Goal: Task Accomplishment & Management: Manage account settings

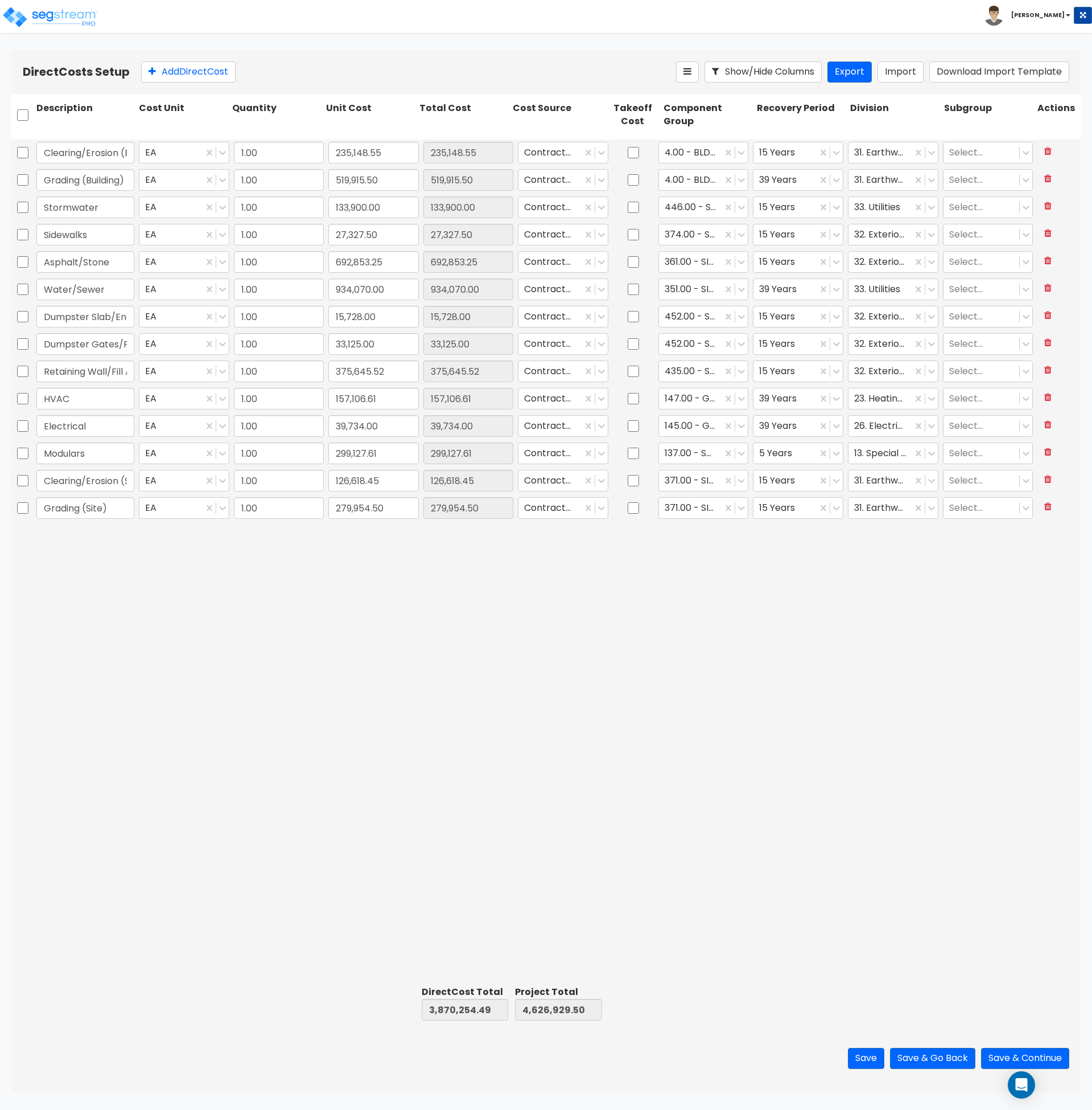
click at [164, 594] on div "Clearing/Erosion (Building) EA 1.00 235,148.55 235,148.55 Contractor Cost 4.00 …" at bounding box center [546, 561] width 1070 height 842
drag, startPoint x: 96, startPoint y: 152, endPoint x: 164, endPoint y: 155, distance: 68.1
click at [164, 155] on div "Clearing/Erosion (Building) EA 1.00 235,148.55 235,148.55 Contractor Cost 4.00 …" at bounding box center [546, 152] width 1070 height 26
click at [357, 159] on input "235,148.55" at bounding box center [374, 152] width 91 height 22
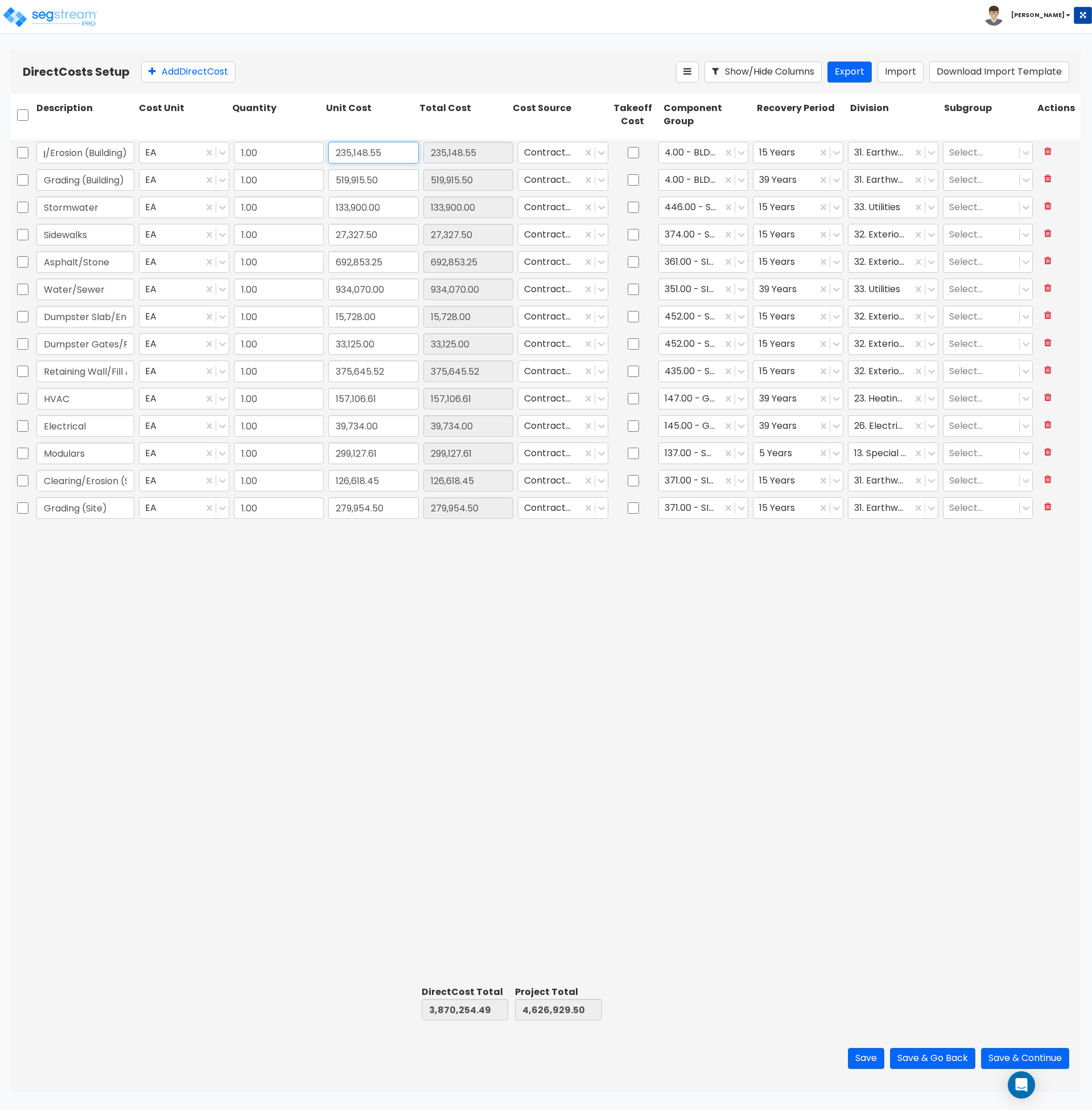
scroll to position [0, 0]
click at [357, 156] on input "235,148.55" at bounding box center [374, 152] width 91 height 22
click at [357, 155] on input "235,148.55" at bounding box center [374, 152] width 91 height 22
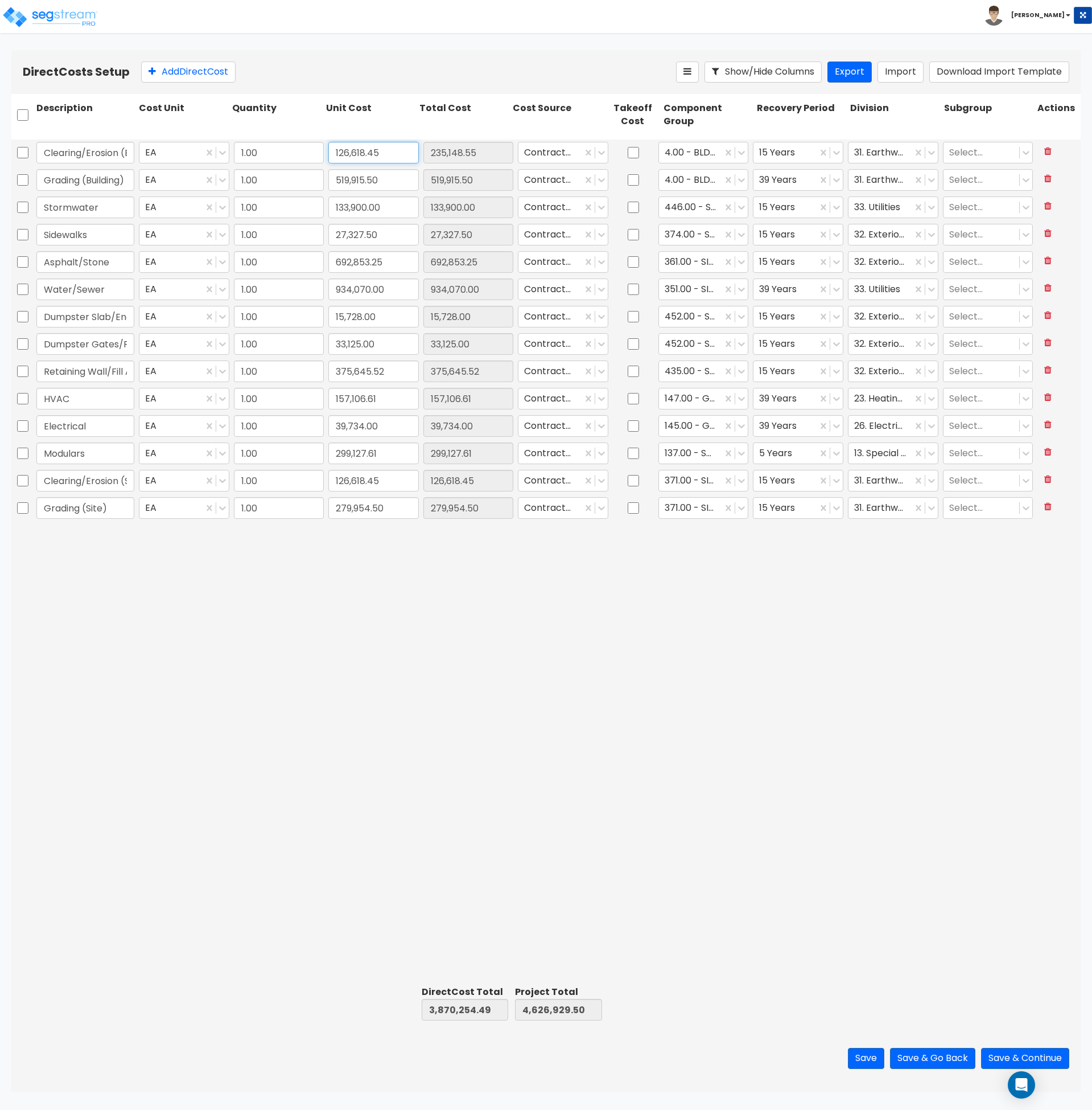
type input "126,618.45"
click at [355, 483] on input "126,618.45" at bounding box center [374, 481] width 91 height 22
paste input "235,148.55"
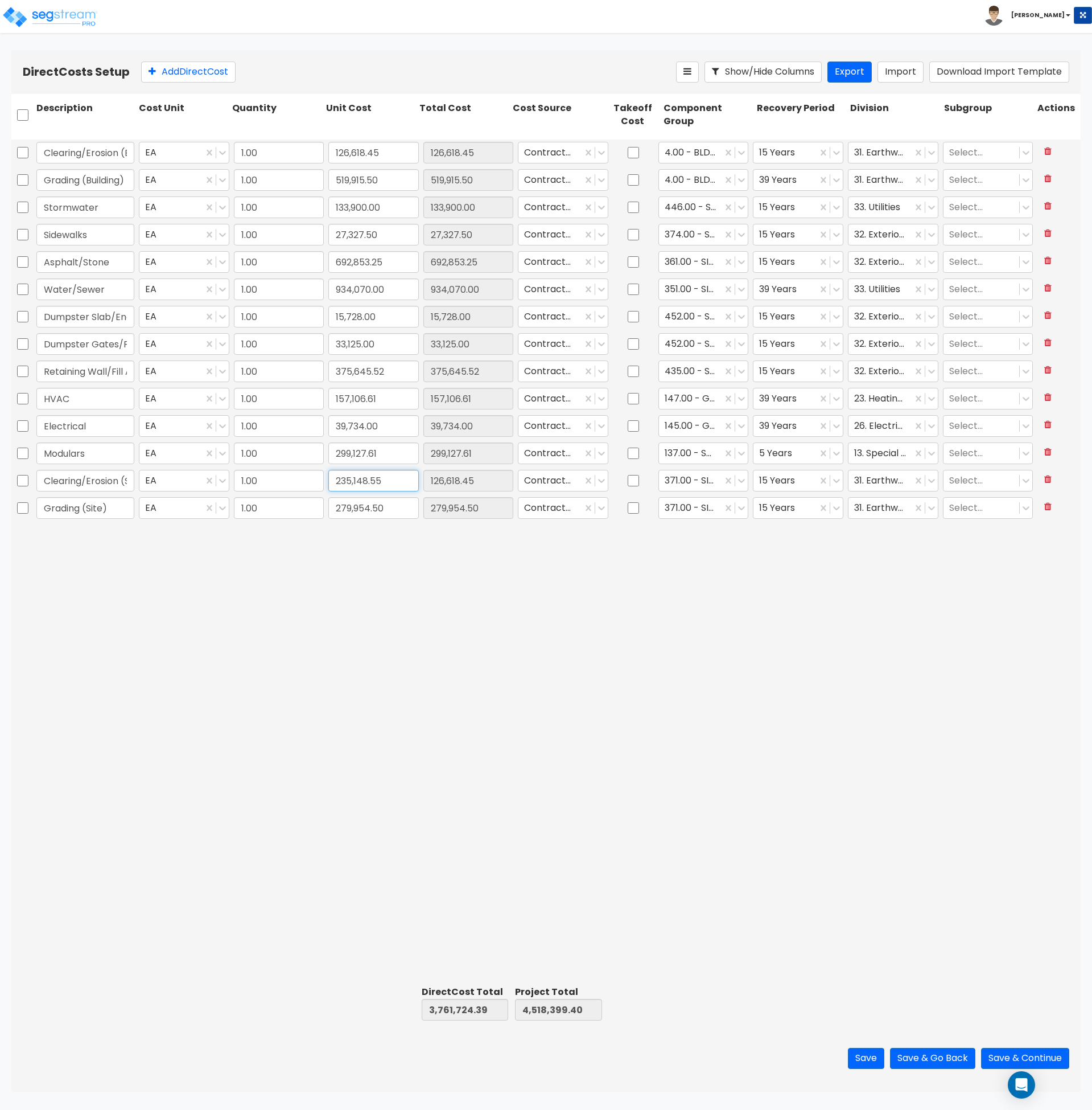
type input "235,148.55"
click at [416, 638] on div "Clearing/Erosion (Building) EA 1.00 126,618.45 235,148.55 Contractor Cost 4.00 …" at bounding box center [546, 561] width 1070 height 842
click at [362, 182] on input "519,915.50" at bounding box center [374, 180] width 91 height 22
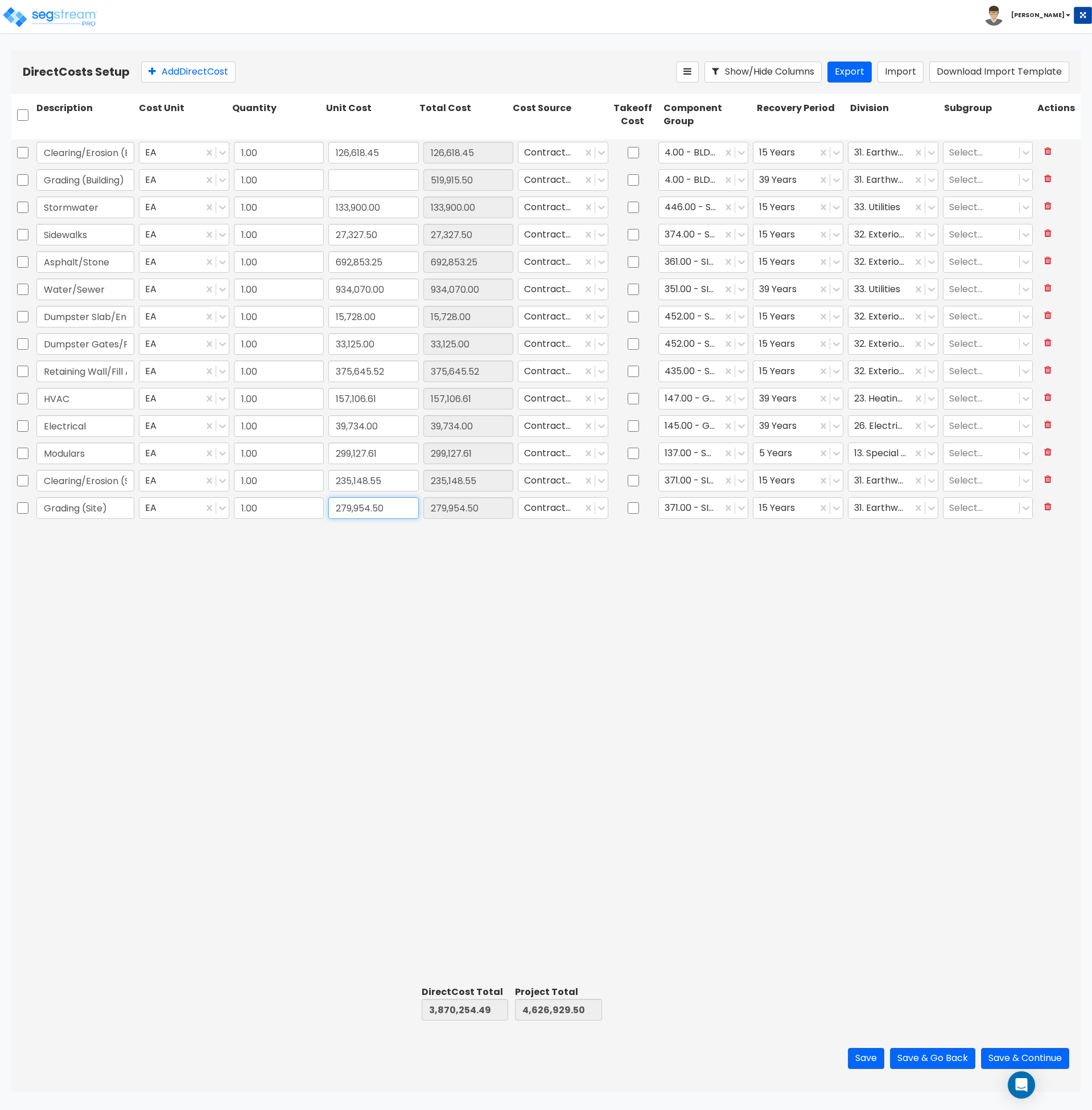
click at [360, 503] on input "279,954.50" at bounding box center [374, 508] width 91 height 22
click at [360, 504] on input "279,954.50" at bounding box center [374, 508] width 91 height 22
paste input "519,915"
type input "519,915.50"
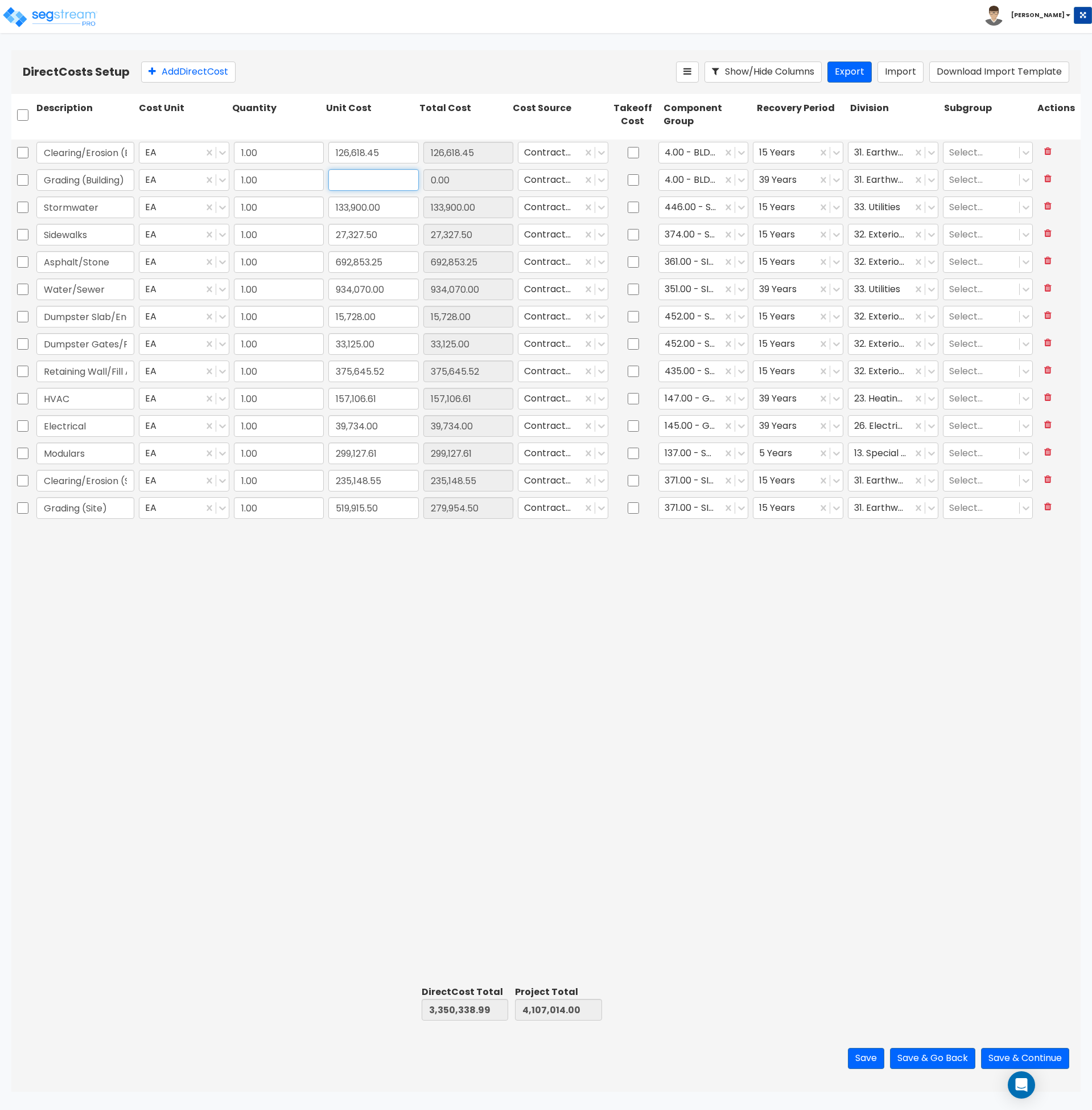
click at [368, 180] on input "text" at bounding box center [374, 180] width 91 height 22
click at [355, 182] on input "text" at bounding box center [374, 180] width 91 height 22
type input "279,954.50"
click at [511, 737] on div "Clearing/Erosion (Building) EA 1.00 126,618.45 235,148.55 Contractor Cost 4.00 …" at bounding box center [546, 561] width 1070 height 842
click at [568, 736] on div "Clearing/Erosion (Building) EA 1.00 126,618.45 235,148.55 Contractor Cost 4.00 …" at bounding box center [546, 561] width 1070 height 842
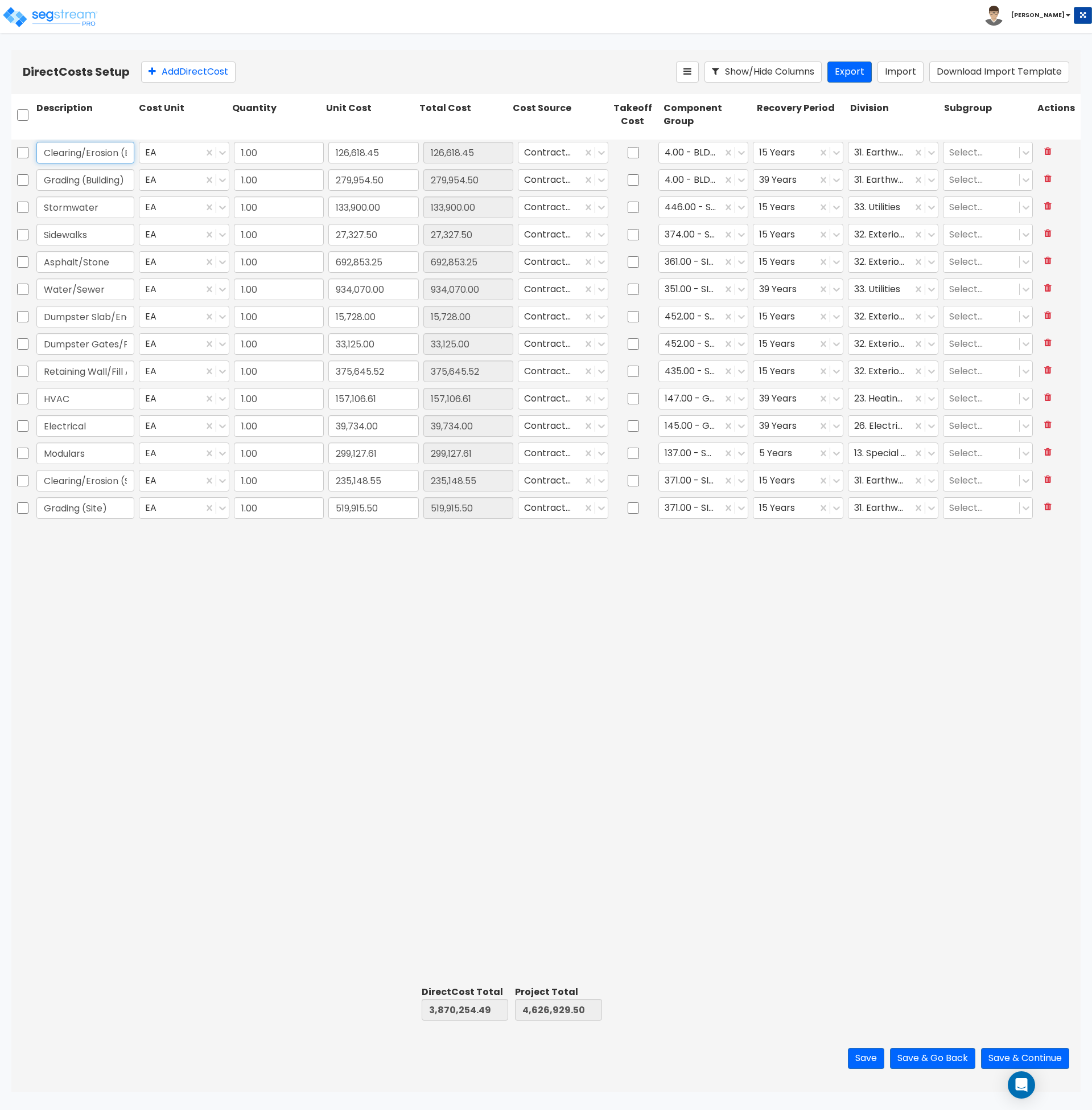
click at [101, 152] on input "Clearing/Erosion (Building)" at bounding box center [85, 152] width 98 height 22
drag, startPoint x: 101, startPoint y: 152, endPoint x: 154, endPoint y: 155, distance: 53.1
click at [154, 155] on div "Clearing/Erosion (Building) EA 1.00 126,618.45 235,148.55 Contractor Cost 4.00 …" at bounding box center [546, 152] width 1070 height 26
click at [840, 154] on icon at bounding box center [836, 152] width 11 height 11
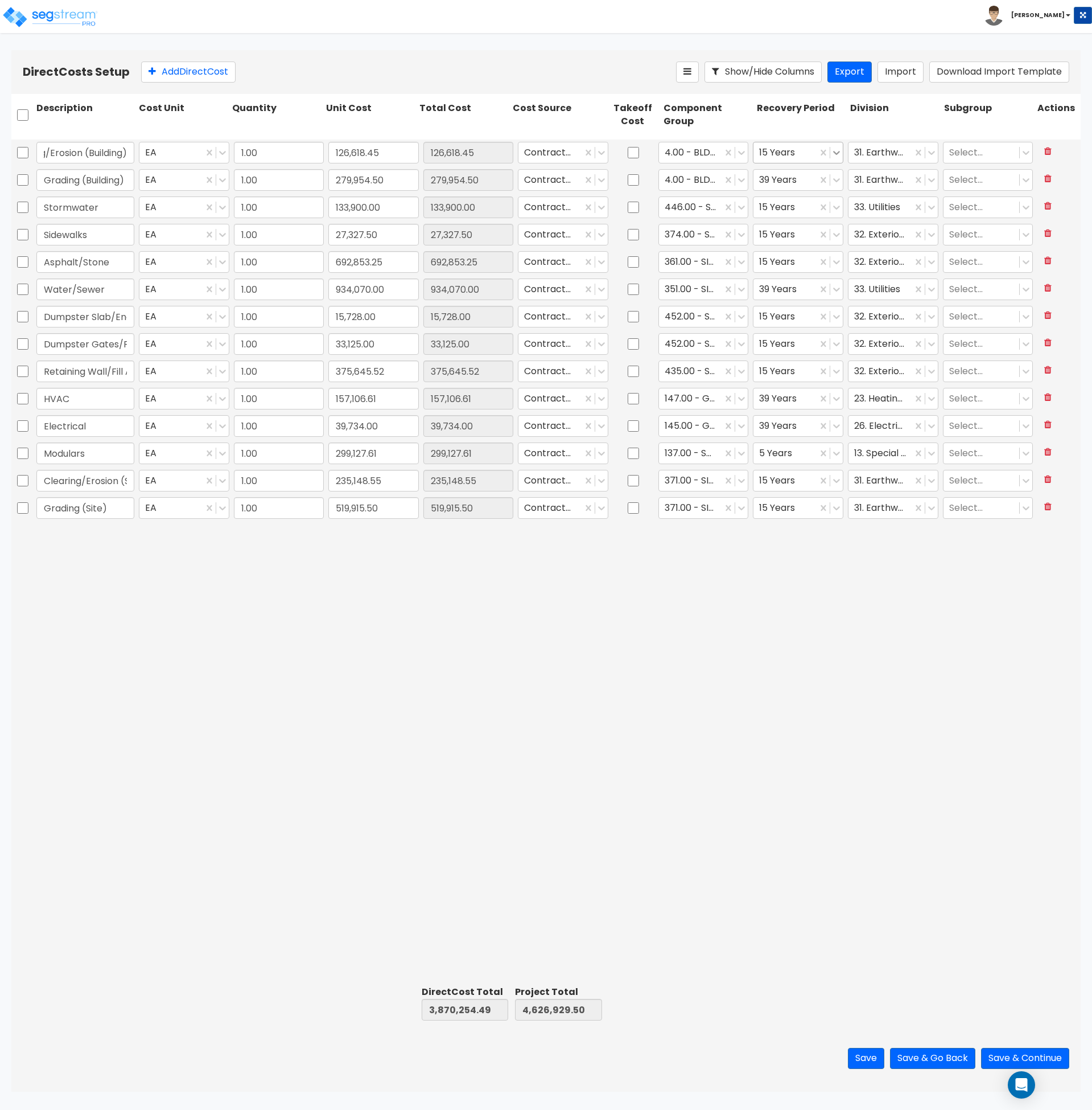
scroll to position [0, 0]
click at [810, 251] on div "39 Years" at bounding box center [798, 242] width 91 height 20
click at [771, 586] on div "Clearing/Erosion (Building) EA 1.00 126,618.45 235,148.55 Contractor Cost 4.00 …" at bounding box center [546, 561] width 1070 height 842
click at [703, 481] on div at bounding box center [691, 481] width 53 height 15
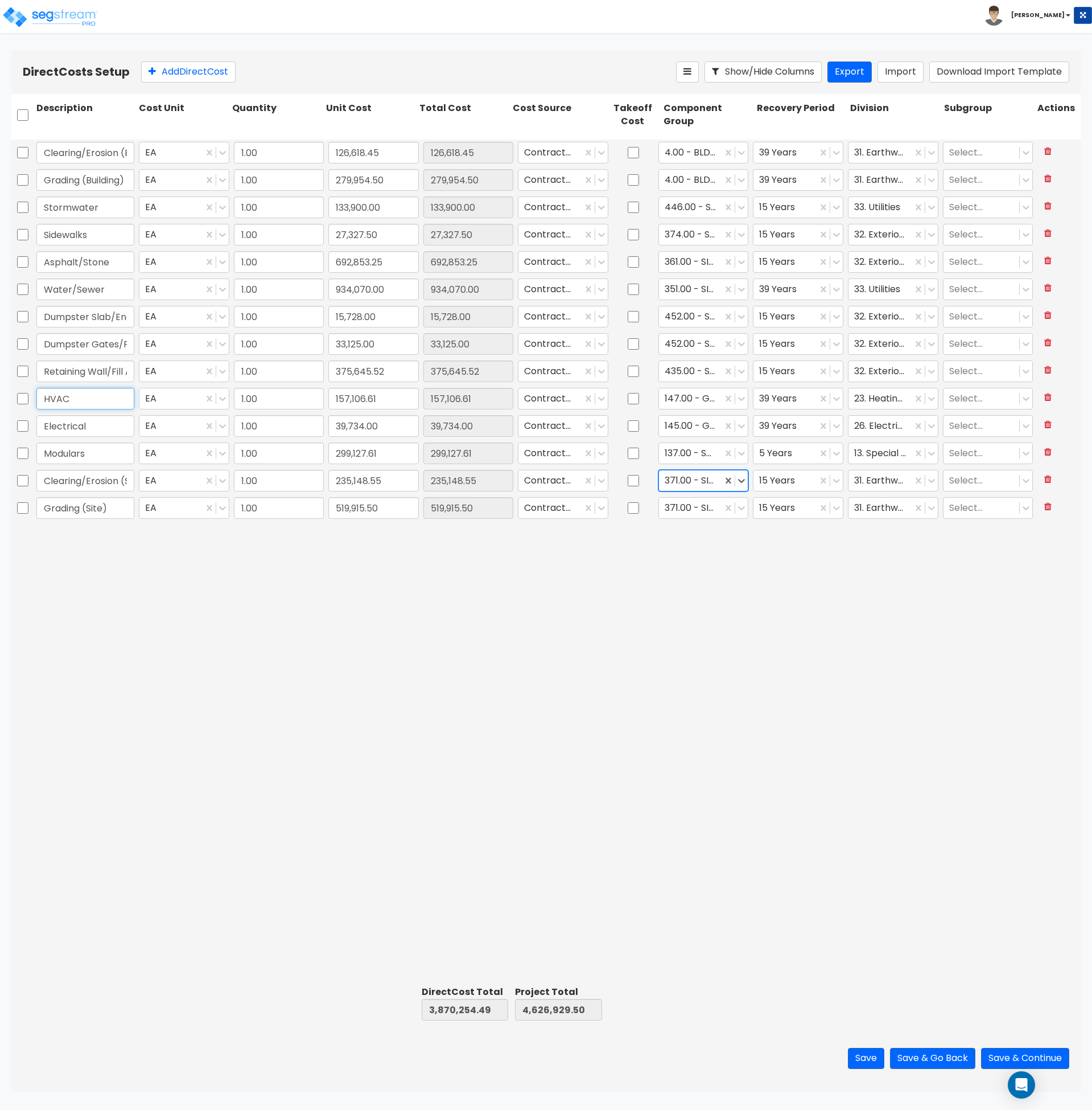
click at [83, 399] on input "HVAC" at bounding box center [85, 398] width 98 height 22
drag, startPoint x: 128, startPoint y: 398, endPoint x: 72, endPoint y: 403, distance: 56.2
click at [72, 403] on input "HVAC (Temp - Modulars)" at bounding box center [85, 398] width 98 height 22
type input "HVAC (Temp - Modulars)"
click at [110, 433] on input "Electrical" at bounding box center [85, 426] width 98 height 22
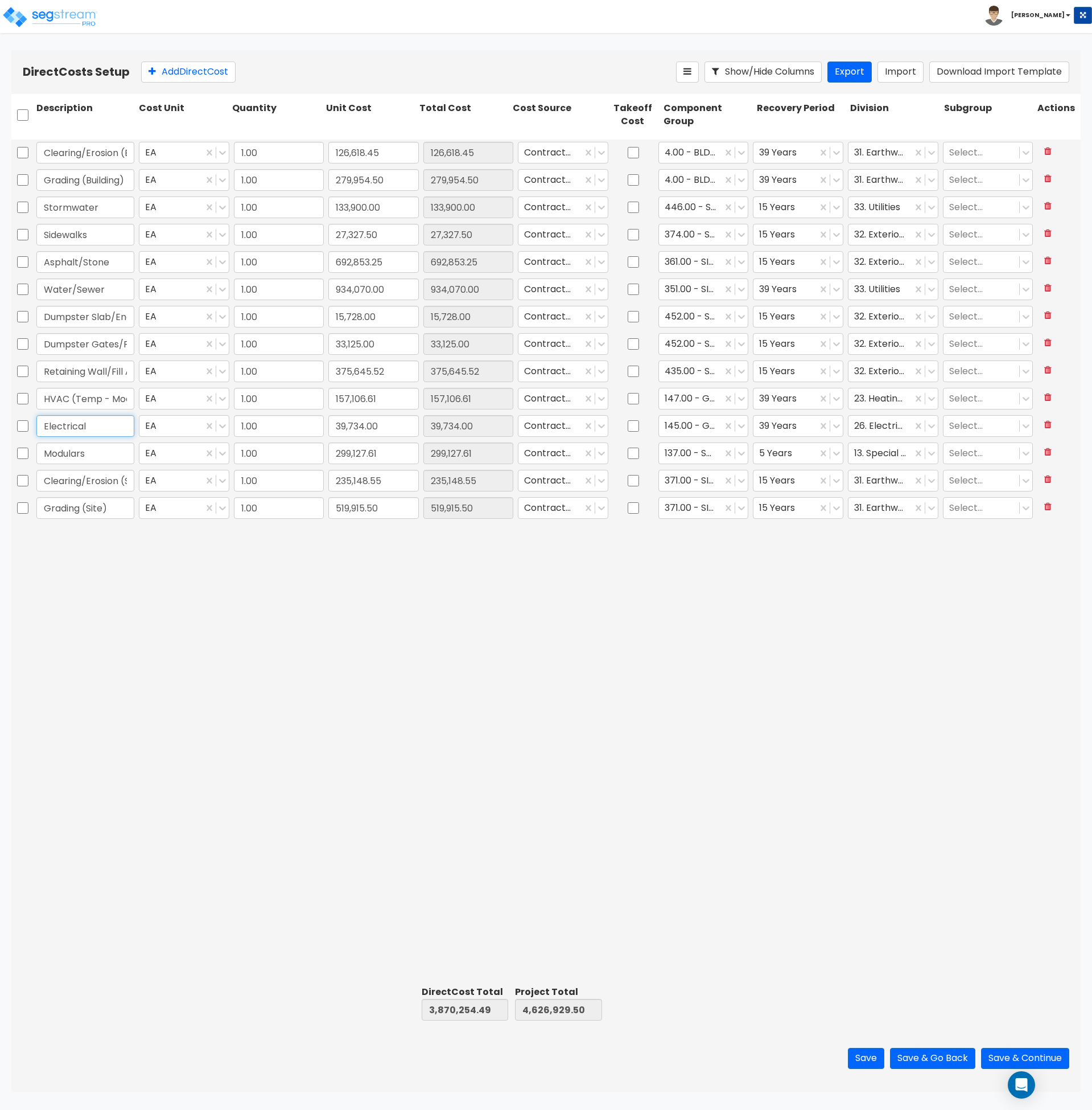
paste input "(Temp - Modulars)"
type input "Electrical (Temp - Modulars)"
click at [105, 455] on input "Modulars" at bounding box center [85, 453] width 98 height 22
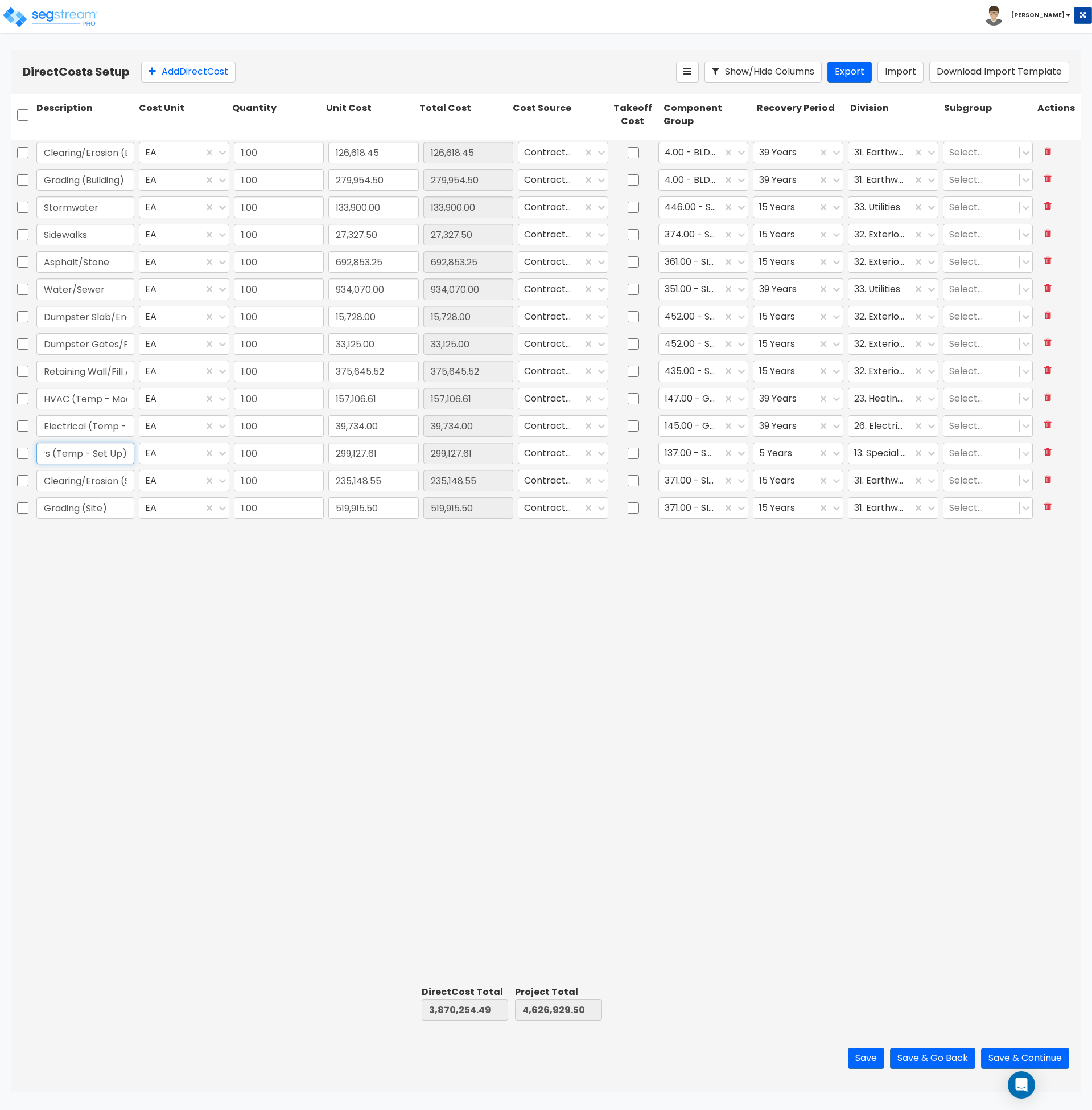
type input "Modulars (Temp - Set Up)"
click at [602, 621] on div "Clearing/Erosion (Building) EA 1.00 126,618.45 235,148.55 Contractor Cost 4.00 …" at bounding box center [546, 561] width 1070 height 842
click at [837, 428] on icon at bounding box center [836, 426] width 11 height 11
click at [815, 452] on div "5 Years" at bounding box center [798, 453] width 91 height 20
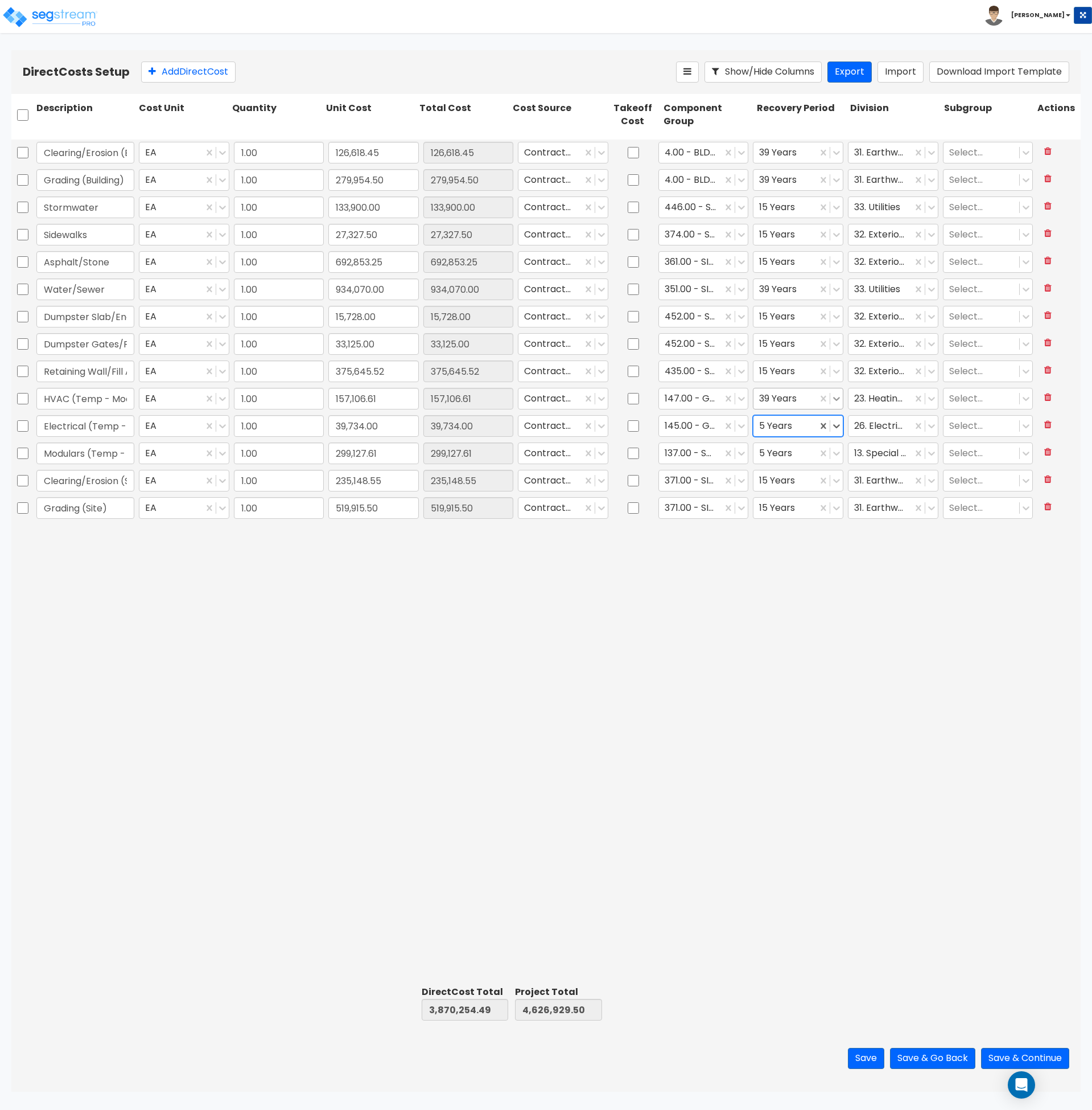
click at [841, 399] on icon at bounding box center [836, 398] width 11 height 11
click at [810, 427] on div "5 Years" at bounding box center [798, 426] width 91 height 20
click at [738, 693] on div "Clearing/Erosion (Building) EA 1.00 126,618.45 235,148.55 Contractor Cost 4.00 …" at bounding box center [546, 561] width 1070 height 842
click at [996, 1059] on button "Save & Continue" at bounding box center [1025, 1058] width 88 height 21
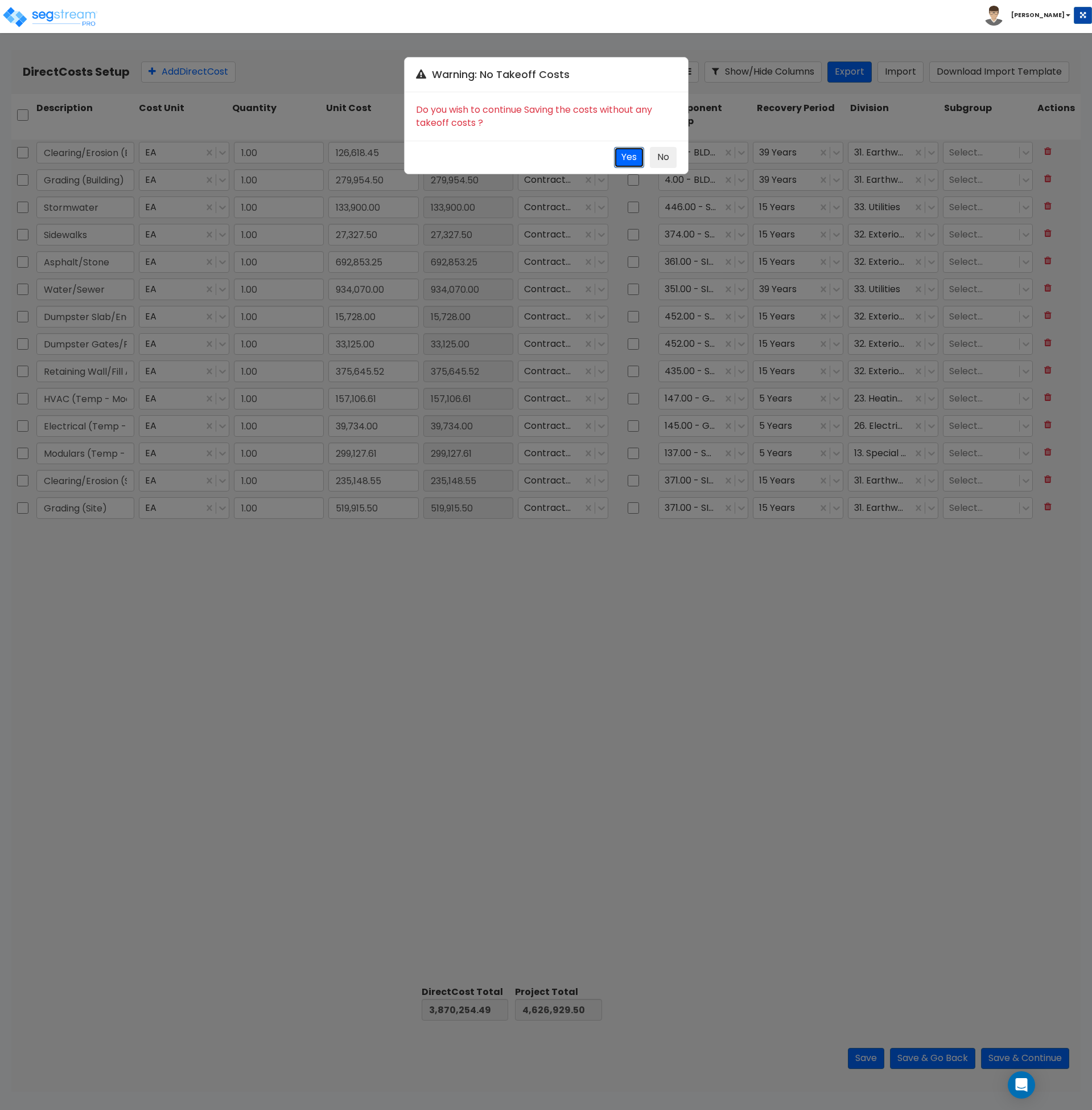
click at [631, 158] on button "Yes" at bounding box center [629, 157] width 30 height 21
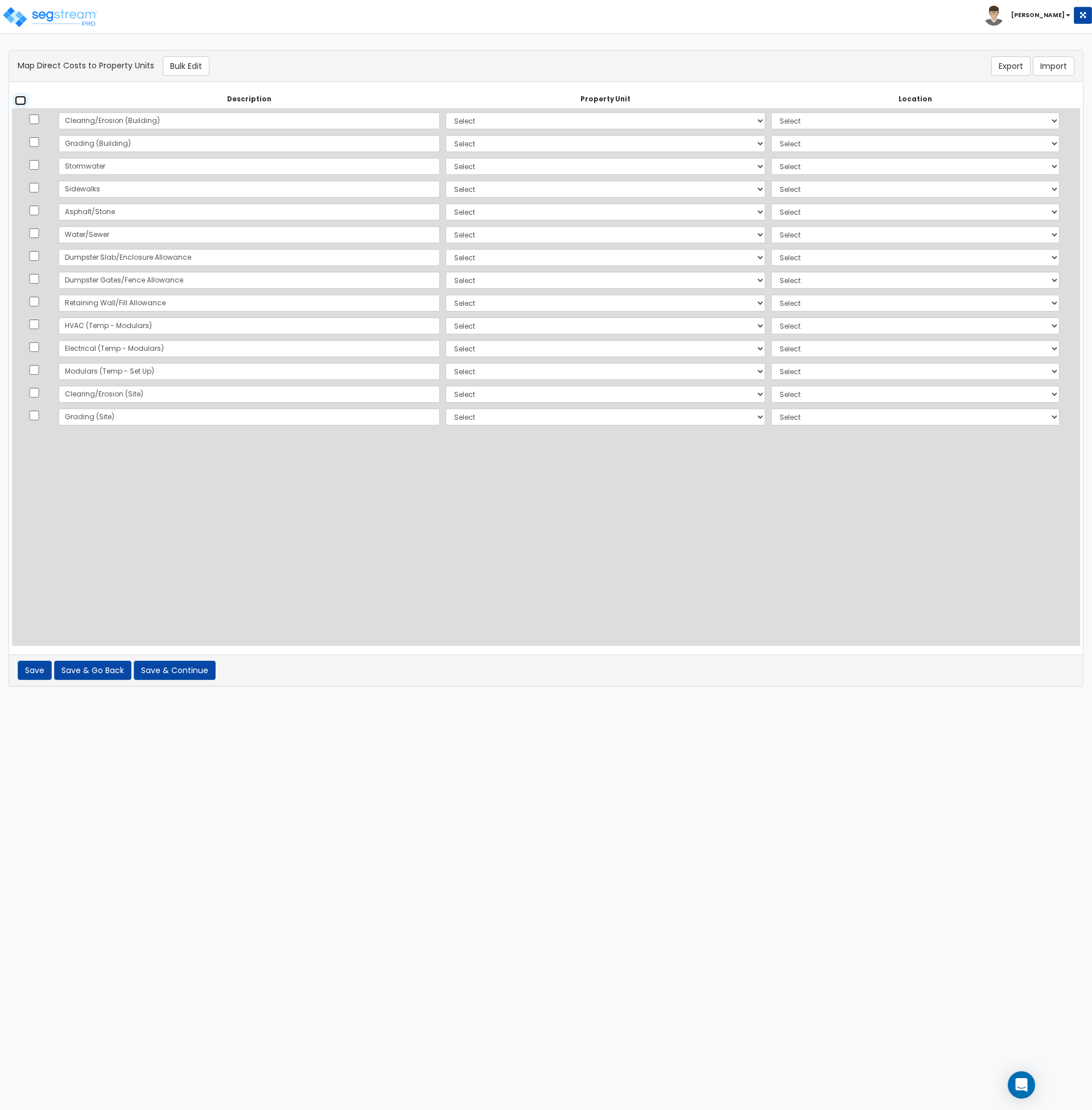
click at [15, 100] on input "checkbox" at bounding box center [20, 100] width 11 height 10
checkbox input "true"
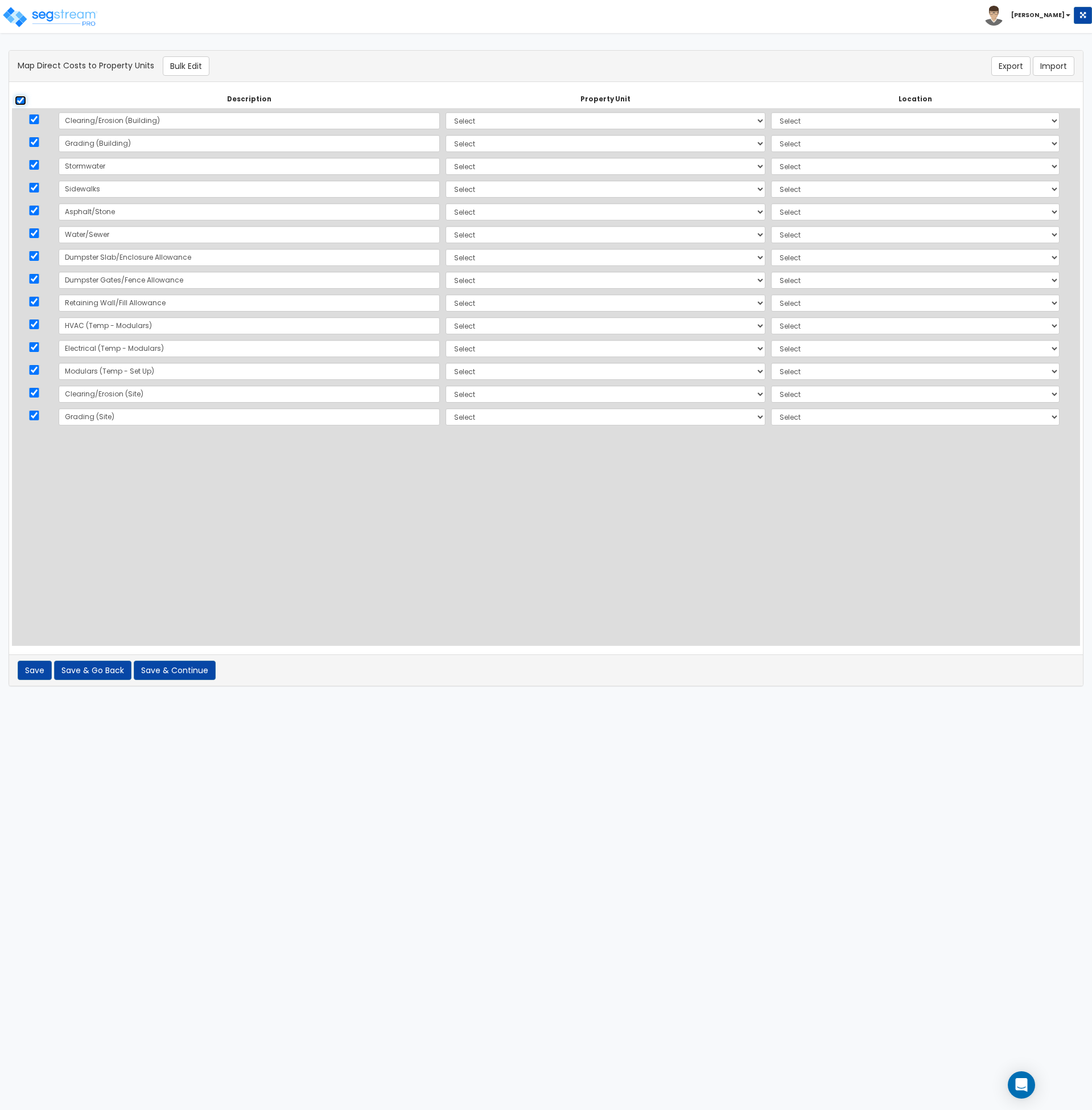
checkbox input "true"
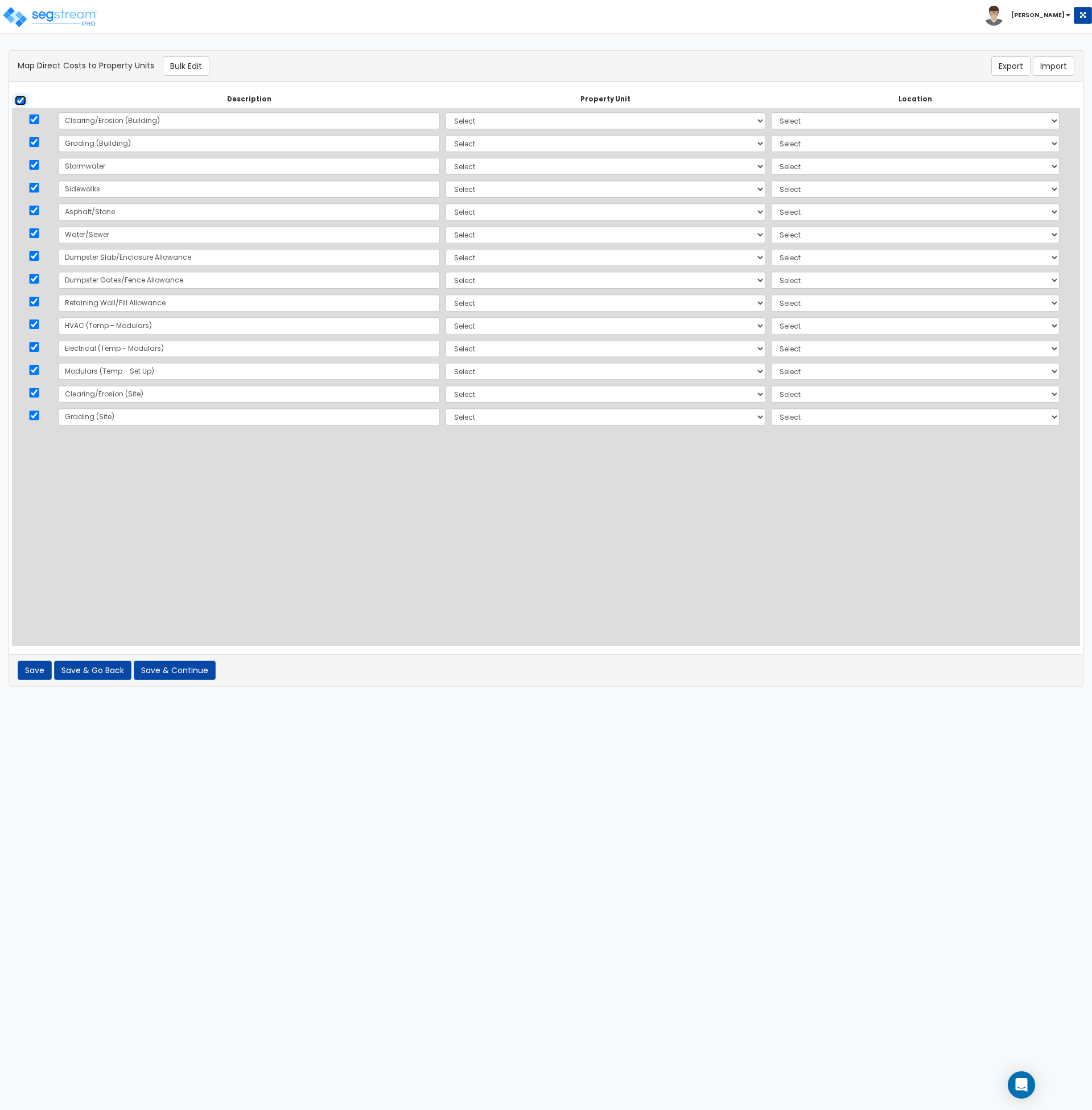
checkbox input "true"
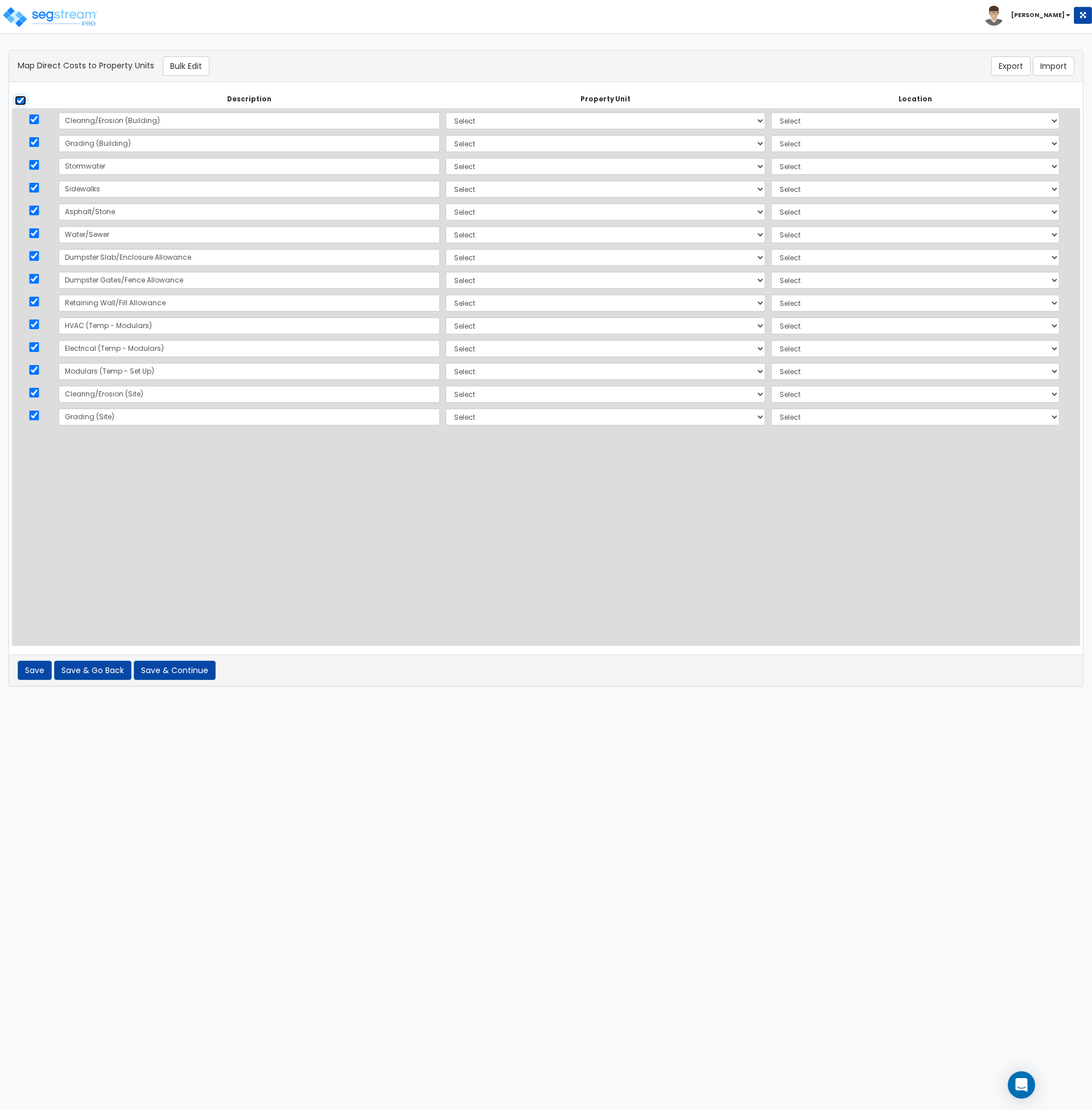
checkbox input "true"
click at [180, 67] on button "Bulk Edit" at bounding box center [186, 66] width 46 height 20
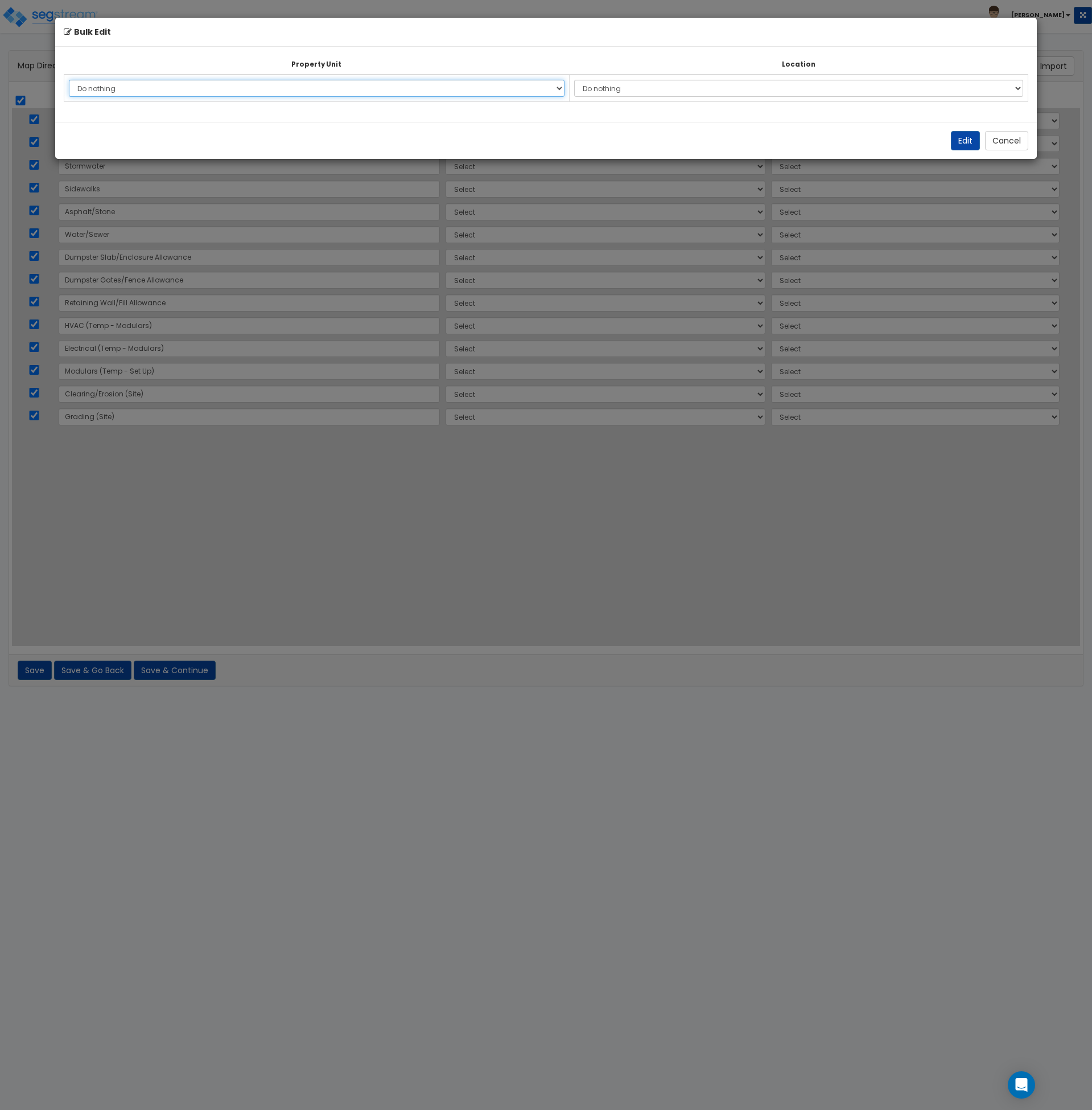
click at [350, 86] on select "Do nothing Add Additional Property Unit" at bounding box center [317, 88] width 496 height 17
select select "_additional"
click at [69, 79] on select "Do nothing Add Additional Property Unit" at bounding box center [317, 88] width 496 height 17
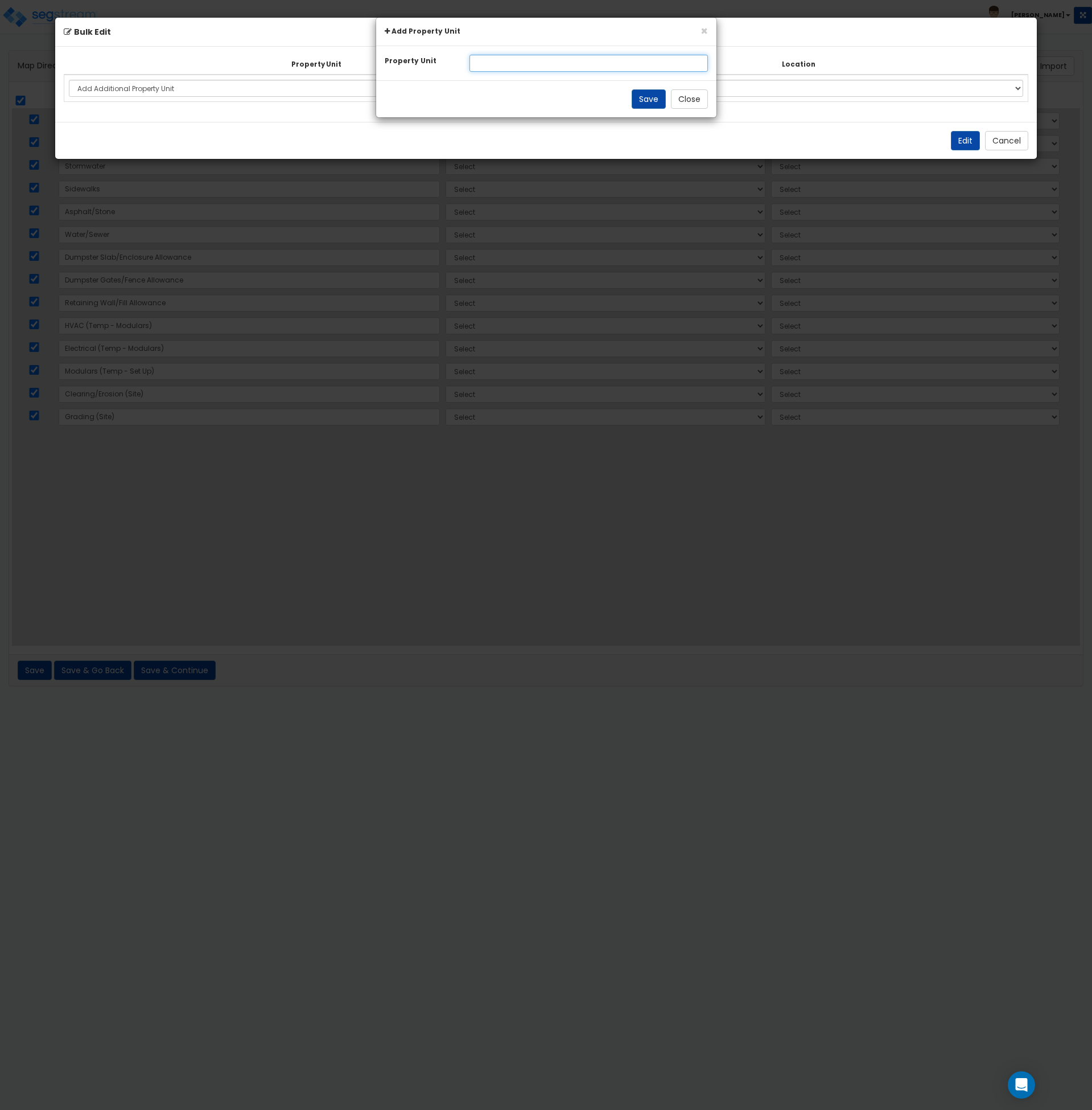
click at [518, 63] on input "text" at bounding box center [589, 63] width 239 height 17
type input "S"
type input "[STREET_ADDRESS]"
click at [643, 98] on button "Save" at bounding box center [649, 99] width 34 height 20
select select
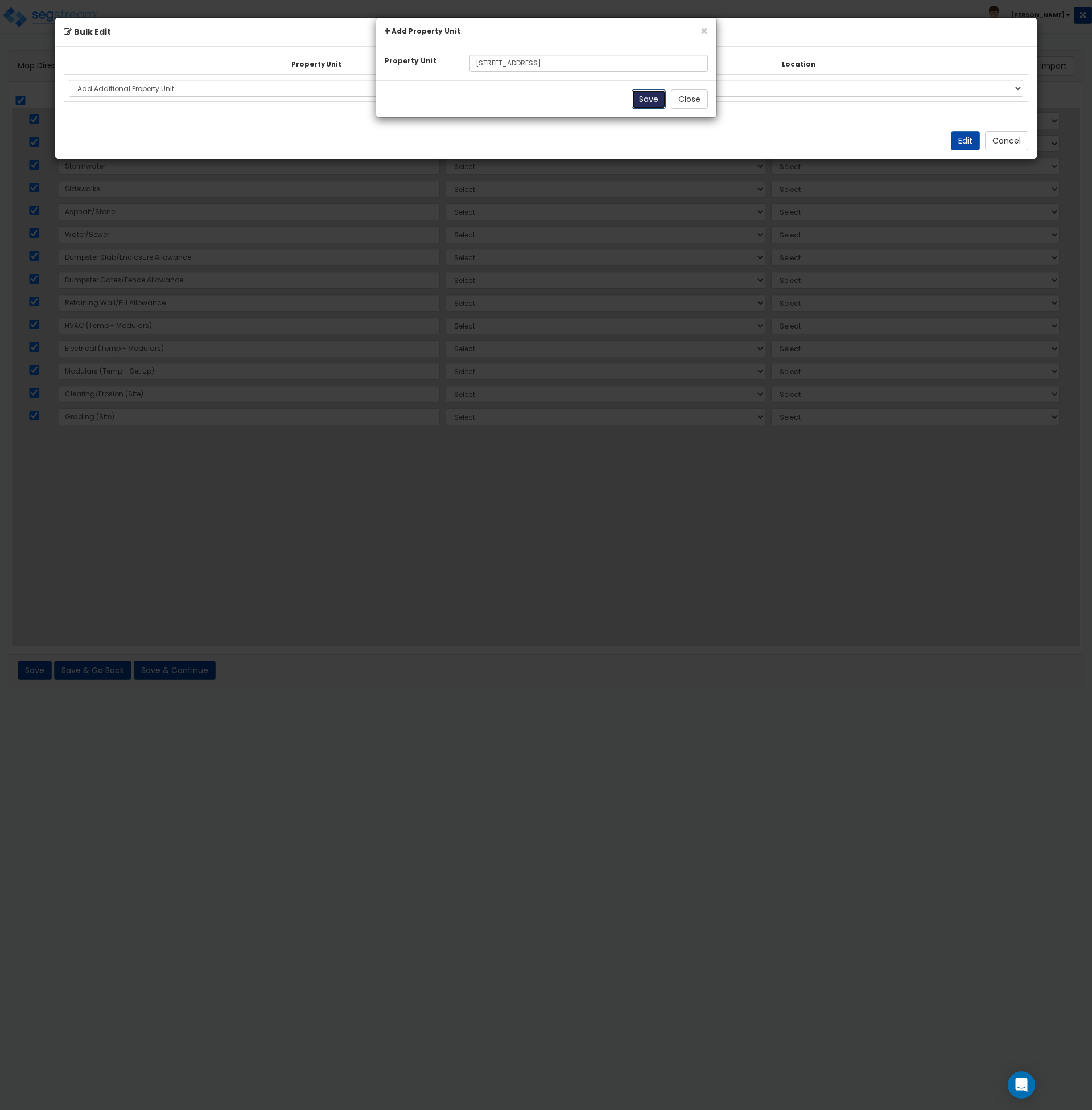
select select
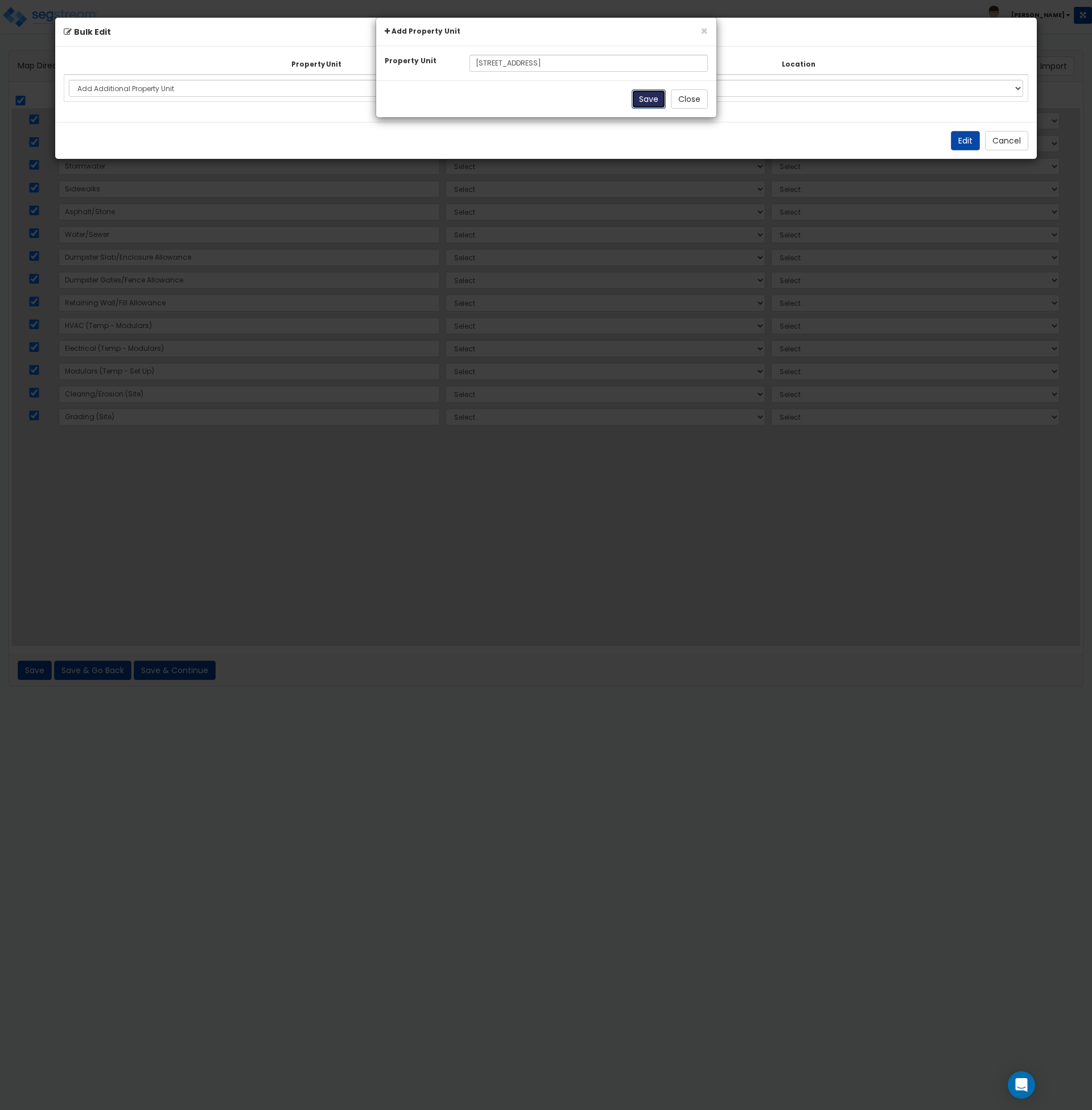
select select
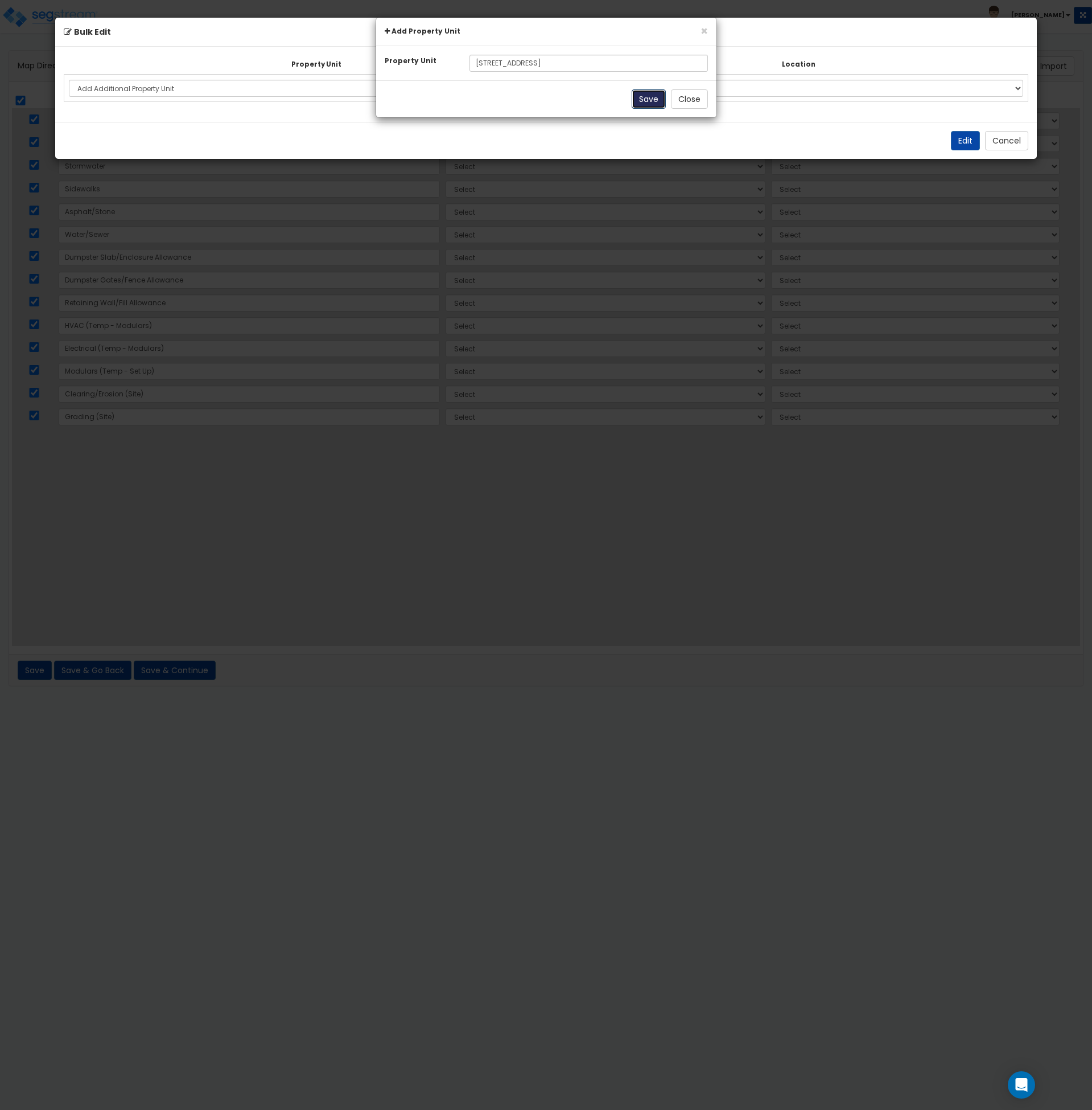
select select
select select "NEW-2621 South Scales Street"
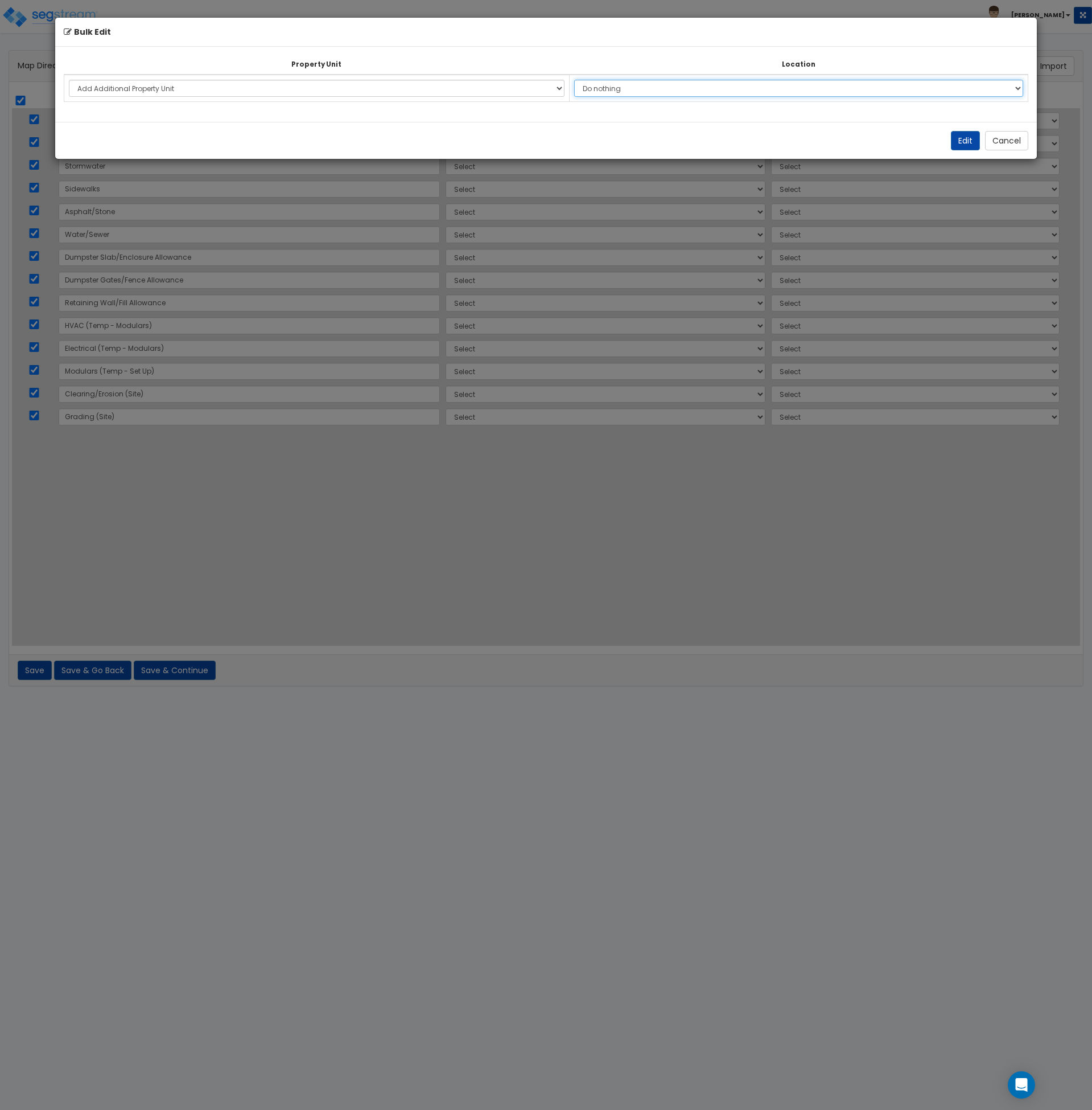
click at [649, 80] on select "Do nothing Add Additional Location Building Building Interior Site Exterior" at bounding box center [799, 88] width 449 height 17
select select "_additional"
click at [579, 79] on select "Do nothing Add Additional Location Building Building Interior Site Exterior" at bounding box center [799, 88] width 449 height 17
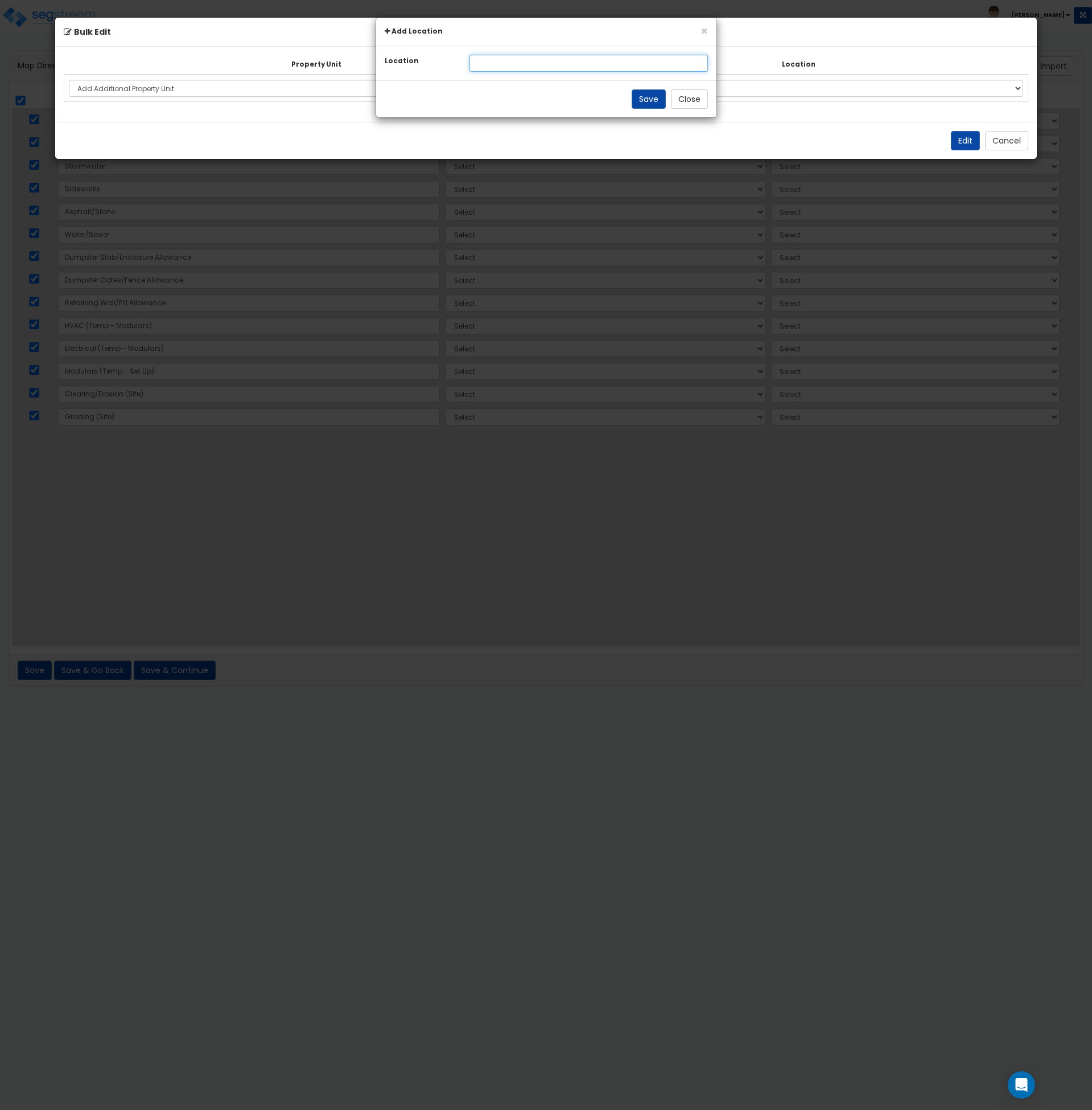
click at [556, 62] on input "text" at bounding box center [589, 63] width 239 height 17
type input "Site Improvements"
click at [638, 100] on button "Save" at bounding box center [649, 99] width 34 height 20
select select "NEW-Site Improvements"
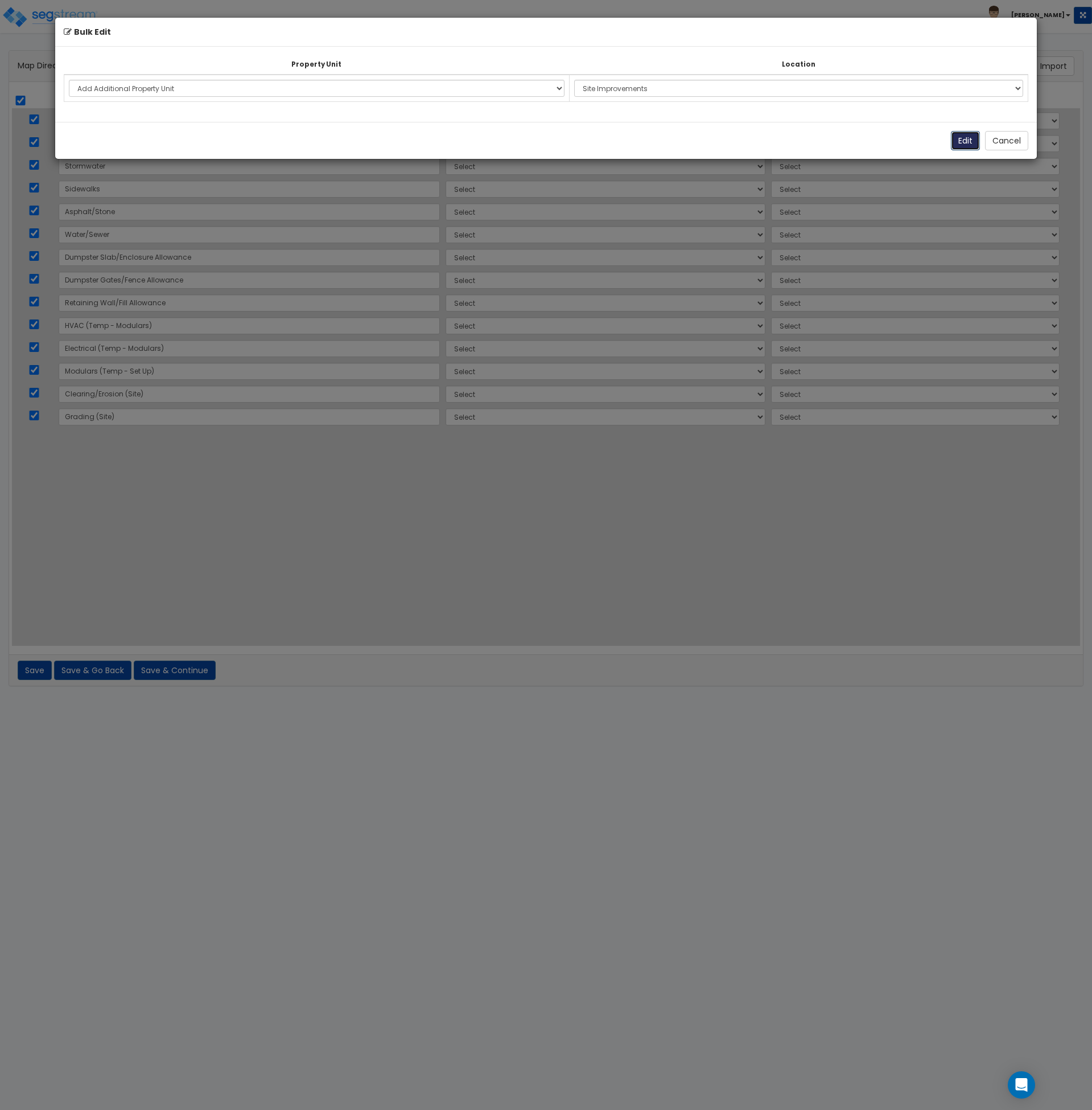
click at [972, 141] on button "Edit" at bounding box center [965, 141] width 29 height 20
select select "NEW-2621 South Scales Street"
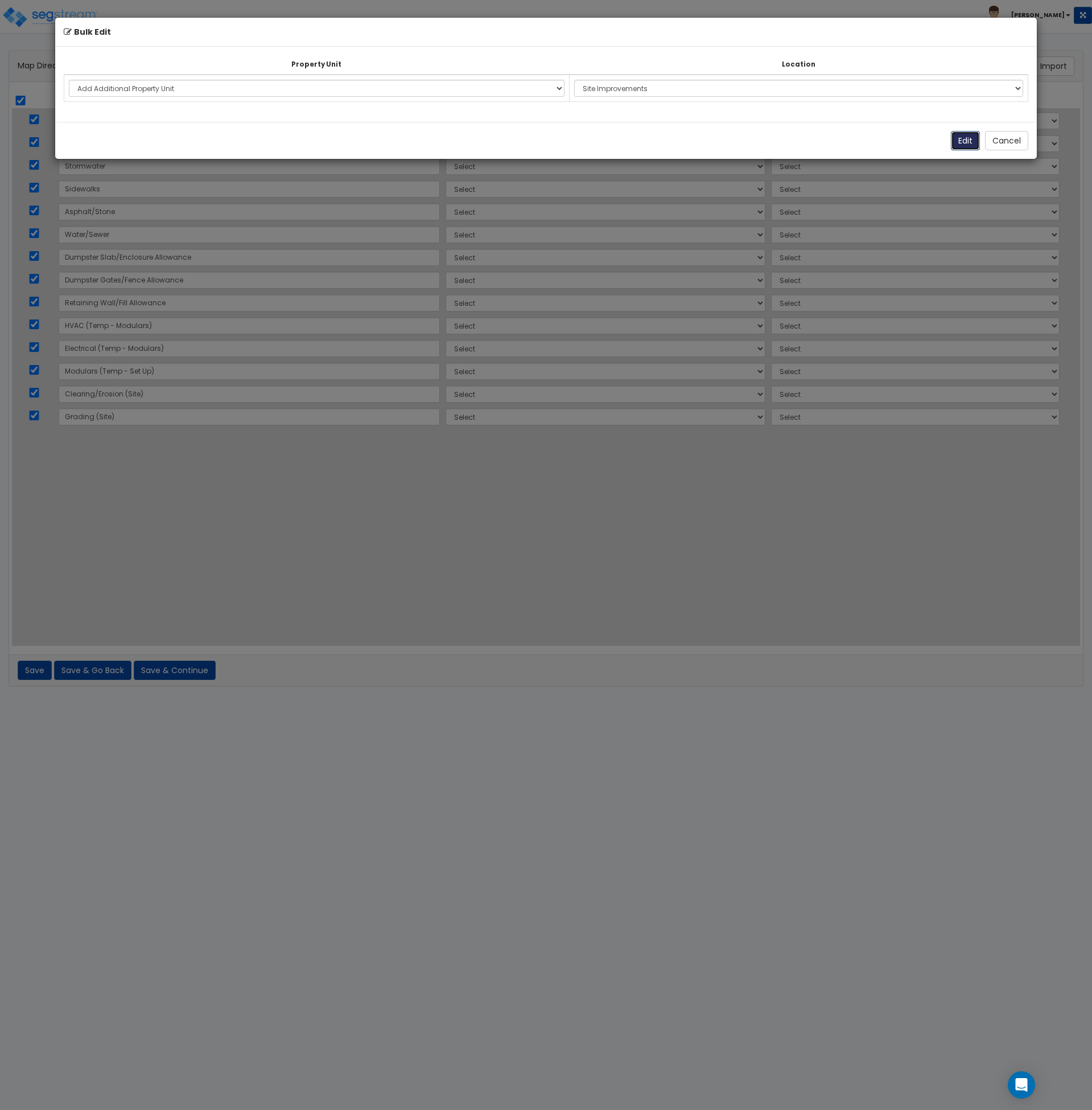
select select "NEW-2621 South Scales Street"
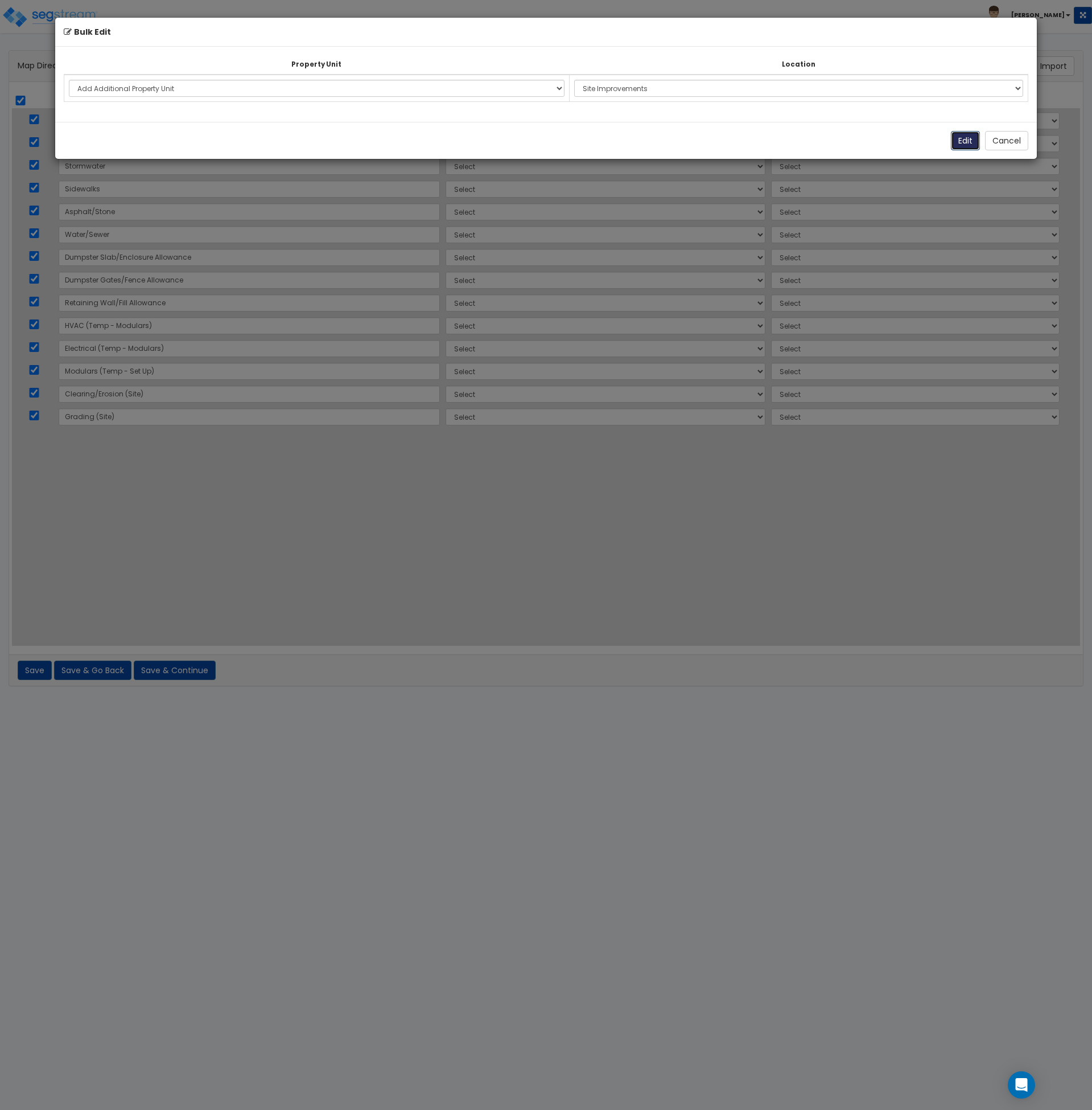
select select "NEW-2621 South Scales Street"
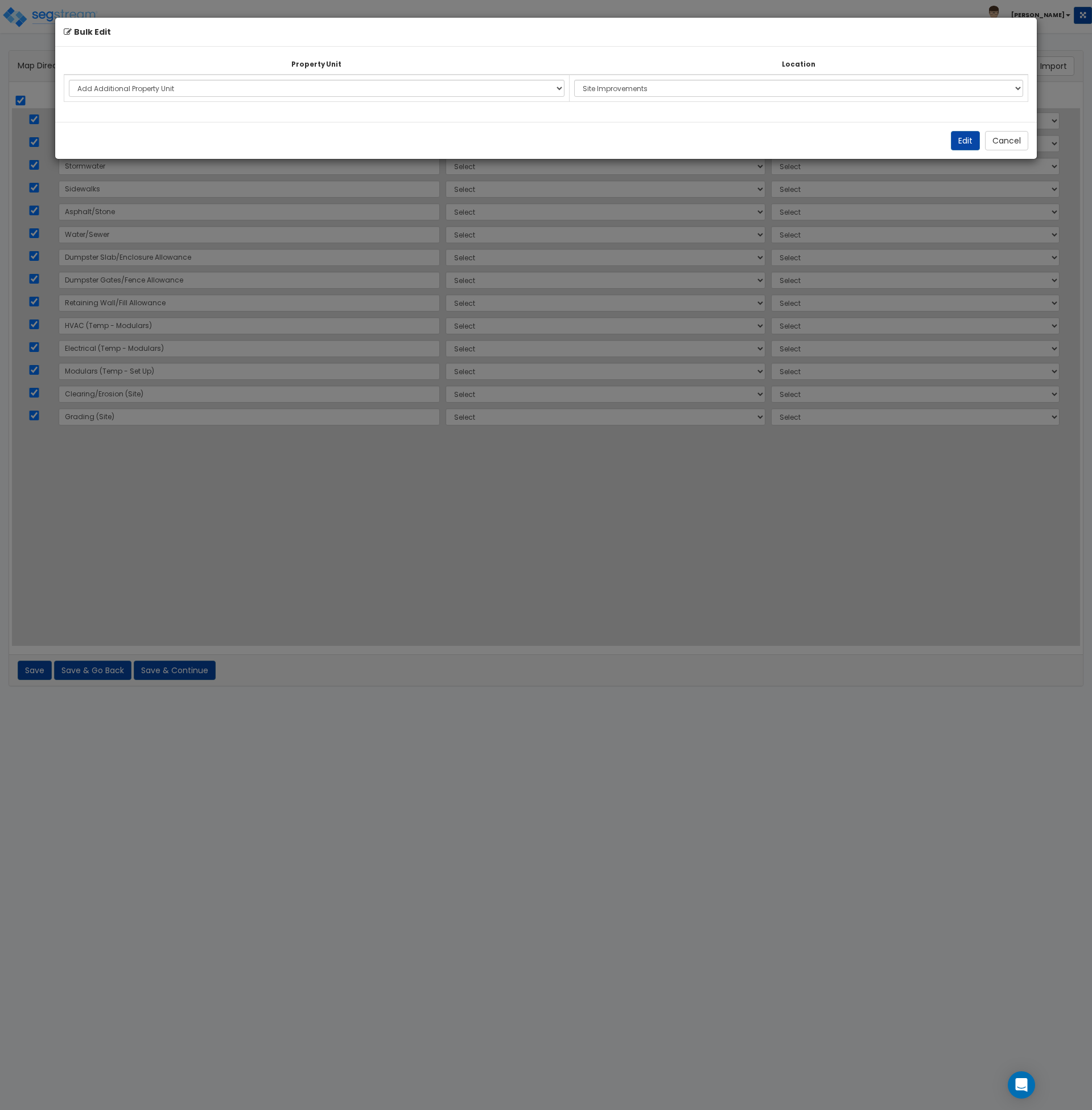
select select "NEW-Site Improvements"
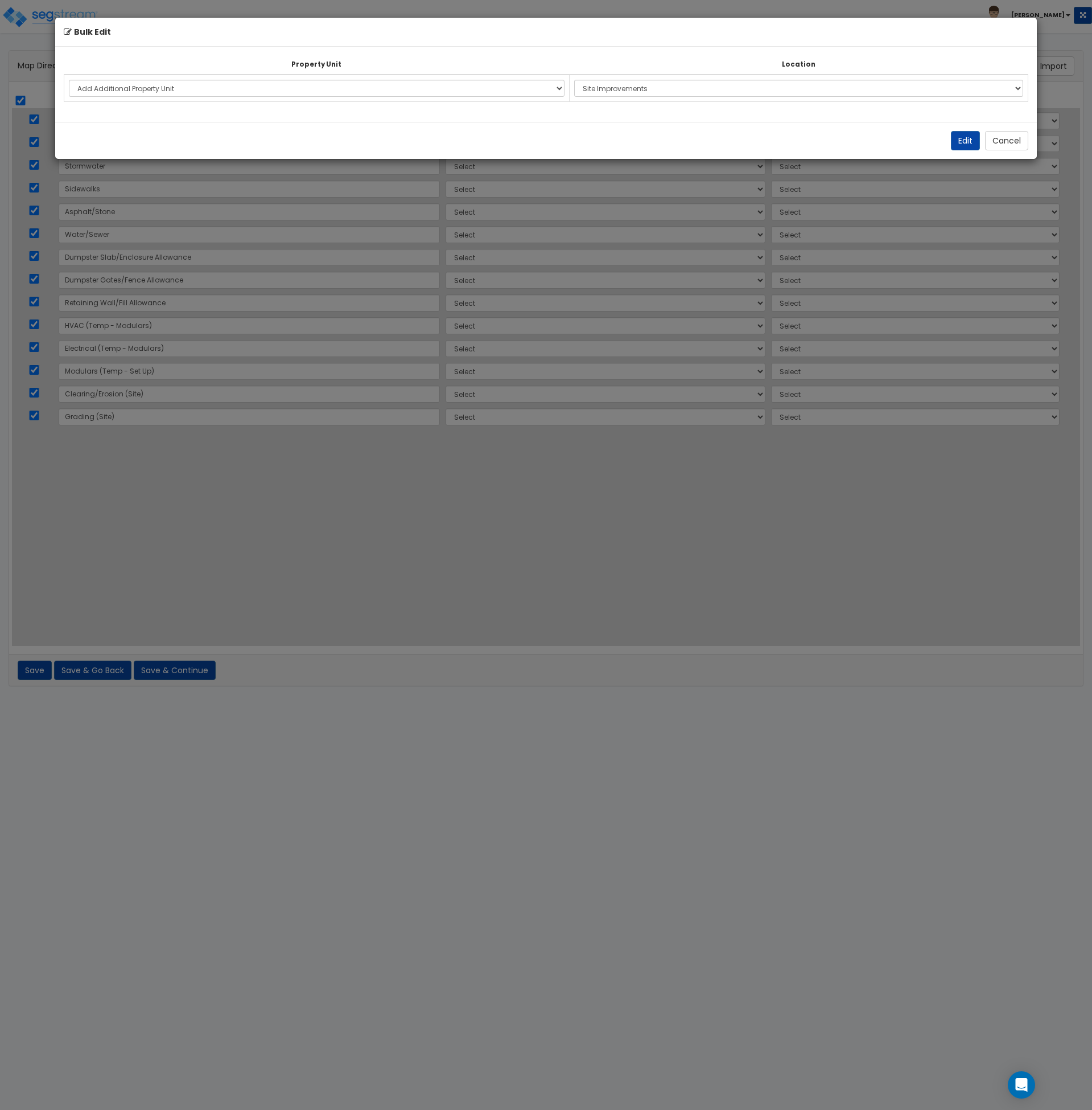
select select "NEW-Site Improvements"
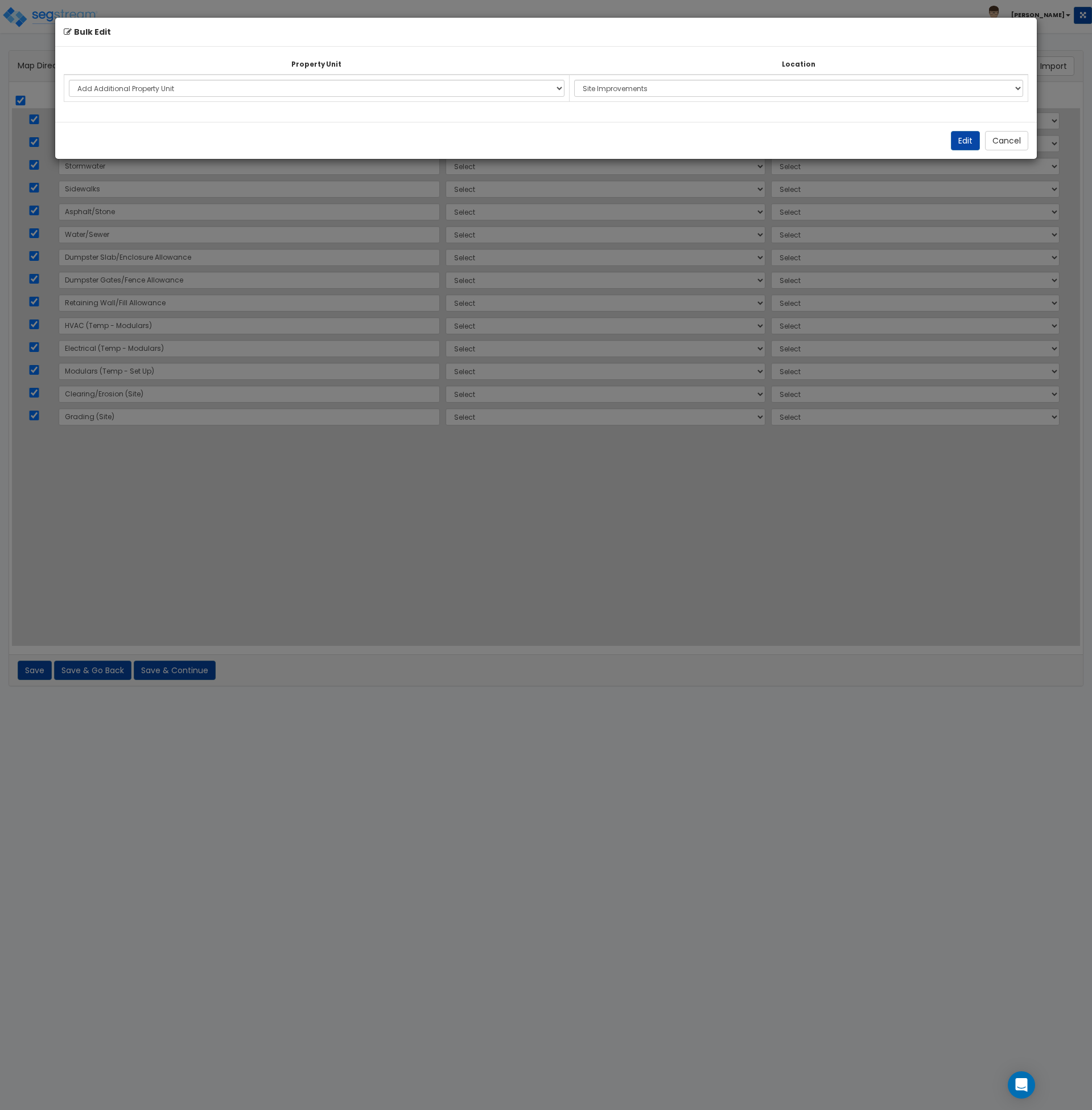
select select "NEW-Site Improvements"
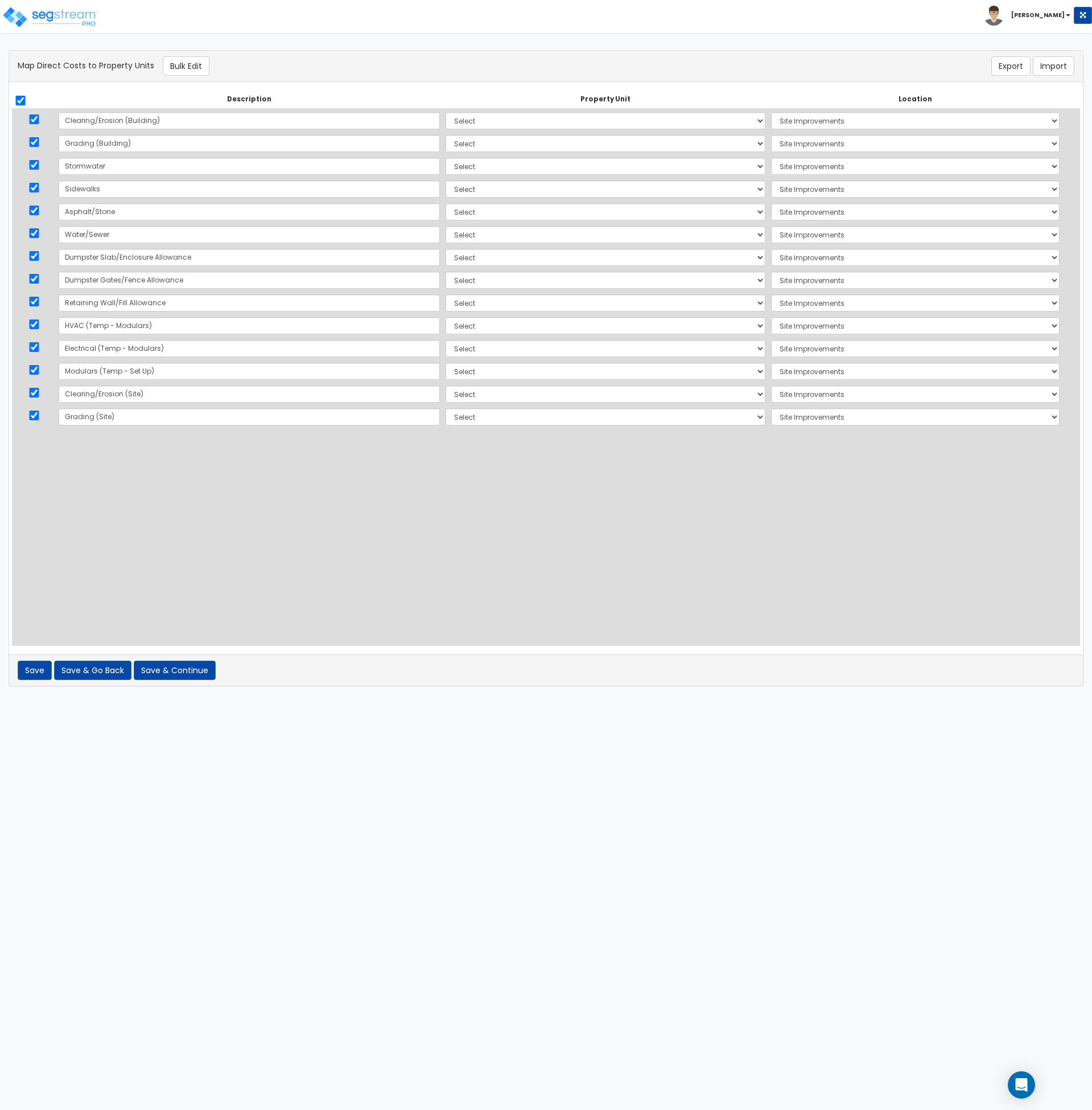
click at [539, 509] on div "Description Property Unit Location Do nothing Add Additional Property Unit 2621…" at bounding box center [546, 368] width 1068 height 555
click at [779, 422] on select "Select Add Additional Location Building Building Interior Site Exterior Site Im…" at bounding box center [916, 417] width 289 height 17
click at [771, 408] on select "Select Add Additional Location Building Building Interior Site Exterior Site Im…" at bounding box center [916, 417] width 289 height 17
click at [783, 396] on select "Select Add Additional Location Building Building Interior Site Exterior Site Im…" at bounding box center [916, 394] width 289 height 17
click at [625, 495] on div "Description Property Unit Location Do nothing Add Additional Property Unit 2621…" at bounding box center [546, 368] width 1068 height 555
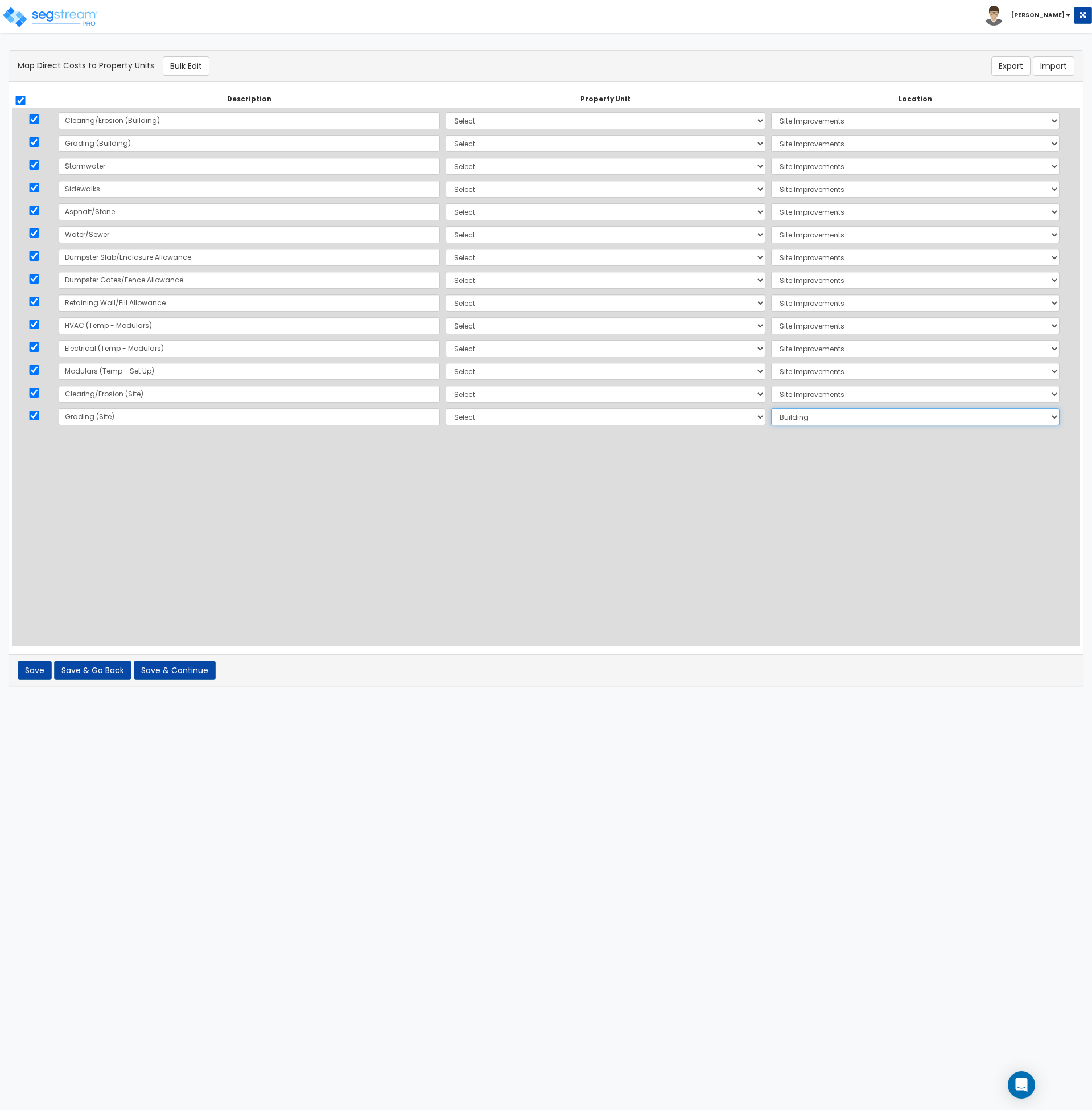
click at [771, 415] on select "Select Add Additional Location Building Building Interior Site Exterior Site Im…" at bounding box center [916, 417] width 289 height 17
select select "NEW-Site Improvements"
click at [771, 408] on select "Select Add Additional Location Building Building Interior Site Exterior Site Im…" at bounding box center [916, 417] width 289 height 17
click at [771, 374] on select "Select Add Additional Location Building Building Interior Site Exterior Site Im…" at bounding box center [916, 371] width 289 height 17
select select "6"
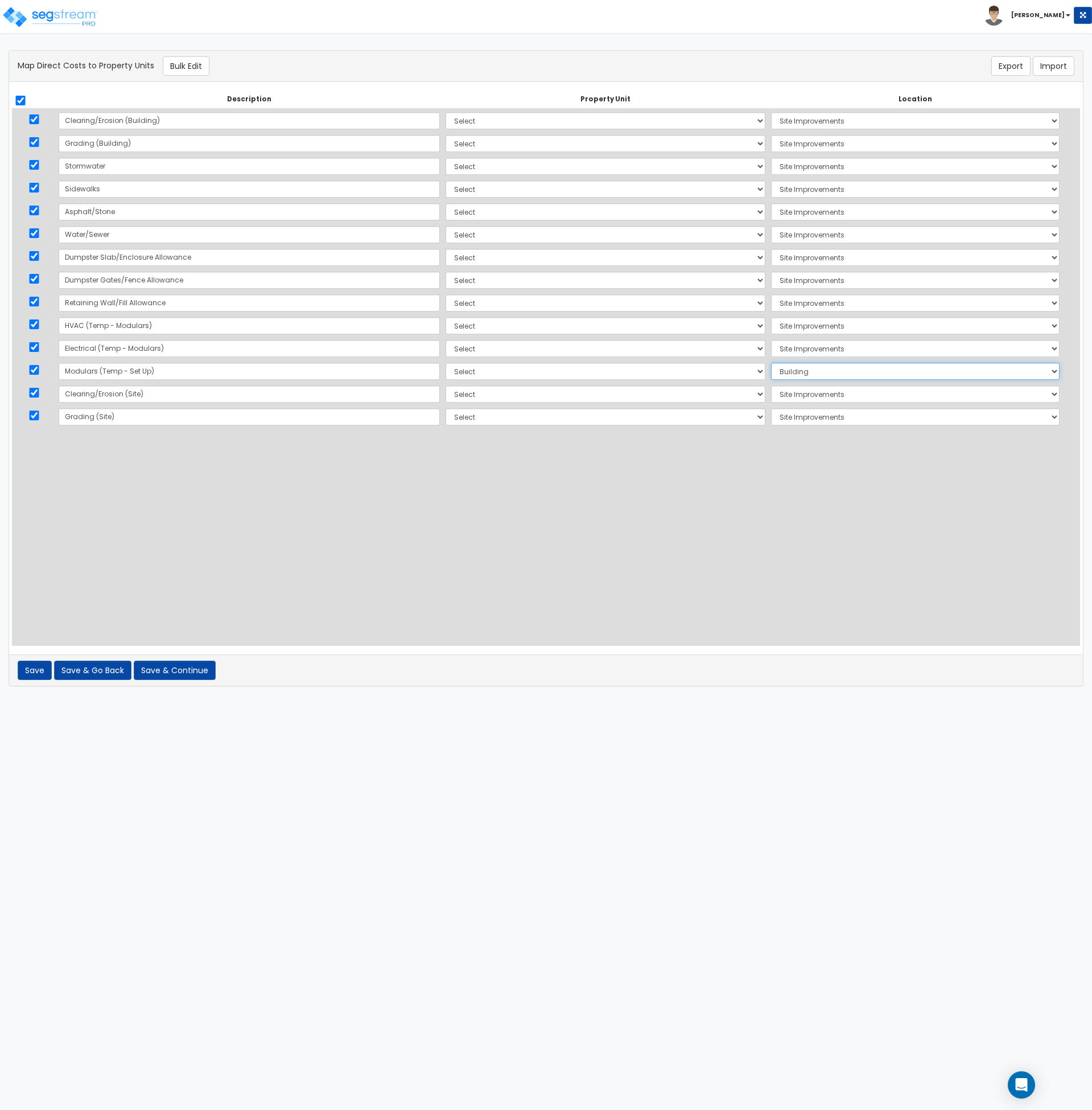
click at [771, 363] on select "Select Add Additional Location Building Building Interior Site Exterior Site Im…" at bounding box center [916, 371] width 289 height 17
click at [771, 347] on select "Select Add Additional Location Building Building Interior Site Exterior Site Im…" at bounding box center [916, 348] width 289 height 17
select select "6"
click at [771, 340] on select "Select Add Additional Location Building Building Interior Site Exterior Site Im…" at bounding box center [916, 348] width 289 height 17
click at [771, 328] on select "Select Add Additional Location Building Building Interior Site Exterior Site Im…" at bounding box center [916, 325] width 289 height 17
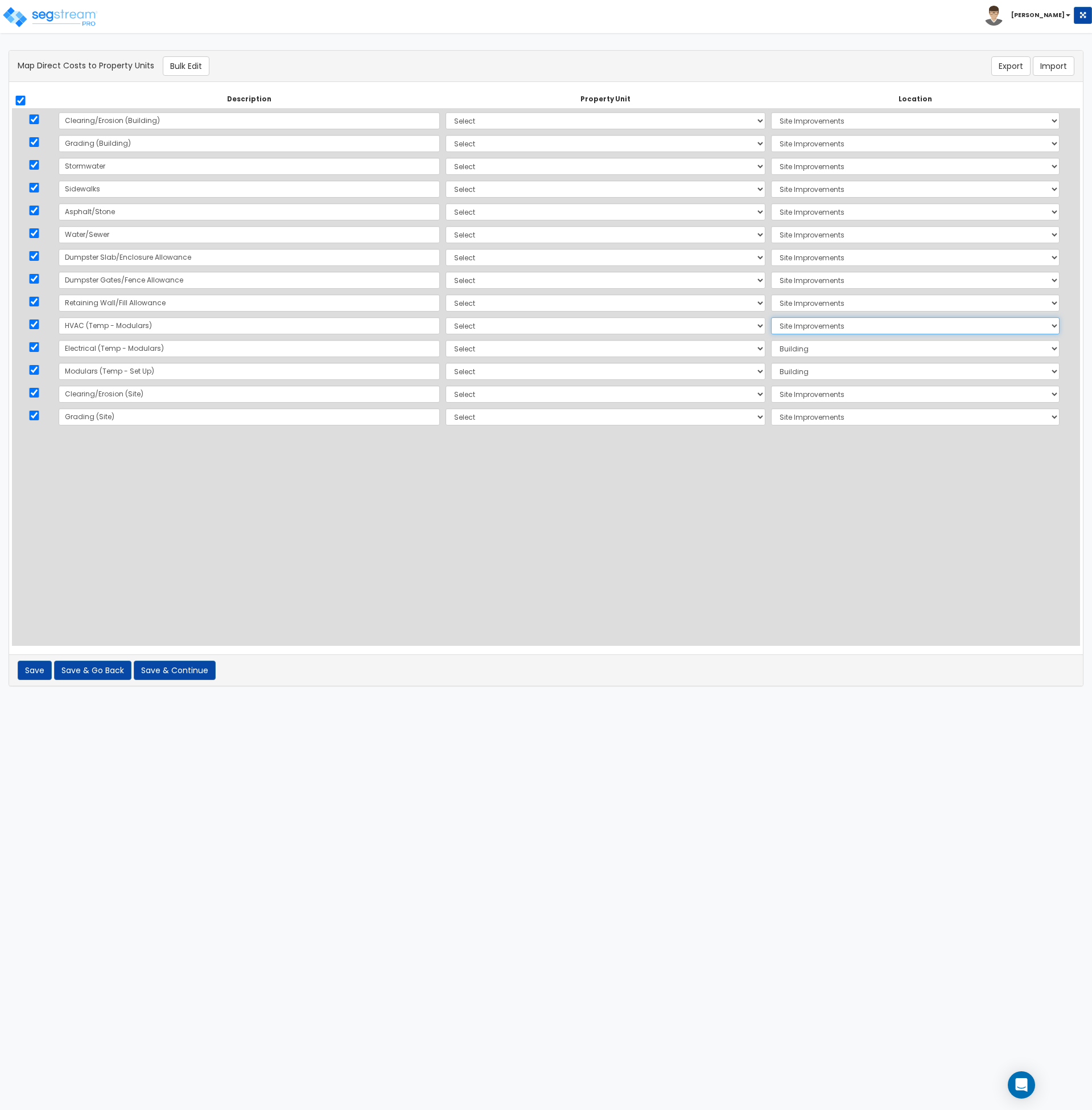
select select "6"
click at [771, 317] on select "Select Add Additional Location Building Building Interior Site Exterior Site Im…" at bounding box center [916, 325] width 289 height 17
click at [568, 542] on div "Description Property Unit Location Do nothing Add Additional Property Unit 2621…" at bounding box center [546, 368] width 1068 height 555
click at [177, 666] on button "Save & Continue" at bounding box center [174, 670] width 82 height 20
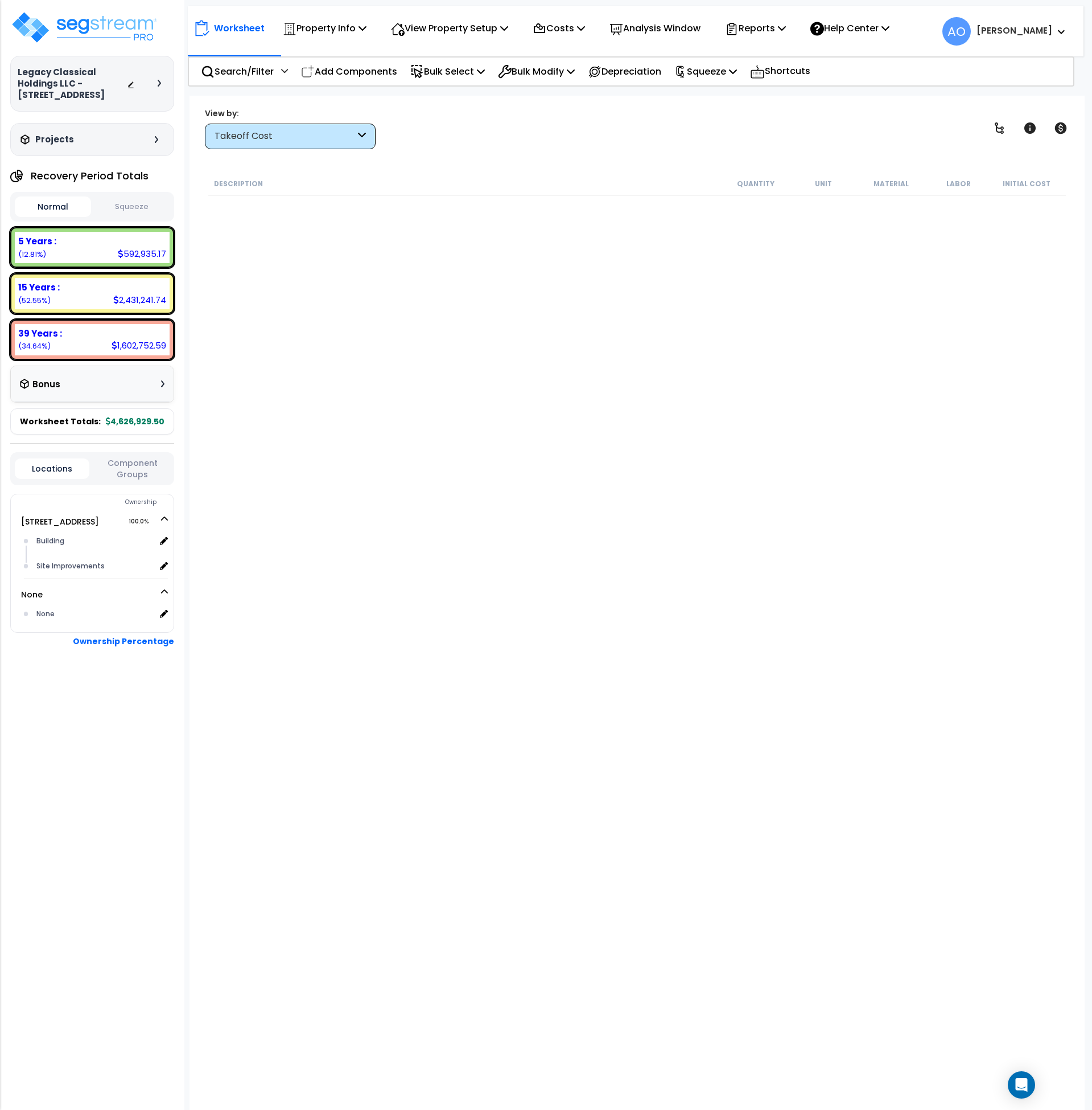
drag, startPoint x: 111, startPoint y: 208, endPoint x: 116, endPoint y: 213, distance: 7.1
click at [111, 208] on button "Squeeze" at bounding box center [132, 207] width 77 height 20
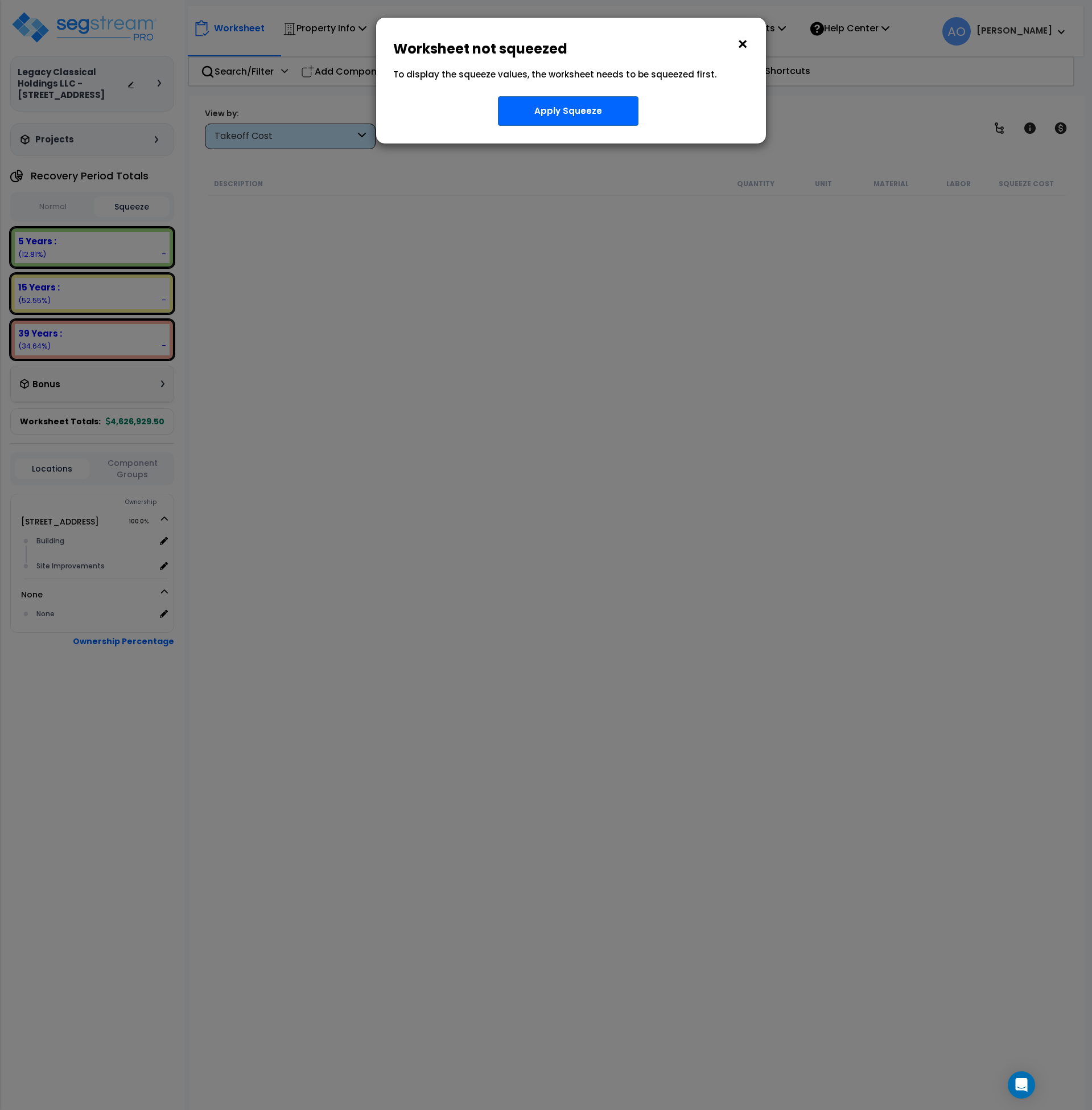
click at [740, 44] on button "×" at bounding box center [743, 44] width 13 height 18
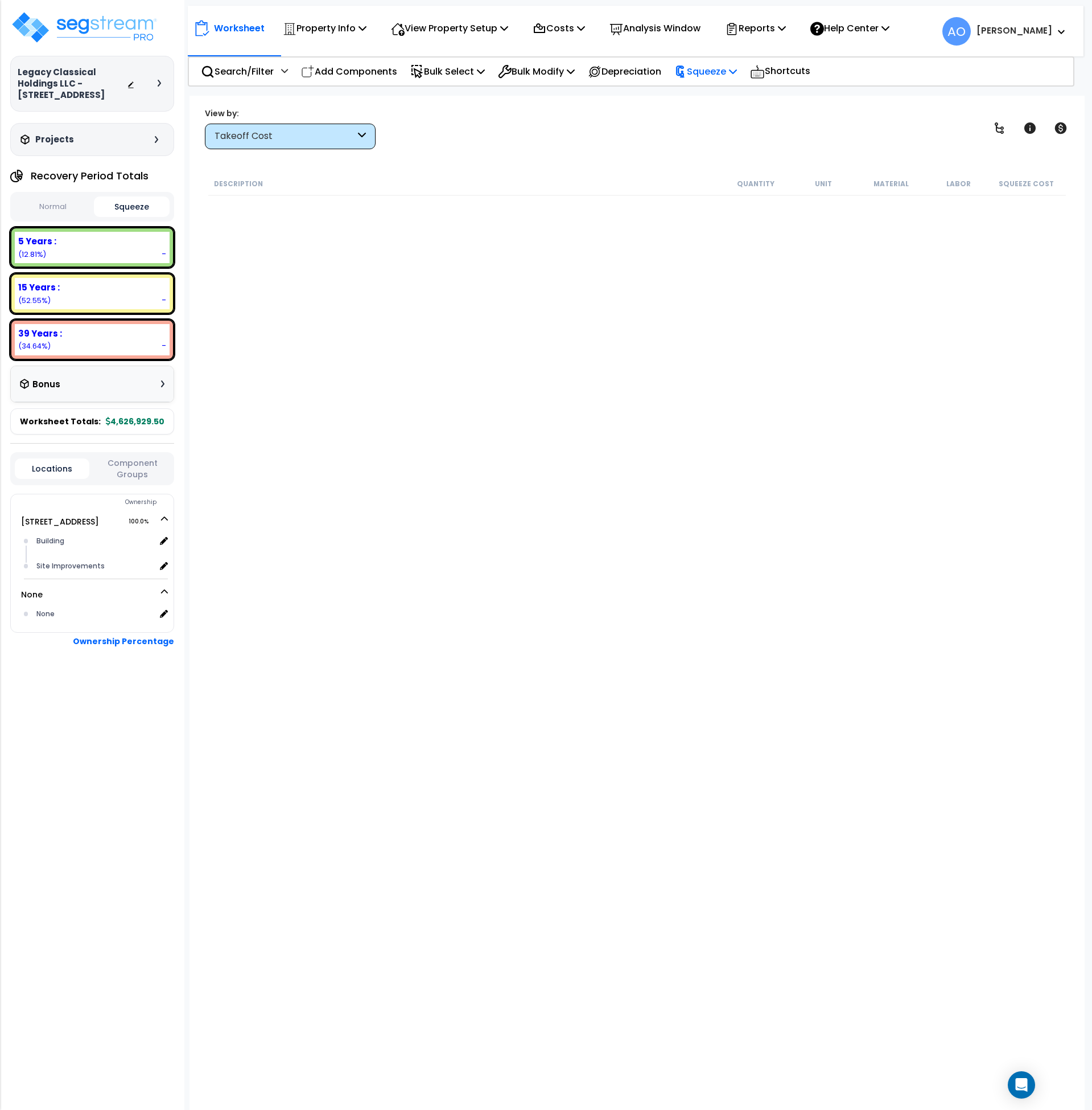
click at [715, 74] on p "Squeeze" at bounding box center [706, 72] width 63 height 15
click at [716, 99] on link "Squeeze" at bounding box center [725, 97] width 112 height 22
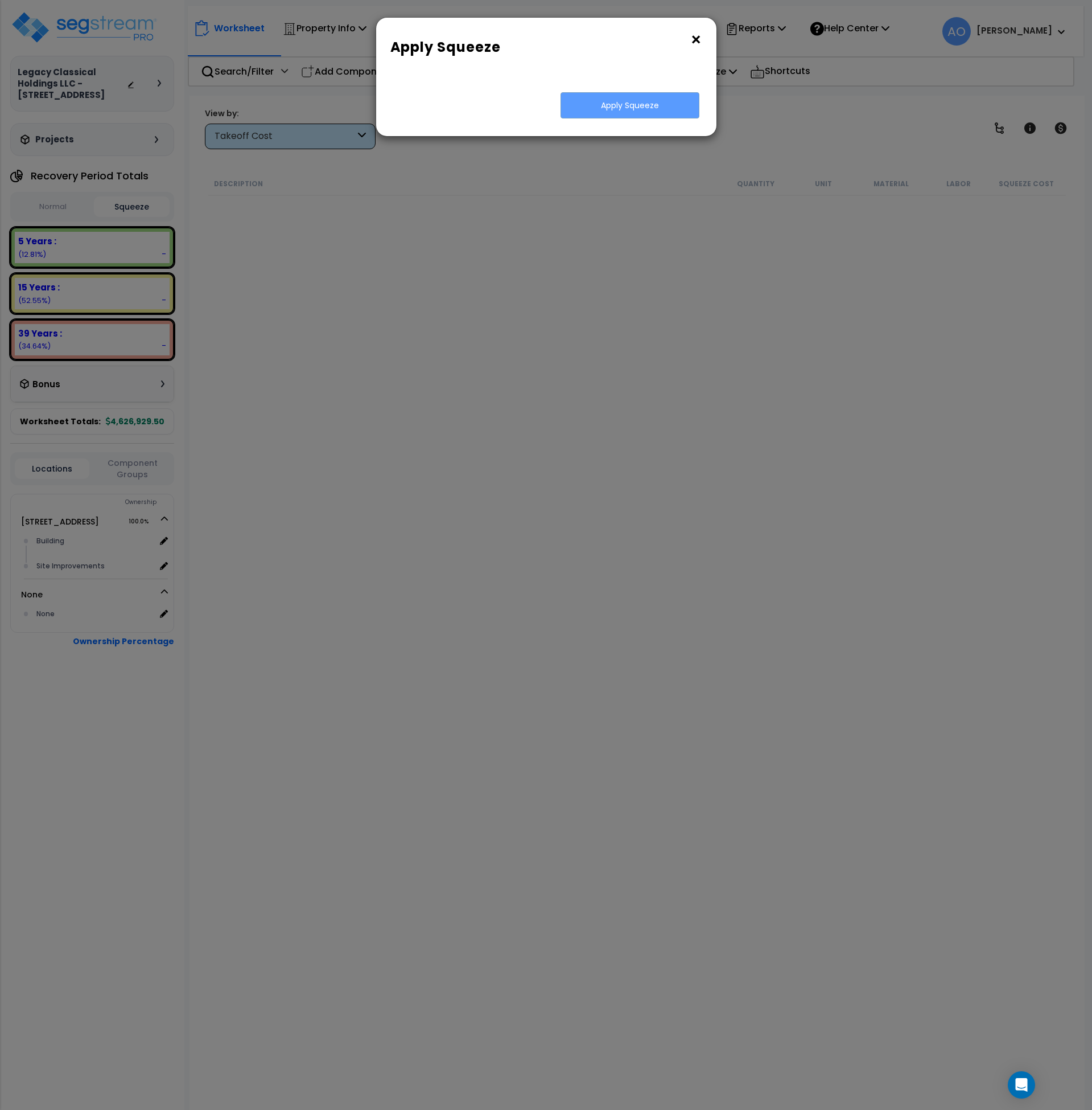
click at [690, 39] on button "×" at bounding box center [696, 40] width 13 height 18
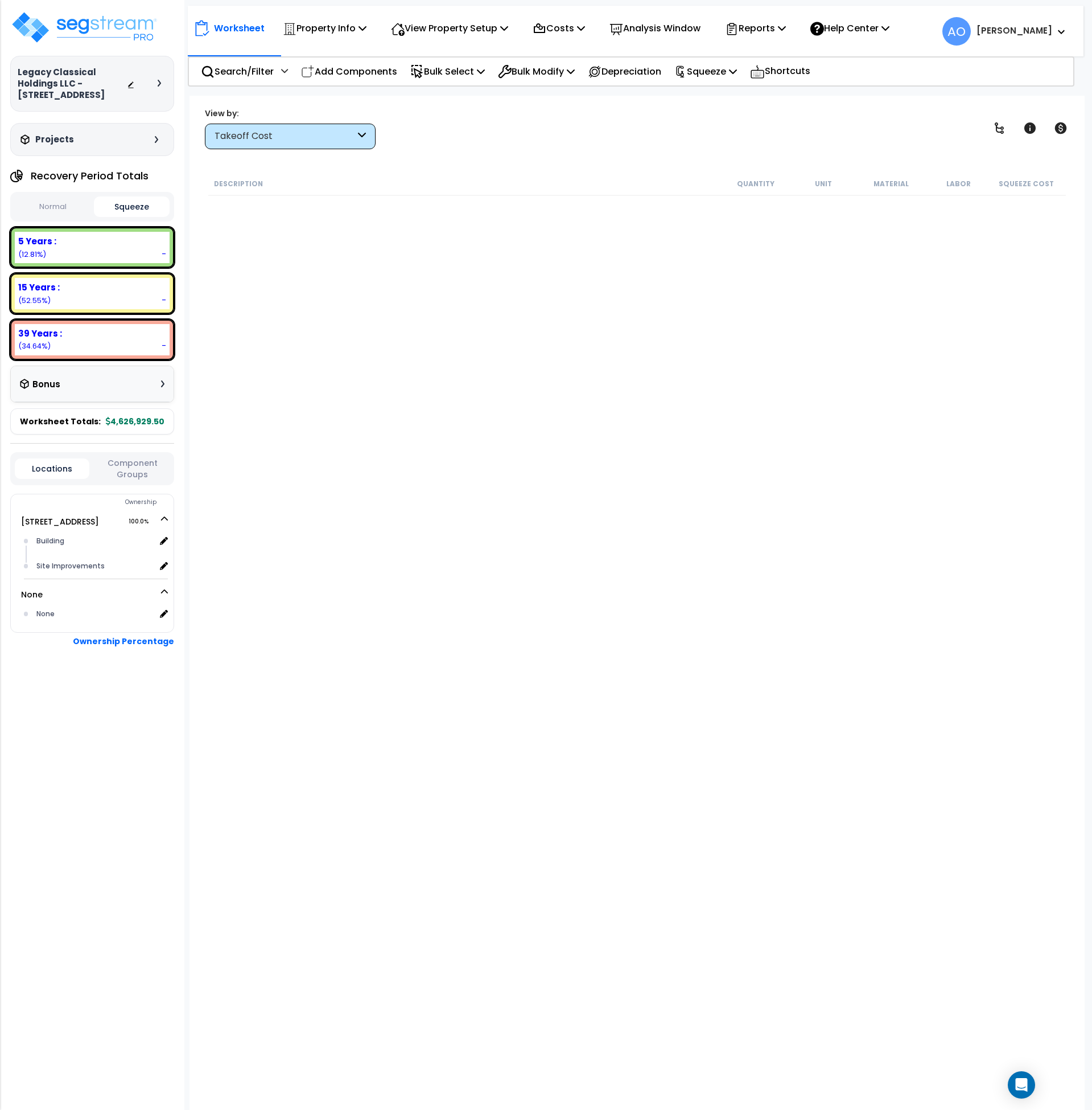
click at [123, 209] on button "Squeeze" at bounding box center [132, 207] width 77 height 20
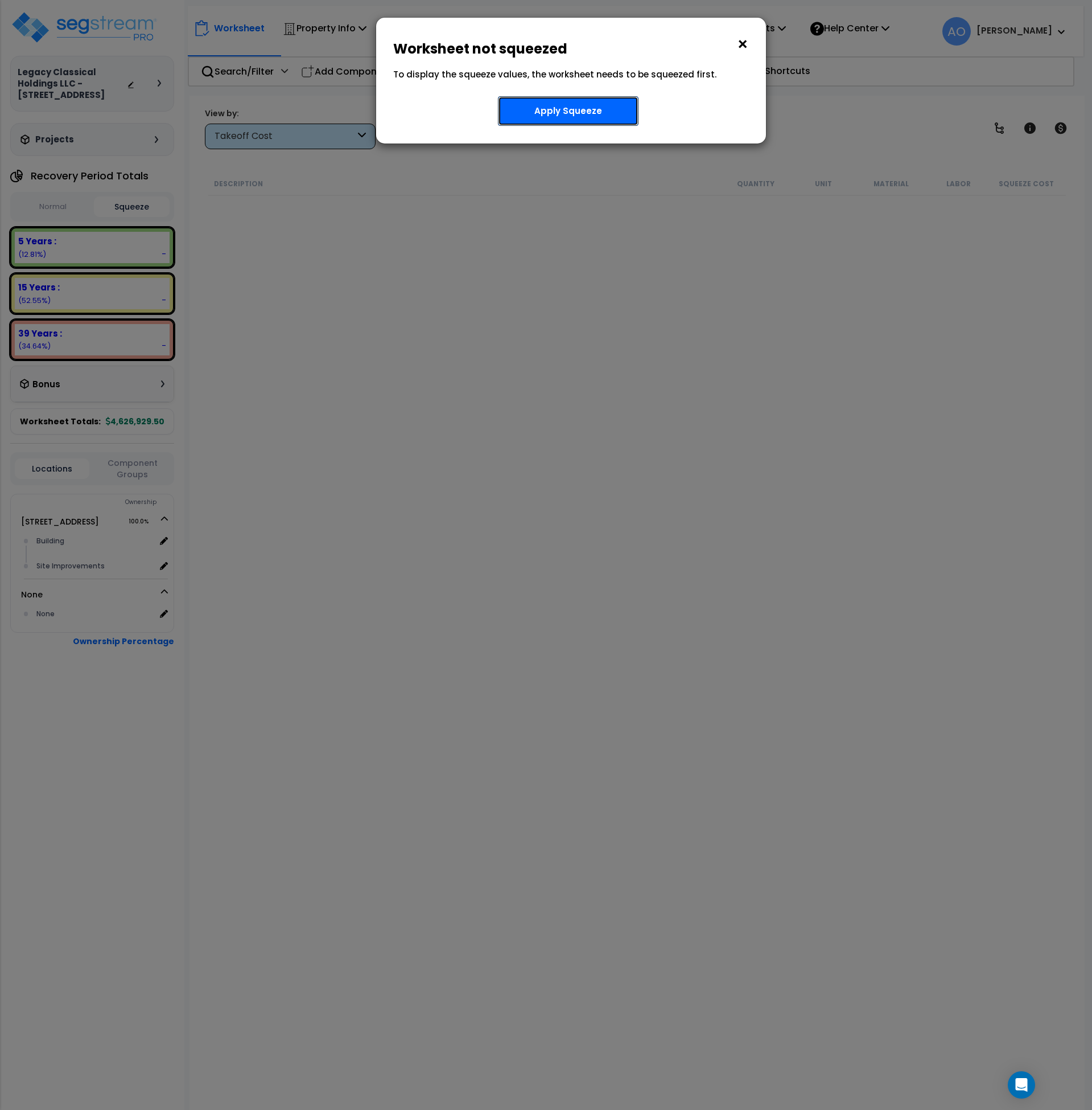
click at [565, 107] on button "Apply Squeeze" at bounding box center [568, 111] width 140 height 30
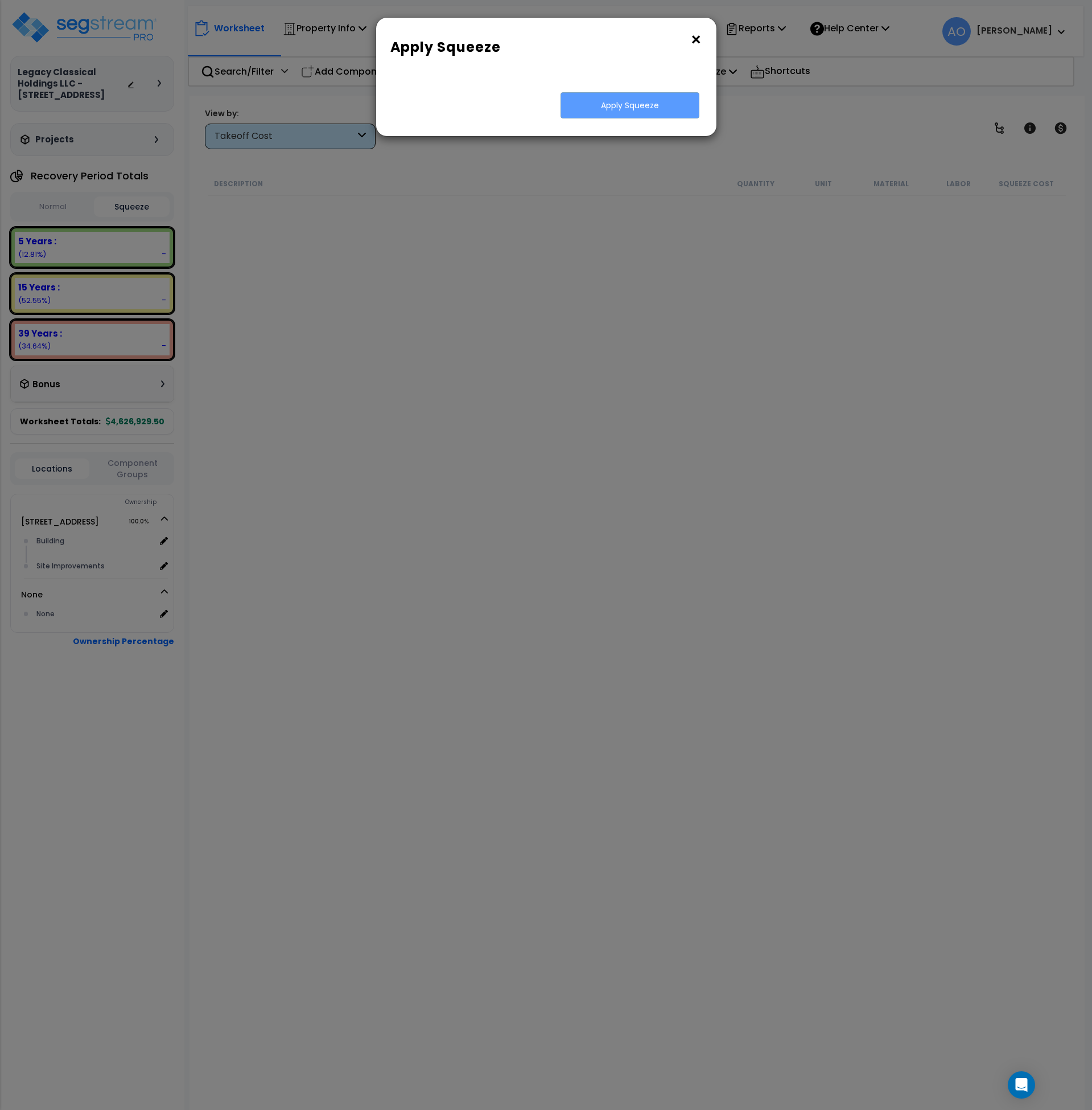
click at [699, 41] on button "×" at bounding box center [696, 40] width 13 height 18
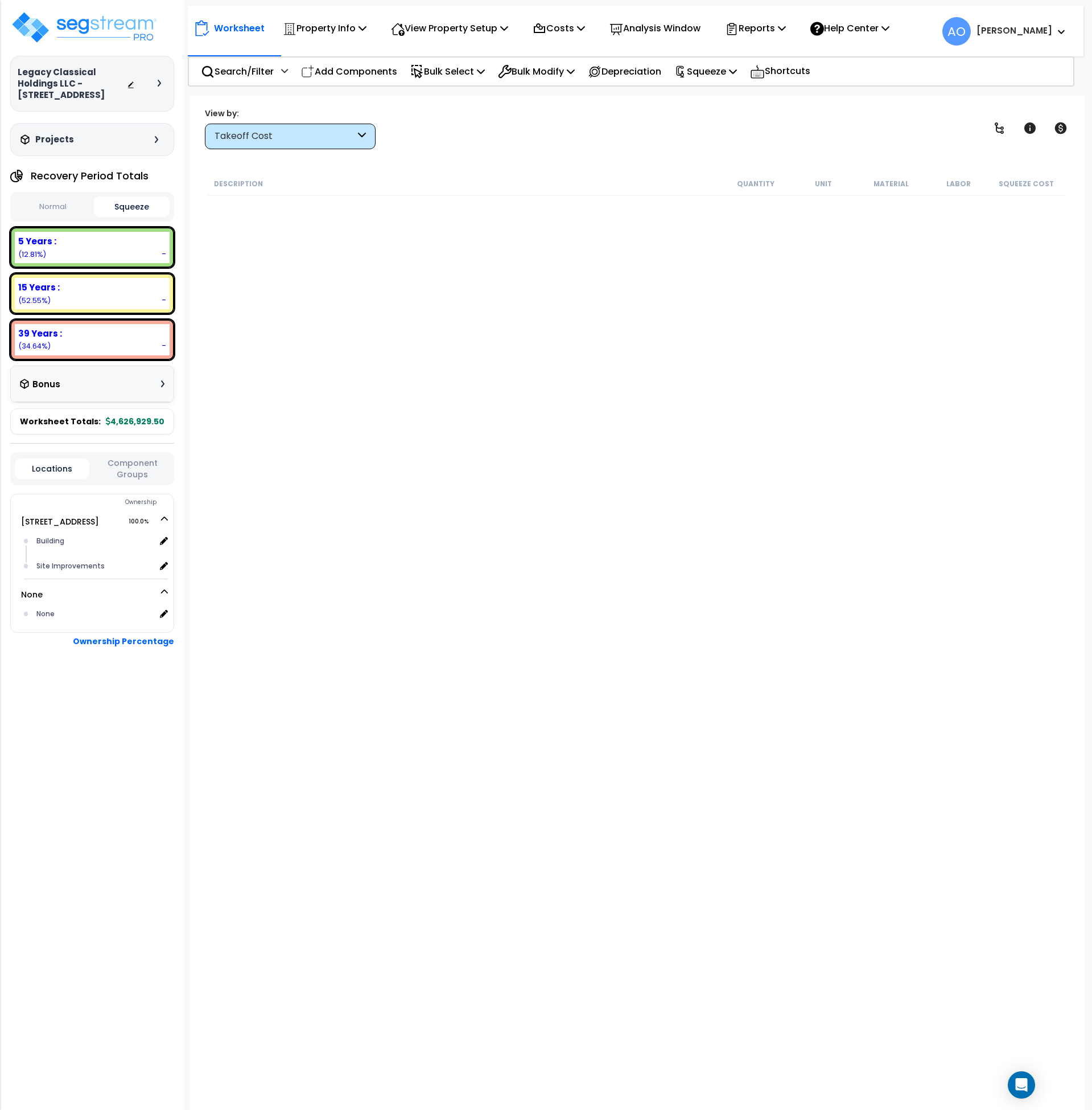
click at [372, 313] on div "Description Quantity Unit Material Labor Squeeze Cost" at bounding box center [637, 544] width 862 height 744
click at [58, 540] on div "Building" at bounding box center [94, 540] width 121 height 13
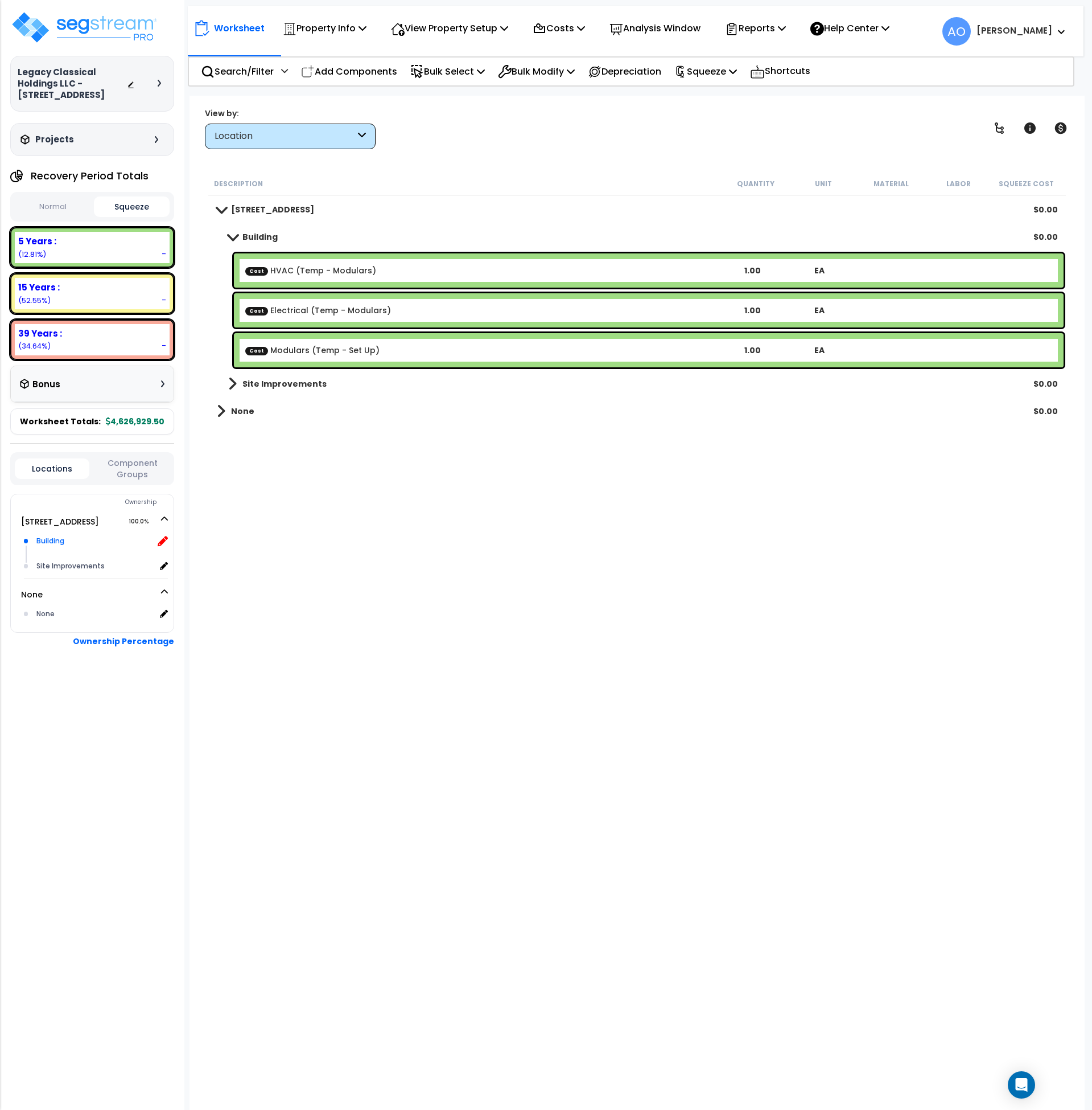
click at [162, 540] on icon at bounding box center [163, 541] width 11 height 11
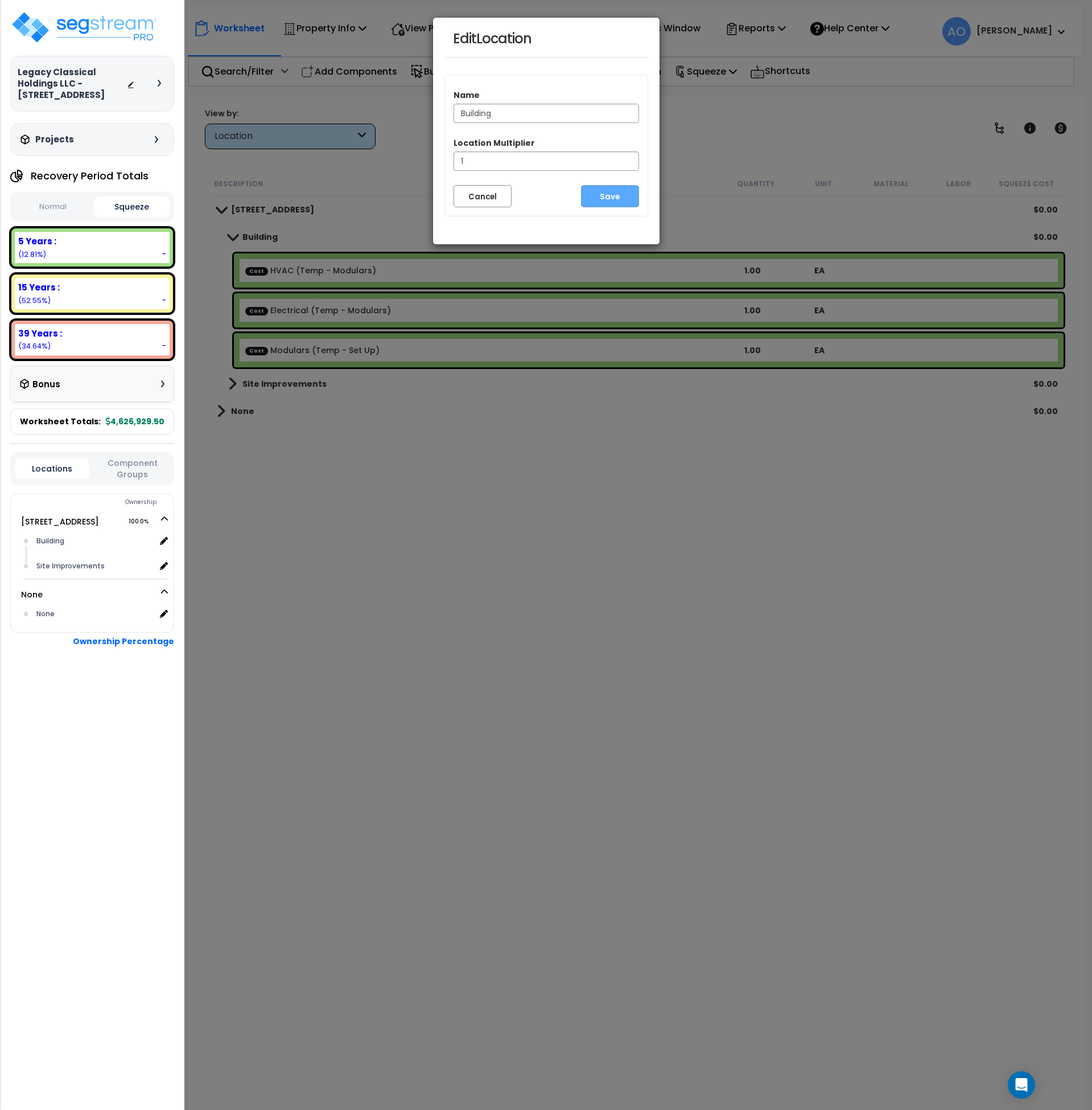
click at [463, 112] on input "Building" at bounding box center [546, 114] width 185 height 20
type input "Temp Building"
click at [603, 197] on button "Save" at bounding box center [610, 196] width 58 height 22
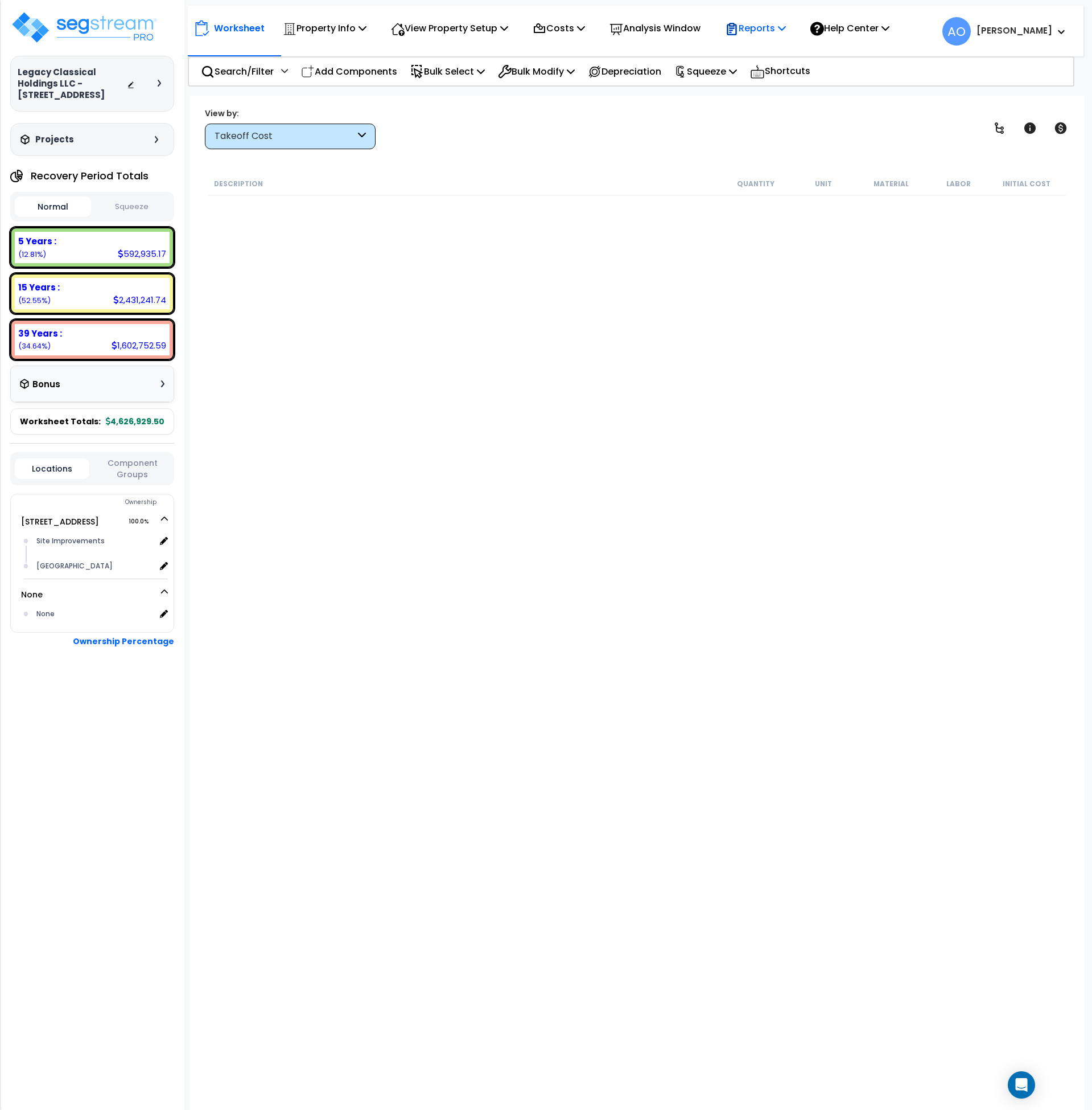
click at [761, 25] on p "Reports" at bounding box center [756, 28] width 61 height 15
click at [777, 99] on link "Manage Report Custom Fields" at bounding box center [776, 107] width 112 height 34
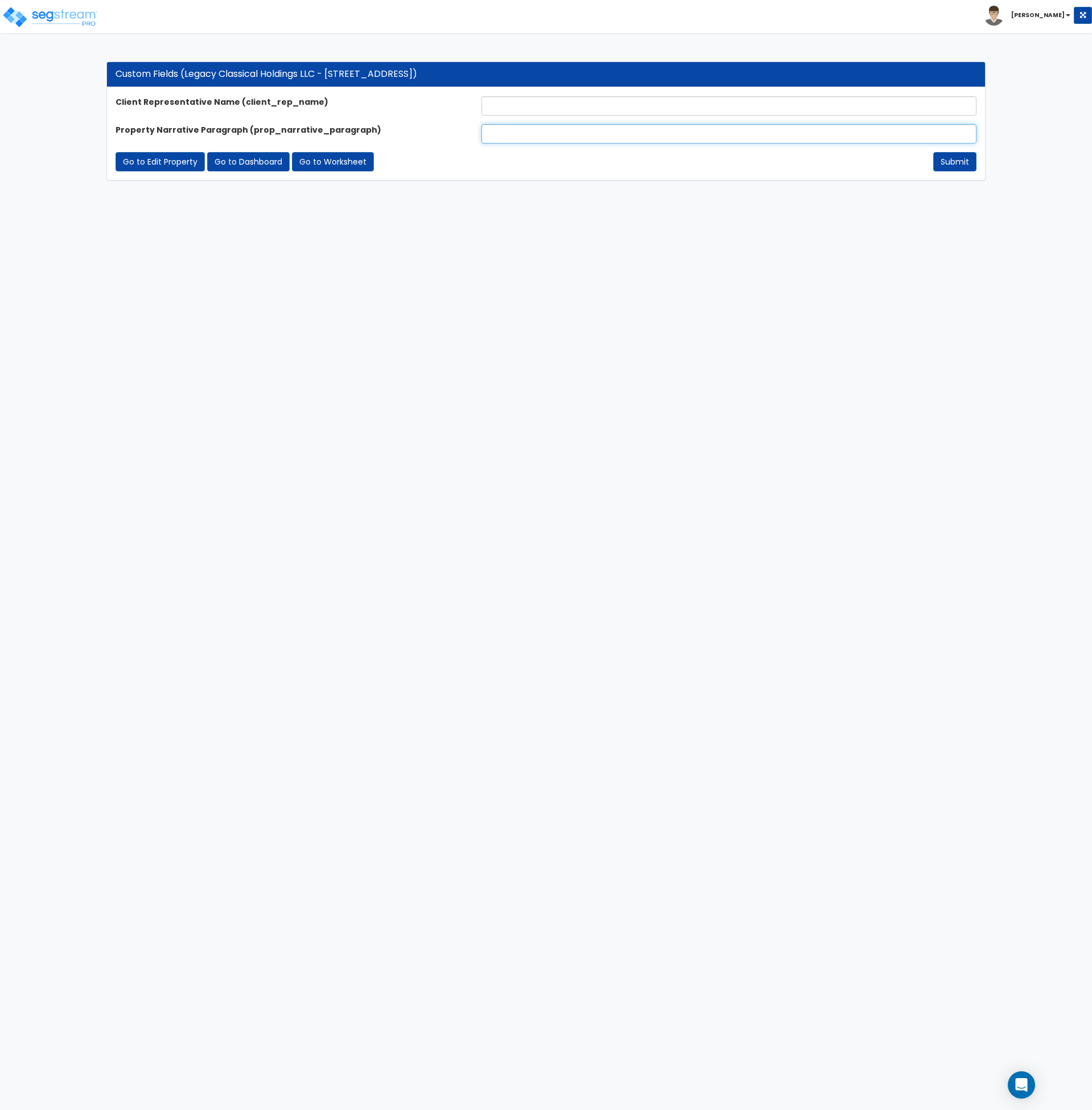
click at [491, 140] on input "text" at bounding box center [729, 134] width 495 height 20
paste input "This cost segregation study focuses exclusively on the site improvements and si…"
type input "This cost segregation study focuses exclusively on the site improvements and si…"
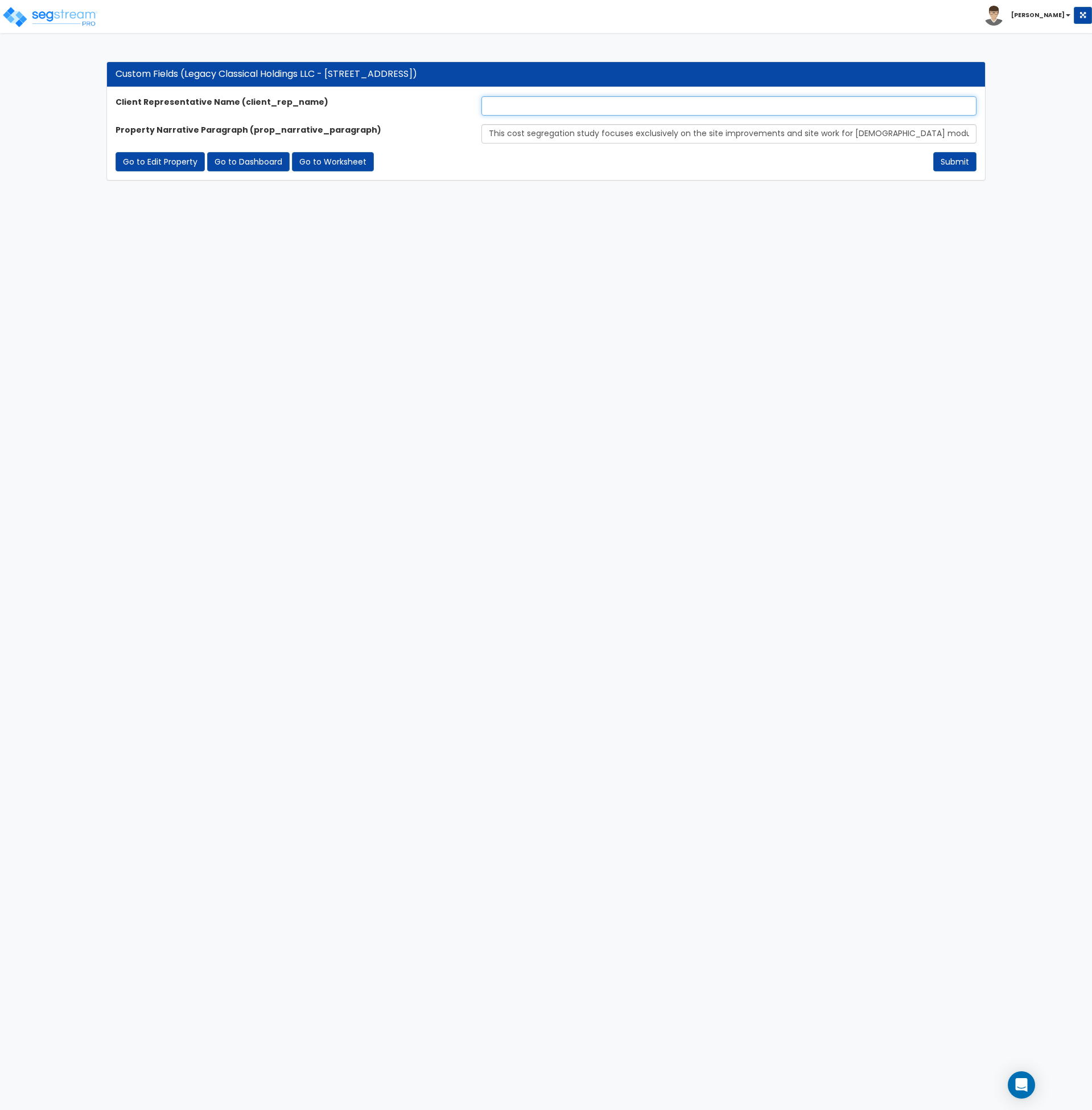
click at [512, 107] on input "text" at bounding box center [729, 106] width 495 height 20
type input "[PERSON_NAME]"
click at [697, 192] on html "Toggle navigation [PERSON_NAME]" at bounding box center [546, 96] width 1092 height 192
click at [949, 159] on button "Submit" at bounding box center [955, 162] width 44 height 20
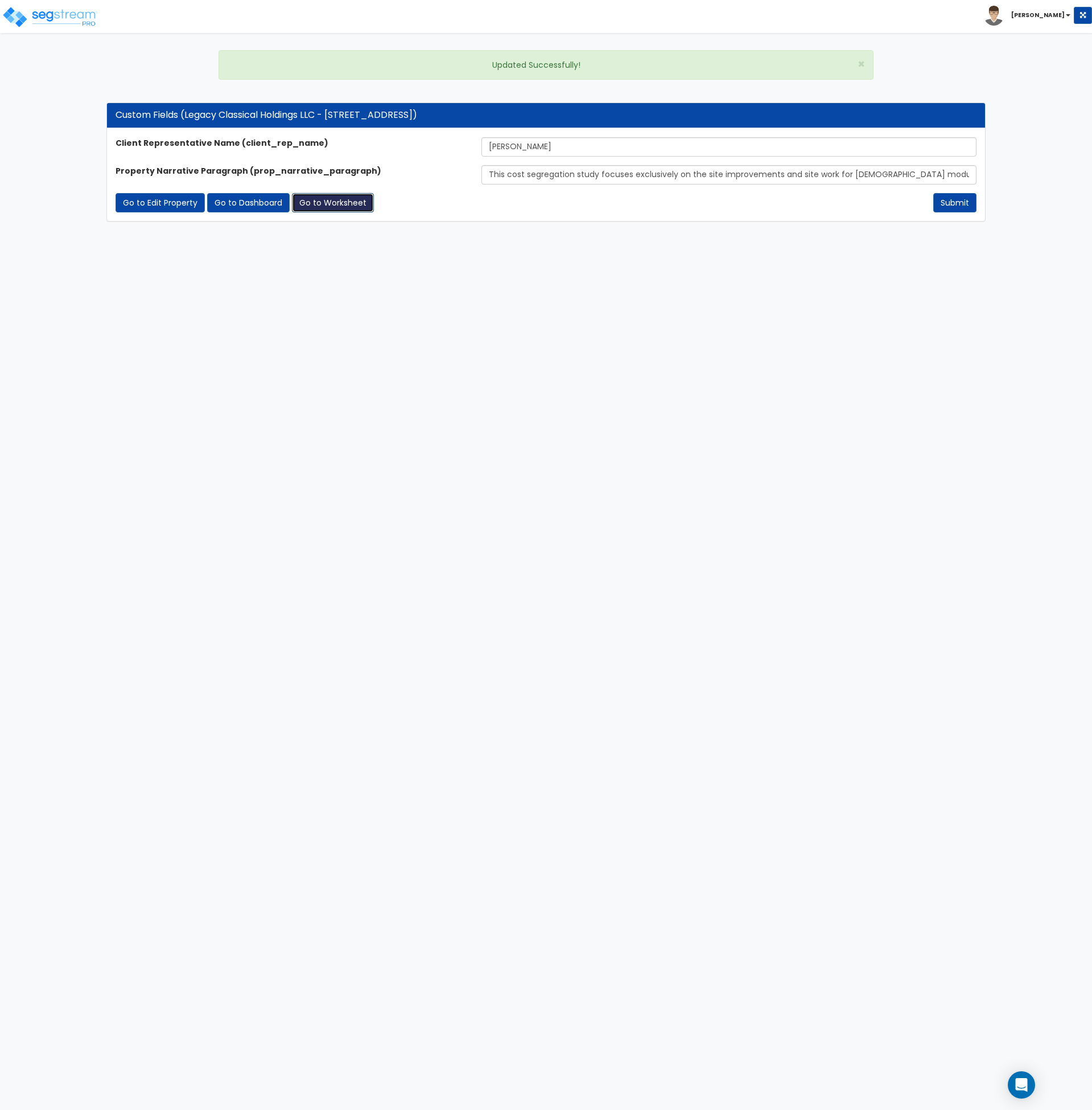
click at [324, 206] on link "Go to Worksheet" at bounding box center [333, 203] width 82 height 20
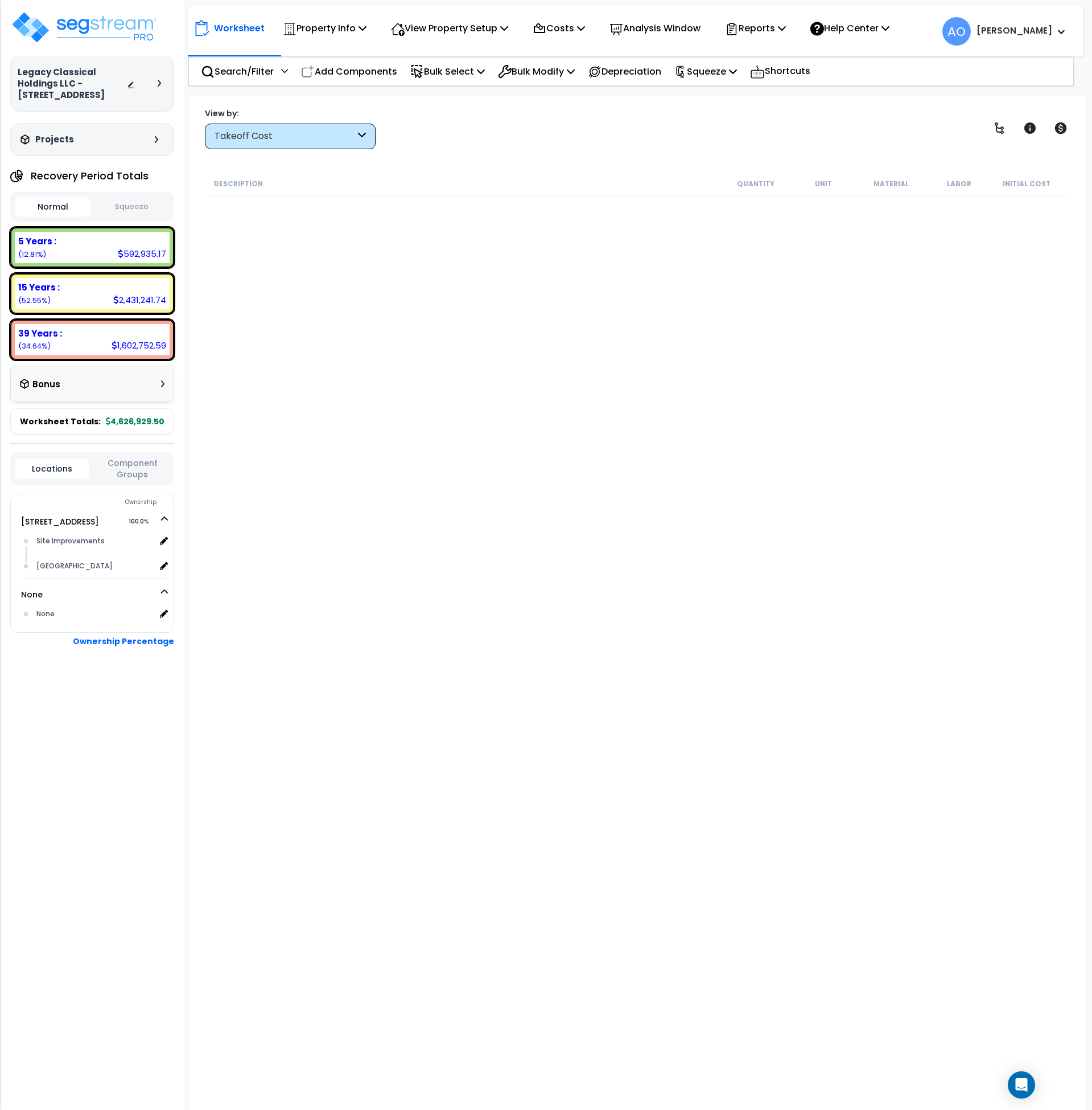
click at [258, 132] on div "Takeoff Cost" at bounding box center [285, 136] width 140 height 13
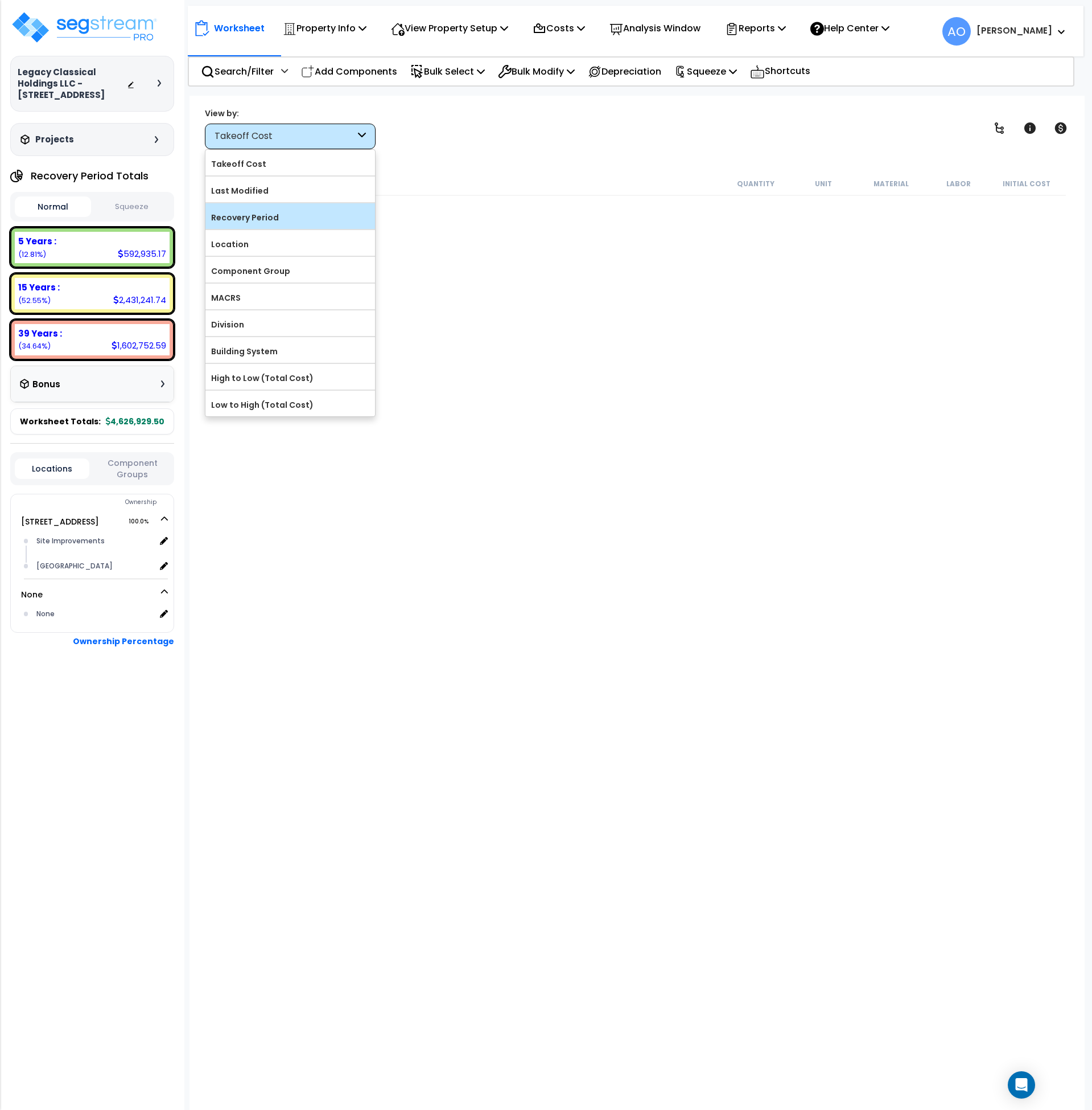
click at [261, 218] on label "Recovery Period" at bounding box center [291, 217] width 170 height 17
click at [0, 0] on input "Recovery Period" at bounding box center [0, 0] width 0 height 0
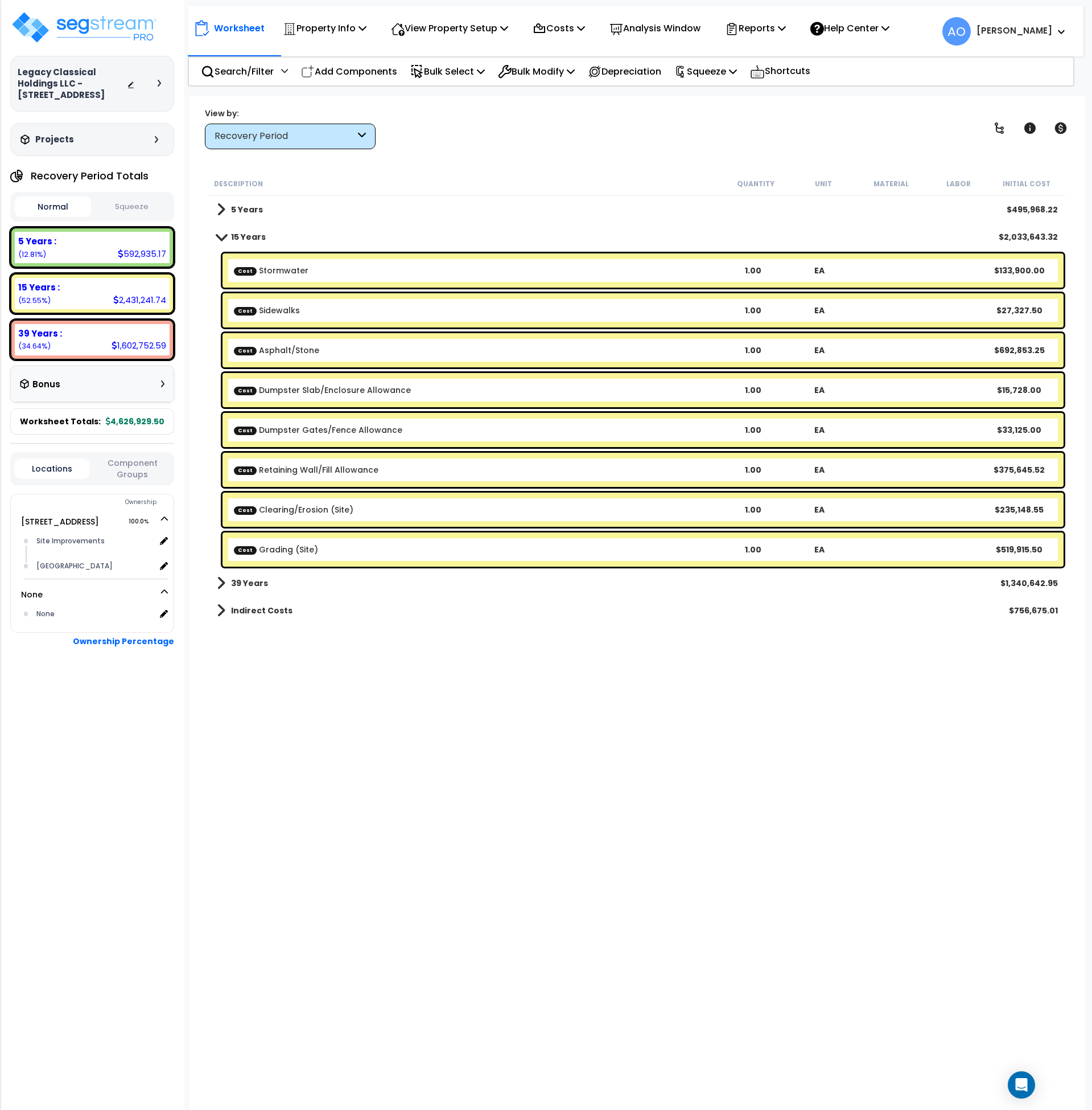
click at [255, 214] on b "5 Years" at bounding box center [246, 209] width 32 height 11
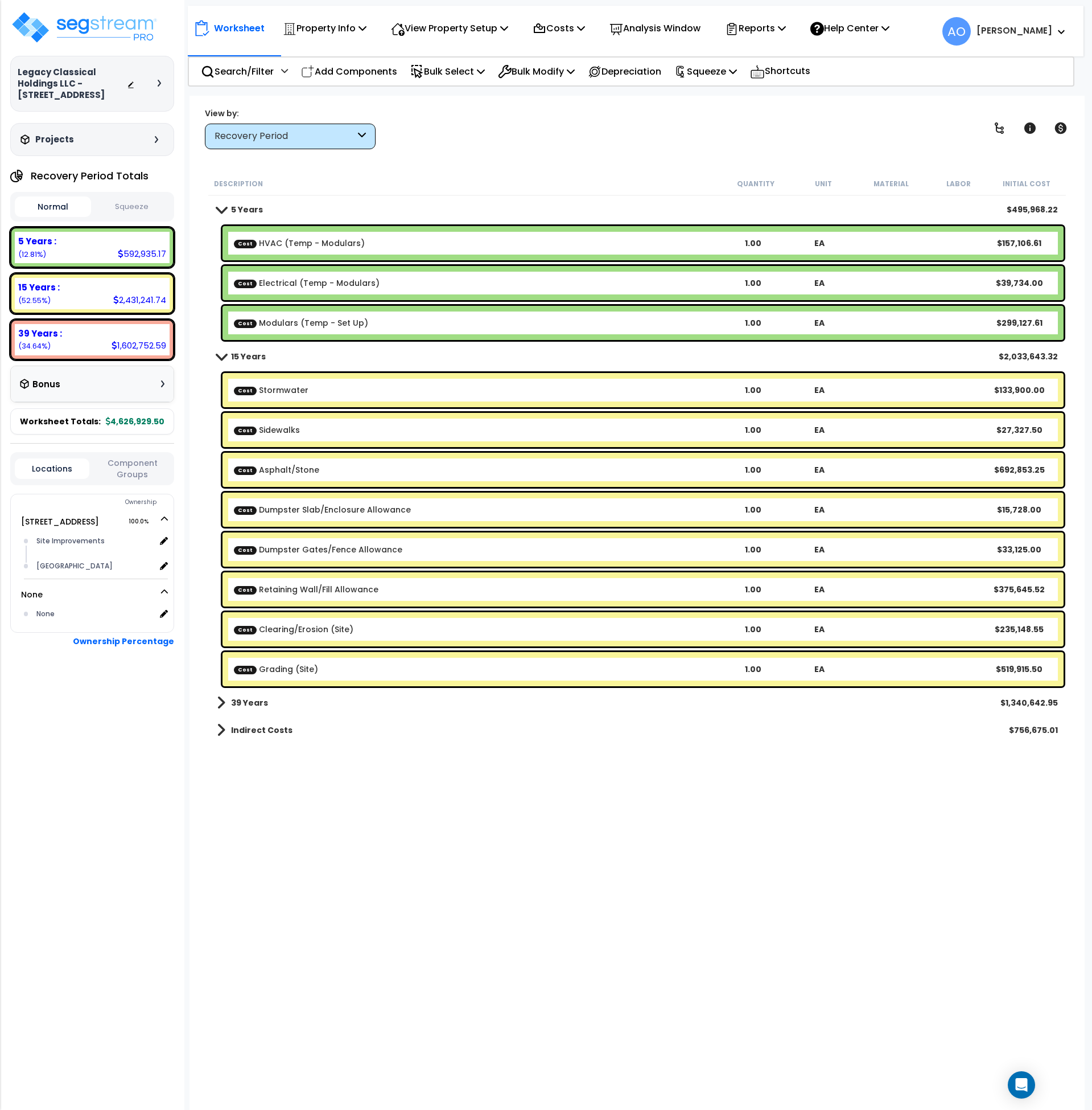
scroll to position [50, 0]
click at [250, 699] on b "39 Years" at bounding box center [249, 703] width 37 height 11
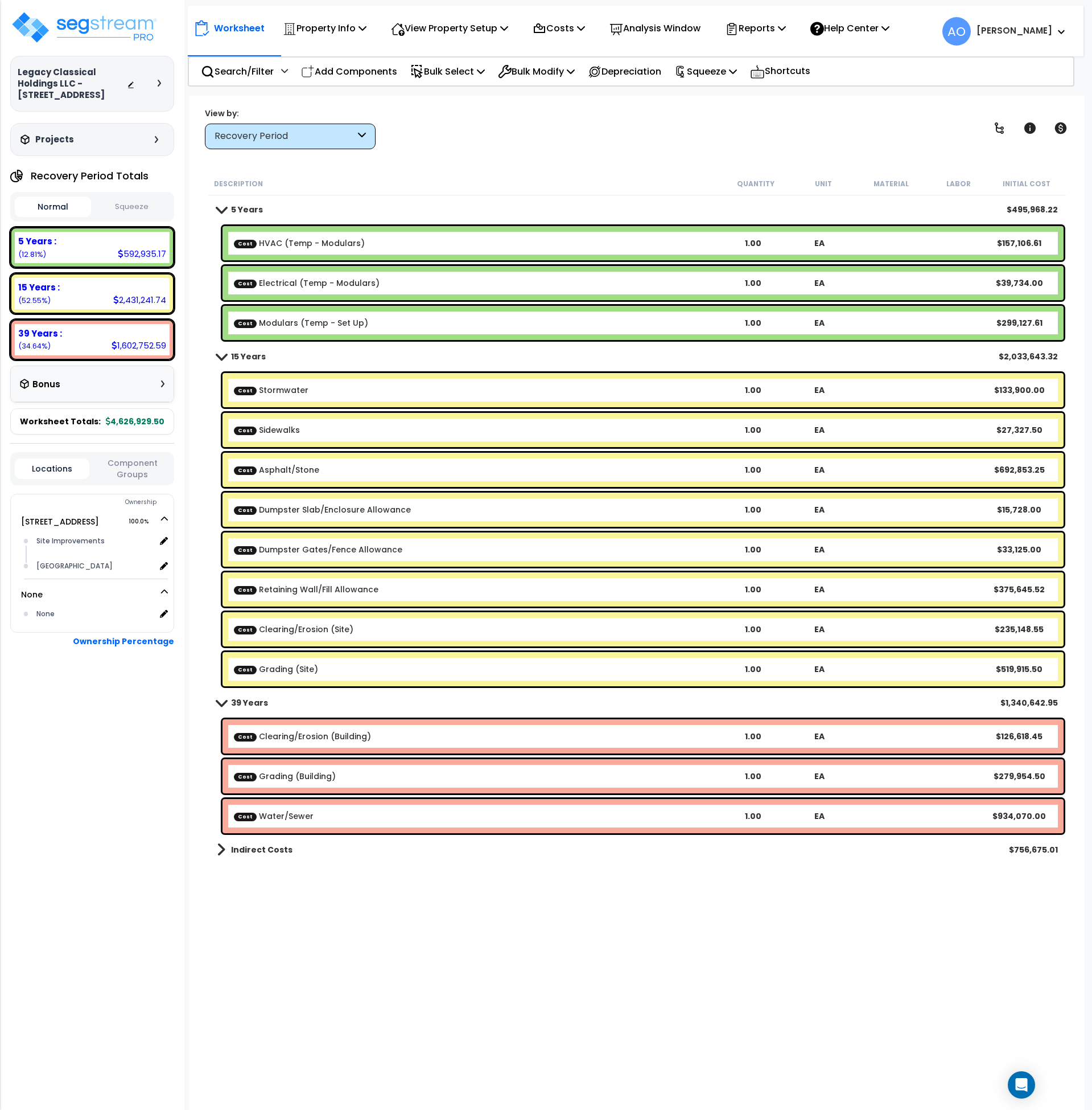
click at [255, 852] on b "Indirect Costs" at bounding box center [262, 849] width 62 height 11
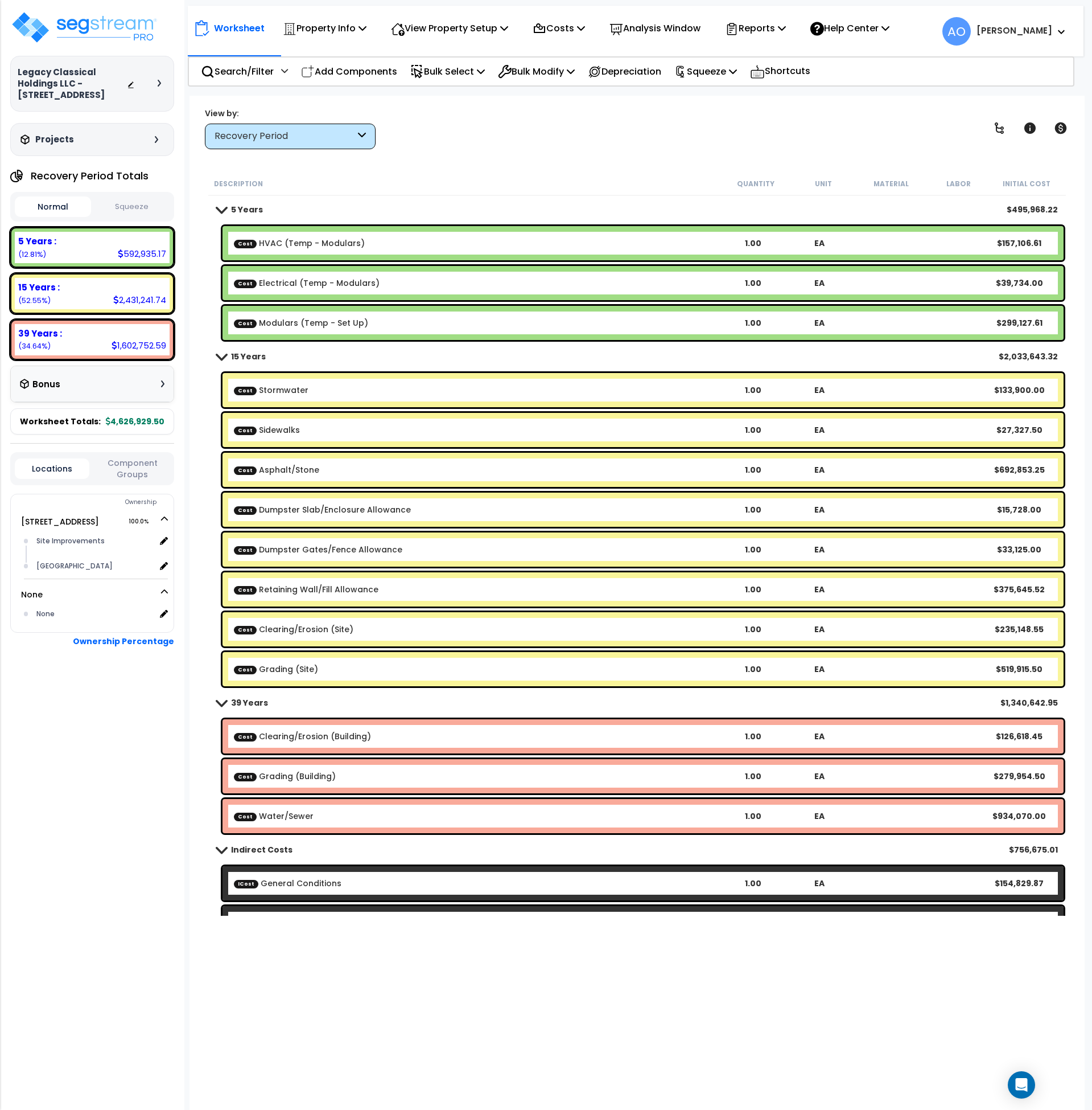
scroll to position [30, 0]
click at [605, 155] on div "Worksheet Property Info Property Setup Add Property Unit Template property Clon…" at bounding box center [638, 651] width 896 height 1110
click at [779, 26] on p "Reports" at bounding box center [756, 28] width 61 height 15
click at [785, 78] on link "Manage Report Images" at bounding box center [776, 78] width 112 height 22
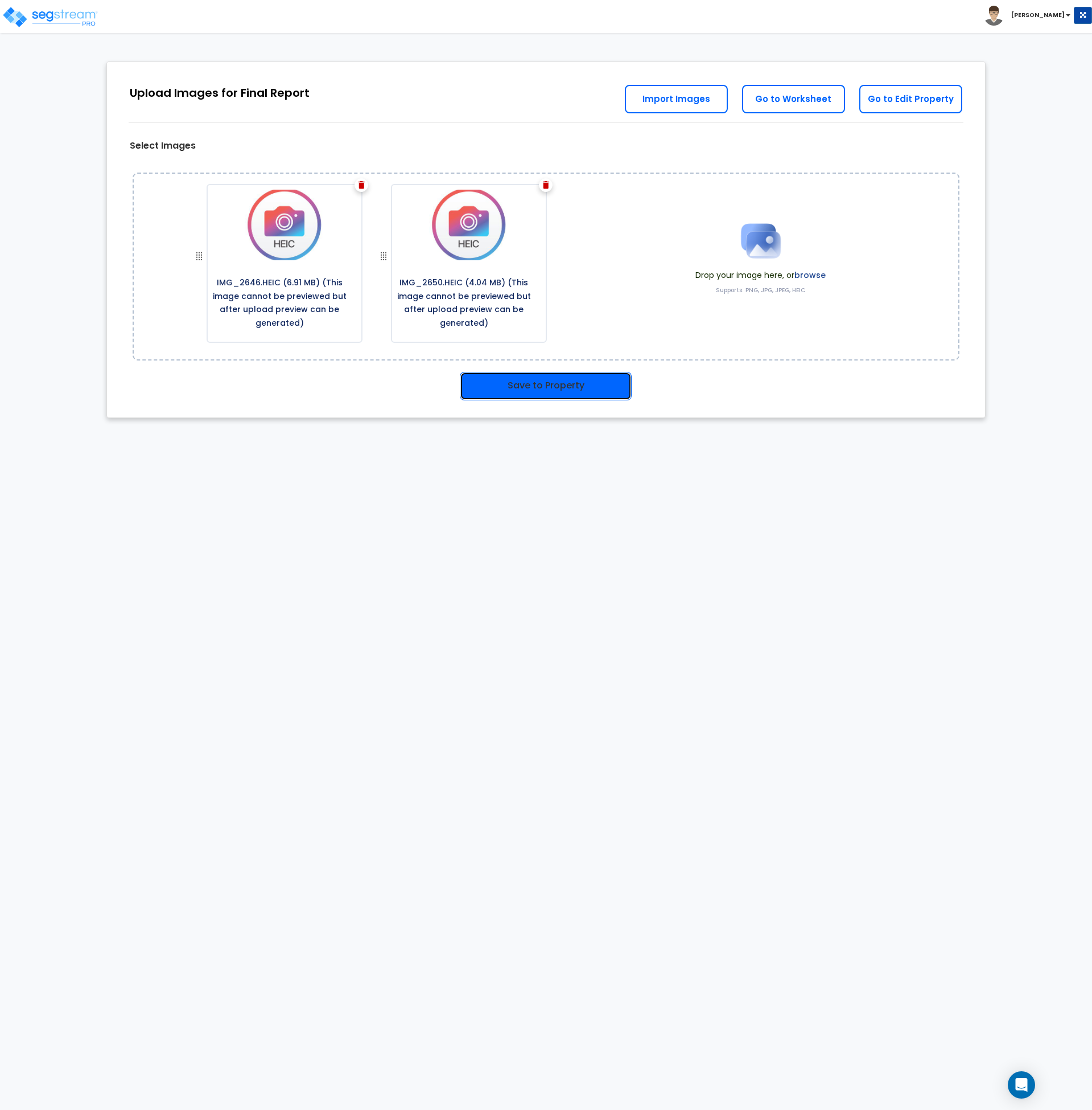
click at [476, 381] on button "Save to Property" at bounding box center [546, 386] width 172 height 29
click at [532, 386] on button "Save to Property" at bounding box center [546, 386] width 172 height 29
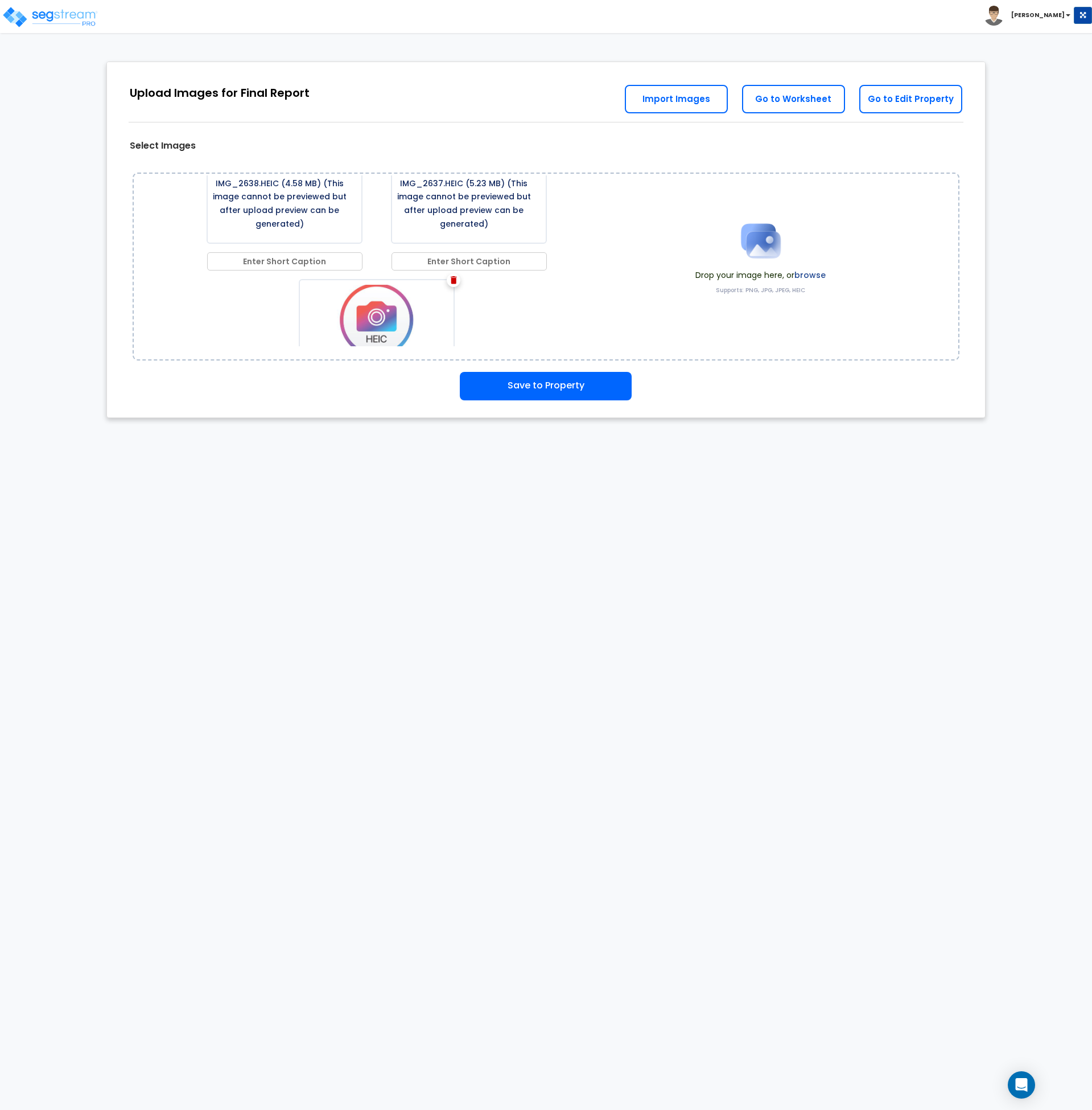
scroll to position [995, 0]
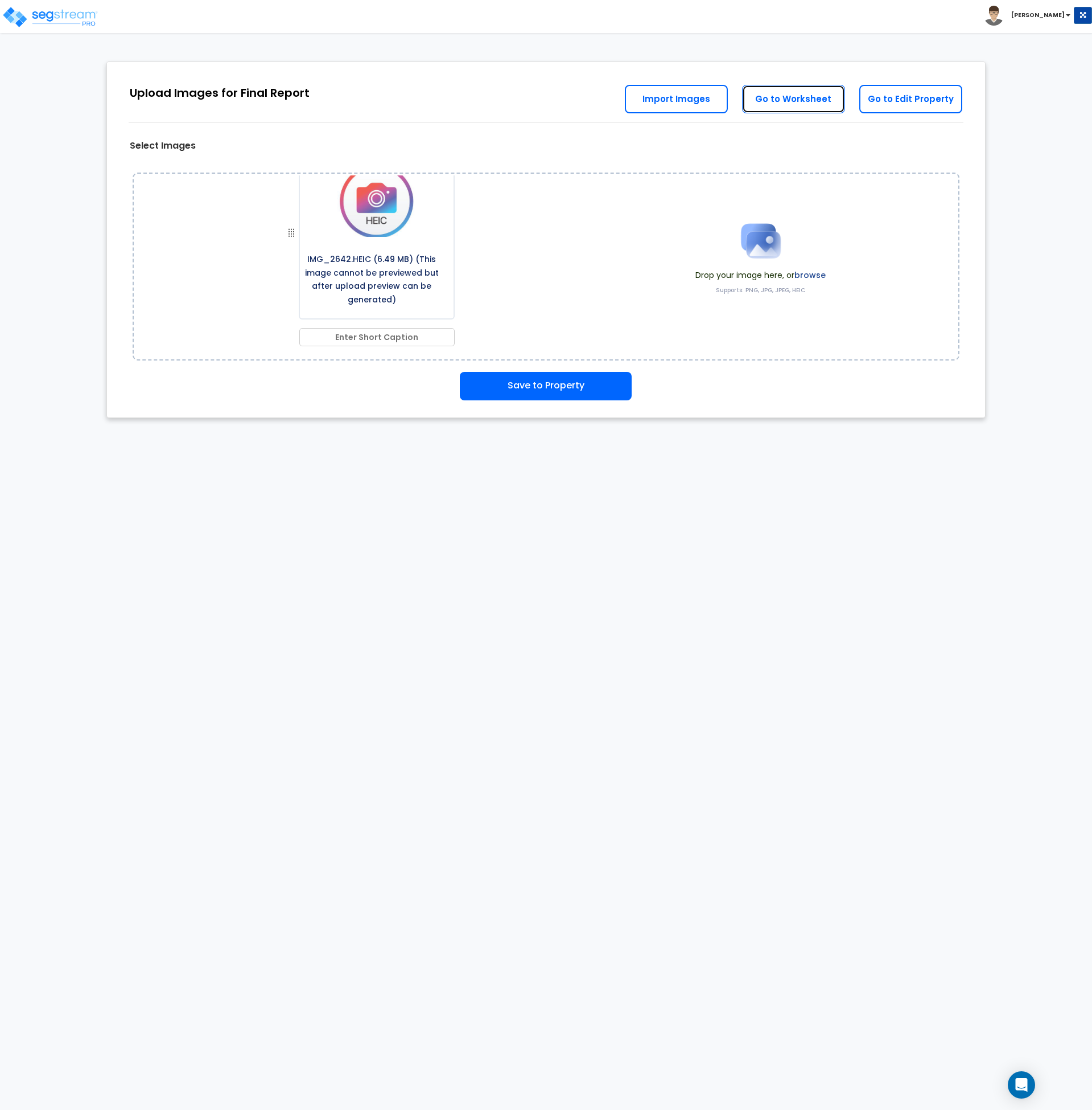
click at [822, 103] on link "Go to Worksheet" at bounding box center [794, 99] width 103 height 29
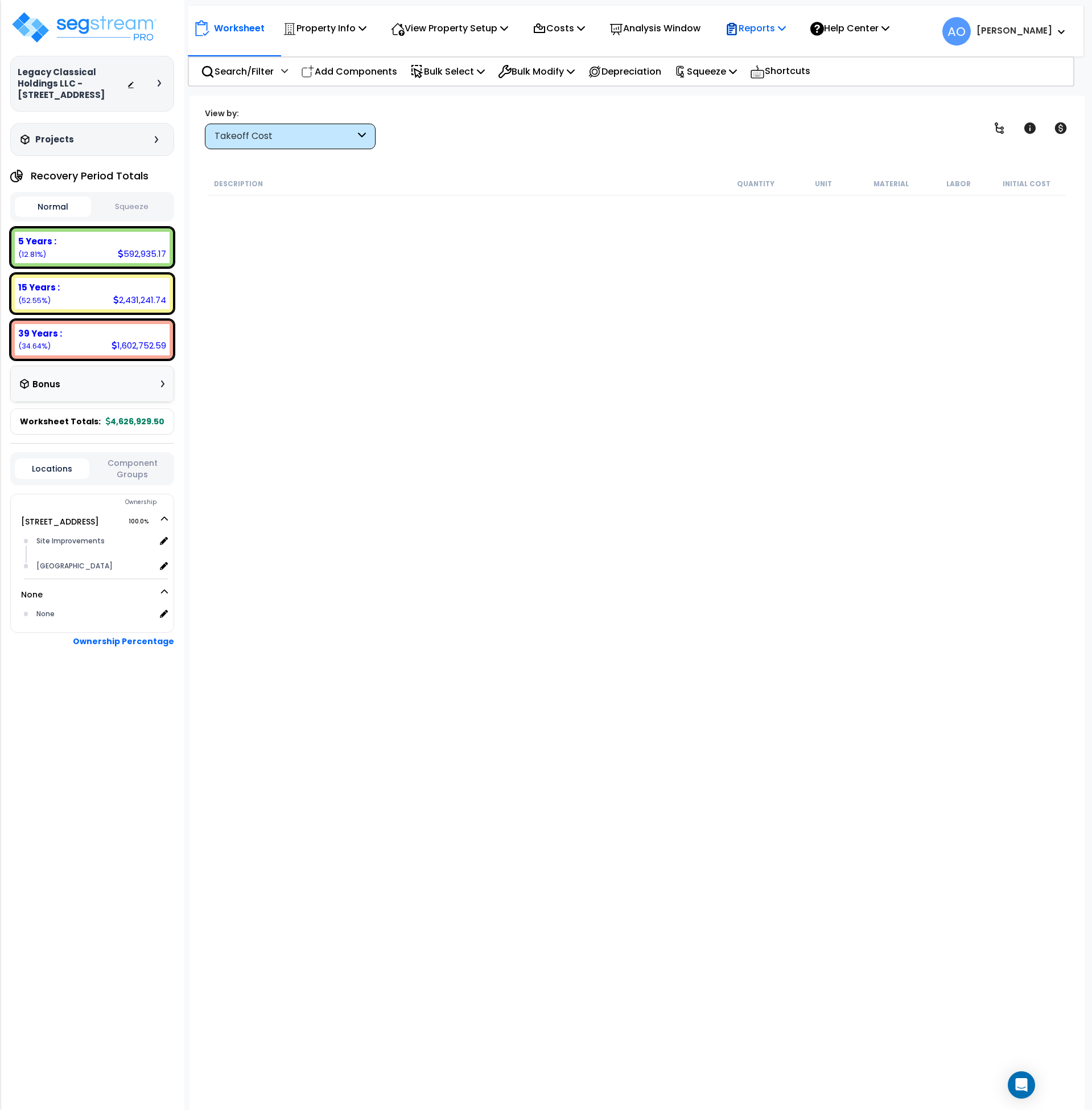
click at [774, 27] on p "Reports" at bounding box center [756, 28] width 61 height 15
click at [778, 79] on link "Manage Report Images" at bounding box center [776, 78] width 112 height 22
click at [289, 137] on div "Takeoff Cost" at bounding box center [285, 136] width 140 height 13
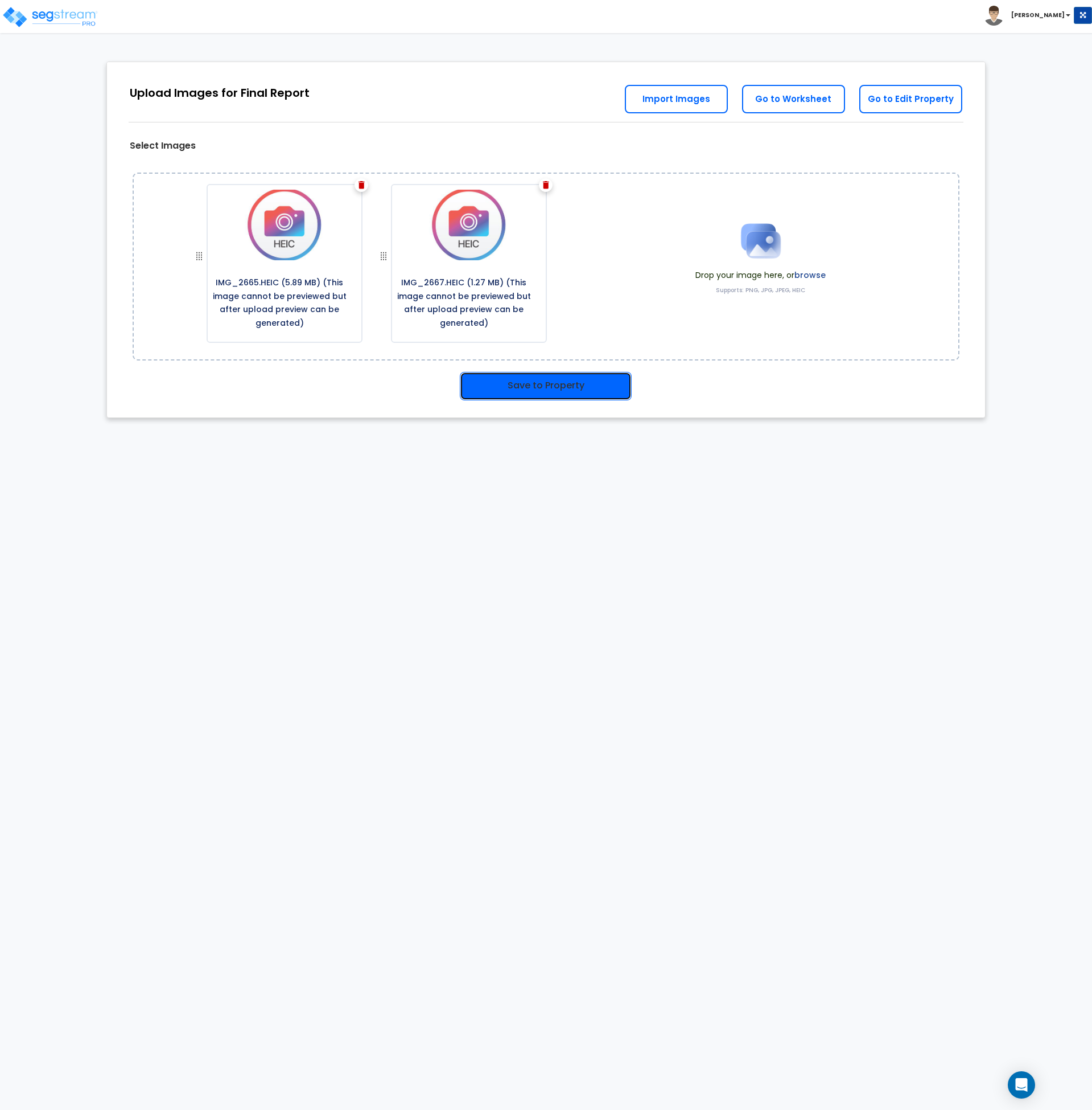
click at [563, 385] on button "Save to Property" at bounding box center [546, 386] width 172 height 29
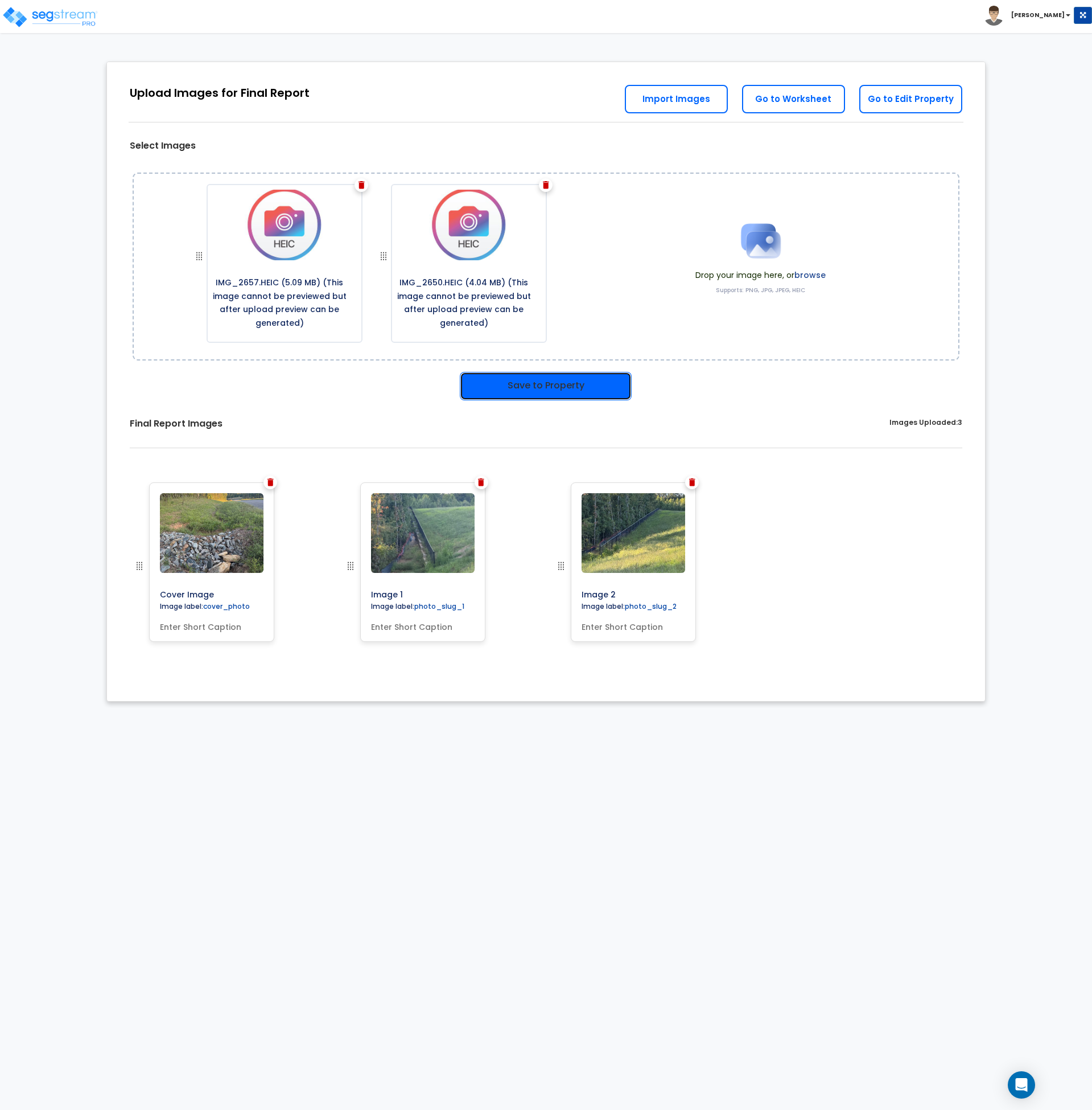
click at [570, 380] on button "Save to Property" at bounding box center [546, 386] width 172 height 29
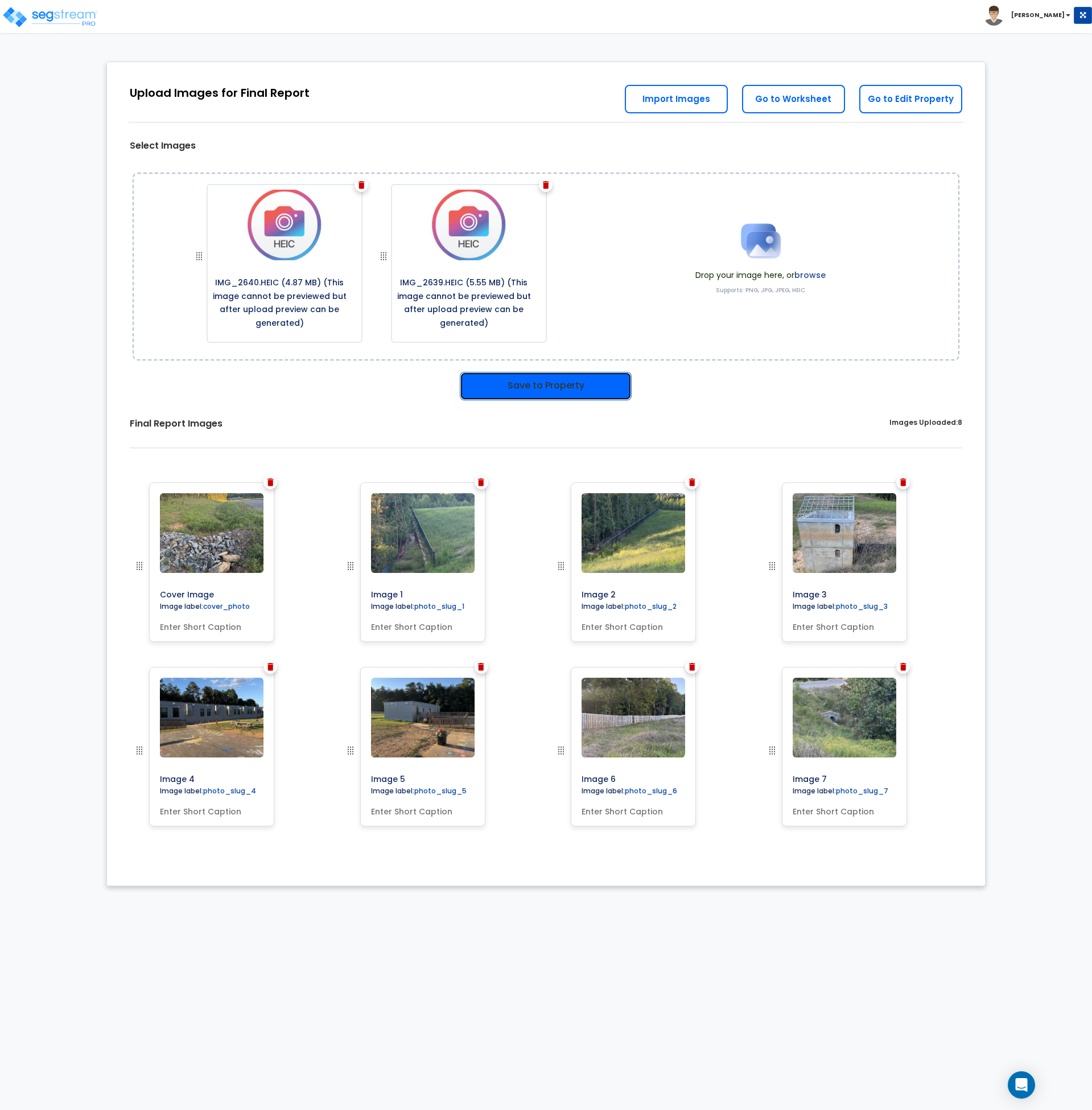
click at [536, 383] on button "Save to Property" at bounding box center [546, 386] width 172 height 29
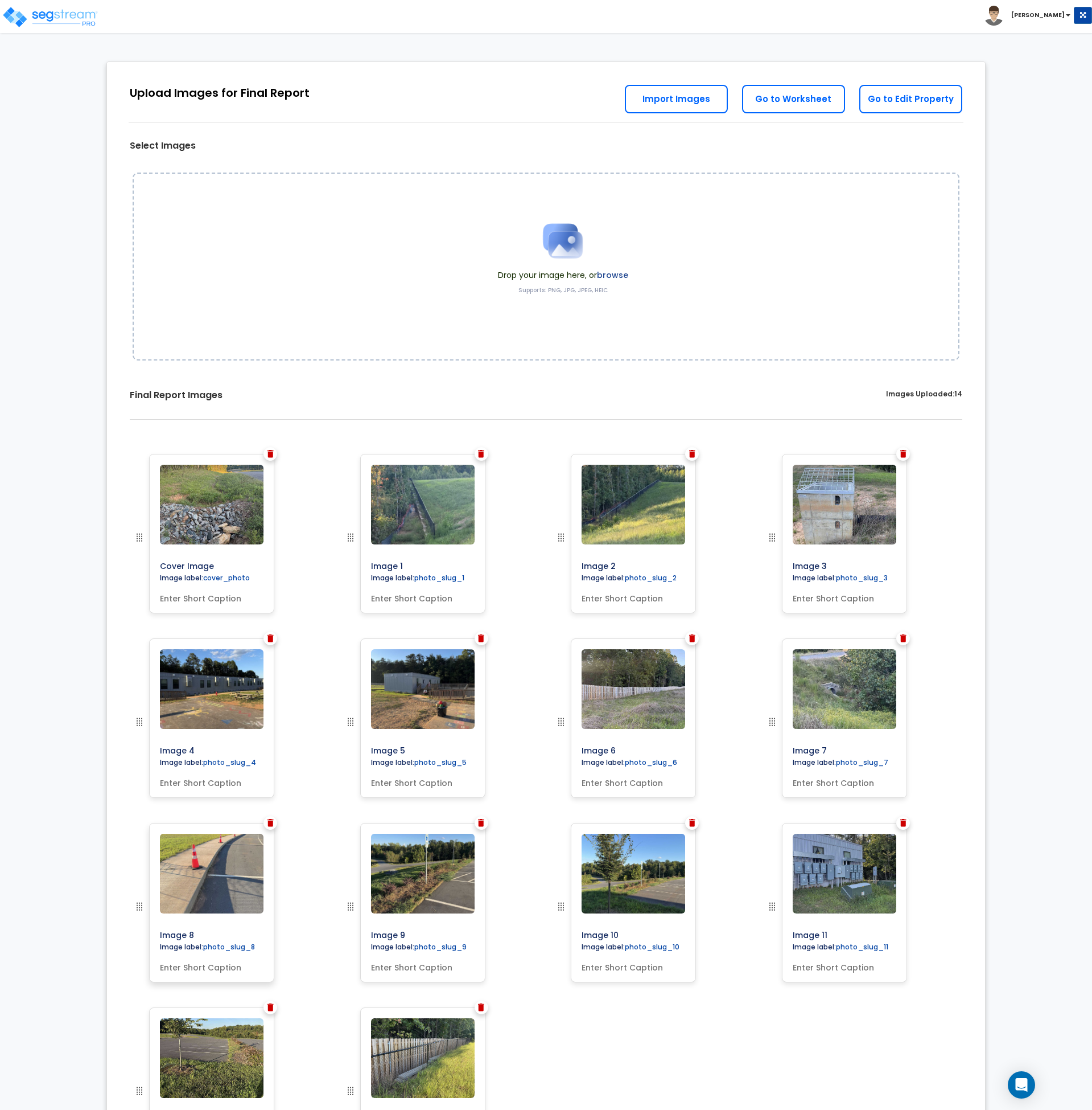
click at [197, 889] on img at bounding box center [212, 873] width 104 height 79
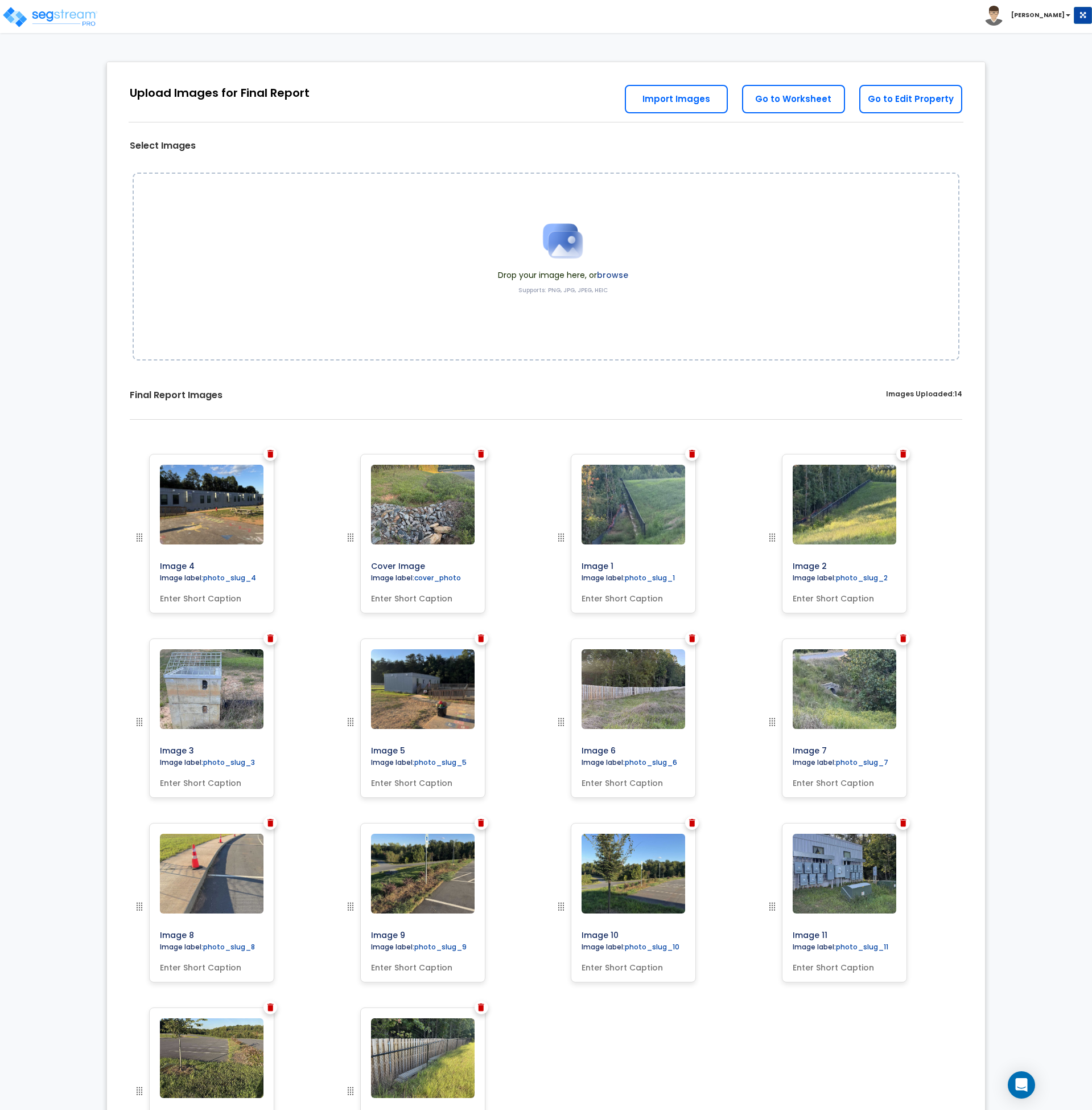
drag, startPoint x: 140, startPoint y: 724, endPoint x: 138, endPoint y: 539, distance: 185.0
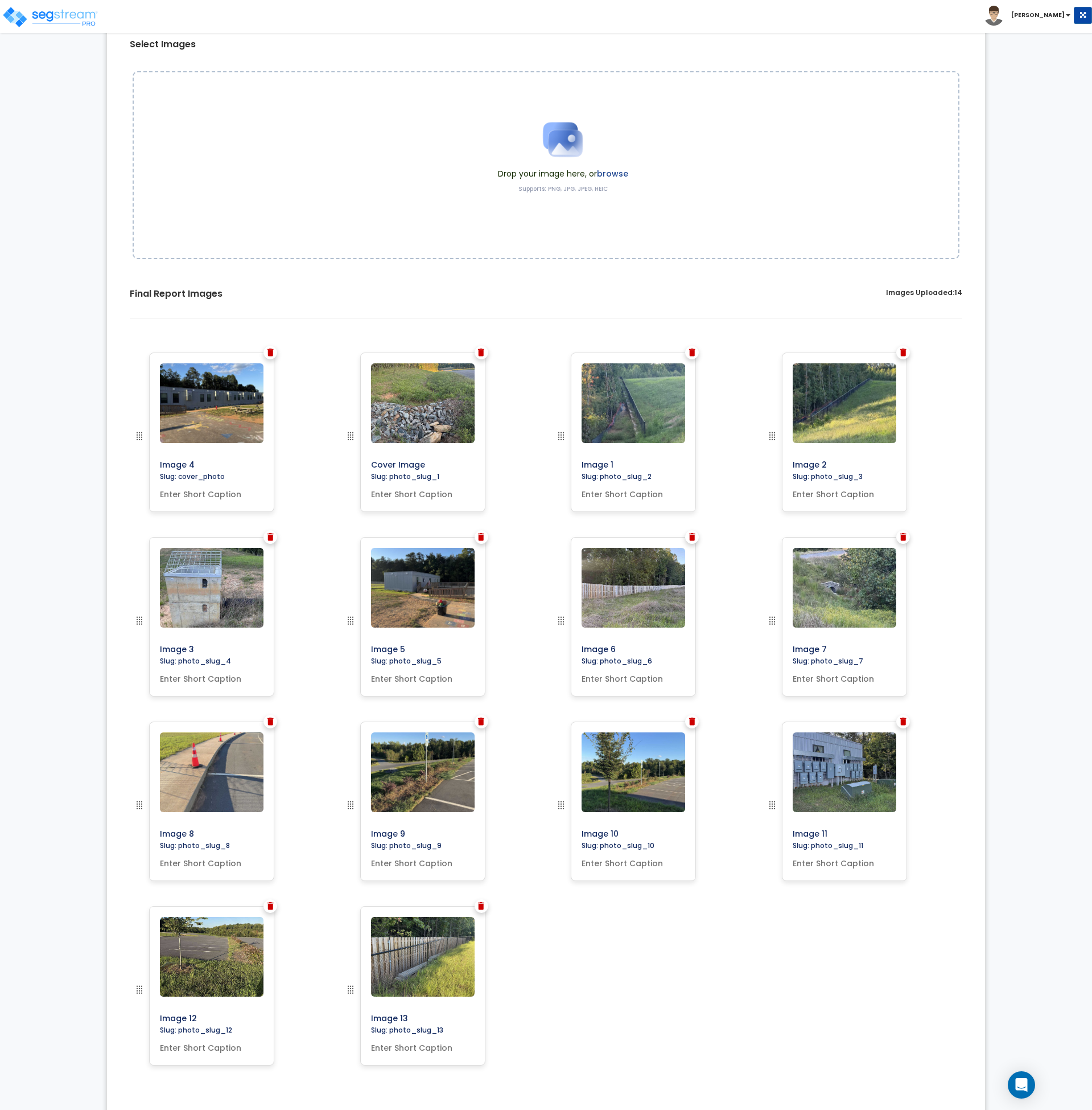
scroll to position [128, 0]
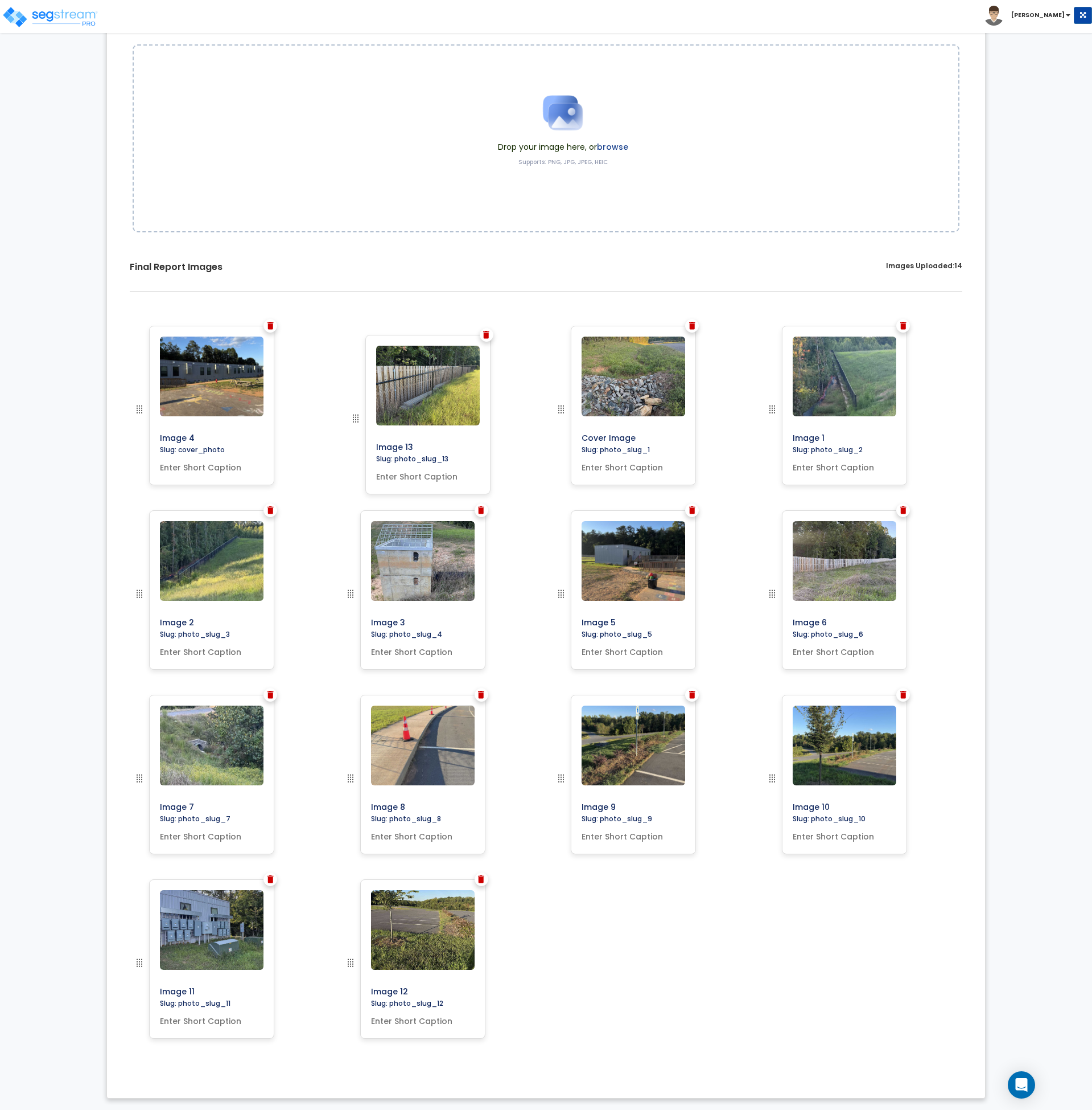
drag, startPoint x: 355, startPoint y: 960, endPoint x: 360, endPoint y: 417, distance: 543.0
click at [482, 880] on img at bounding box center [481, 879] width 6 height 8
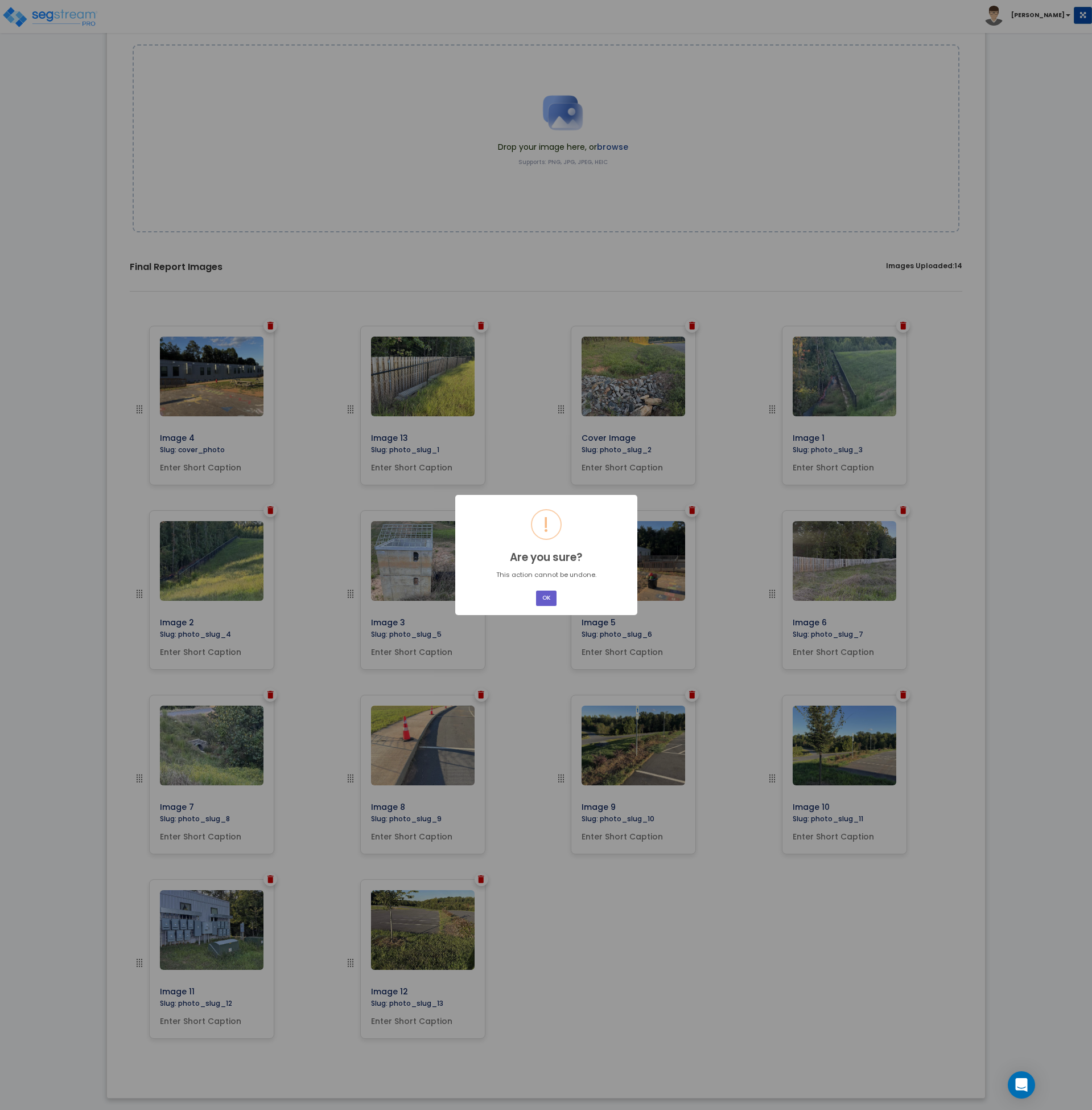
click at [544, 596] on button "OK" at bounding box center [546, 599] width 20 height 15
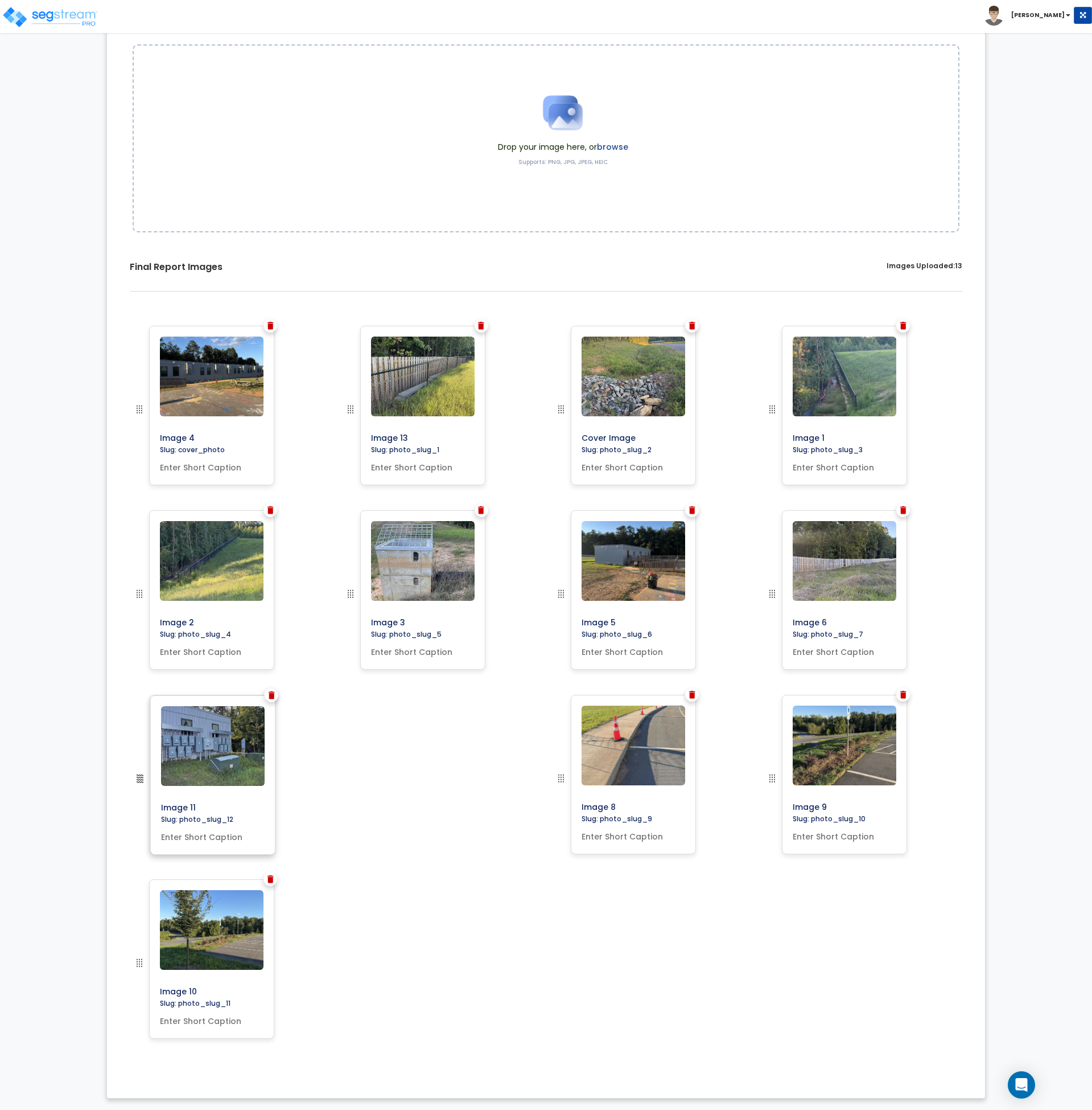
scroll to position [0, 0]
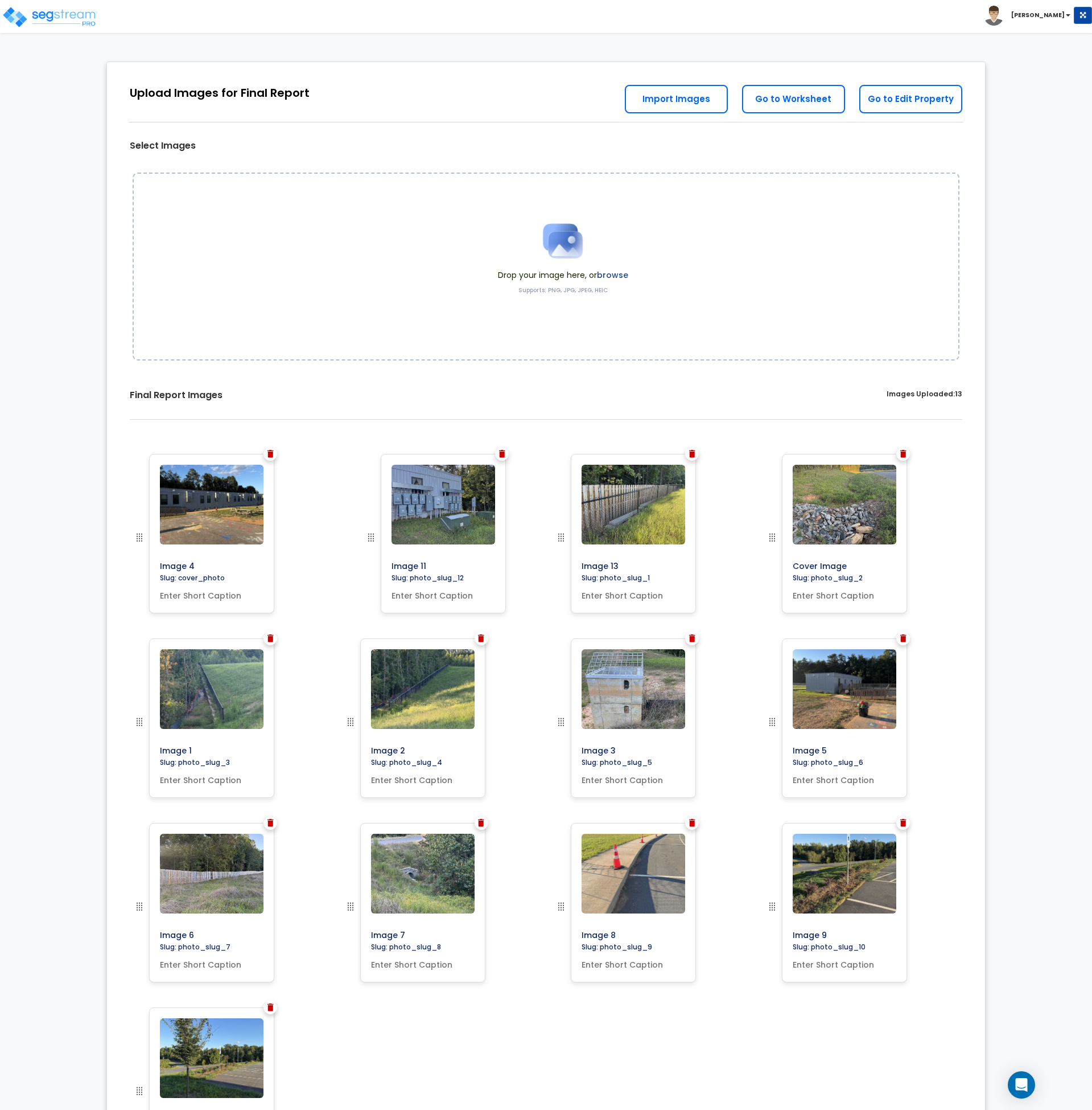
drag, startPoint x: 139, startPoint y: 967, endPoint x: 371, endPoint y: 515, distance: 508.1
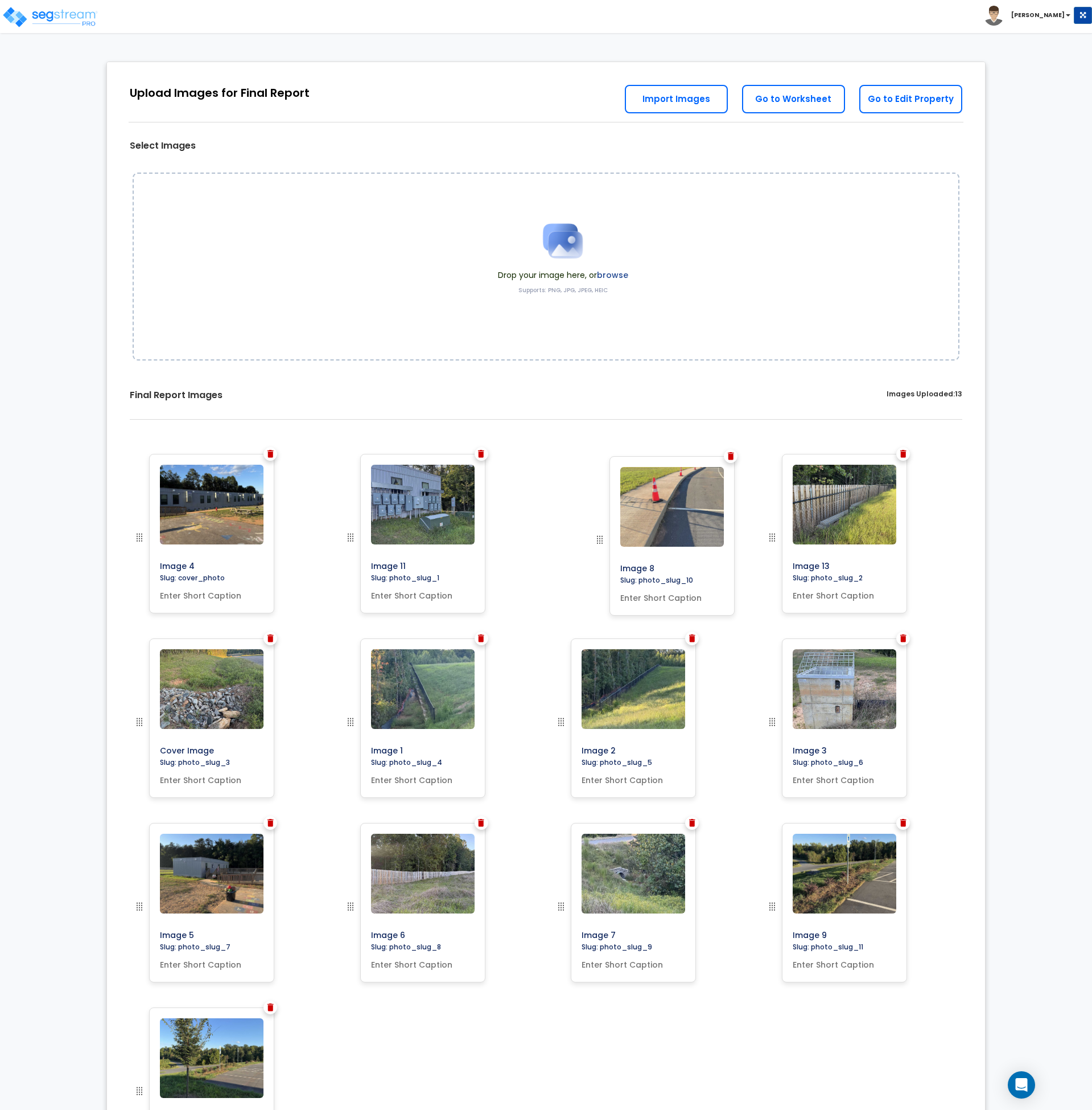
drag, startPoint x: 559, startPoint y: 906, endPoint x: 598, endPoint y: 539, distance: 369.1
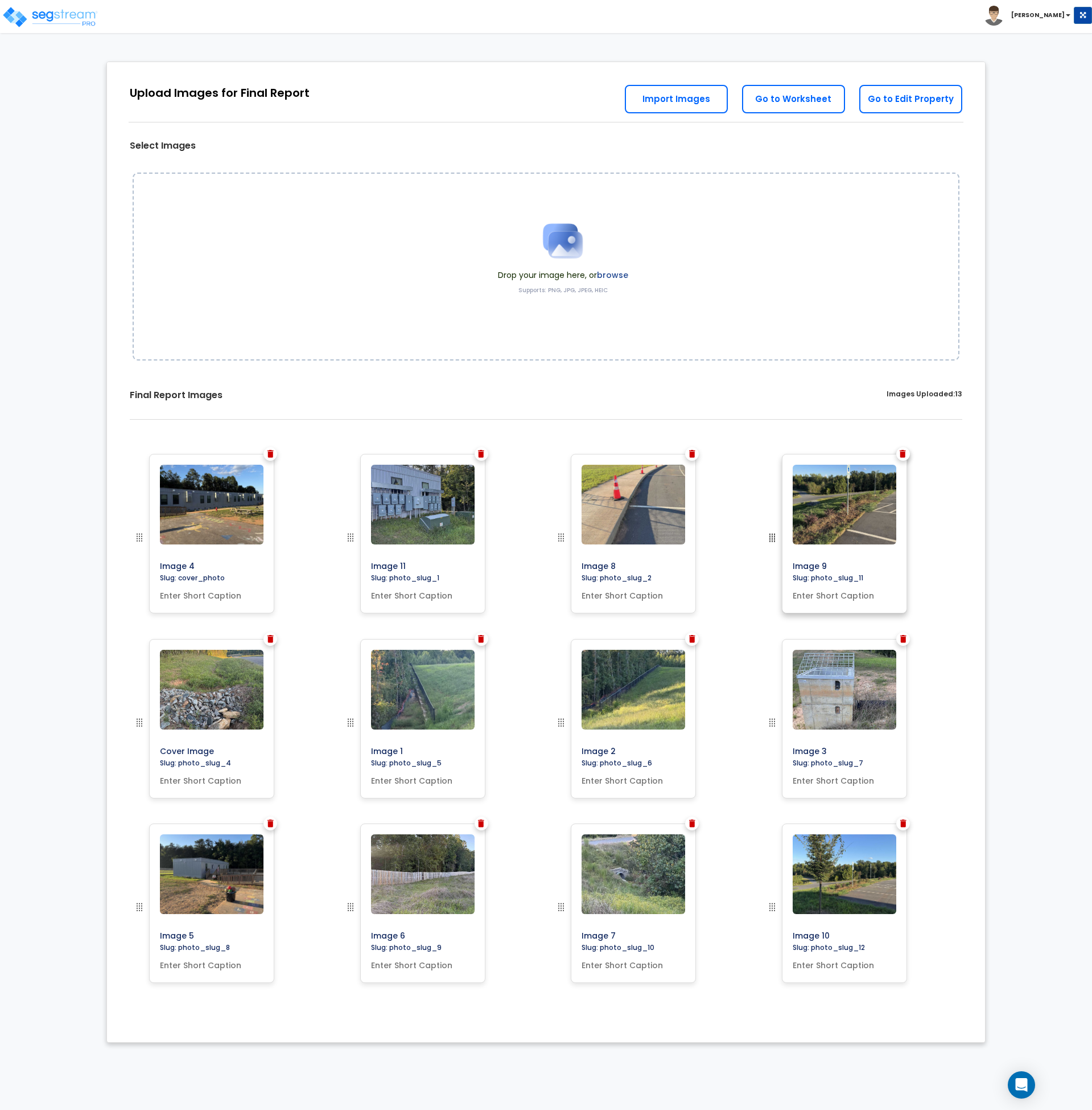
drag, startPoint x: 774, startPoint y: 906, endPoint x: 782, endPoint y: 537, distance: 369.1
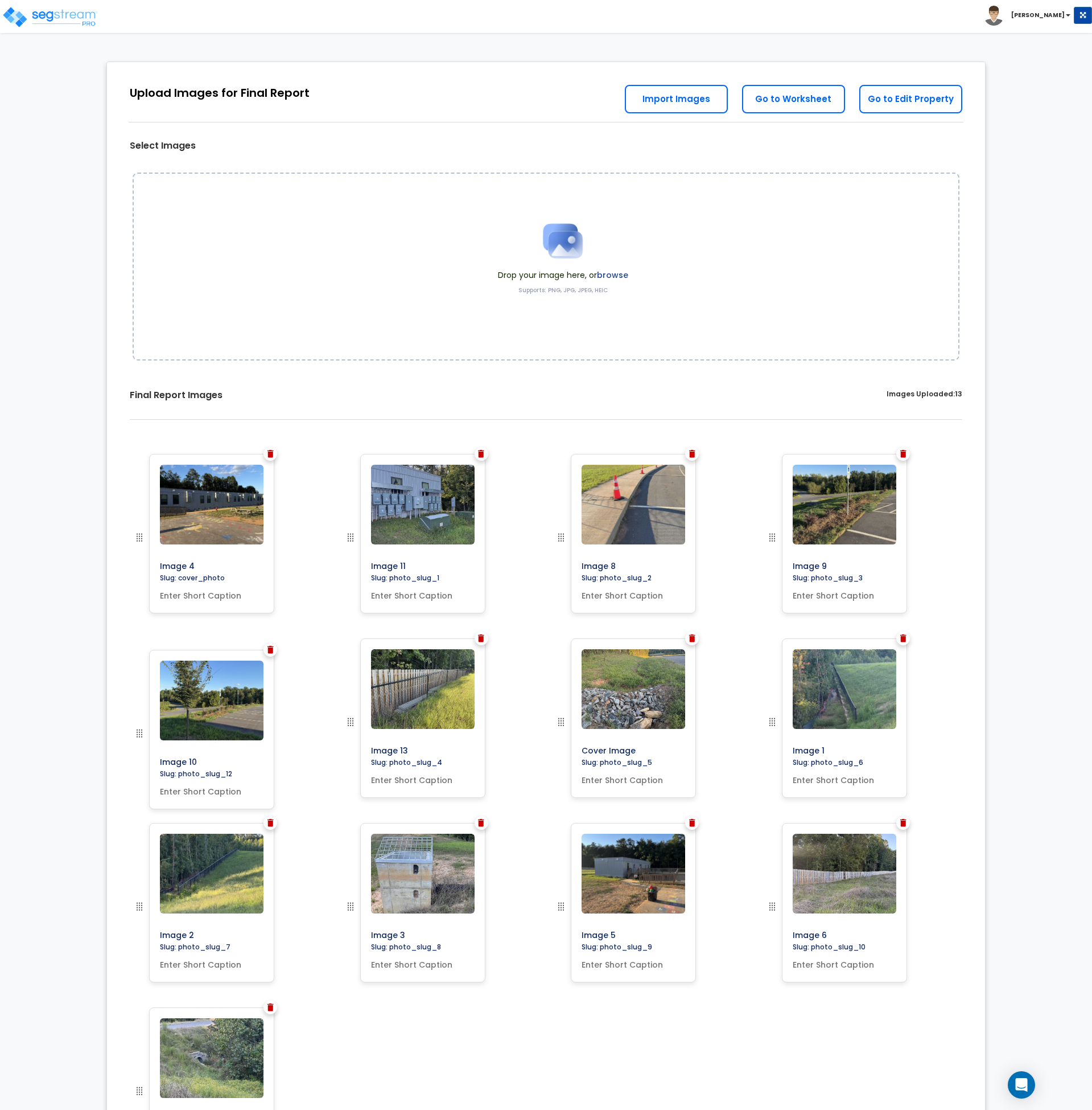
drag, startPoint x: 136, startPoint y: 1024, endPoint x: 141, endPoint y: 825, distance: 199.1
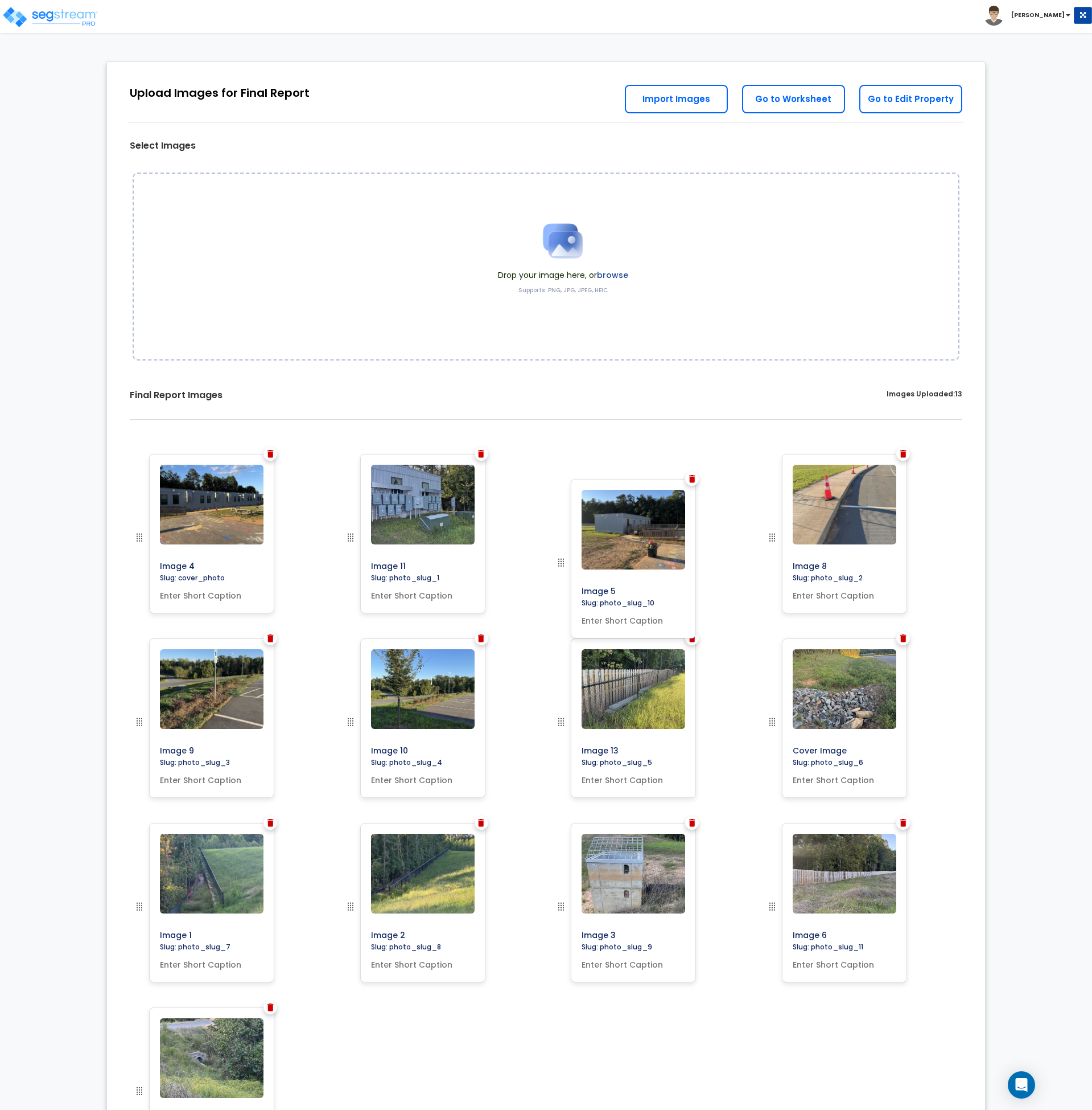
drag, startPoint x: 561, startPoint y: 907, endPoint x: 561, endPoint y: 563, distance: 344.0
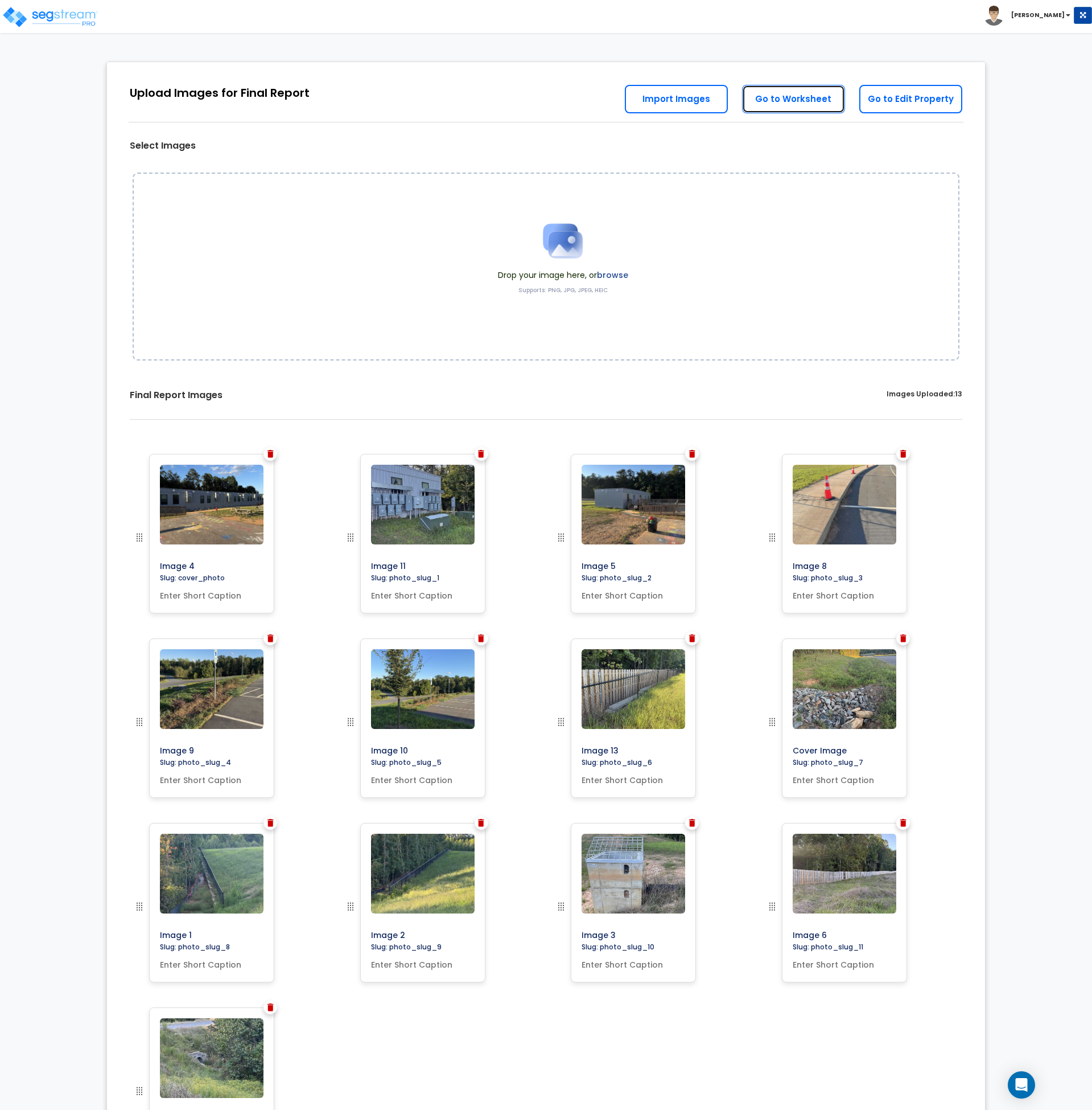
click at [784, 94] on link "Go to Worksheet" at bounding box center [794, 99] width 103 height 29
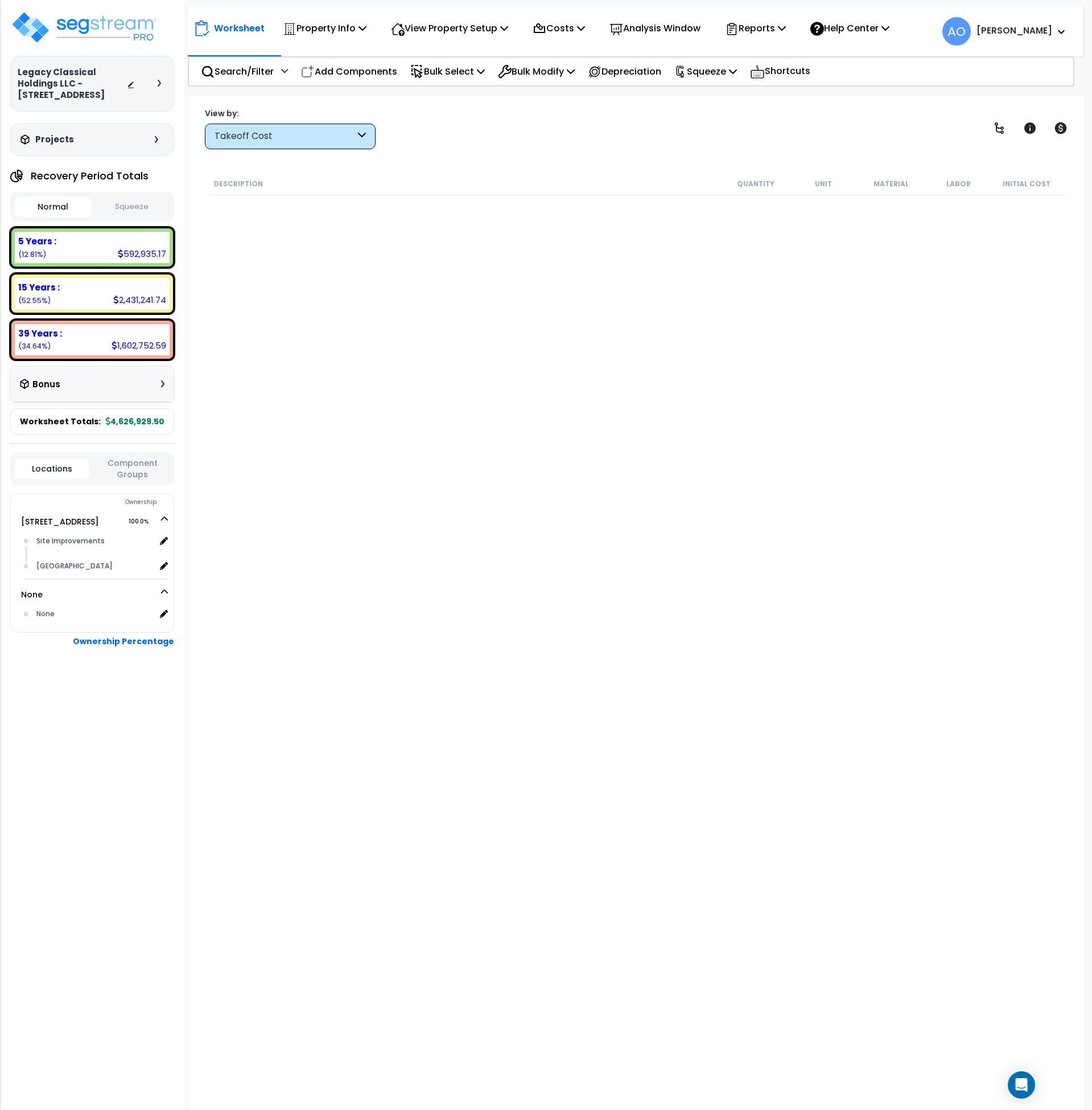
click at [248, 130] on div "Takeoff Cost" at bounding box center [285, 136] width 140 height 13
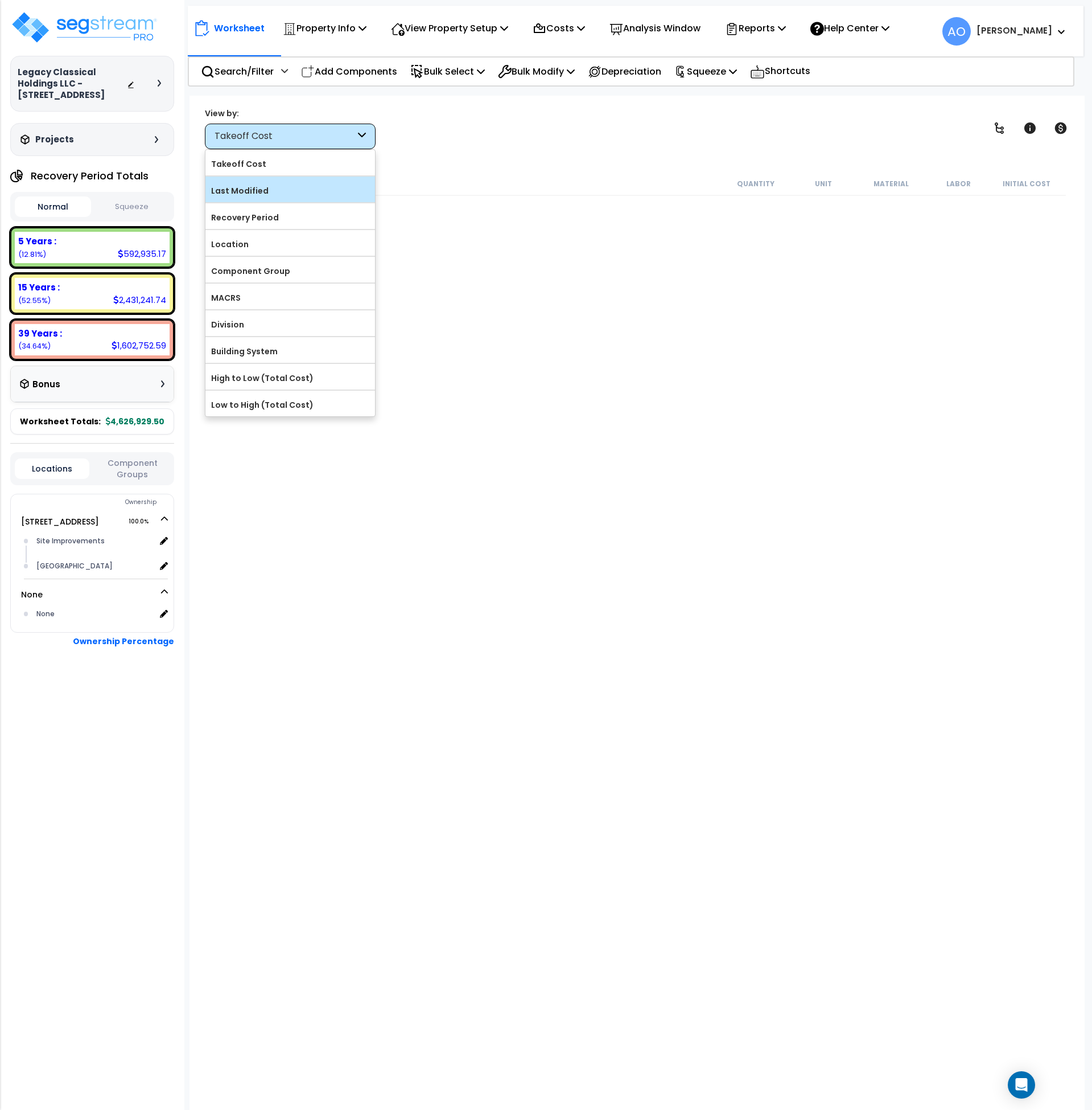
click at [271, 190] on label "Last Modified" at bounding box center [291, 190] width 170 height 17
click at [0, 0] on input "Last Modified" at bounding box center [0, 0] width 0 height 0
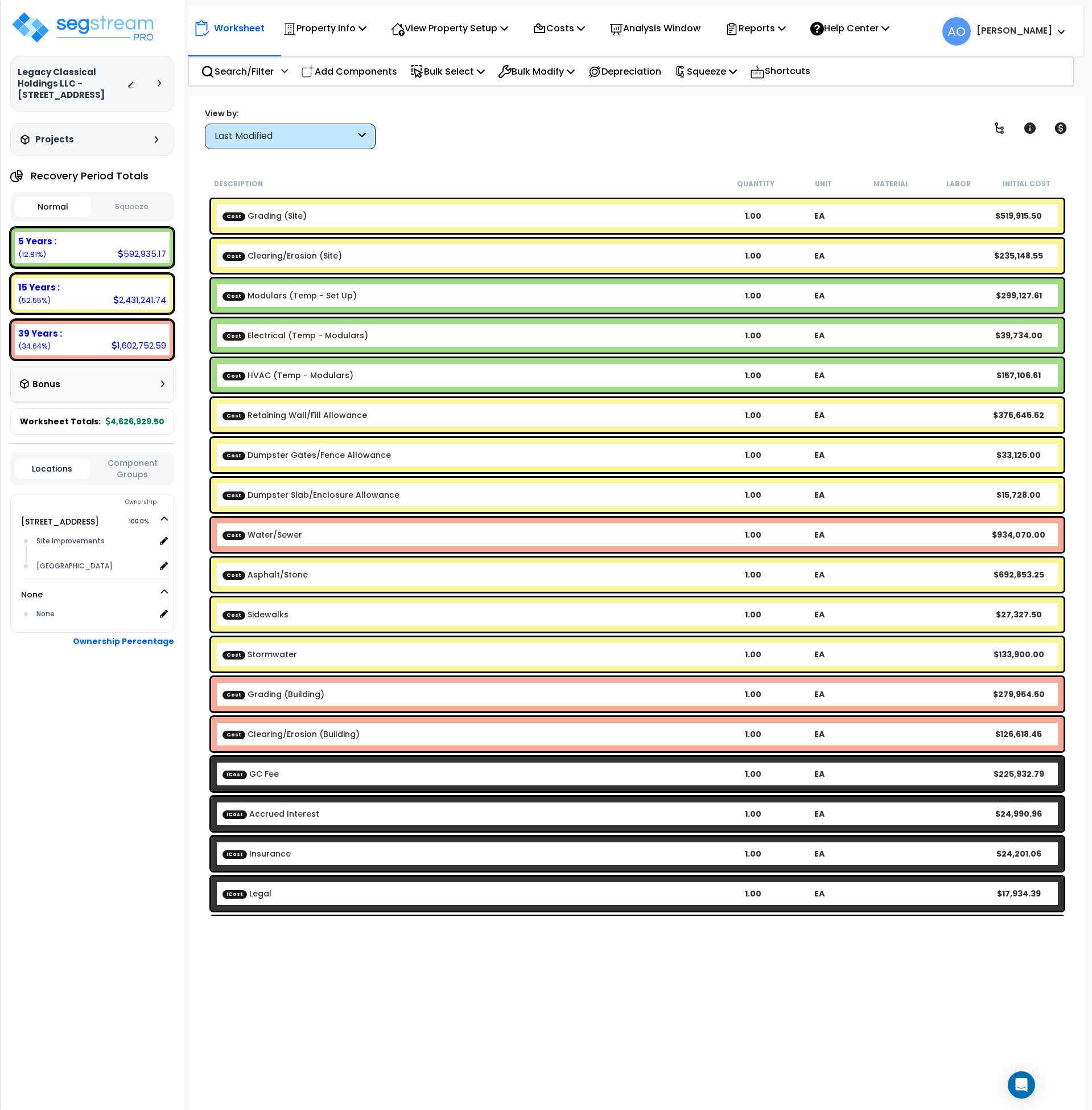
click at [330, 131] on div "Last Modified" at bounding box center [285, 136] width 140 height 13
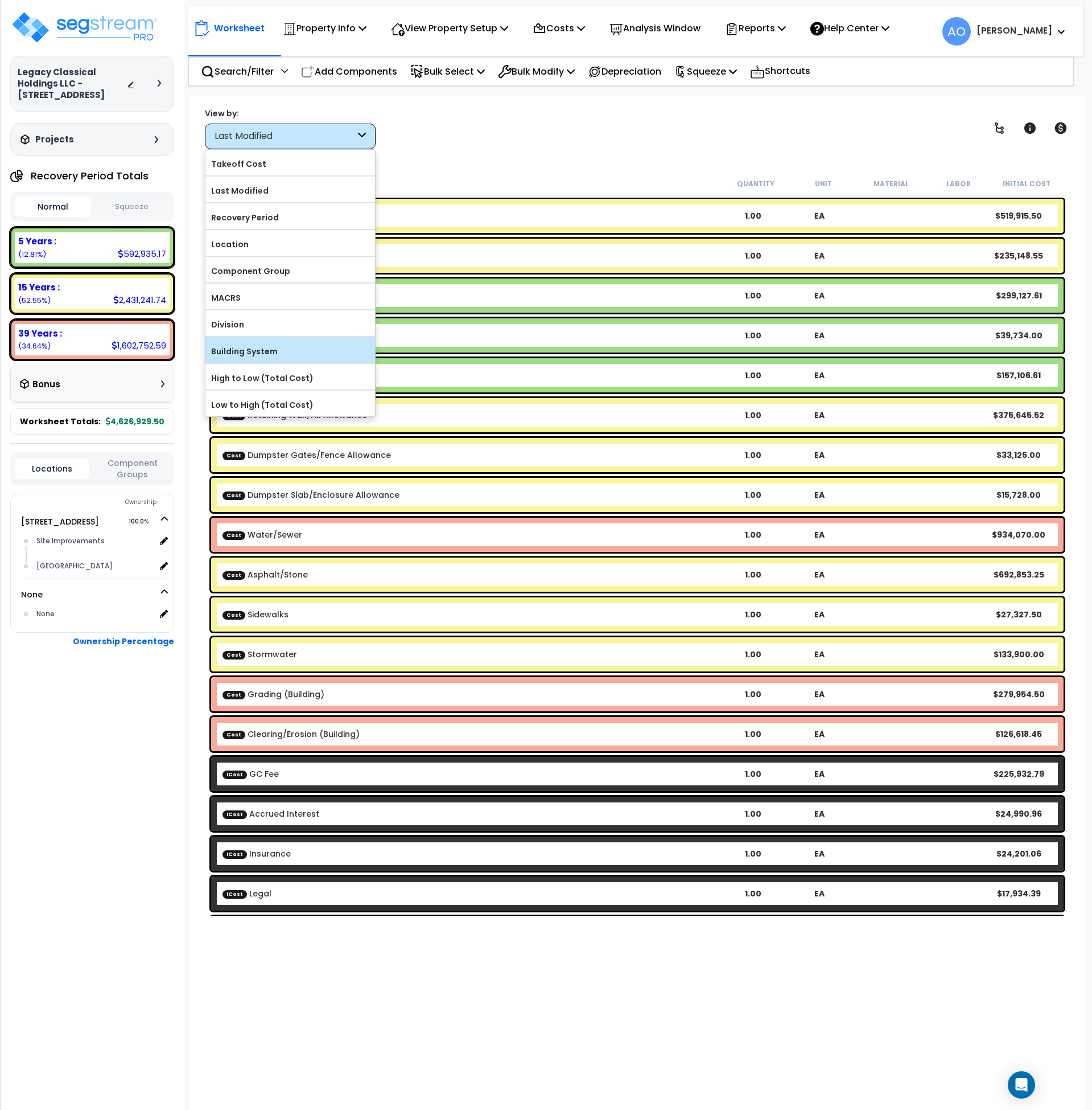
click at [289, 353] on label "Building System" at bounding box center [291, 351] width 170 height 17
click at [0, 0] on input "Building System" at bounding box center [0, 0] width 0 height 0
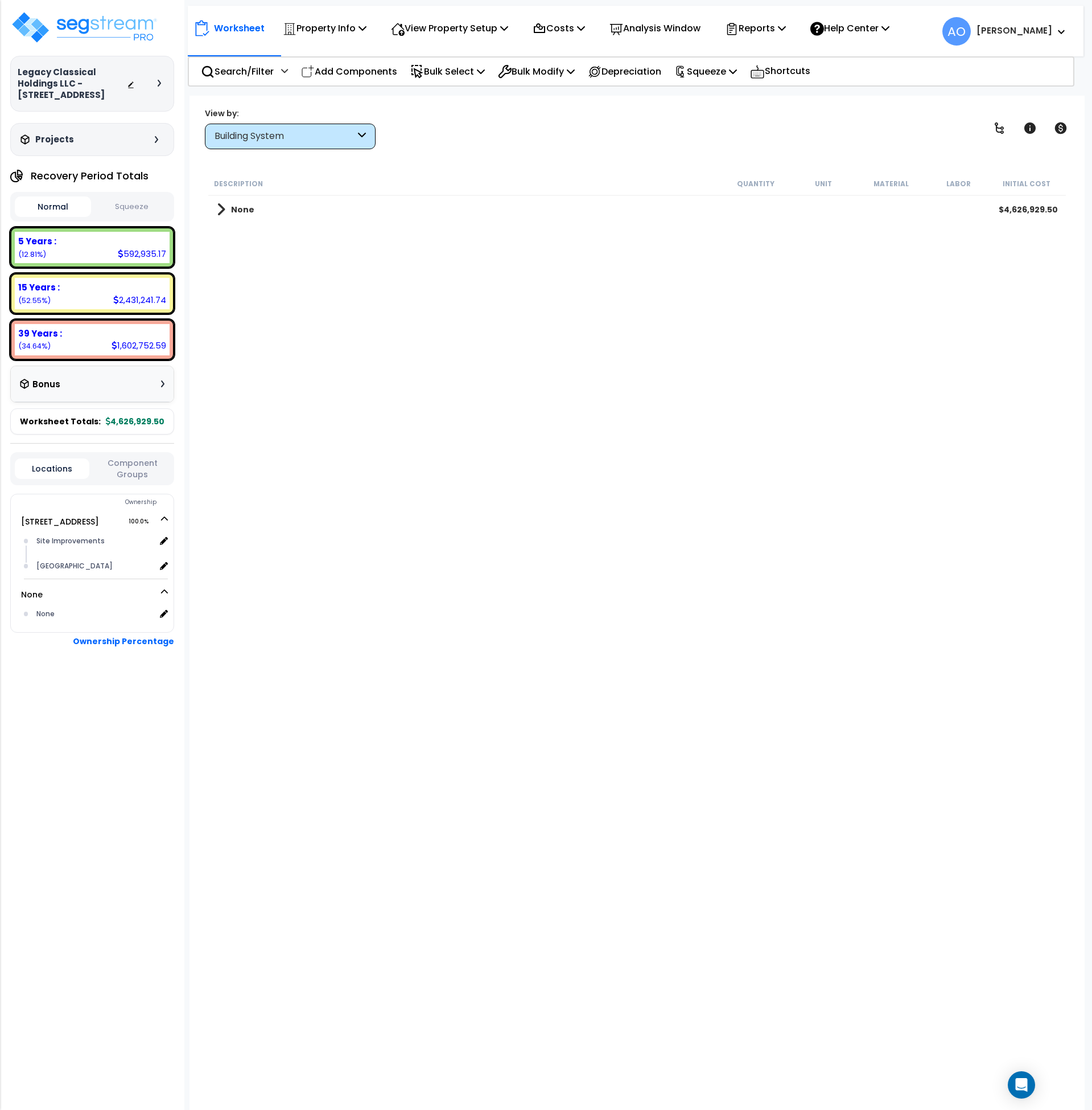
click at [246, 207] on b "None" at bounding box center [242, 209] width 23 height 11
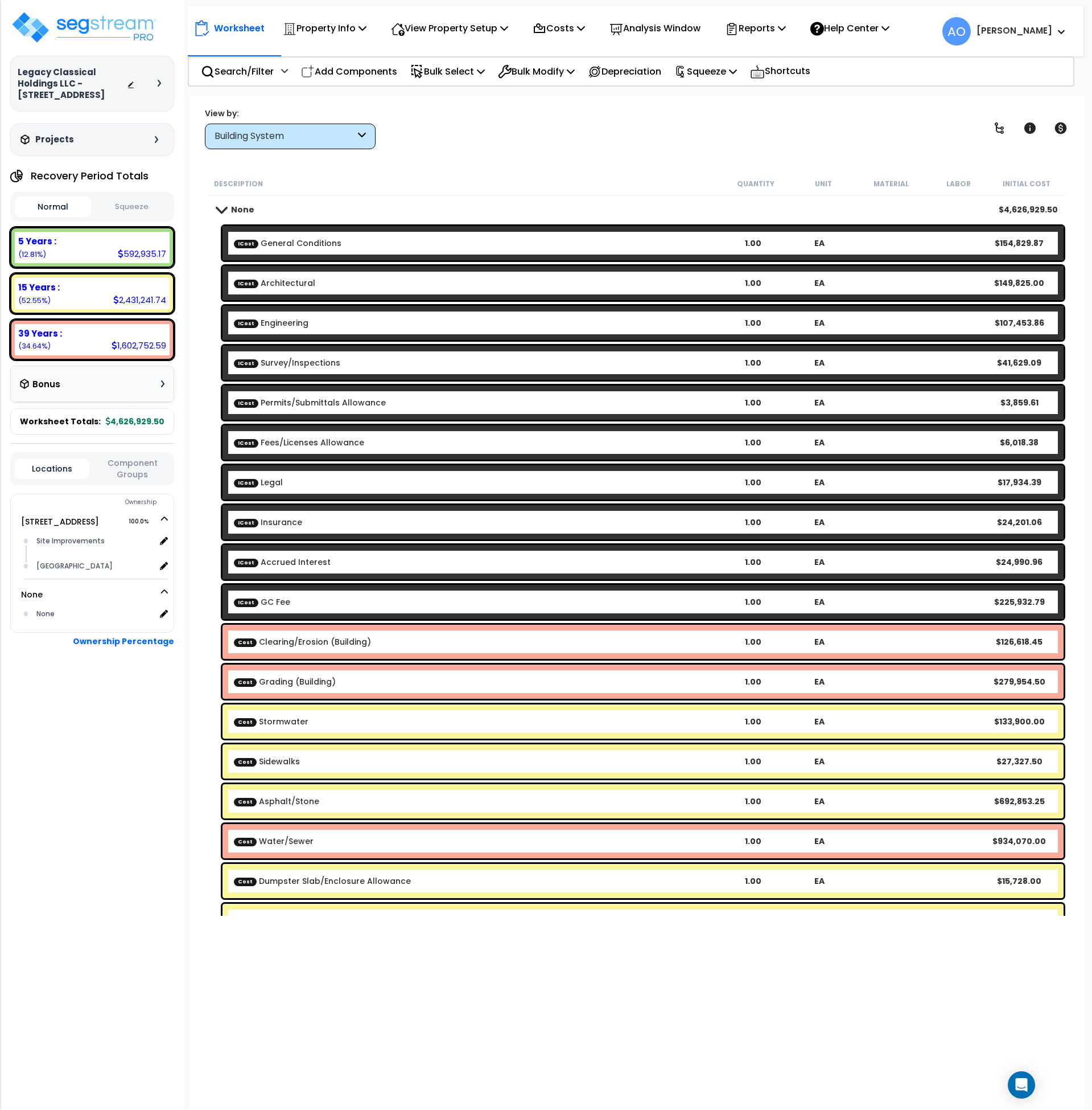
click at [246, 207] on b "None" at bounding box center [242, 209] width 23 height 11
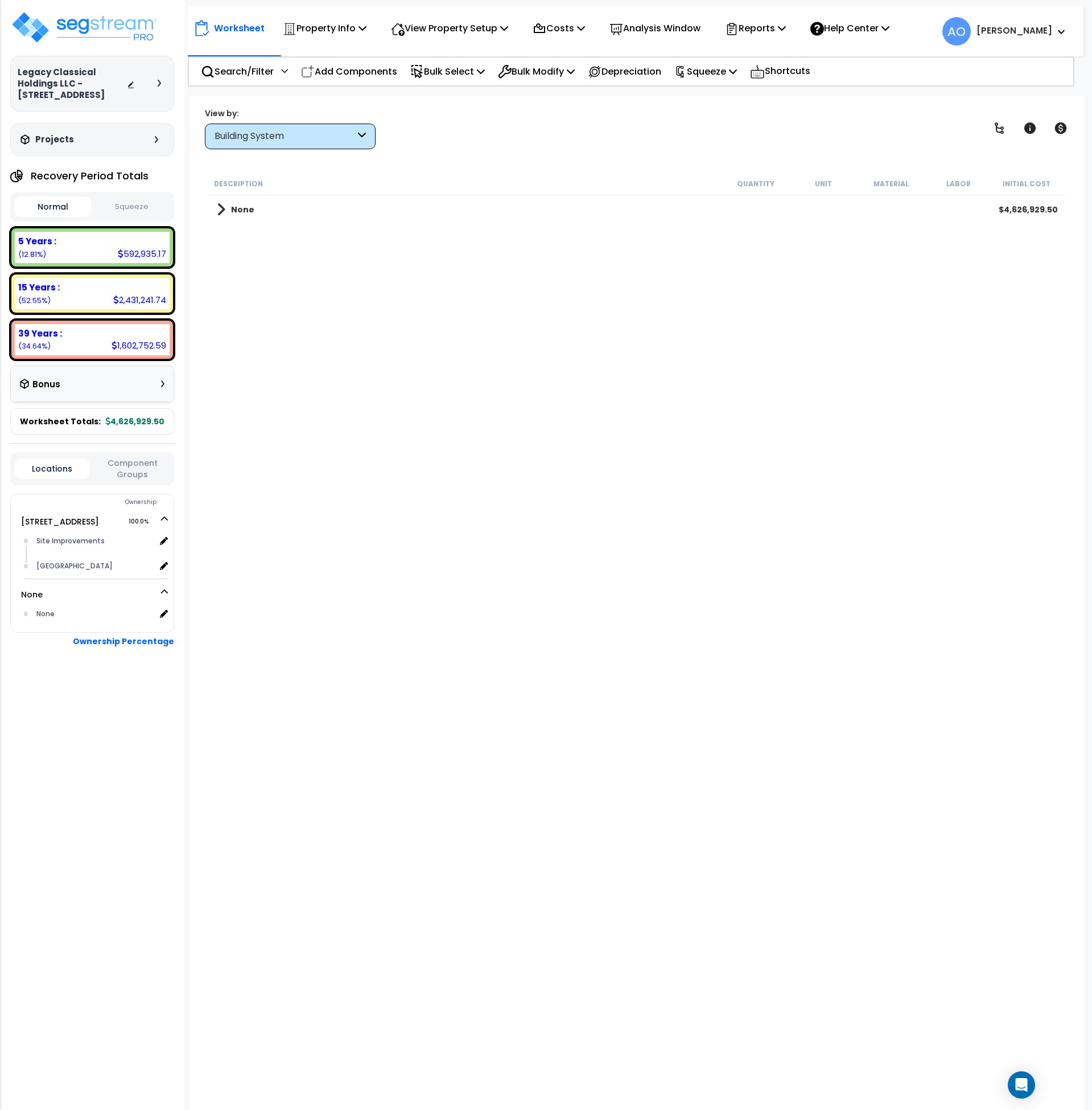
click at [262, 125] on div "Building System" at bounding box center [290, 136] width 171 height 25
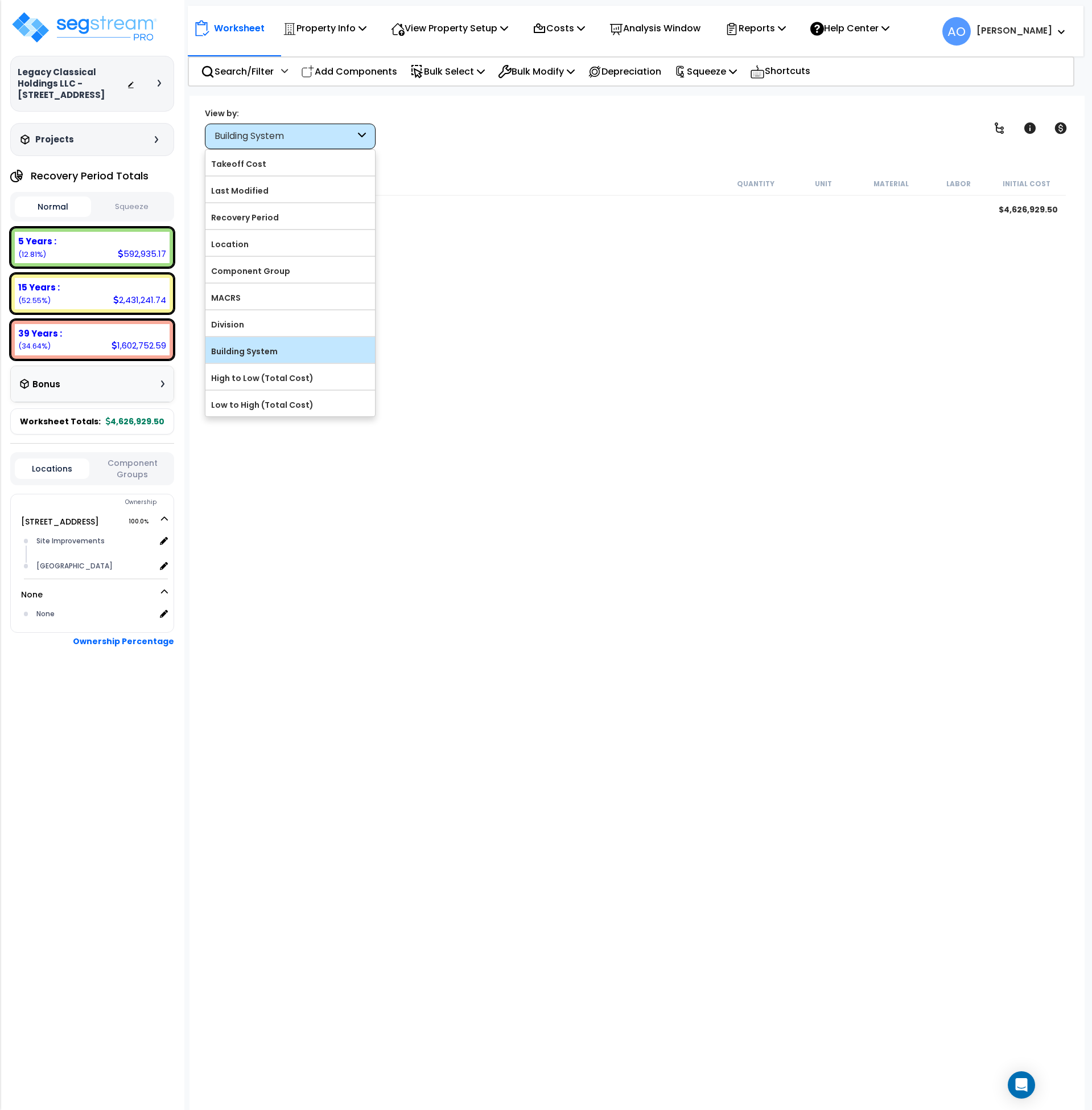
click at [282, 354] on label "Building System" at bounding box center [291, 351] width 170 height 17
click at [0, 0] on input "Building System" at bounding box center [0, 0] width 0 height 0
click at [283, 354] on label "Building System" at bounding box center [291, 351] width 170 height 17
click at [0, 0] on input "Building System" at bounding box center [0, 0] width 0 height 0
click at [292, 377] on label "High to Low (Total Cost)" at bounding box center [291, 378] width 170 height 17
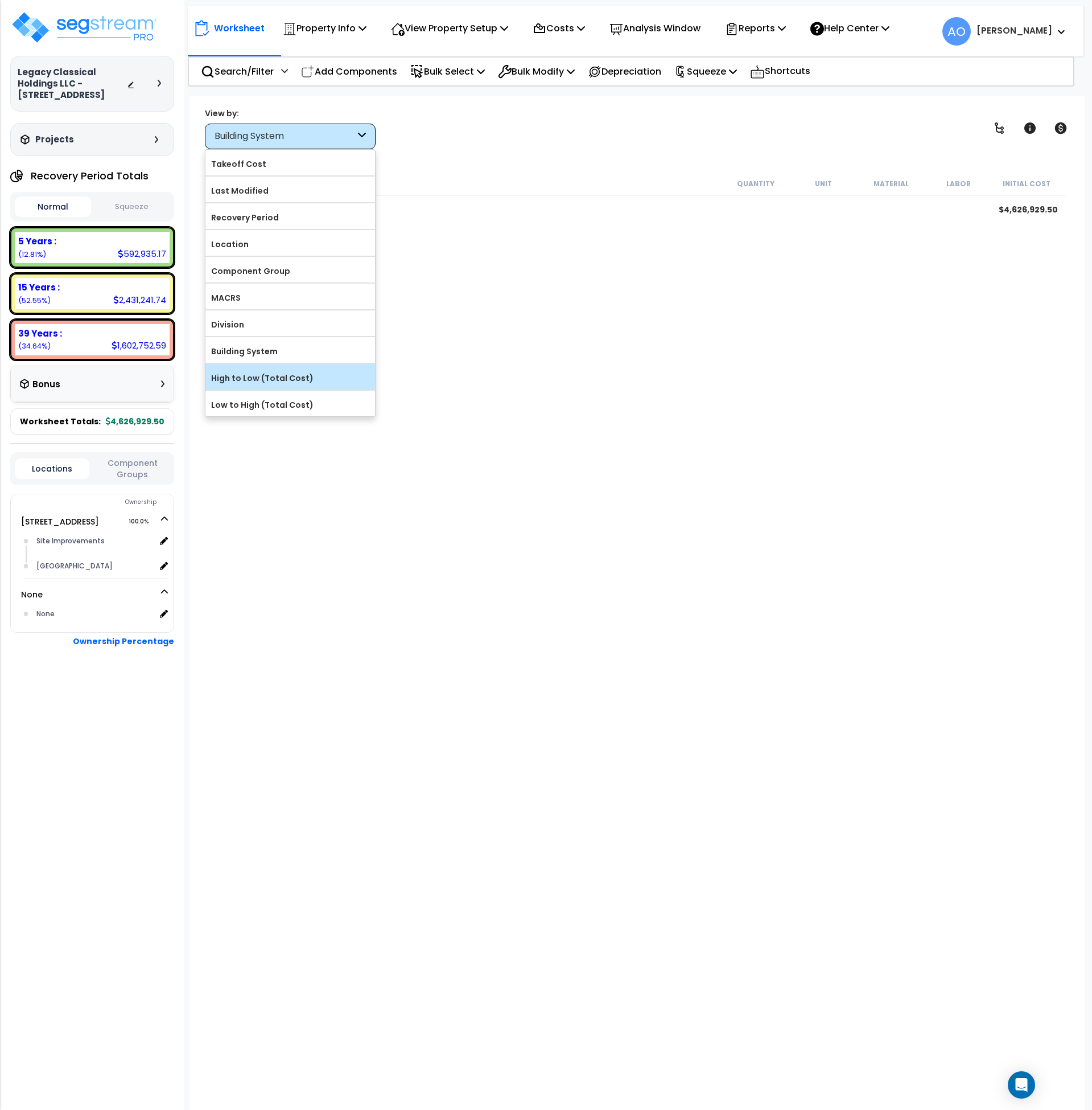
click at [0, 0] on input "High to Low (Total Cost)" at bounding box center [0, 0] width 0 height 0
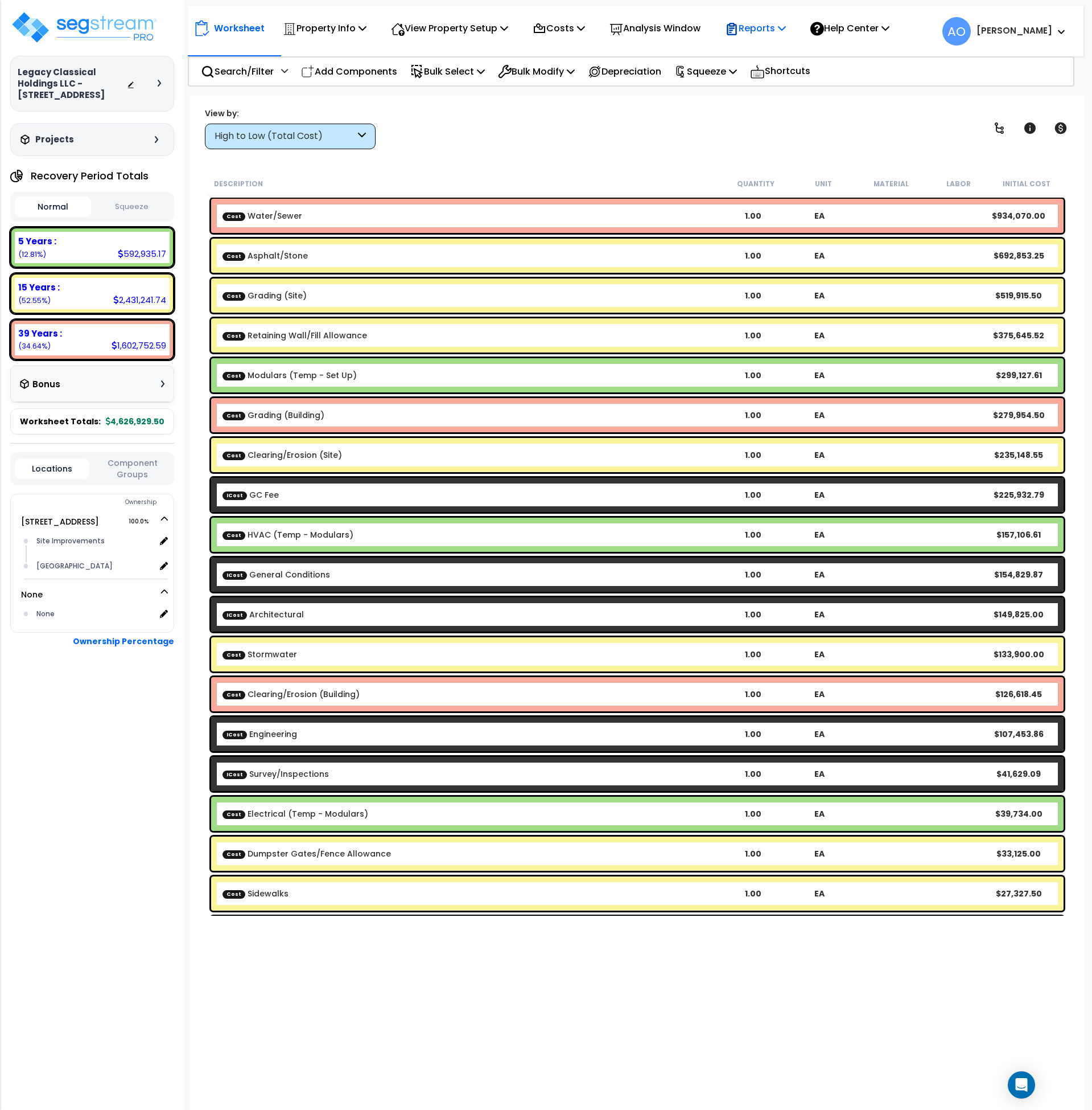
click at [756, 25] on p "Reports" at bounding box center [756, 28] width 61 height 15
click at [770, 54] on link "Get Report" at bounding box center [776, 54] width 112 height 22
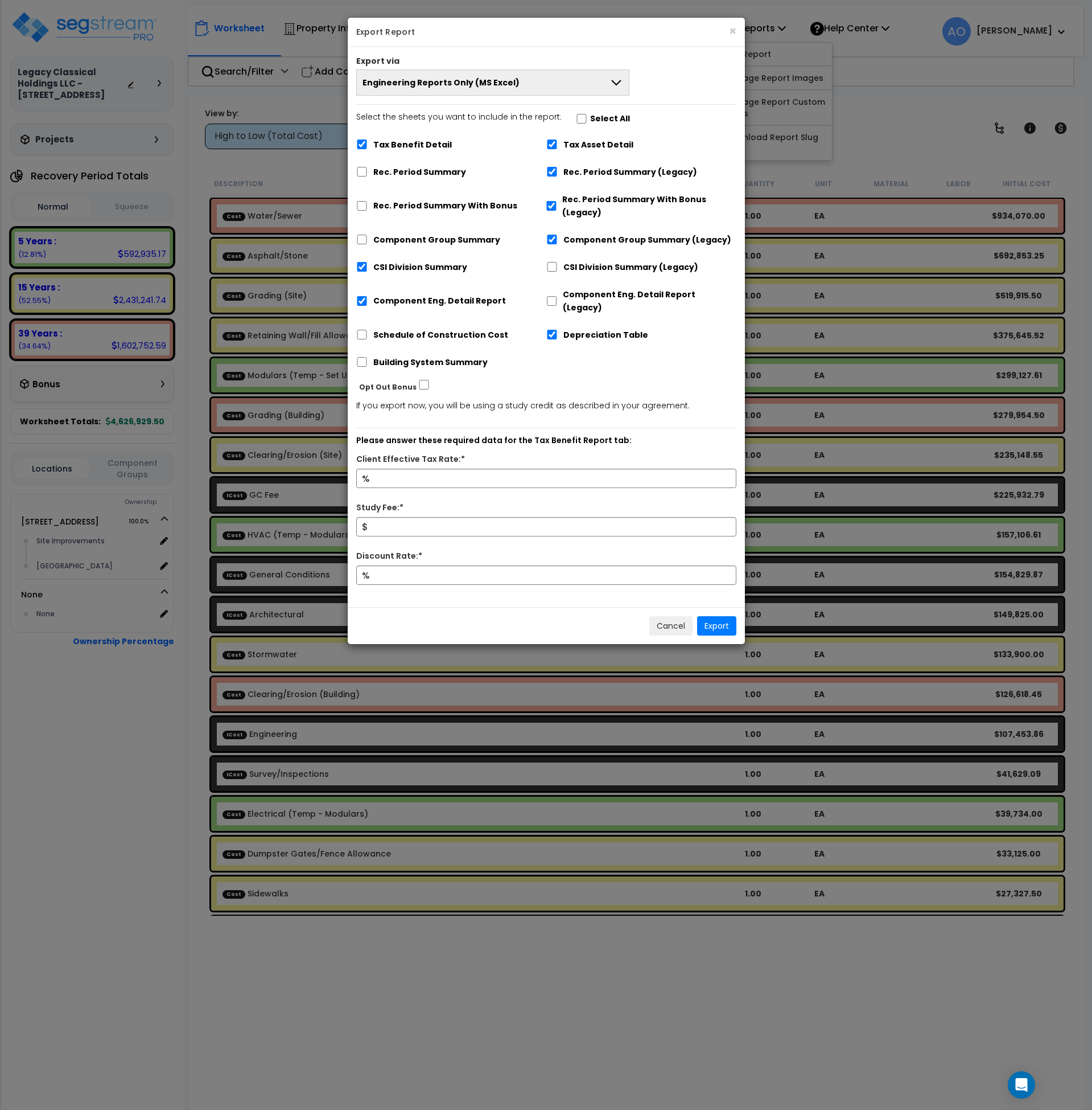
click at [386, 88] on span "Engineering Reports Only (MS Excel)" at bounding box center [441, 82] width 157 height 11
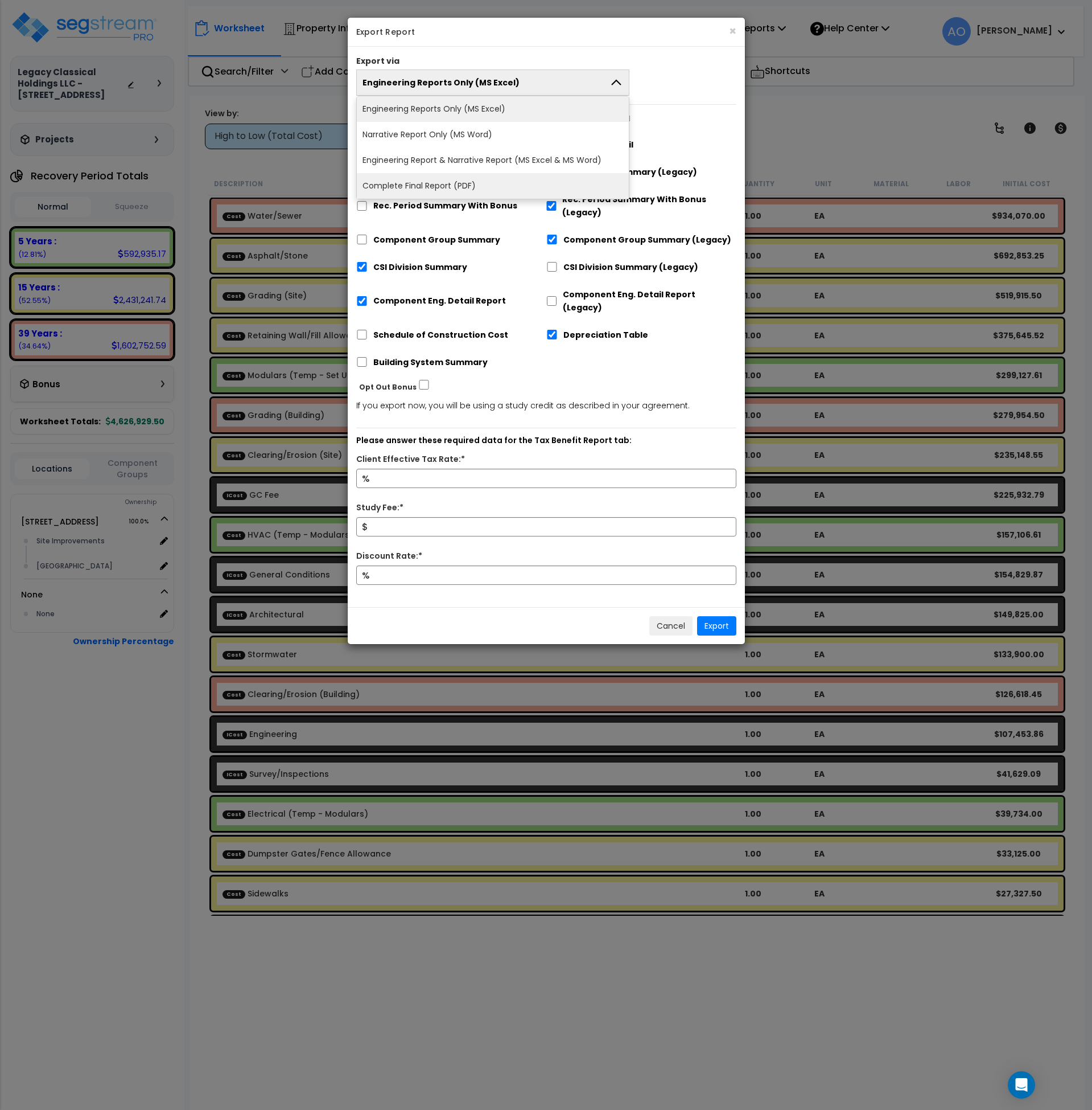
click at [404, 180] on li "Complete Final Report (PDF)" at bounding box center [493, 185] width 272 height 25
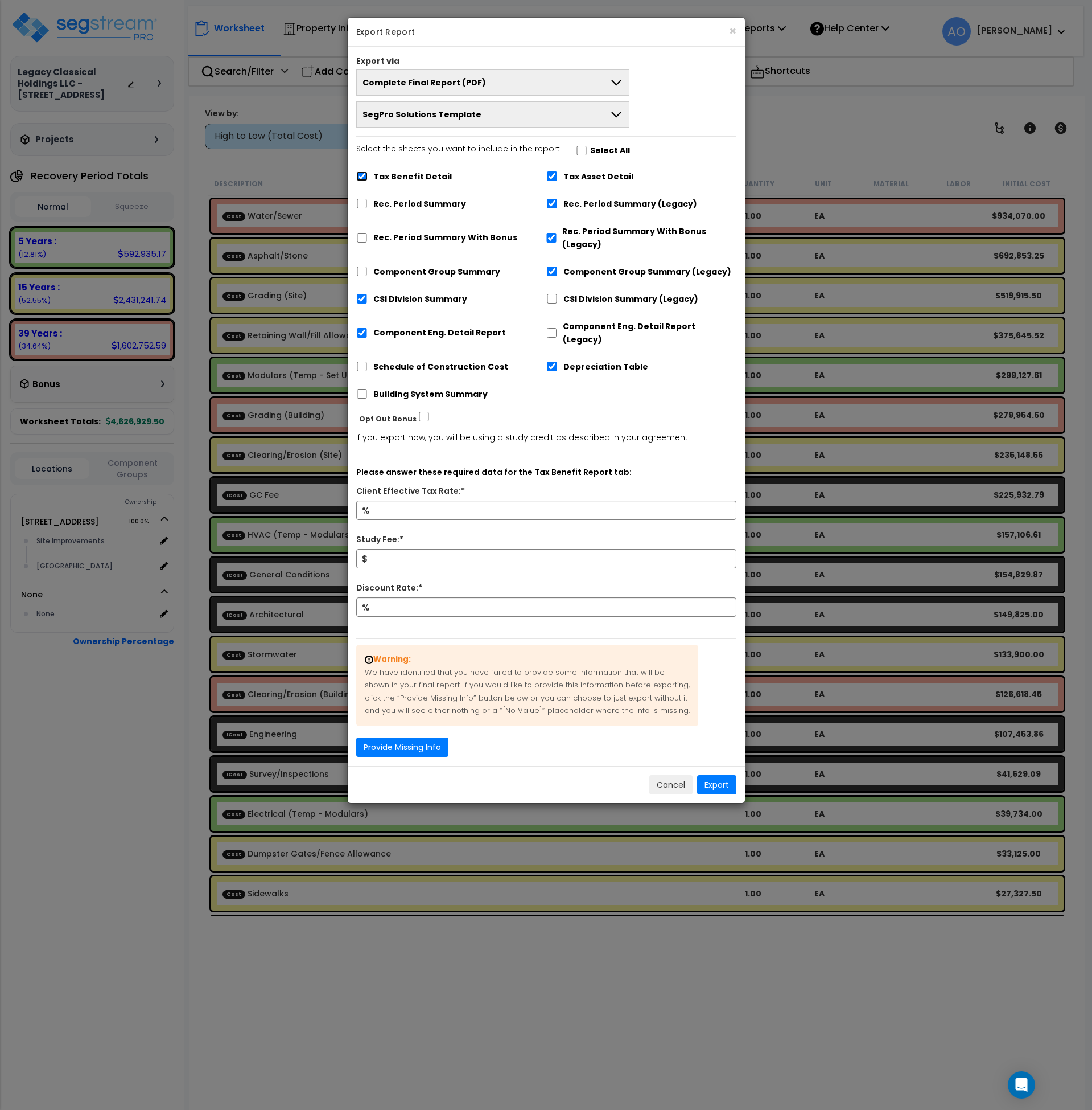
click at [363, 174] on input "Tax Benefit Detail" at bounding box center [362, 176] width 11 height 10
checkbox input "false"
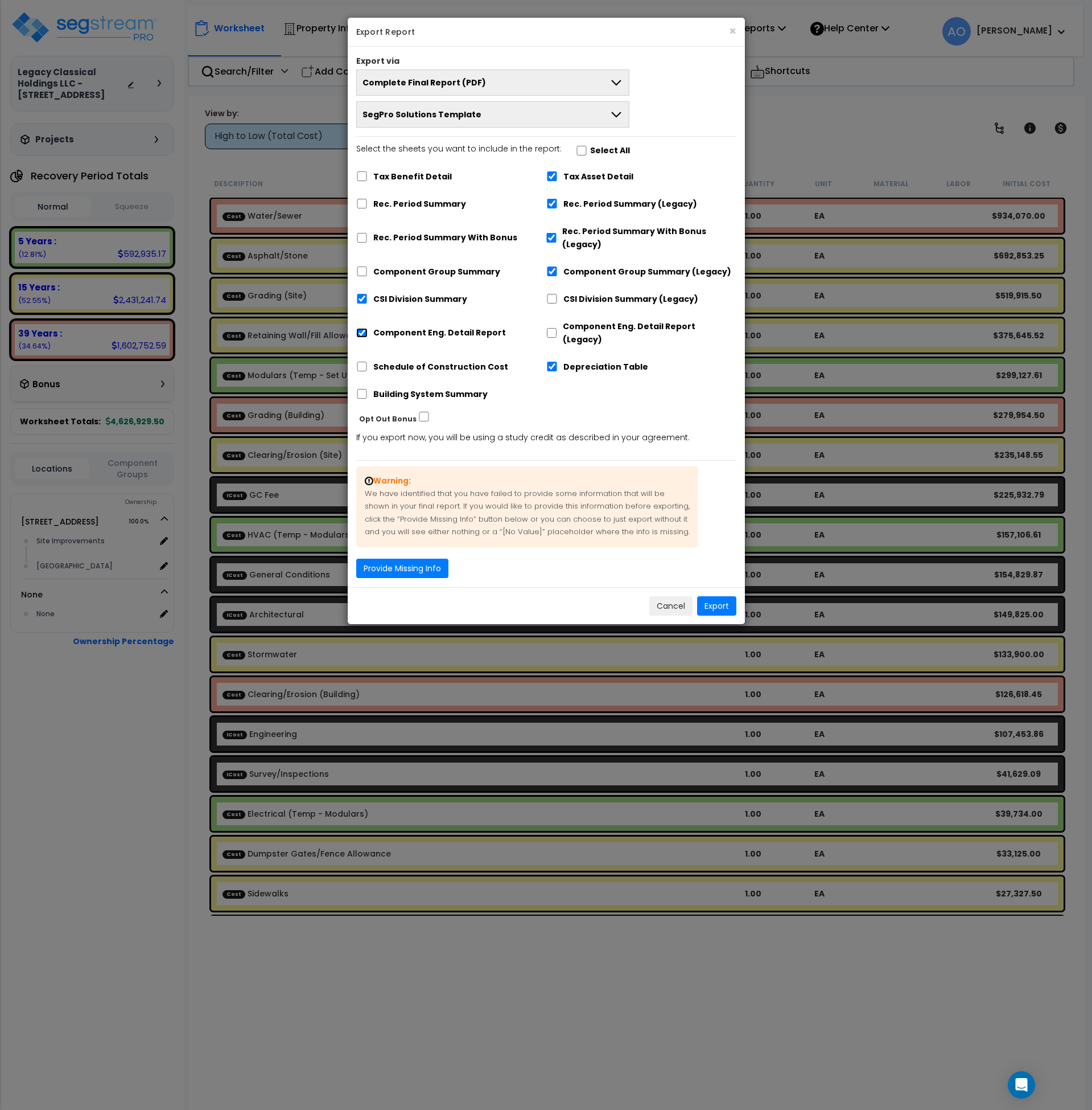
click at [359, 328] on input "Component Eng. Detail Report" at bounding box center [362, 333] width 11 height 10
checkbox input "false"
click at [362, 389] on input "Building System Summary" at bounding box center [362, 394] width 11 height 10
checkbox input "true"
click at [413, 559] on button "Provide Missing Info" at bounding box center [402, 568] width 92 height 20
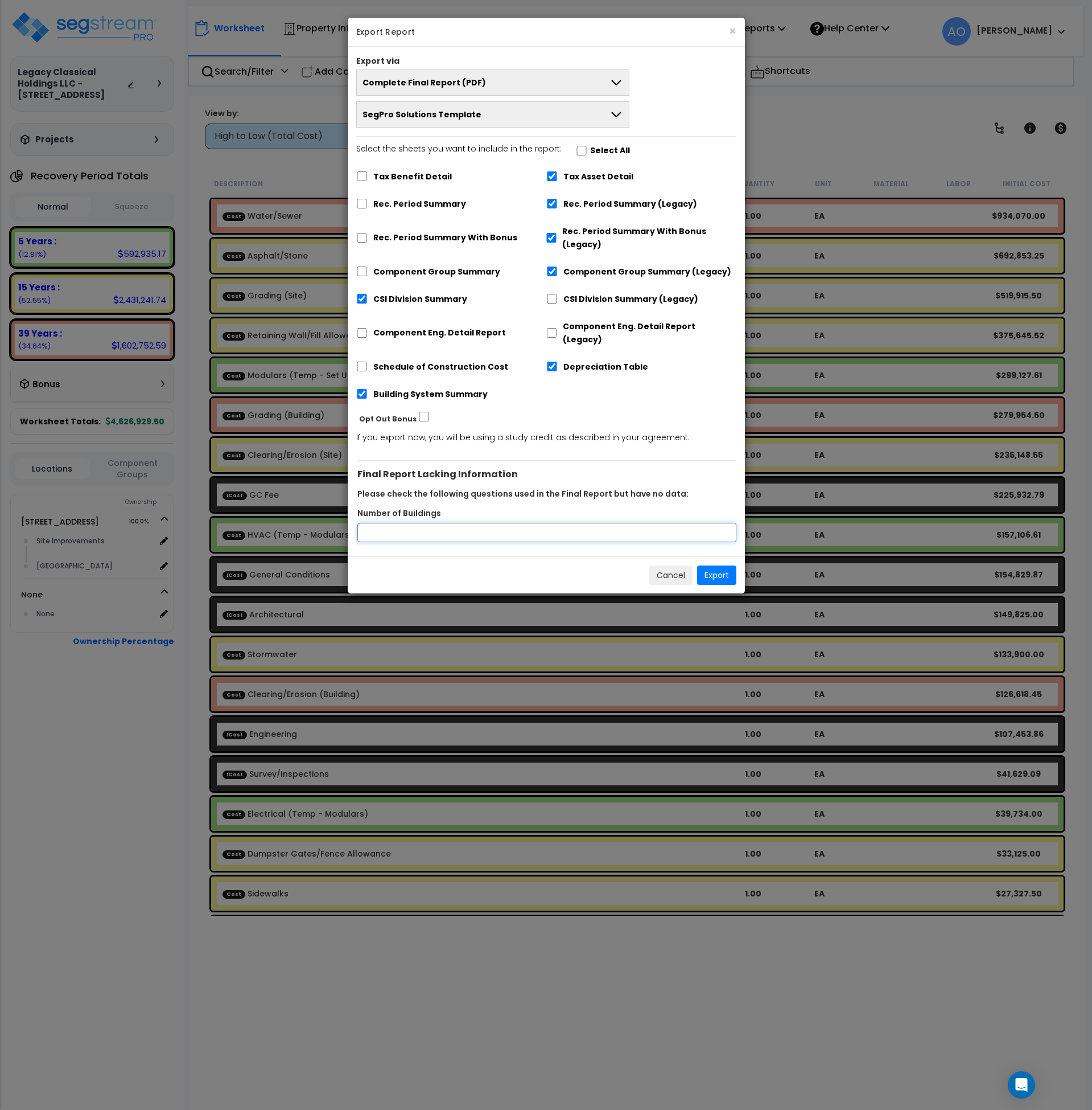
click at [423, 523] on input "Number of Buildings" at bounding box center [547, 533] width 379 height 20
type input "1"
click at [720, 566] on button "Export" at bounding box center [717, 575] width 39 height 20
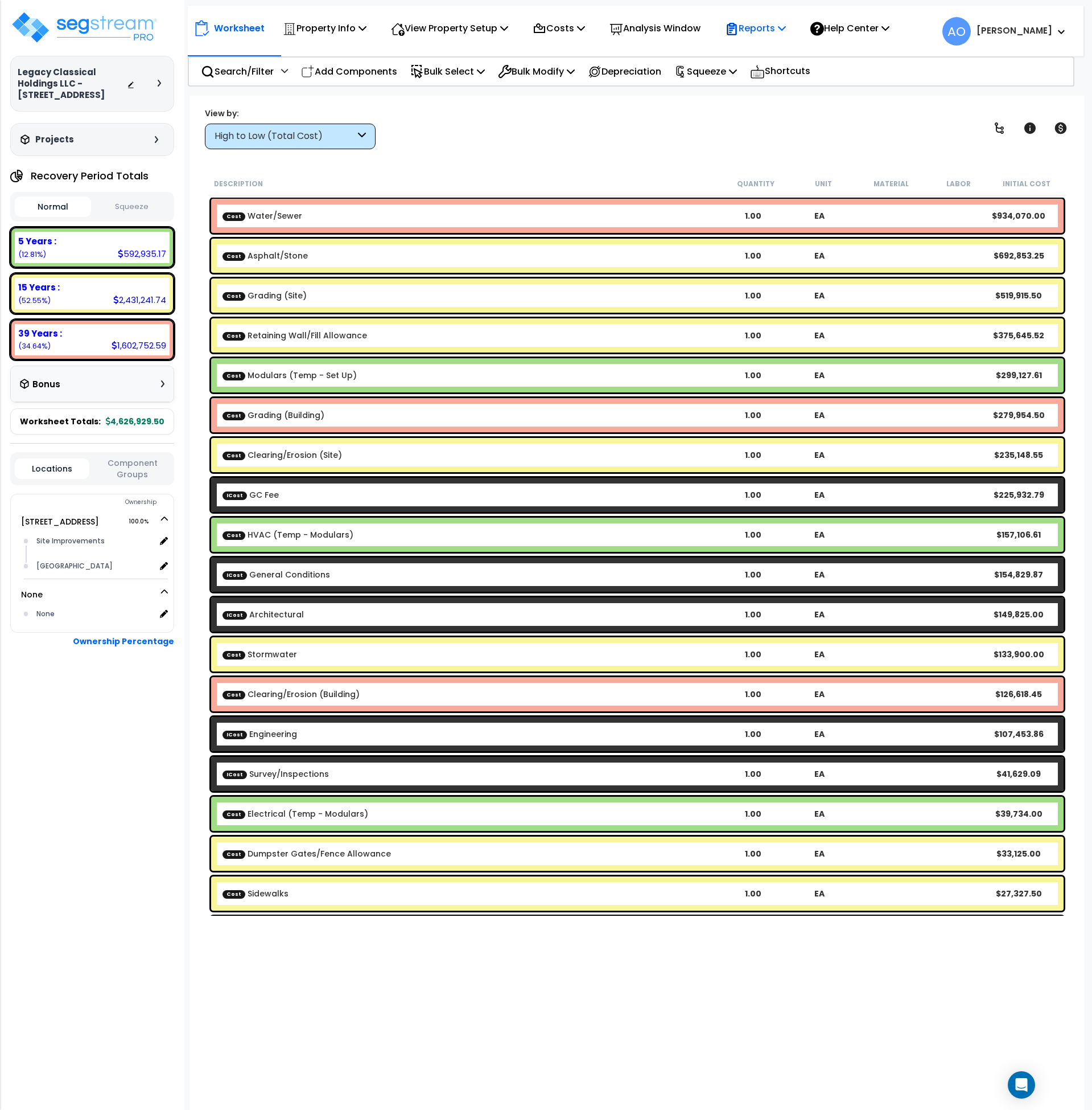
click at [770, 29] on p "Reports" at bounding box center [756, 28] width 61 height 15
click at [770, 56] on link "Get Report" at bounding box center [776, 54] width 112 height 22
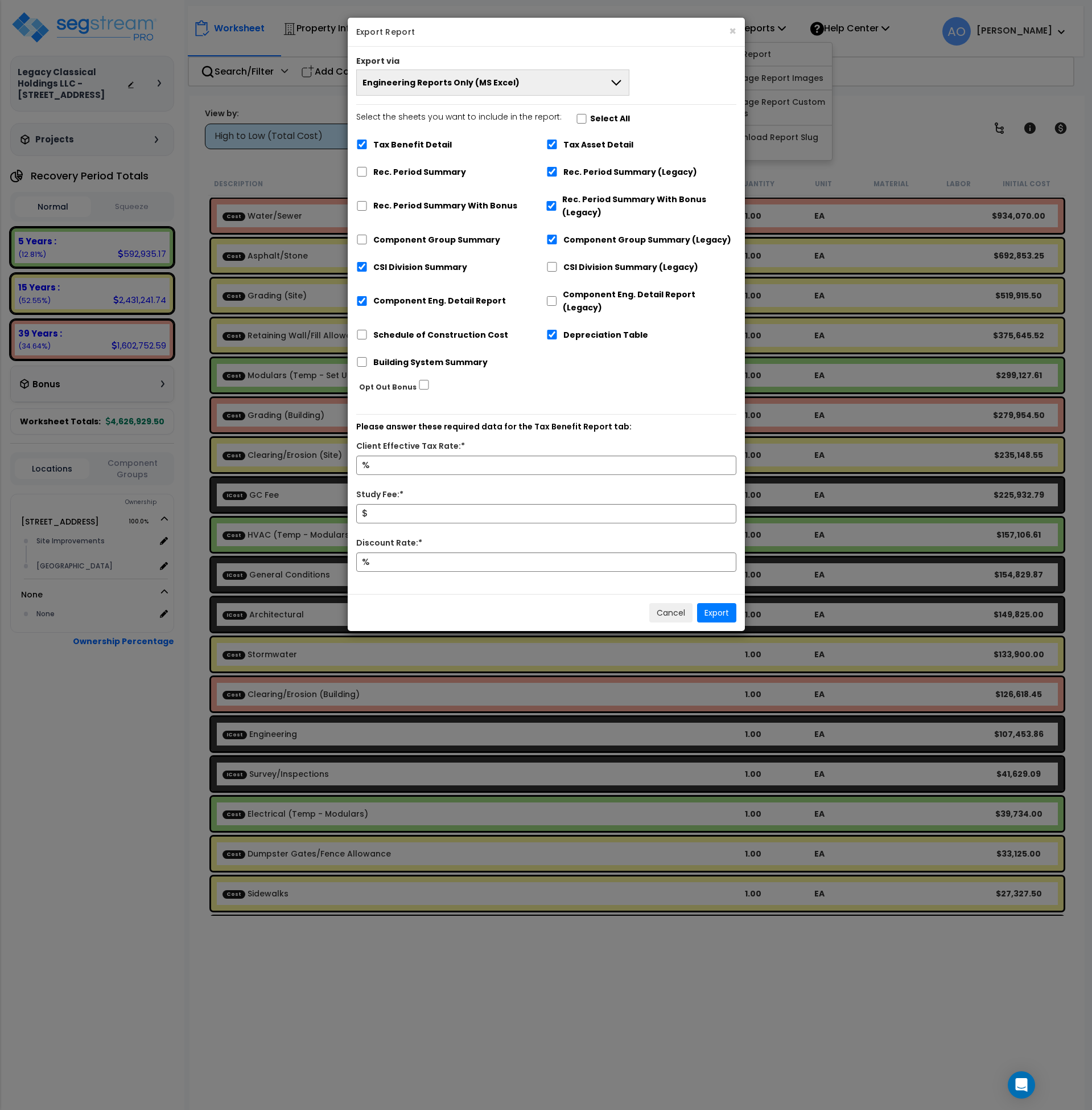
click at [446, 83] on span "Engineering Reports Only (MS Excel)" at bounding box center [441, 82] width 157 height 11
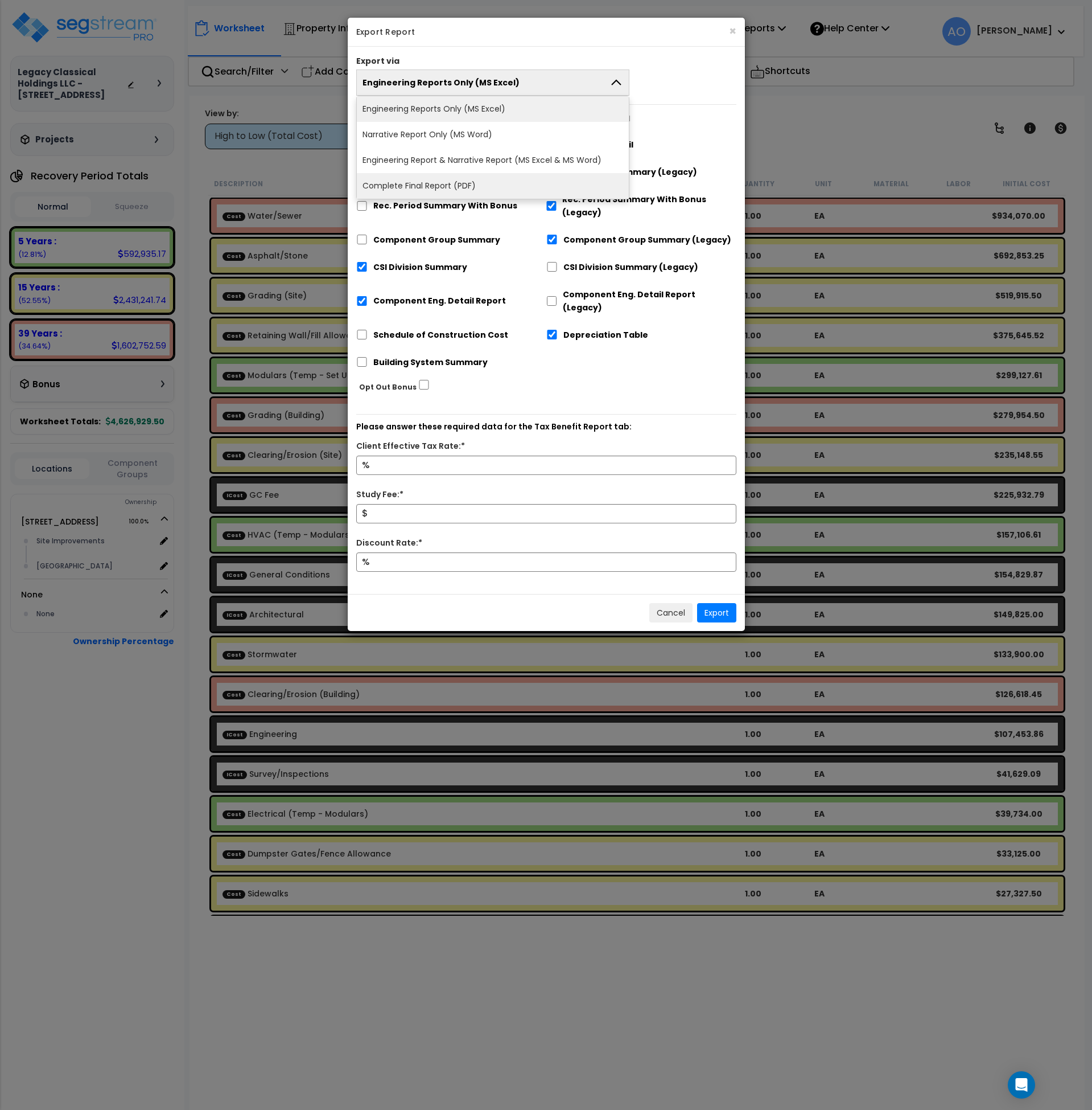
click at [438, 185] on li "Complete Final Report (PDF)" at bounding box center [493, 185] width 272 height 25
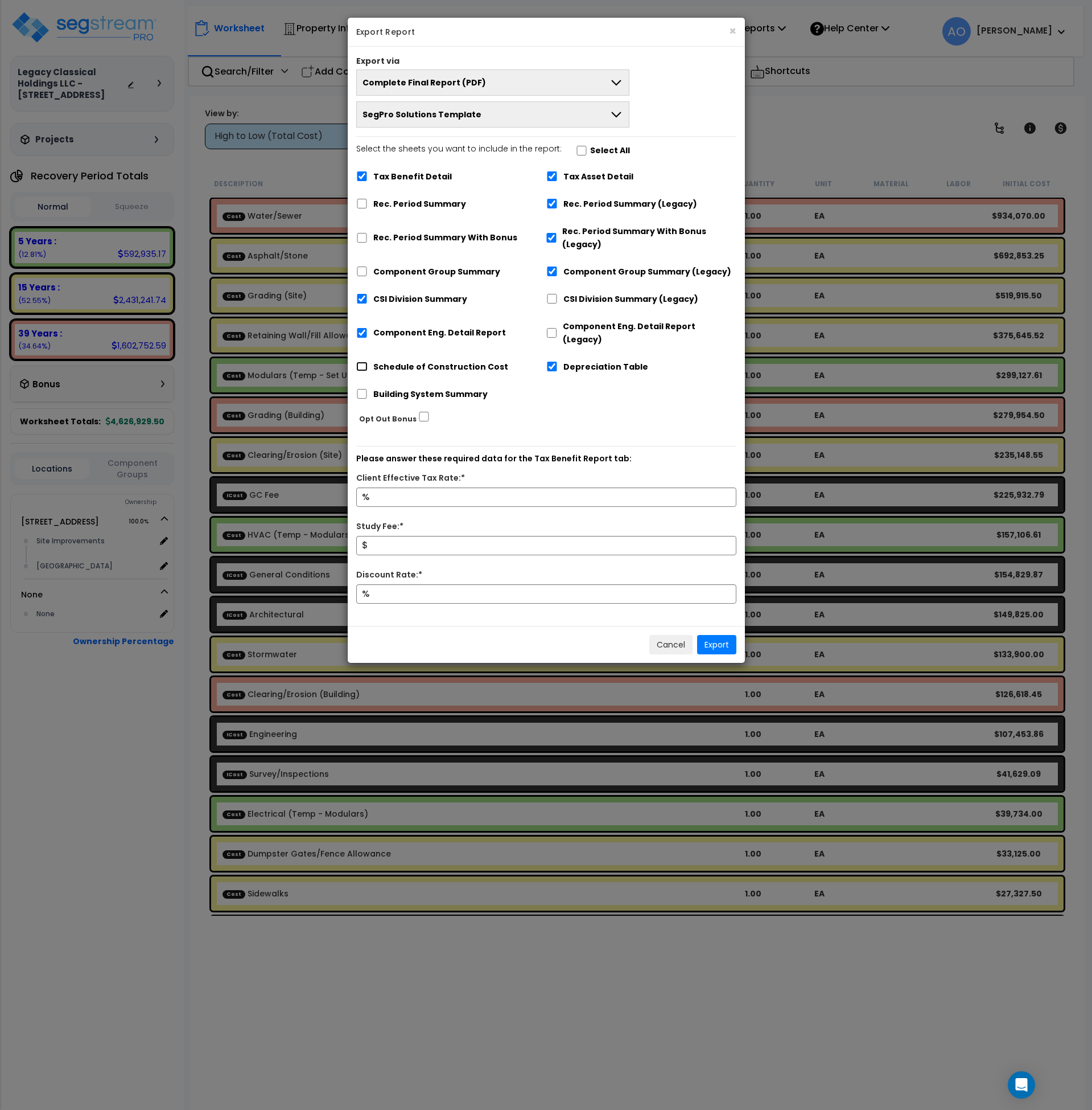
click at [364, 362] on input "Schedule of Construction Cost" at bounding box center [362, 367] width 11 height 10
checkbox input "true"
click at [362, 328] on input "Component Eng. Detail Report" at bounding box center [362, 333] width 11 height 10
checkbox input "false"
click at [365, 174] on input "Tax Benefit Detail" at bounding box center [362, 176] width 11 height 10
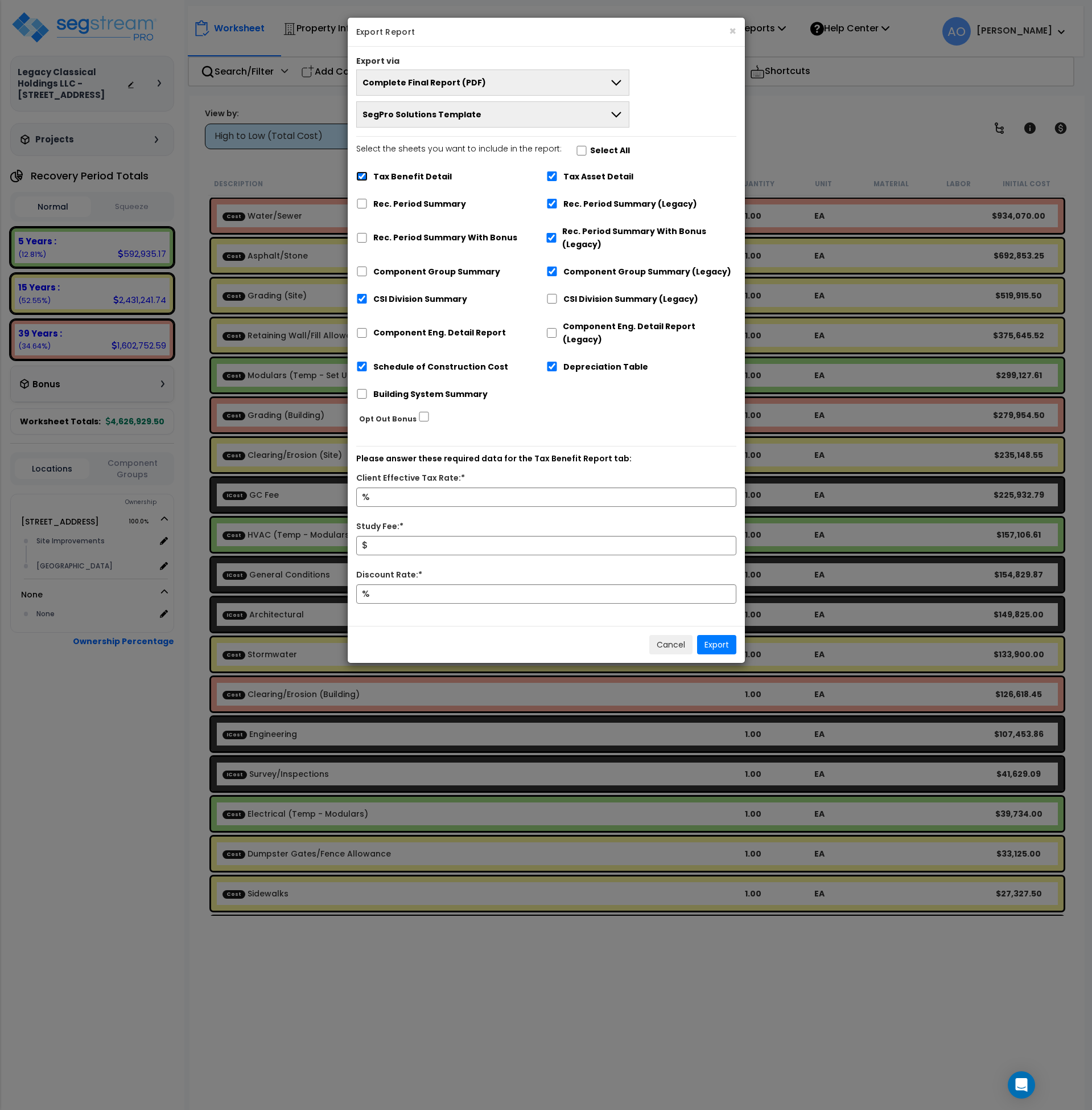
checkbox input "false"
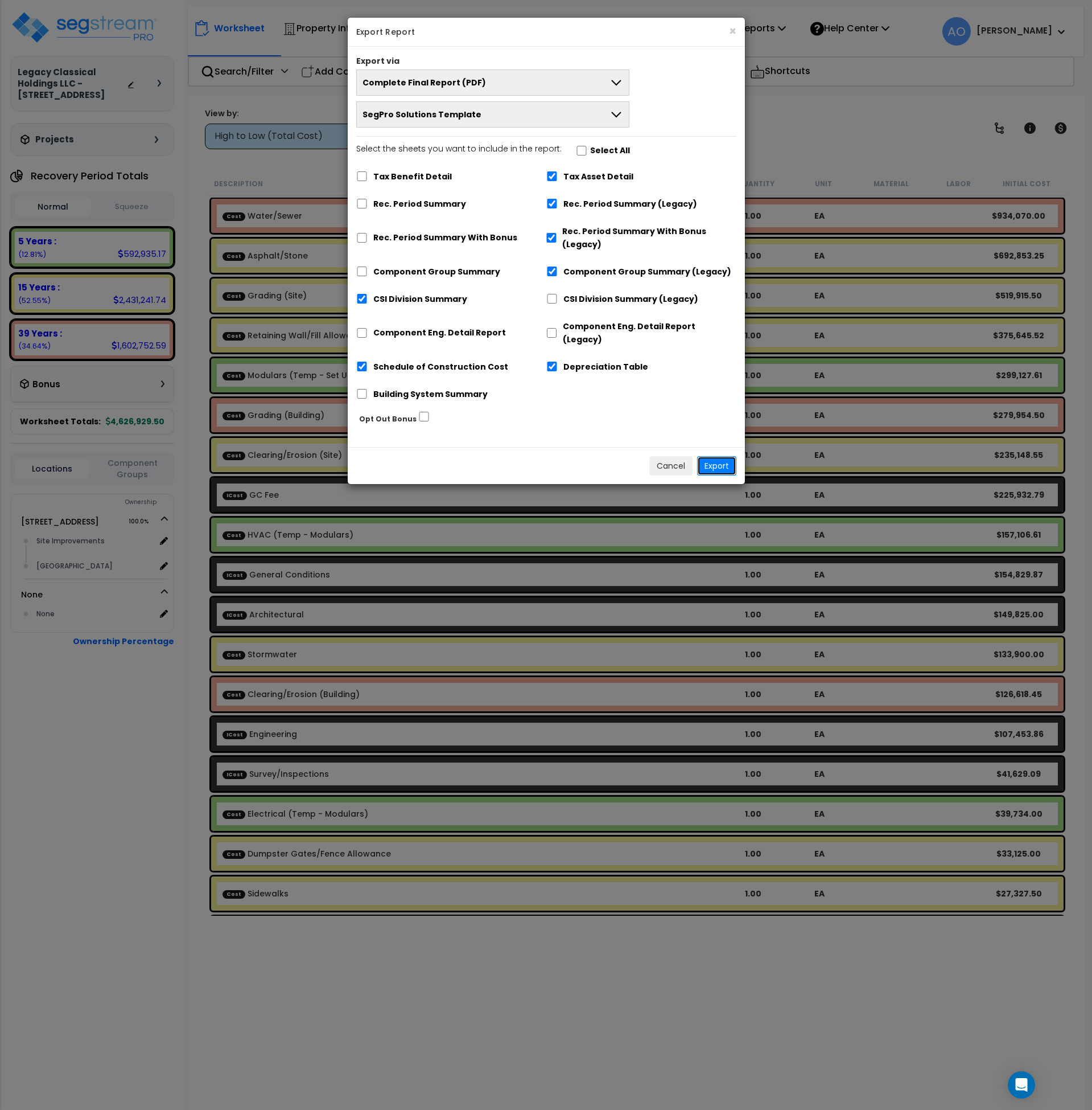
click at [728, 456] on button "Export" at bounding box center [717, 466] width 39 height 20
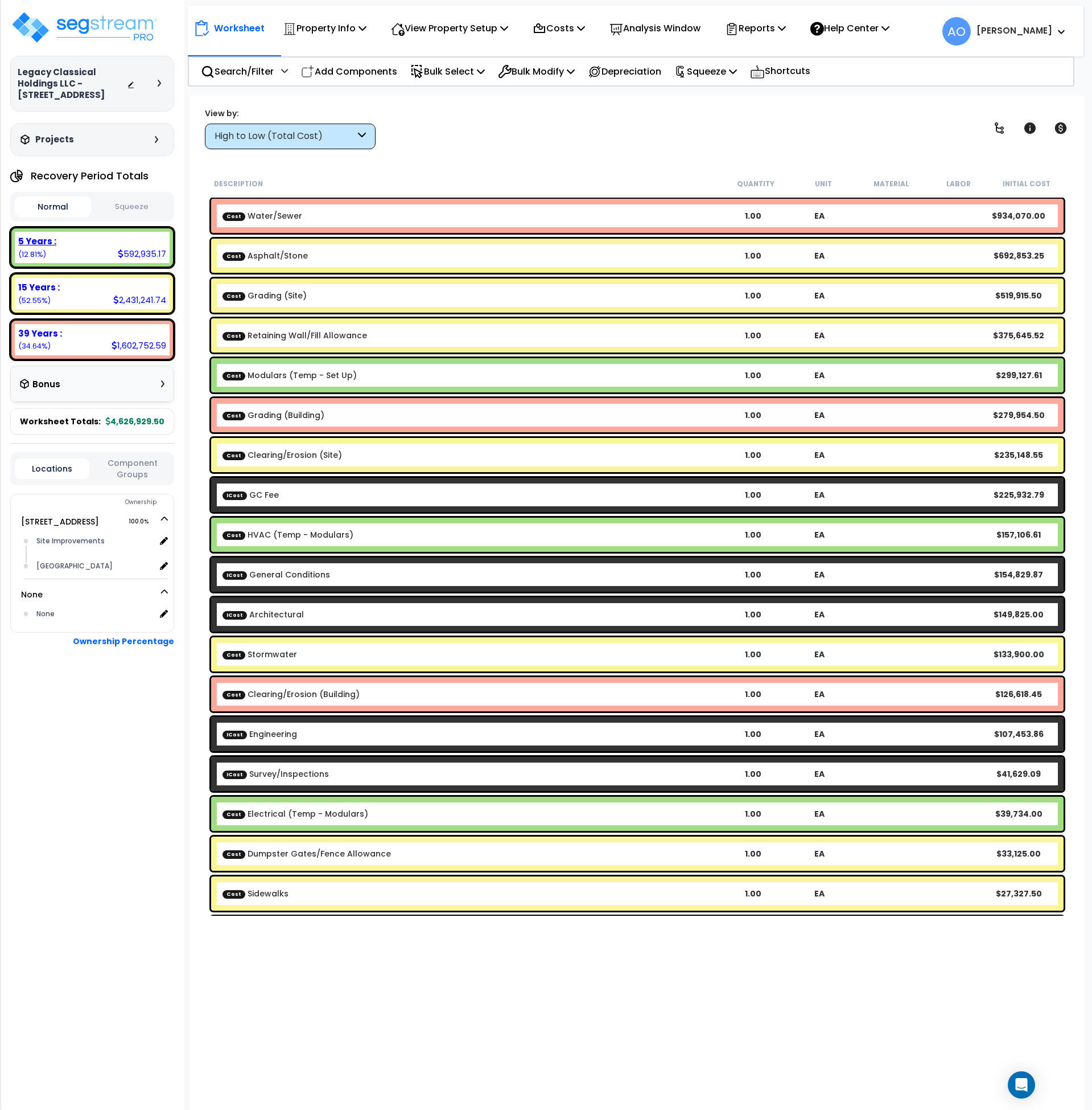
click at [39, 237] on b "5 Years :" at bounding box center [37, 241] width 38 height 12
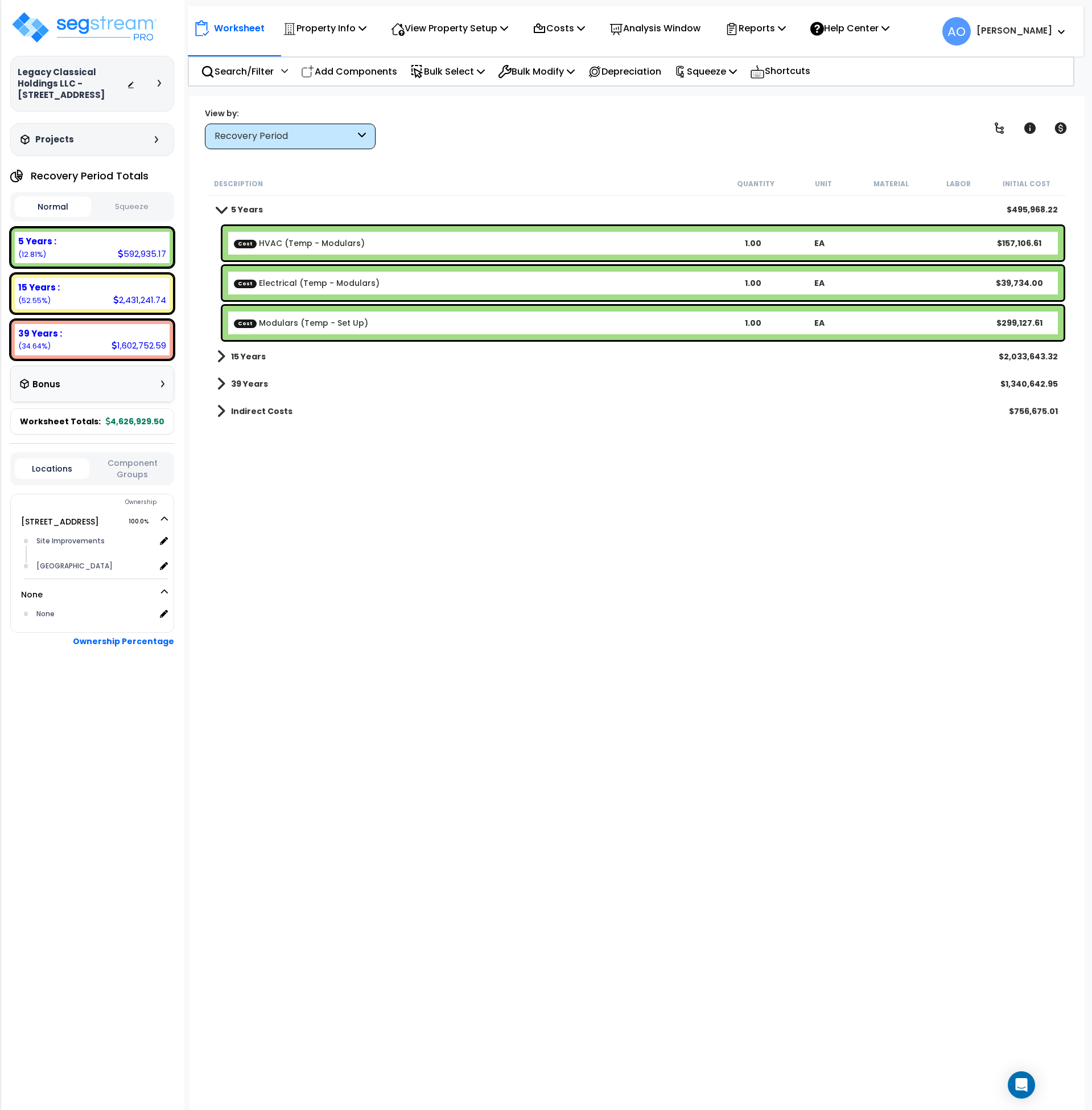
click at [260, 129] on div "Recovery Period" at bounding box center [290, 136] width 171 height 25
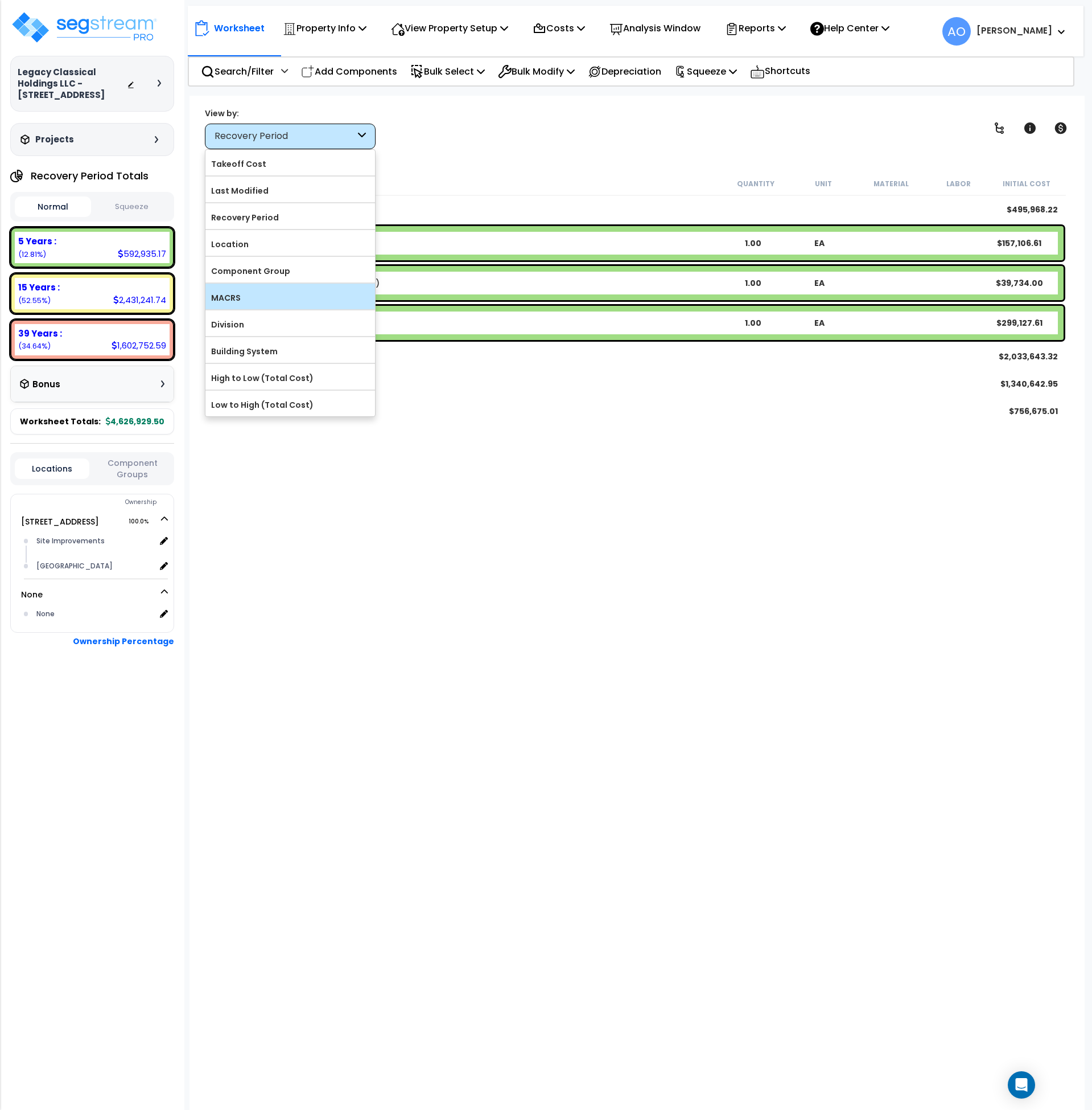
click at [243, 296] on label "MACRS" at bounding box center [291, 298] width 170 height 17
click at [0, 0] on input "MACRS" at bounding box center [0, 0] width 0 height 0
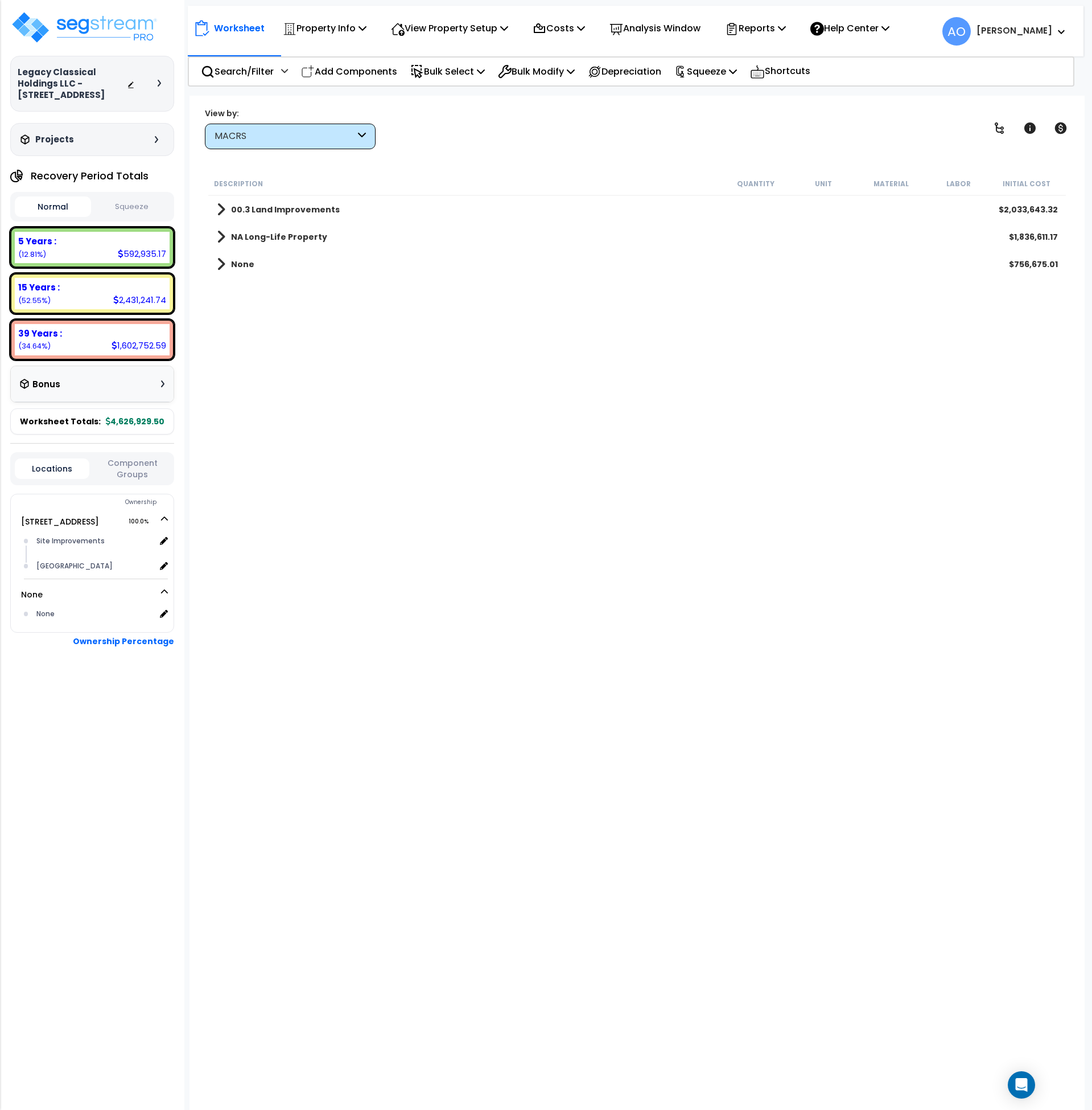
click at [261, 229] on link "NA Long-Life Property" at bounding box center [272, 237] width 110 height 16
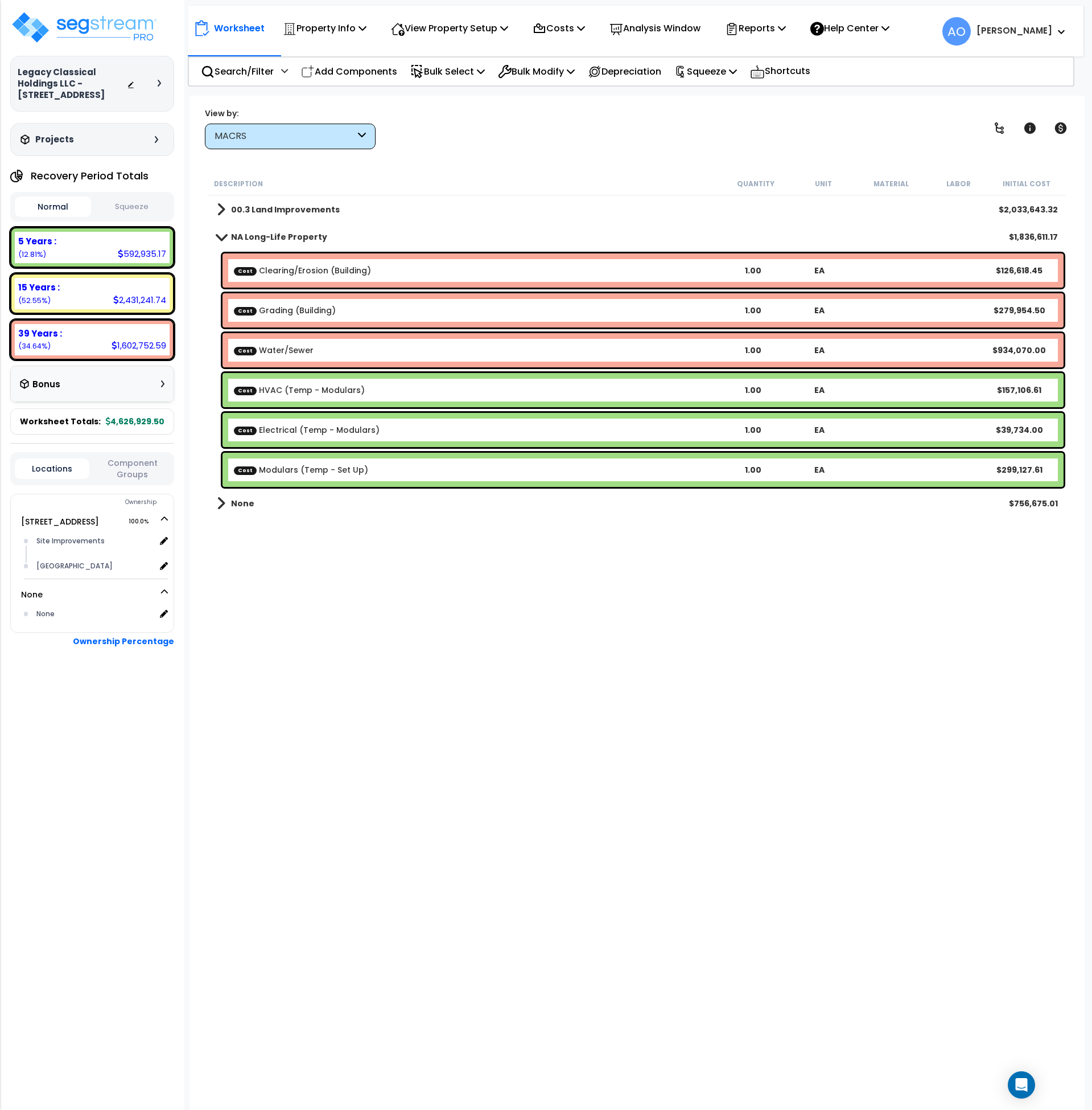
click at [319, 386] on link "Cost HVAC (Temp - Modulars)" at bounding box center [299, 390] width 131 height 11
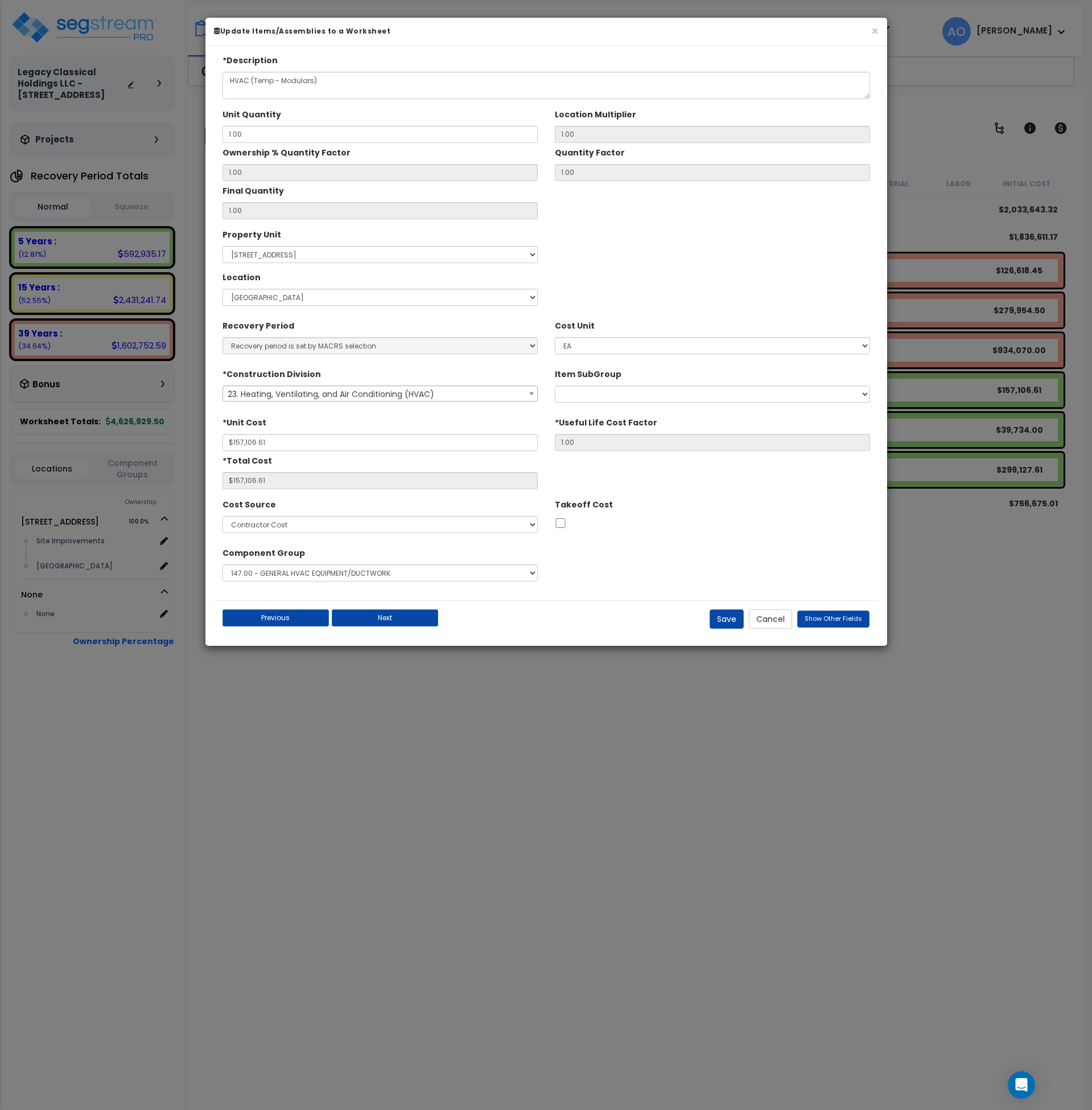
click at [476, 394] on span "23. Heating, Ventilating, and Air Conditioning (HVAC)" at bounding box center [380, 394] width 314 height 16
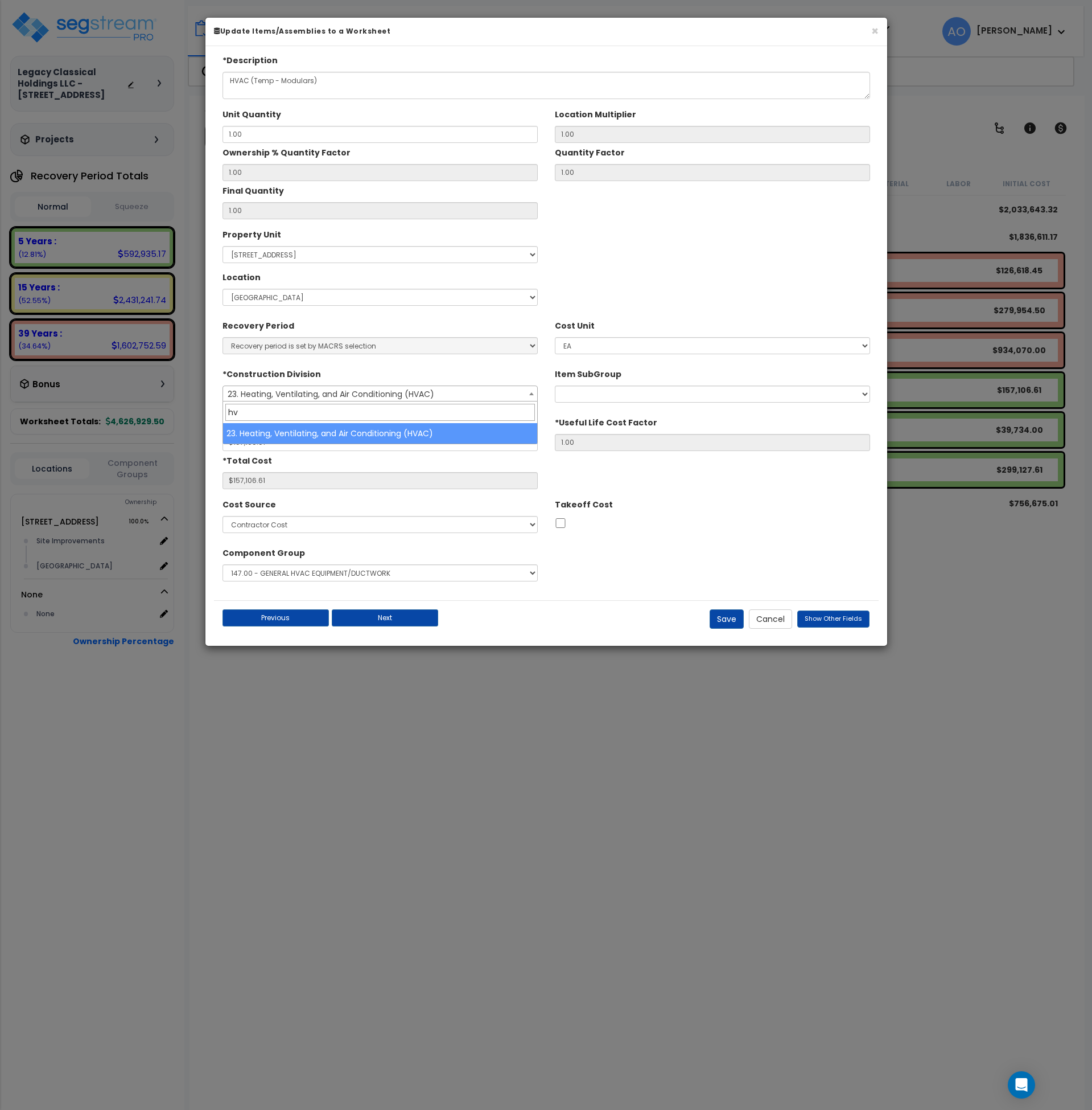
type input "h"
type input "t"
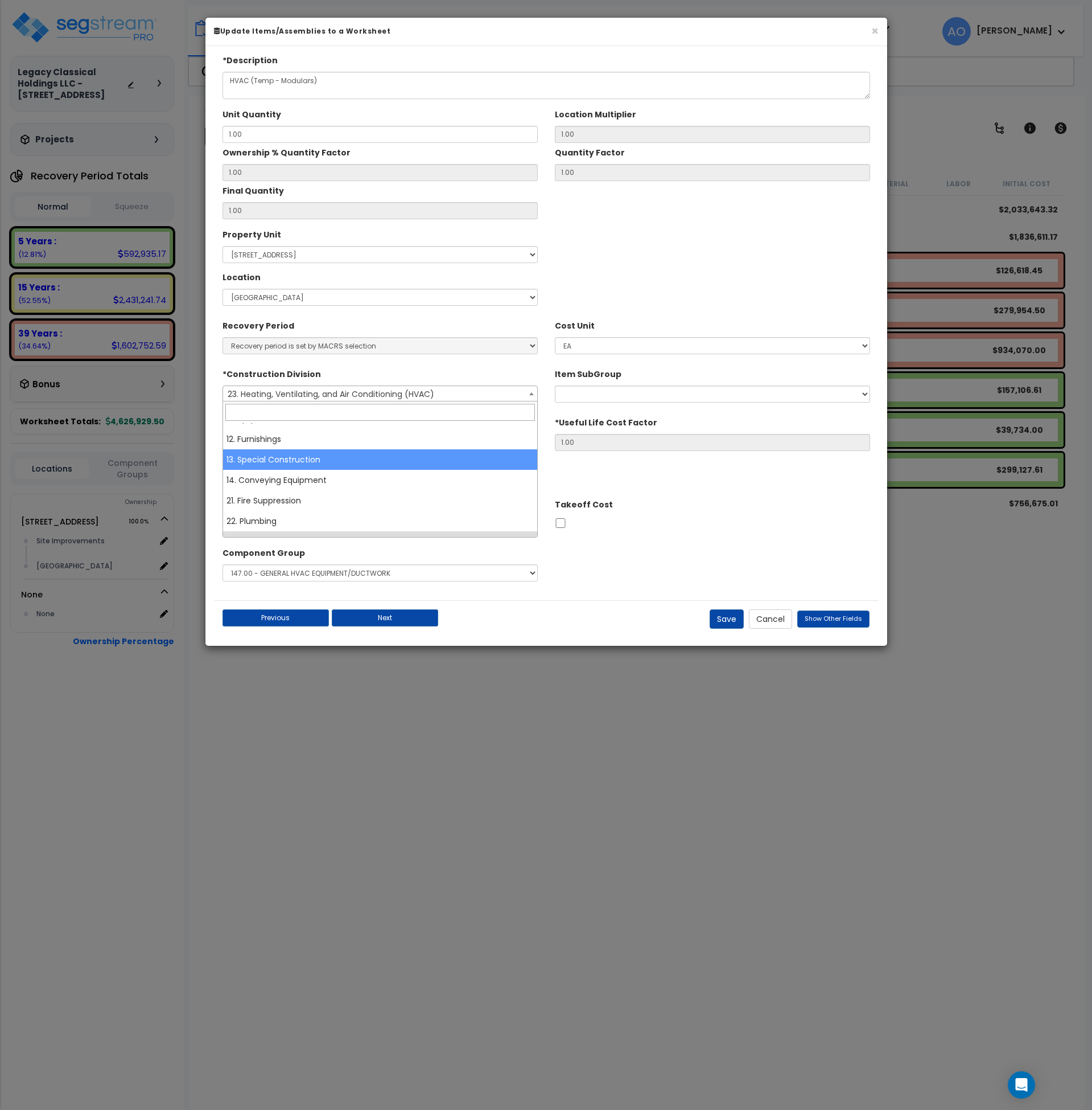
scroll to position [239, 0]
select select "13"
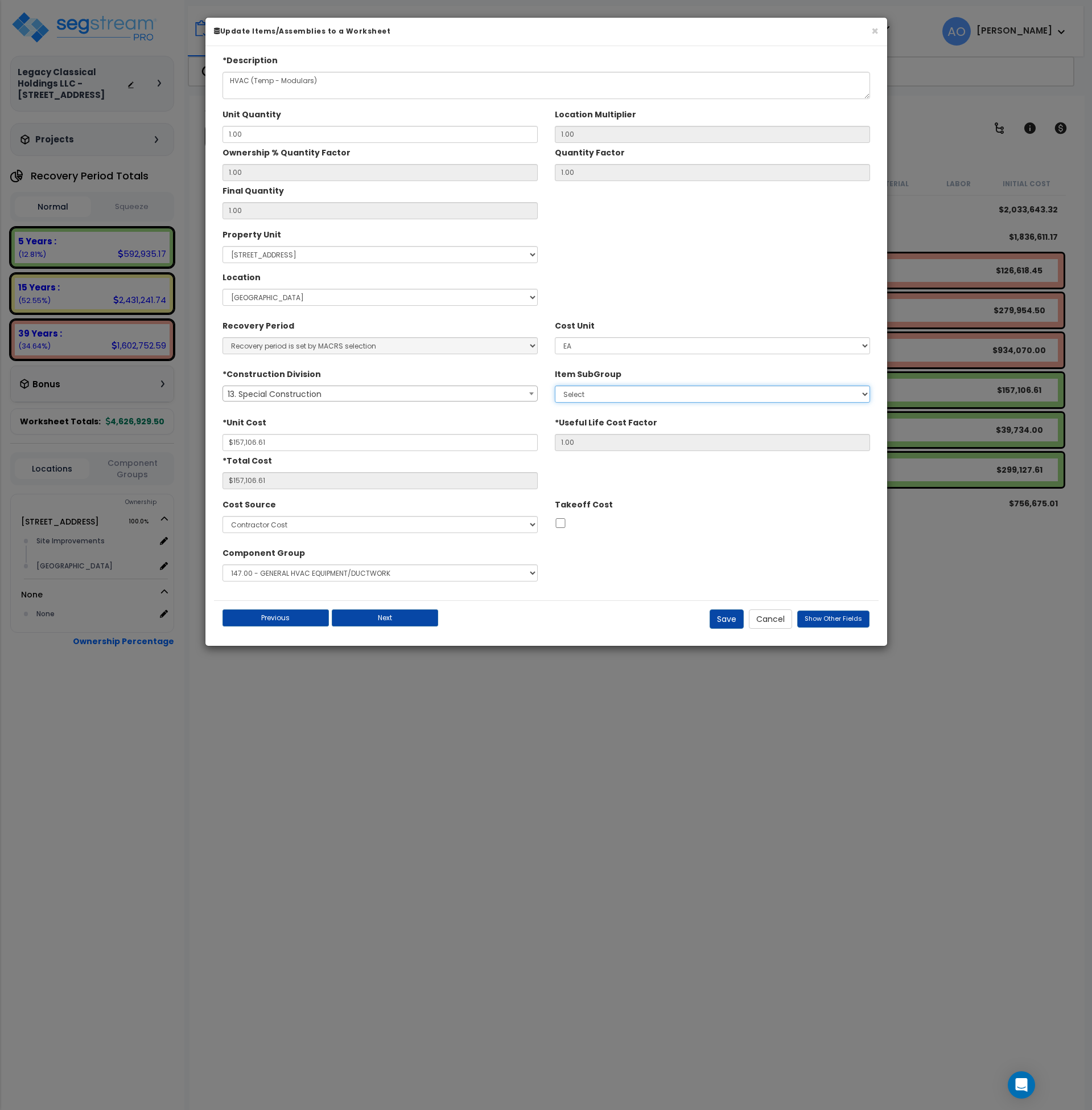
click at [581, 392] on select "Select 1. Selective Demolition, Air Supported Structures (13050510) 2. Selectiv…" at bounding box center [712, 394] width 315 height 17
click at [777, 618] on button "Cancel" at bounding box center [771, 619] width 44 height 20
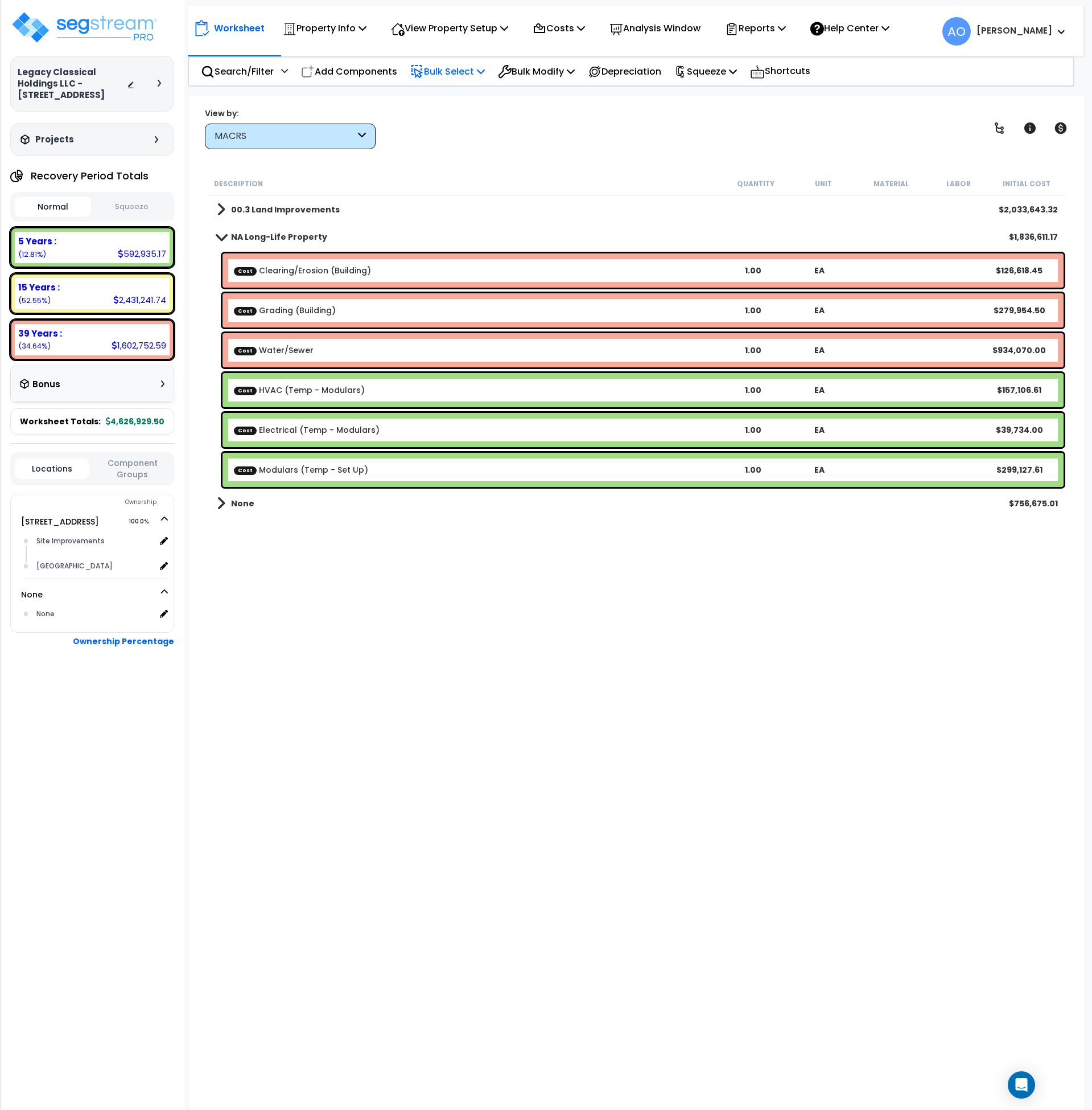
click at [461, 64] on p "Bulk Select" at bounding box center [447, 72] width 74 height 15
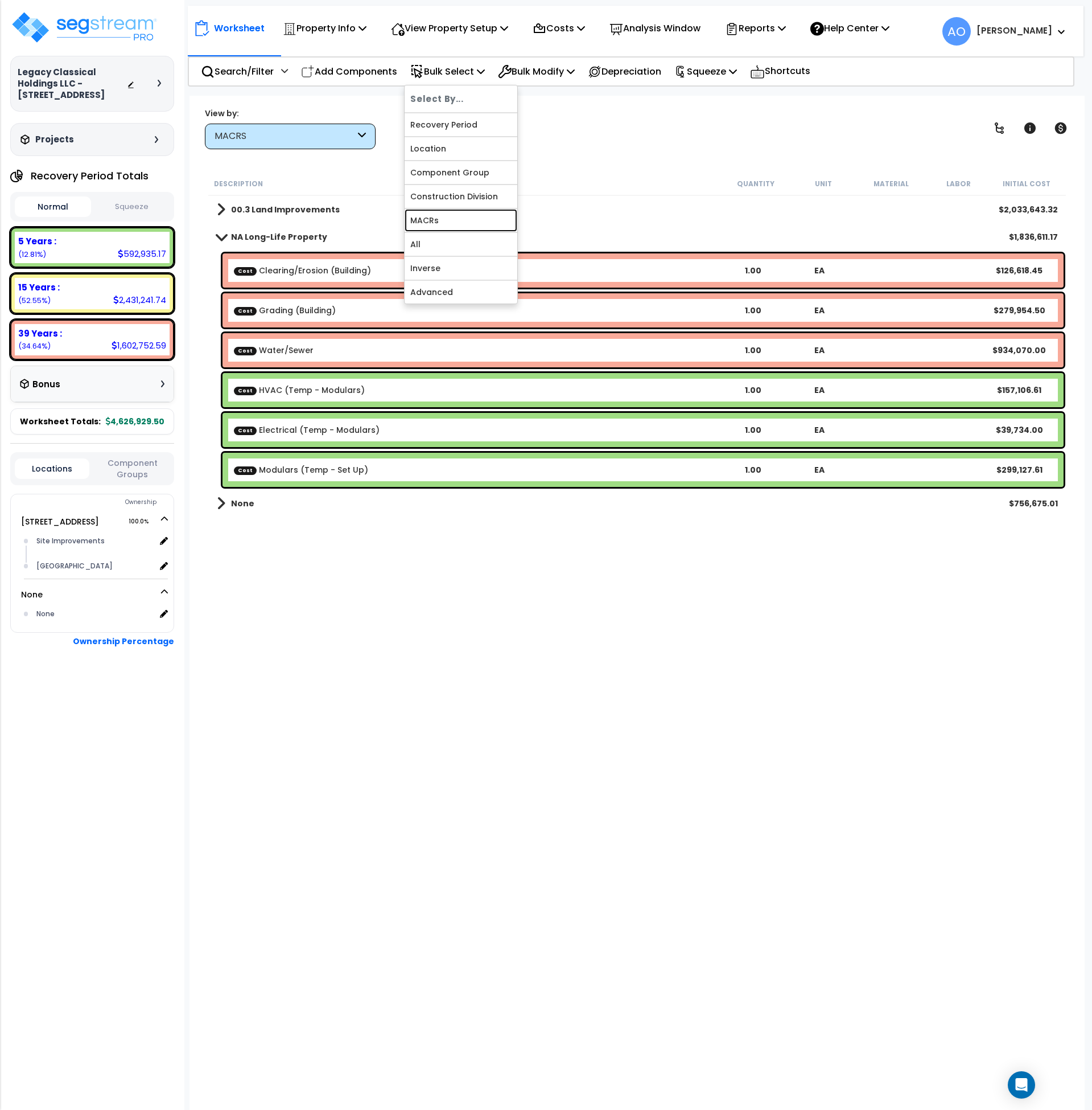
click at [460, 214] on link "MACRs" at bounding box center [461, 220] width 112 height 22
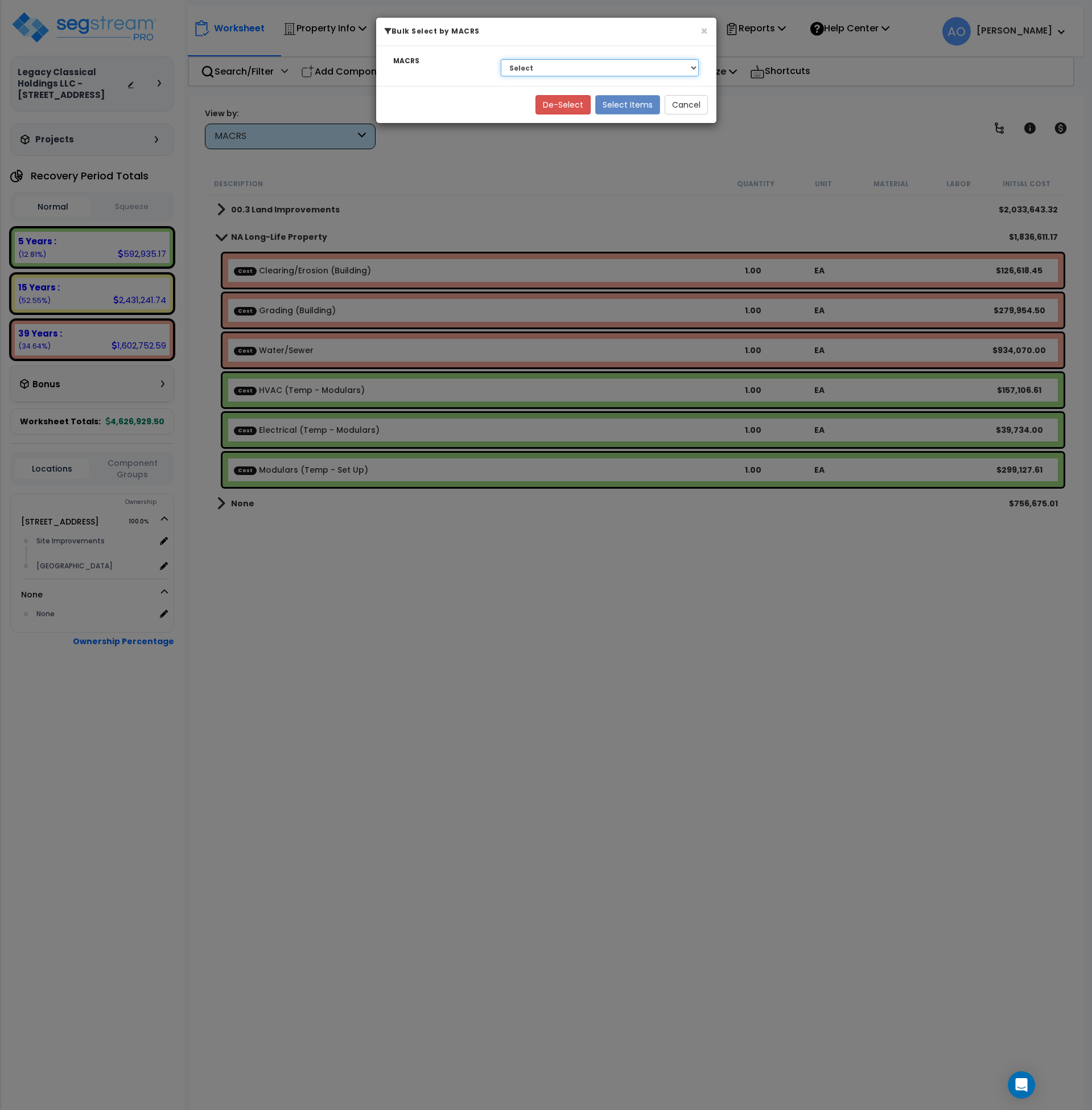
click at [551, 62] on select "Select 39 Years - NA - Long-Life Property 15 Years - 00.3 - Land Improvements 2…" at bounding box center [600, 67] width 199 height 17
click at [697, 112] on button "Cancel" at bounding box center [687, 105] width 44 height 20
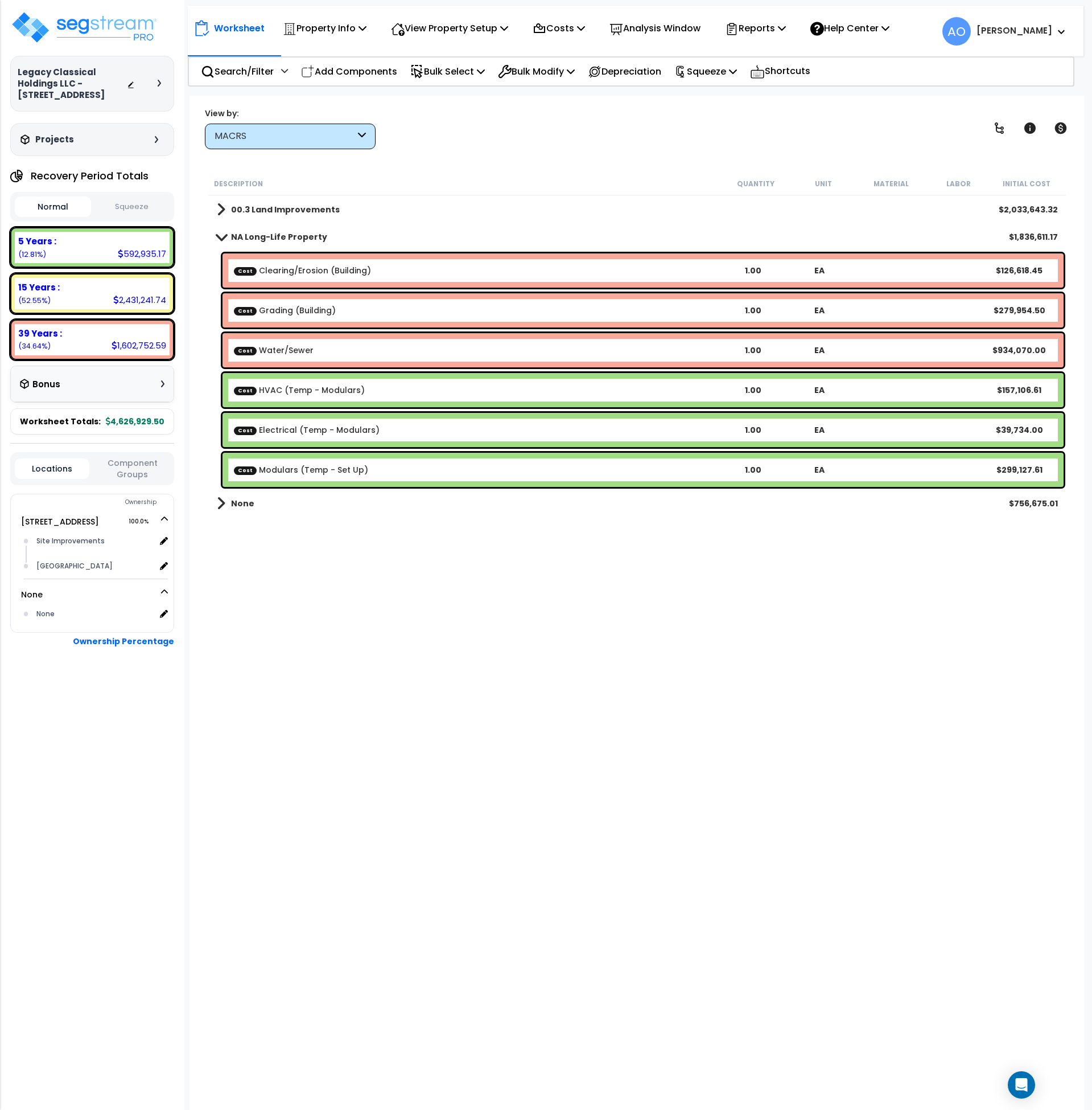
click at [309, 392] on link "Cost HVAC (Temp - Modulars)" at bounding box center [299, 390] width 131 height 11
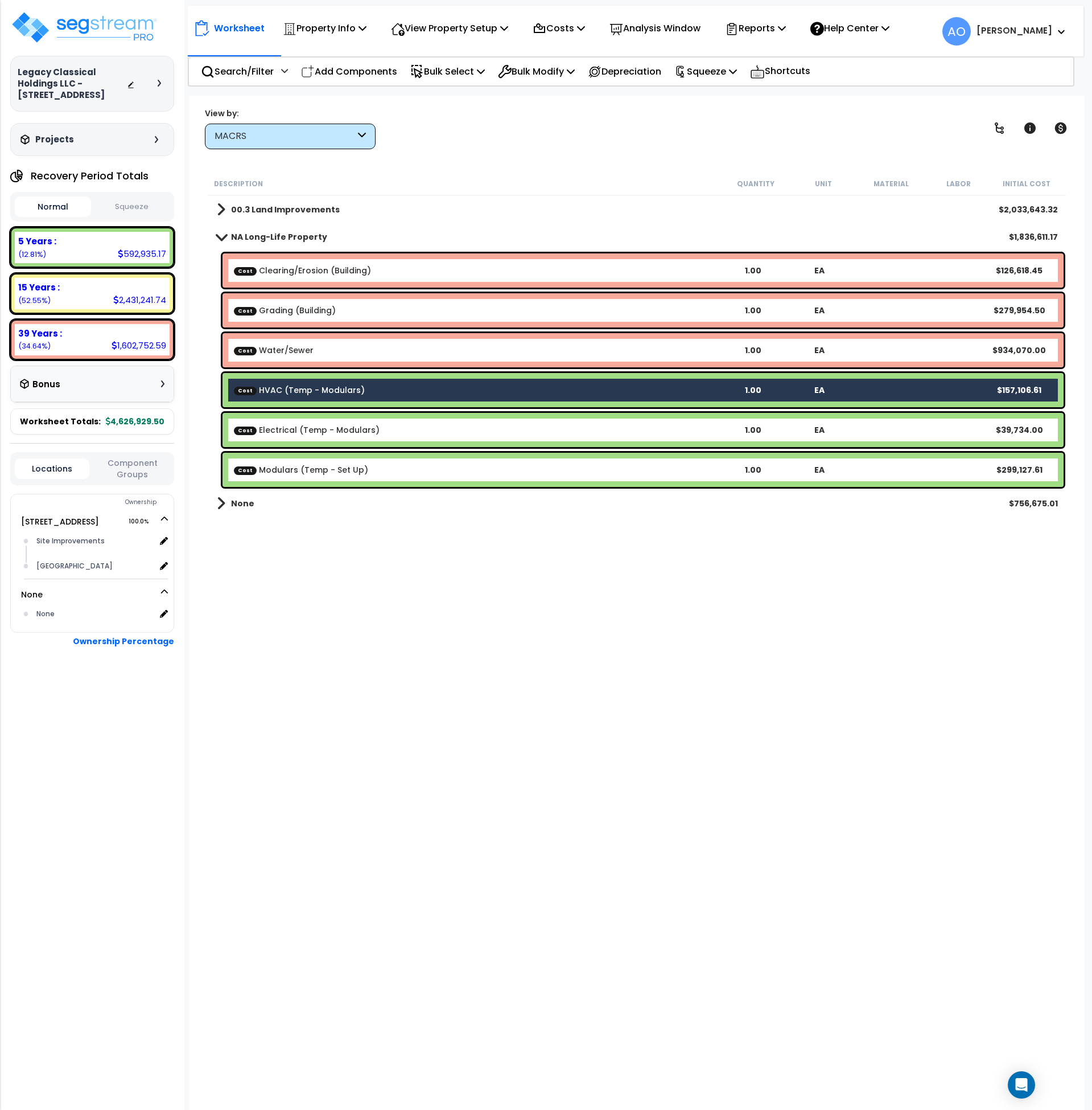
click at [315, 433] on link "Cost Electrical (Temp - Modulars)" at bounding box center [307, 430] width 146 height 11
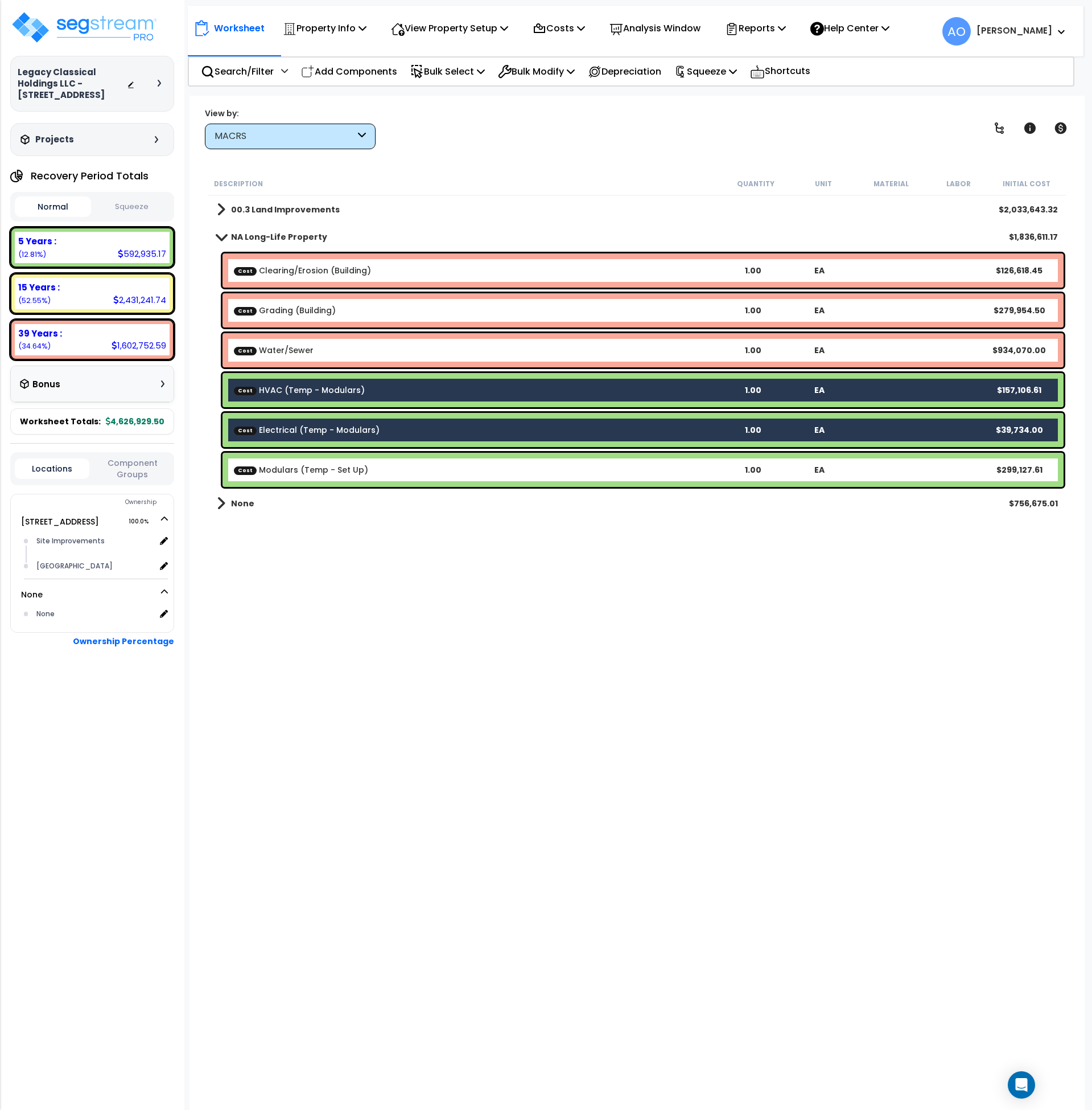
click at [317, 472] on link "Cost Modulars (Temp - Set Up)" at bounding box center [301, 470] width 134 height 11
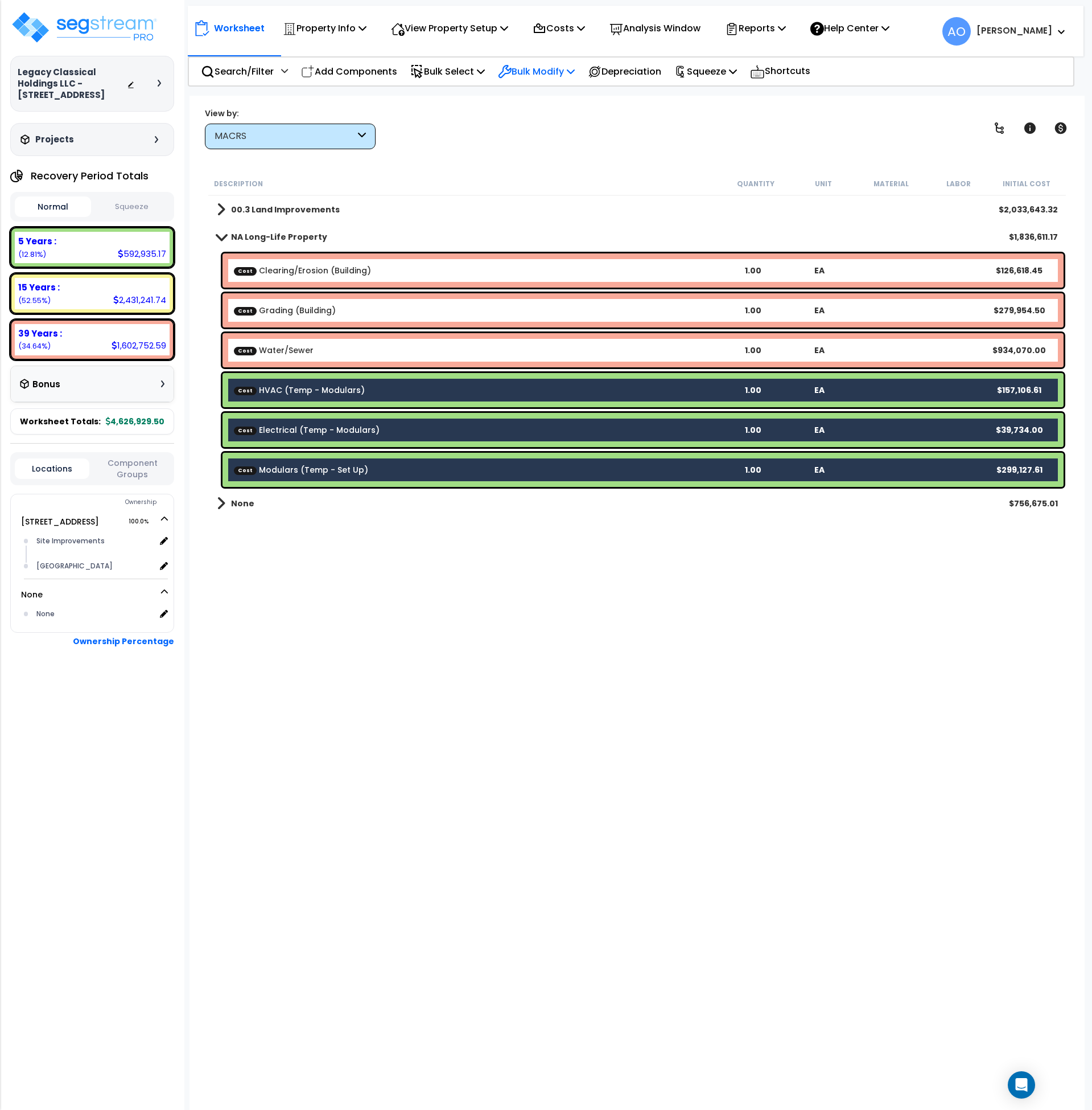
click at [558, 65] on p "Bulk Modify" at bounding box center [536, 72] width 77 height 15
click at [608, 239] on link "Map Components" at bounding box center [577, 242] width 170 height 25
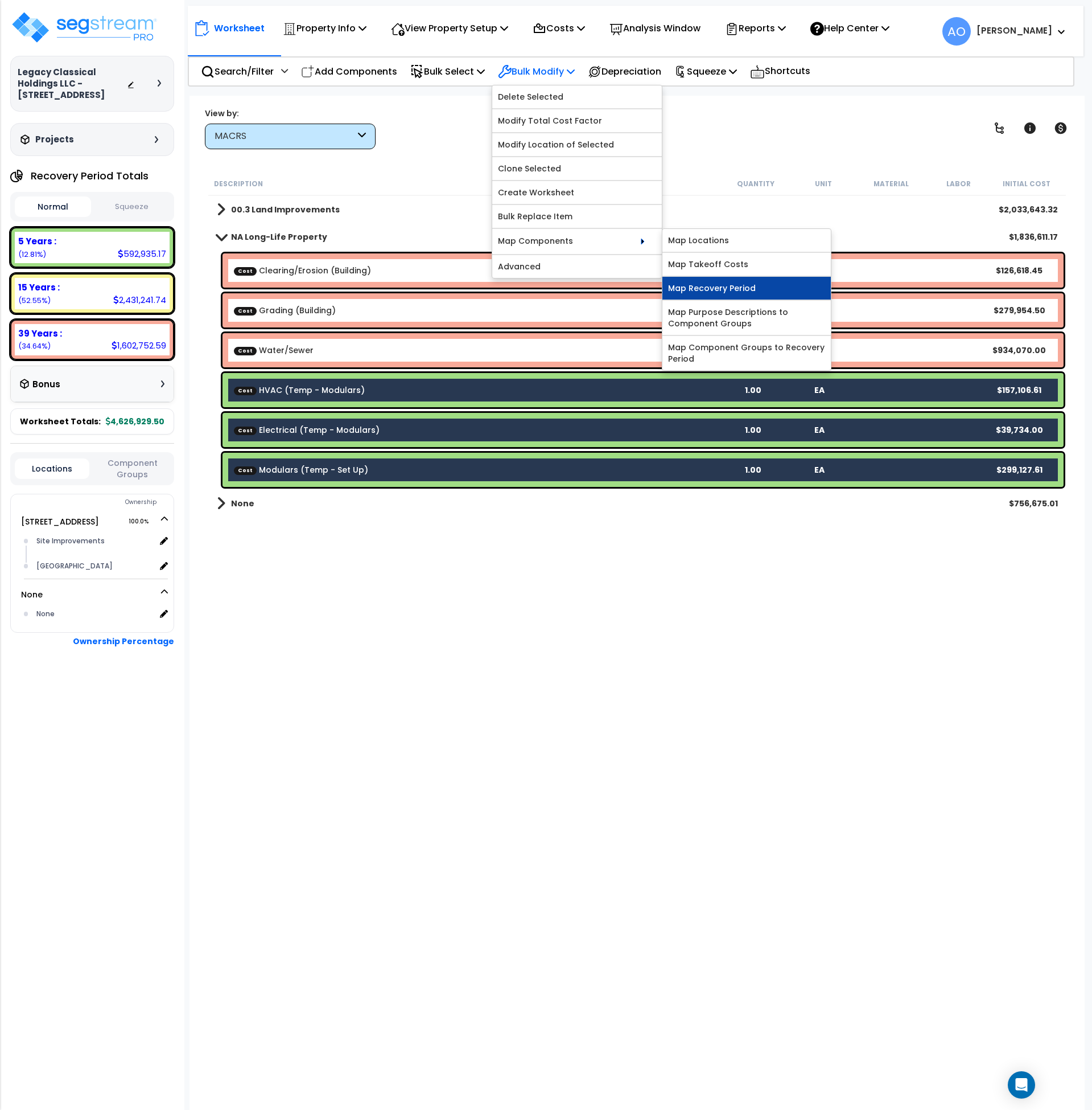
click at [718, 288] on link "Map Recovery Period" at bounding box center [746, 288] width 169 height 22
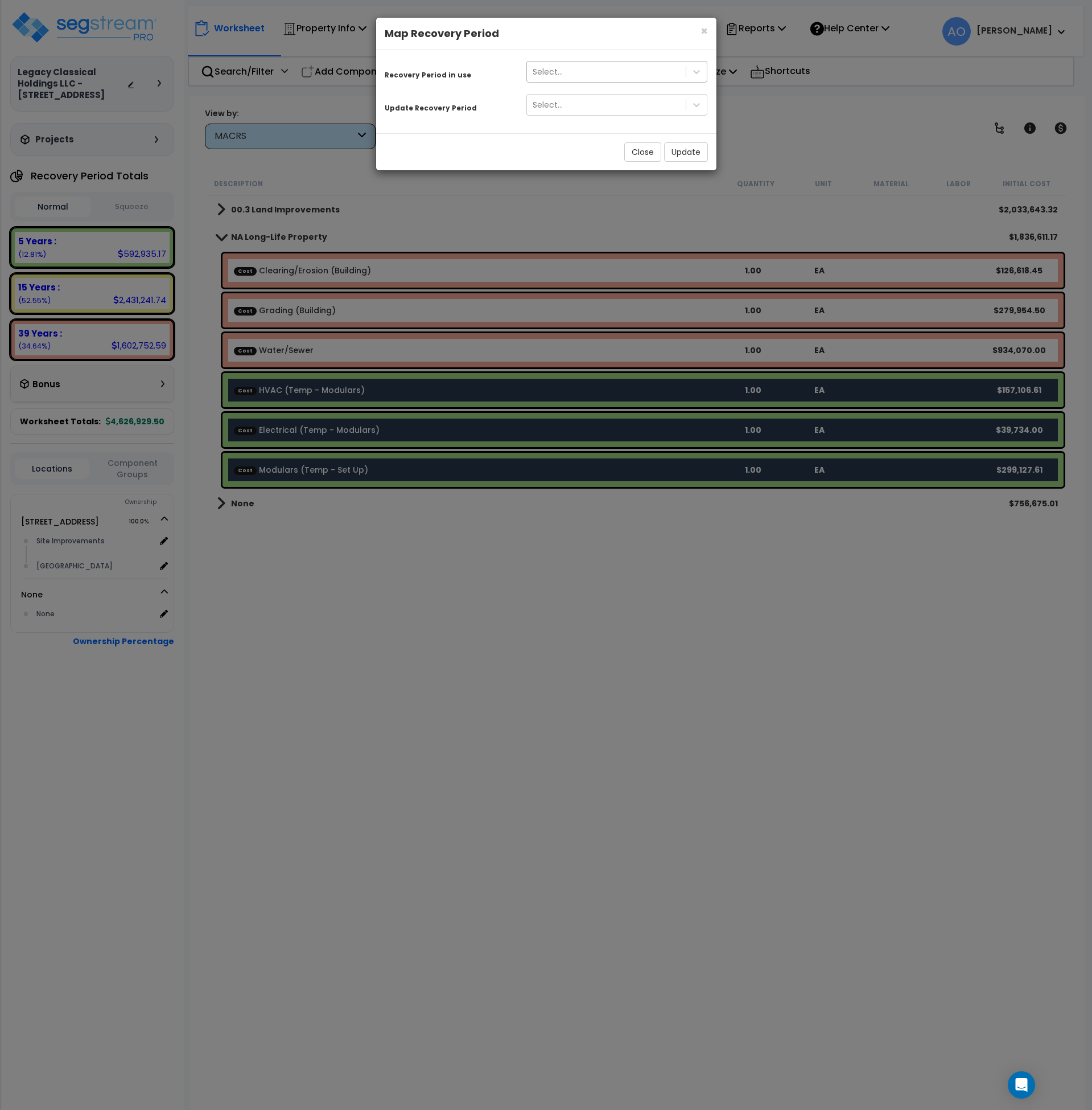
click at [596, 71] on div "Select..." at bounding box center [607, 72] width 159 height 18
click at [567, 100] on div "5 Years" at bounding box center [617, 99] width 182 height 20
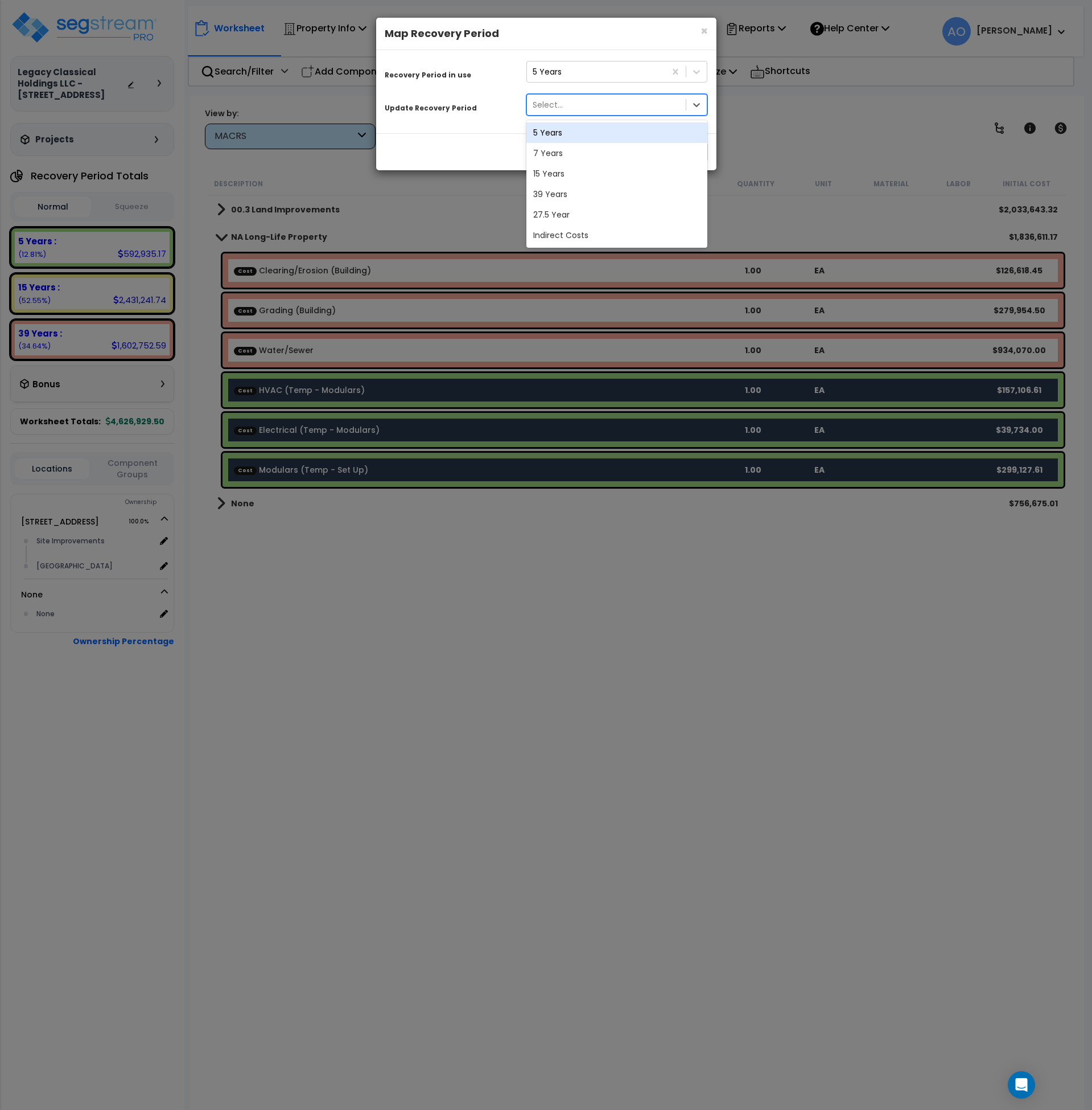
click at [570, 105] on div "Select..." at bounding box center [607, 105] width 159 height 18
click at [570, 133] on div "5 Years" at bounding box center [617, 132] width 182 height 20
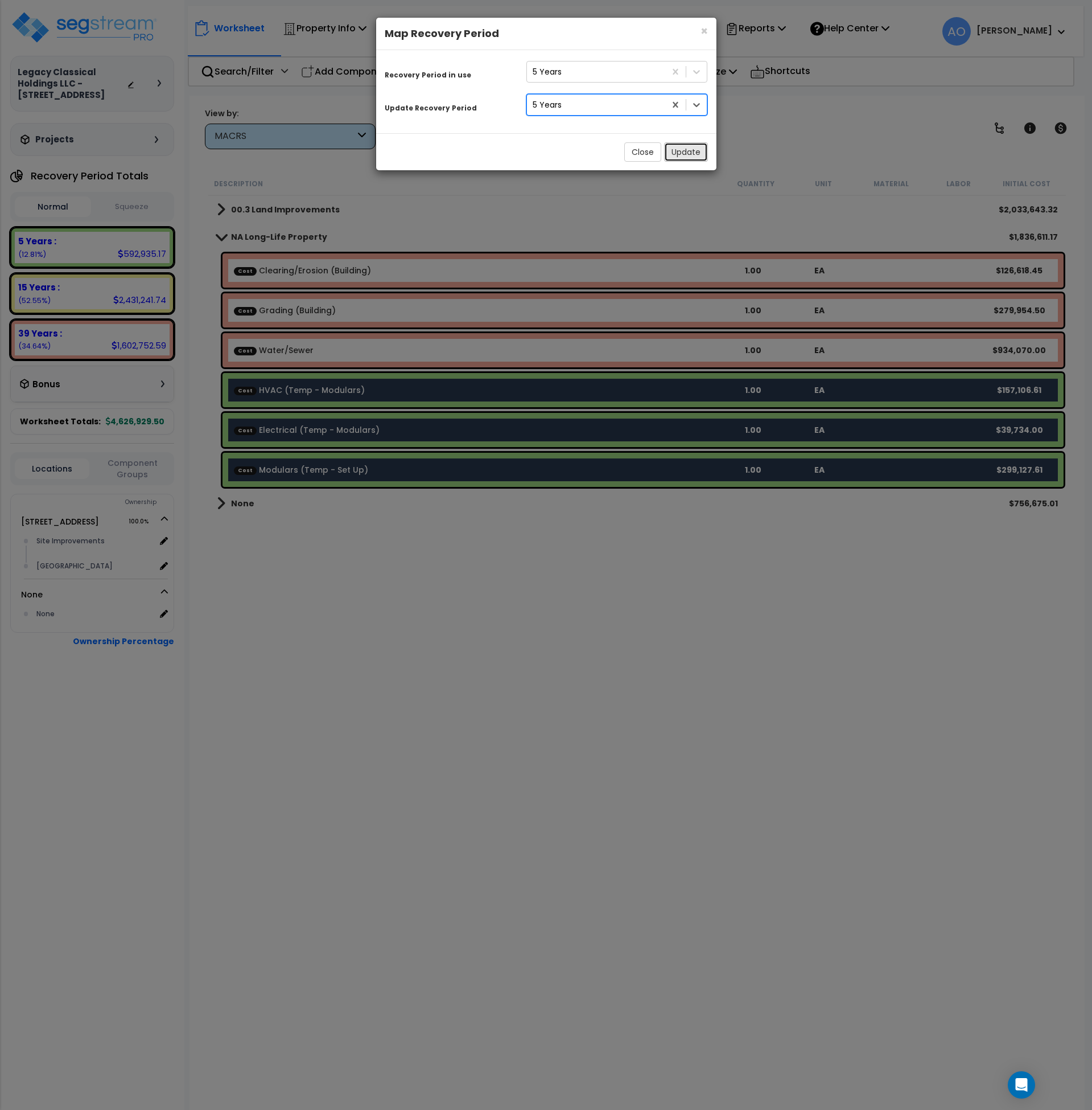
click at [681, 149] on button "Update" at bounding box center [686, 152] width 44 height 20
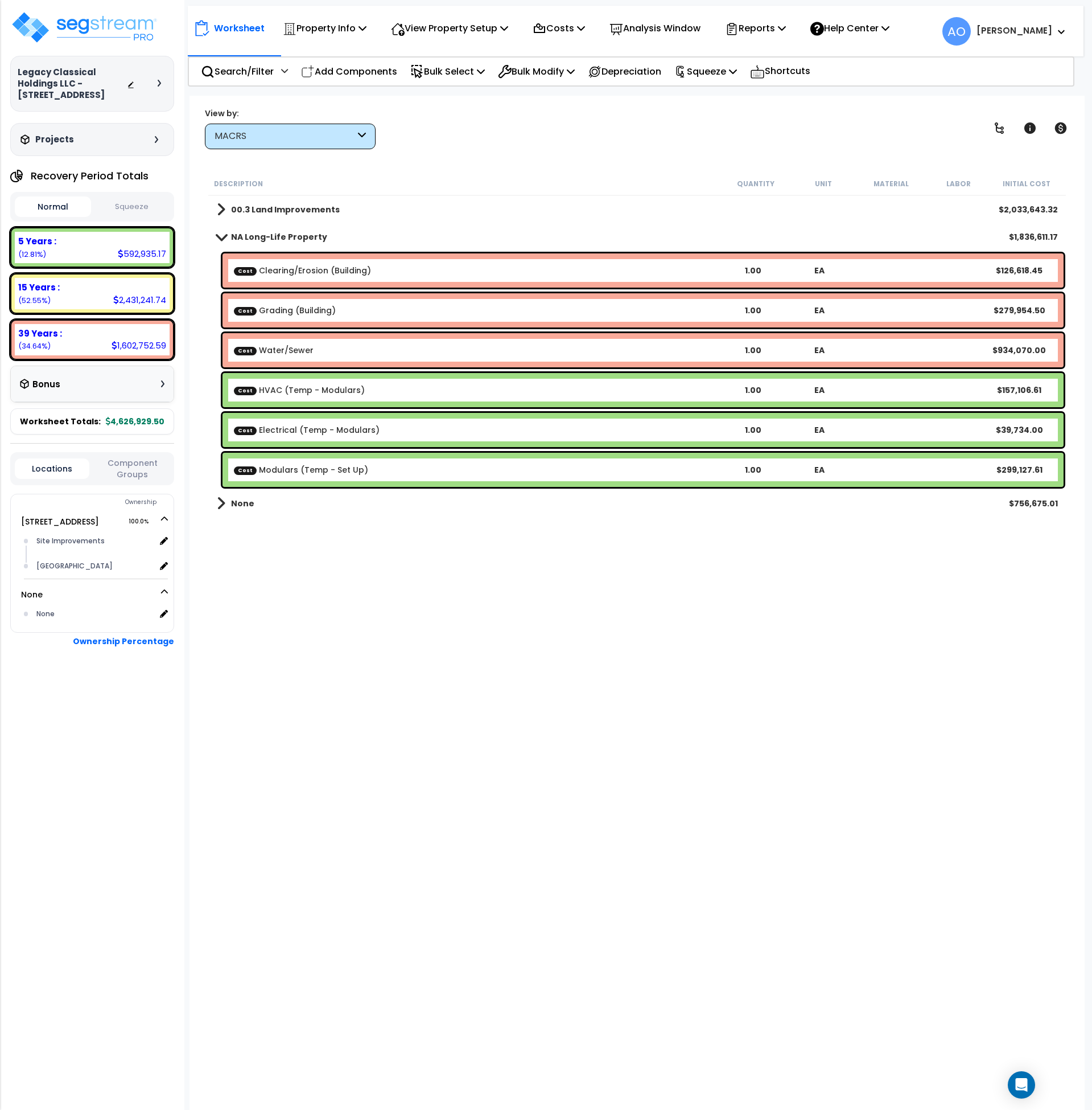
click at [574, 158] on div "Worksheet Property Info Property Setup Add Property Unit Template property Clon…" at bounding box center [638, 651] width 896 height 1110
click at [327, 398] on div "Cost HVAC (Temp - Modulars) 1.00 EA $157,106.61" at bounding box center [643, 390] width 841 height 34
click at [330, 393] on link "Cost HVAC (Temp - Modulars)" at bounding box center [299, 390] width 131 height 11
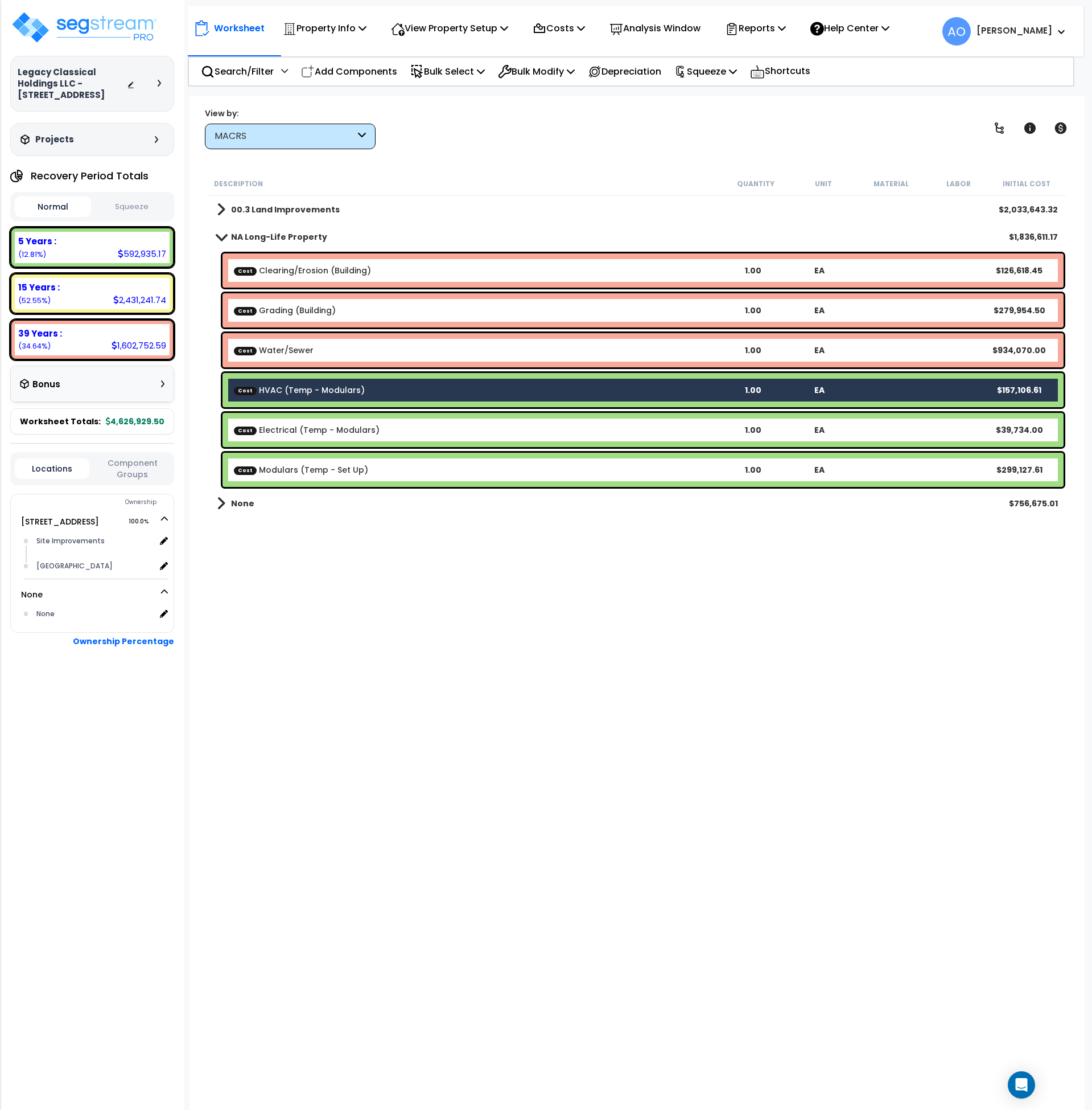
click at [328, 427] on link "Cost Electrical (Temp - Modulars)" at bounding box center [307, 430] width 146 height 11
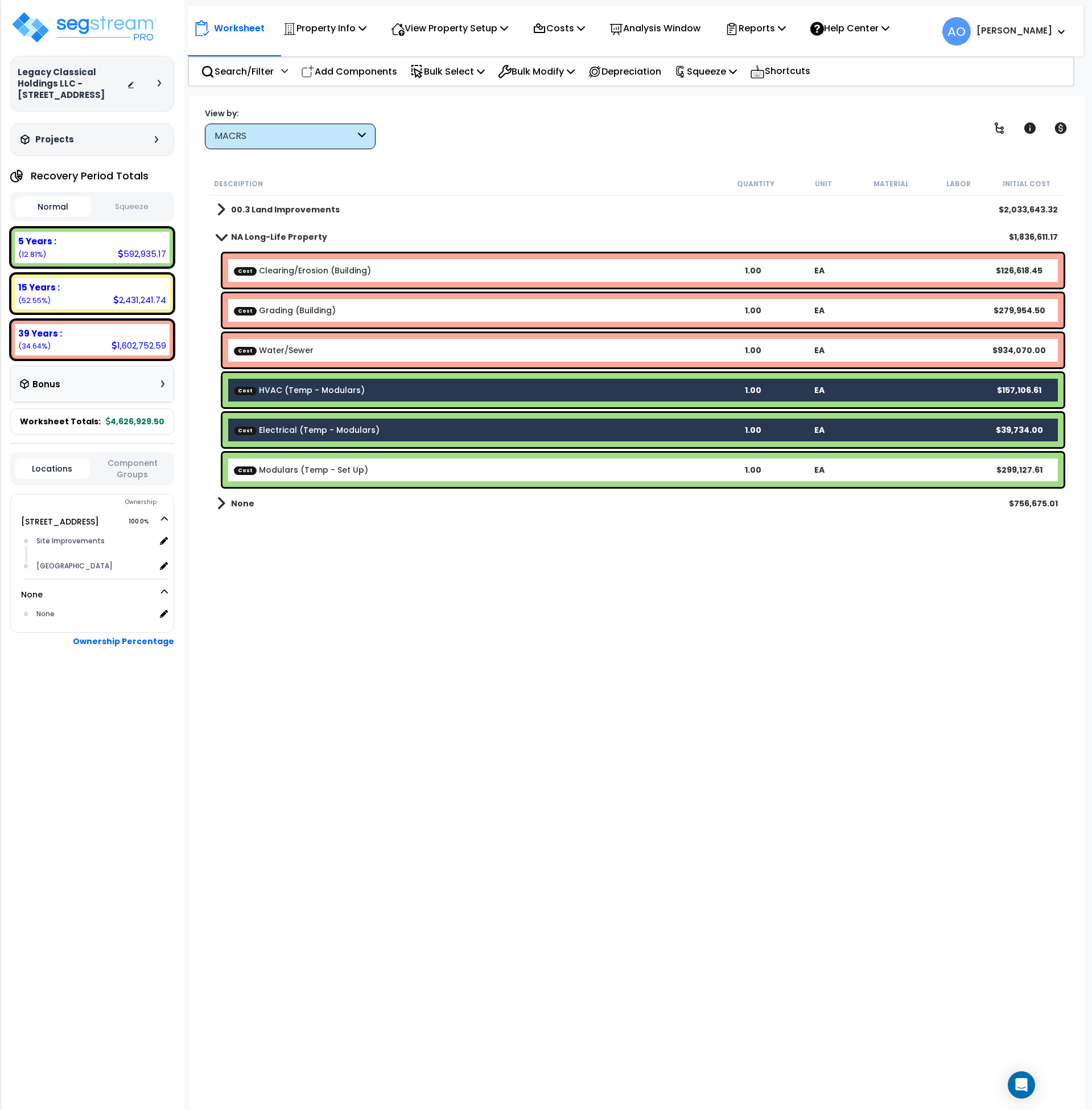
click at [334, 466] on link "Cost Modulars (Temp - Set Up)" at bounding box center [301, 470] width 134 height 11
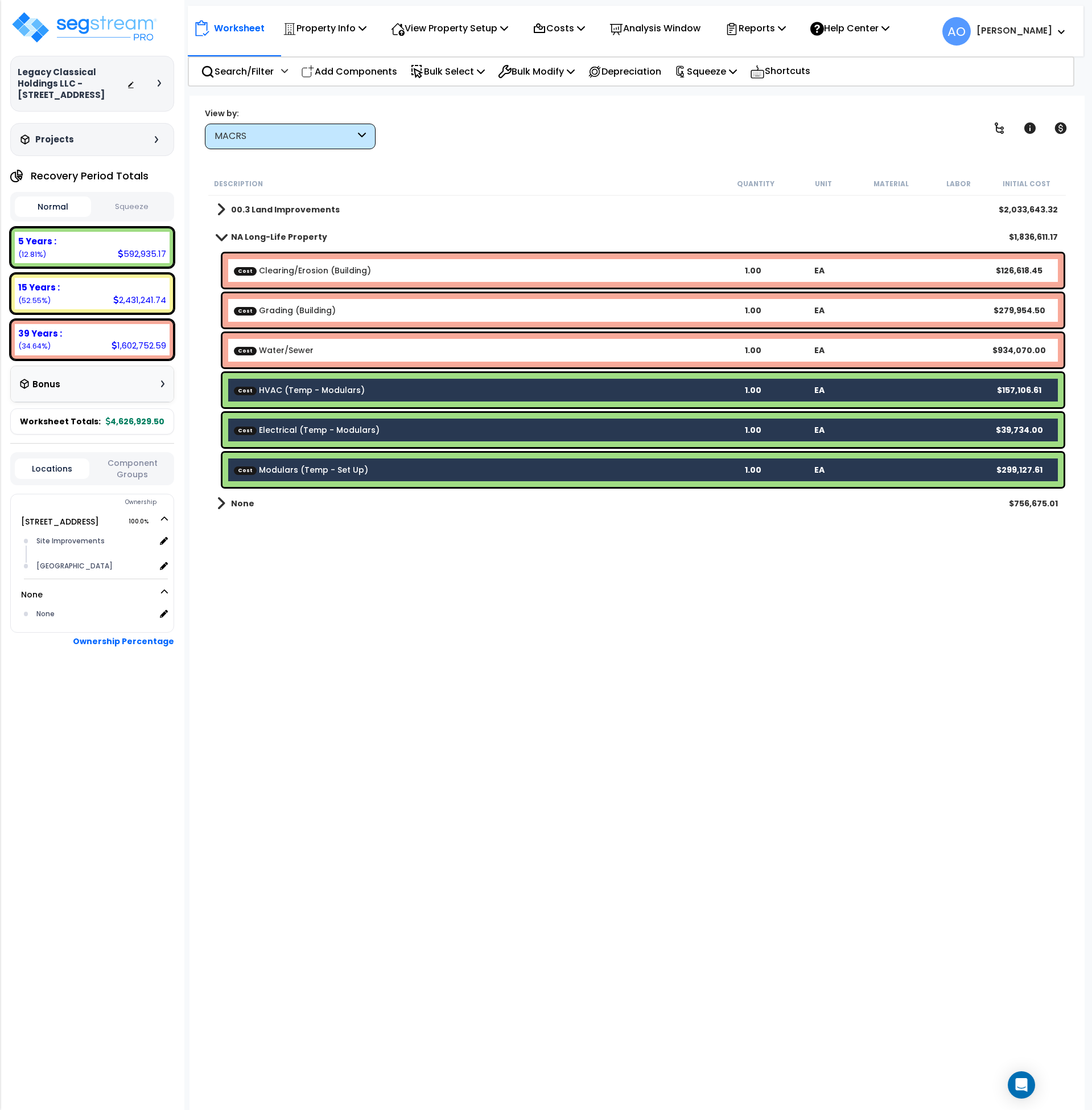
click at [345, 474] on link "Cost Modulars (Temp - Set Up)" at bounding box center [301, 470] width 134 height 11
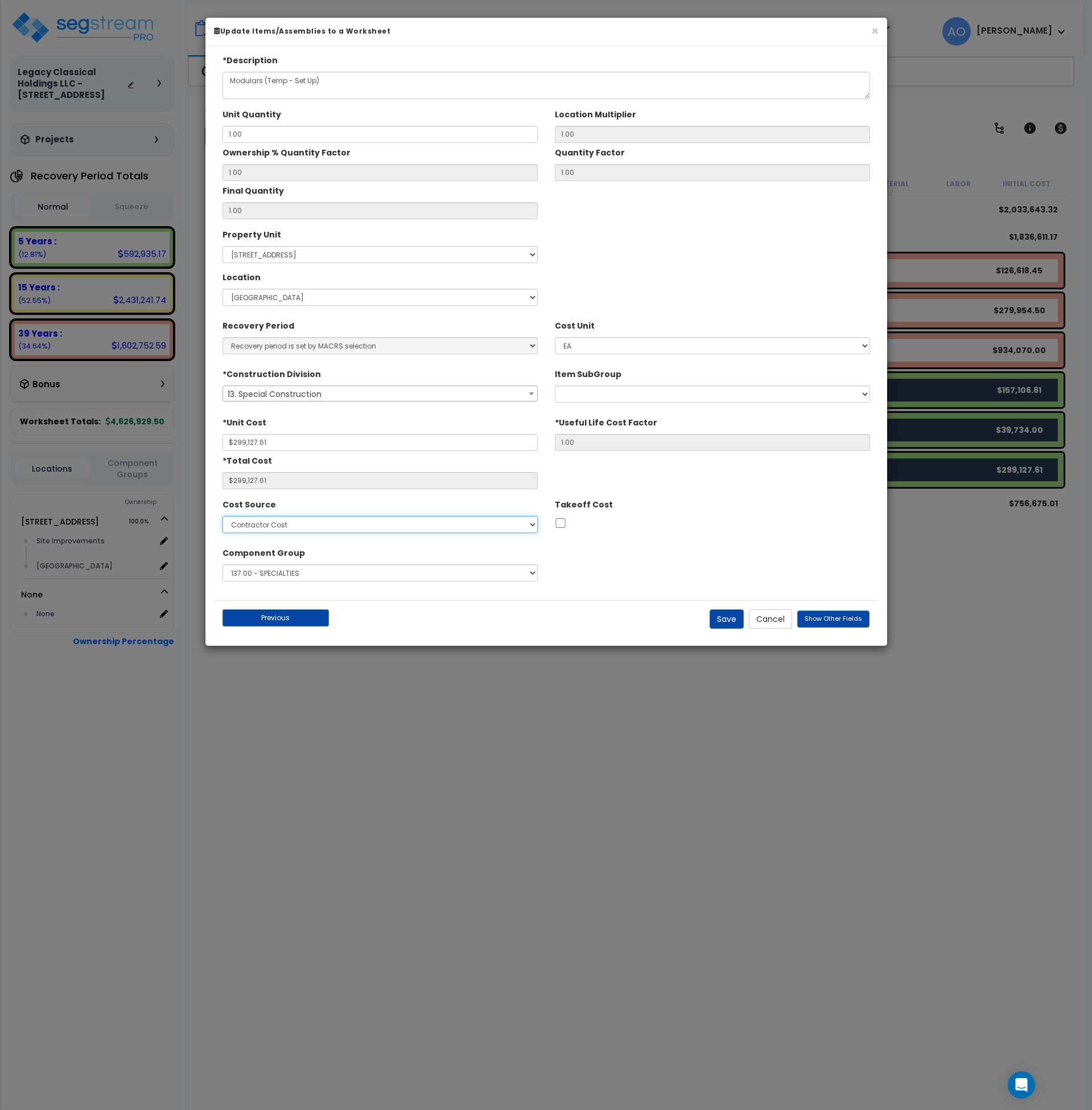
click at [525, 519] on select "Select Contractor Cost Client Cost RS Means RS Means Custom Cost MVS test444 te…" at bounding box center [380, 524] width 315 height 17
click at [525, 519] on select "Select Contractor Cost Client Cost RS Means RS Means Custom Cost MVS test444 te…" at bounding box center [380, 524] width 315 height 17
click at [634, 269] on div "Property Unit Select 2621 South Scales Street Location" at bounding box center [546, 268] width 665 height 86
click at [839, 621] on span "Show Other Fields" at bounding box center [834, 618] width 58 height 9
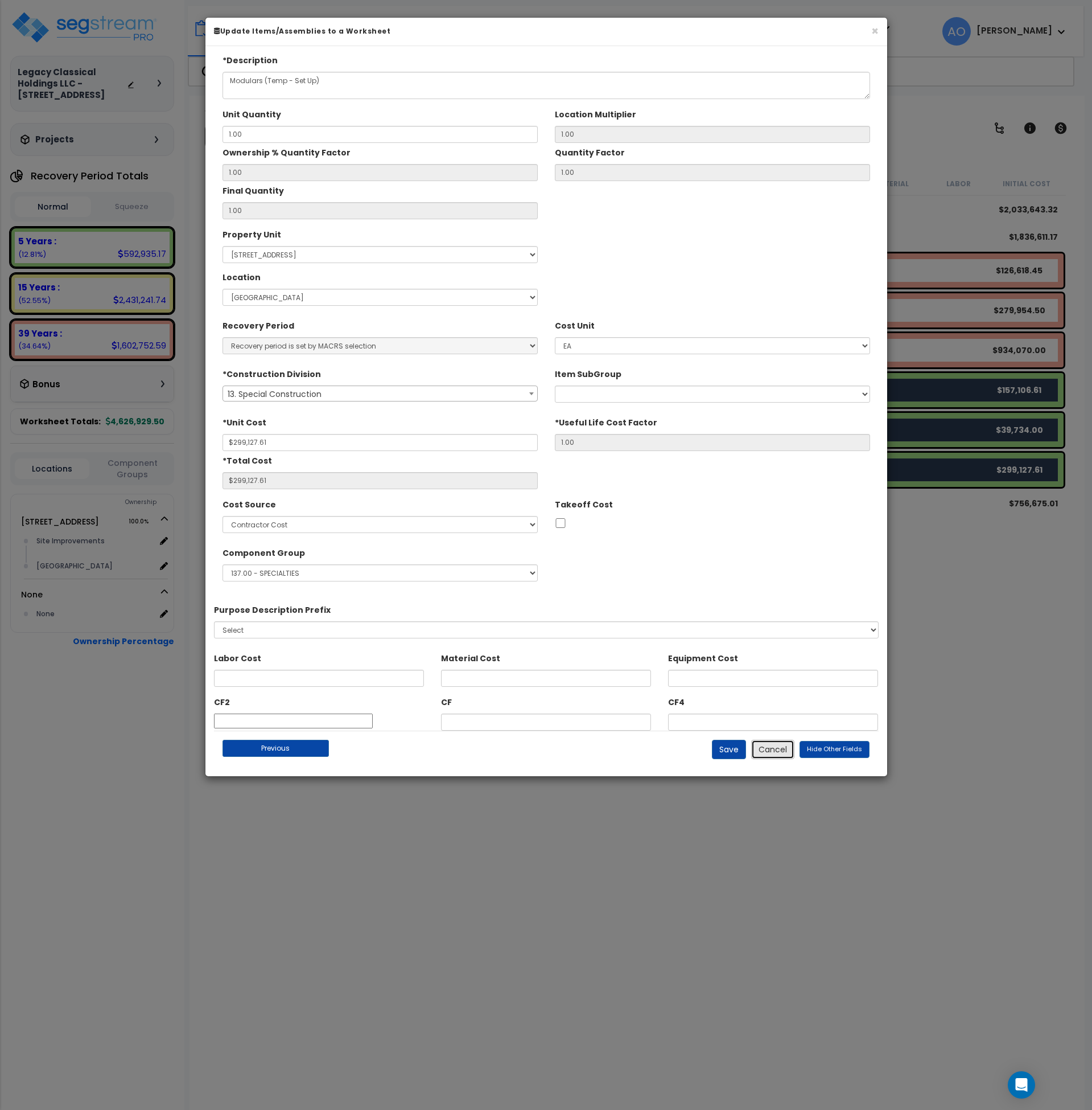
click at [768, 751] on button "Cancel" at bounding box center [773, 750] width 44 height 20
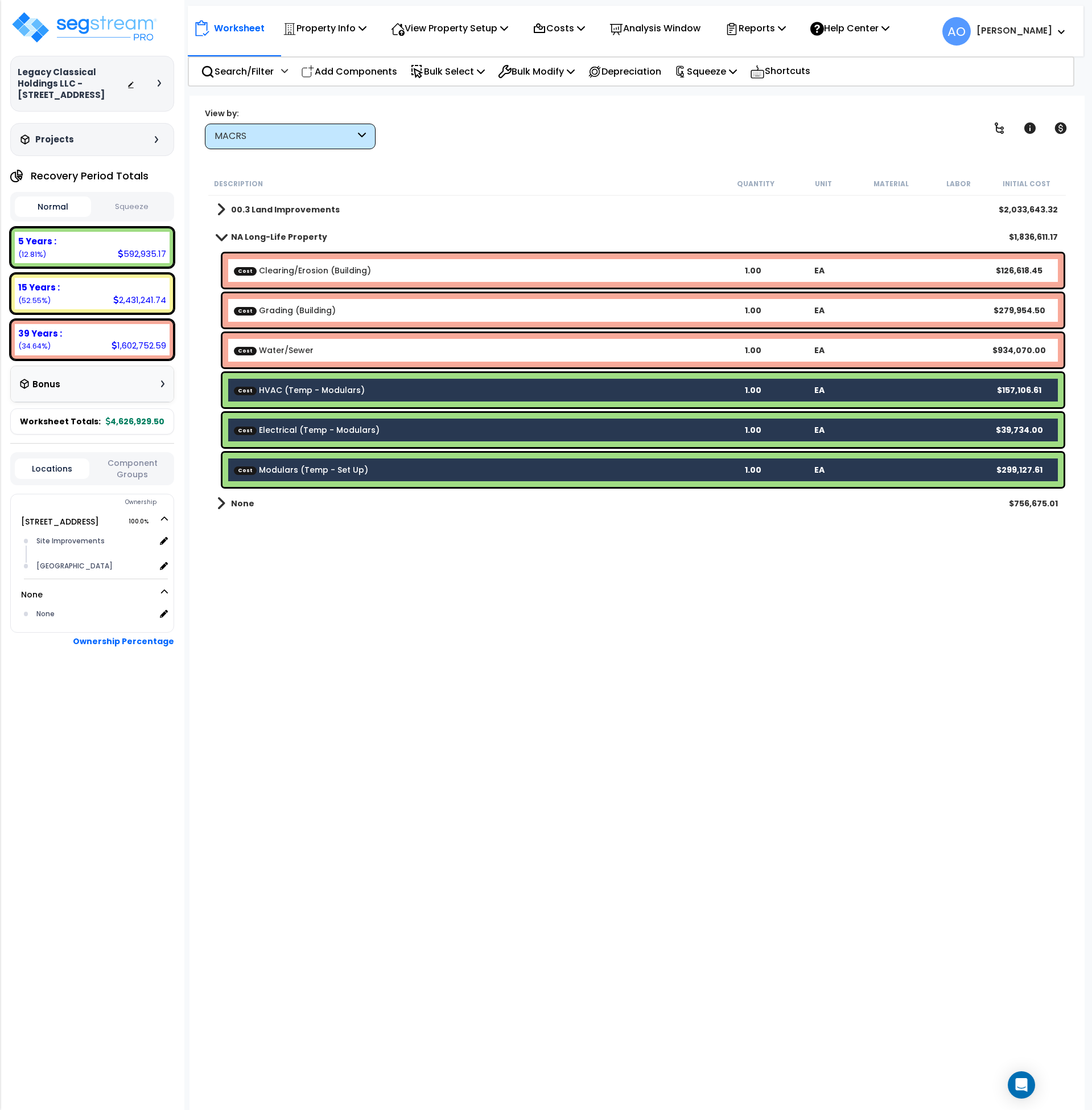
click at [513, 633] on div "Description Quantity Unit Material Labor Initial Cost 00.3 Land Improvements $2…" at bounding box center [637, 544] width 862 height 744
click at [1029, 1083] on div "Open Intercom Messenger" at bounding box center [1022, 1085] width 30 height 30
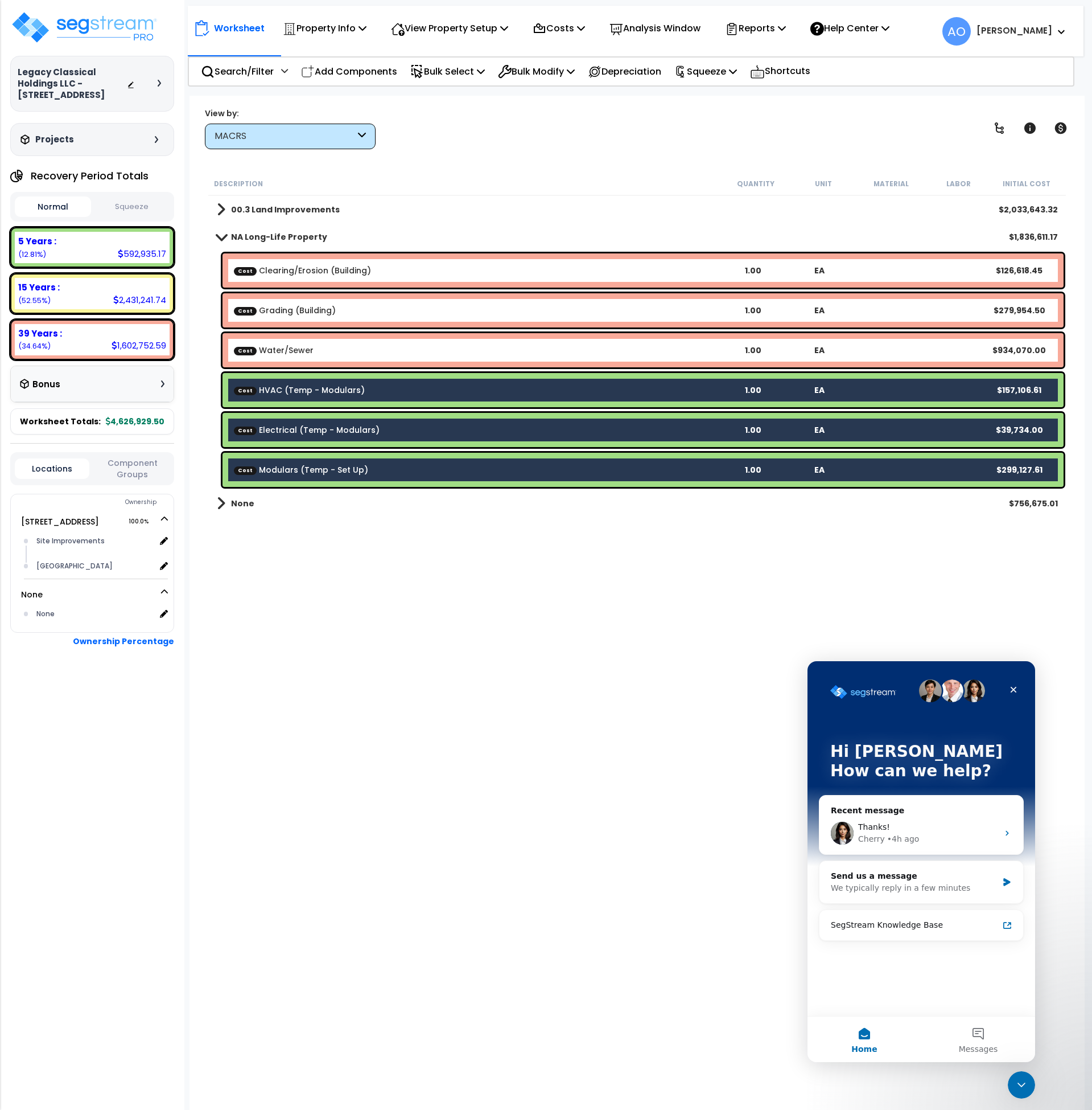
scroll to position [0, 0]
click at [876, 812] on div "Thanks! Cherry • 4h ago" at bounding box center [921, 833] width 204 height 42
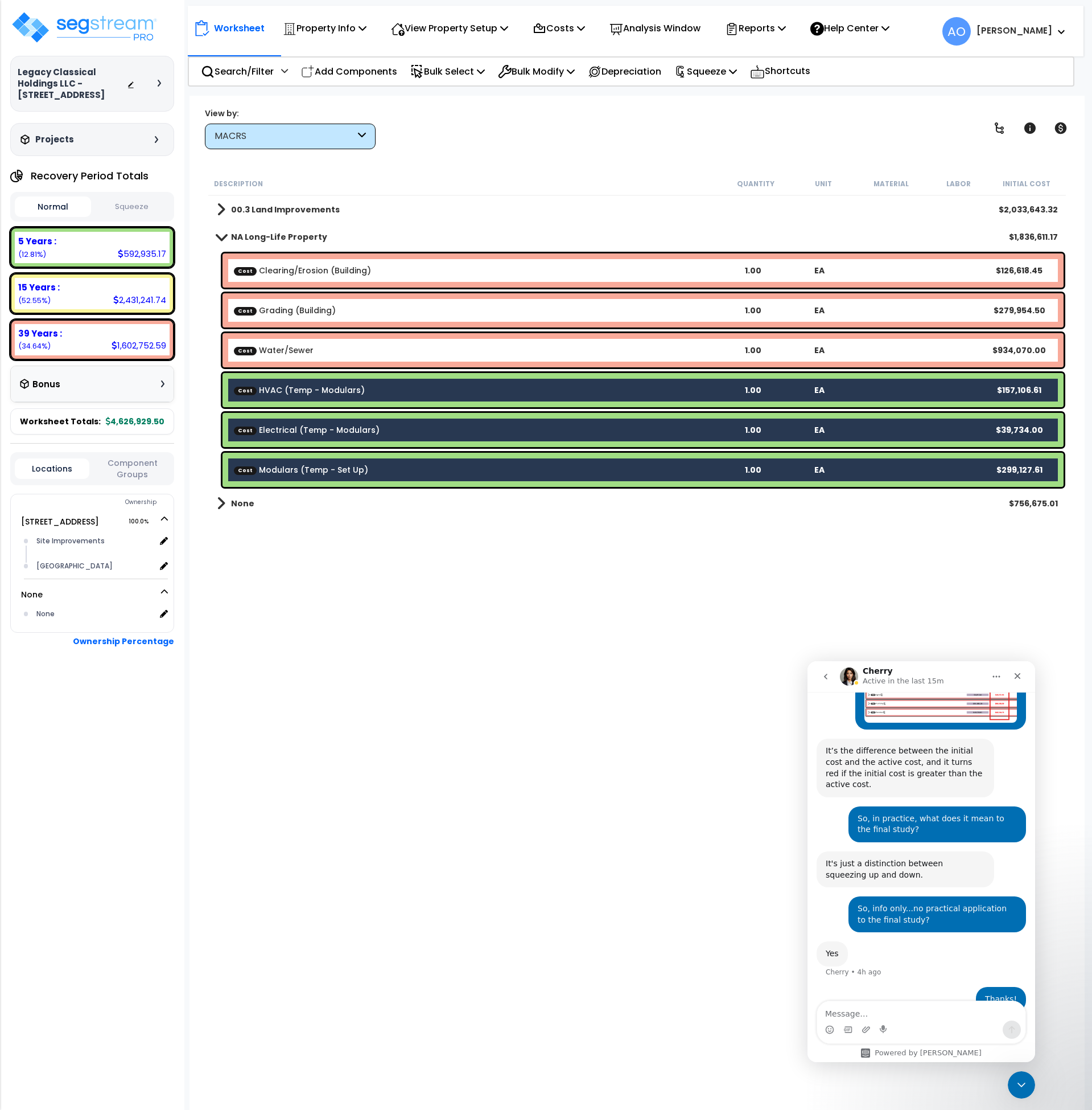
scroll to position [509, 0]
click at [914, 1011] on textarea "Message…" at bounding box center [921, 1011] width 209 height 20
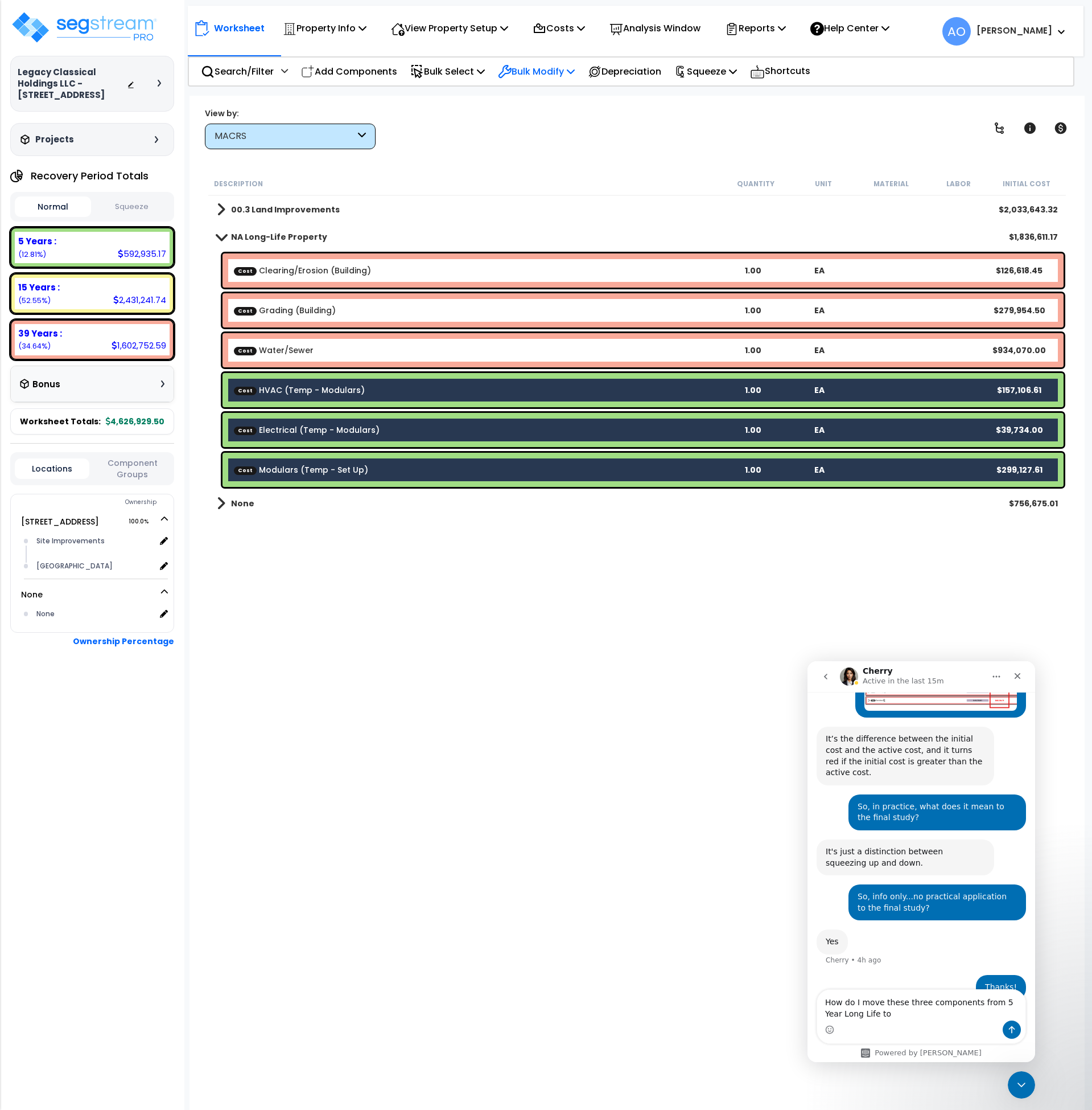
type textarea "How do I move these three components from 5 Year Long Life to"
click at [569, 74] on p "Bulk Modify" at bounding box center [536, 72] width 77 height 15
click at [559, 266] on link "Advanced" at bounding box center [577, 266] width 170 height 22
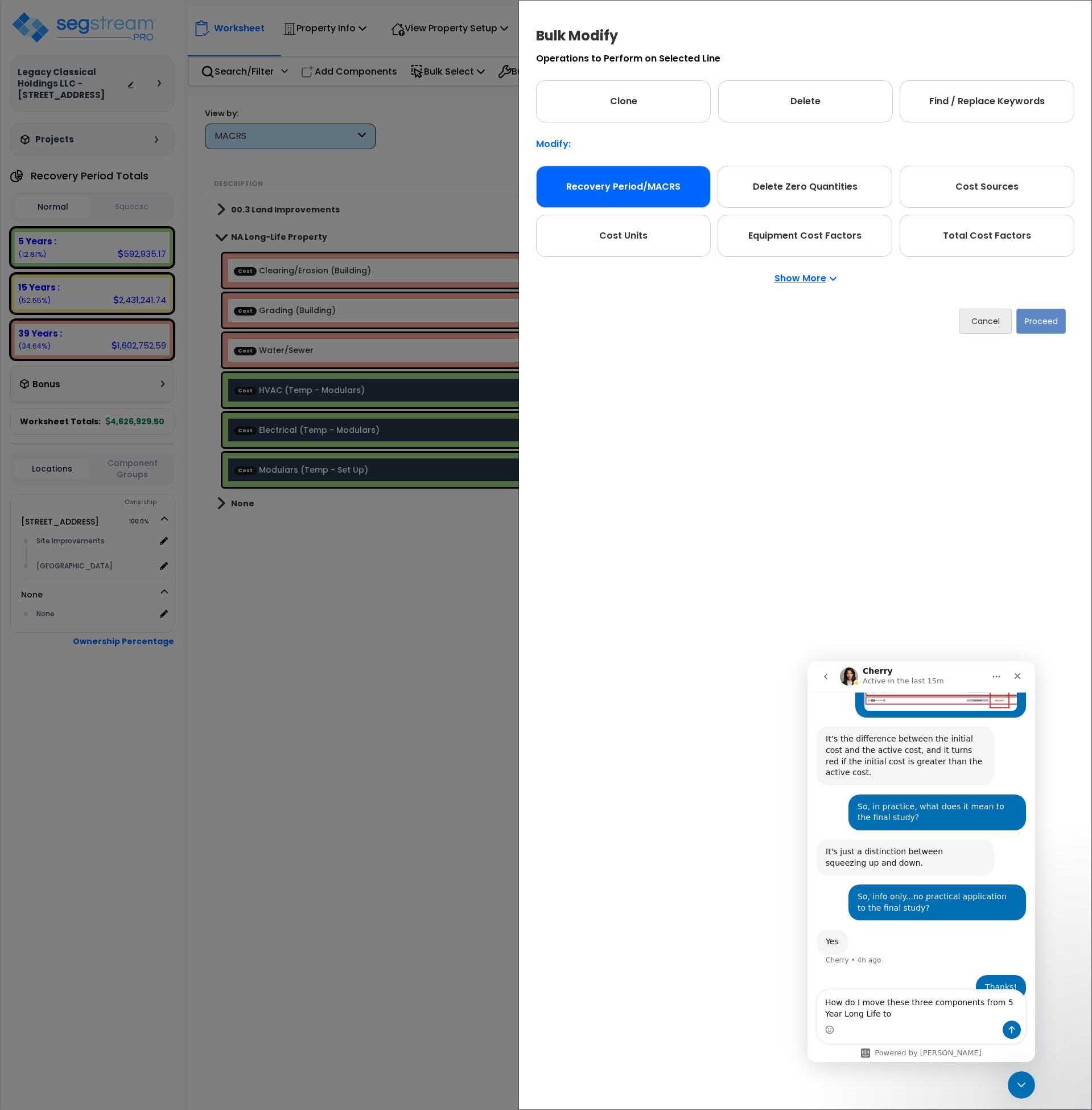
click at [650, 190] on div "Recovery Period/MACRS" at bounding box center [624, 187] width 175 height 42
click at [1045, 325] on button "Proceed" at bounding box center [1041, 321] width 50 height 25
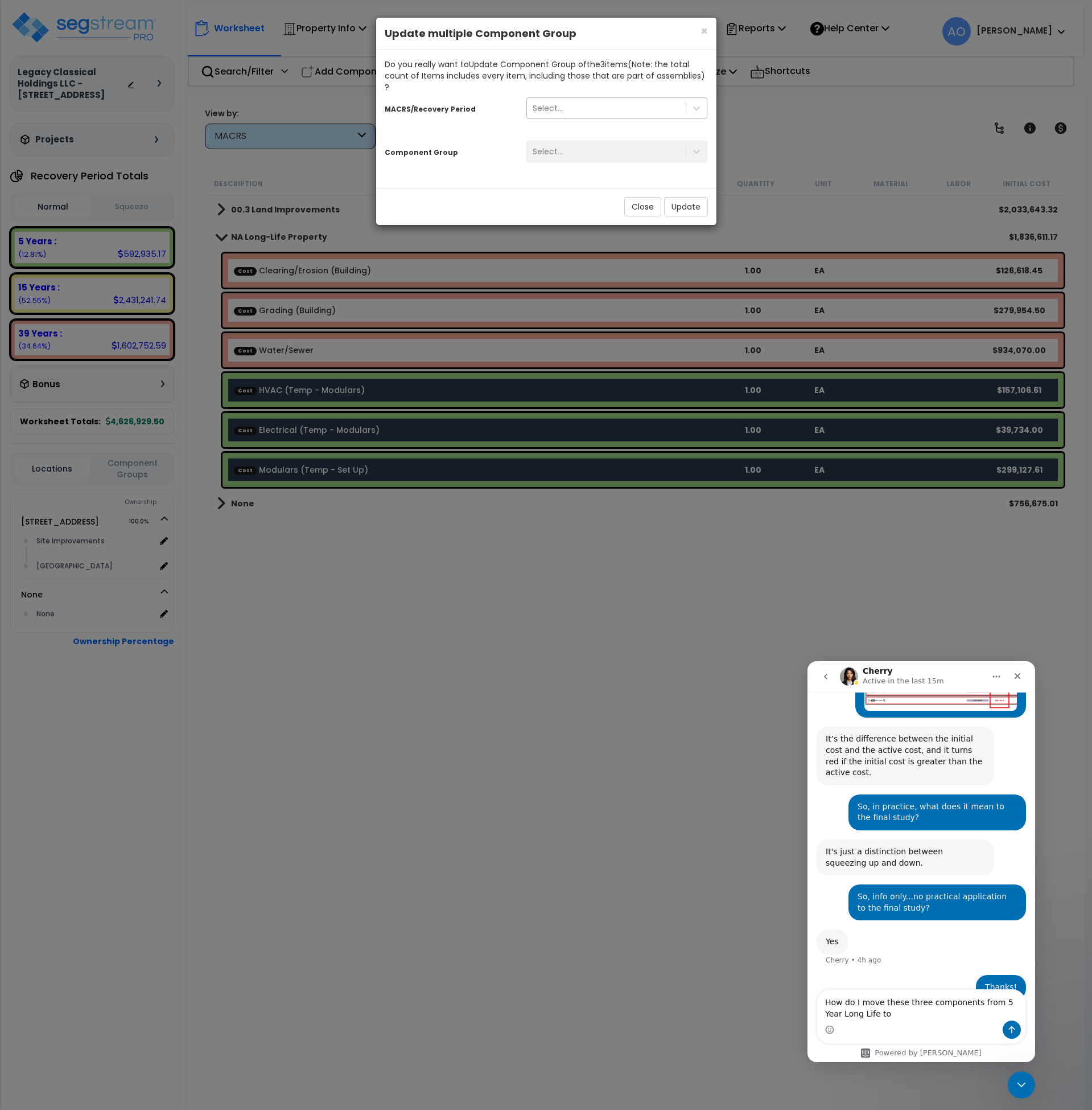
click at [591, 99] on div "Select..." at bounding box center [607, 108] width 159 height 18
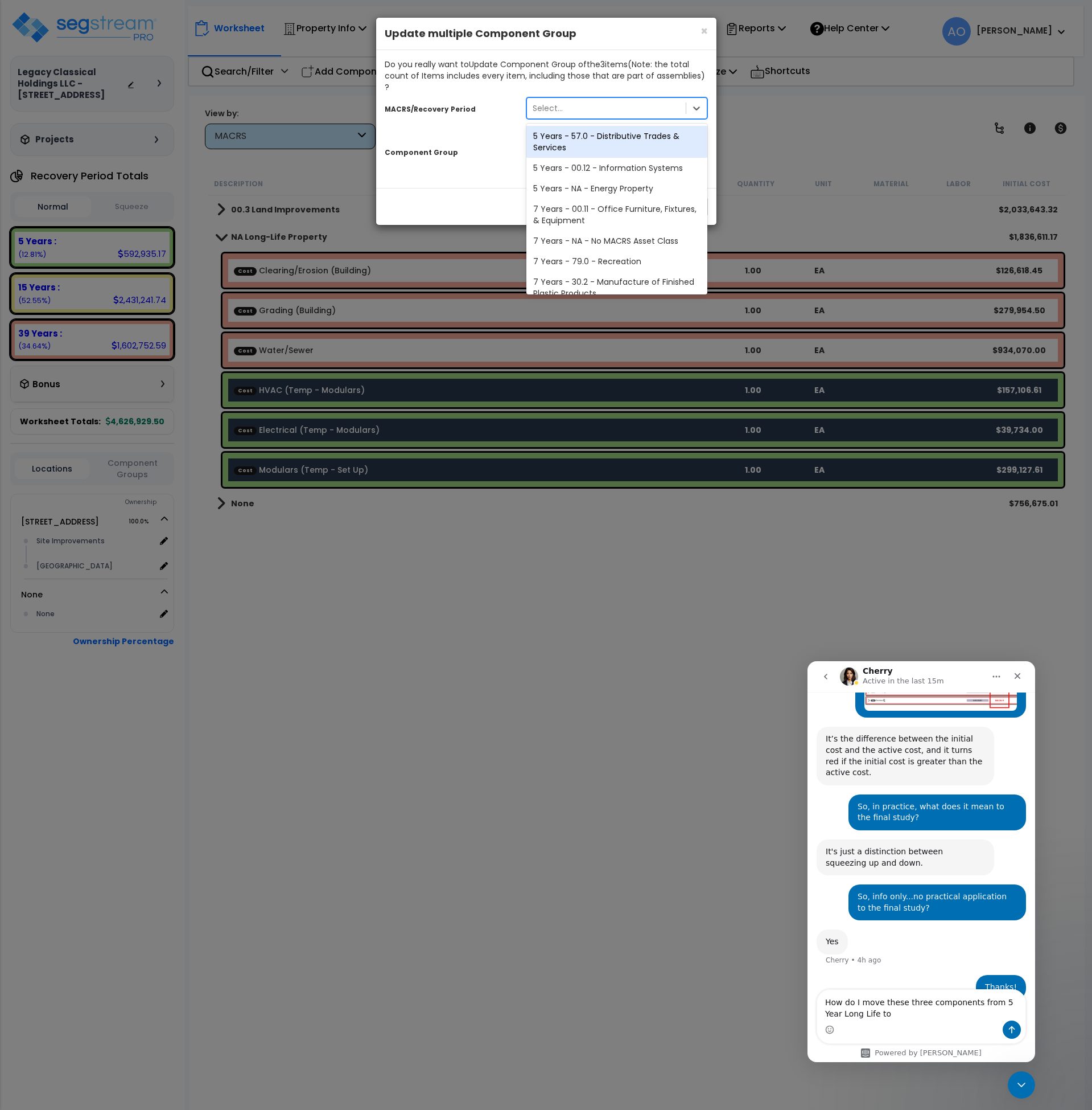
click at [592, 131] on div "5 Years - 57.0 - Distributive Trades & Services" at bounding box center [617, 141] width 182 height 32
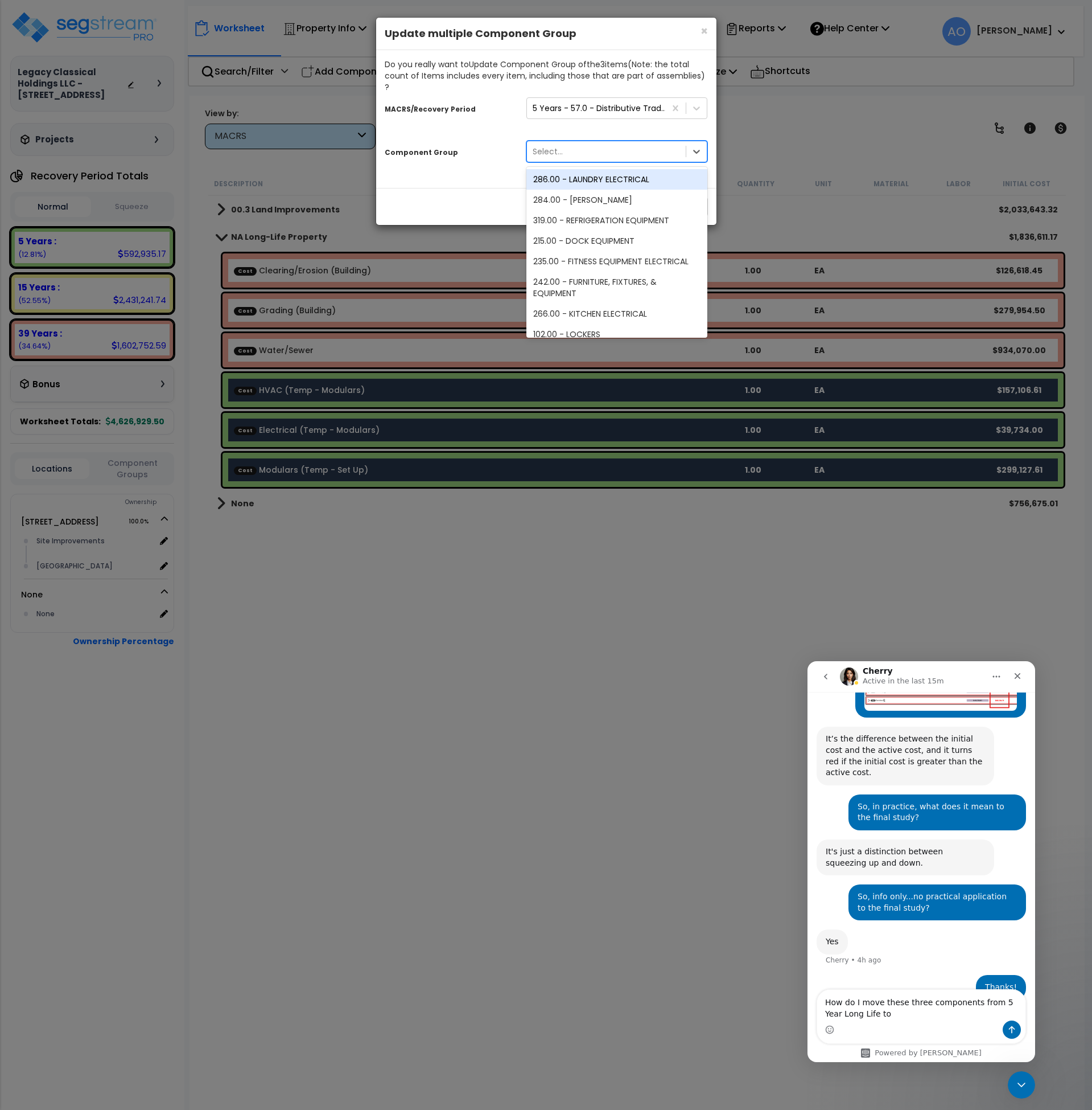
click at [588, 143] on div "Select..." at bounding box center [607, 152] width 159 height 18
click at [521, 153] on div "option 286.00 - LAUNDRY ELECTRICAL focused, 1 of 235. 235 results available. Us…" at bounding box center [617, 155] width 199 height 32
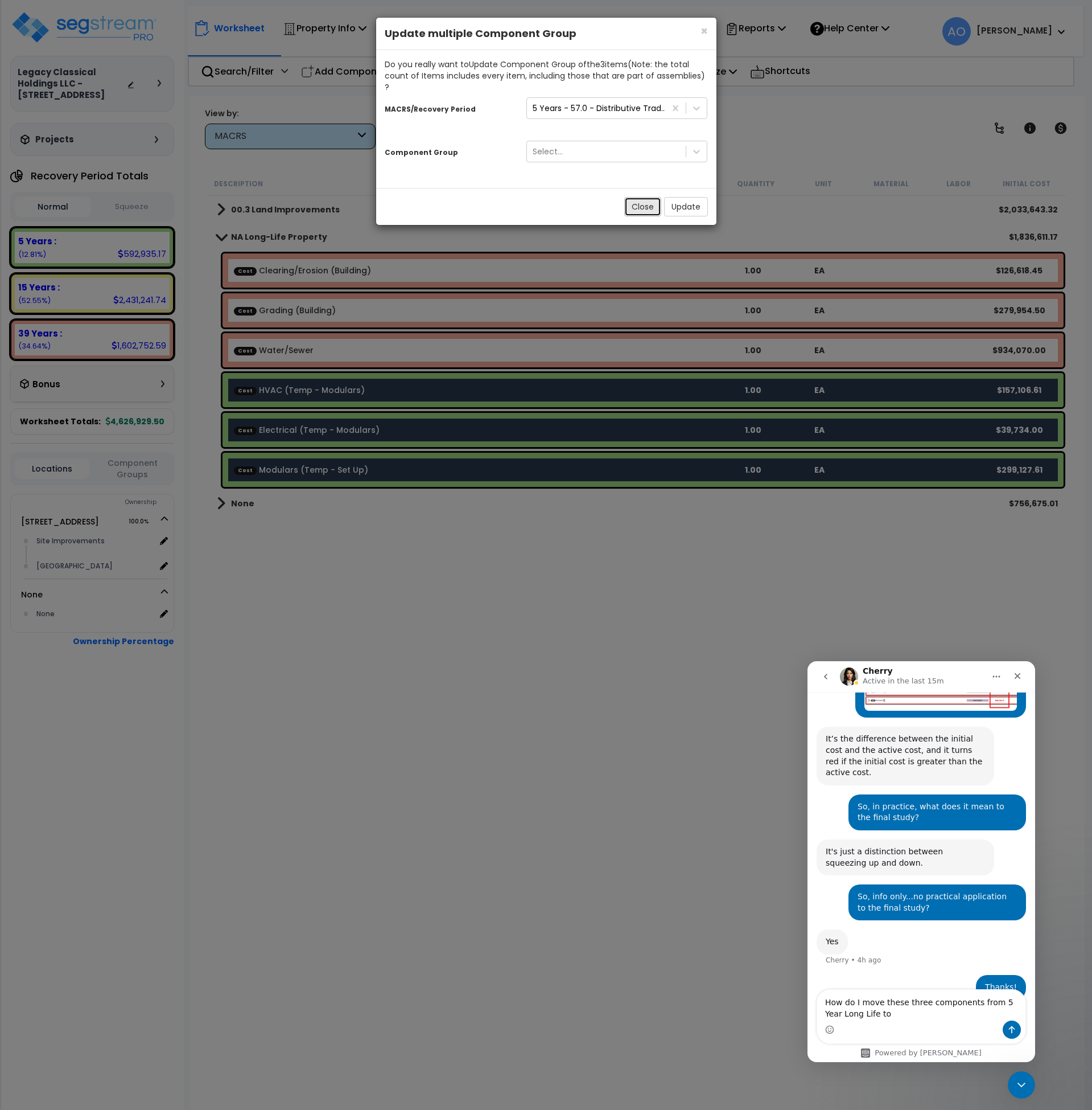
click at [652, 197] on button "Close" at bounding box center [643, 207] width 37 height 20
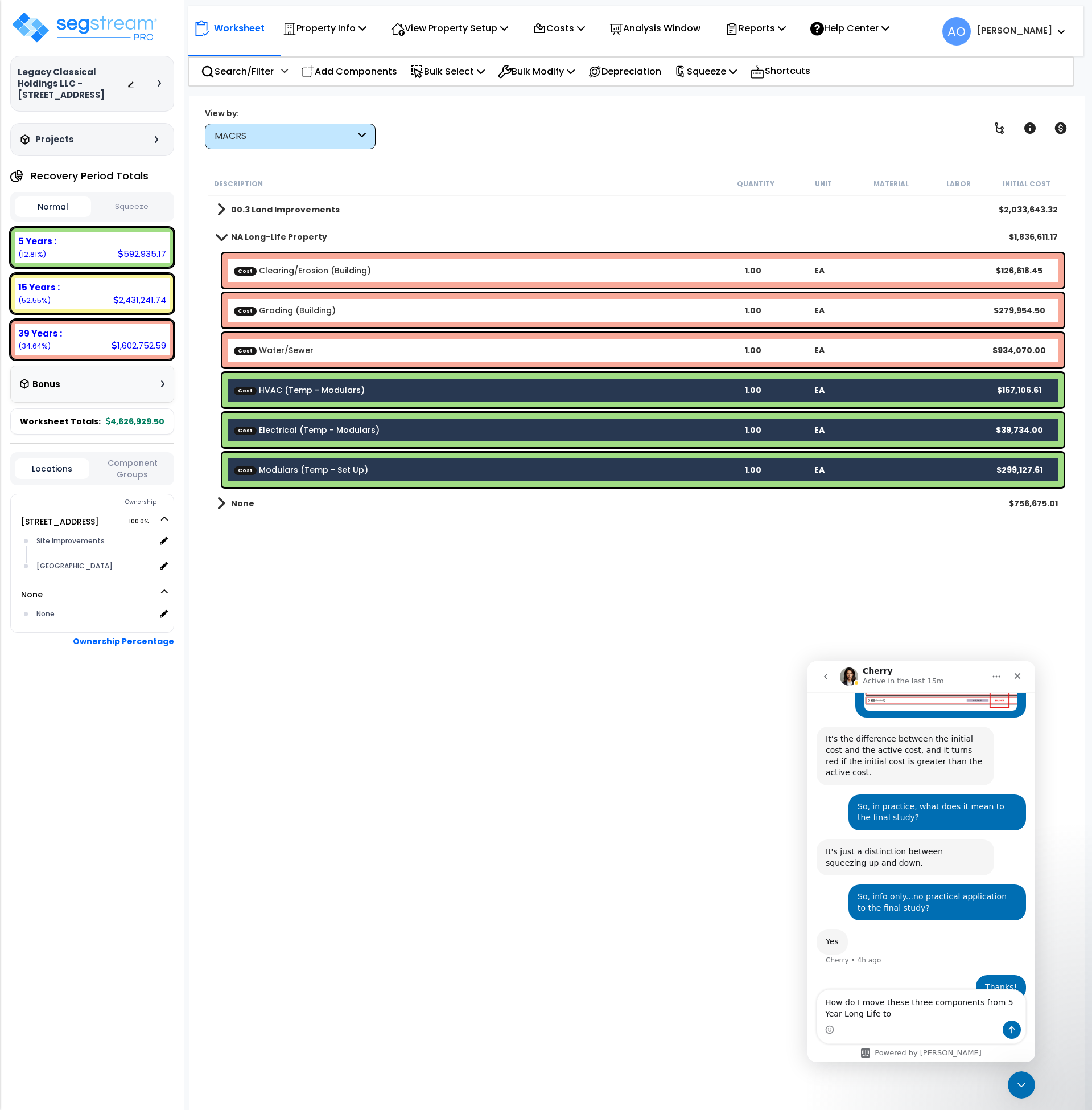
click at [378, 457] on div "Cost Modulars (Temp - Set Up) 1.00 EA $299,127.61" at bounding box center [643, 469] width 841 height 34
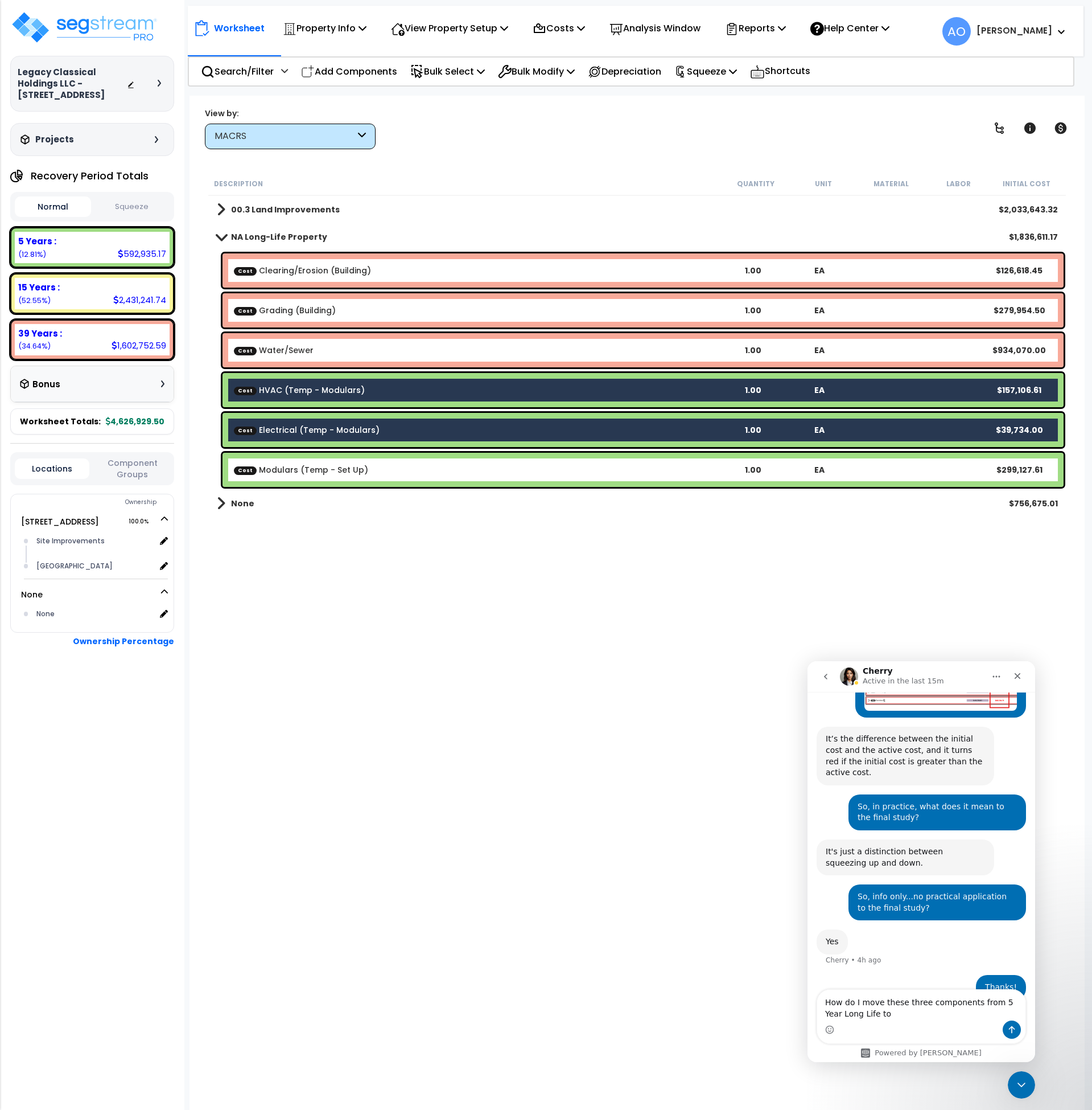
click at [383, 424] on b "Cost Electrical (Temp - Modulars)" at bounding box center [476, 430] width 485 height 11
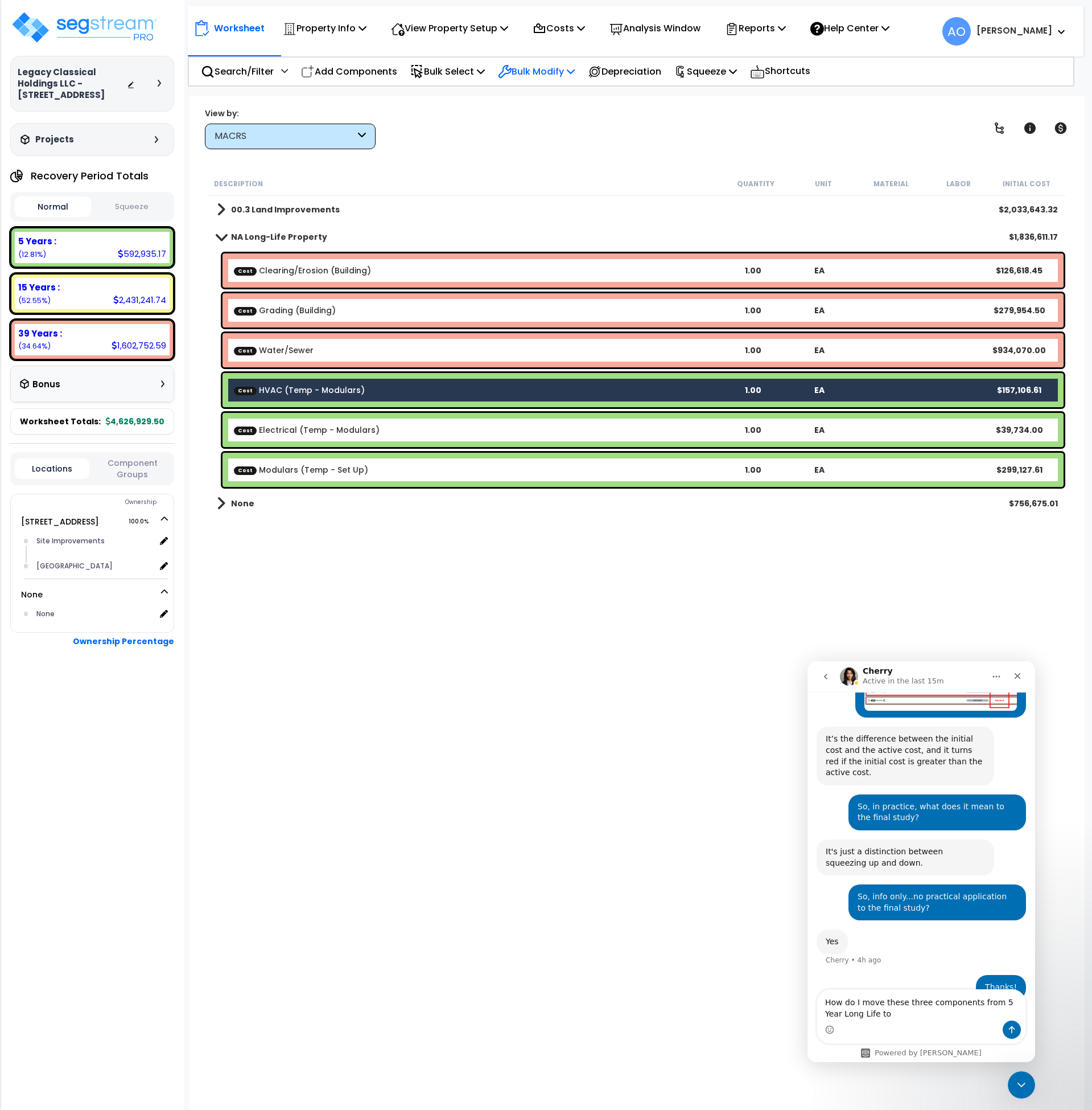
click at [574, 65] on p "Bulk Modify" at bounding box center [536, 72] width 77 height 15
click at [577, 260] on link "Advanced" at bounding box center [577, 266] width 170 height 22
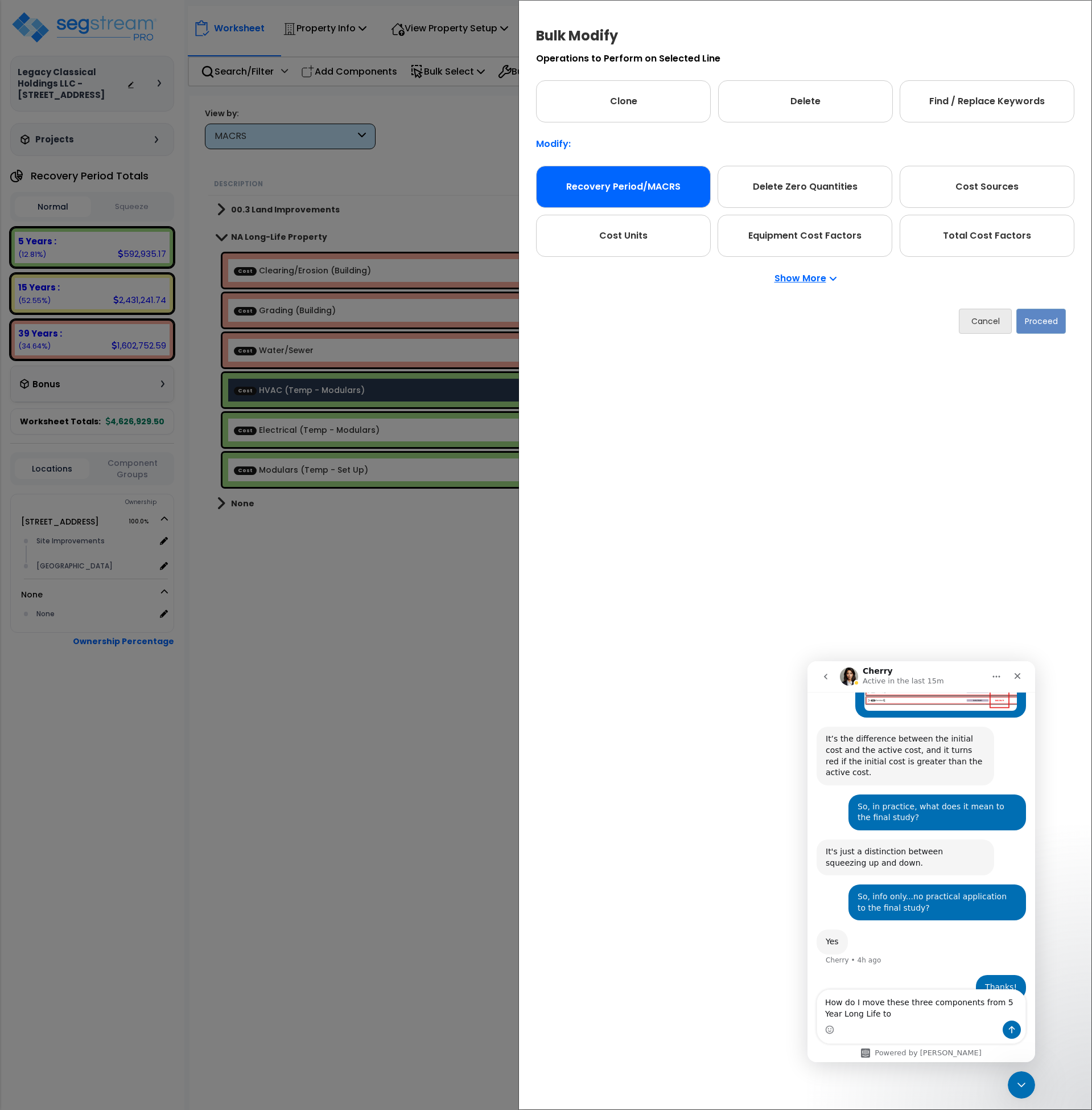
click at [616, 191] on div "Recovery Period/MACRS" at bounding box center [624, 187] width 175 height 42
click at [1041, 326] on button "Proceed" at bounding box center [1041, 321] width 50 height 25
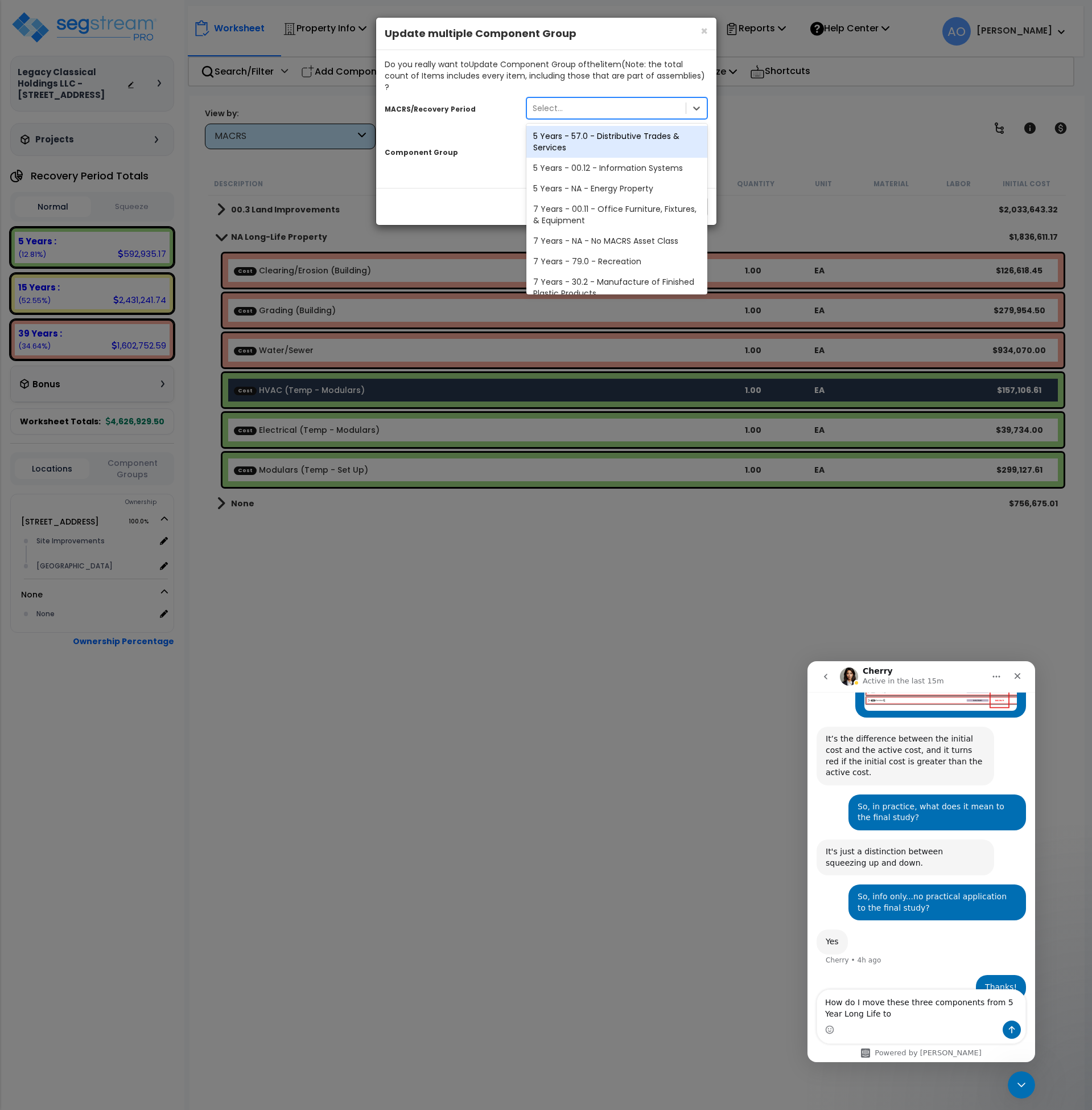
click at [588, 99] on div "Select..." at bounding box center [607, 108] width 159 height 18
click at [598, 131] on div "5 Years - 57.0 - Distributive Trades & Services" at bounding box center [617, 141] width 182 height 32
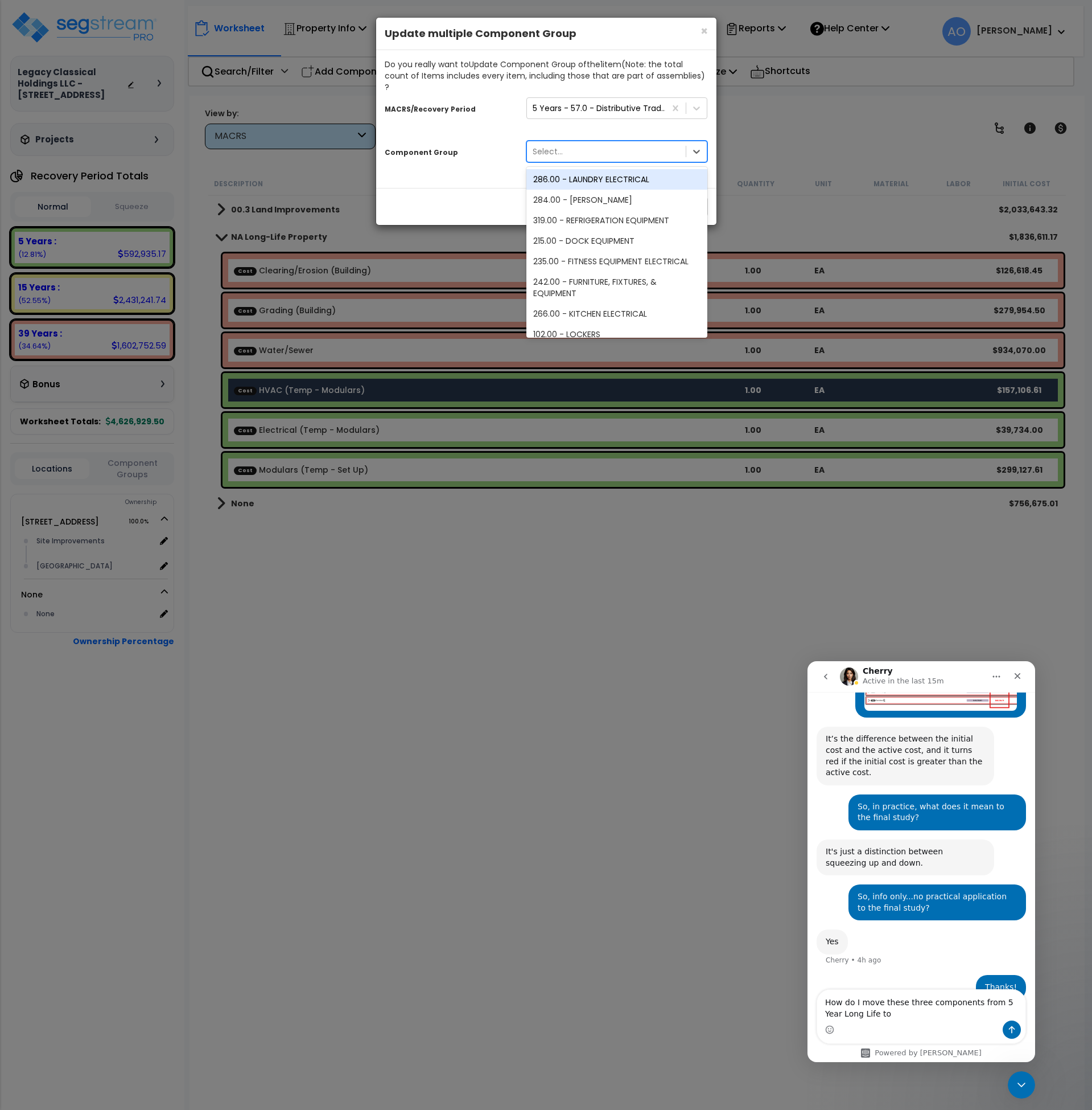
click at [584, 143] on div "Select..." at bounding box center [607, 152] width 159 height 18
type input "h"
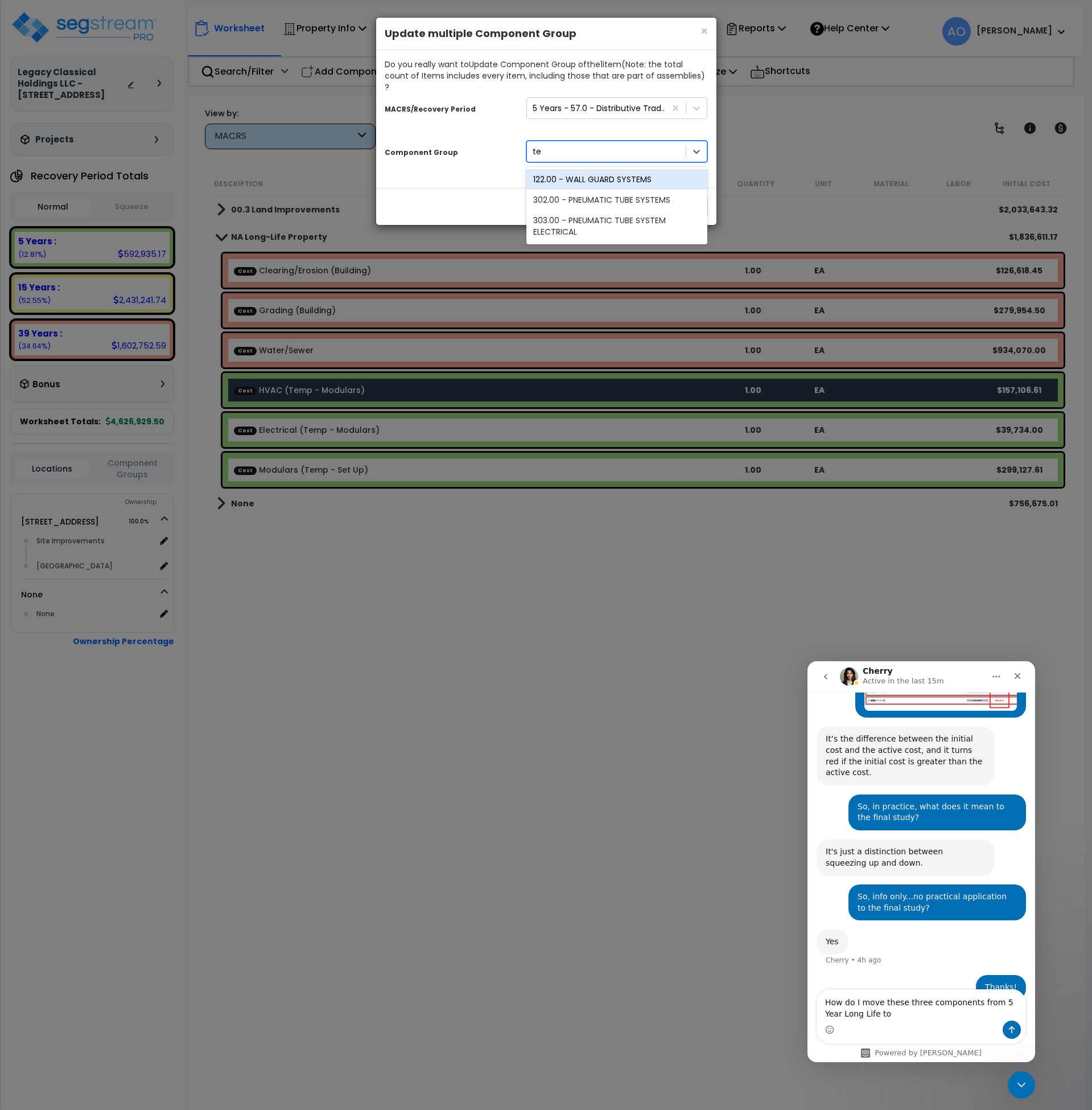
type input "t"
type input "a"
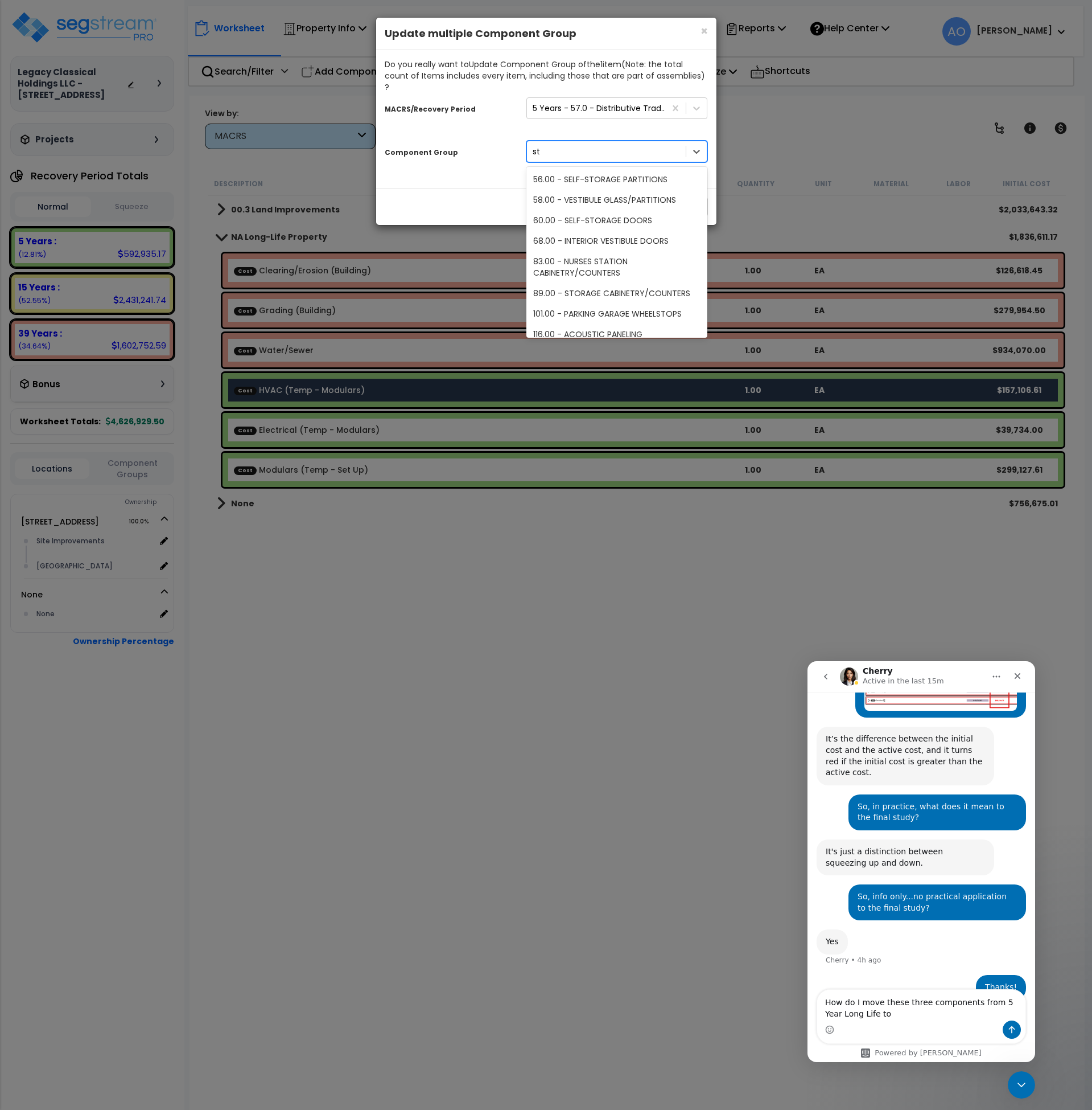
type input "s"
type input "heat"
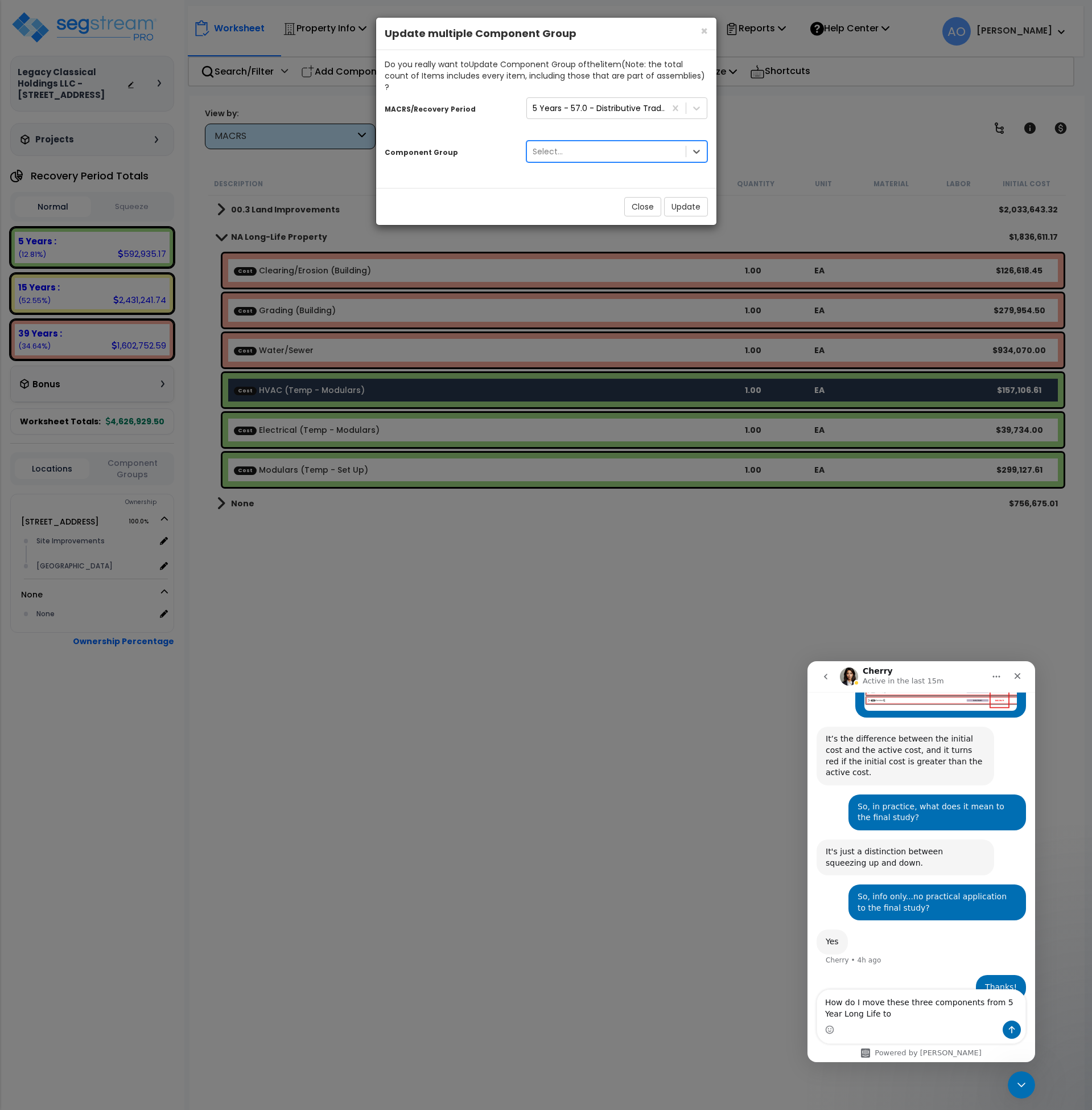
drag, startPoint x: 567, startPoint y: 139, endPoint x: 539, endPoint y: 137, distance: 28.1
click at [539, 143] on div "Select..." at bounding box center [607, 152] width 159 height 18
type input "c"
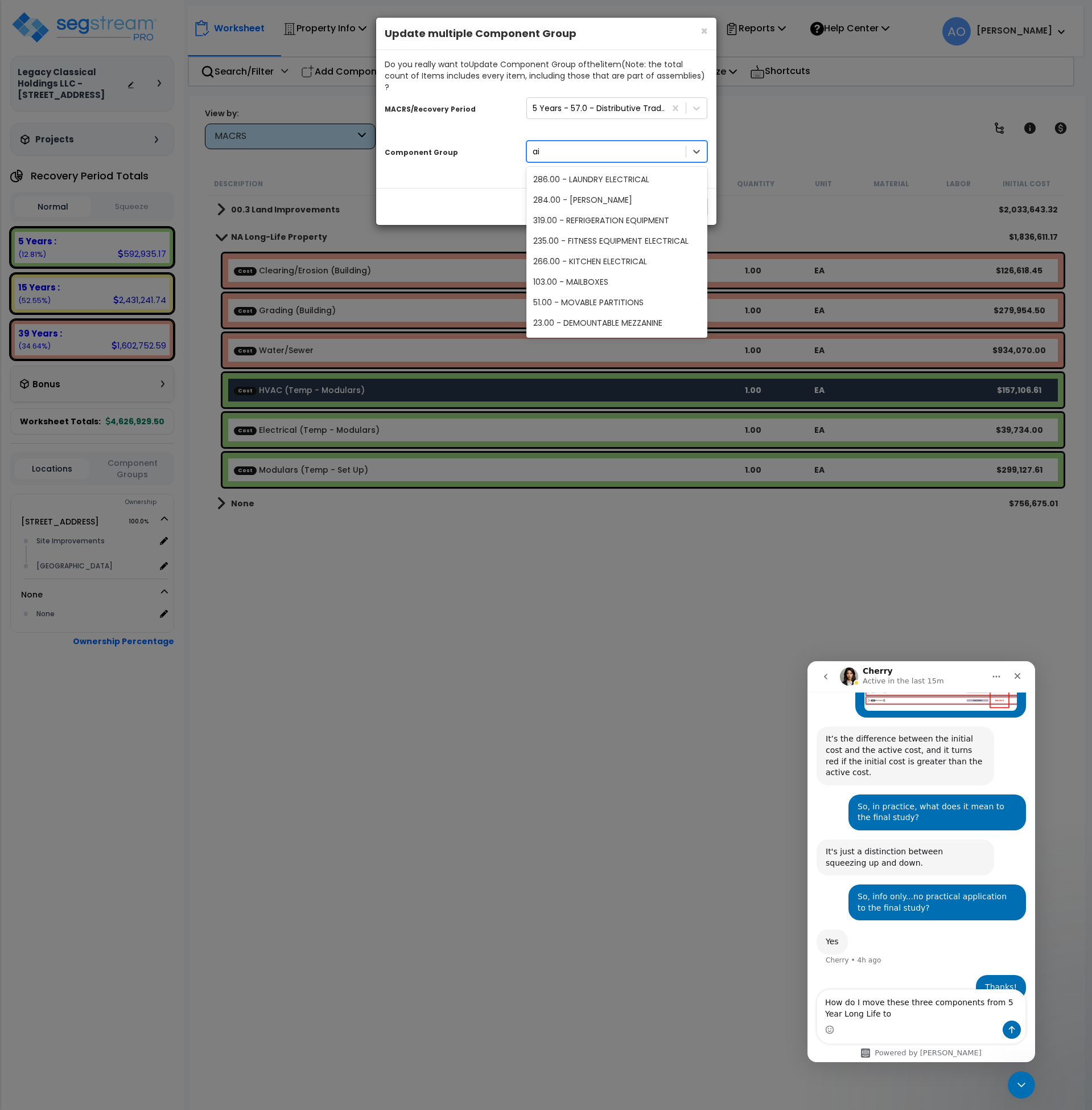
type input "air"
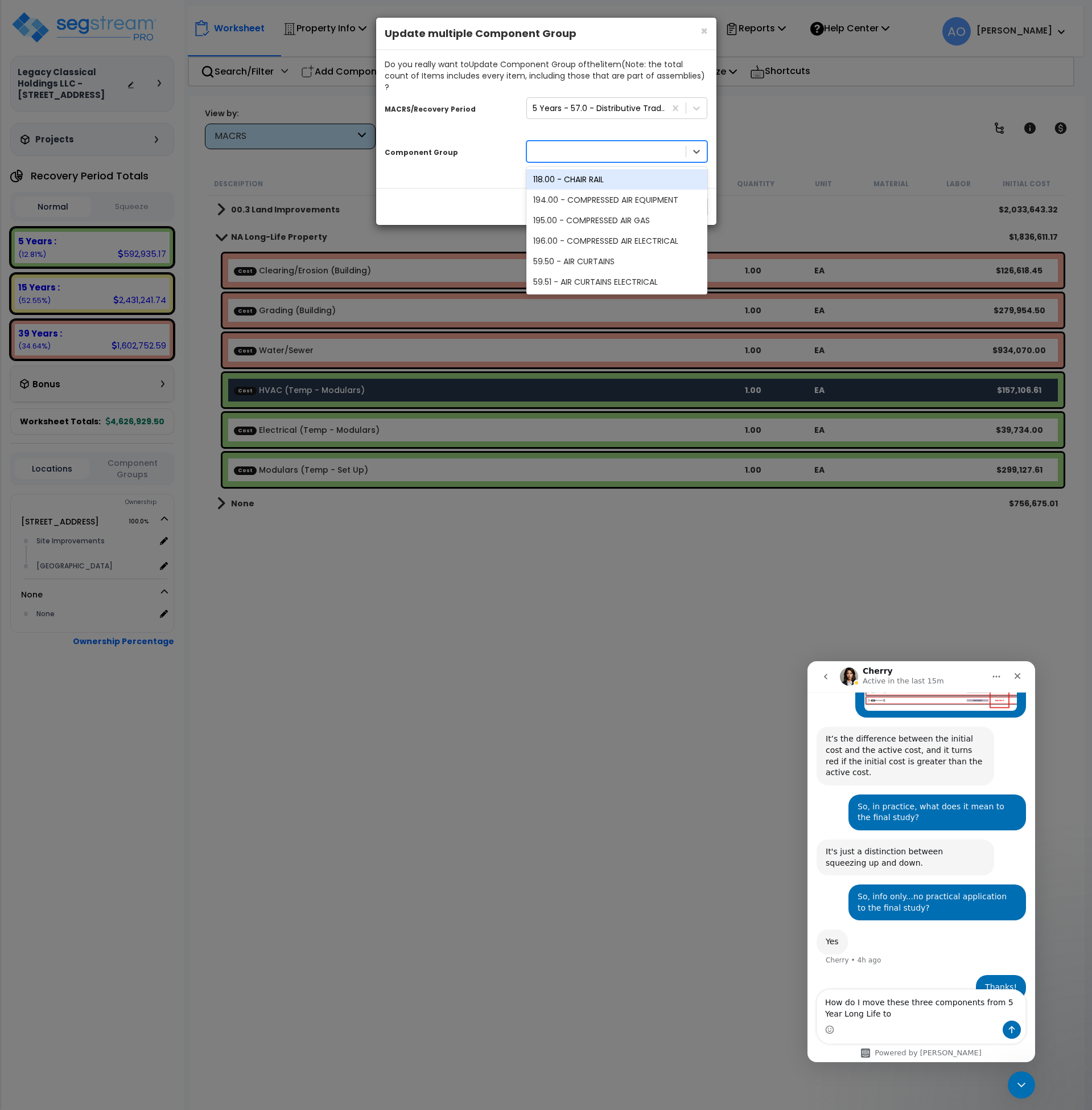
click at [552, 143] on div "air" at bounding box center [607, 152] width 159 height 18
click at [554, 146] on div "Select..." at bounding box center [548, 152] width 30 height 11
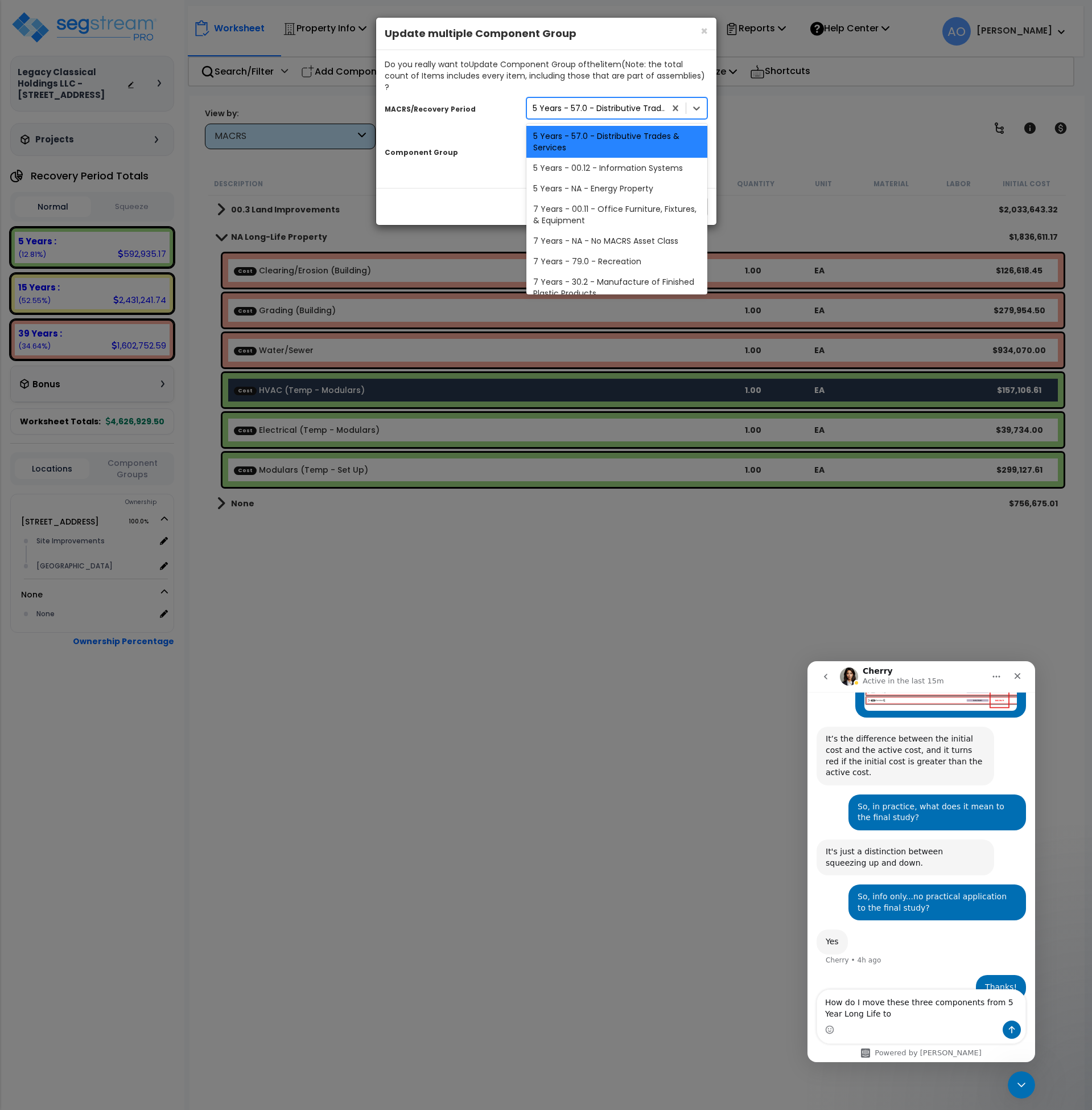
click at [568, 103] on div "5 Years - 57.0 - Distributive Trades & Services" at bounding box center [600, 108] width 134 height 11
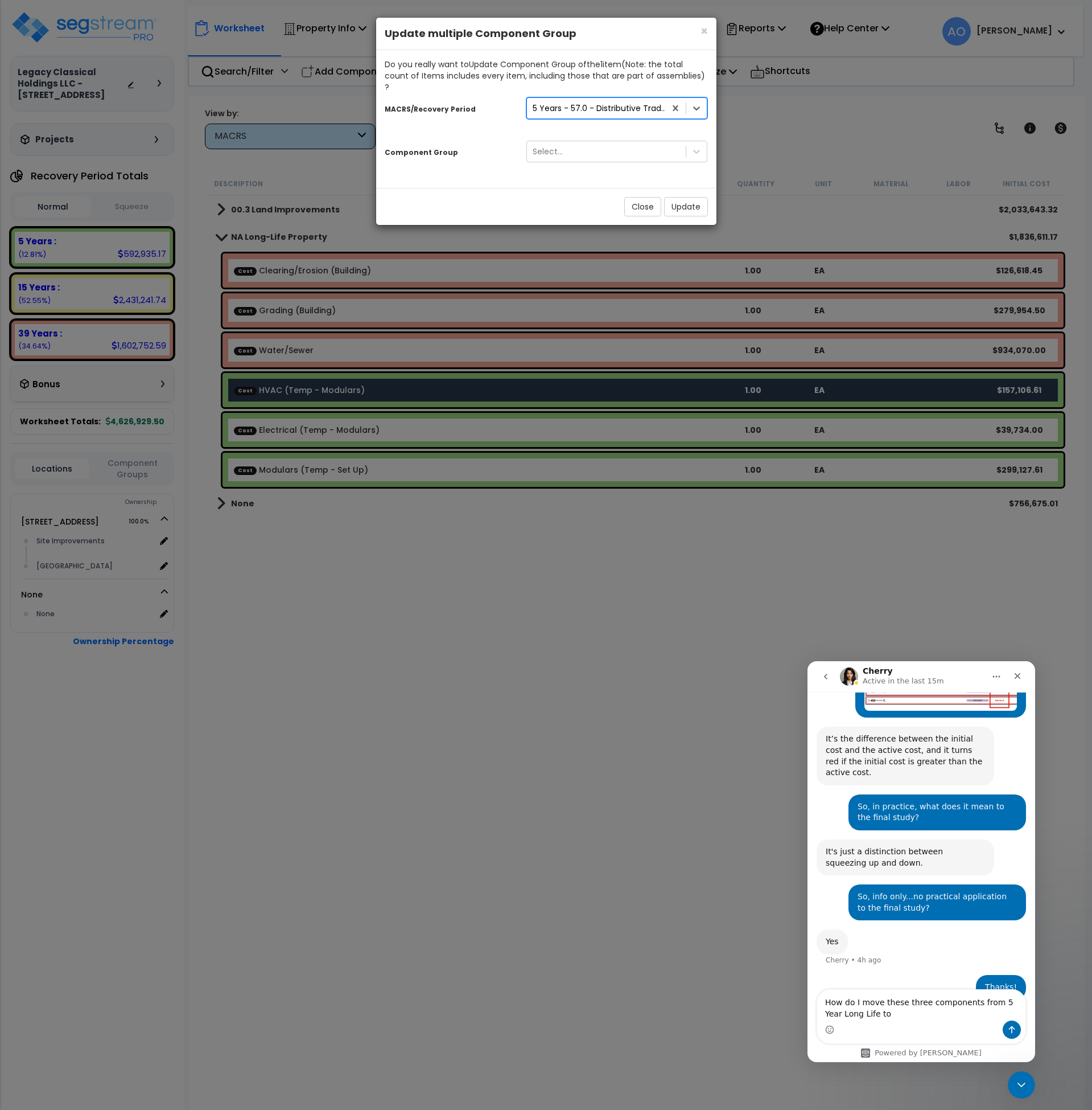
click at [568, 103] on div "5 Years - 57.0 - Distributive Trades & Services" at bounding box center [600, 108] width 134 height 11
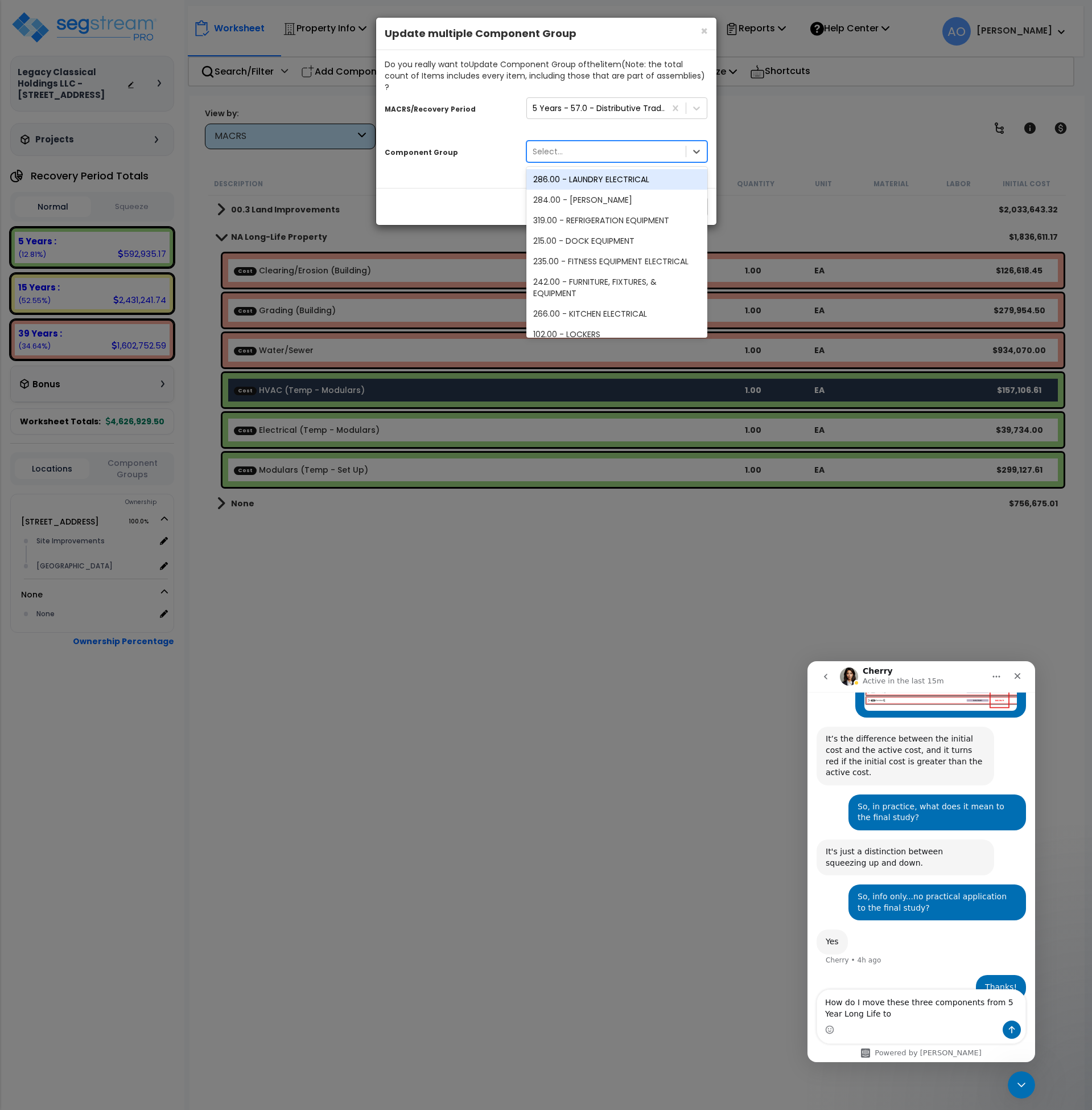
click at [558, 146] on div "Select..." at bounding box center [548, 152] width 30 height 11
type input "heat"
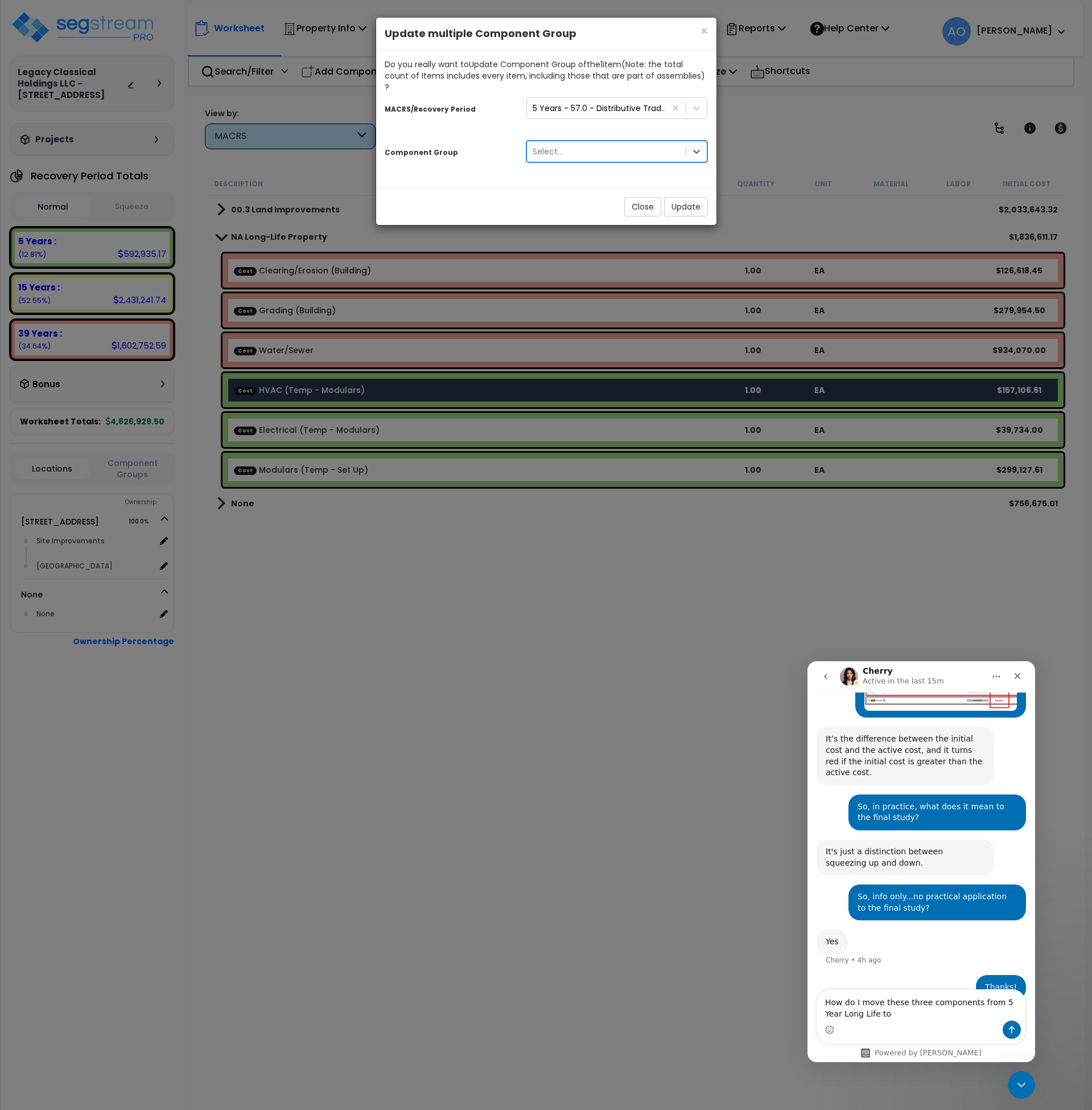
drag, startPoint x: 558, startPoint y: 141, endPoint x: 546, endPoint y: 141, distance: 12.0
click at [546, 143] on div "Select..." at bounding box center [607, 152] width 159 height 18
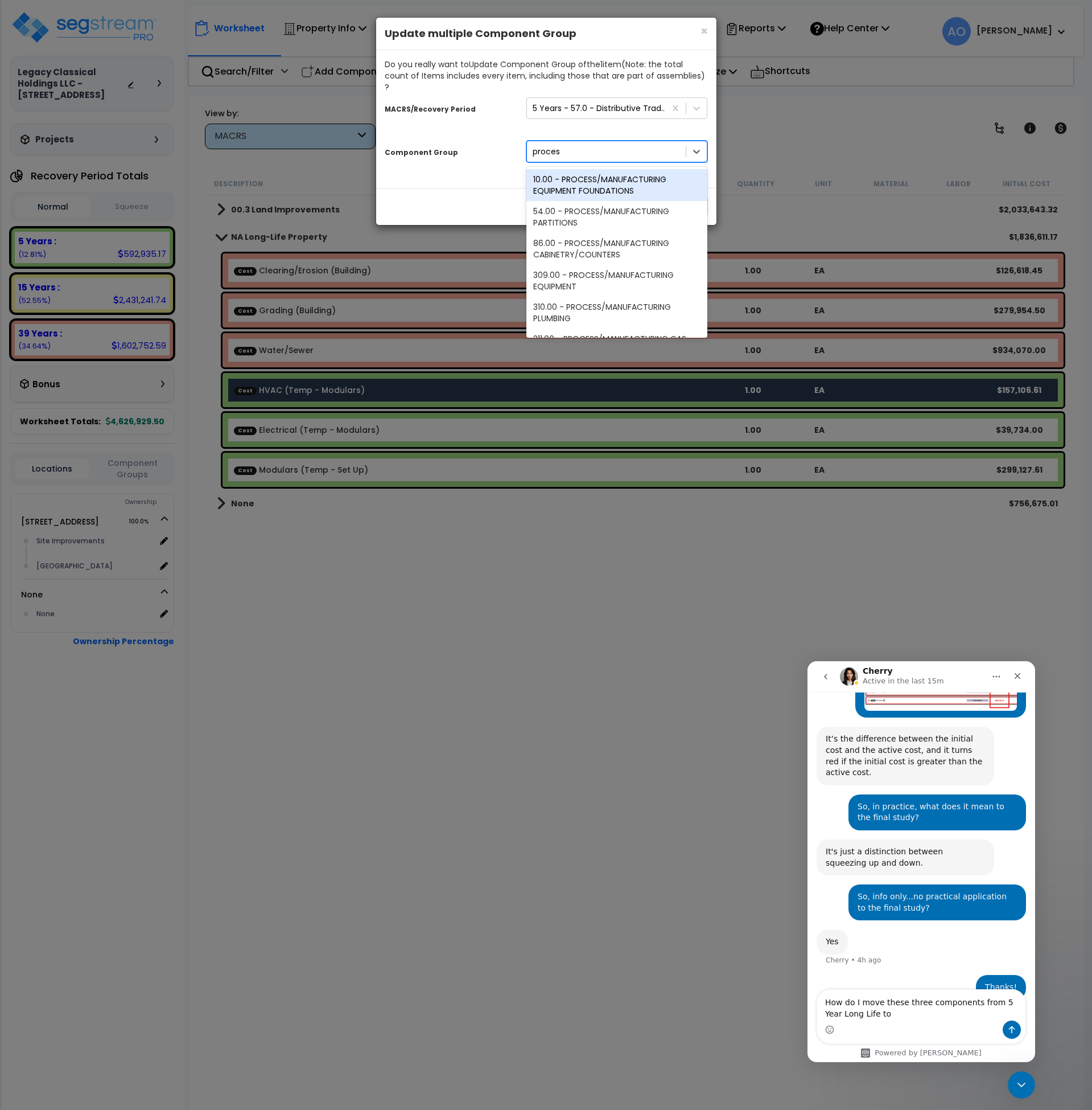
type input "process"
click at [578, 143] on div "process" at bounding box center [607, 152] width 159 height 18
type input "electri"
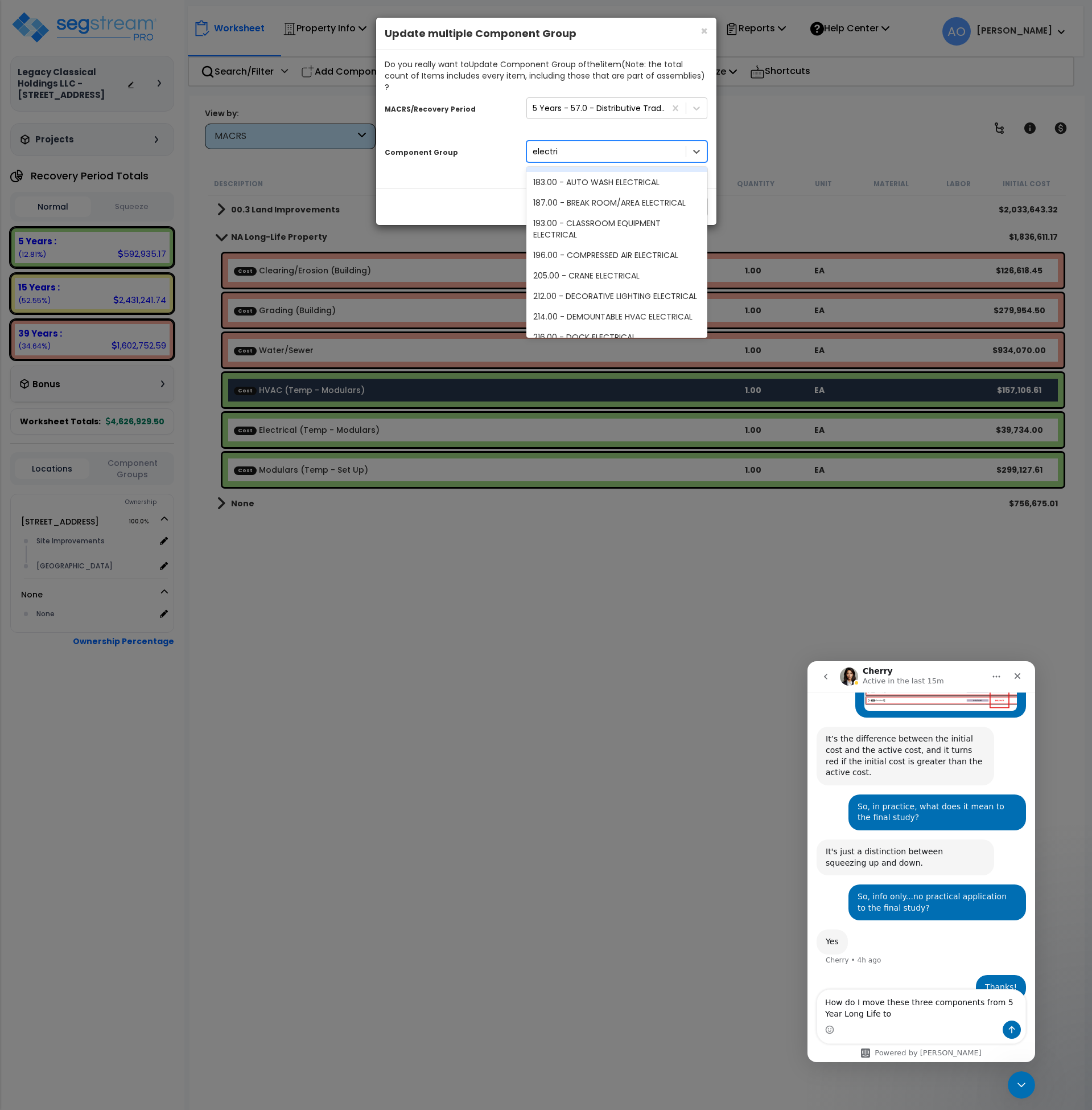
scroll to position [215, 0]
click at [572, 143] on div "electri" at bounding box center [607, 152] width 159 height 18
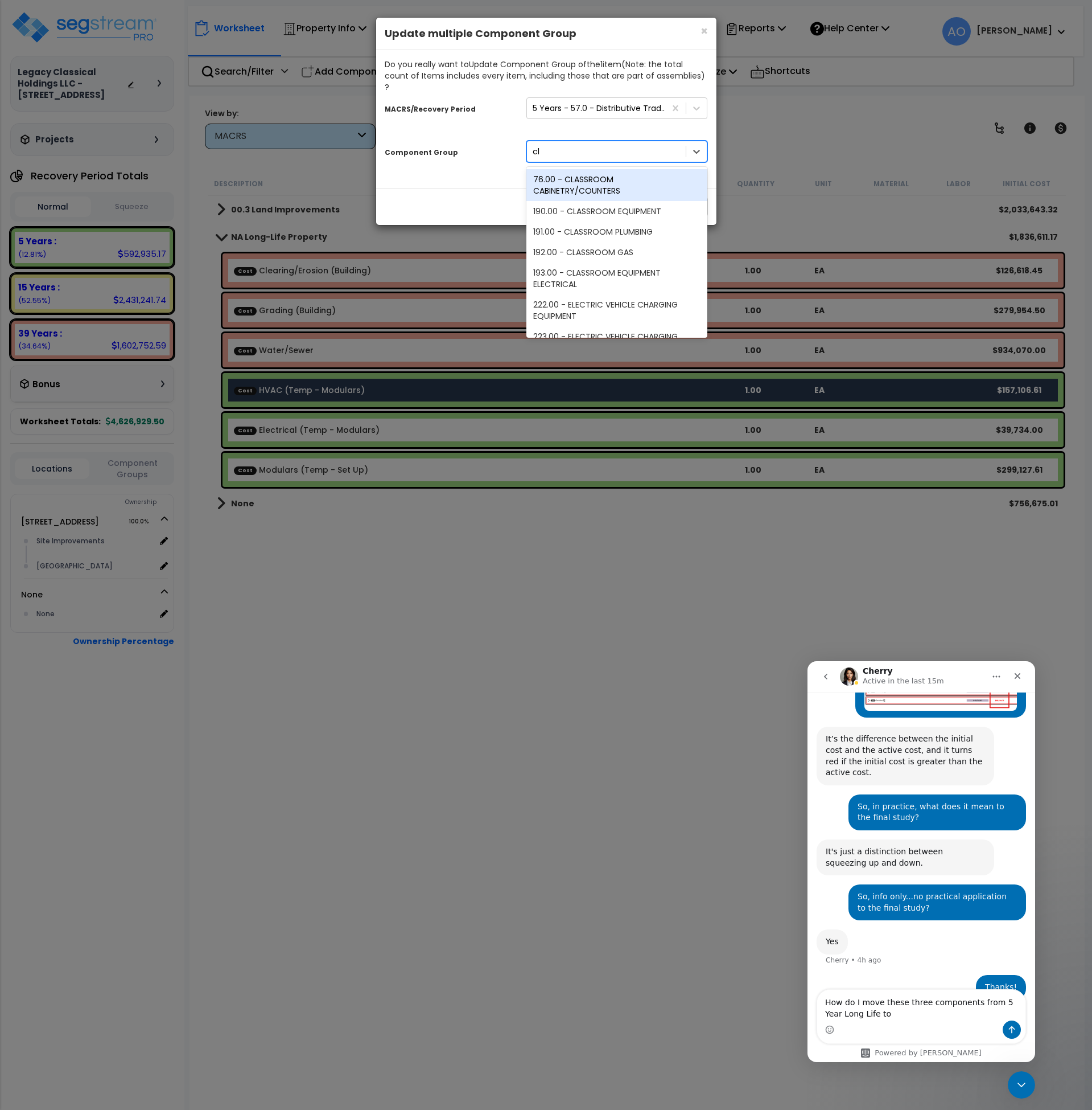
type input "c"
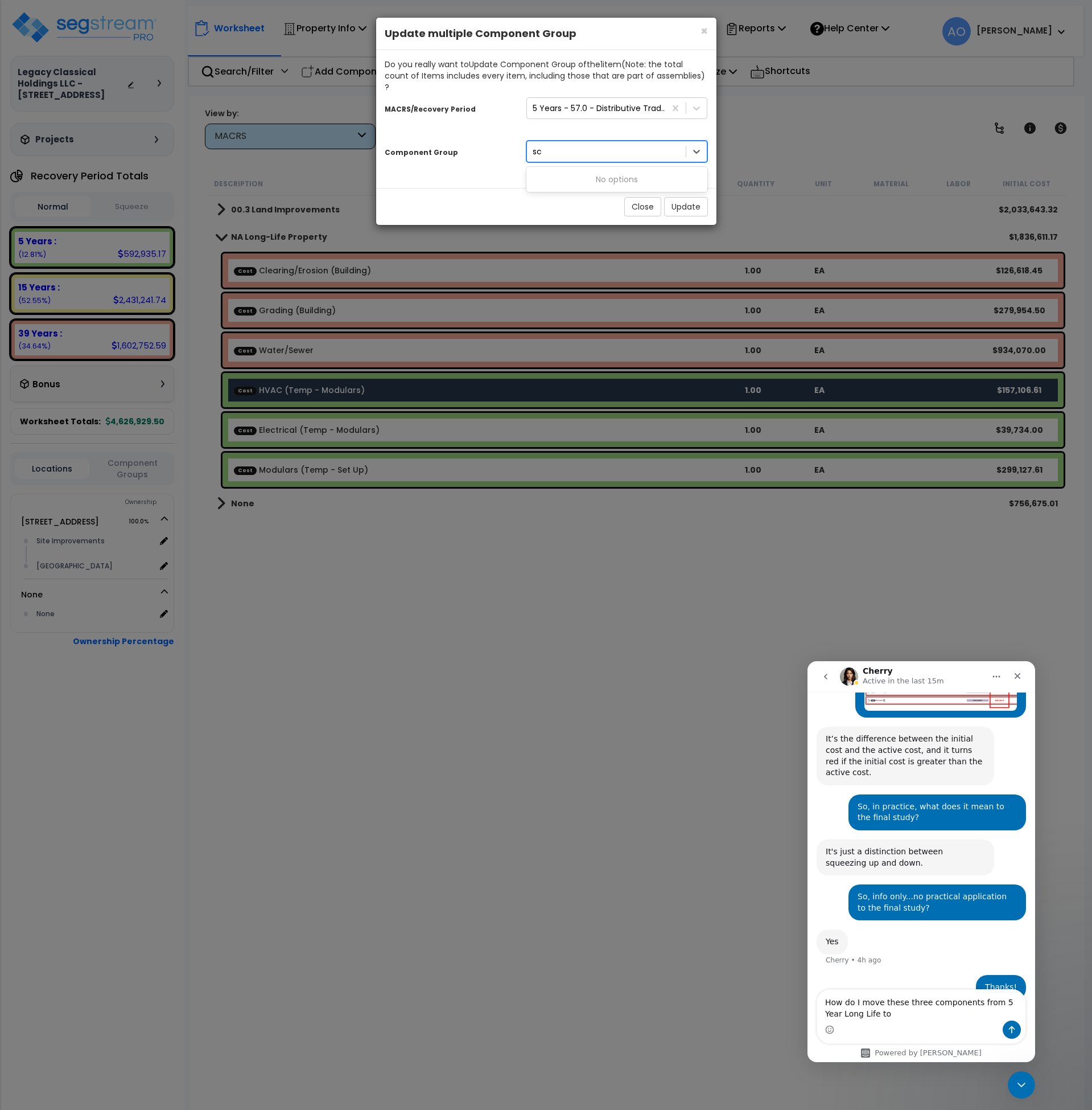
type input "s"
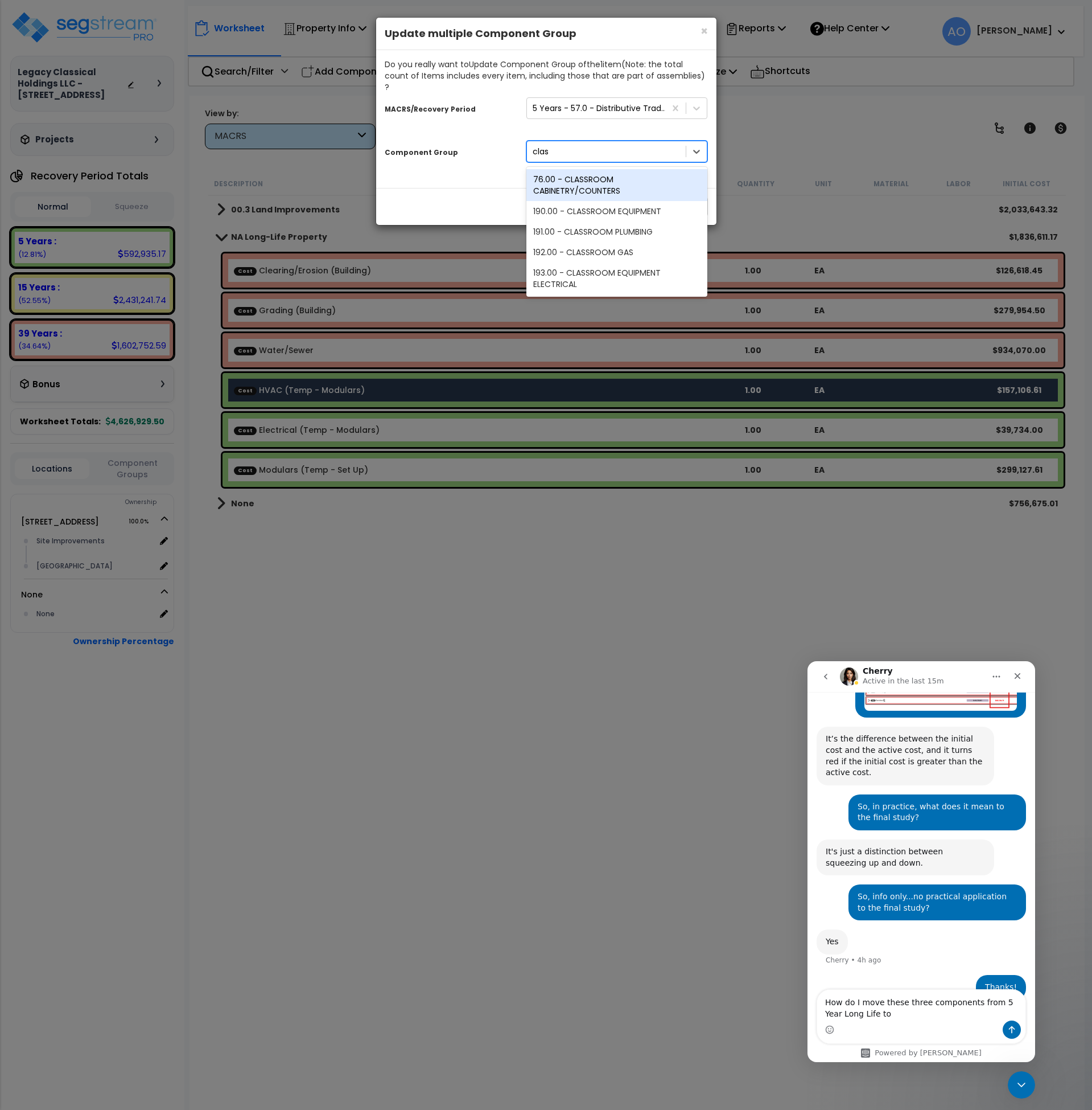
type input "class"
click at [598, 201] on div "190.00 - CLASSROOM EQUIPMENT" at bounding box center [617, 211] width 182 height 20
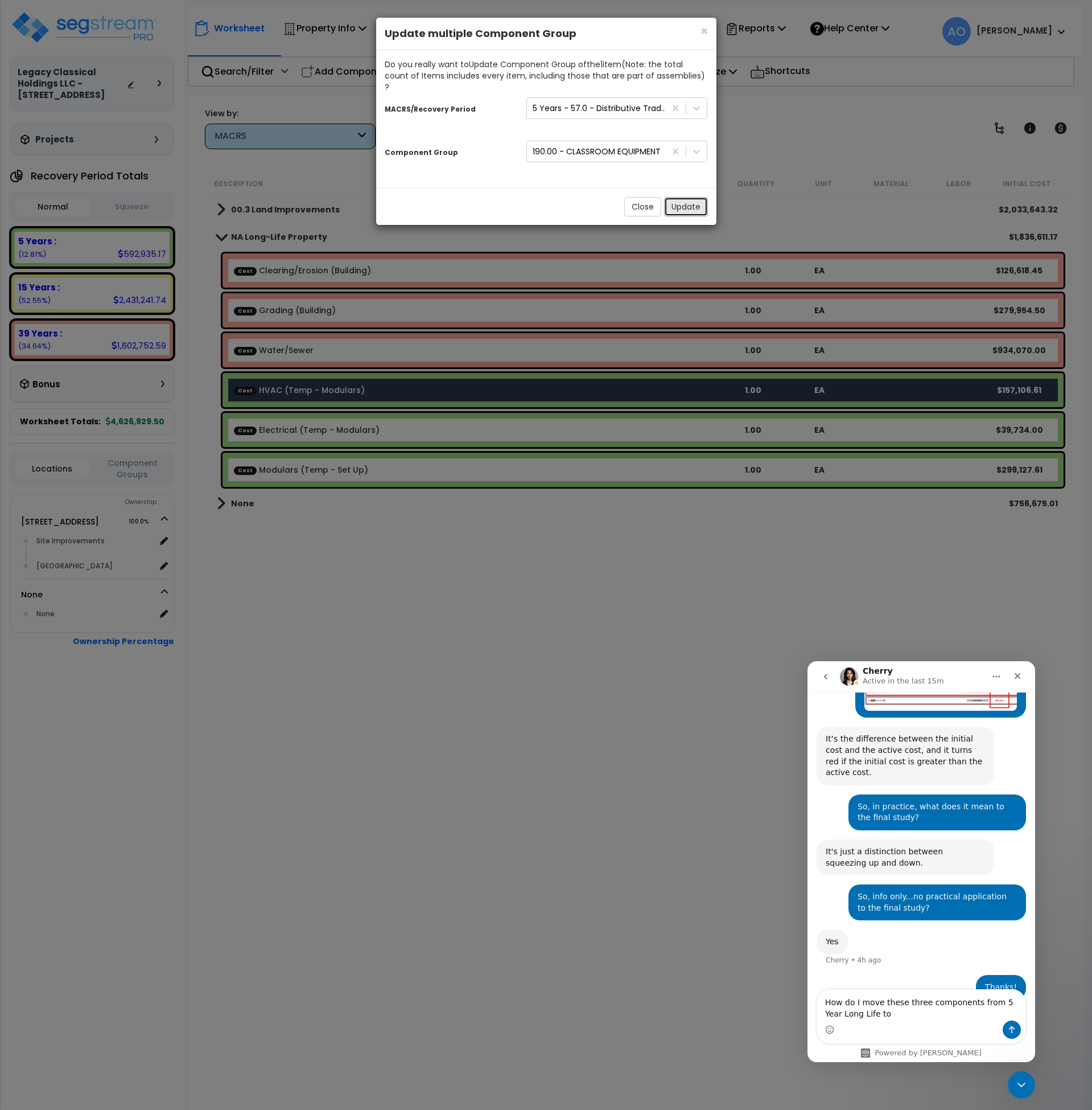
click at [681, 200] on button "Update" at bounding box center [686, 207] width 44 height 20
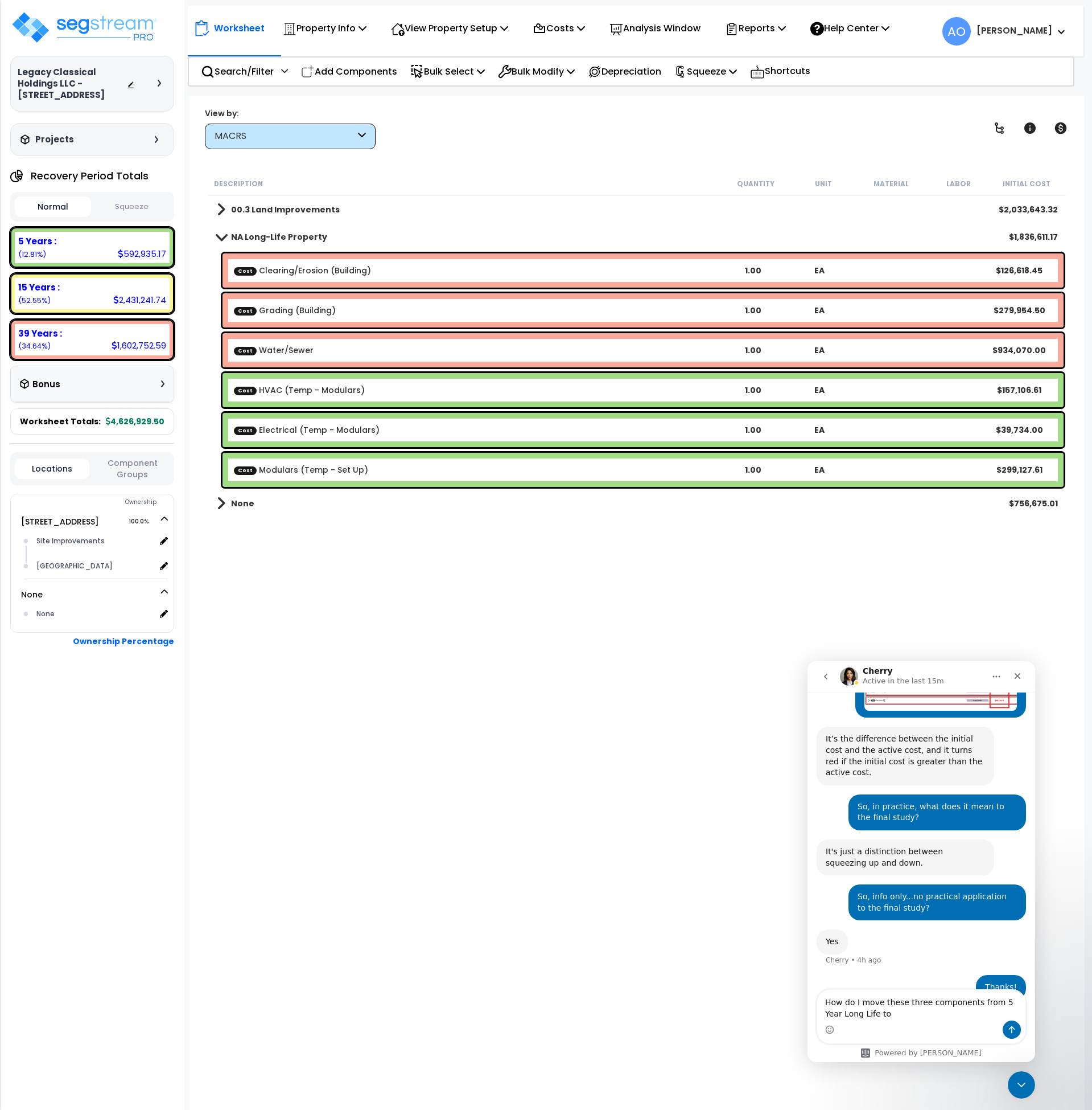
click at [332, 426] on link "Cost Electrical (Temp - Modulars)" at bounding box center [307, 430] width 146 height 11
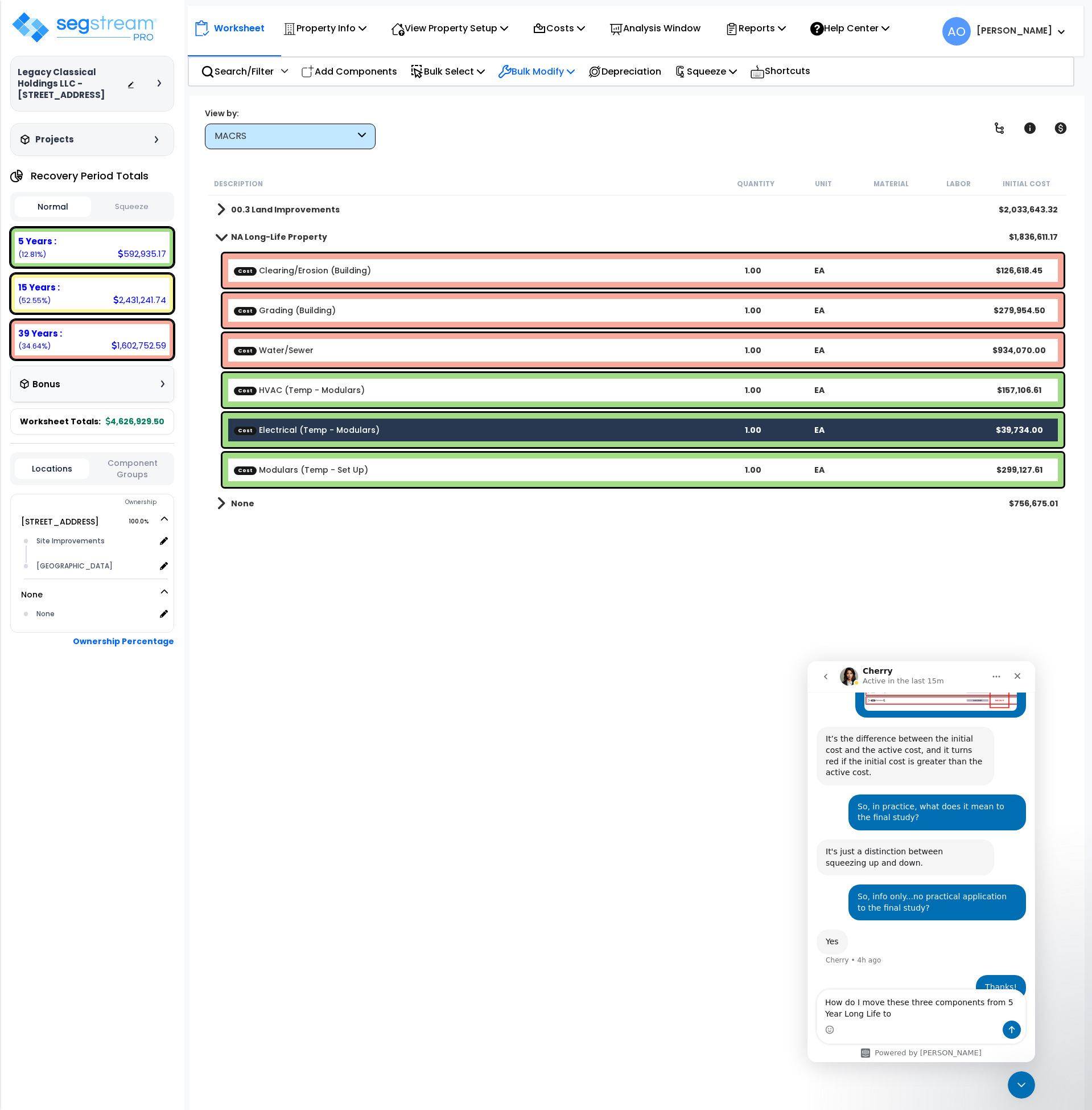
click at [546, 71] on p "Bulk Modify" at bounding box center [536, 72] width 77 height 15
click at [573, 266] on link "Advanced" at bounding box center [577, 266] width 170 height 22
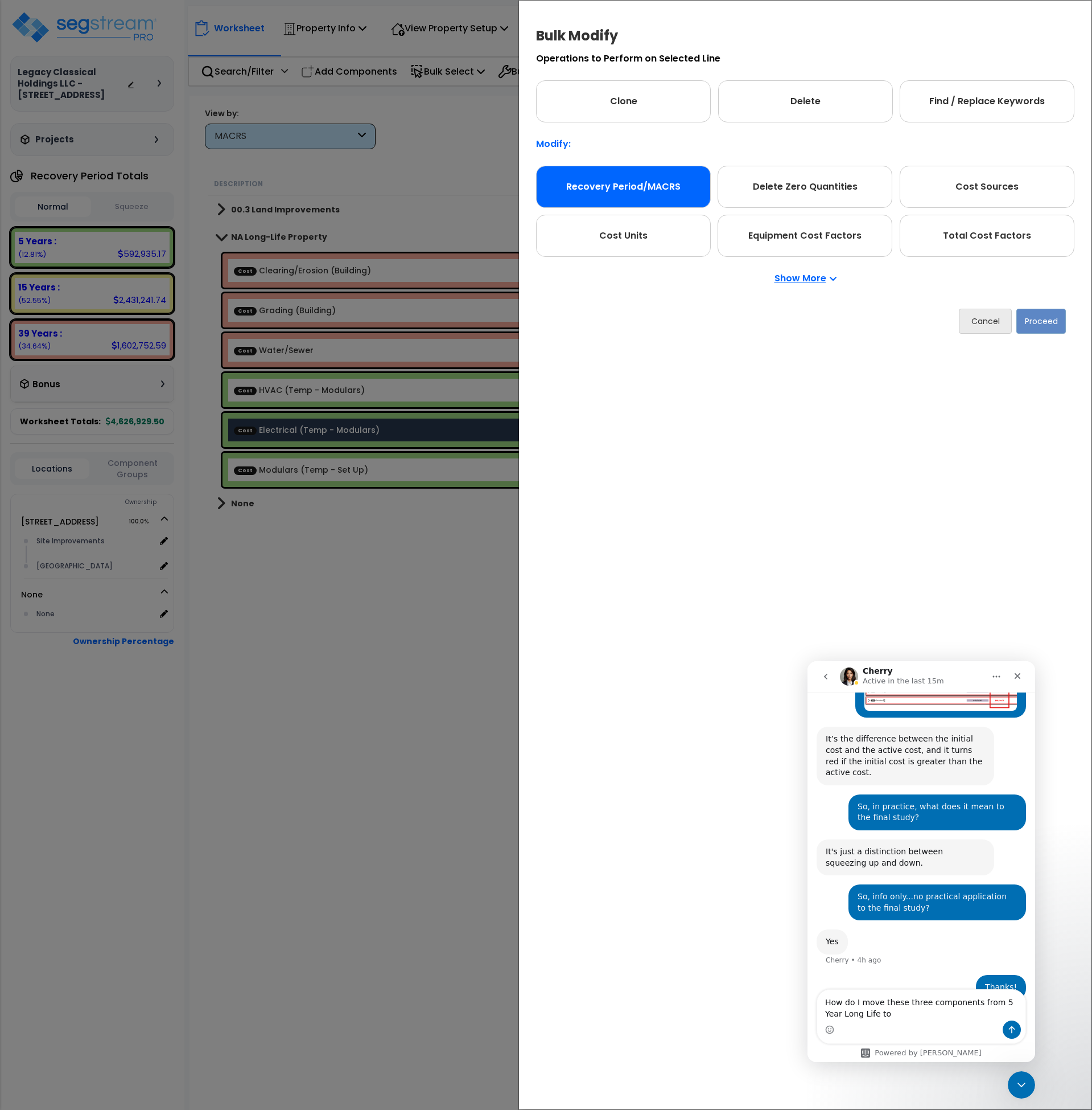
click at [629, 185] on div "Recovery Period/MACRS" at bounding box center [624, 187] width 175 height 42
click at [1046, 327] on button "Proceed" at bounding box center [1041, 321] width 50 height 25
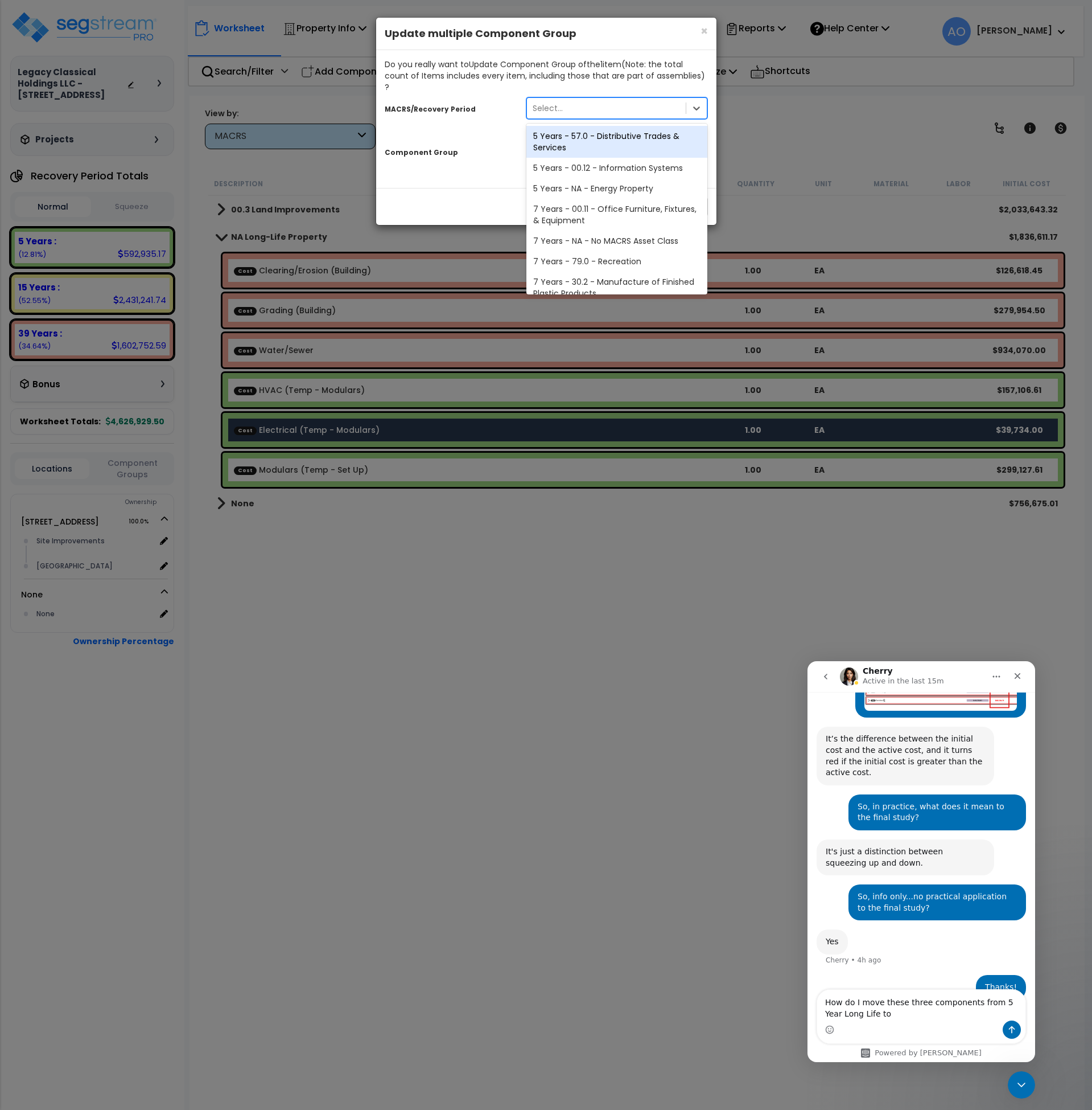
click at [565, 99] on div "Select..." at bounding box center [607, 108] width 159 height 18
click at [574, 127] on div "5 Years - 57.0 - Distributive Trades & Services" at bounding box center [617, 141] width 182 height 32
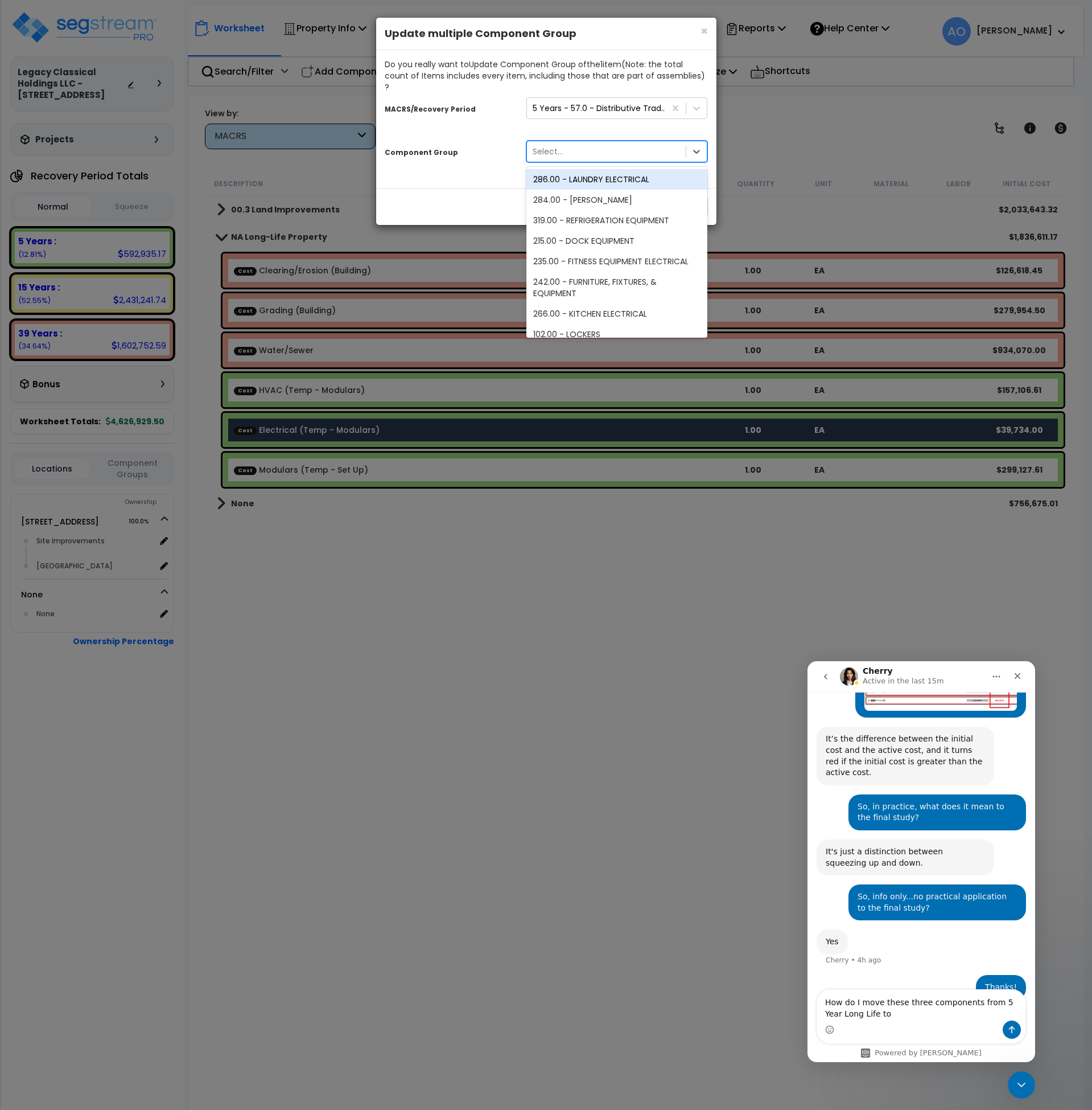
click at [571, 143] on div "Select..." at bounding box center [607, 152] width 159 height 18
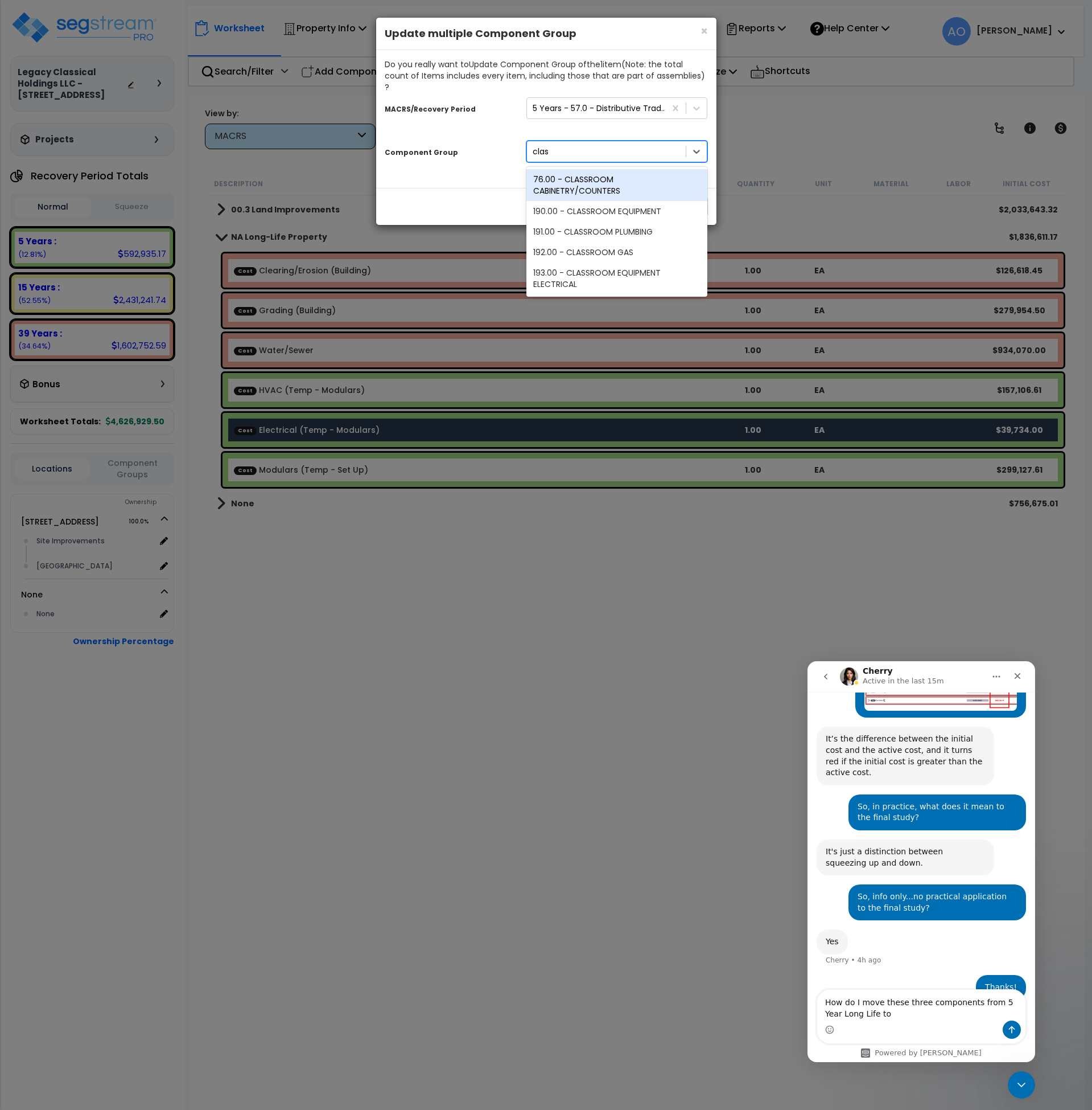
type input "class"
click at [604, 263] on div "193.00 - CLASSROOM EQUIPMENT ELECTRICAL" at bounding box center [617, 278] width 182 height 32
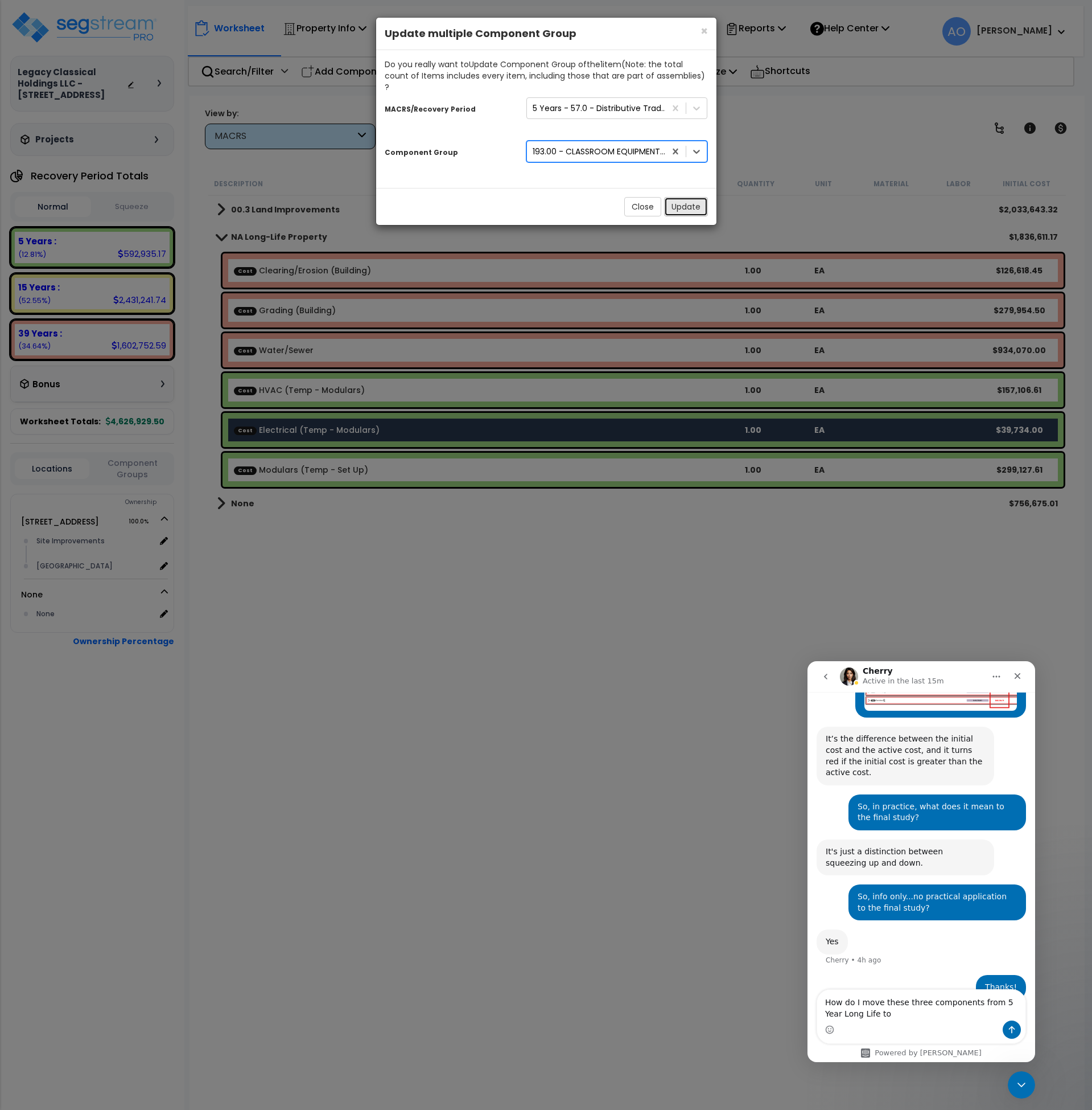
click at [692, 198] on button "Update" at bounding box center [686, 207] width 44 height 20
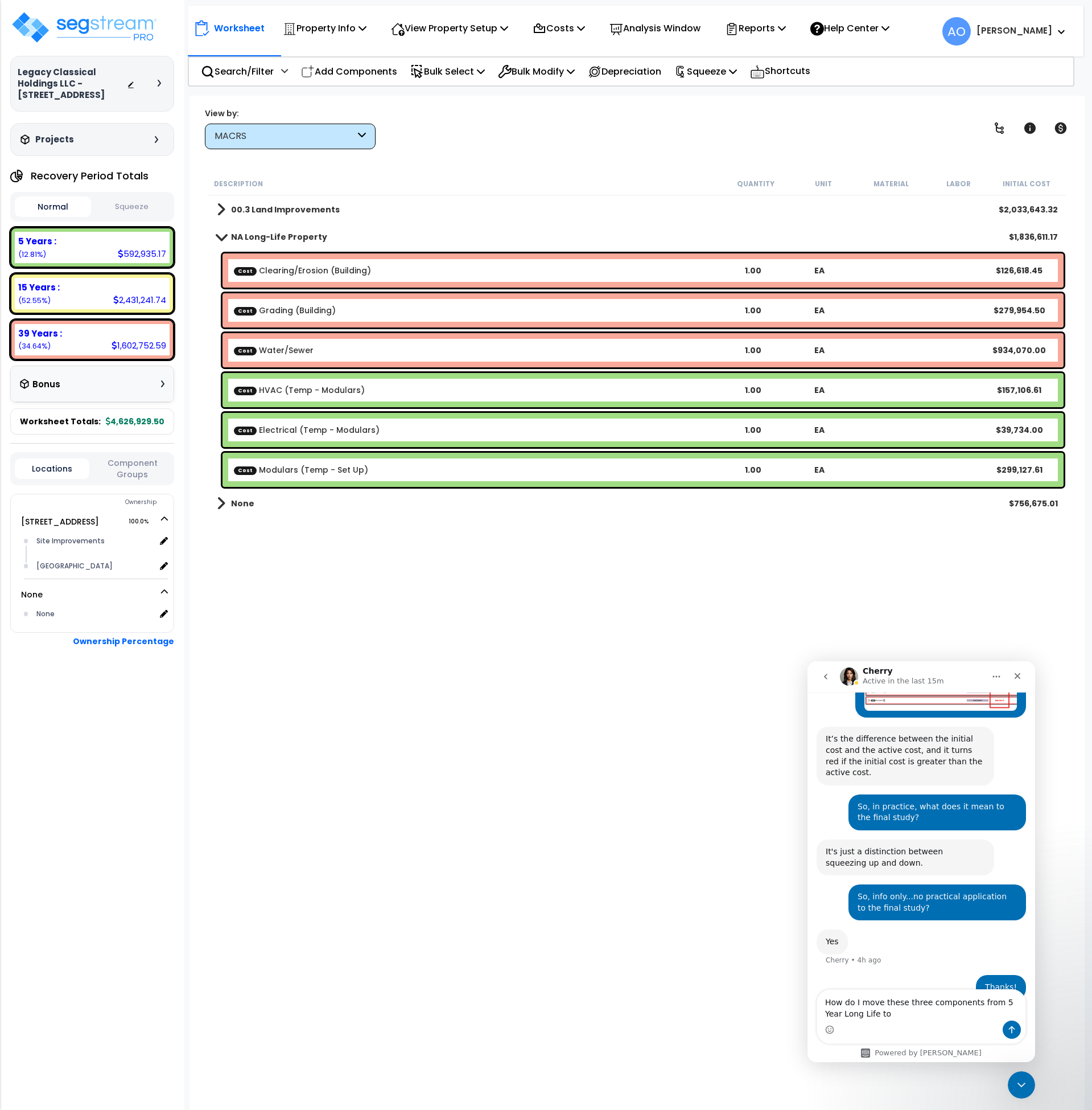
click at [367, 470] on b "Cost Modulars (Temp - Set Up)" at bounding box center [476, 470] width 485 height 11
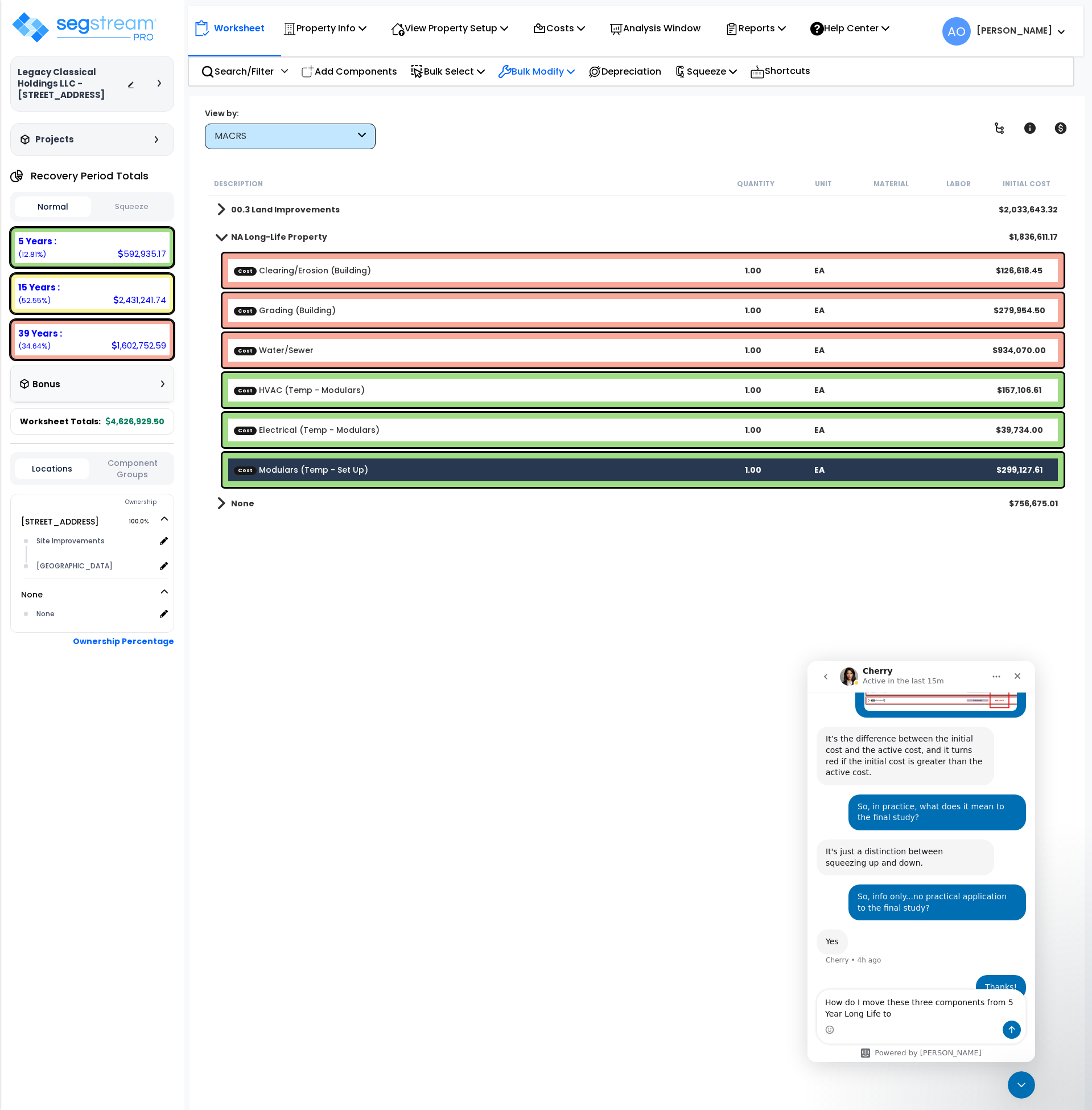
click at [565, 75] on p "Bulk Modify" at bounding box center [536, 72] width 77 height 15
click at [565, 272] on link "Advanced" at bounding box center [577, 266] width 170 height 22
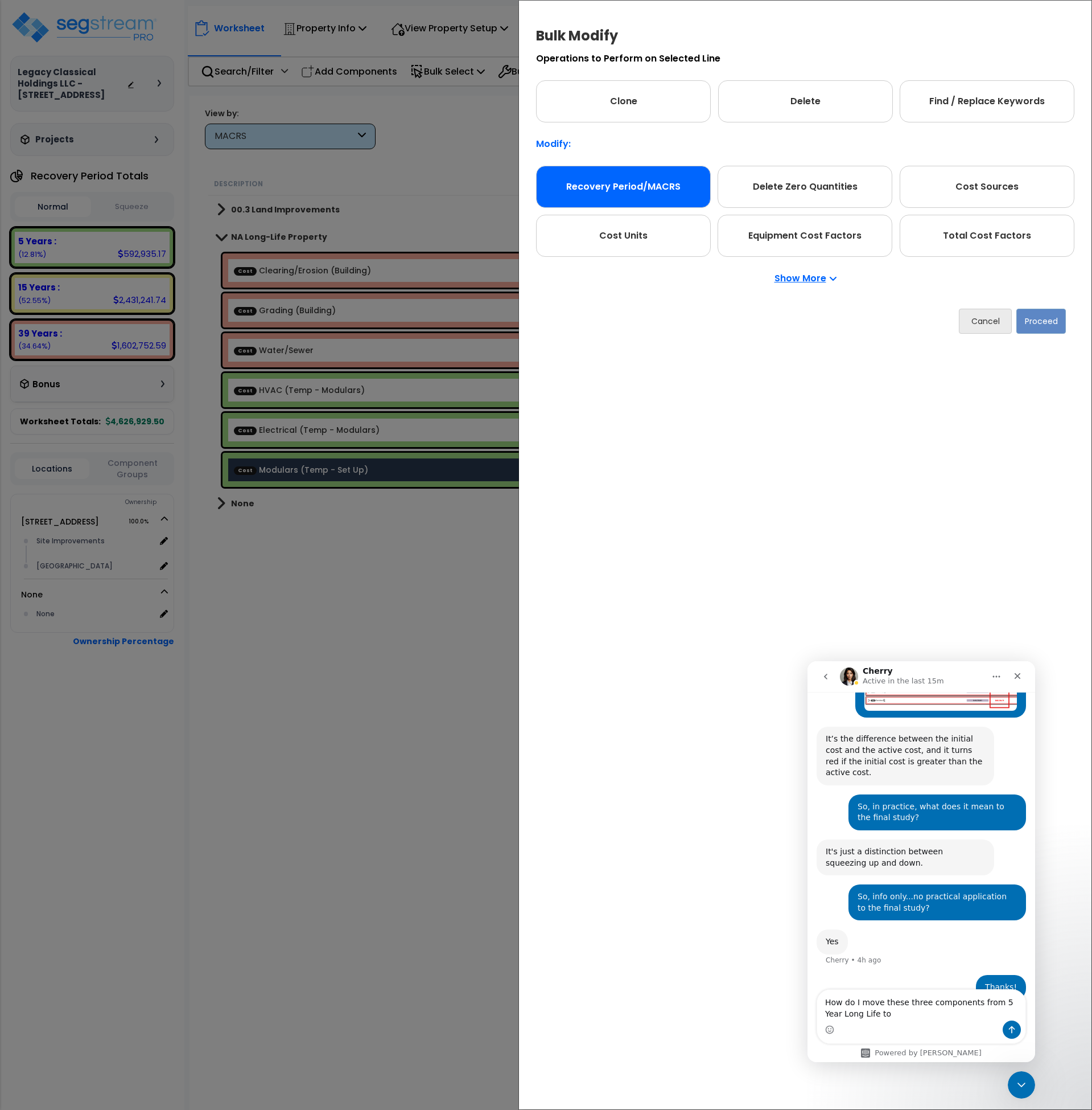
click at [662, 190] on div "Recovery Period/MACRS" at bounding box center [624, 187] width 175 height 42
click at [1034, 318] on button "Proceed" at bounding box center [1041, 321] width 50 height 25
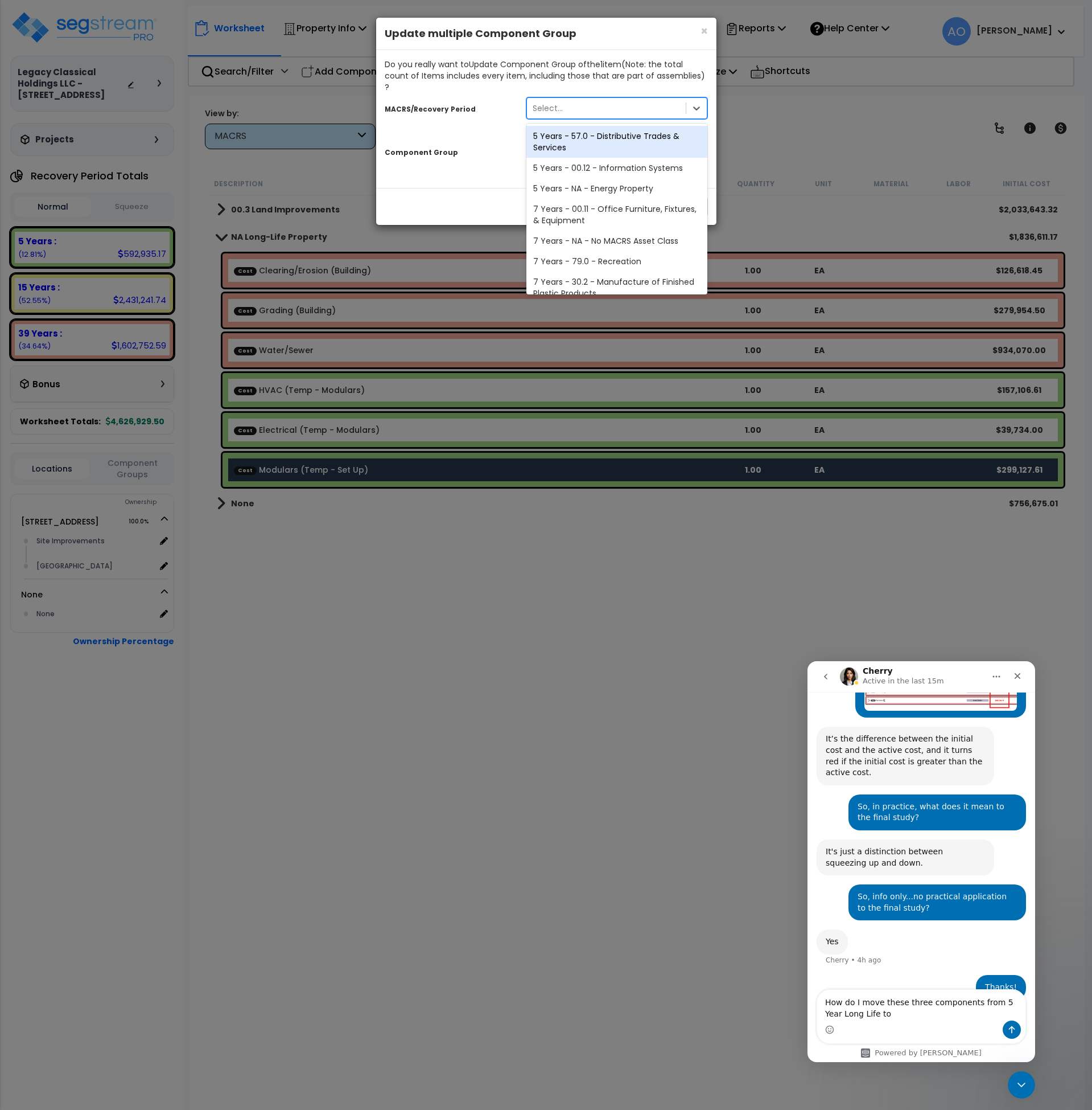
click at [563, 99] on div "Select..." at bounding box center [607, 108] width 159 height 18
click at [591, 134] on div "5 Years - 57.0 - Distributive Trades & Services" at bounding box center [617, 141] width 182 height 32
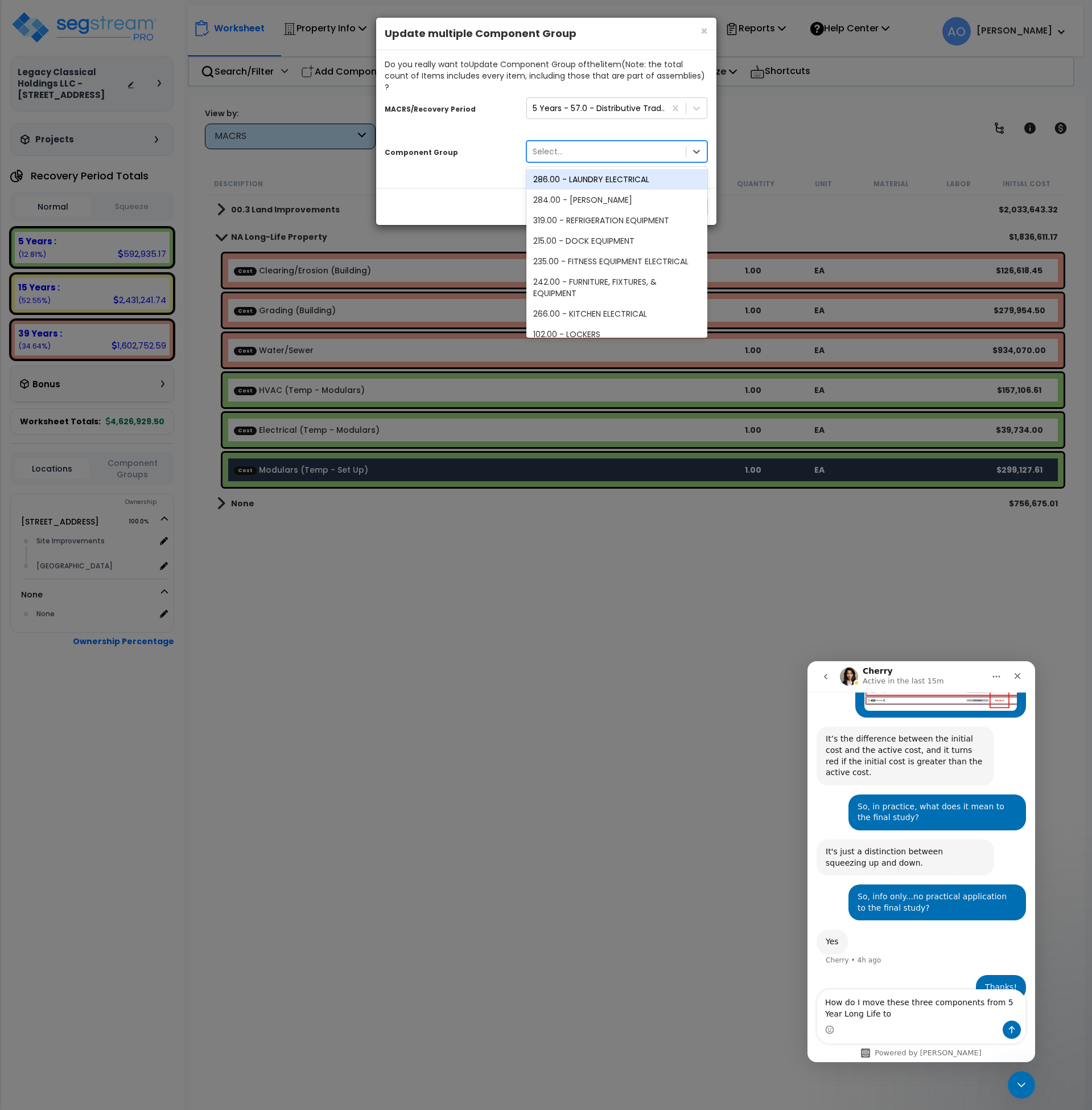
click at [581, 143] on div "Select..." at bounding box center [607, 152] width 159 height 18
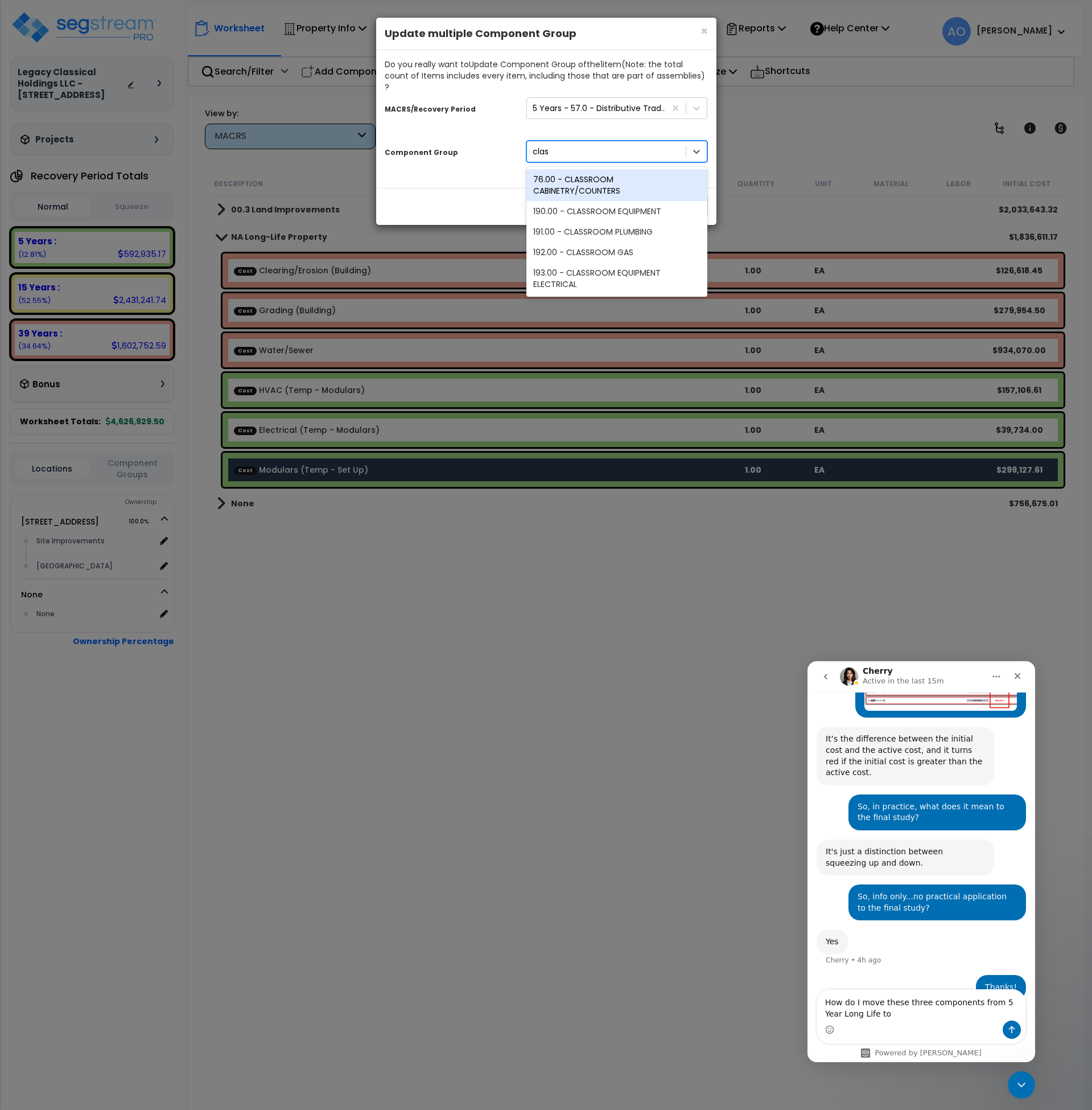
type input "class"
click at [590, 201] on div "190.00 - CLASSROOM EQUIPMENT" at bounding box center [617, 211] width 182 height 20
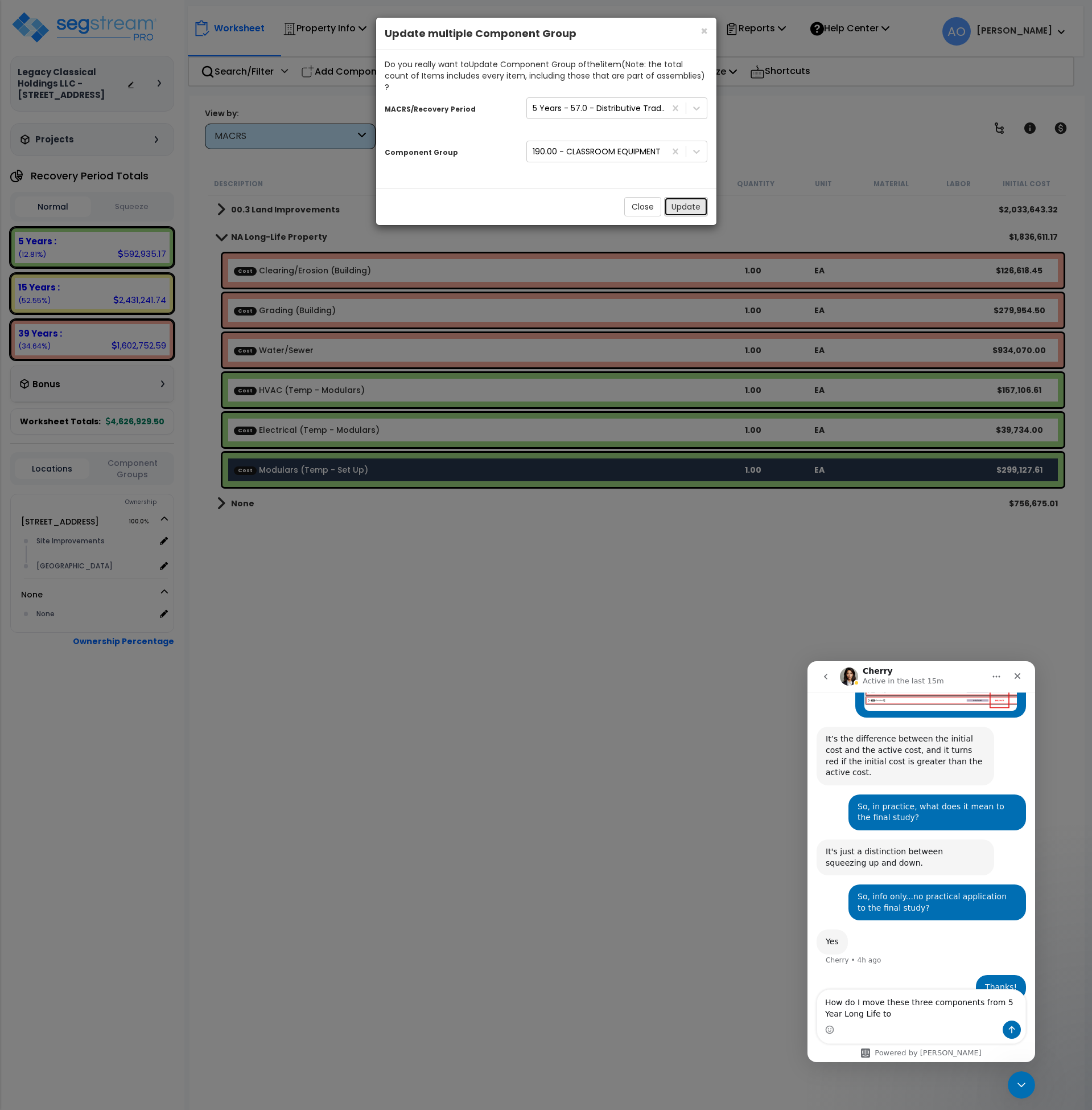
click at [679, 197] on button "Update" at bounding box center [686, 207] width 44 height 20
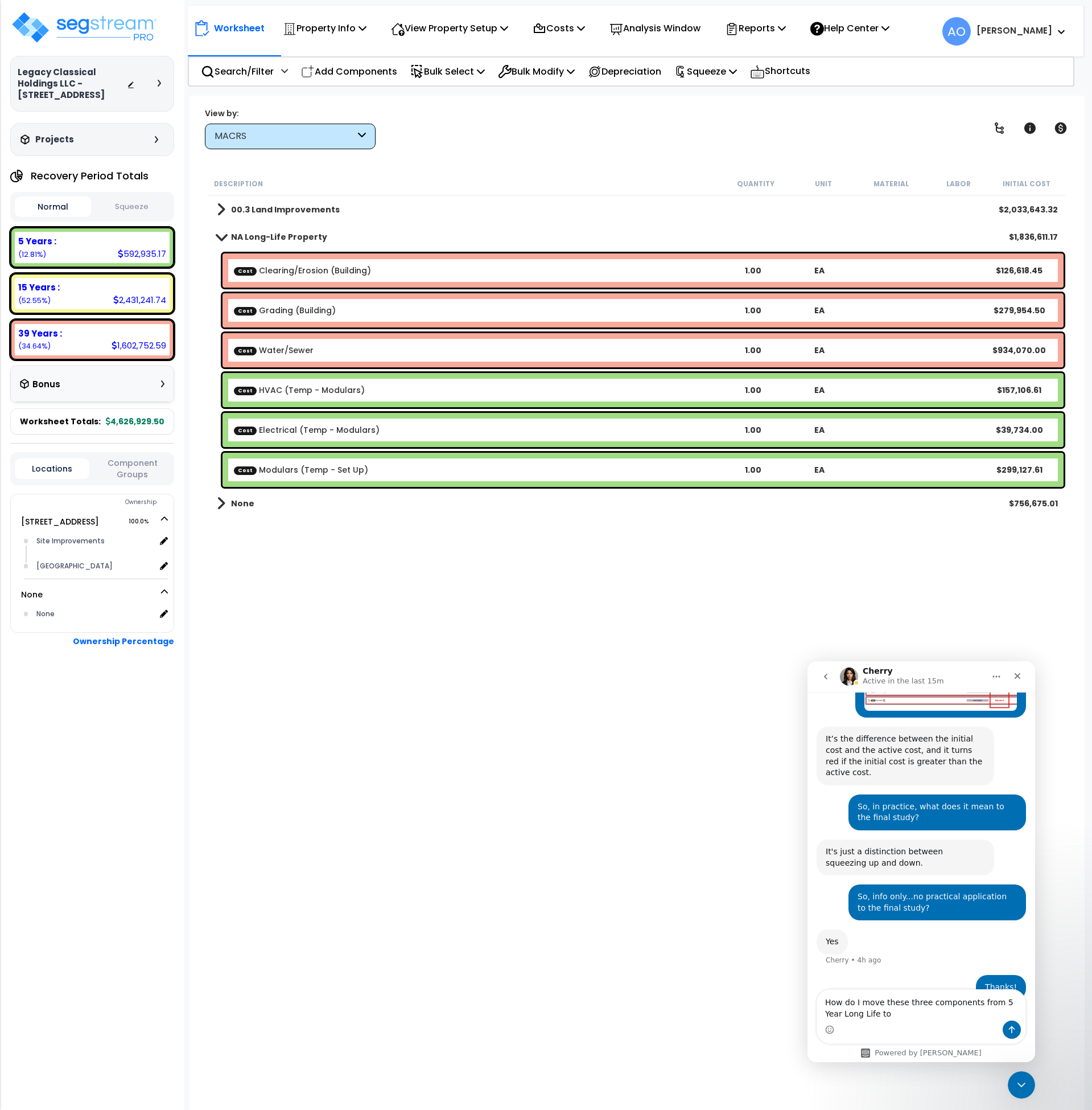
click at [143, 207] on button "Squeeze" at bounding box center [132, 207] width 77 height 20
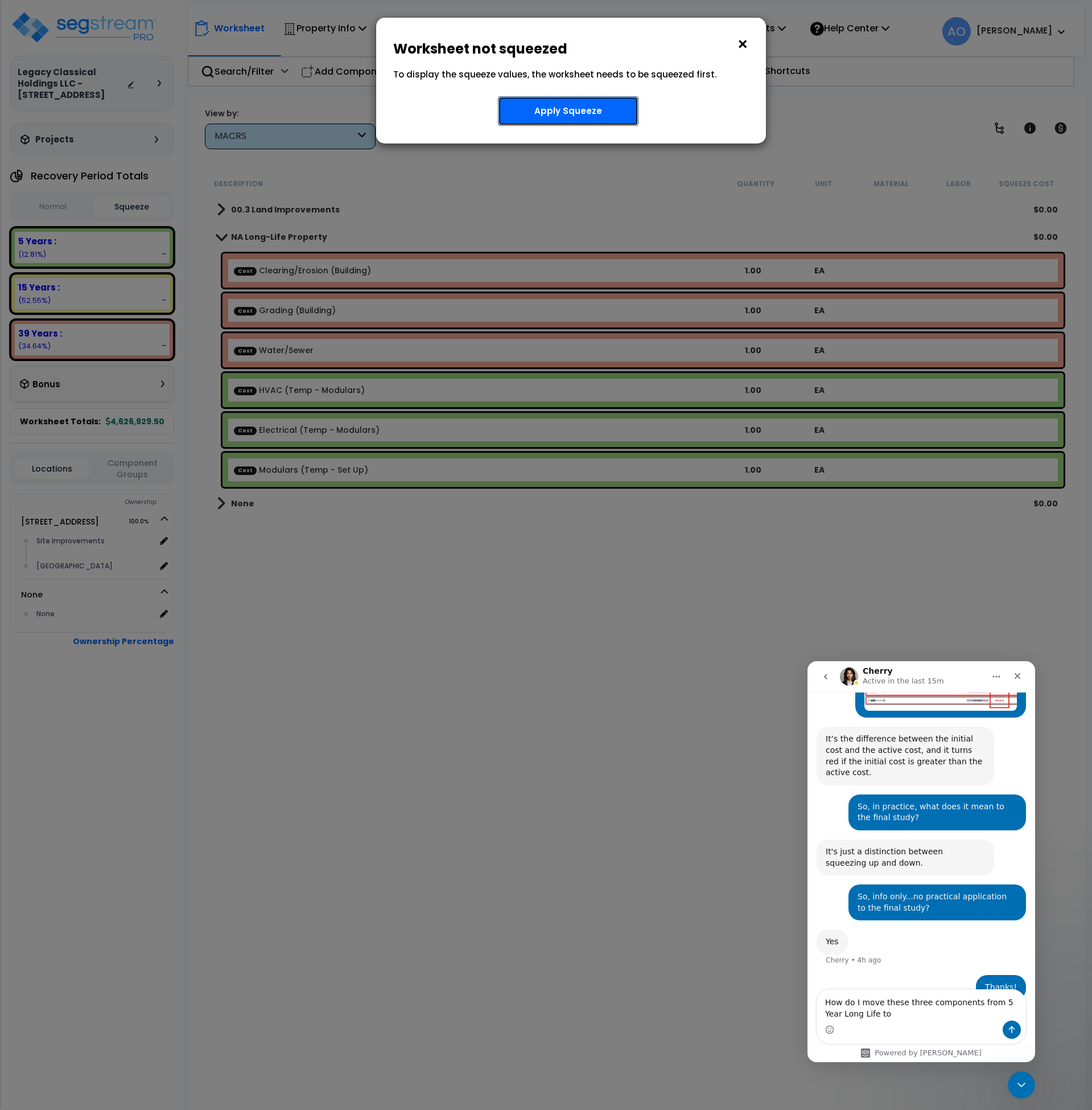
click at [603, 115] on button "Apply Squeeze" at bounding box center [568, 111] width 140 height 30
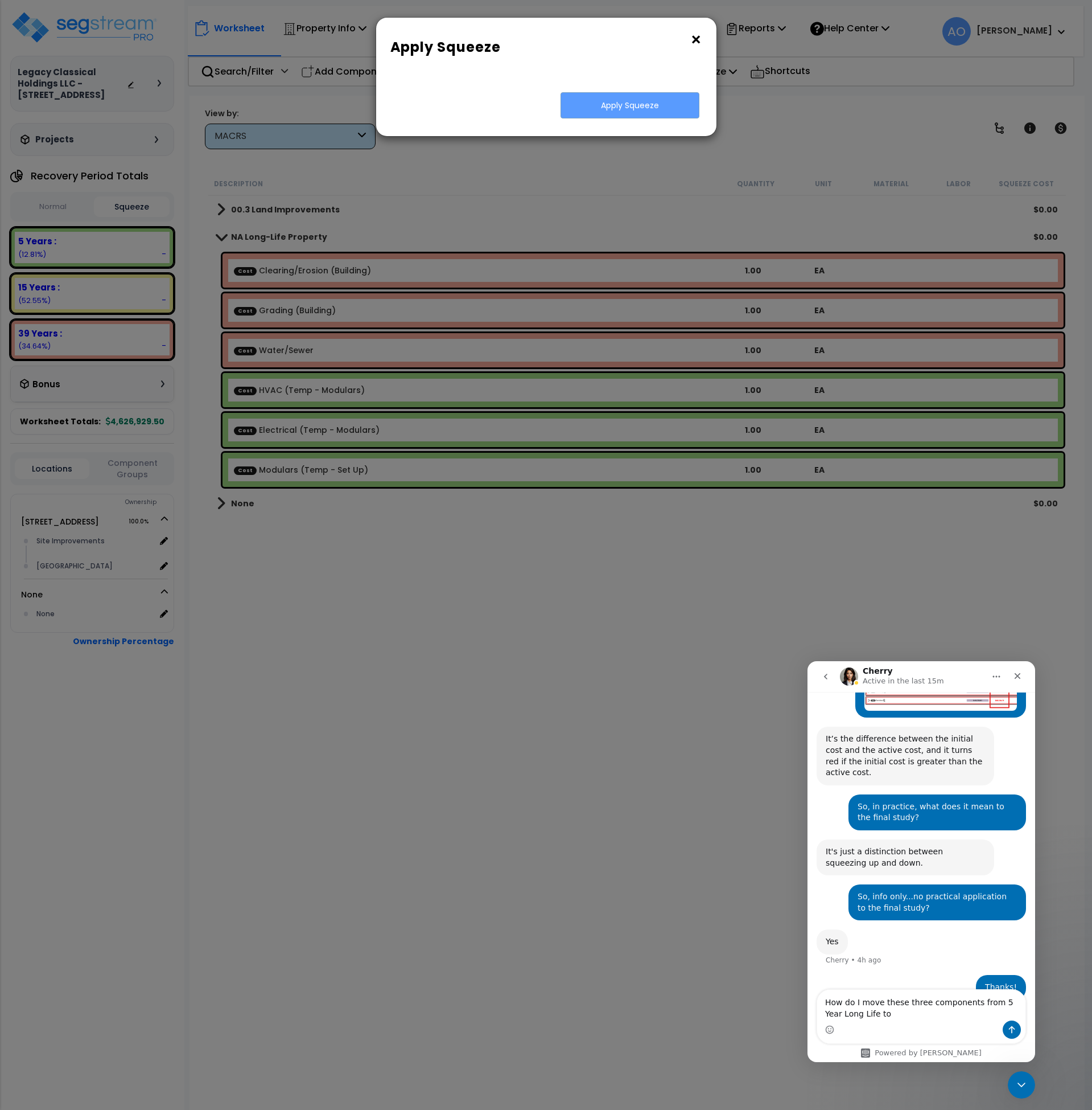
click at [692, 39] on button "×" at bounding box center [696, 40] width 13 height 18
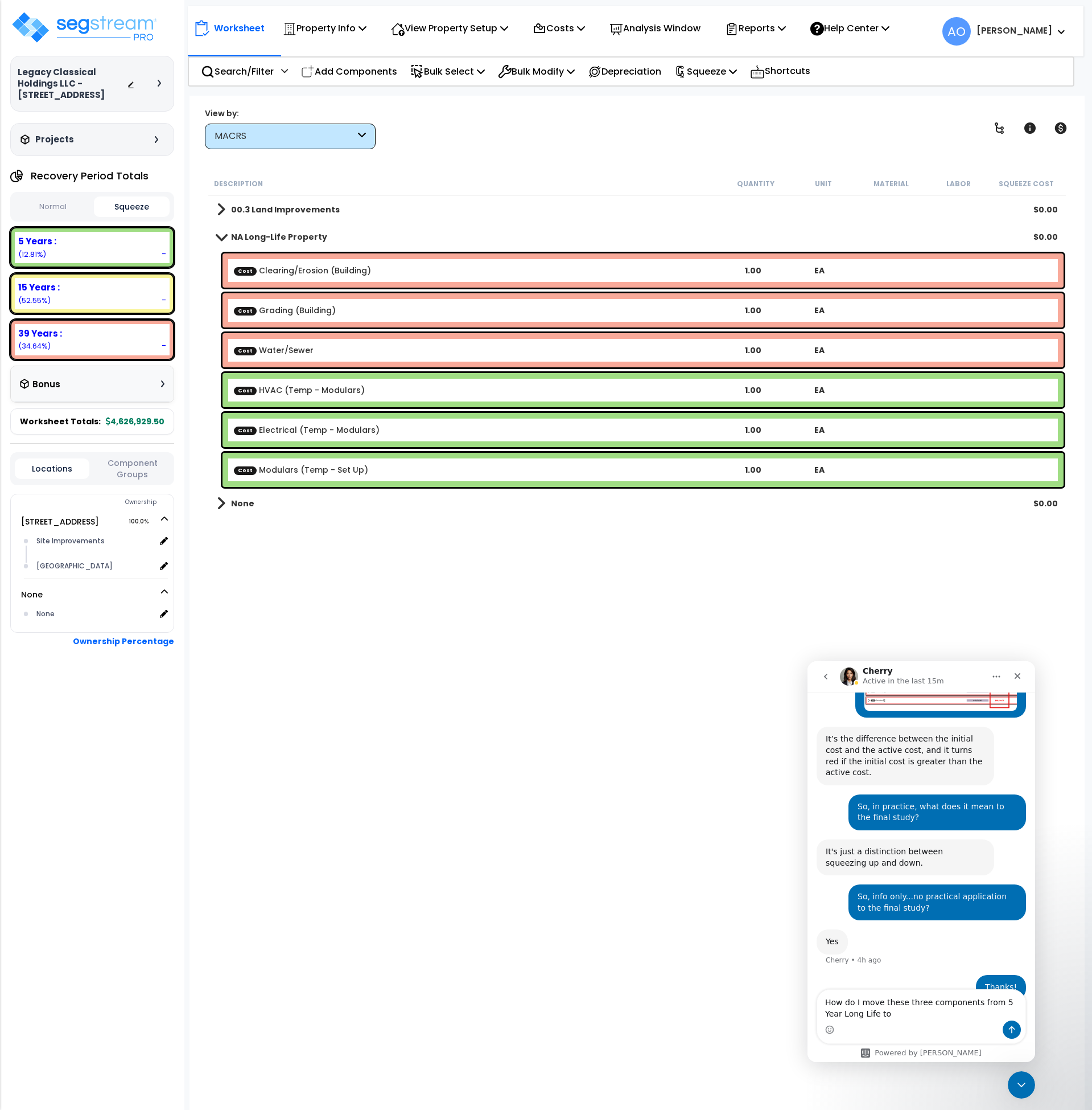
click at [492, 164] on div "Worksheet Property Info Property Setup Add Property Unit Template property Clon…" at bounding box center [638, 651] width 896 height 1110
click at [362, 131] on icon at bounding box center [362, 136] width 8 height 13
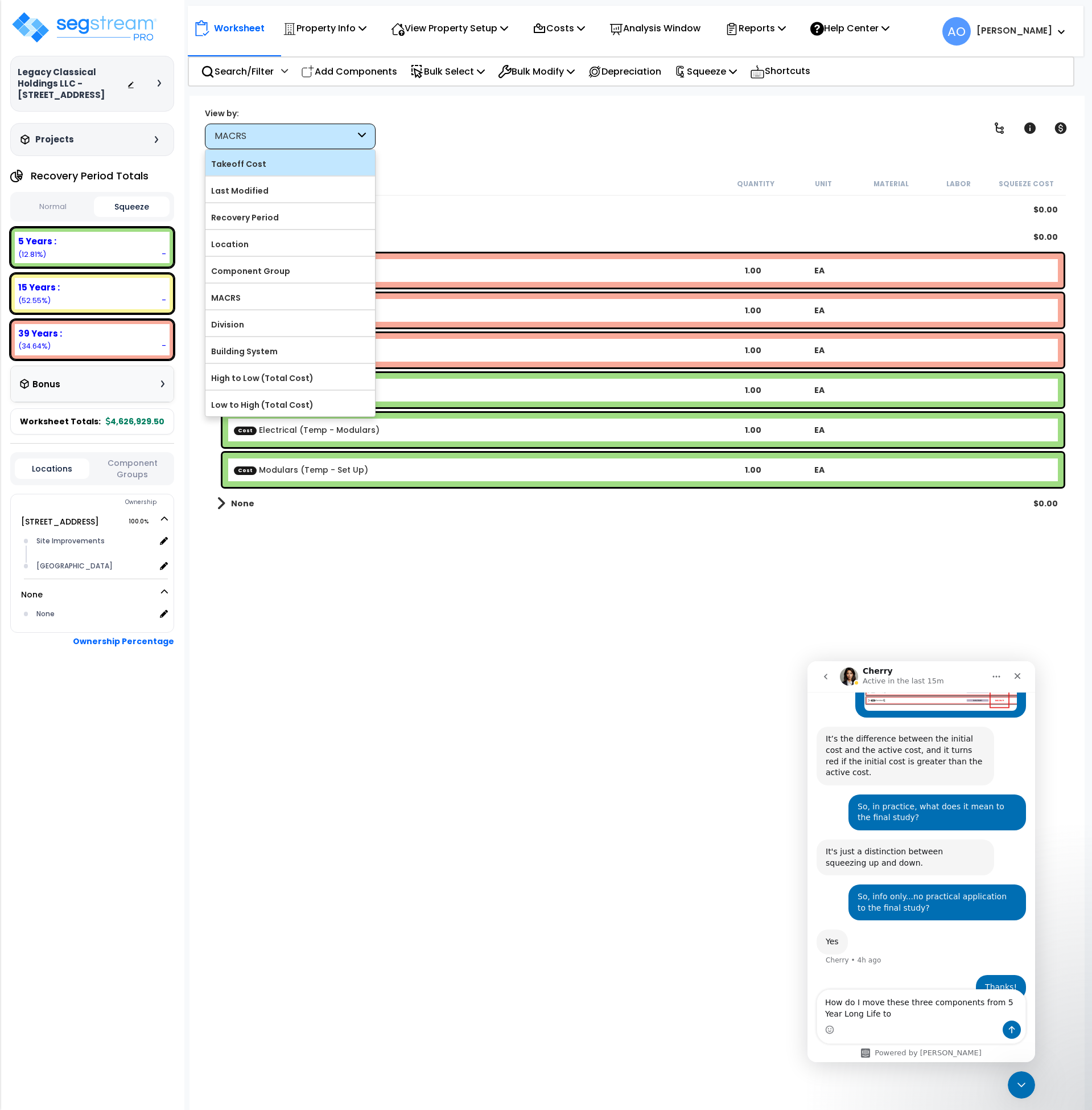
click at [301, 164] on label "Takeoff Cost" at bounding box center [291, 164] width 170 height 17
click at [0, 0] on input "Takeoff Cost" at bounding box center [0, 0] width 0 height 0
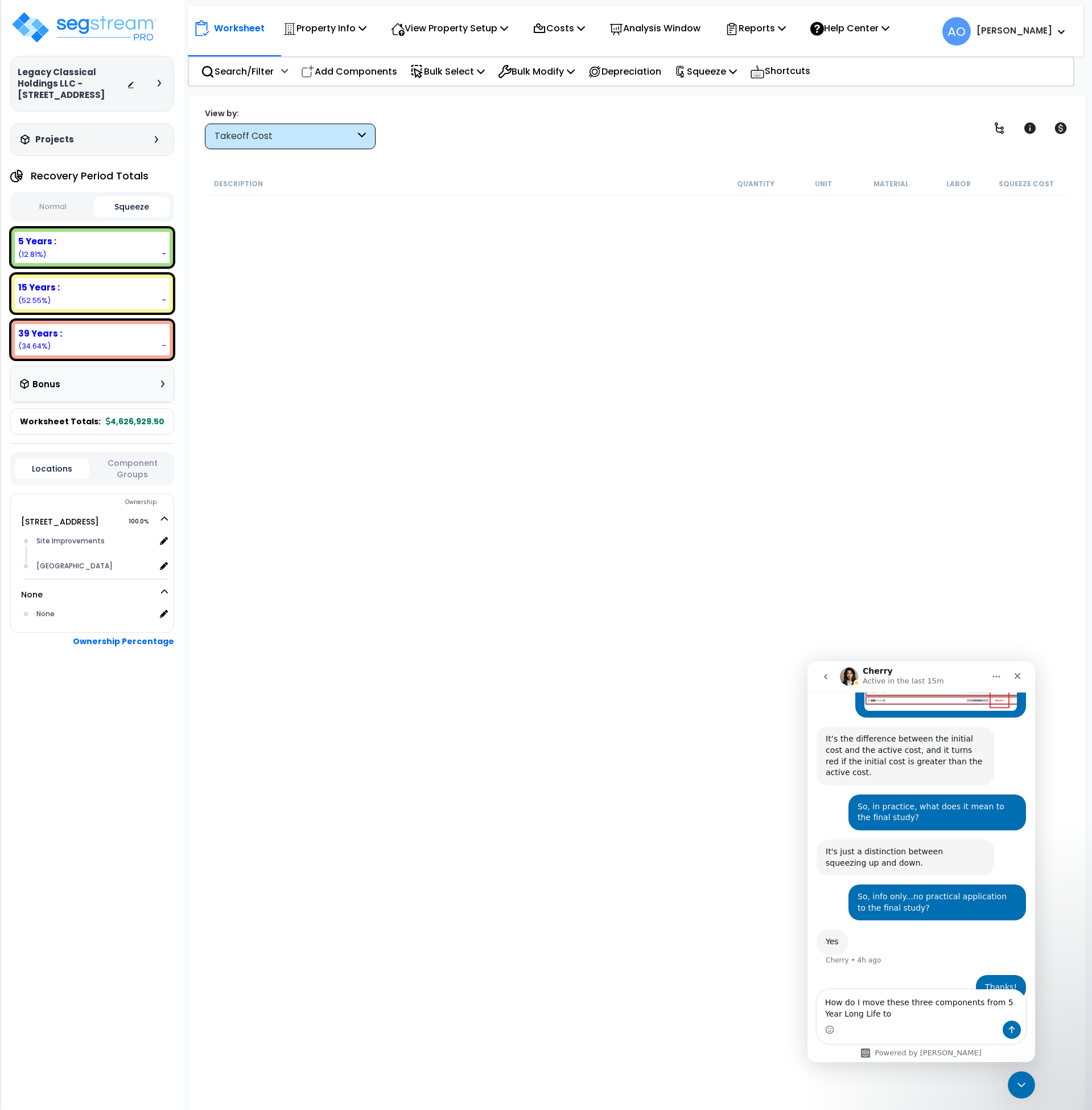
click at [355, 133] on div "Takeoff Cost" at bounding box center [290, 136] width 171 height 25
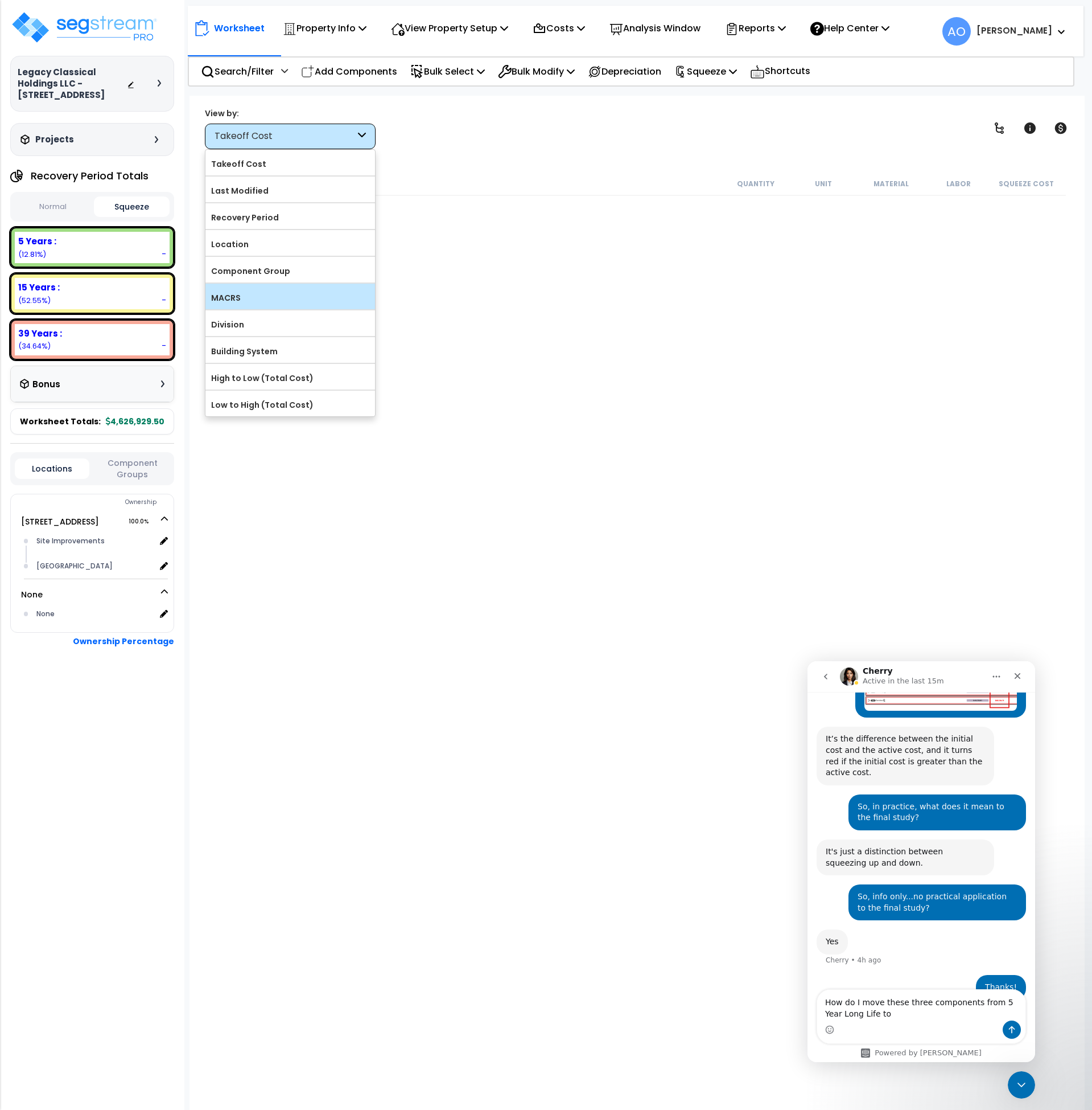
click at [263, 299] on label "MACRS" at bounding box center [291, 298] width 170 height 17
click at [0, 0] on input "MACRS" at bounding box center [0, 0] width 0 height 0
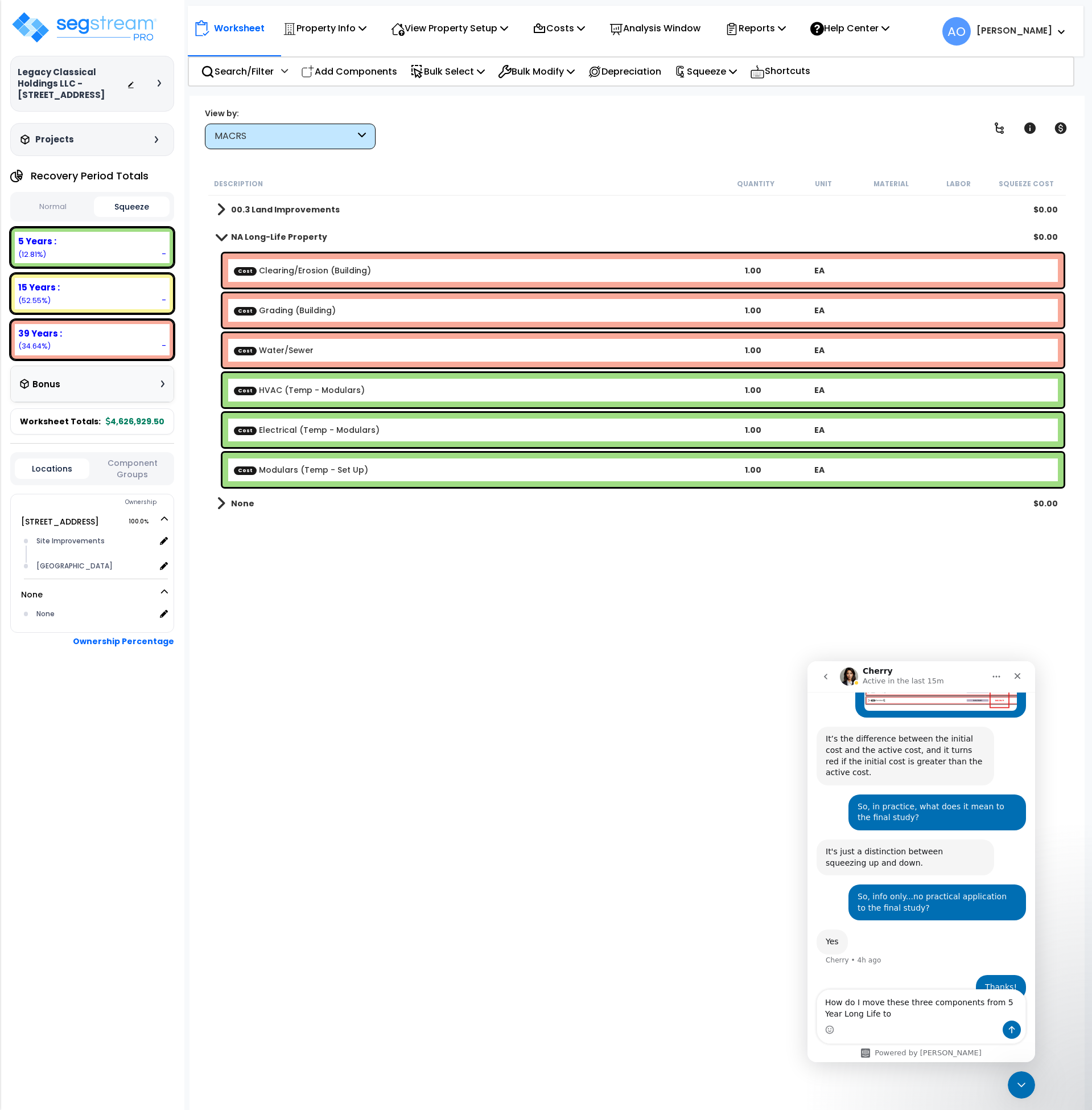
click at [386, 393] on b "Cost HVAC (Temp - Modulars)" at bounding box center [476, 390] width 485 height 11
click at [361, 392] on b "Cost HVAC (Temp - Modulars)" at bounding box center [476, 390] width 485 height 11
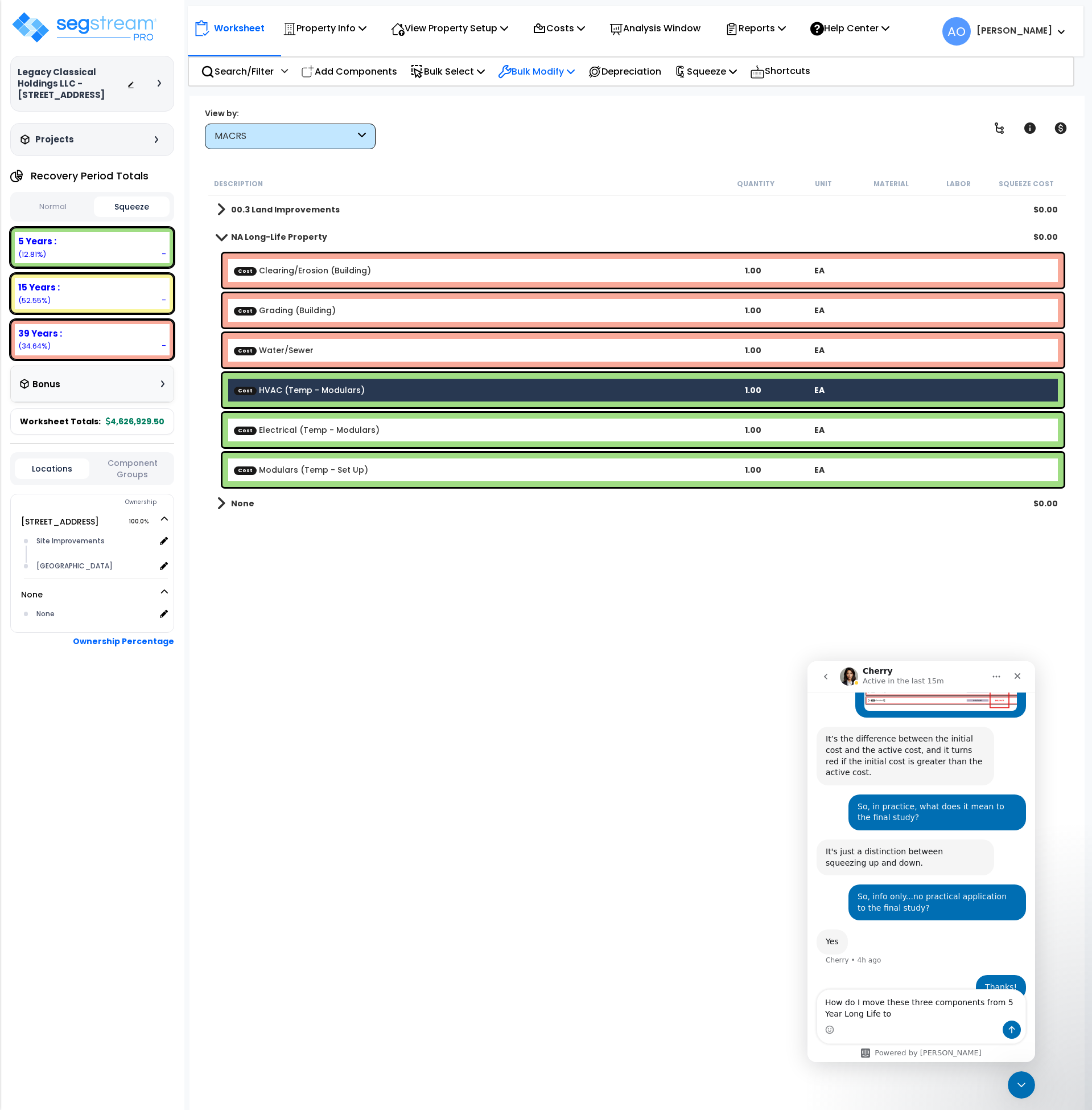
click at [574, 67] on p "Bulk Modify" at bounding box center [536, 72] width 77 height 15
click at [569, 271] on link "Advanced" at bounding box center [577, 266] width 170 height 22
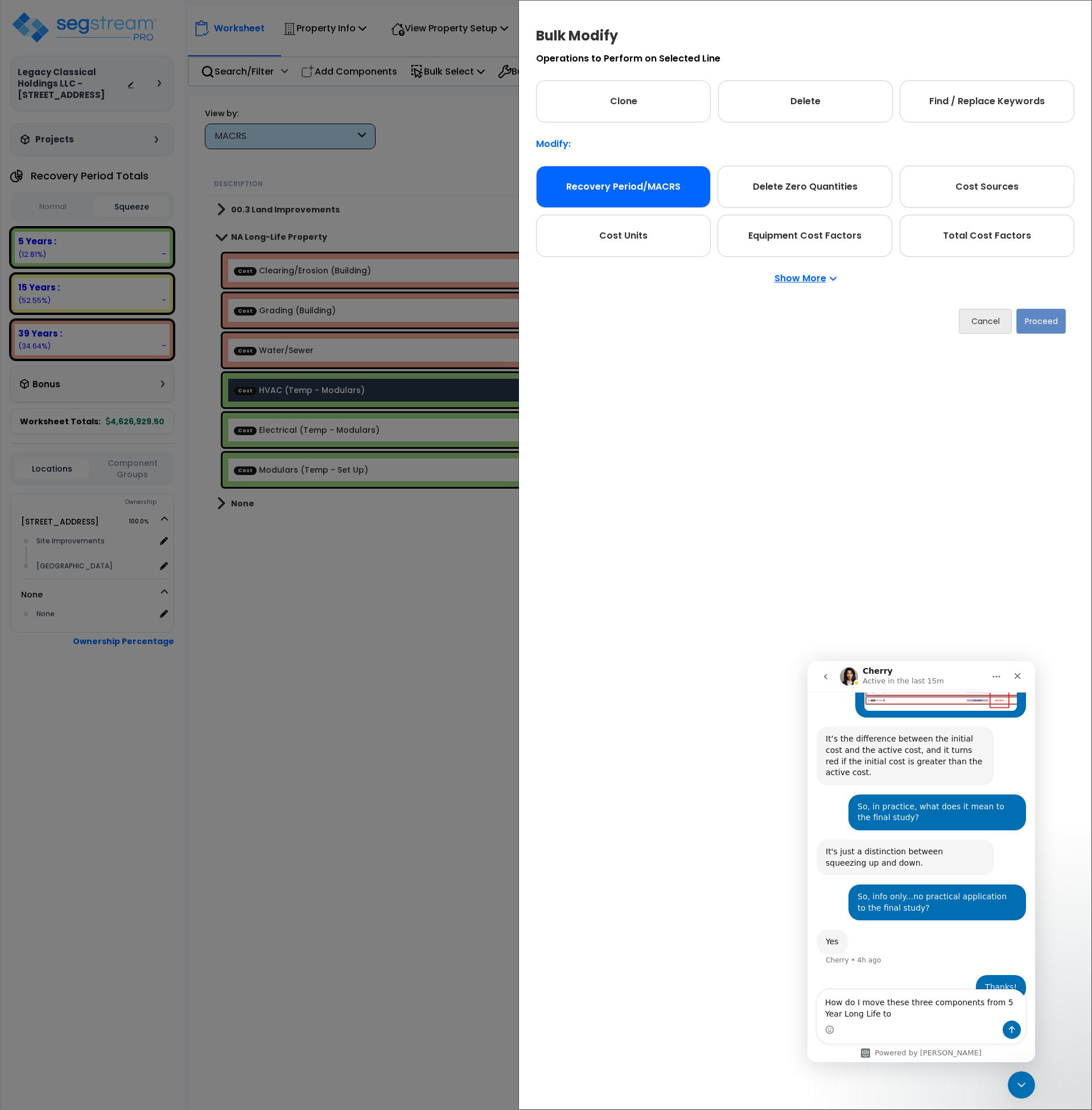
click at [617, 190] on div "Recovery Period/MACRS" at bounding box center [624, 187] width 175 height 42
click at [1047, 322] on button "Proceed" at bounding box center [1041, 321] width 50 height 25
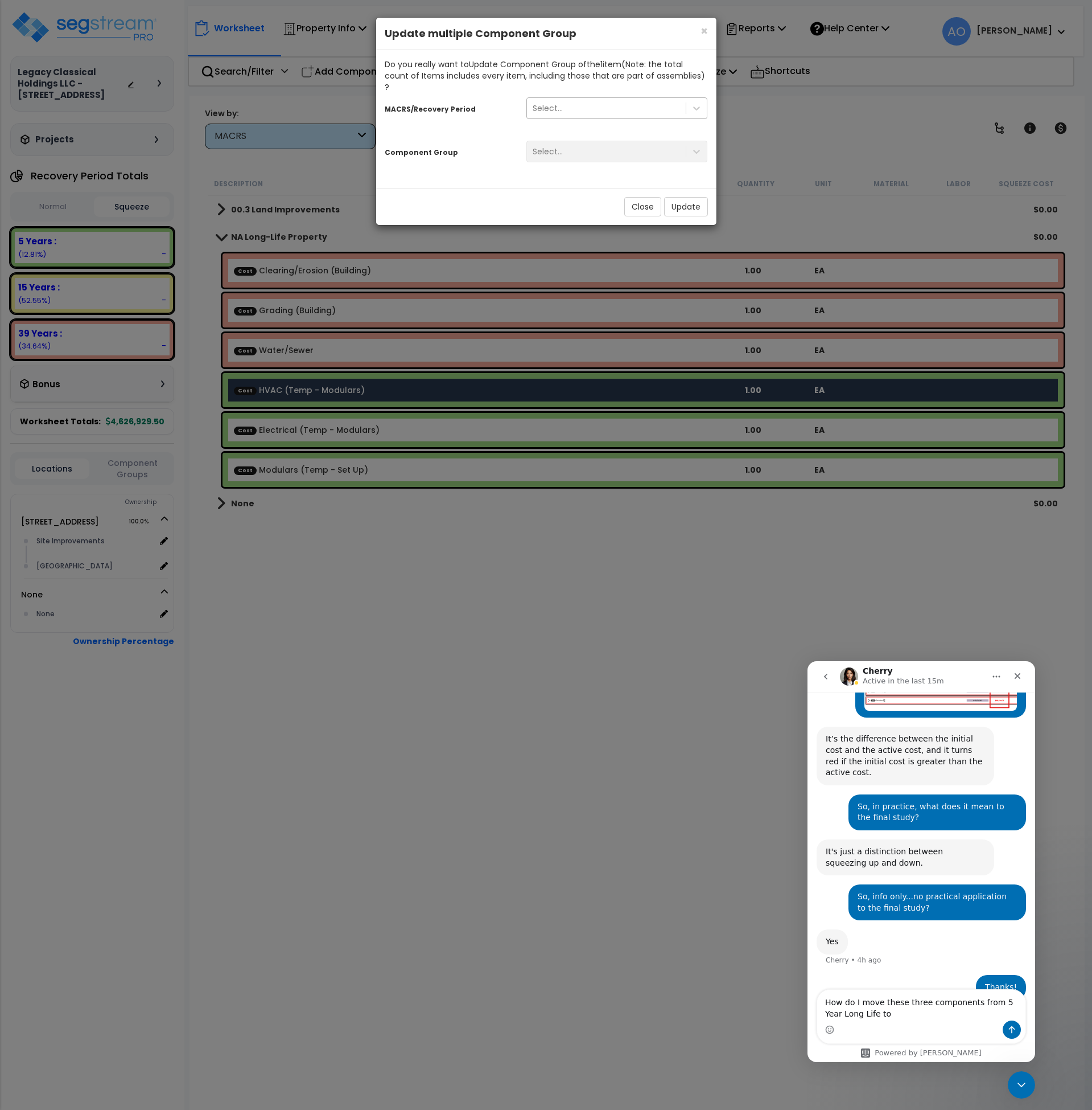
click at [567, 99] on div "Select..." at bounding box center [607, 108] width 159 height 18
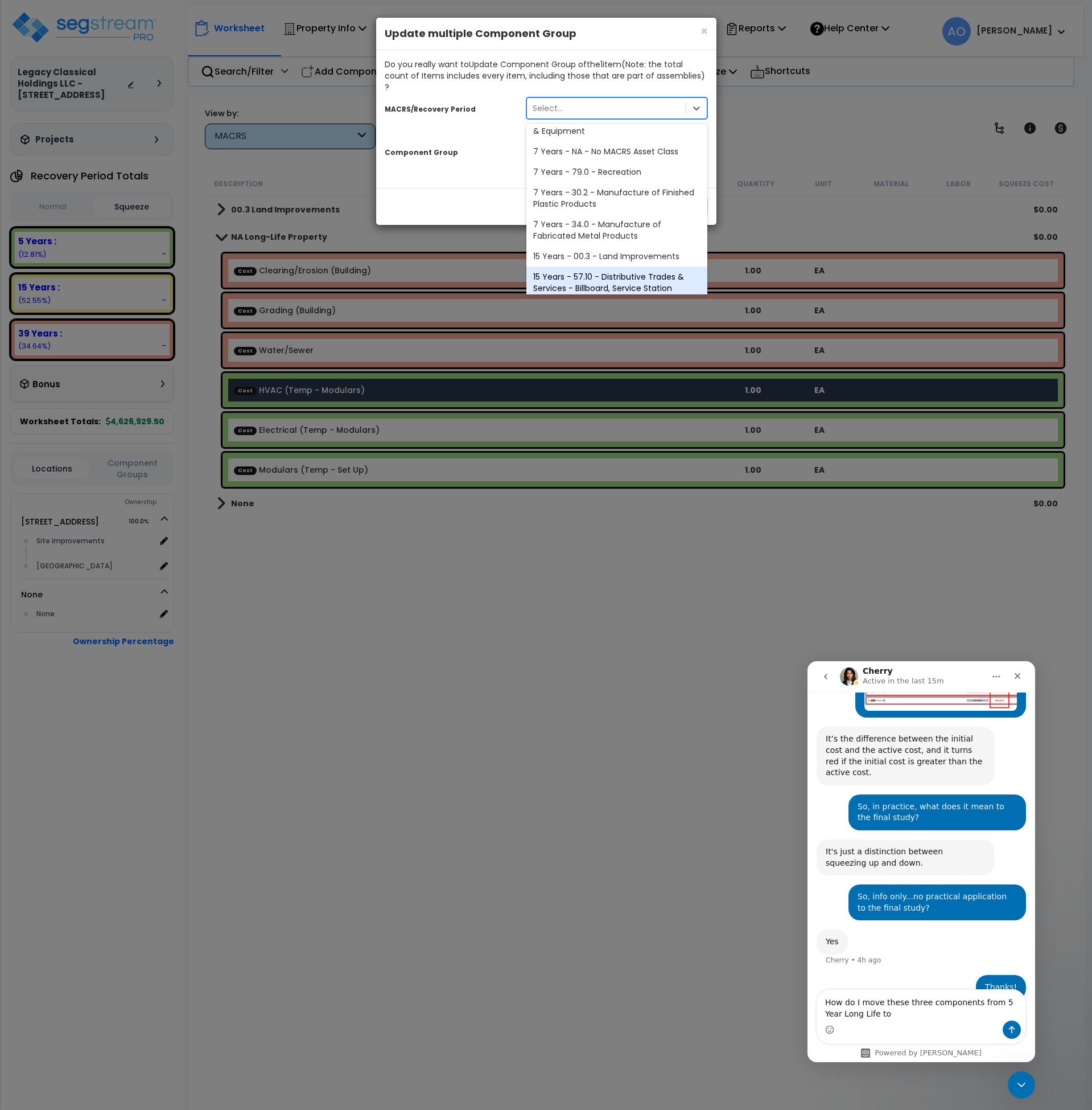
scroll to position [0, 0]
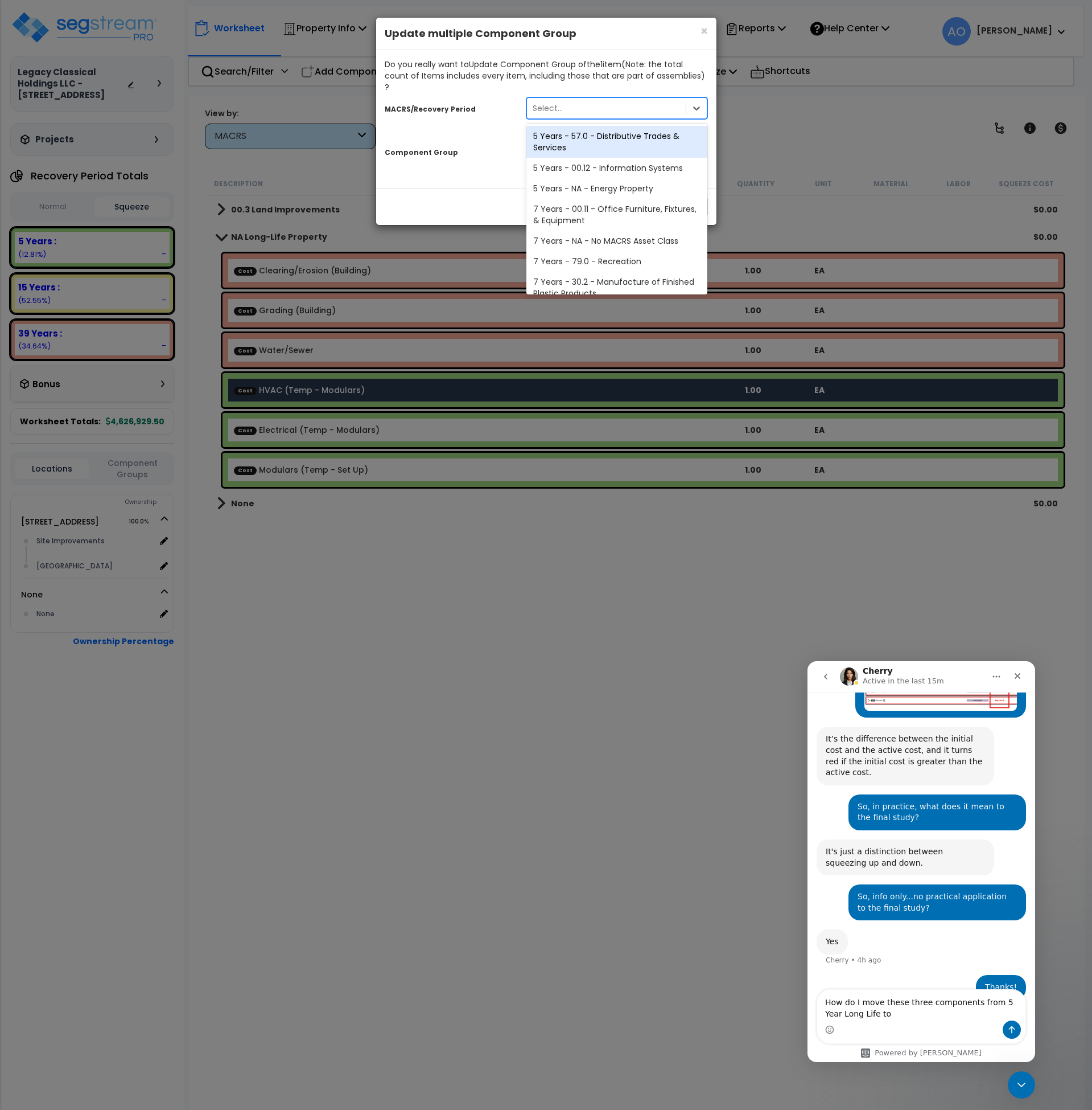
click at [596, 126] on div "5 Years - 57.0 - Distributive Trades & Services" at bounding box center [617, 141] width 182 height 32
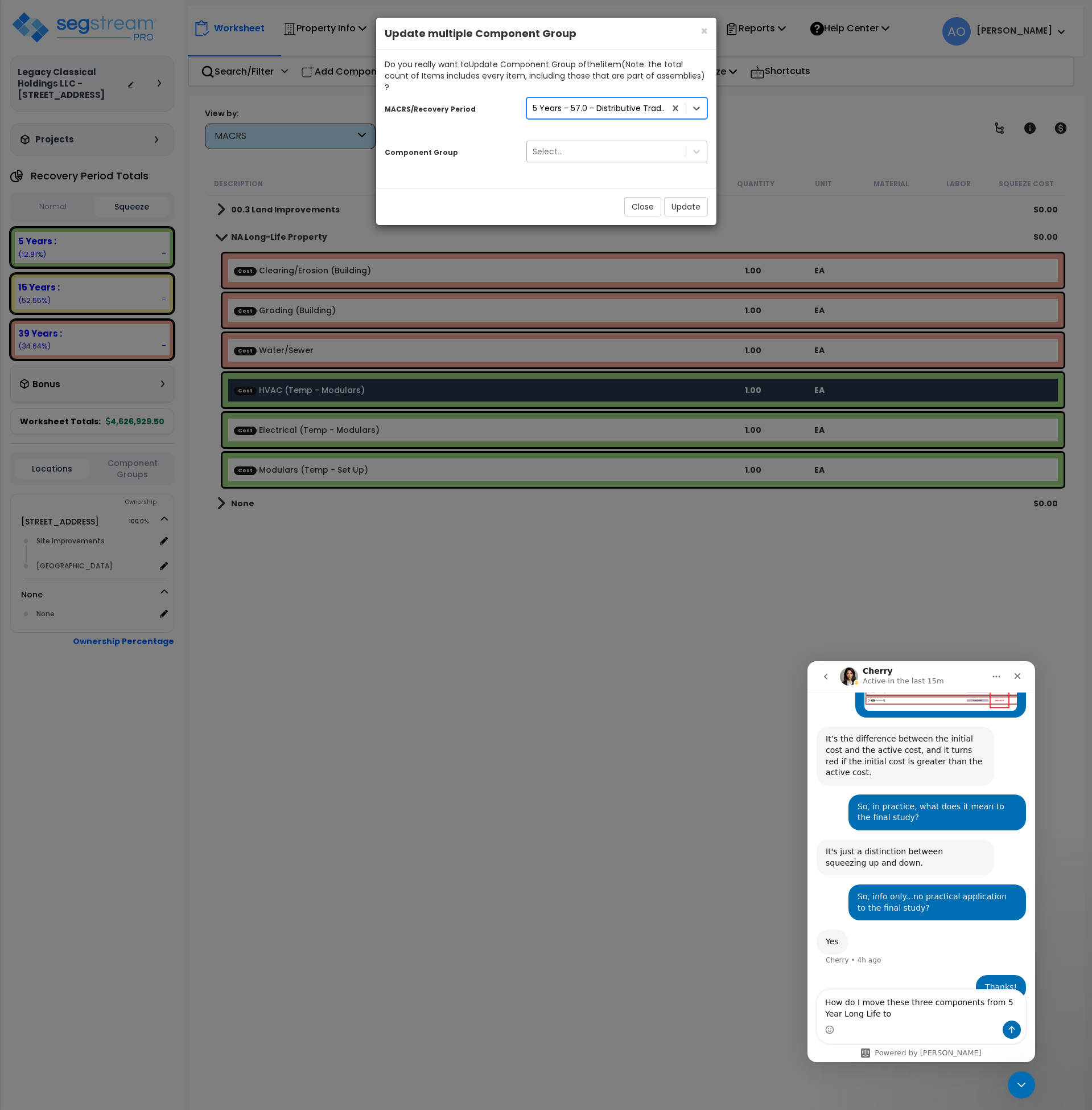
click at [591, 143] on div "Select..." at bounding box center [607, 152] width 159 height 18
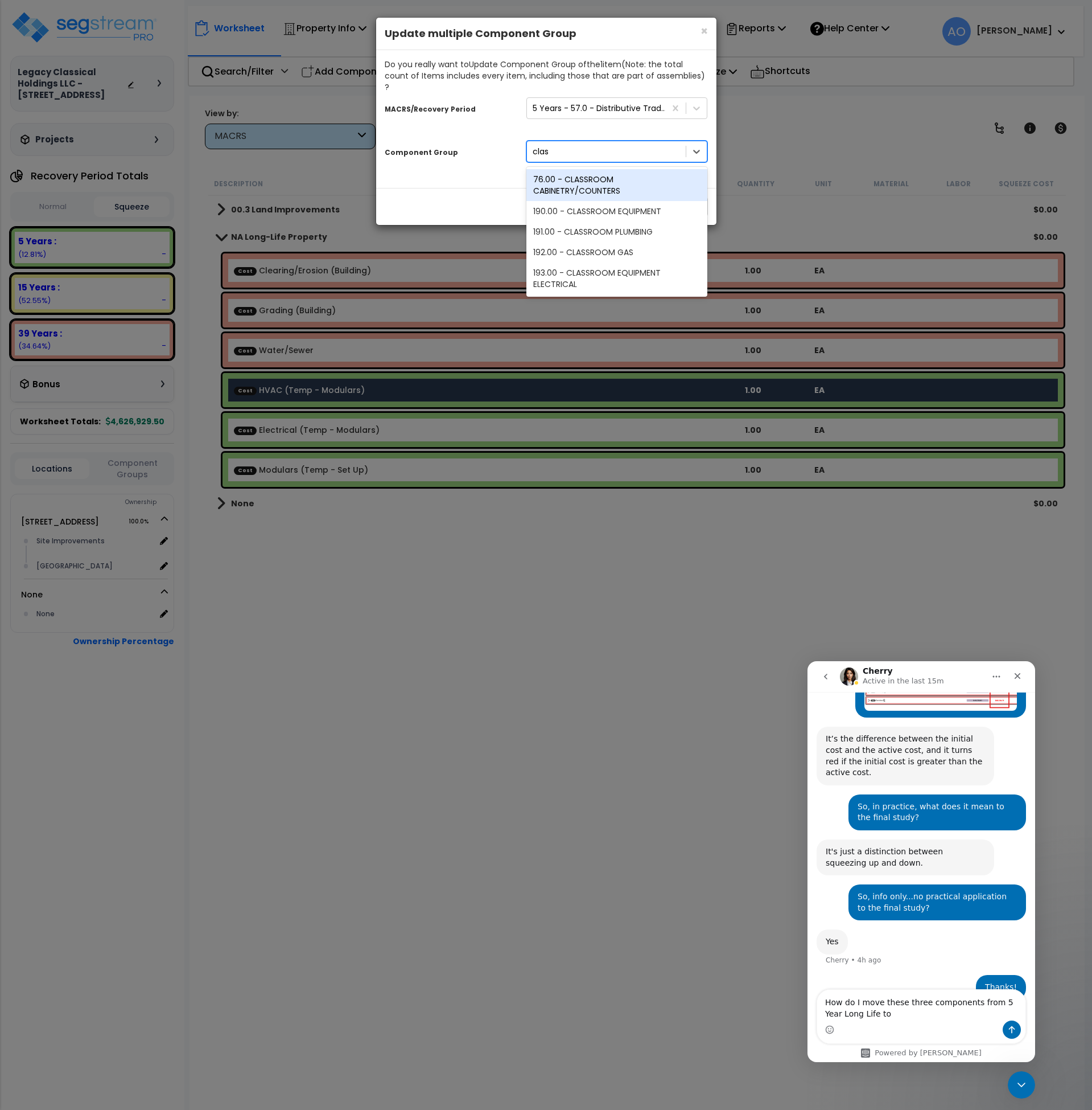
type input "class"
click at [614, 201] on div "190.00 - CLASSROOM EQUIPMENT" at bounding box center [617, 211] width 182 height 20
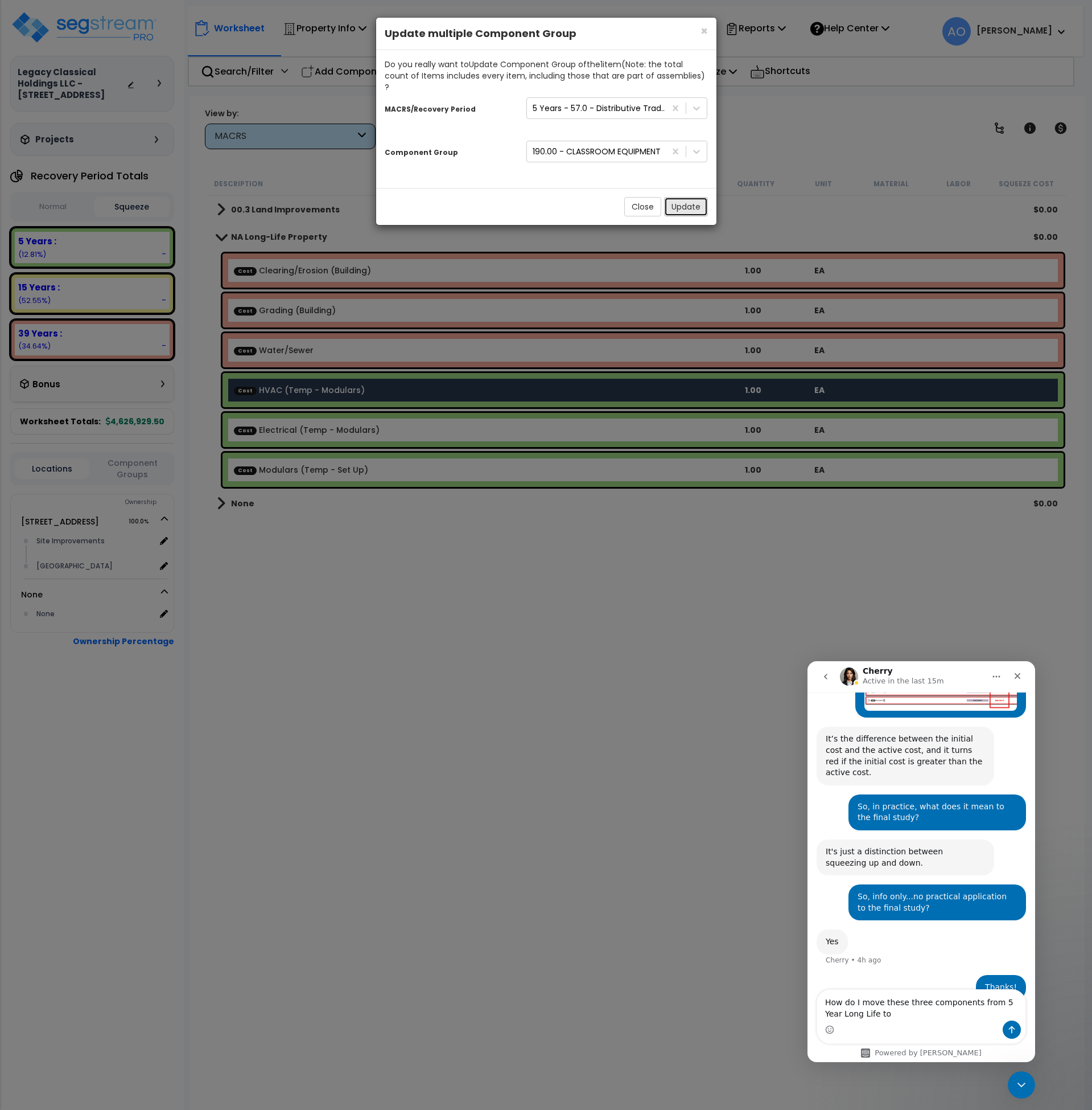
click at [674, 197] on button "Update" at bounding box center [686, 207] width 44 height 20
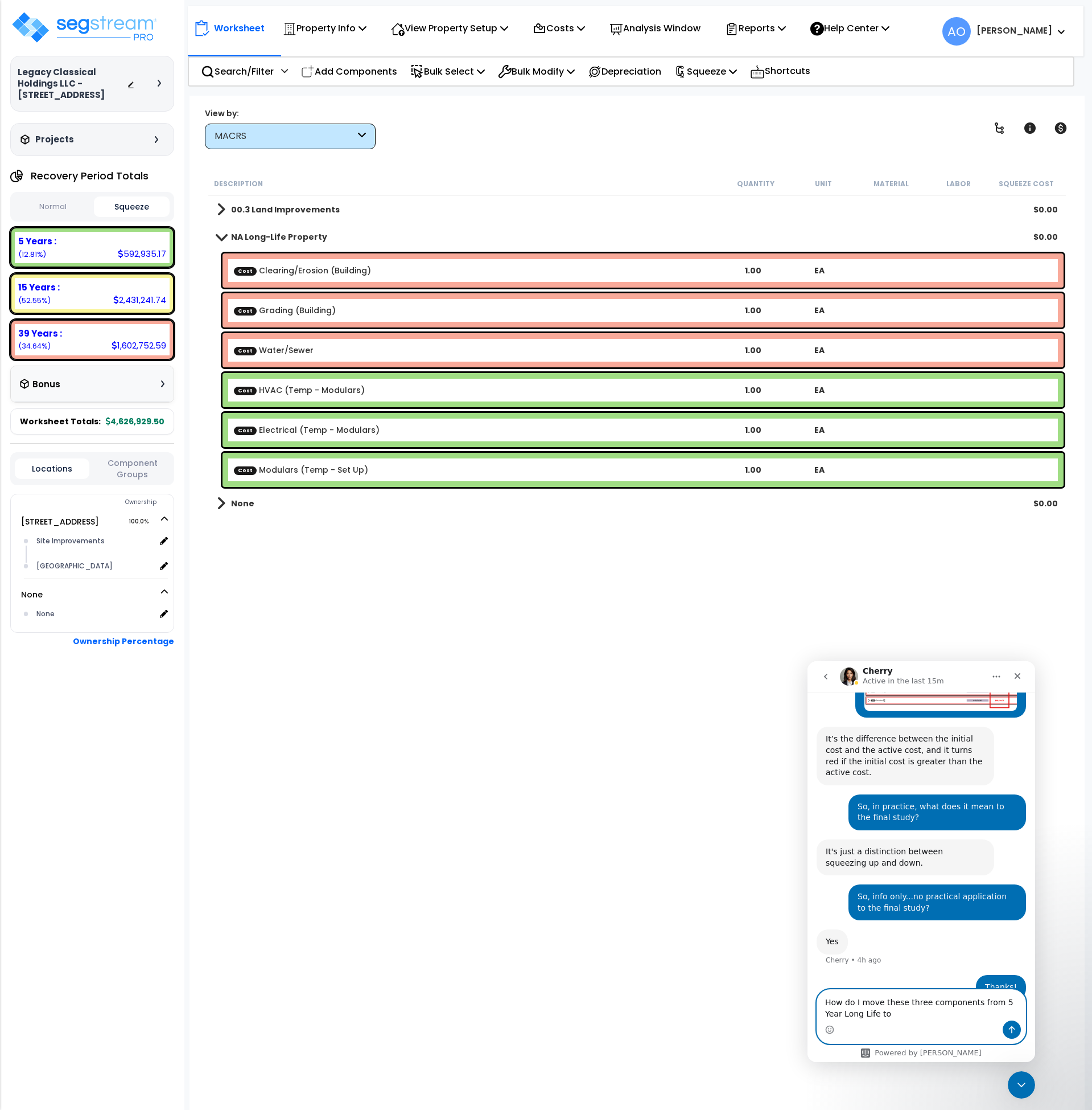
click at [914, 1016] on textarea "How do I move these three components from 5 Year Long Life to" at bounding box center [921, 1005] width 209 height 31
drag, startPoint x: 817, startPoint y: 1009, endPoint x: 786, endPoint y: 1003, distance: 31.6
click at [808, 1003] on html "Cherry Active in the last 15m Ask us about anything SegStream, we're here for y…" at bounding box center [921, 861] width 228 height 401
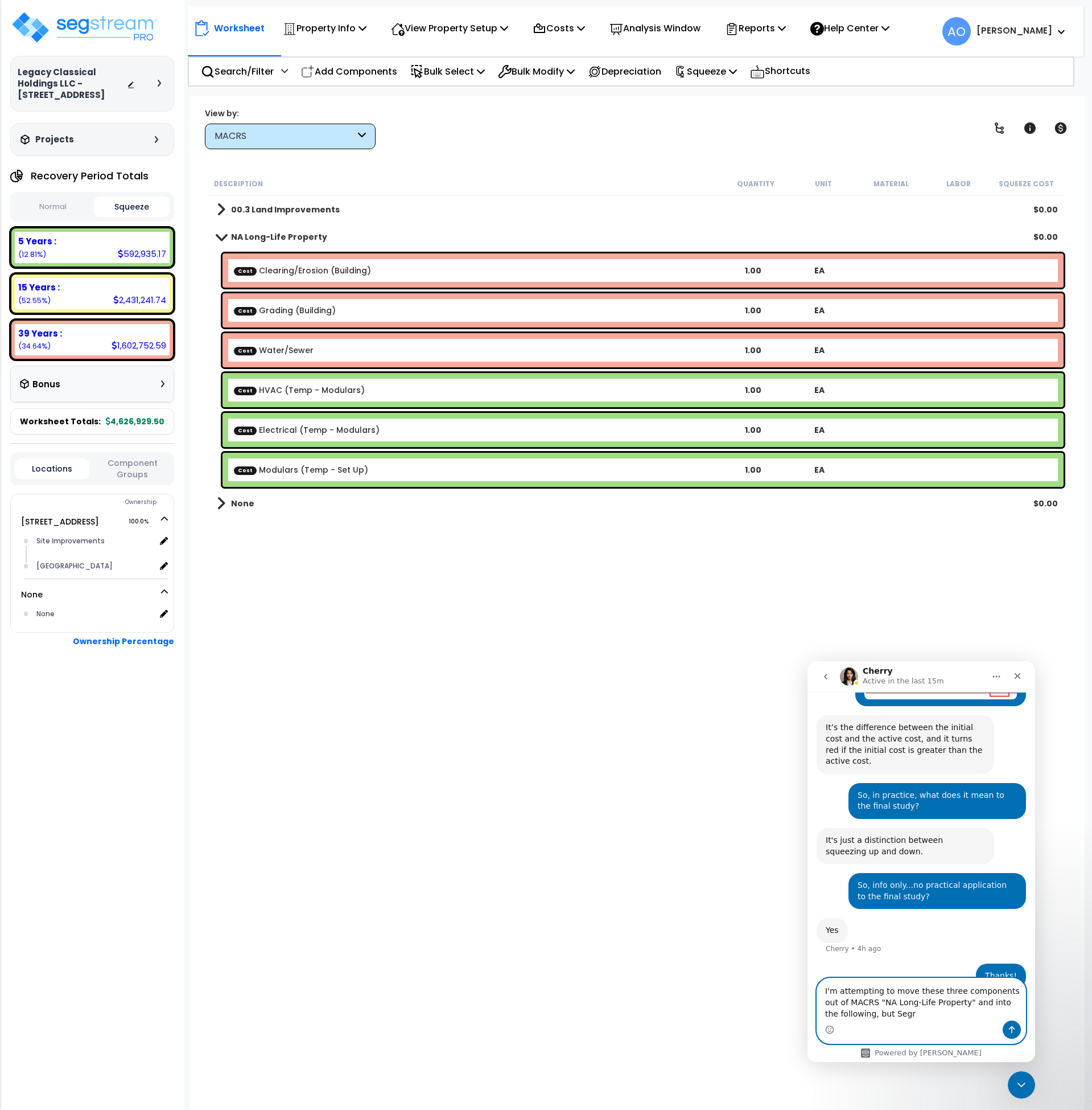
type textarea "I'm attempting to move these three components out of MACRS "NA Long-Life Proper…"
click at [100, 22] on img at bounding box center [84, 27] width 148 height 34
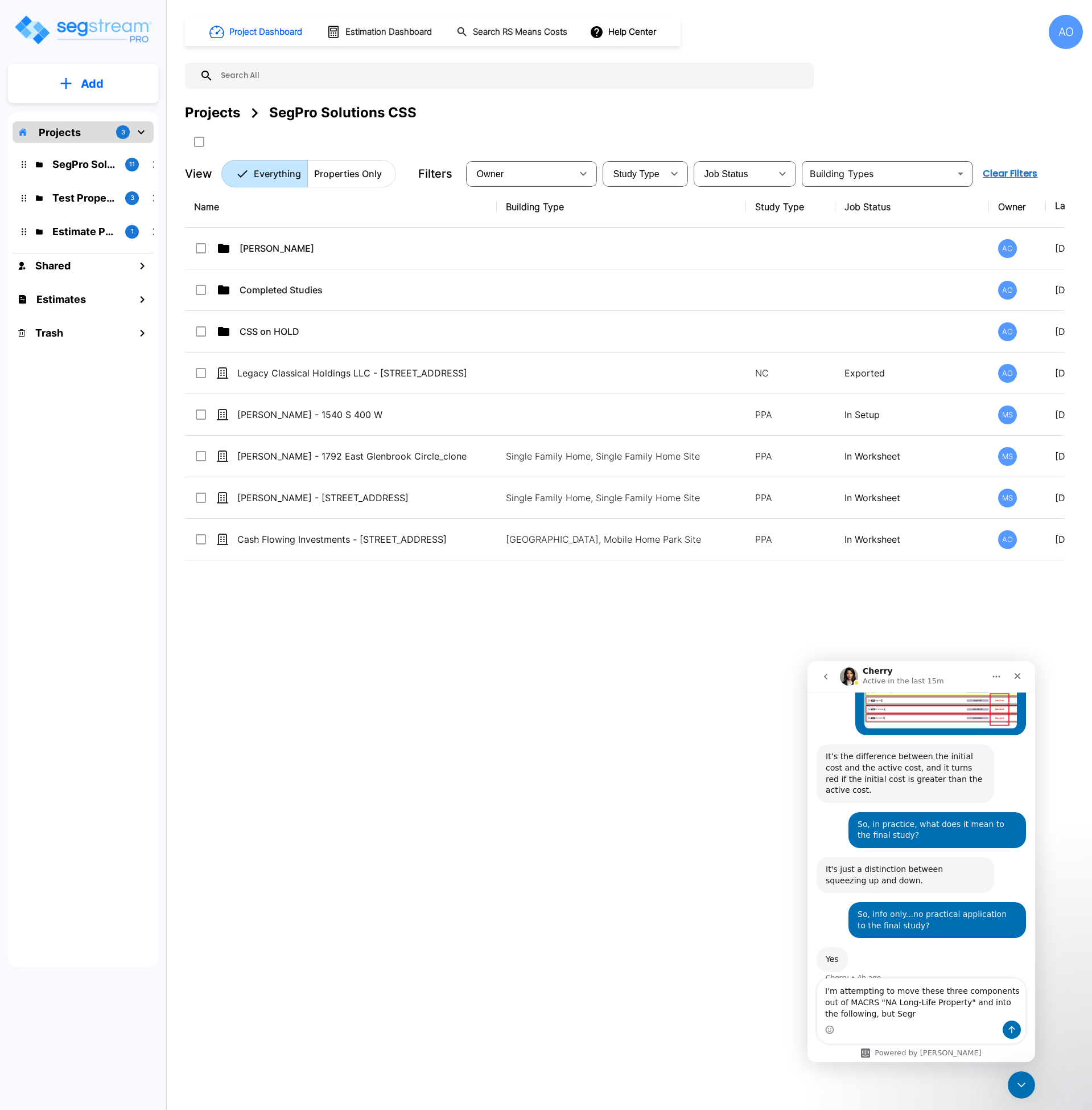
scroll to position [533, 0]
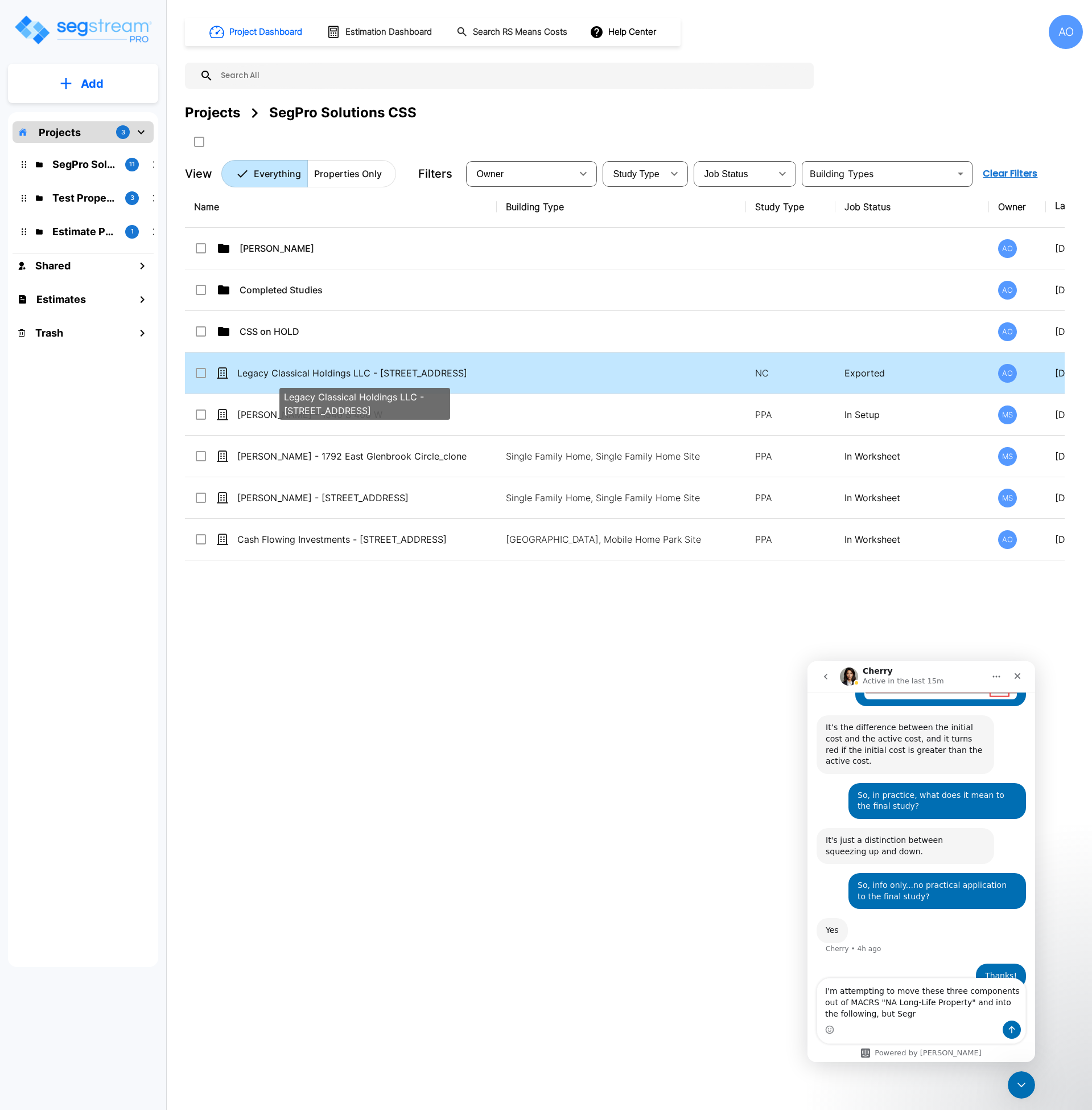
click at [353, 376] on p "Legacy Classical Holdings LLC - [STREET_ADDRESS]" at bounding box center [364, 372] width 255 height 13
checkbox input "true"
click at [353, 376] on p "Legacy Classical Holdings LLC - [STREET_ADDRESS]" at bounding box center [364, 372] width 255 height 13
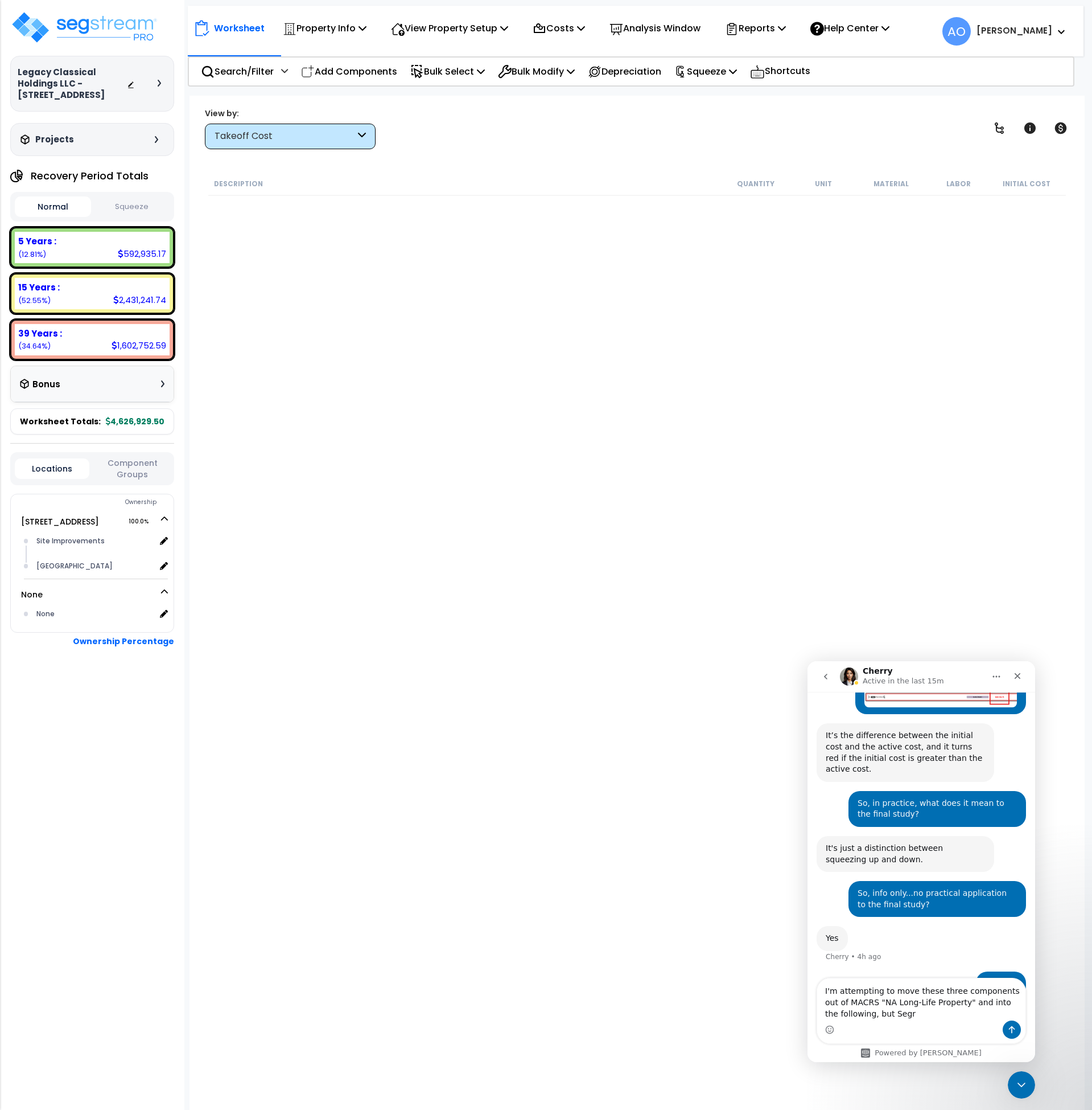
scroll to position [533, 0]
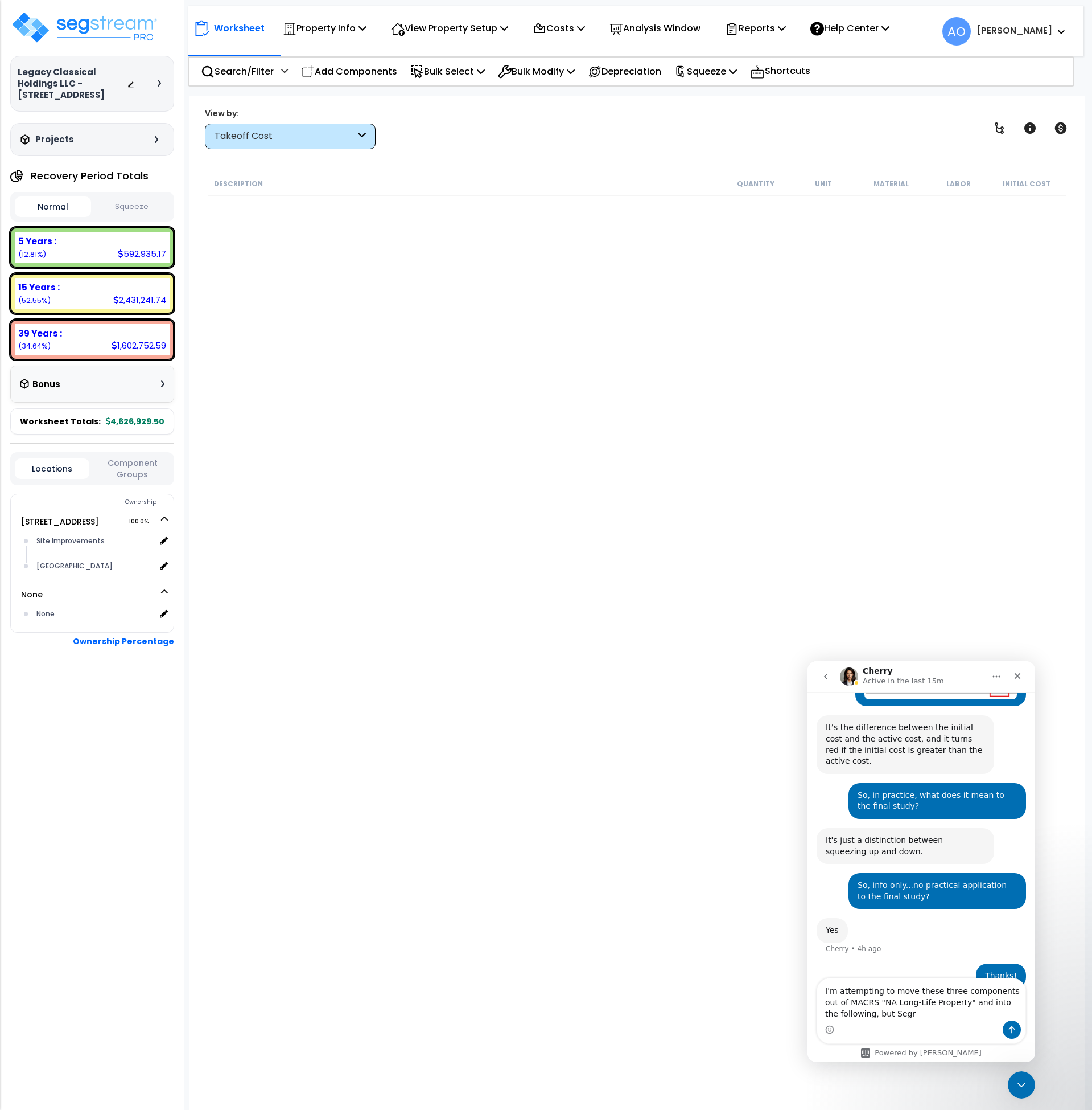
click at [255, 146] on div "Takeoff Cost" at bounding box center [290, 136] width 171 height 25
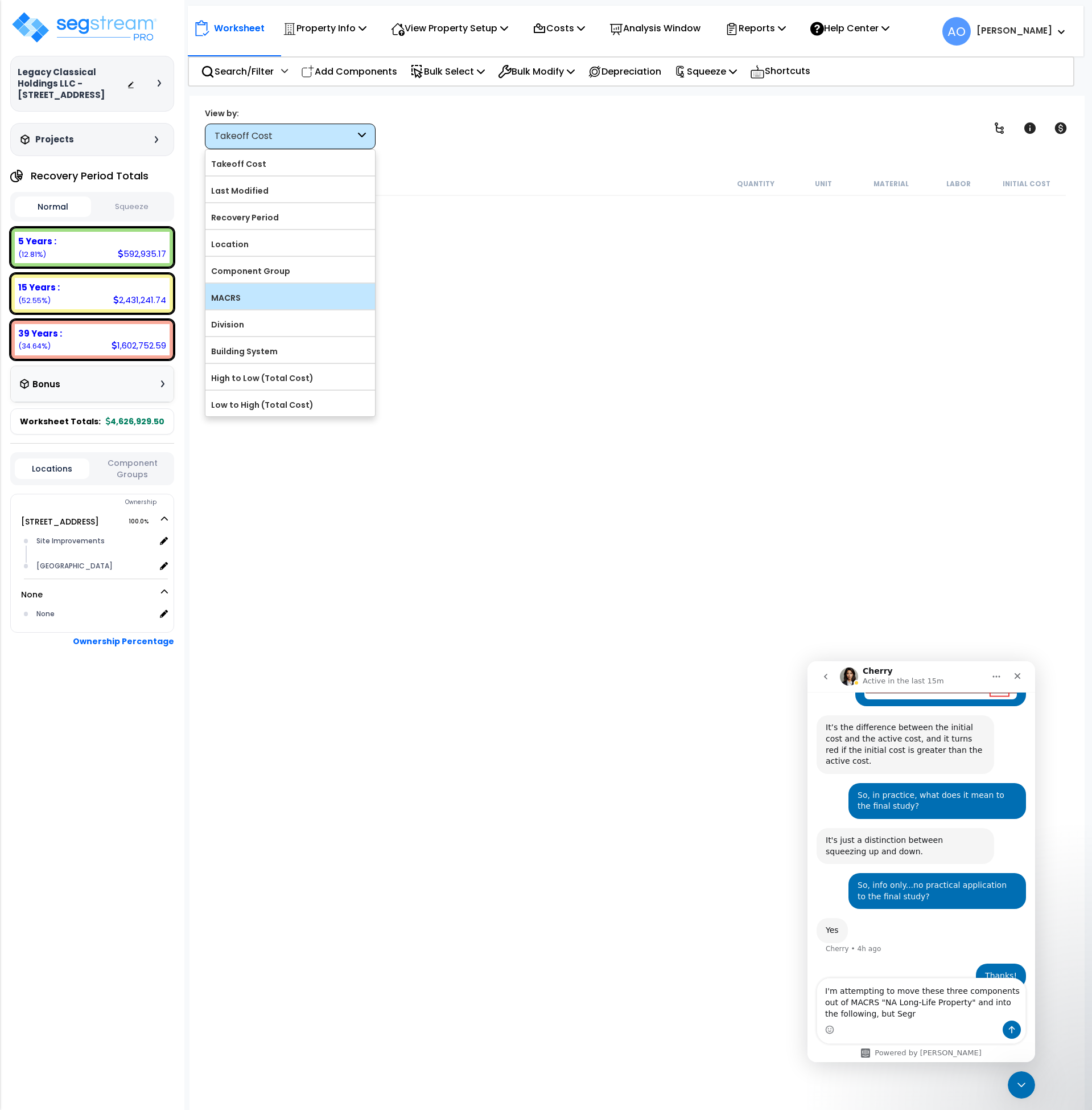
click at [263, 296] on label "MACRS" at bounding box center [291, 298] width 170 height 17
click at [0, 0] on input "MACRS" at bounding box center [0, 0] width 0 height 0
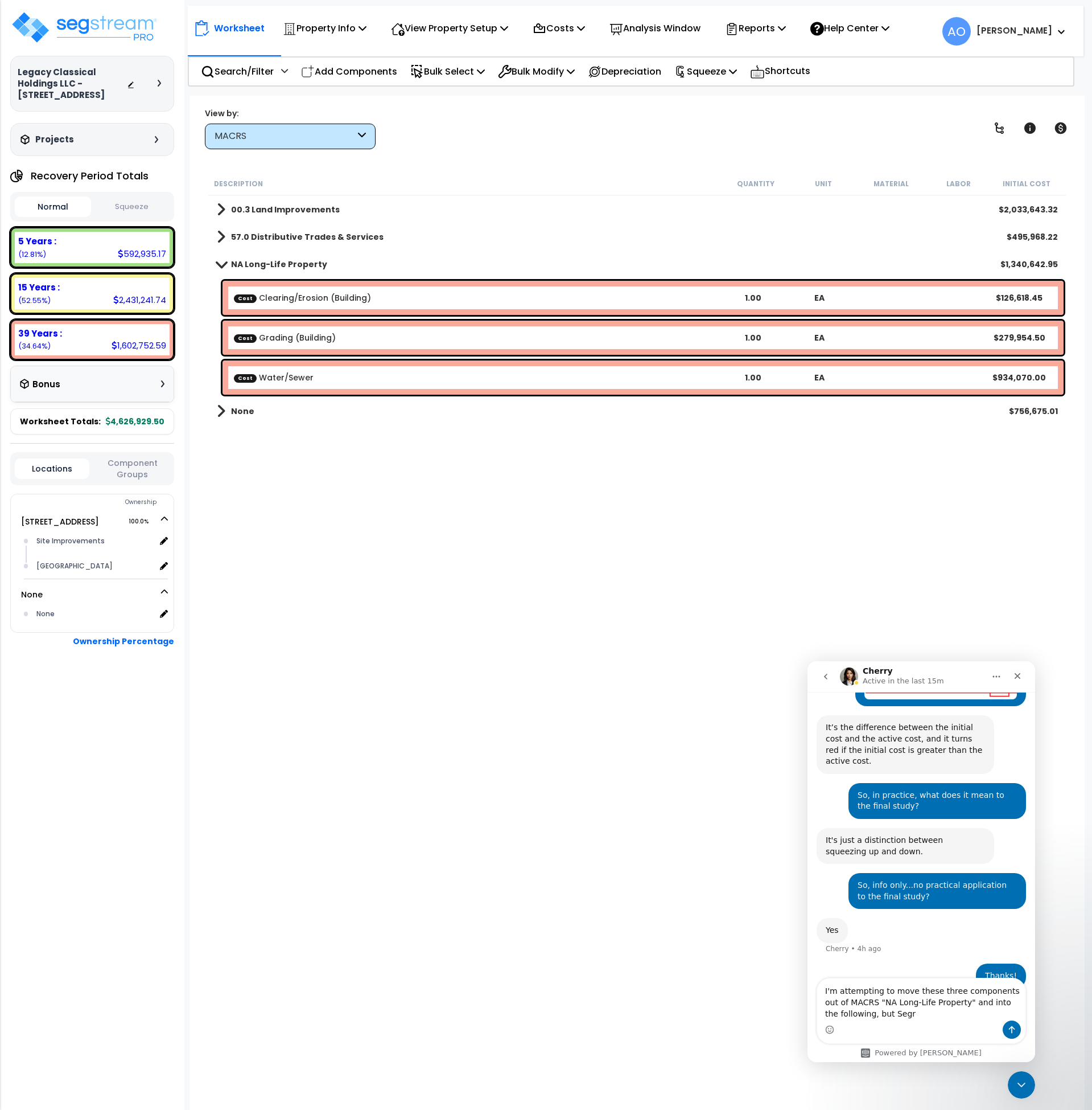
click at [284, 237] on b "57.0 Distributive Trades & Services" at bounding box center [307, 237] width 152 height 11
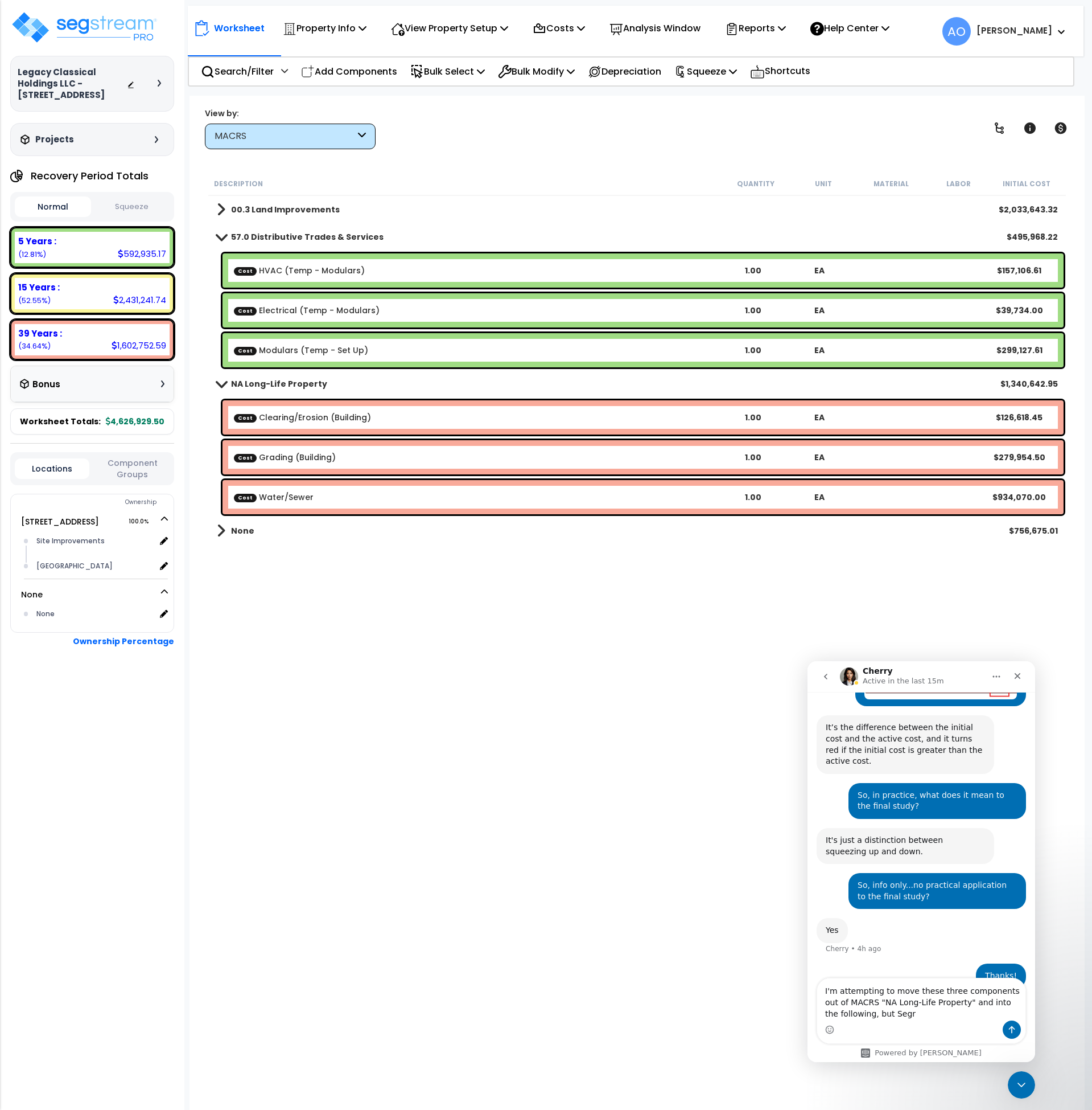
click at [284, 237] on b "57.0 Distributive Trades & Services" at bounding box center [307, 237] width 152 height 11
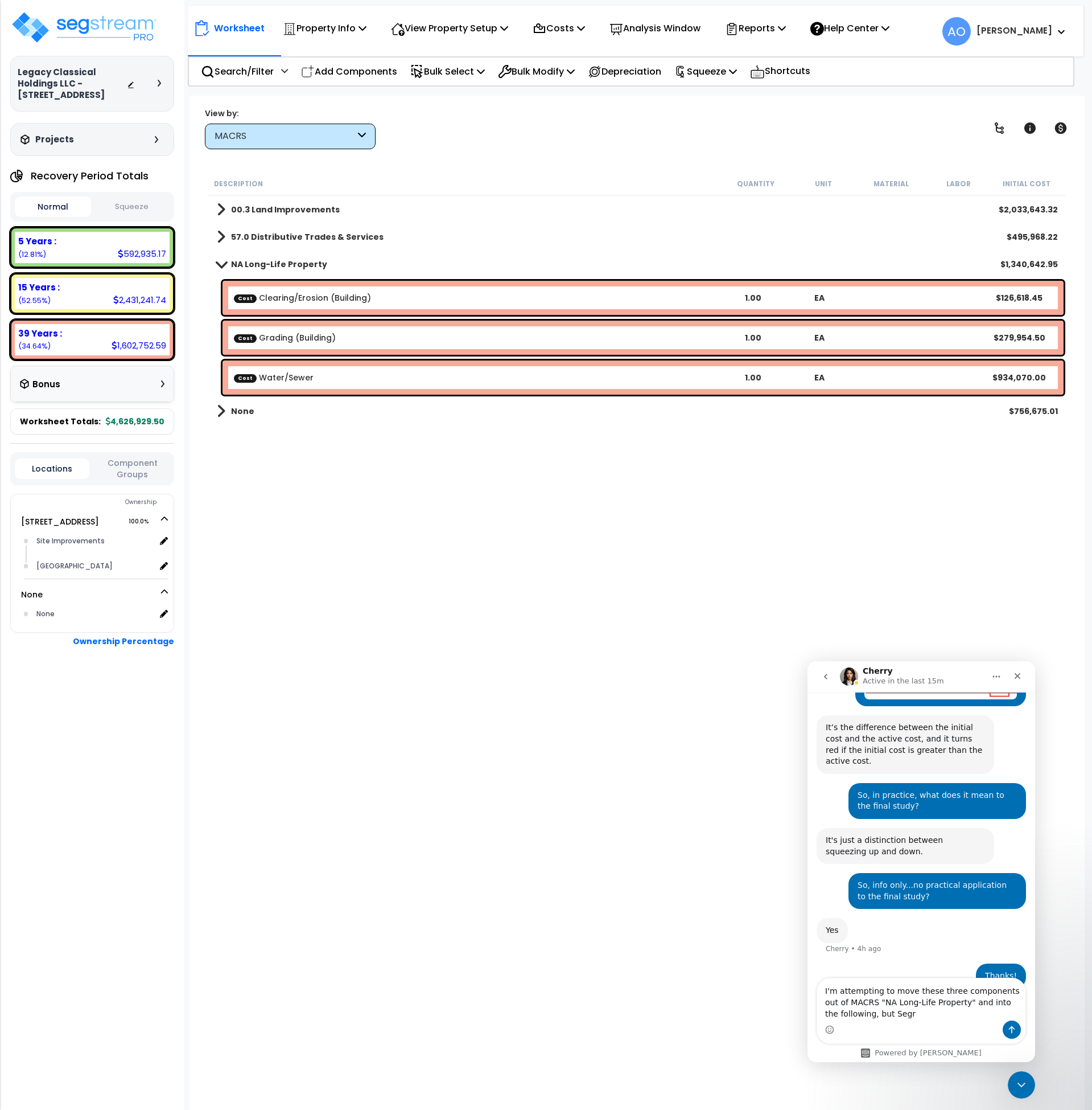
click at [149, 200] on button "Squeeze" at bounding box center [132, 207] width 77 height 20
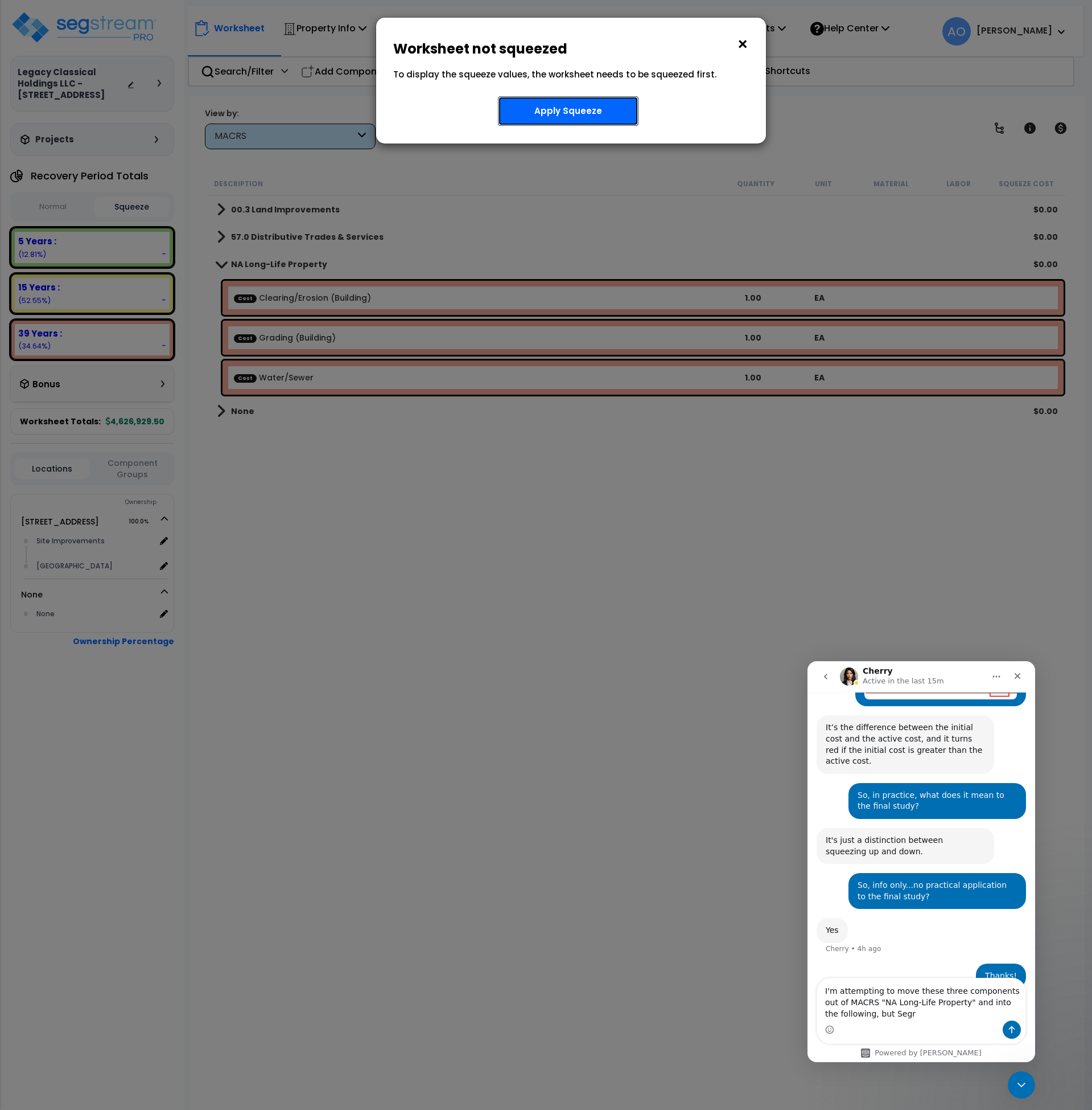
click at [577, 124] on button "Apply Squeeze" at bounding box center [568, 111] width 140 height 30
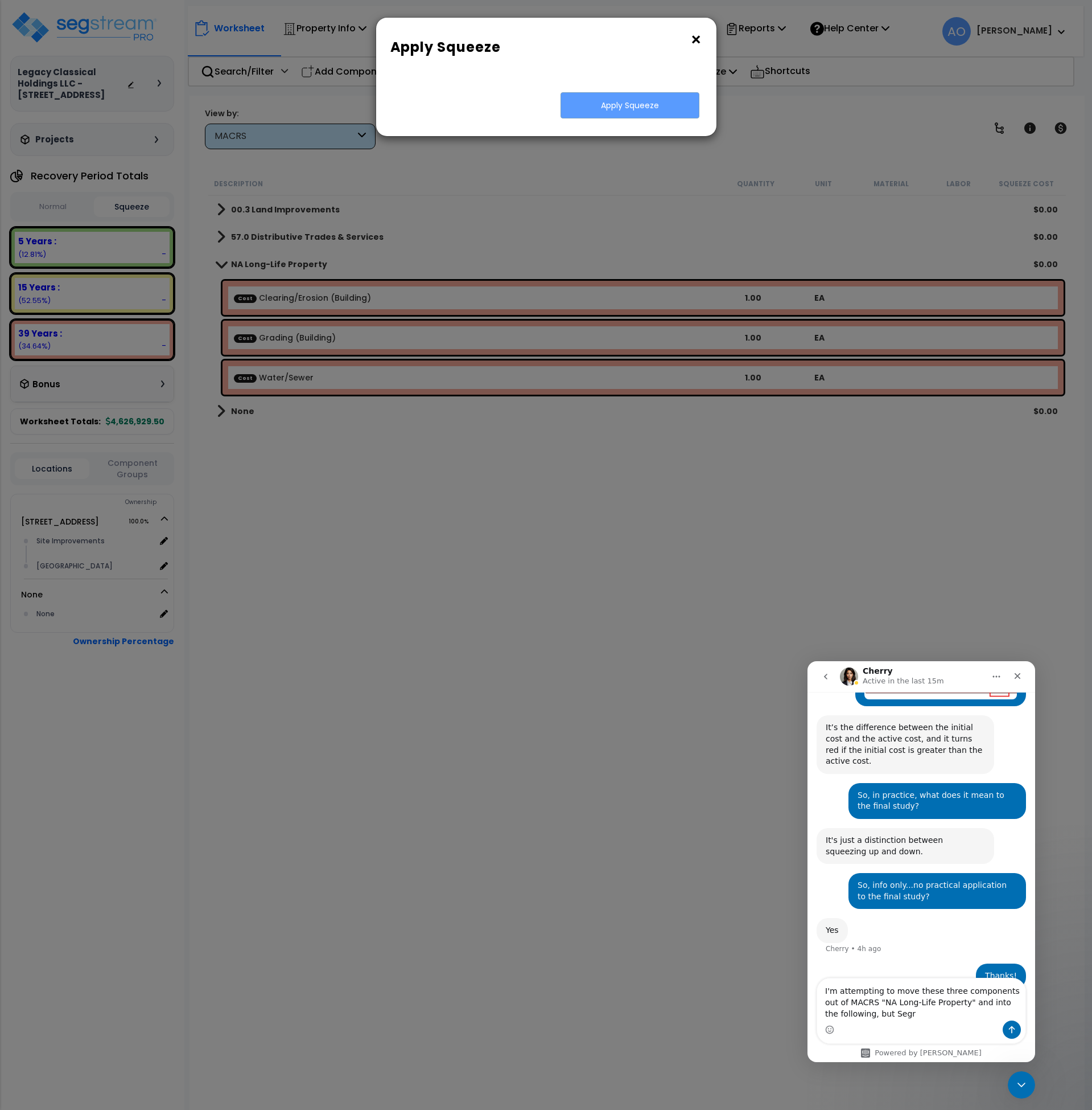
click at [698, 41] on button "×" at bounding box center [696, 40] width 13 height 18
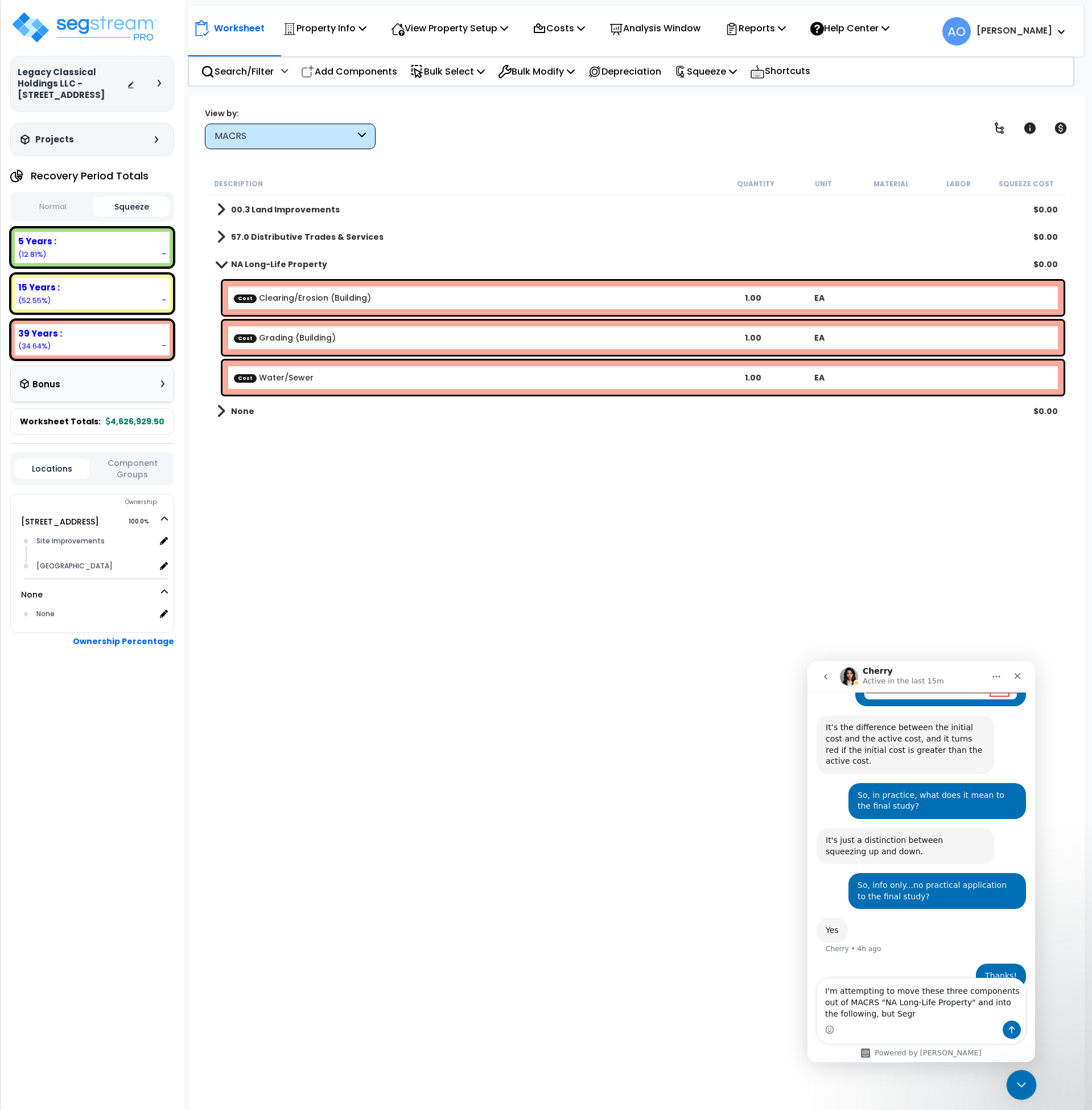
drag, startPoint x: 1020, startPoint y: 1090, endPoint x: 1995, endPoint y: 2129, distance: 1424.8
click at [1020, 1090] on icon "Close Intercom Messenger" at bounding box center [1020, 1083] width 13 height 13
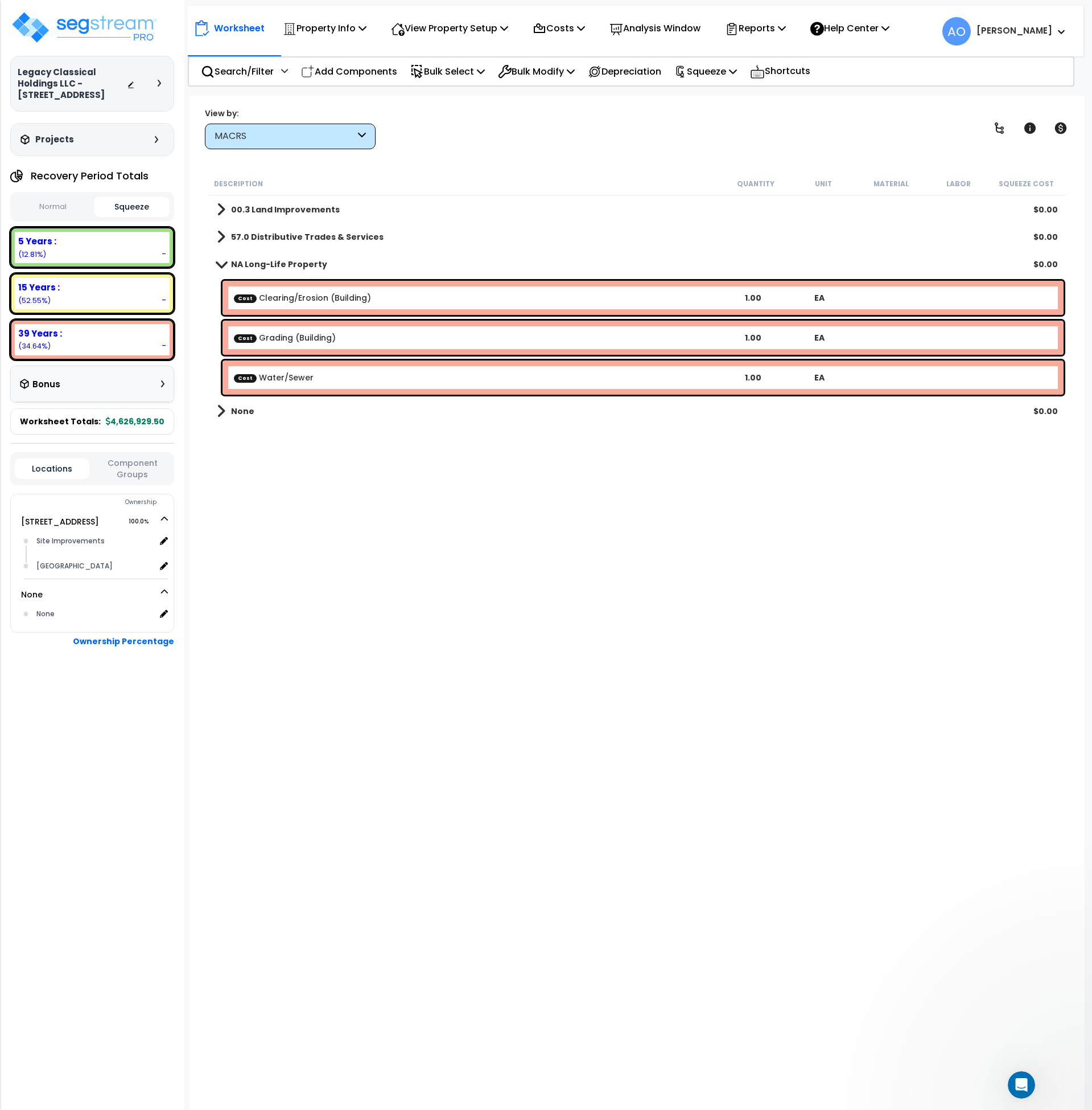
scroll to position [0, 0]
click at [519, 746] on div "Description Quantity Unit Material Labor Squeeze Cost 00.3 Land Improvements $0…" at bounding box center [637, 544] width 862 height 744
click at [281, 263] on b "NA Long-Life Property" at bounding box center [279, 264] width 96 height 11
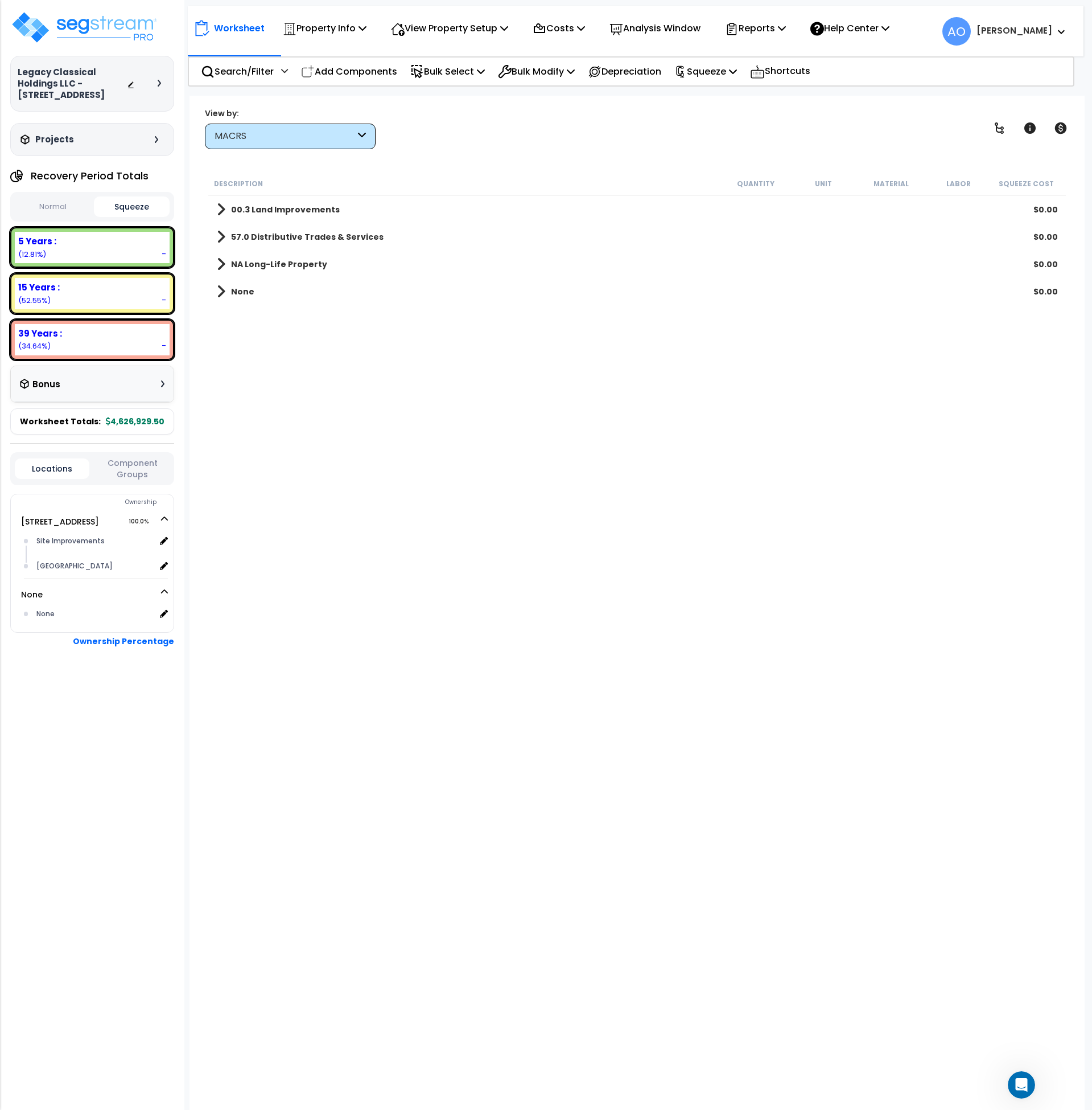
click at [281, 263] on b "NA Long-Life Property" at bounding box center [279, 264] width 96 height 11
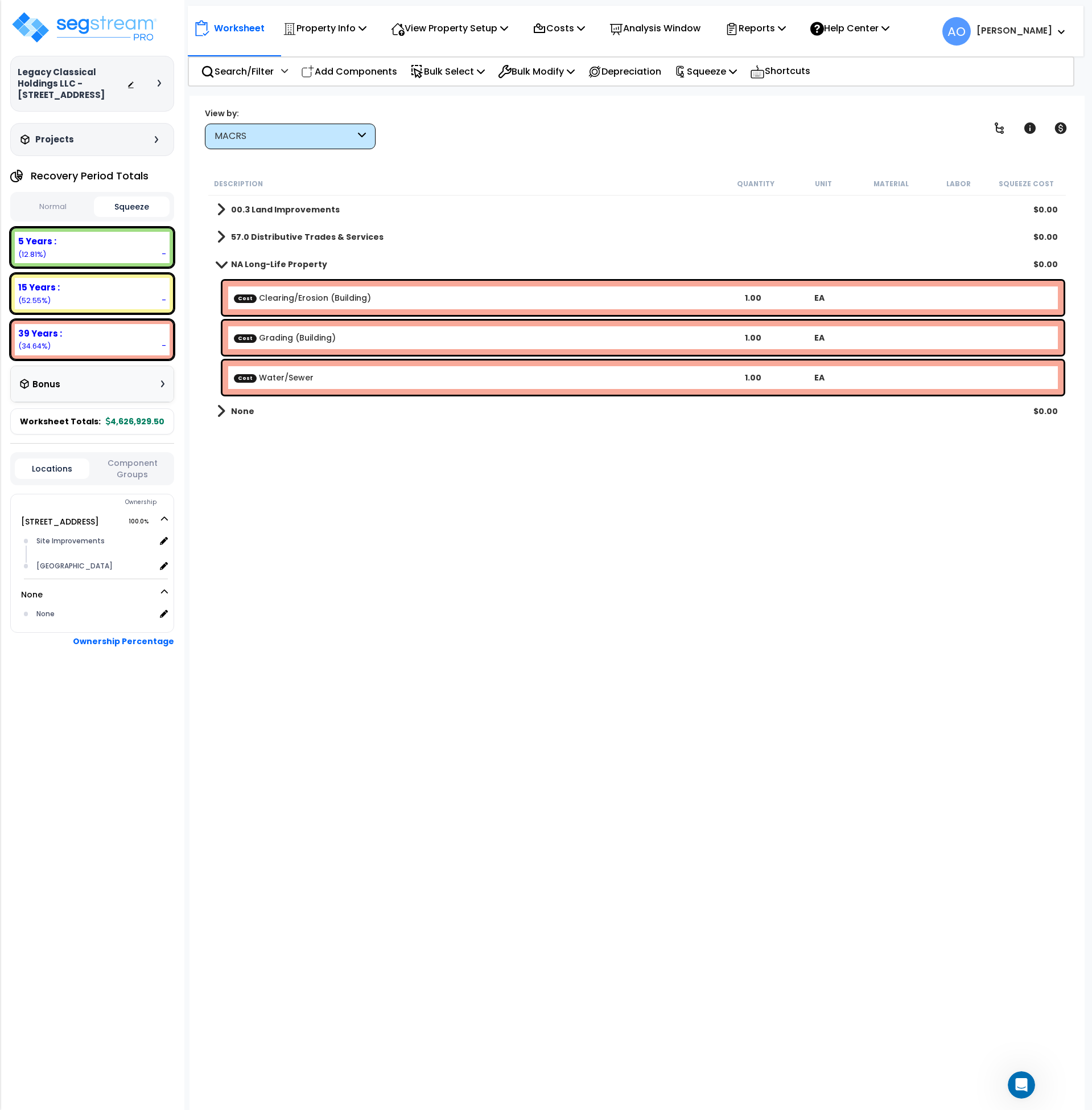
click at [284, 236] on b "57.0 Distributive Trades & Services" at bounding box center [307, 237] width 152 height 11
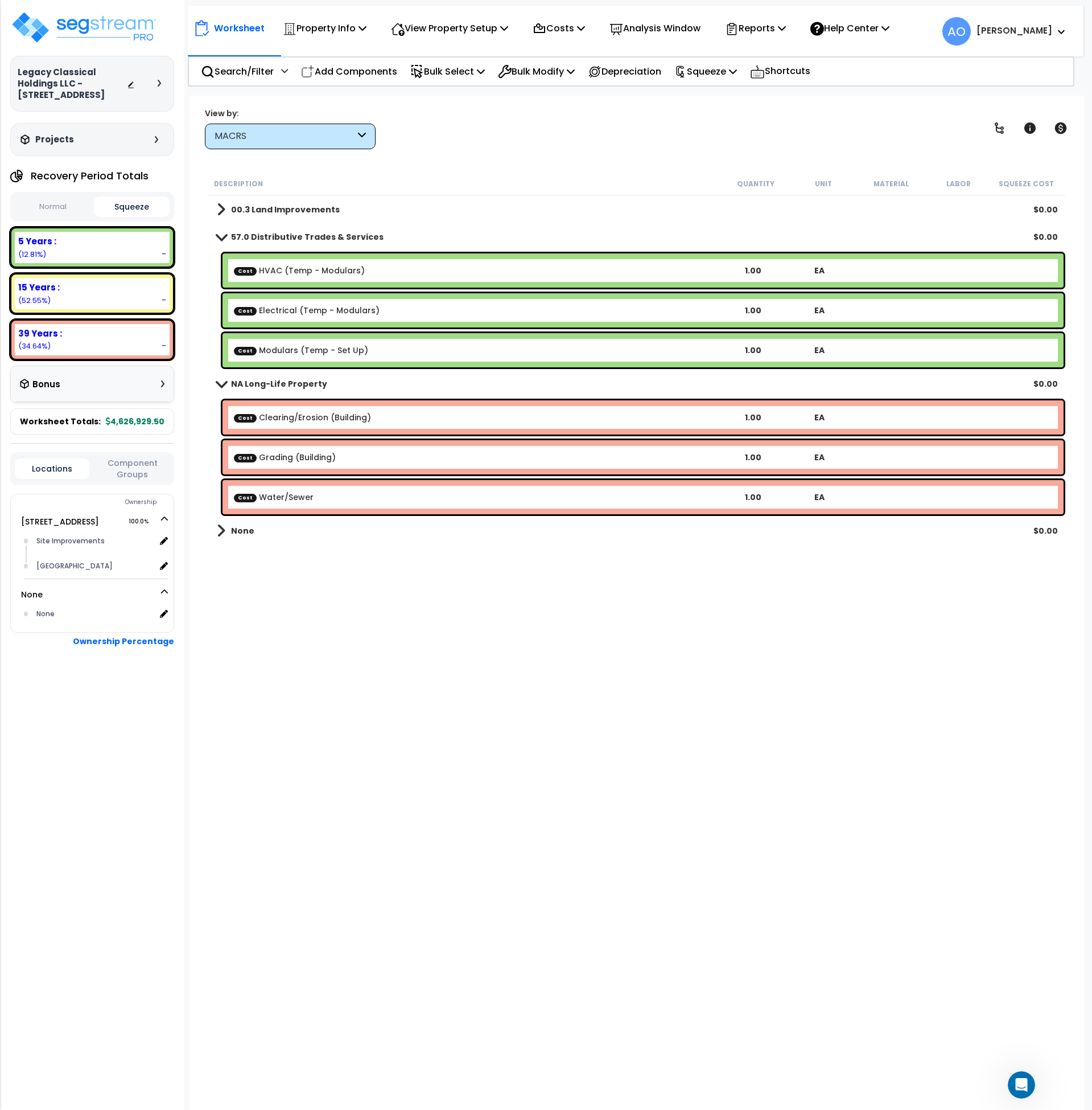
click at [284, 206] on b "00.3 Land Improvements" at bounding box center [285, 209] width 109 height 11
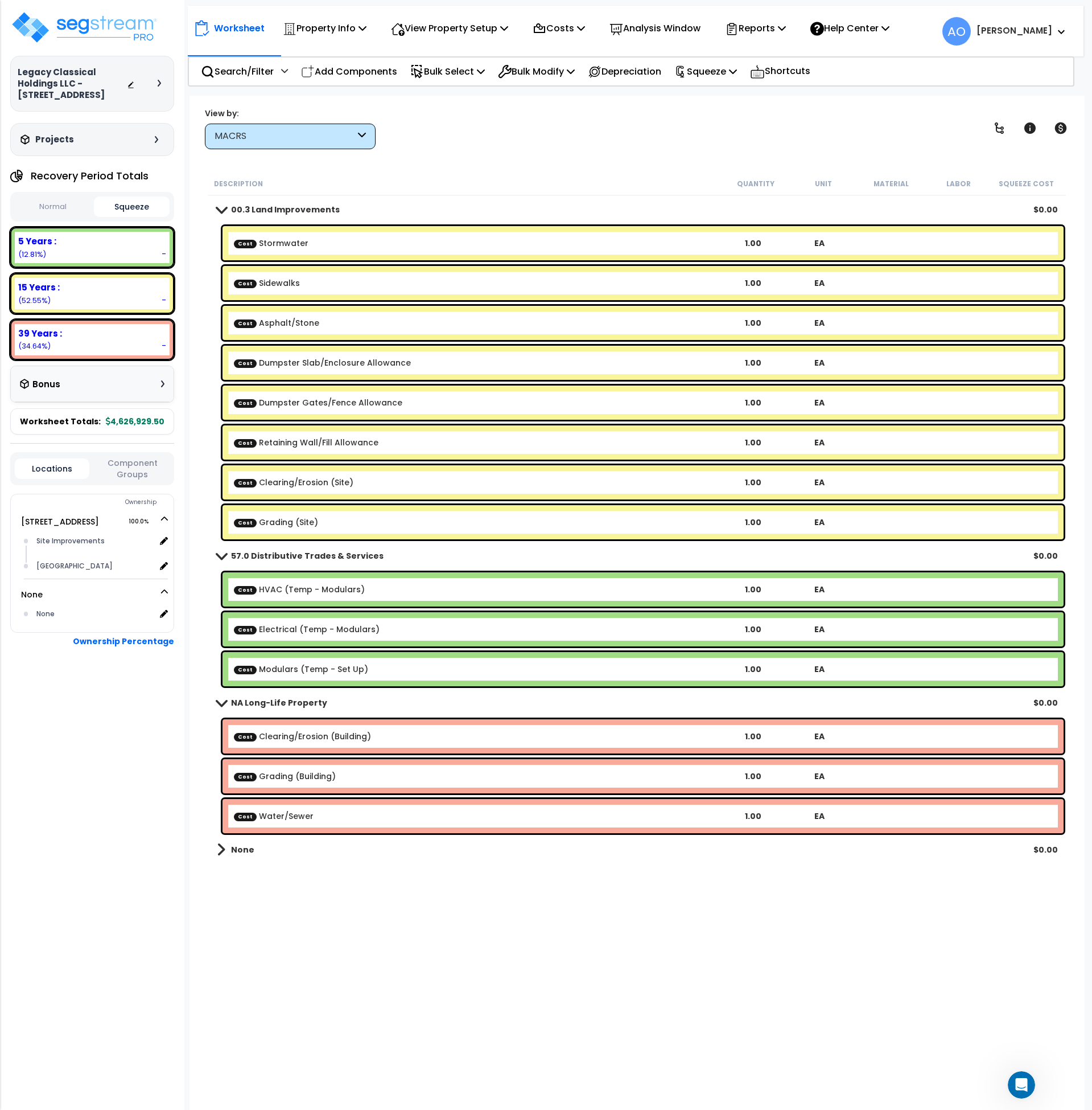
scroll to position [50, 0]
click at [239, 855] on b "None" at bounding box center [242, 849] width 23 height 11
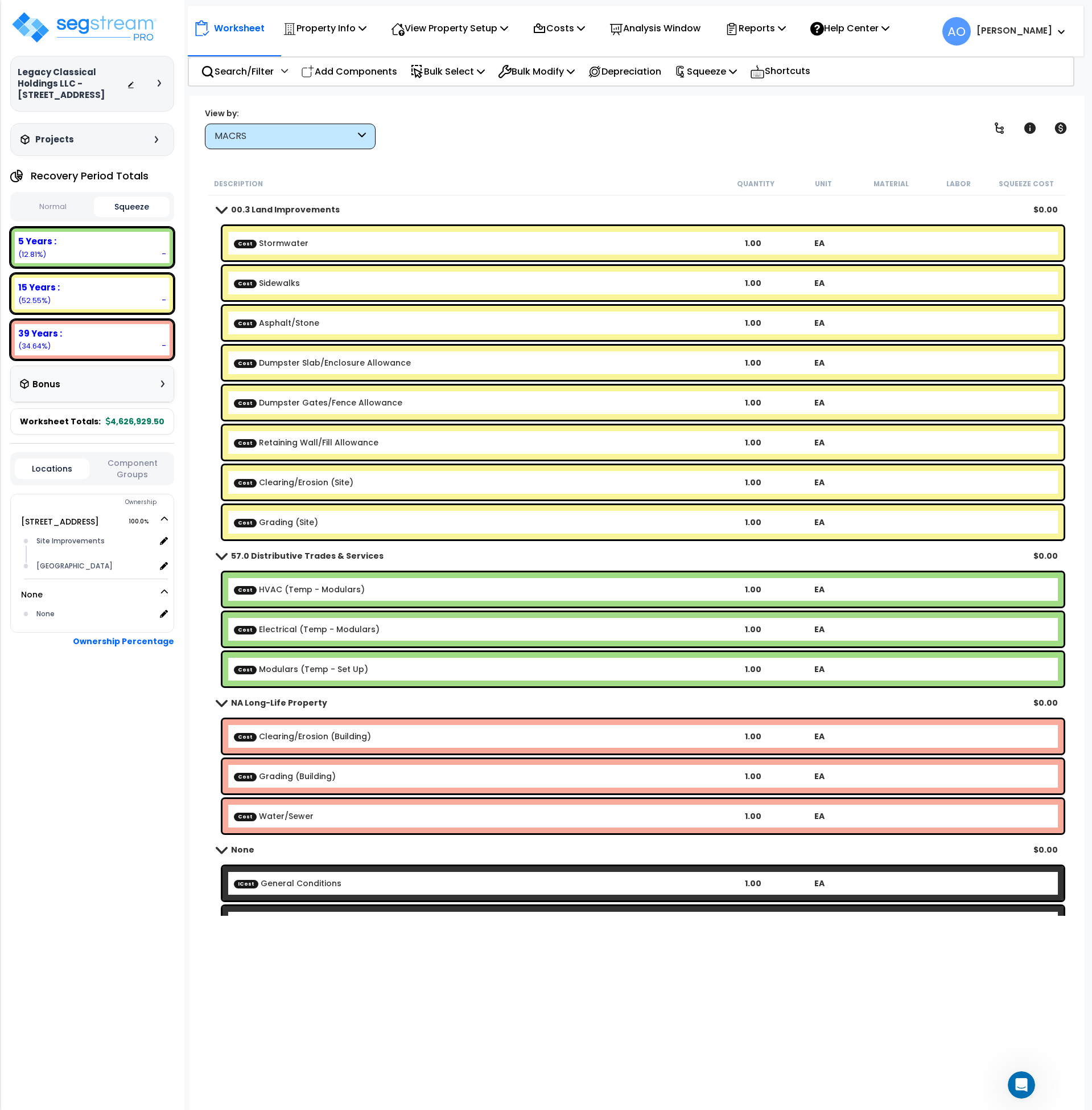
scroll to position [1, 0]
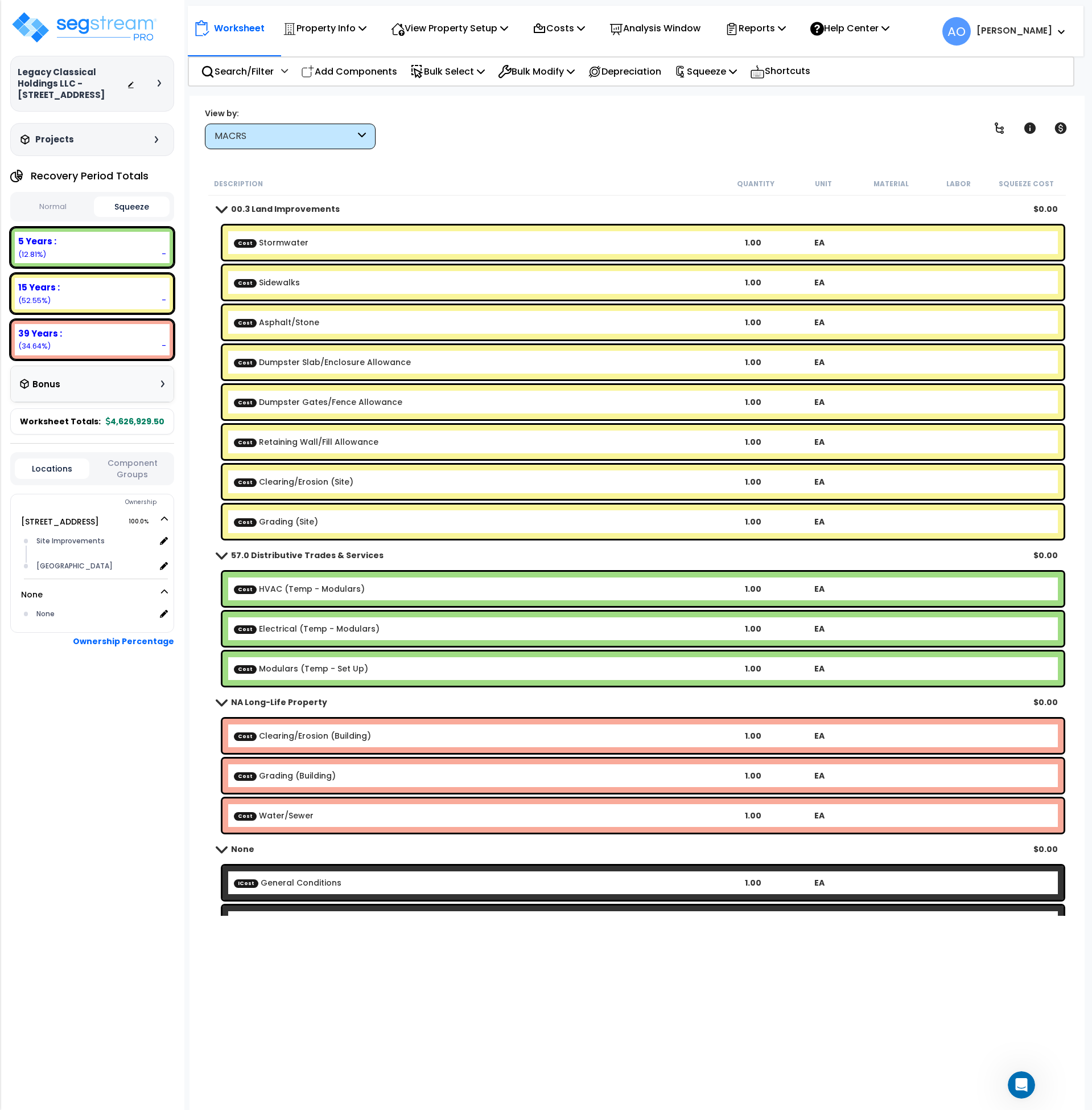
click at [241, 854] on b "None" at bounding box center [242, 849] width 23 height 11
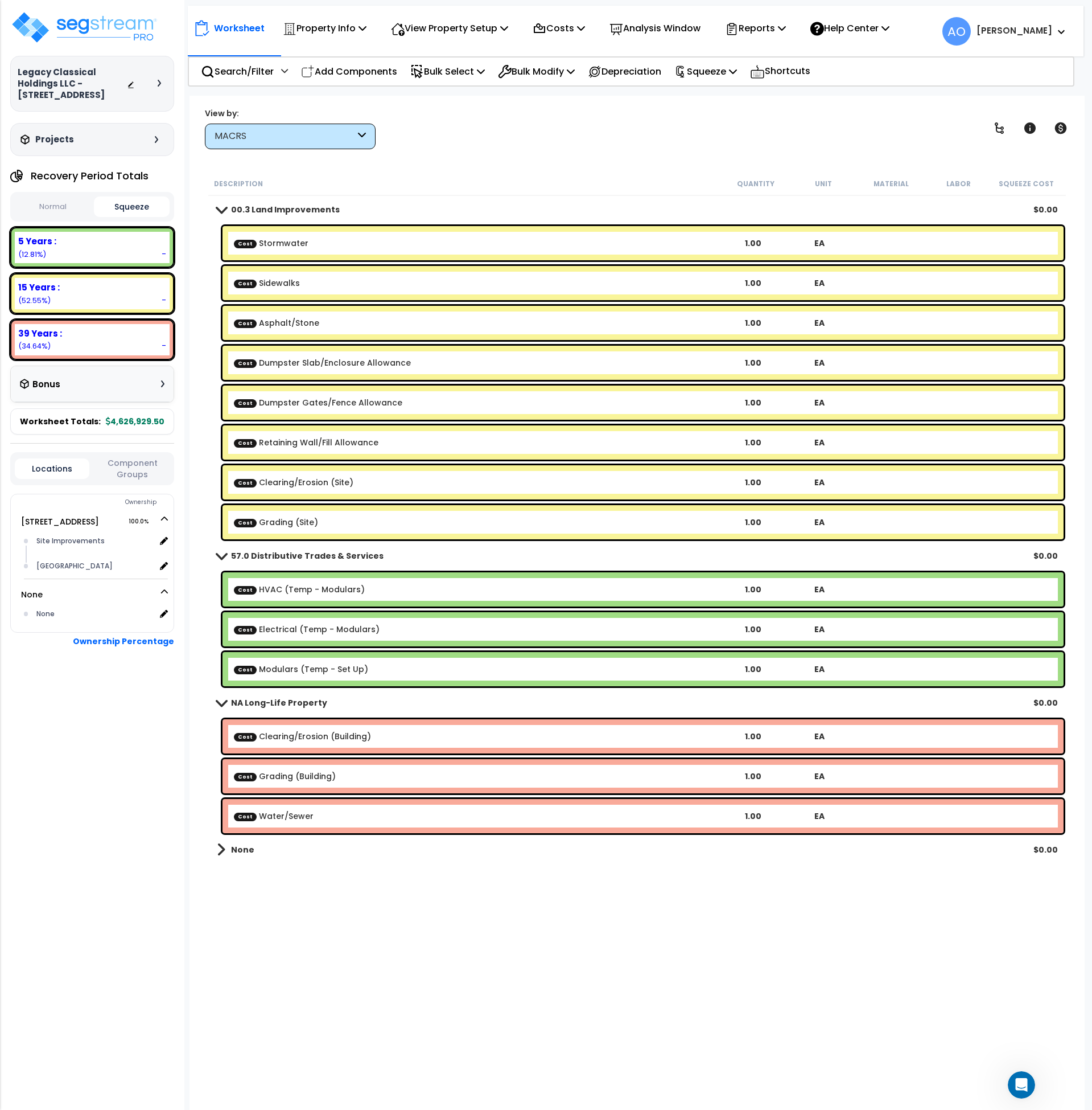
scroll to position [0, 0]
click at [114, 200] on button "Squeeze" at bounding box center [132, 207] width 77 height 20
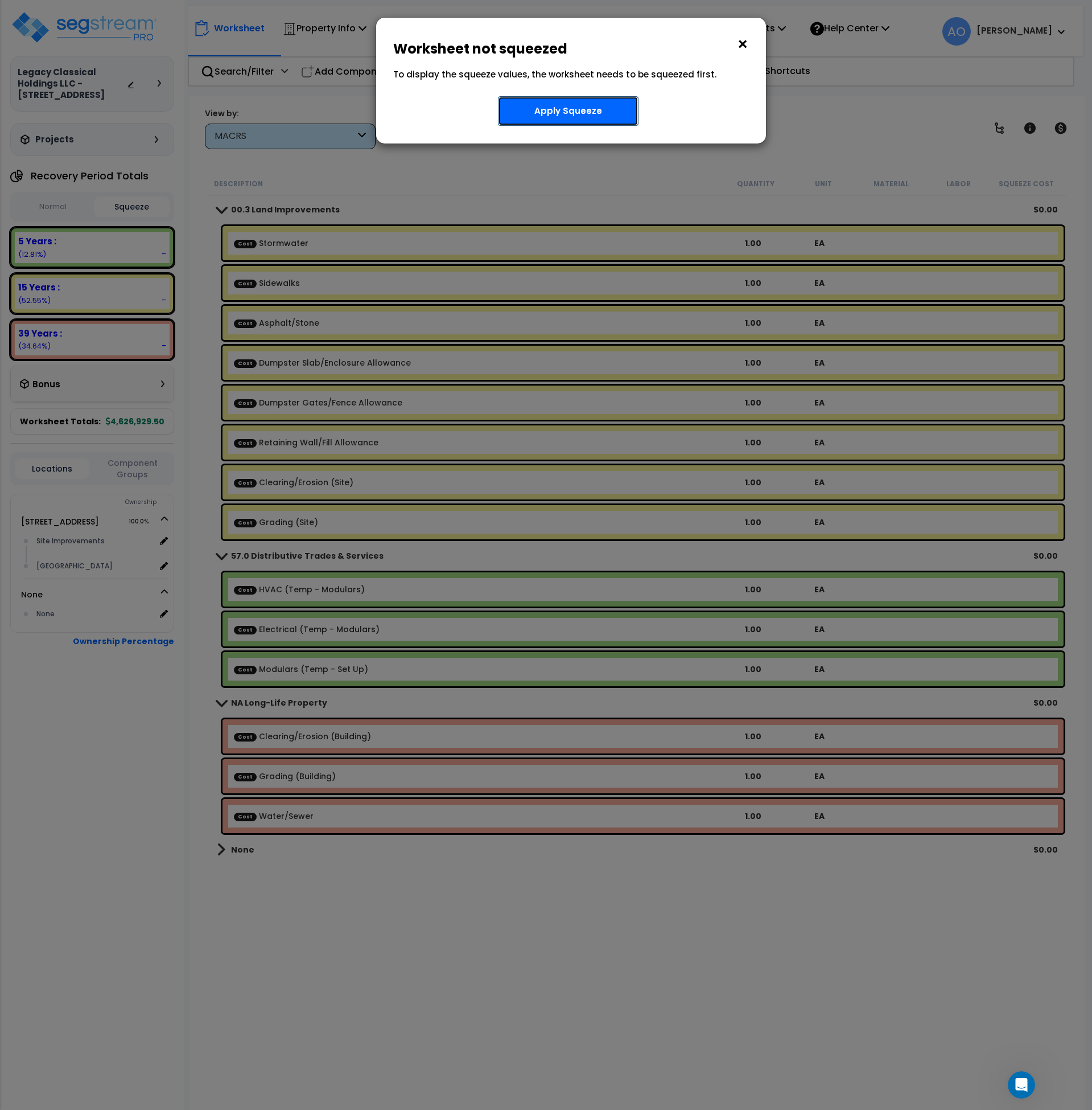
click at [612, 108] on button "Apply Squeeze" at bounding box center [568, 111] width 140 height 30
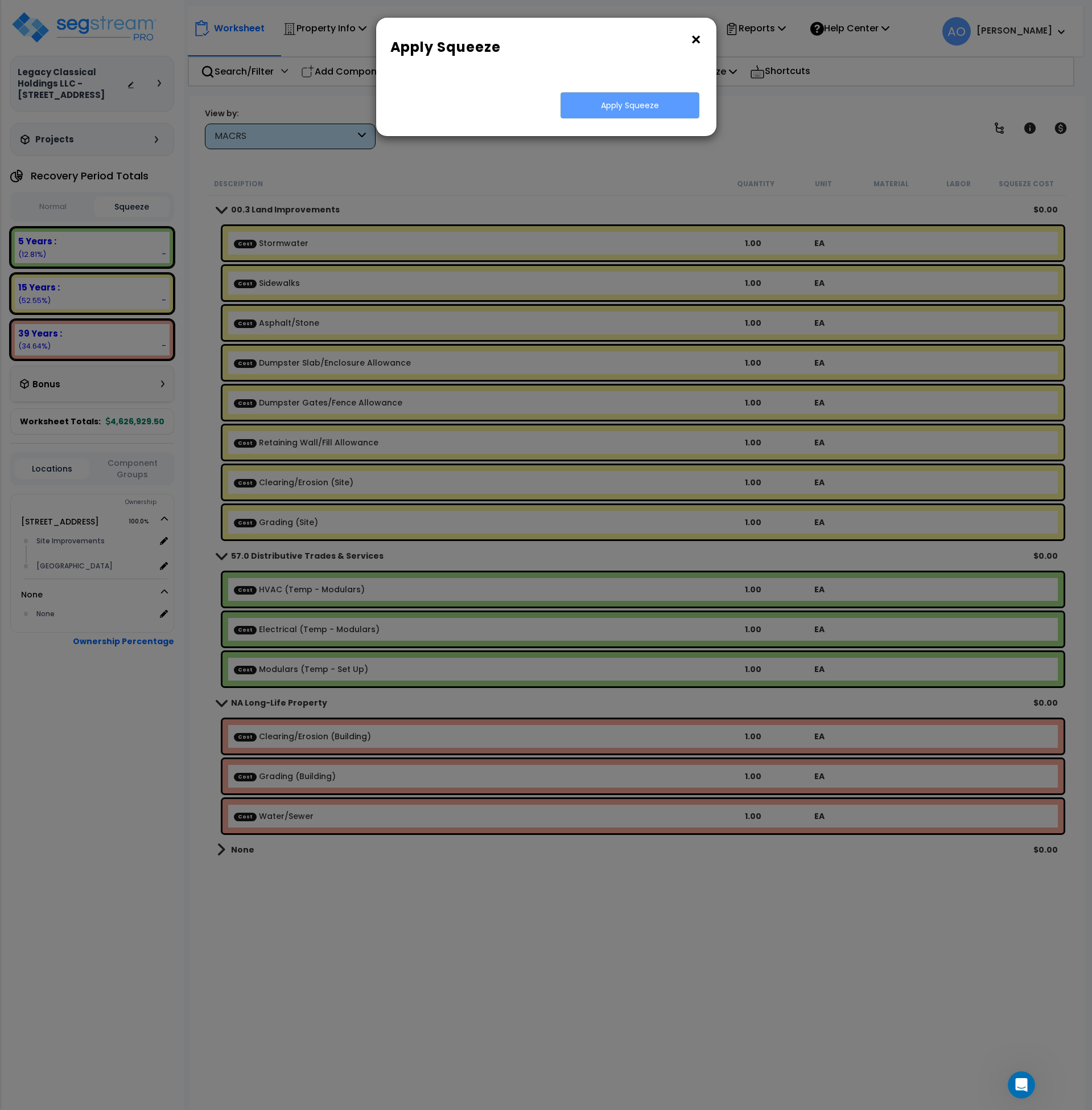
click at [699, 40] on button "×" at bounding box center [696, 40] width 13 height 18
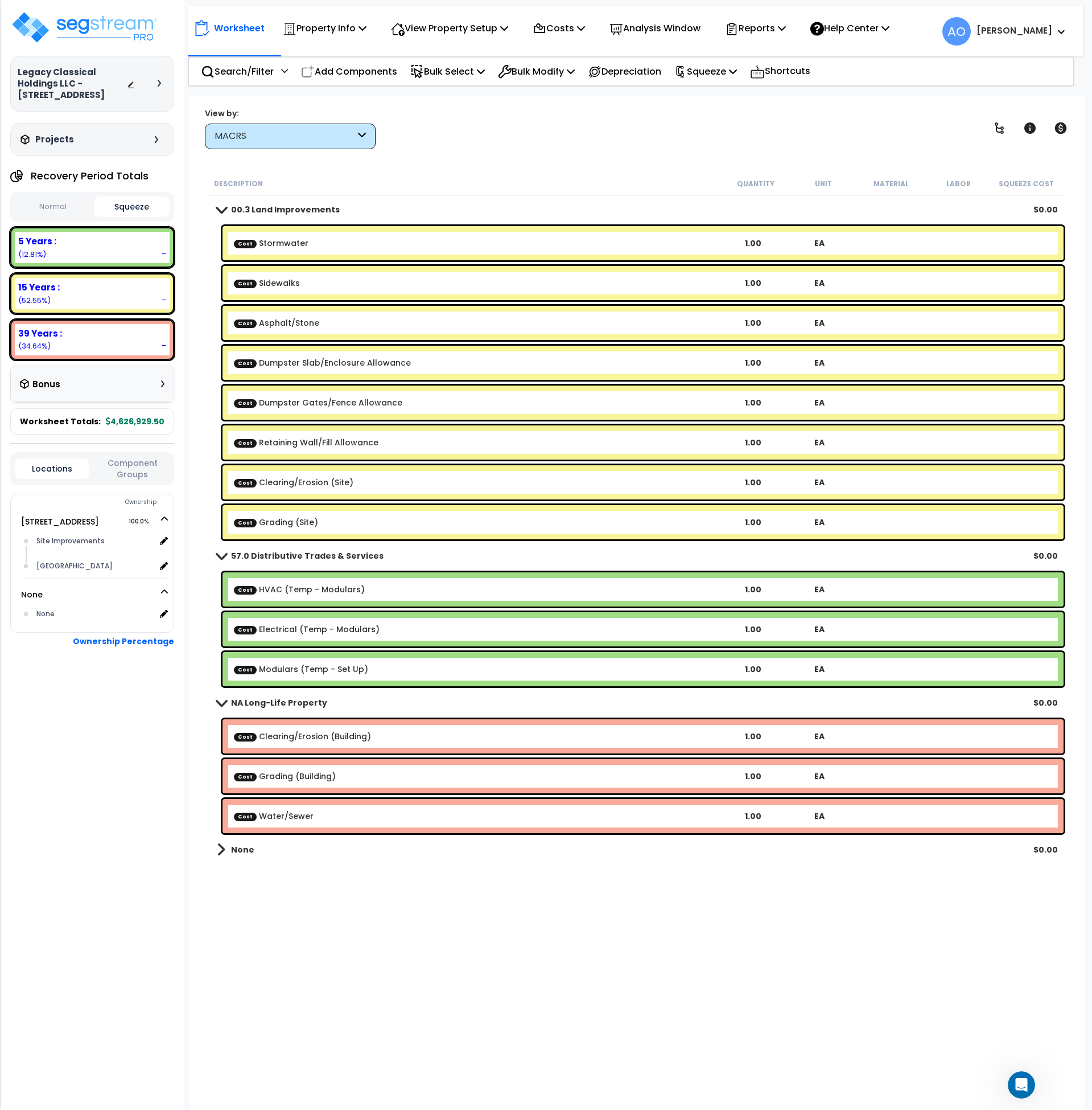
scroll to position [50, 0]
click at [520, 927] on div "Worksheet Property Info Property Setup Add Property Unit Template property Clon…" at bounding box center [638, 651] width 896 height 1110
click at [756, 24] on p "Reports" at bounding box center [756, 28] width 61 height 15
click at [762, 55] on link "Get Report" at bounding box center [776, 54] width 112 height 22
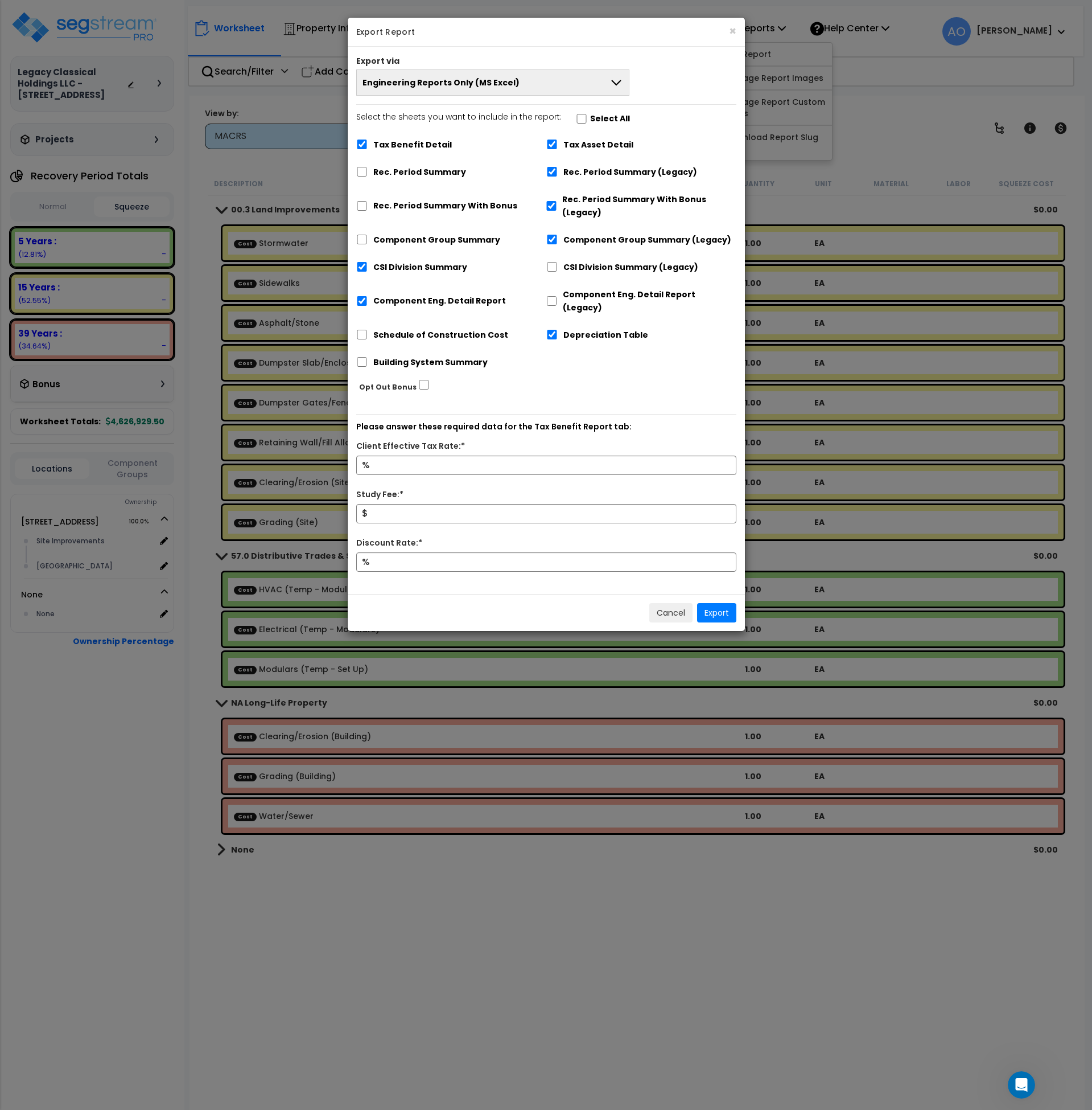
click at [399, 80] on span "Engineering Reports Only (MS Excel)" at bounding box center [441, 82] width 157 height 11
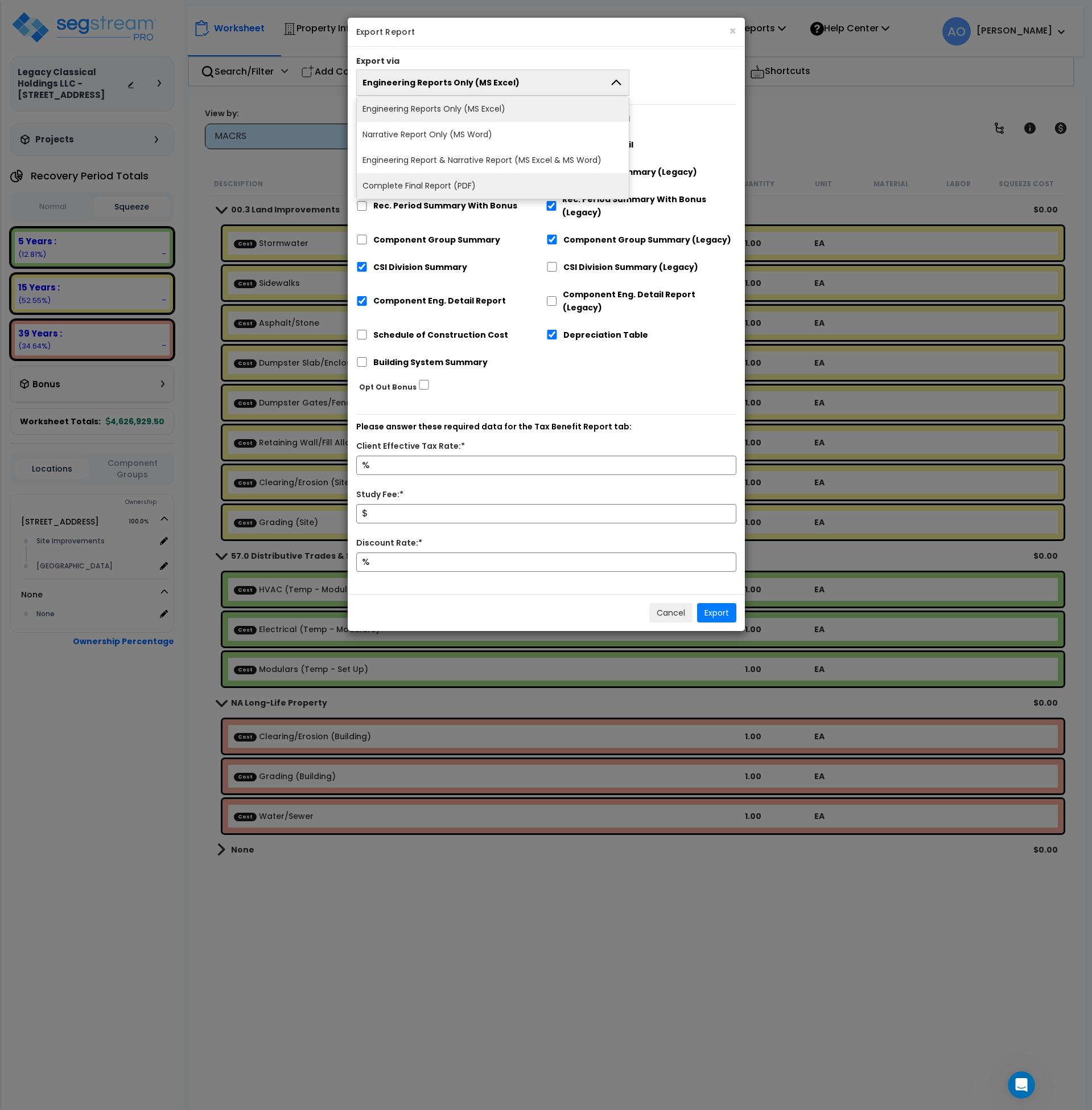
click at [416, 188] on li "Complete Final Report (PDF)" at bounding box center [493, 185] width 272 height 25
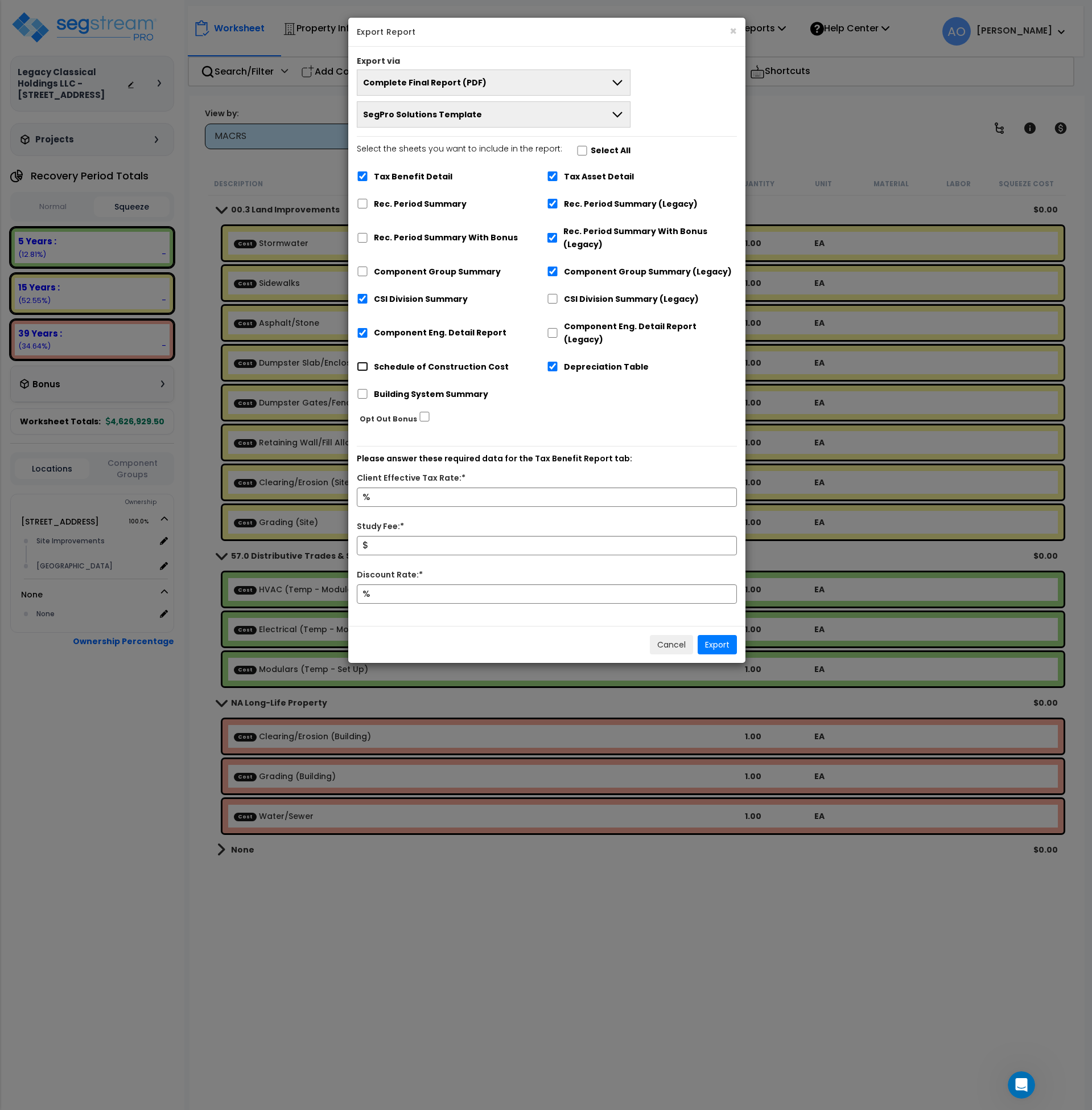
click at [365, 362] on input "Schedule of Construction Cost" at bounding box center [362, 367] width 11 height 10
checkbox input "true"
click at [362, 328] on input "Component Eng. Detail Report" at bounding box center [362, 333] width 11 height 10
checkbox input "false"
click at [365, 178] on input "Tax Benefit Detail" at bounding box center [362, 176] width 11 height 10
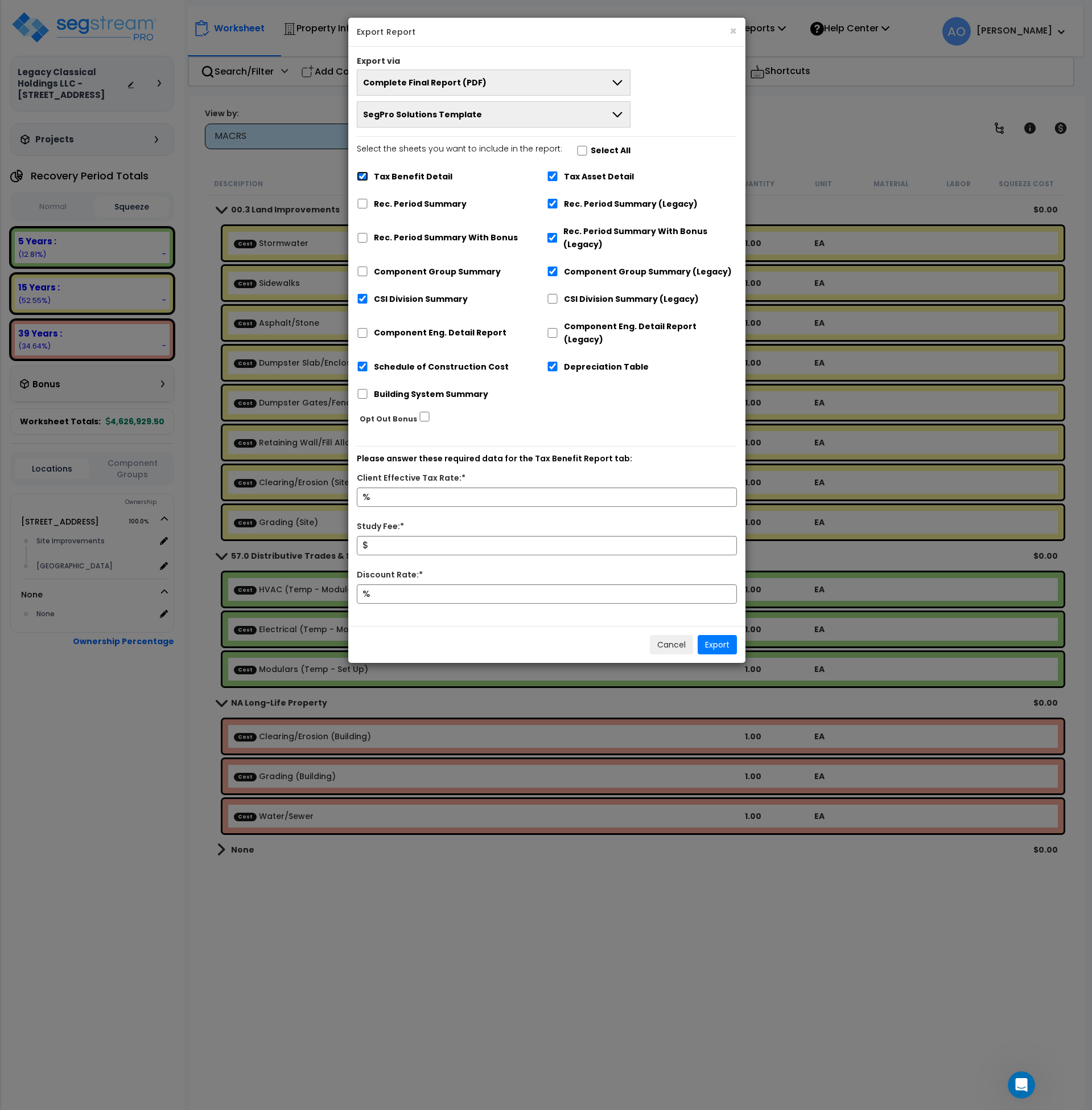
checkbox input "false"
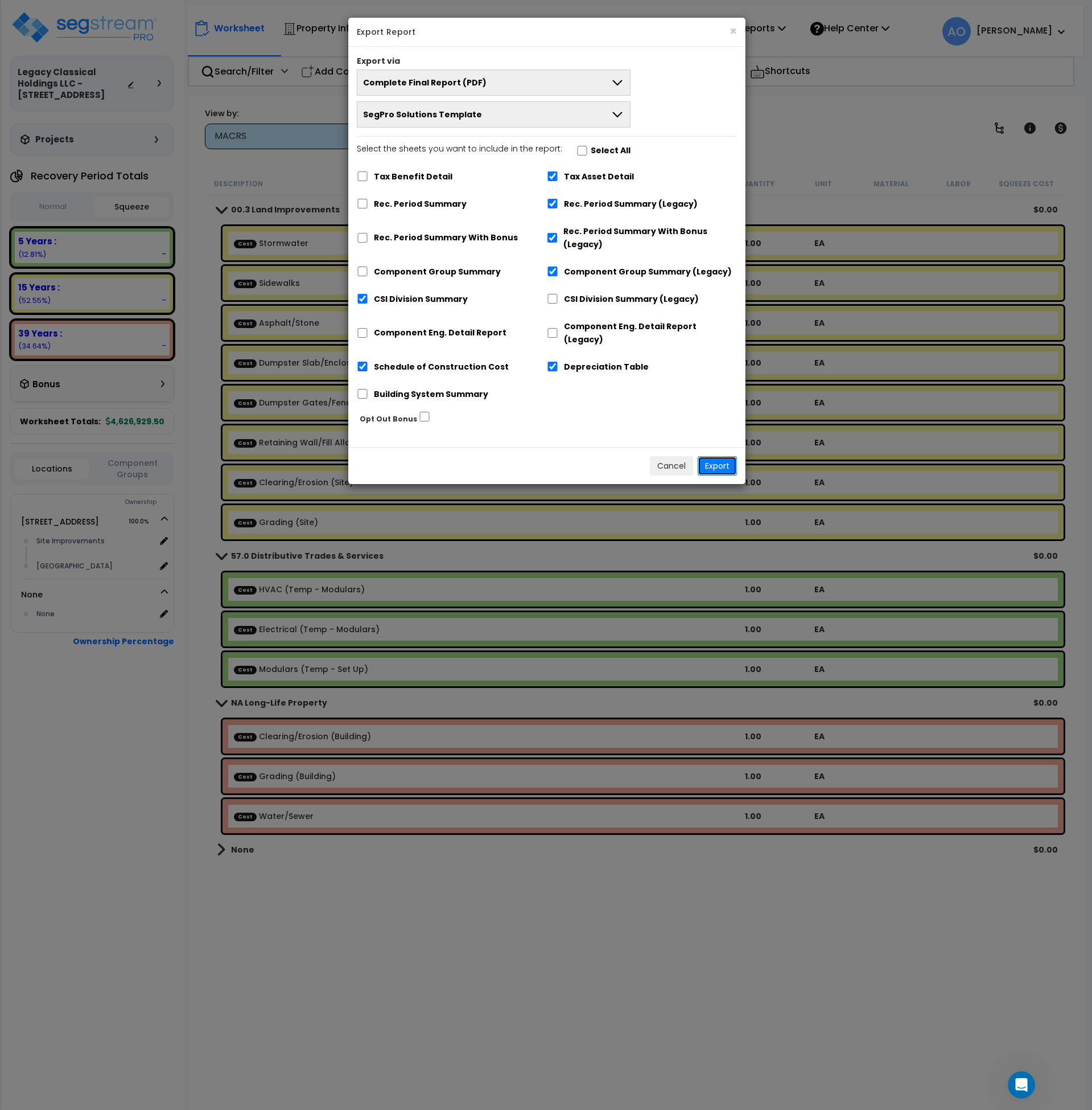
click at [718, 456] on button "Export" at bounding box center [718, 466] width 39 height 20
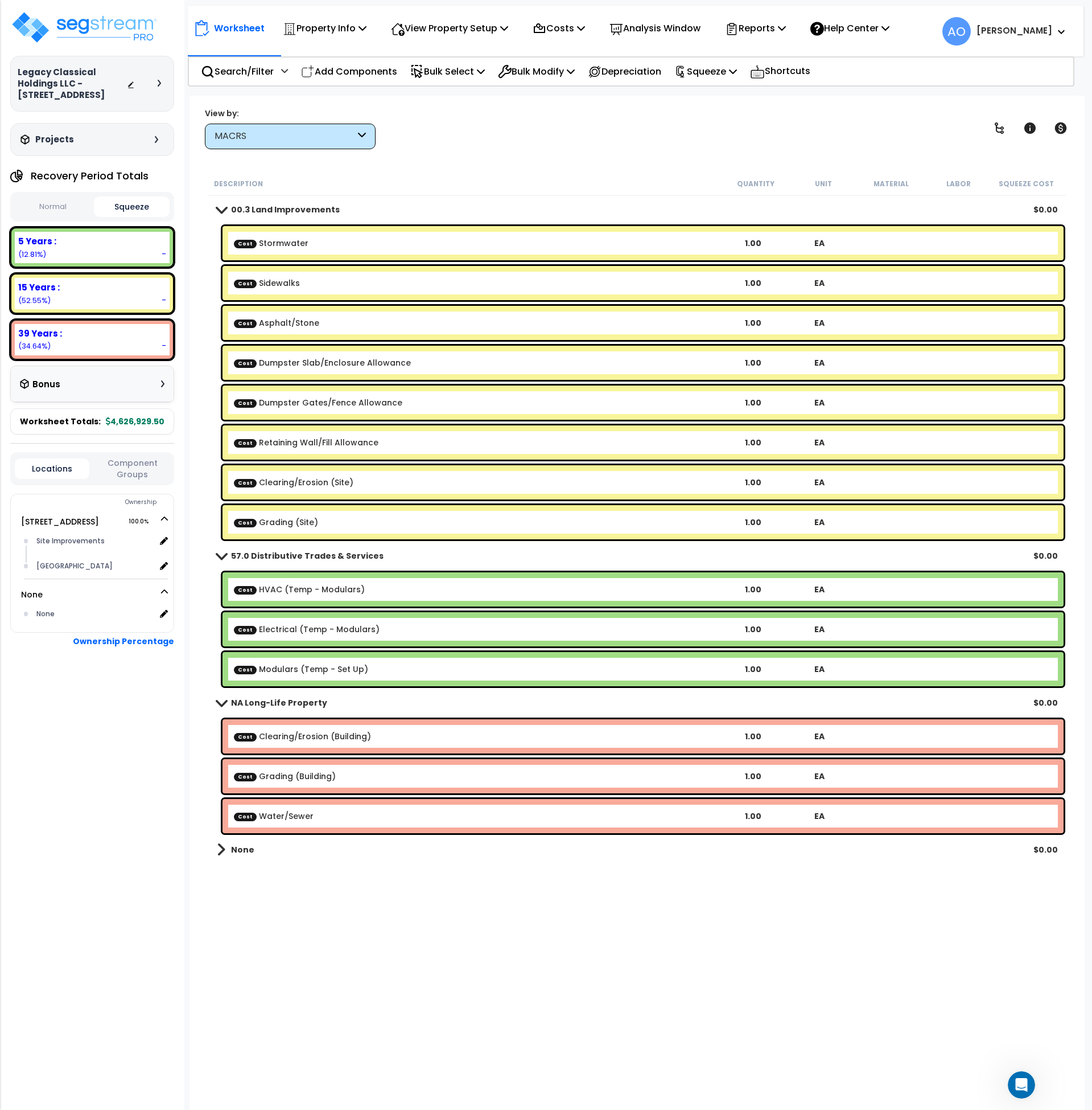
scroll to position [0, 0]
click at [577, 28] on p "Costs" at bounding box center [559, 28] width 53 height 15
click at [577, 79] on link "Direct Costs" at bounding box center [584, 78] width 112 height 22
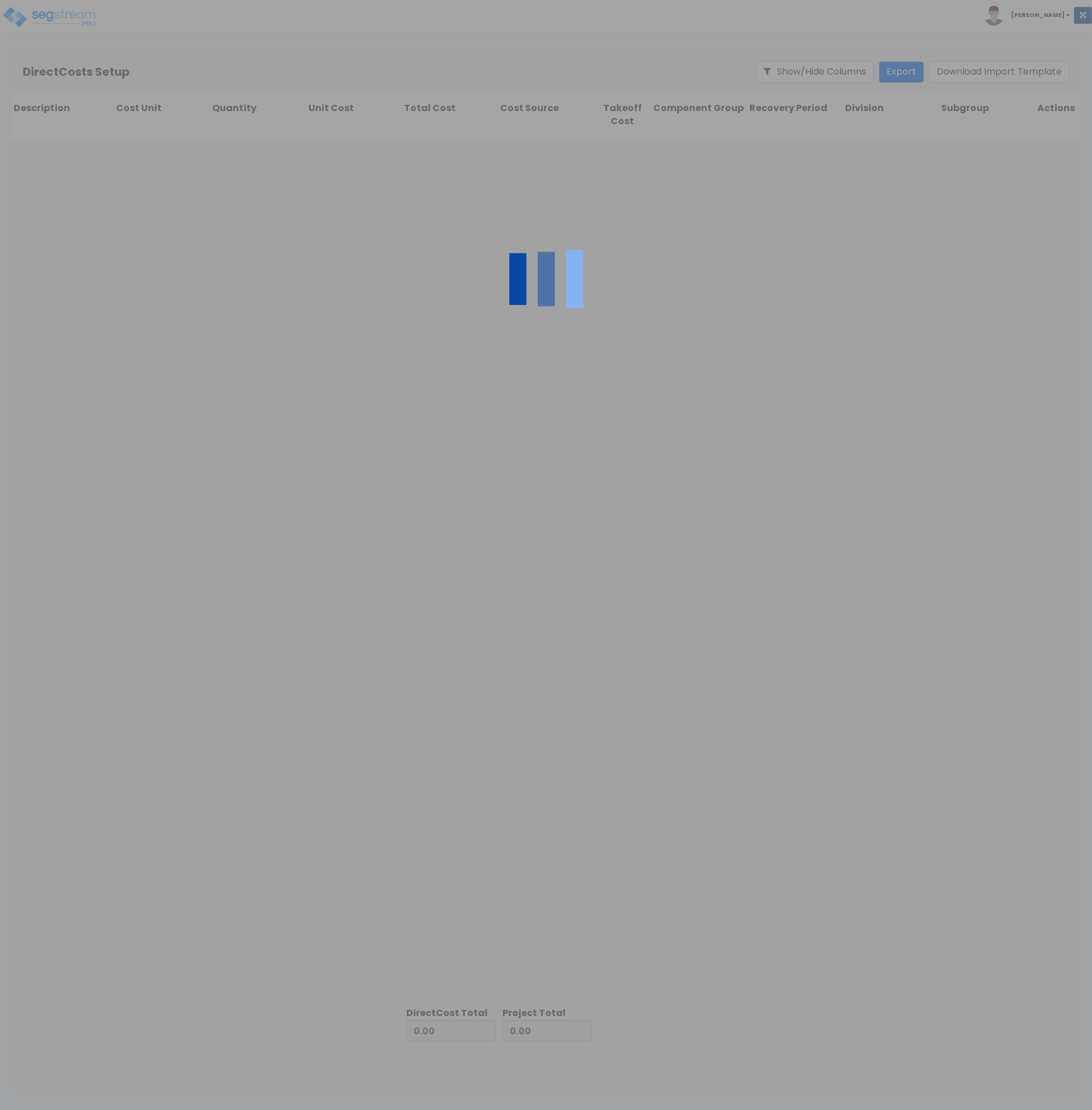
type input "756,675.01"
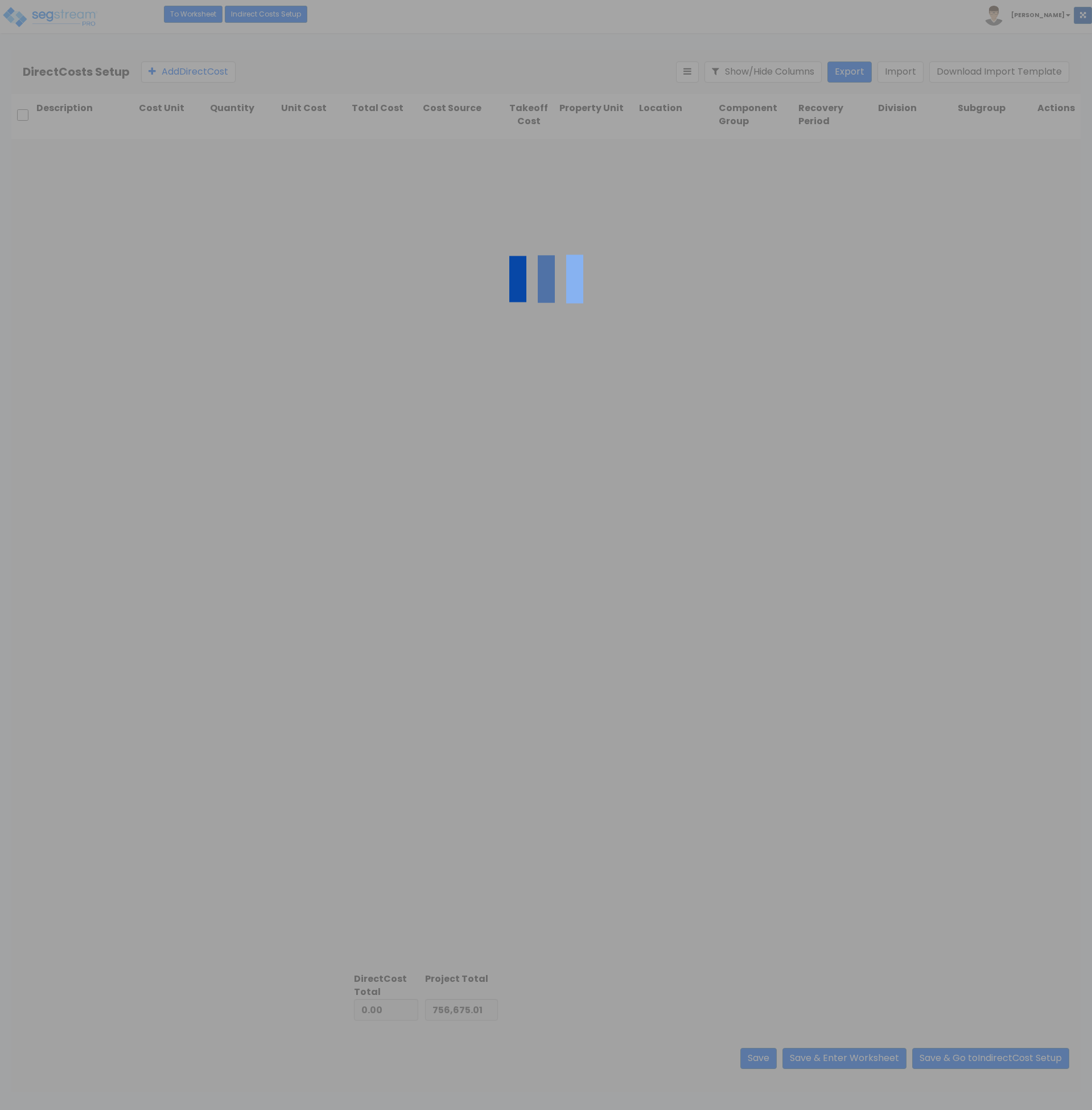
type input "3,870,254.49"
type input "4,626,929.50"
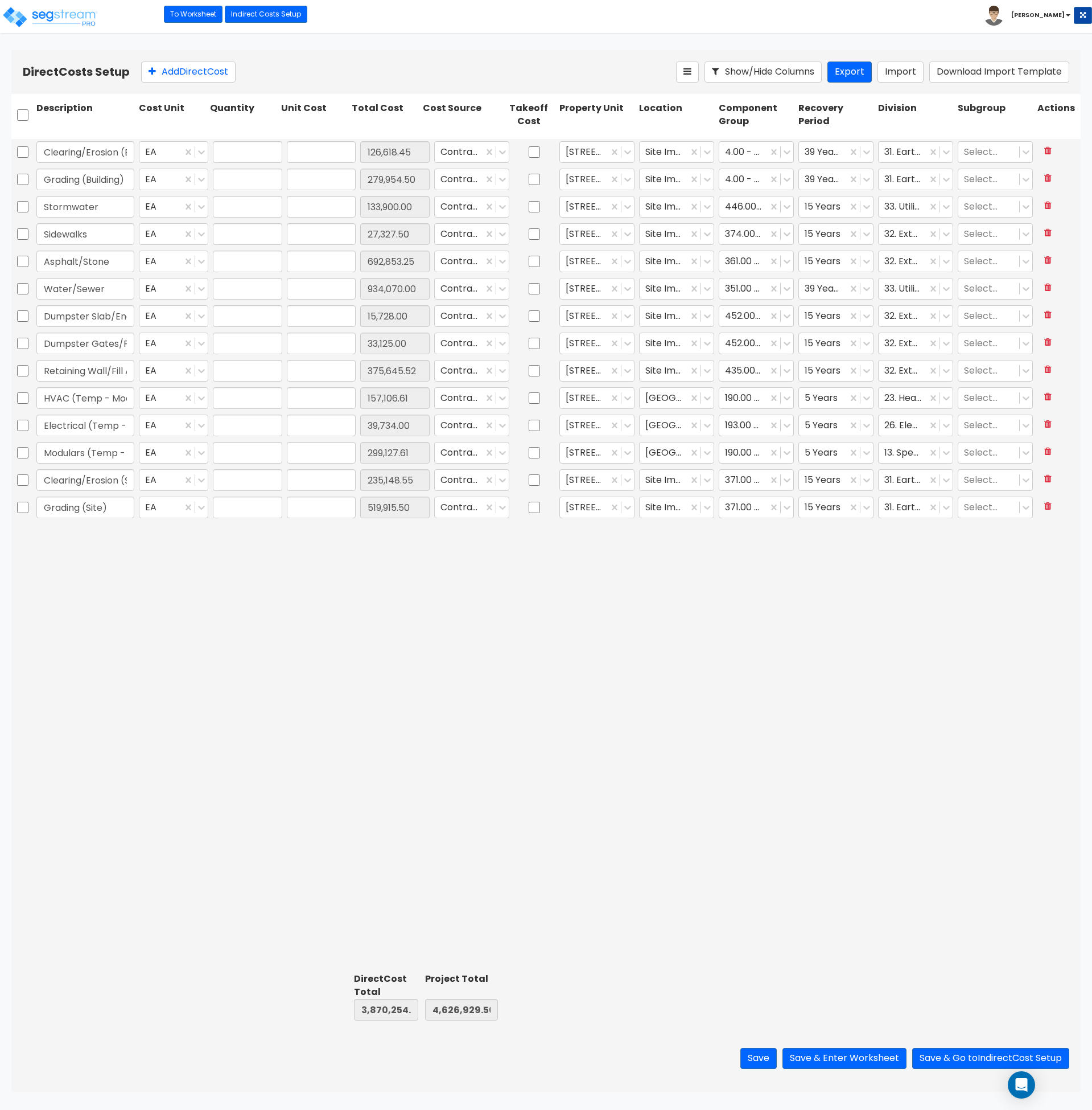
type input "1.00"
type input "126,618.45"
type input "1.00"
type input "279,954.50"
type input "1.00"
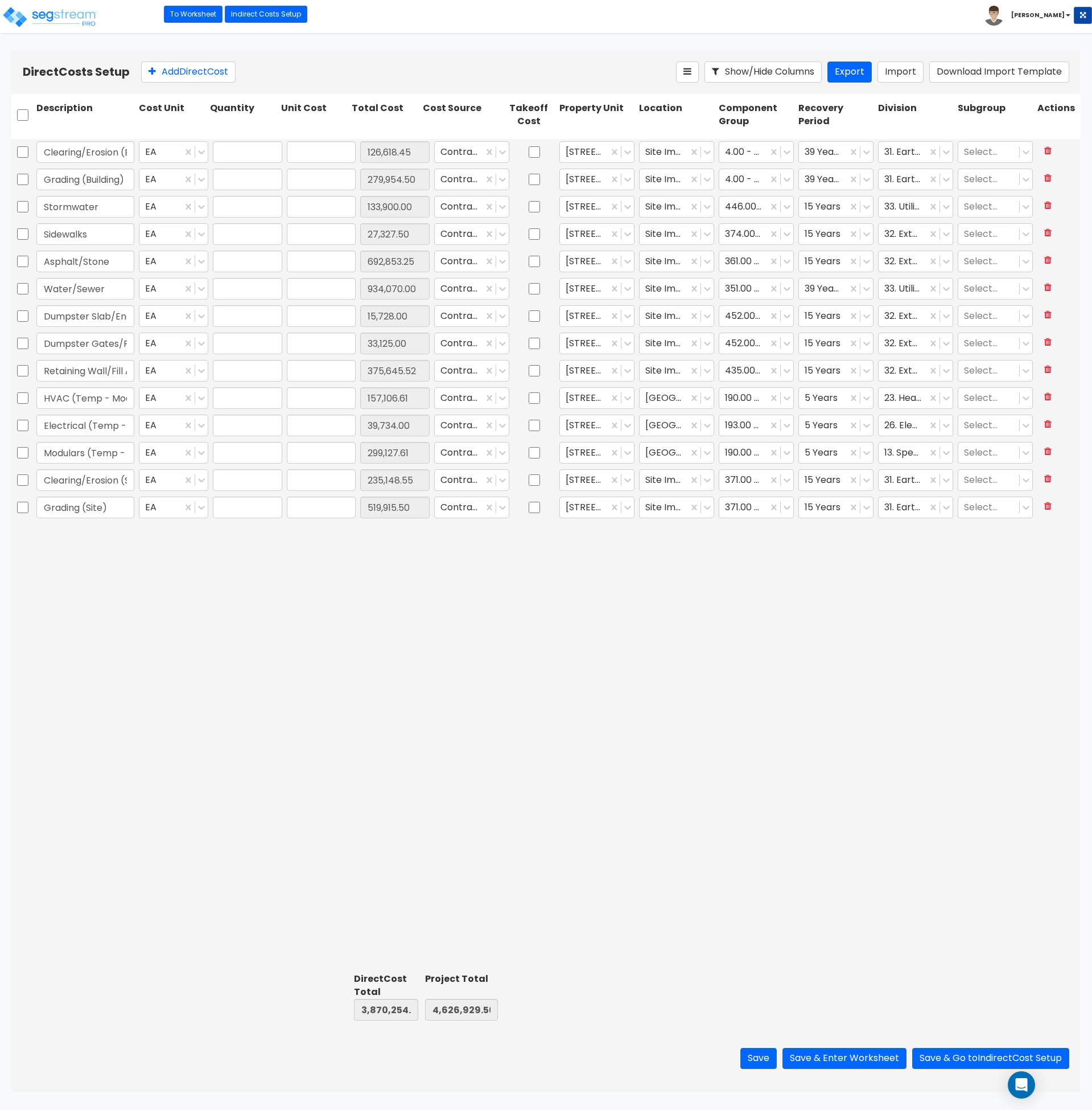
type input "133,900.00"
type input "1.00"
type input "27,327.50"
type input "1.00"
type input "692,853.25"
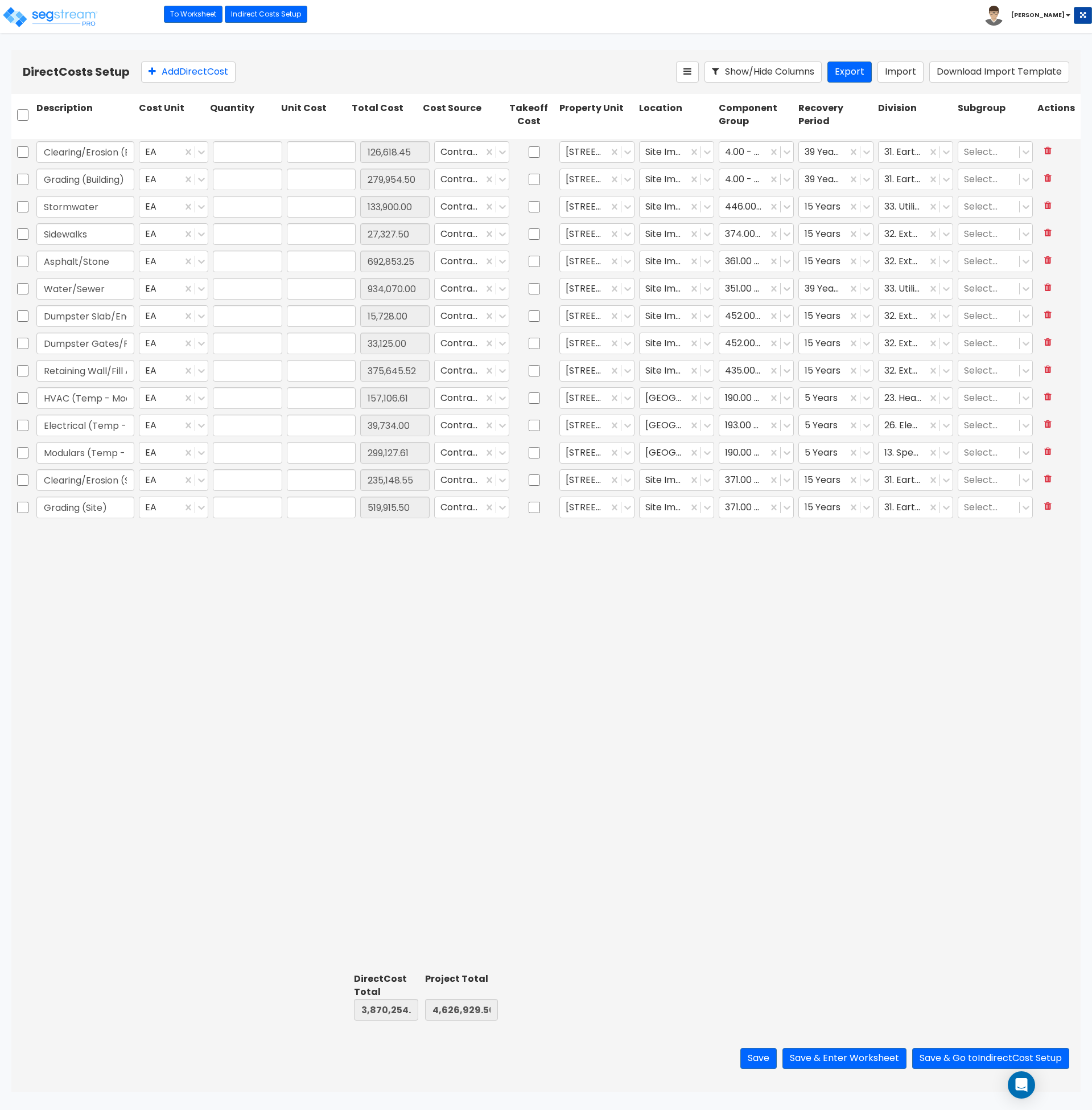
type input "1.00"
type input "934,070.00"
type input "1.00"
type input "15,728.00"
type input "1.00"
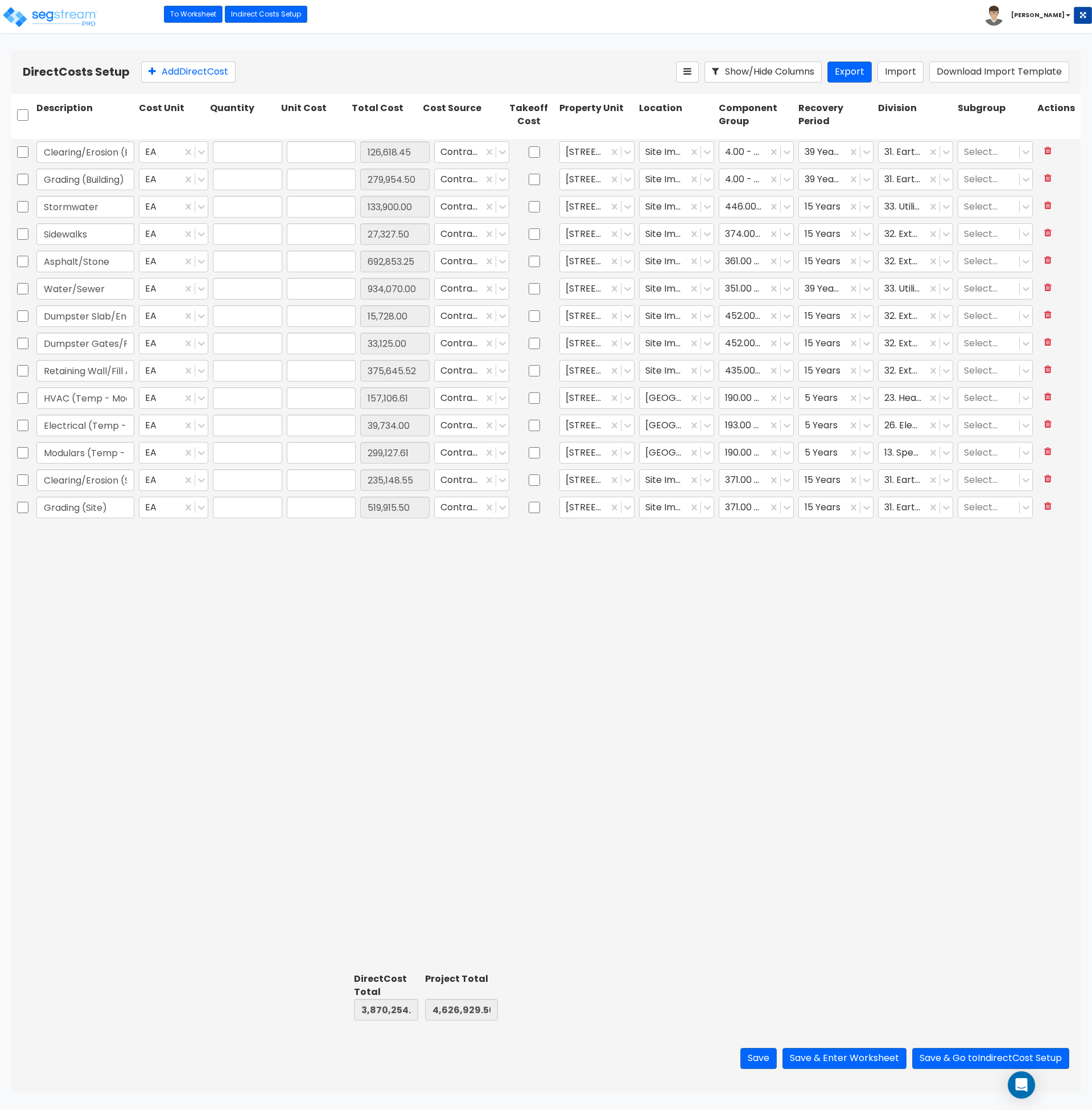
type input "33,125.00"
type input "1.00"
type input "375,645.52"
type input "1.00"
type input "157,106.61"
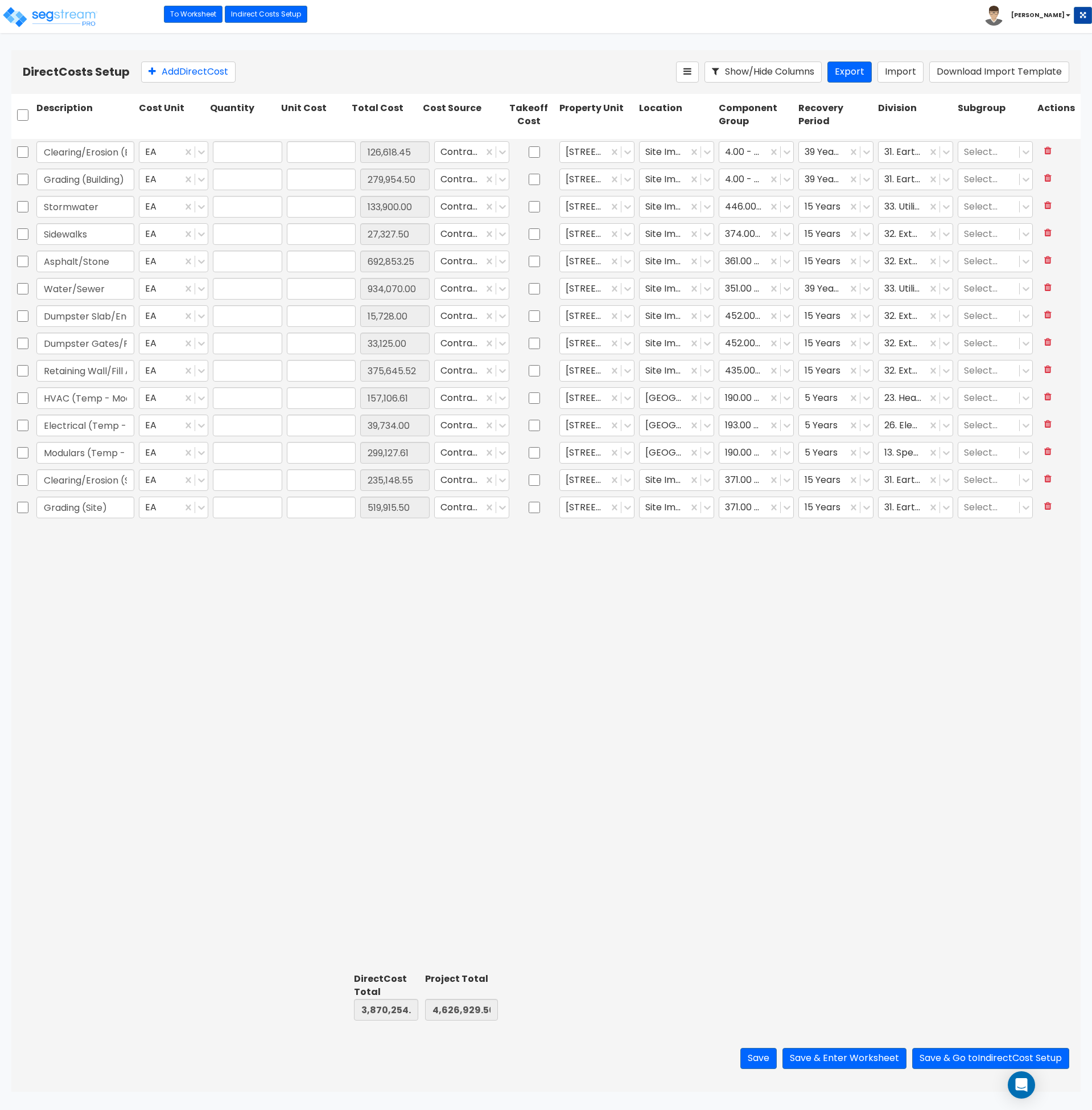
type input "1.00"
type input "39,734.00"
type input "1.00"
type input "299,127.61"
type input "1.00"
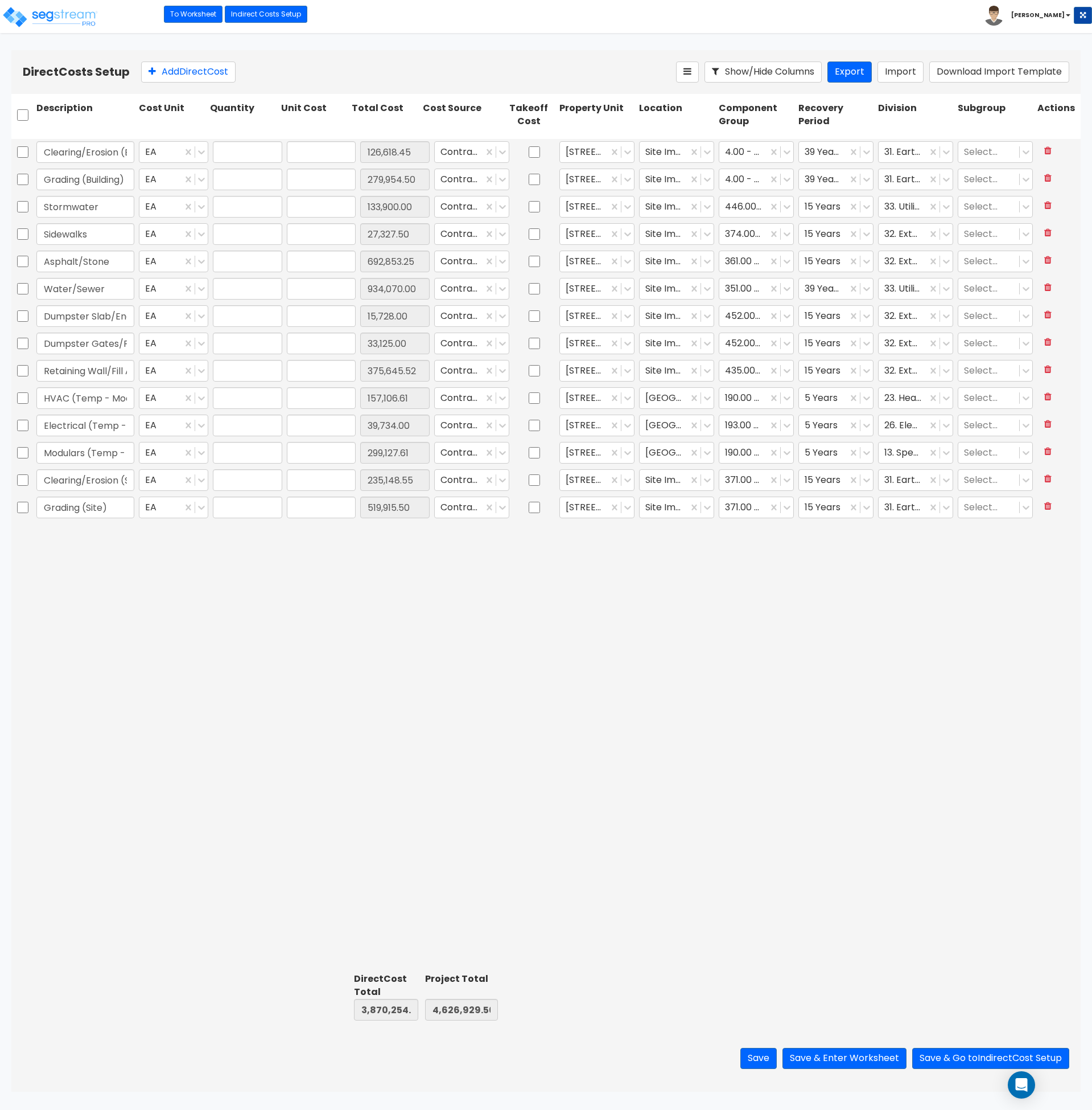
type input "235,148.55"
type input "1.00"
type input "519,915.50"
click at [313, 152] on input "126,618.45" at bounding box center [322, 152] width 70 height 22
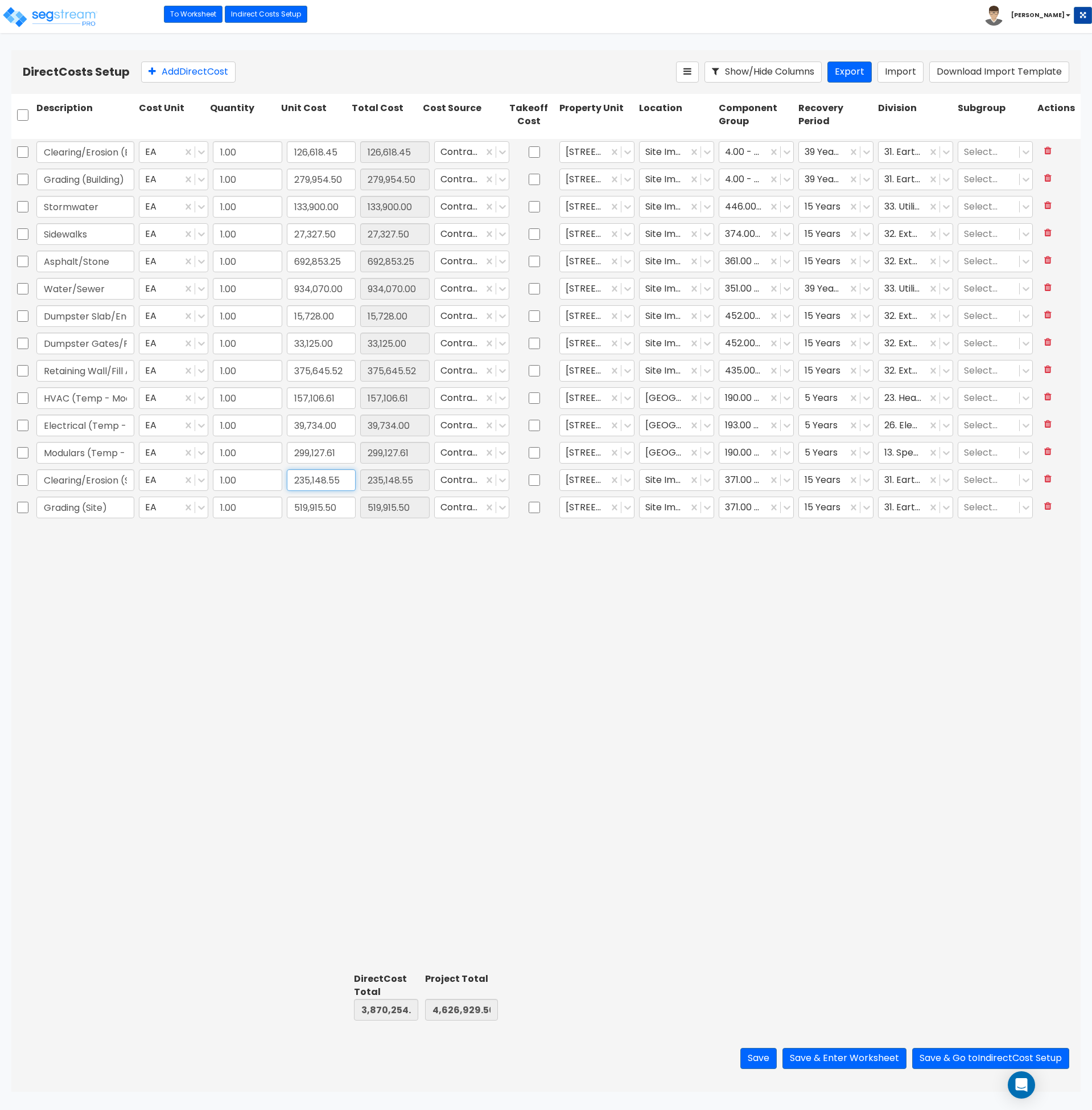
click at [317, 478] on input "235,148.55" at bounding box center [322, 480] width 70 height 22
paste input "126,618.45"
type input "126,618.45"
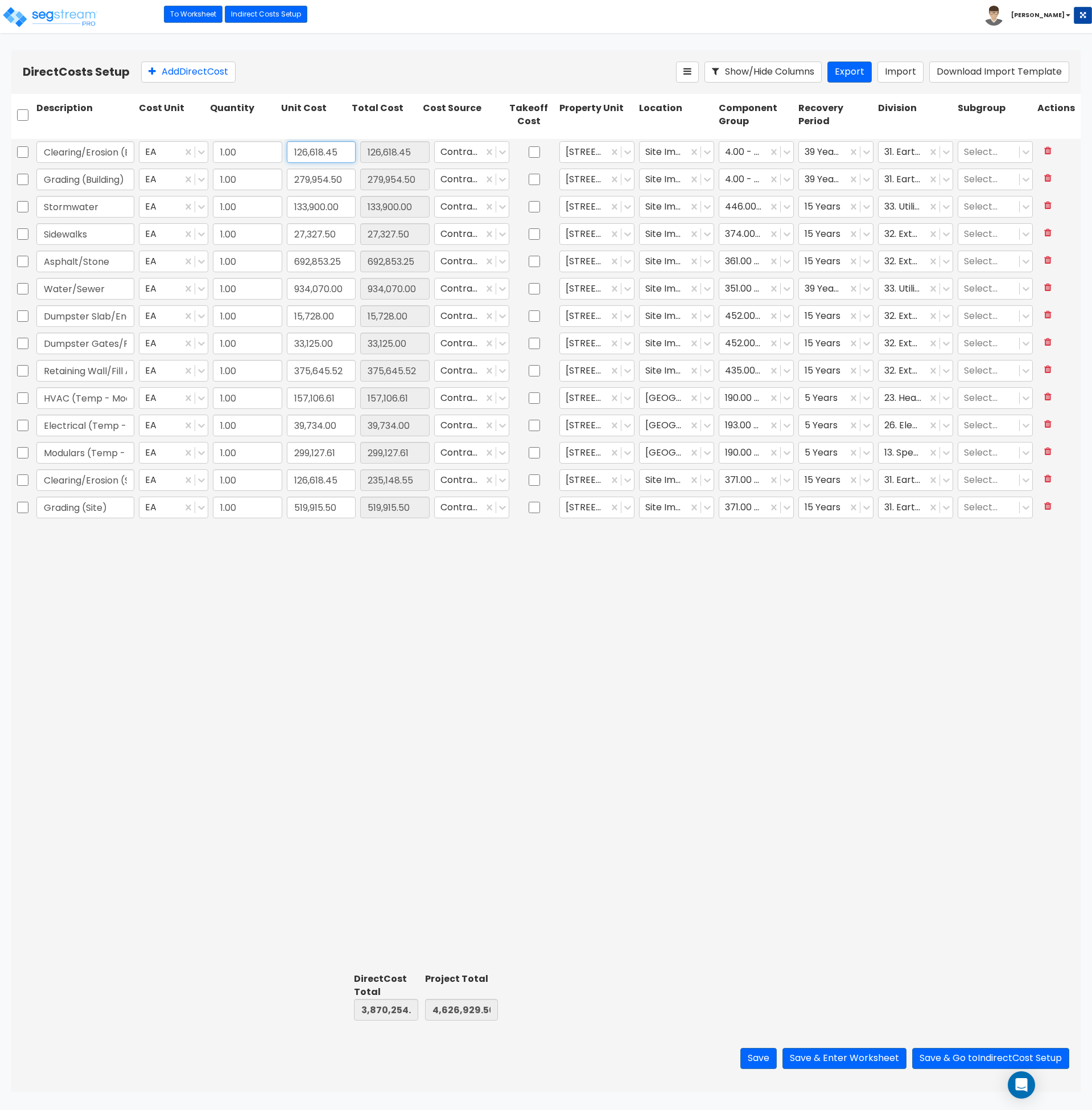
click at [321, 153] on input "126,618.45" at bounding box center [322, 152] width 70 height 22
type input "3,761,724.39"
type input "4,518,399.40"
type input "126,618.45"
click at [321, 153] on input "126,618.45" at bounding box center [322, 152] width 70 height 22
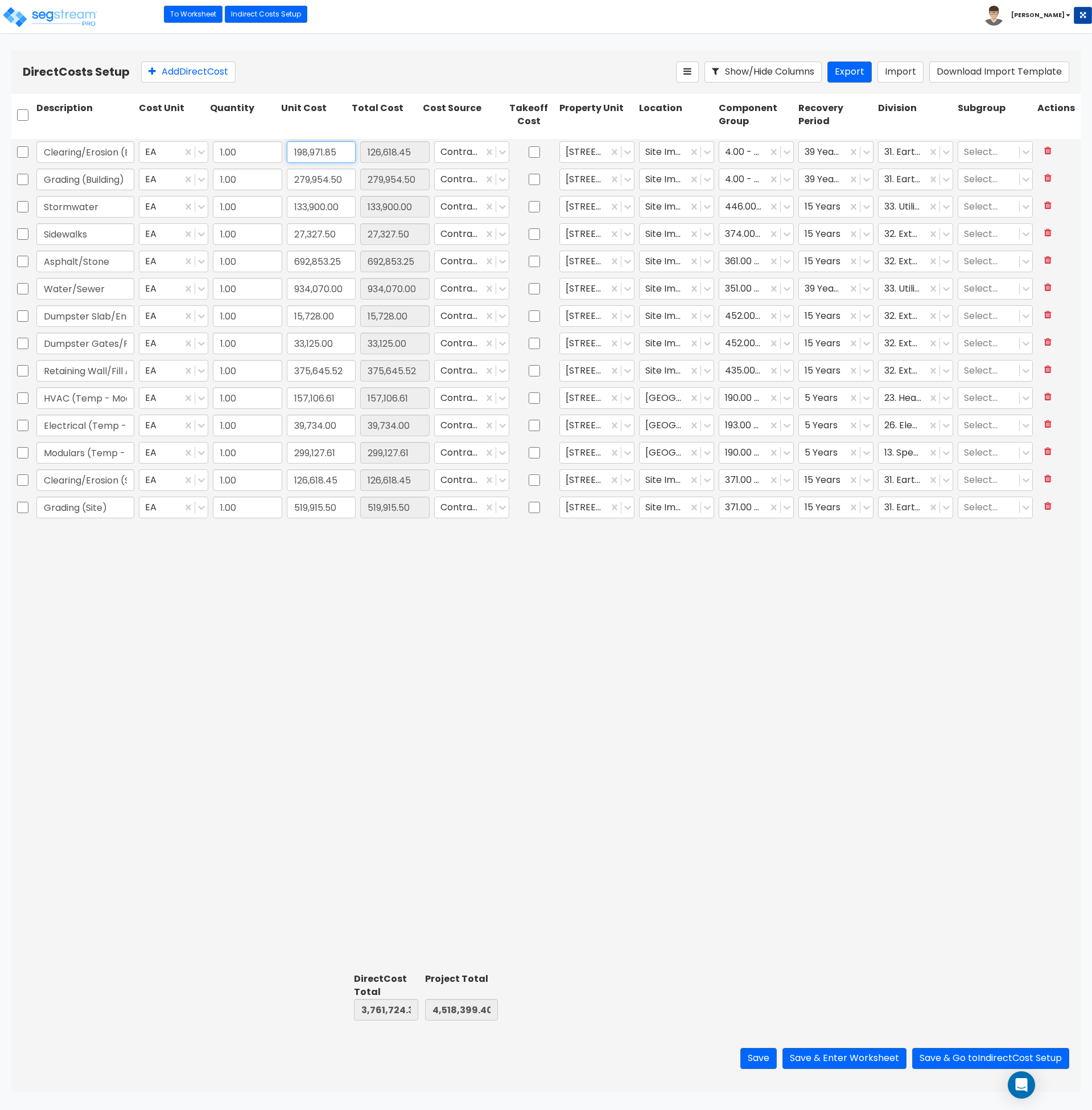
type input "198,971.85"
click at [312, 186] on input "279,954.50" at bounding box center [322, 179] width 70 height 22
type input "3,834,077.79"
type input "4,590,752.80"
type input "198,971.85"
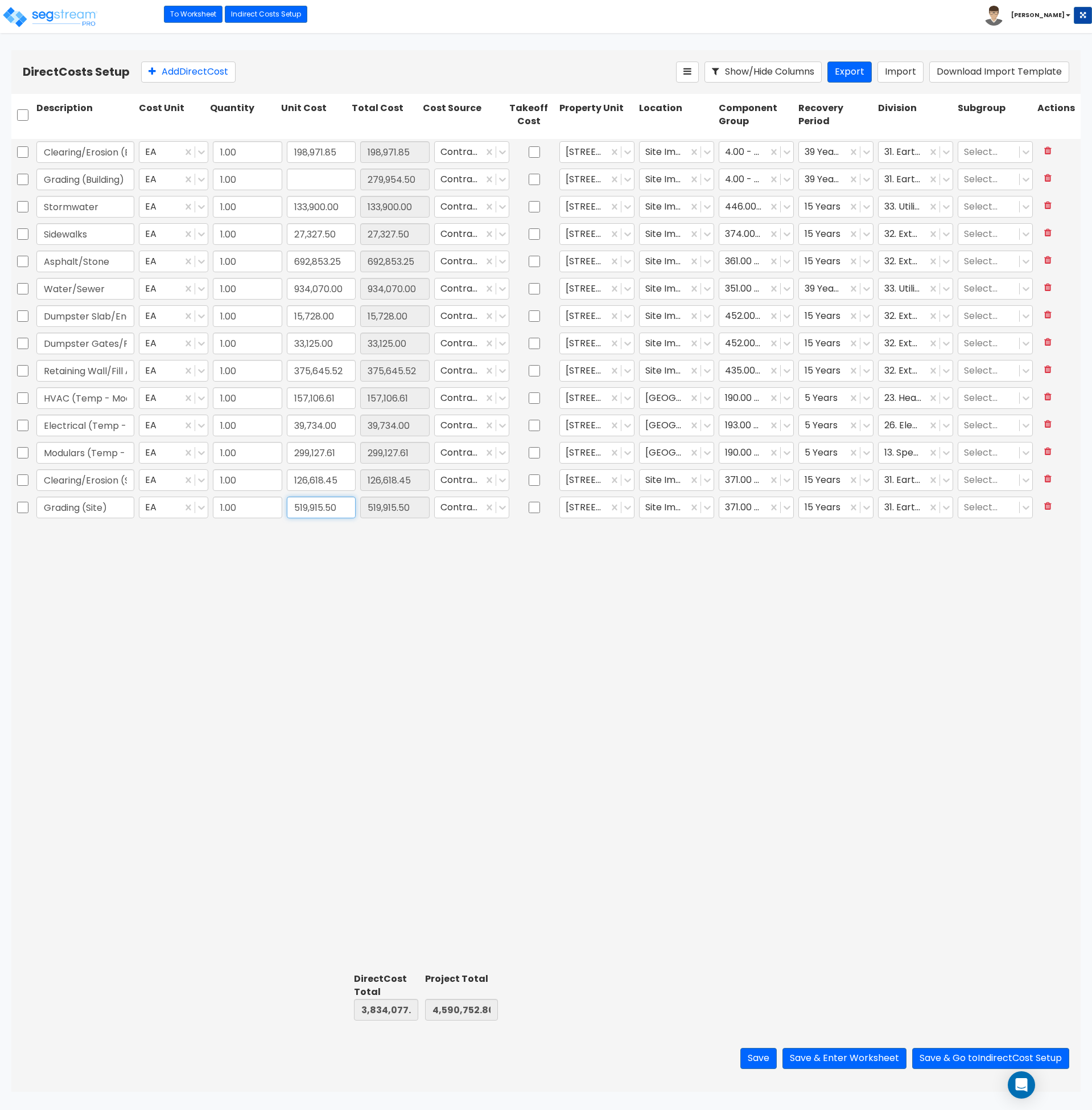
click at [319, 508] on input "519,915.50" at bounding box center [322, 507] width 70 height 22
type input "3,554,123.29"
type input "4,310,798.30"
type input "0.00"
click at [319, 508] on input "519,915.50" at bounding box center [322, 507] width 70 height 22
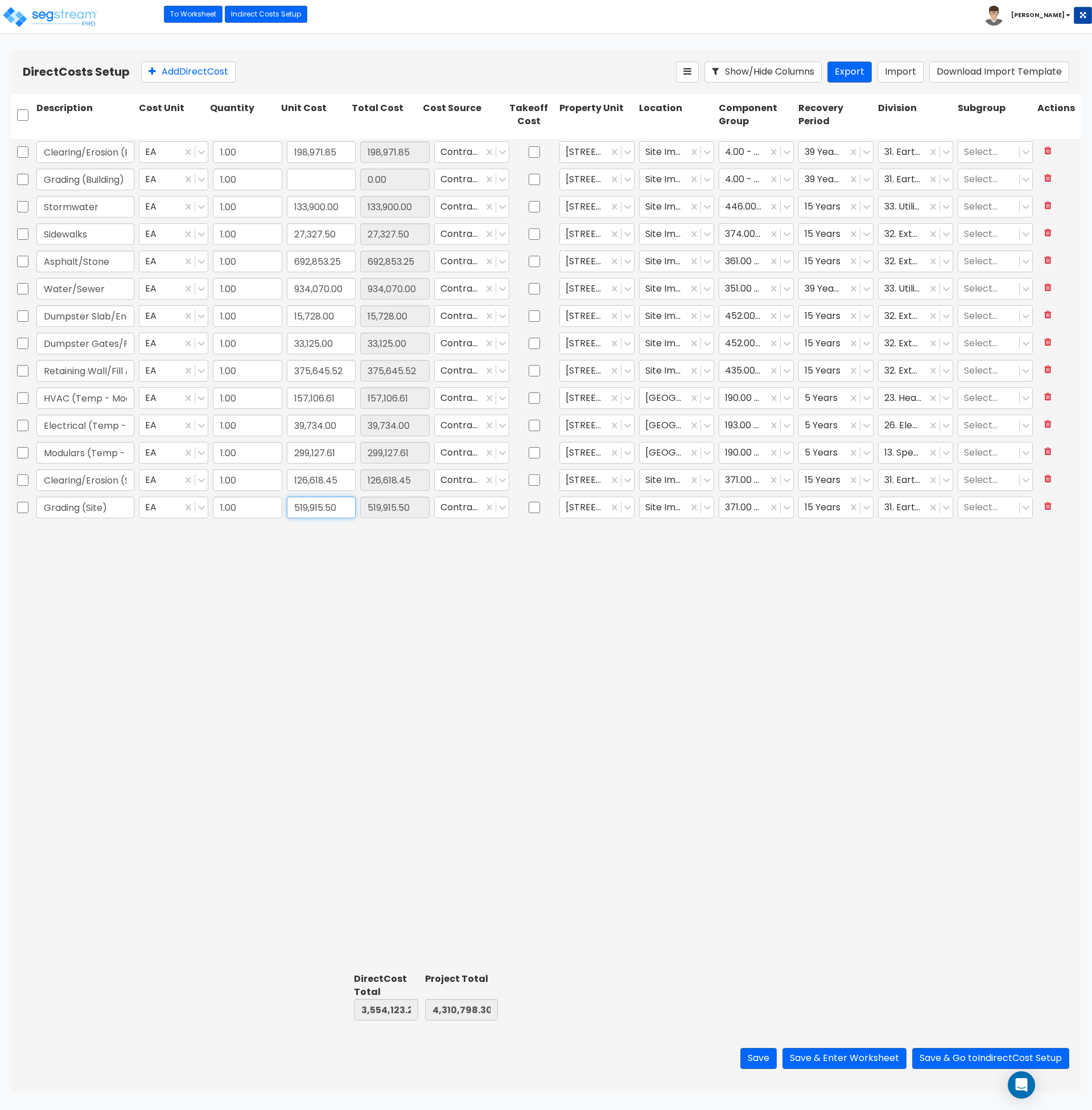
paste input "279,954"
type input "279,954.50"
click at [310, 182] on input "text" at bounding box center [322, 179] width 70 height 22
type input "3,314,162.29"
type input "4,070,837.30"
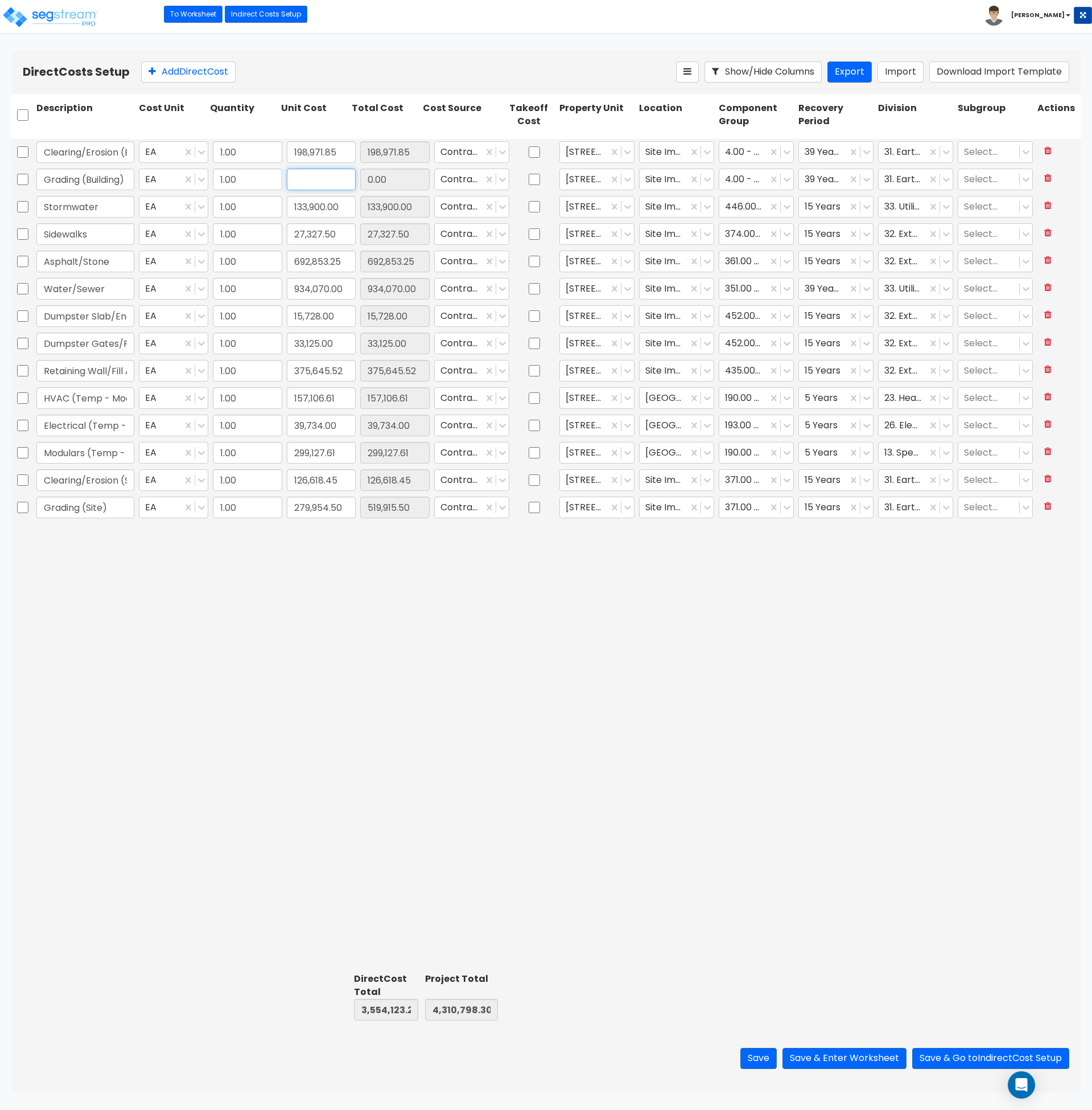
type input "279,954.50"
type input "439,928.50"
type input "3,754,090.79"
type input "4,510,765.80"
type input "439,928.50"
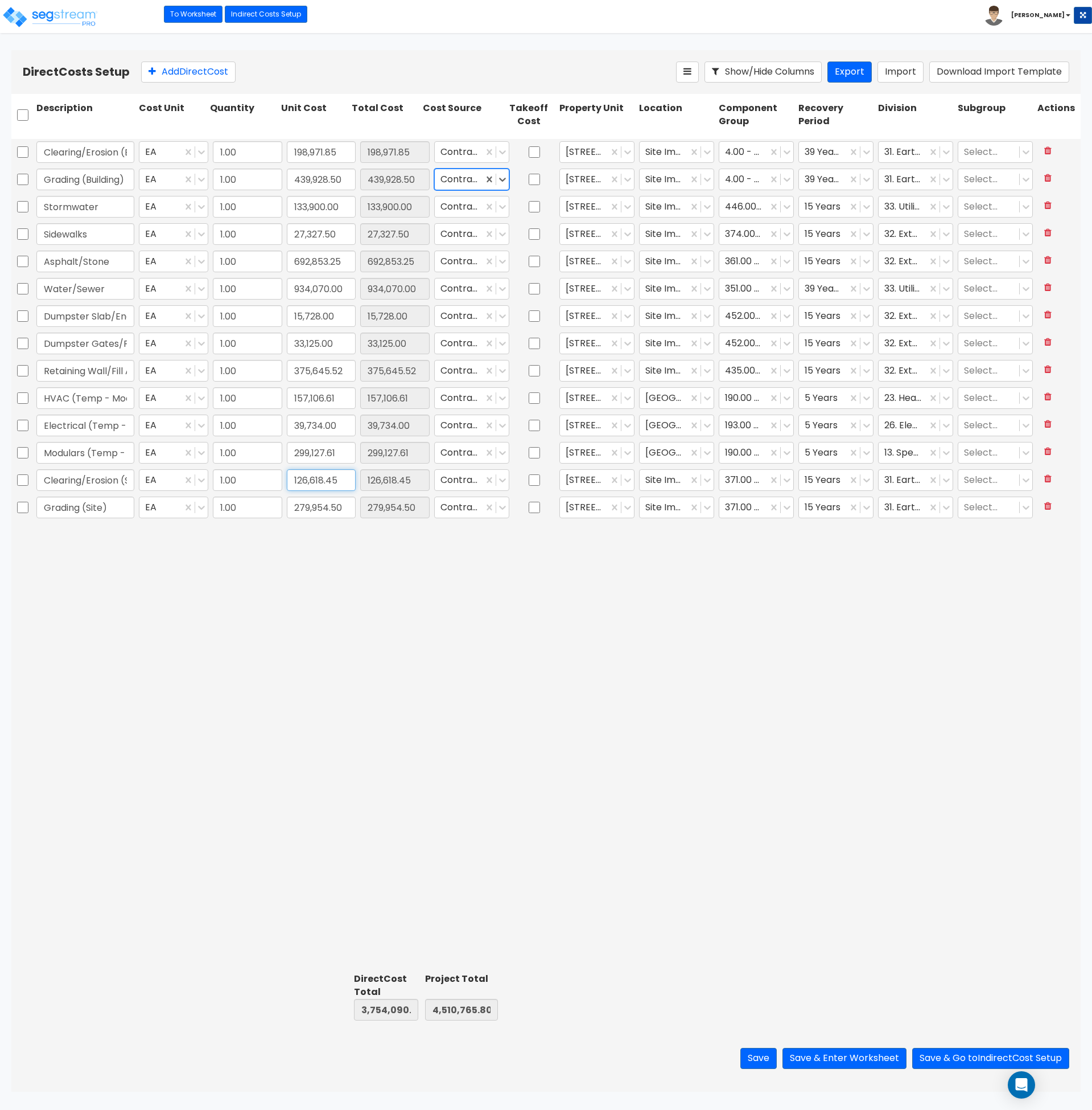
click at [311, 483] on input "126,618.45" at bounding box center [322, 480] width 70 height 22
type input "162,795.15"
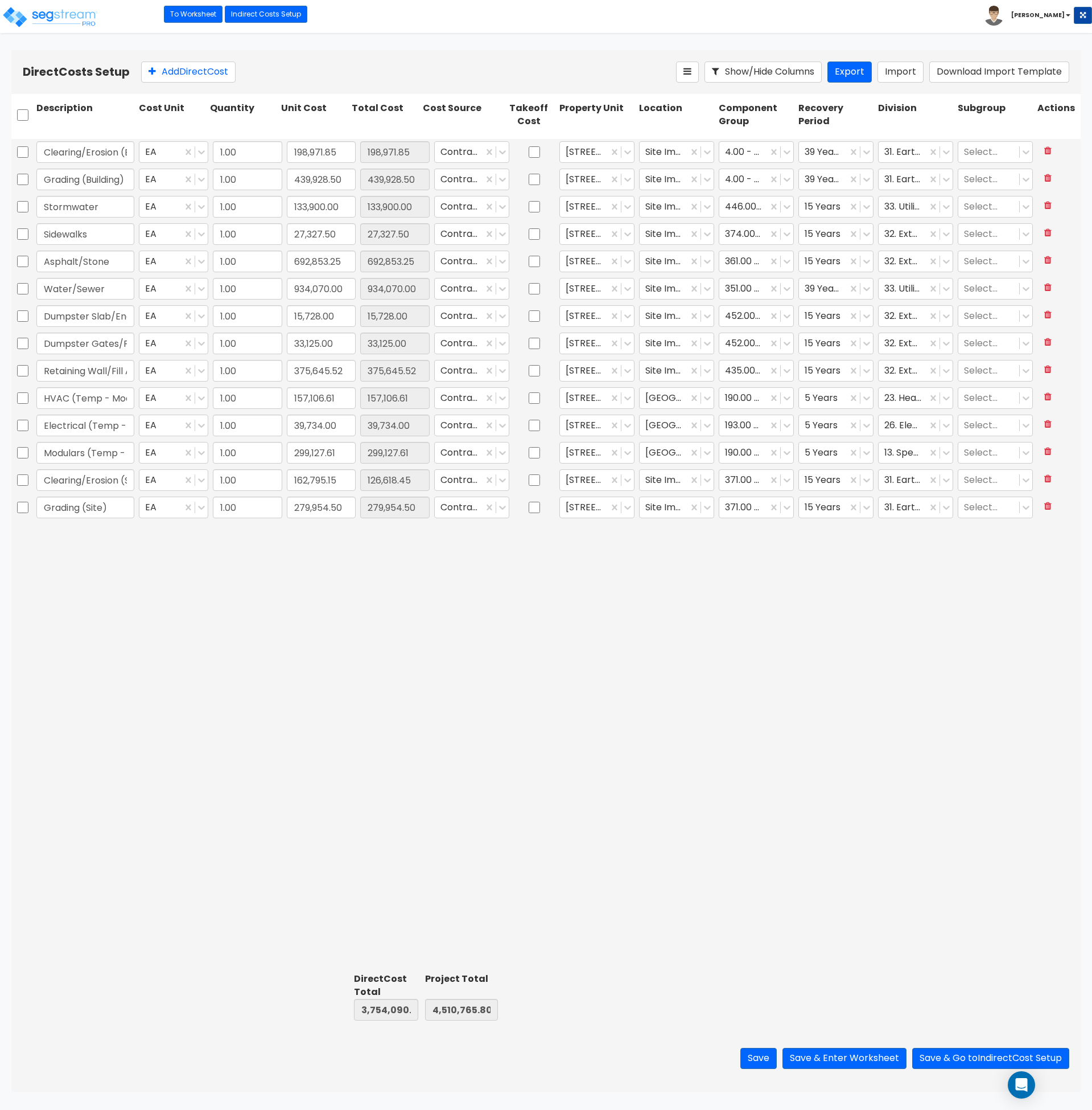
click at [355, 564] on div "Clearing/Erosion (Building) EA 1.00 198,971.85 198,971.85 Contractor Cost 2621 …" at bounding box center [546, 554] width 1070 height 830
type input "3,790,267.49"
type input "4,546,942.50"
type input "162,795.15"
click at [305, 181] on input "439,928.50" at bounding box center [322, 179] width 70 height 22
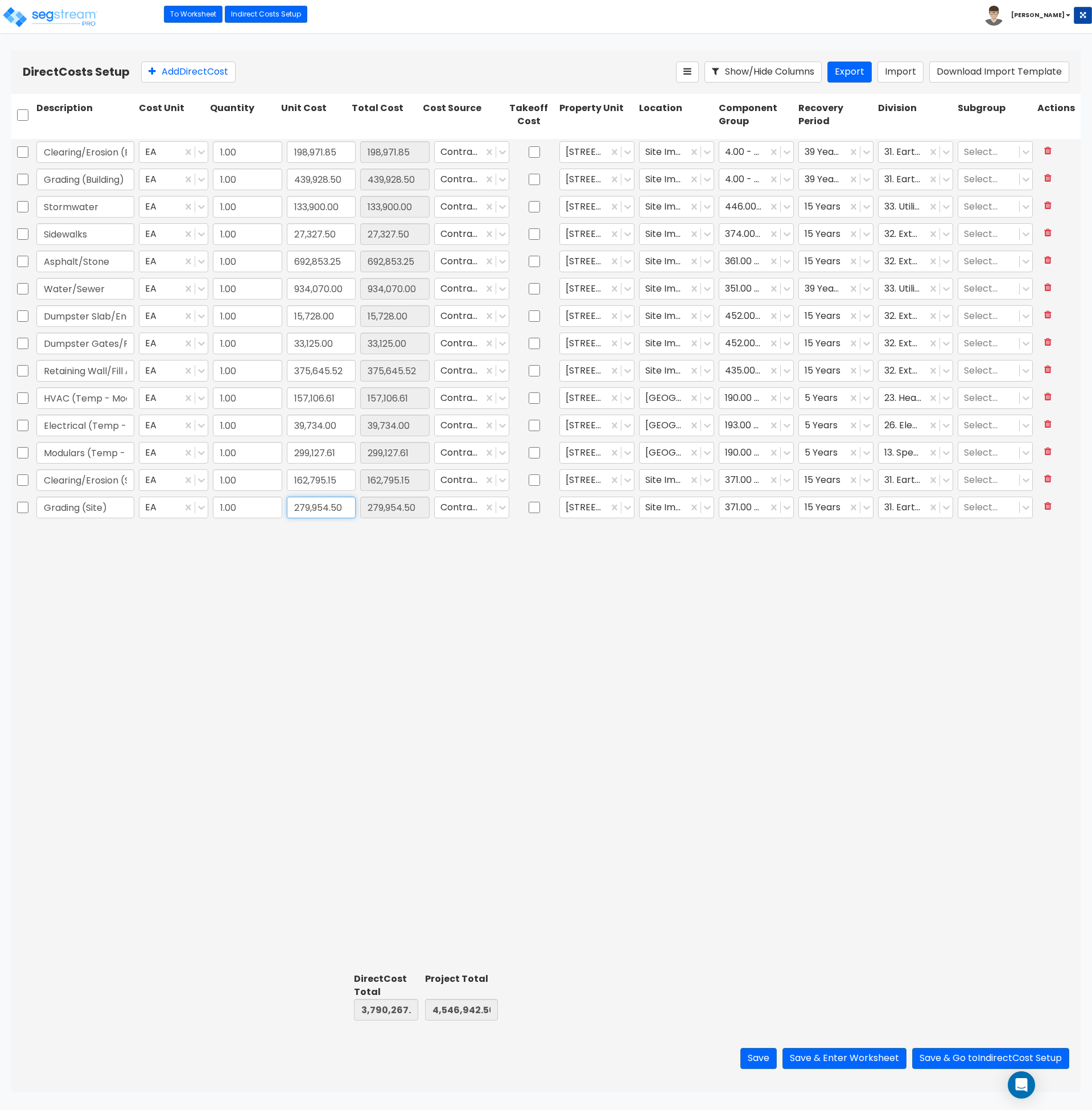
click at [315, 505] on input "279,954.50" at bounding box center [322, 507] width 70 height 22
click at [314, 505] on input "279,954.50" at bounding box center [322, 507] width 70 height 22
type input "359,941.50"
type input "3,870,254.49"
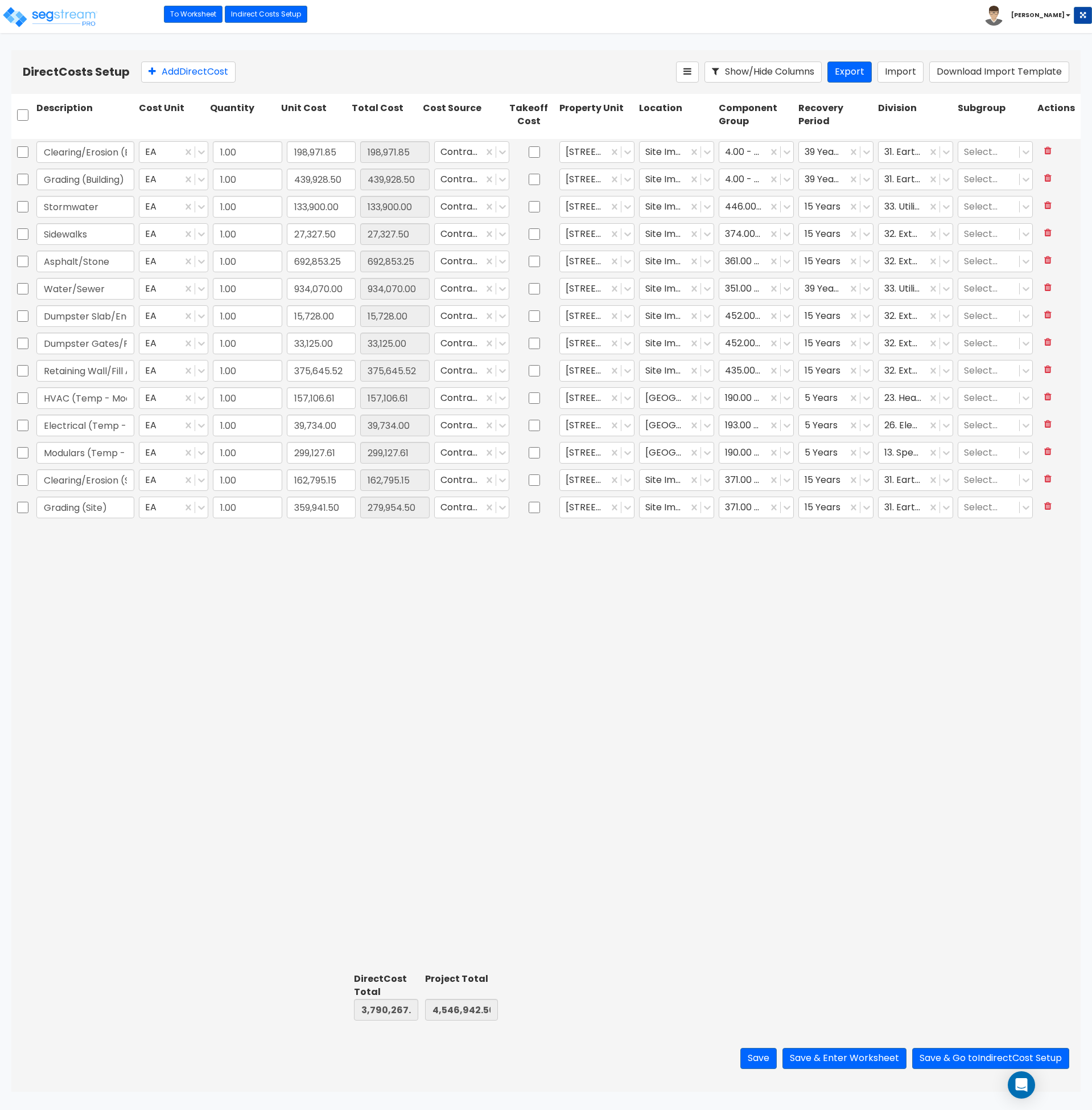
type input "4,626,929.50"
type input "359,941.50"
click at [330, 615] on div "Clearing/Erosion (Building) EA 1.00 198,971.85 198,971.85 Contractor Cost 2621 …" at bounding box center [546, 554] width 1070 height 830
click at [380, 608] on div "Clearing/Erosion (Building) EA 1.00 198,971.85 198,971.85 Contractor Cost 2621 …" at bounding box center [546, 554] width 1070 height 830
click at [865, 1058] on button "Save & Enter Worksheet" at bounding box center [845, 1058] width 124 height 21
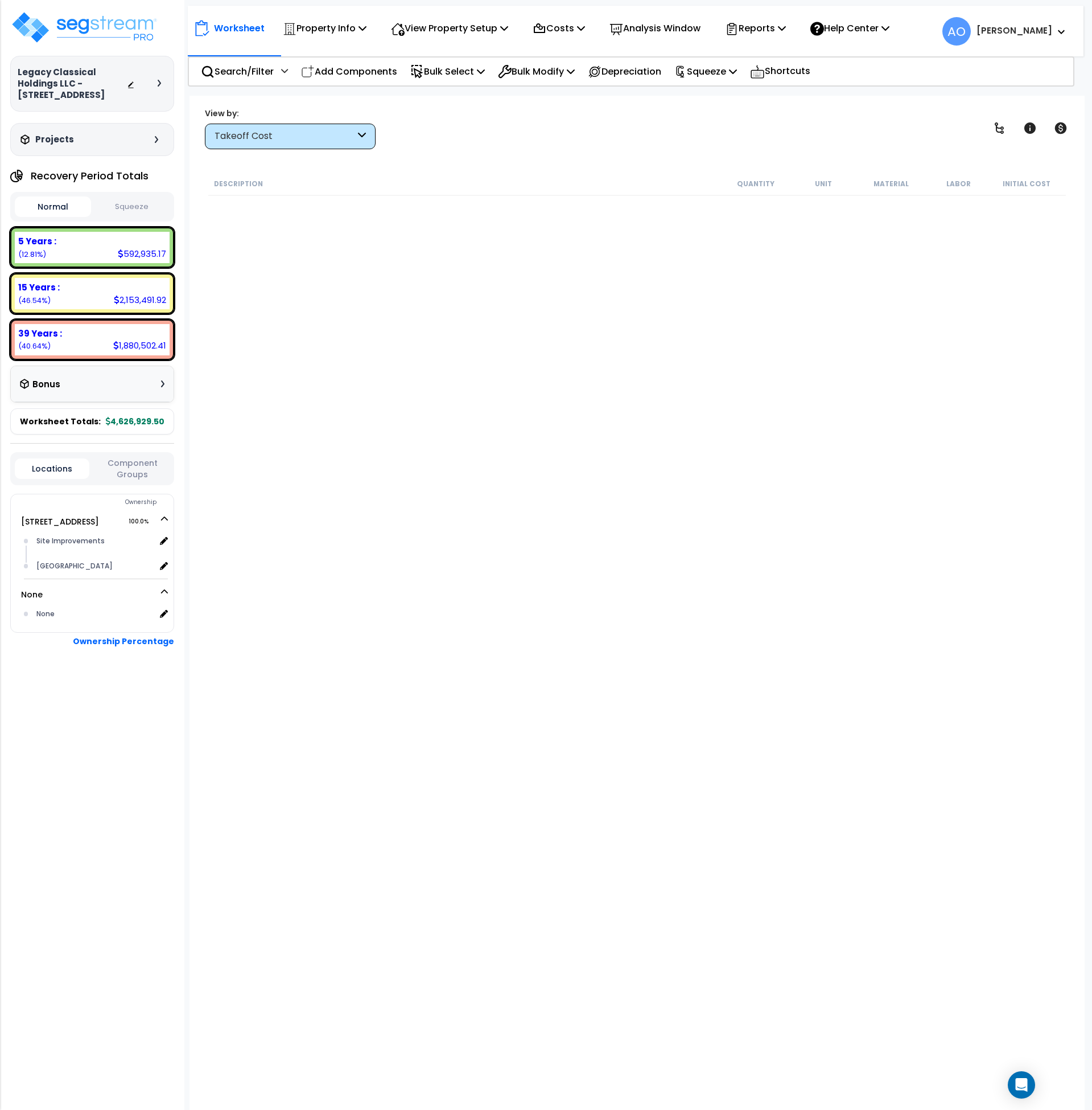
click at [280, 128] on div "Takeoff Cost" at bounding box center [290, 136] width 171 height 25
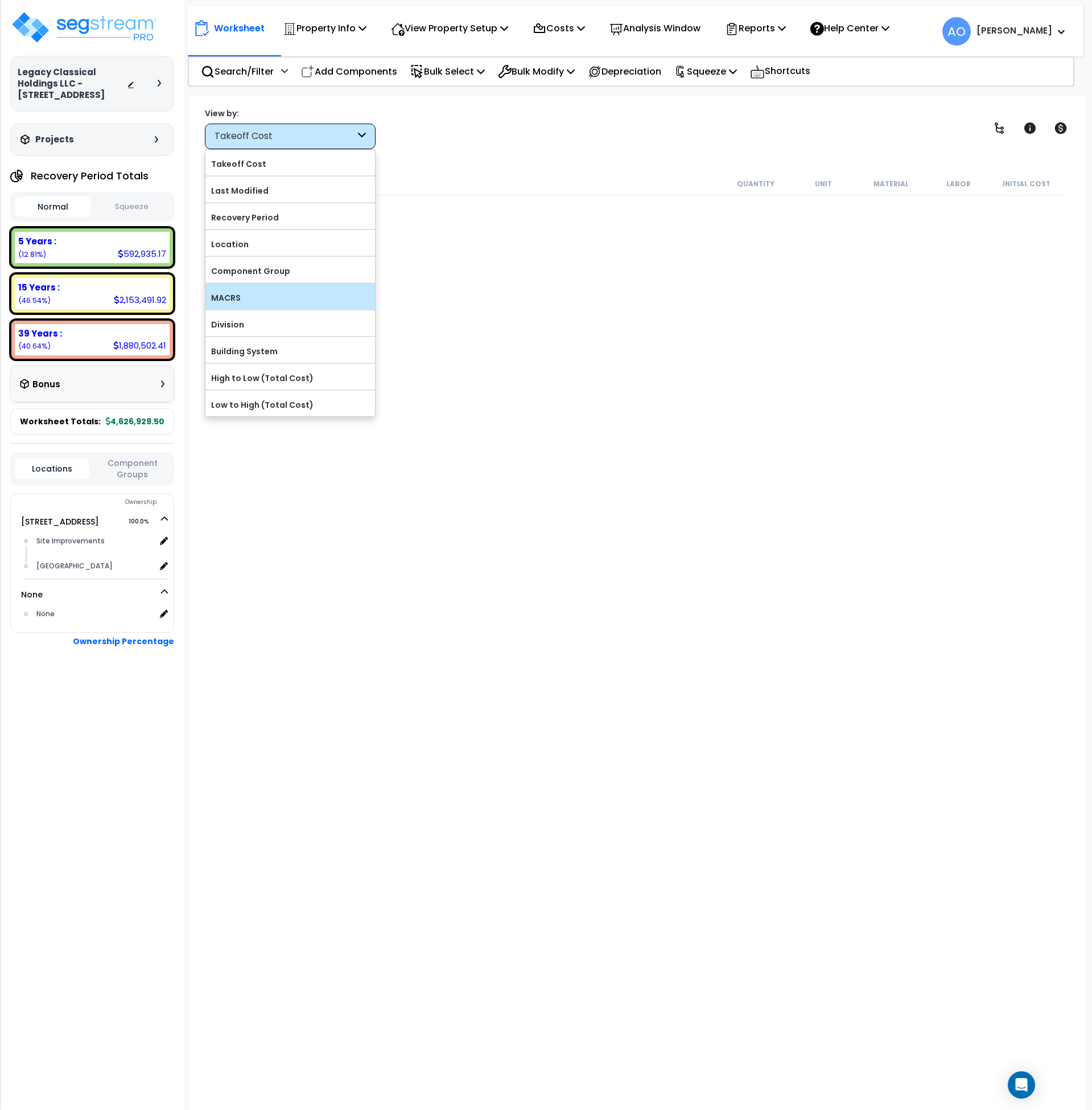
click at [263, 304] on label "MACRS" at bounding box center [291, 298] width 170 height 17
click at [0, 0] on input "MACRS" at bounding box center [0, 0] width 0 height 0
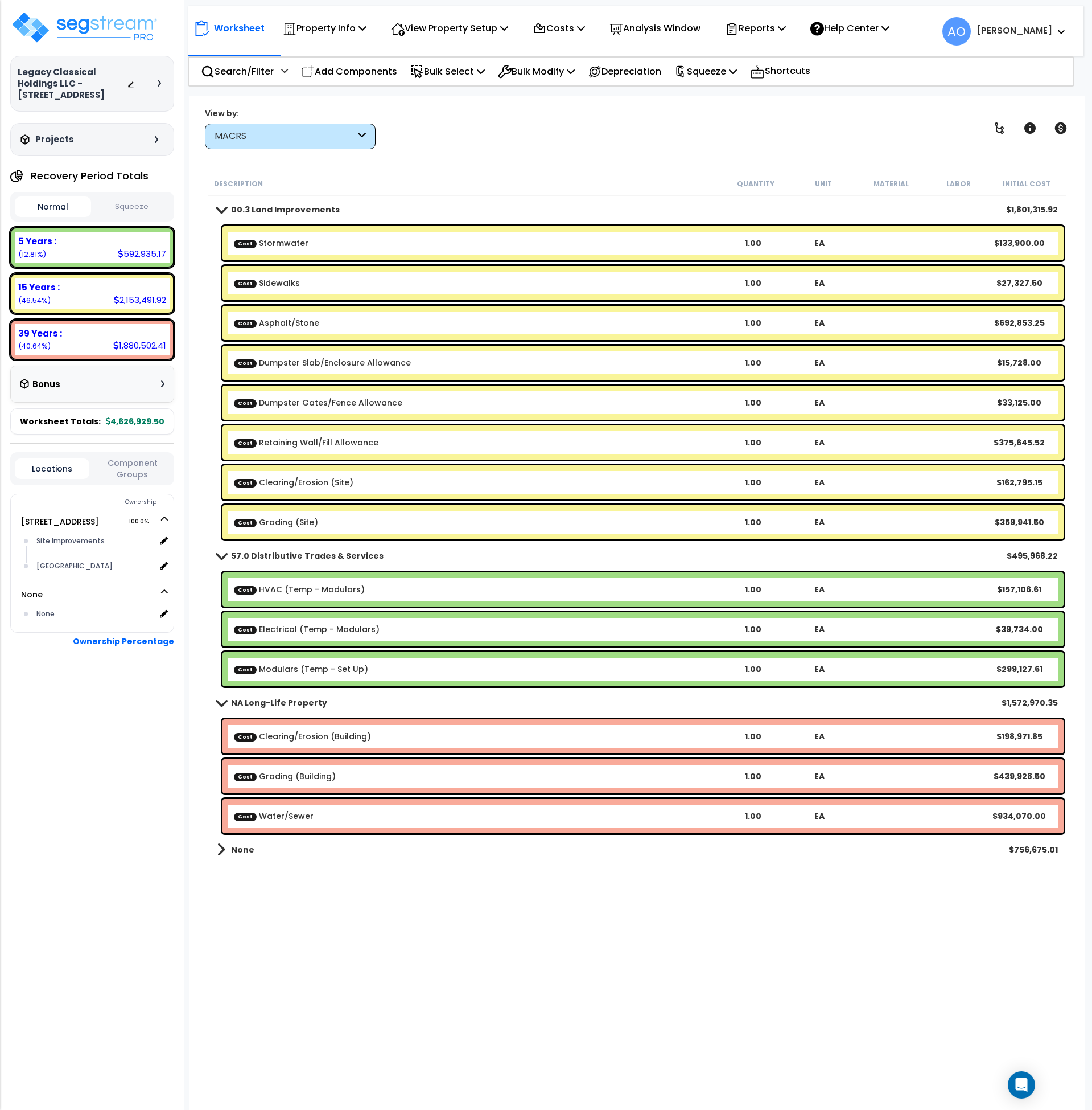
scroll to position [50, 0]
click at [121, 204] on button "Squeeze" at bounding box center [132, 207] width 77 height 20
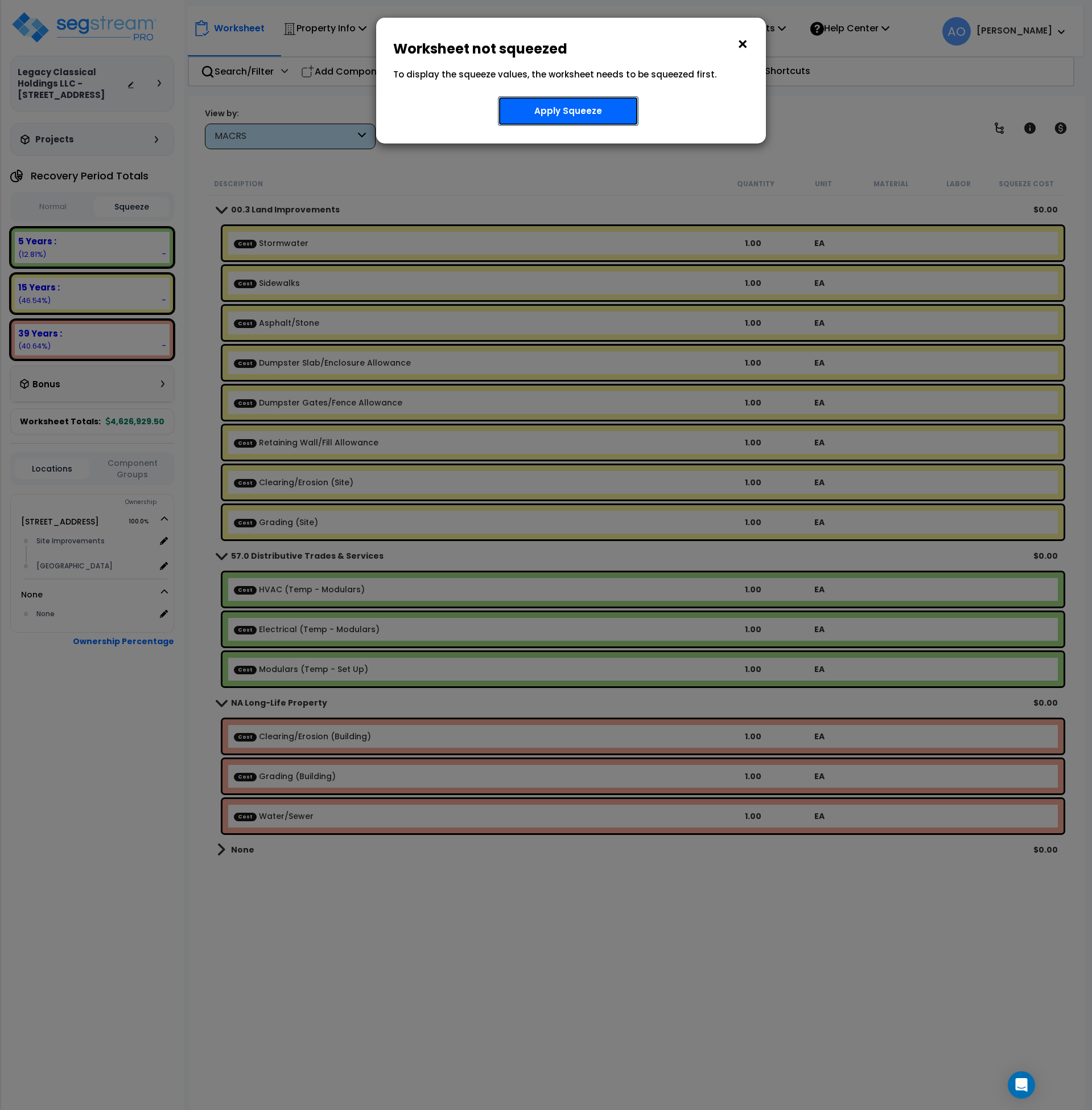
click at [543, 115] on button "Apply Squeeze" at bounding box center [568, 111] width 140 height 30
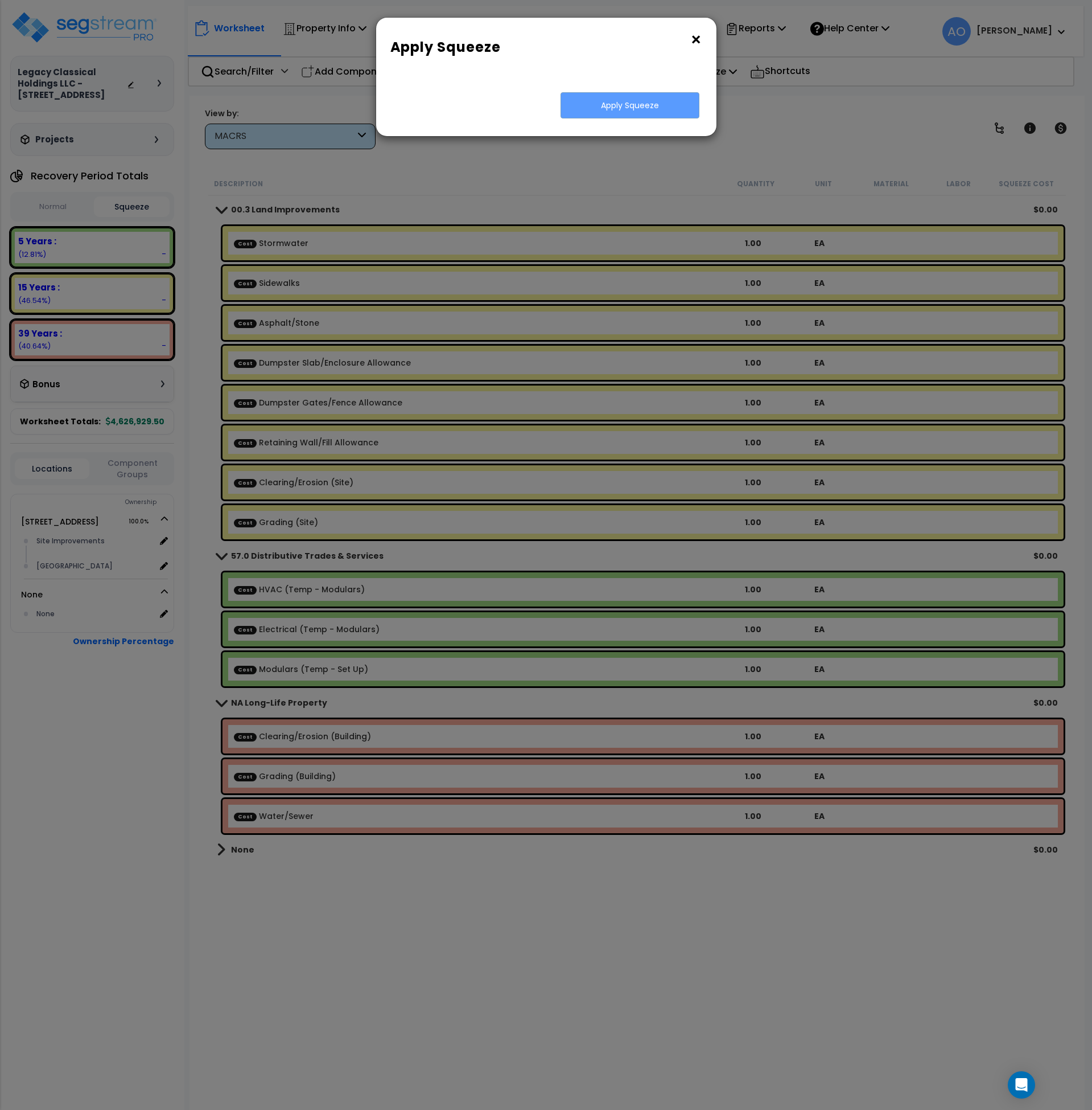
click at [692, 41] on button "×" at bounding box center [696, 40] width 13 height 18
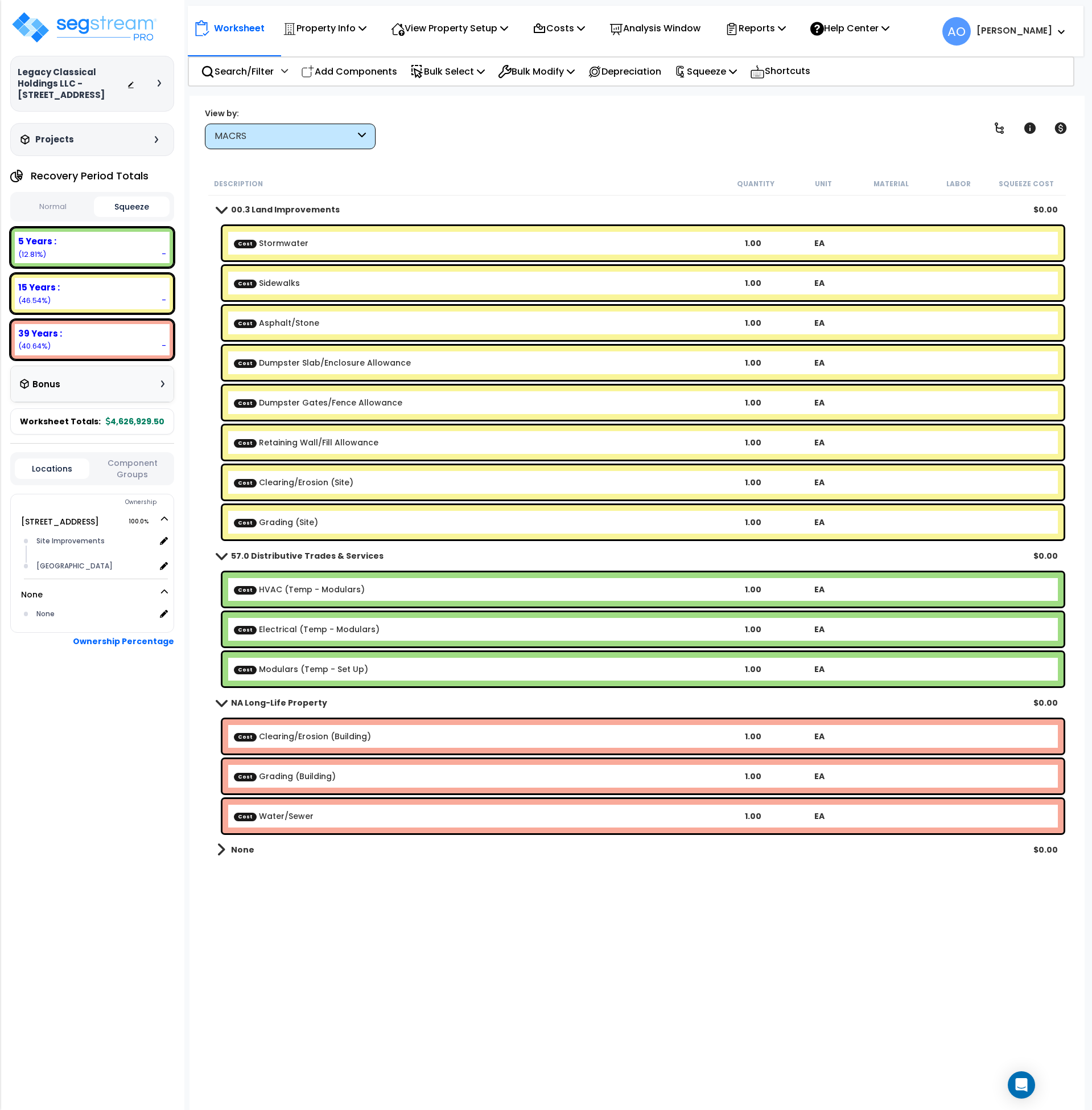
drag, startPoint x: 59, startPoint y: 207, endPoint x: 72, endPoint y: 204, distance: 13.3
click at [59, 207] on button "Normal" at bounding box center [53, 207] width 77 height 20
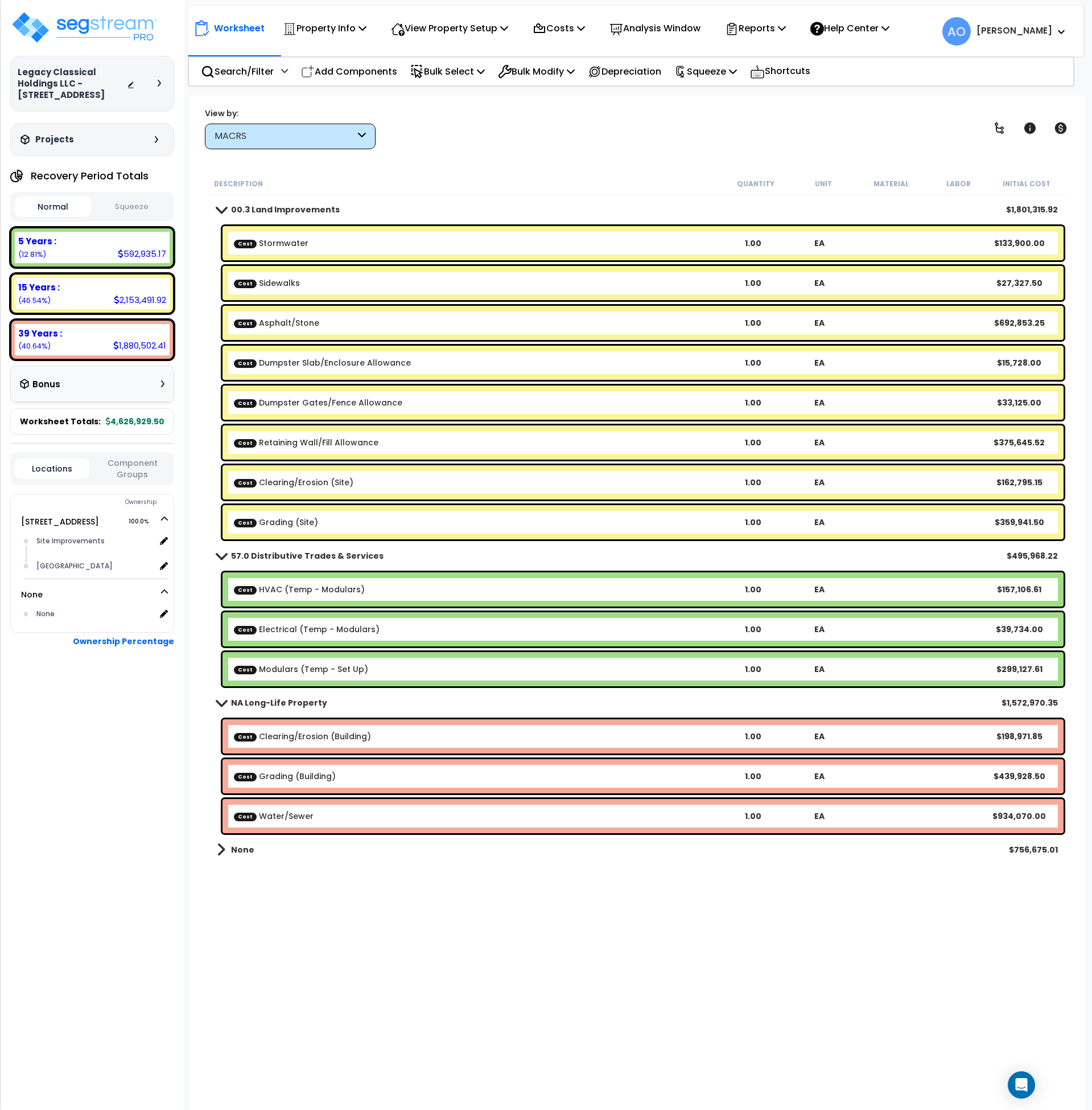
click at [128, 204] on button "Squeeze" at bounding box center [132, 207] width 77 height 20
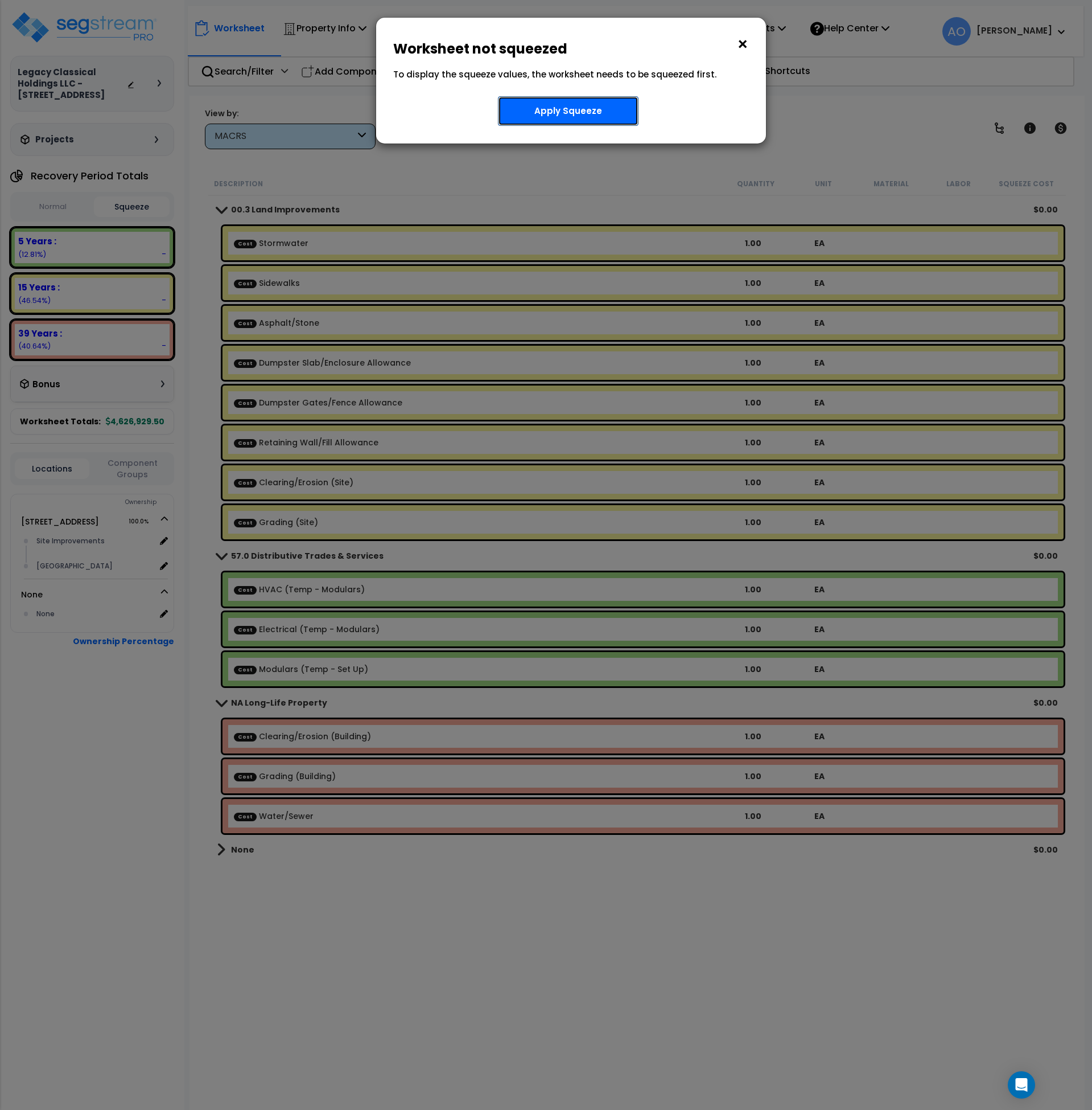
click at [619, 114] on button "Apply Squeeze" at bounding box center [568, 111] width 140 height 30
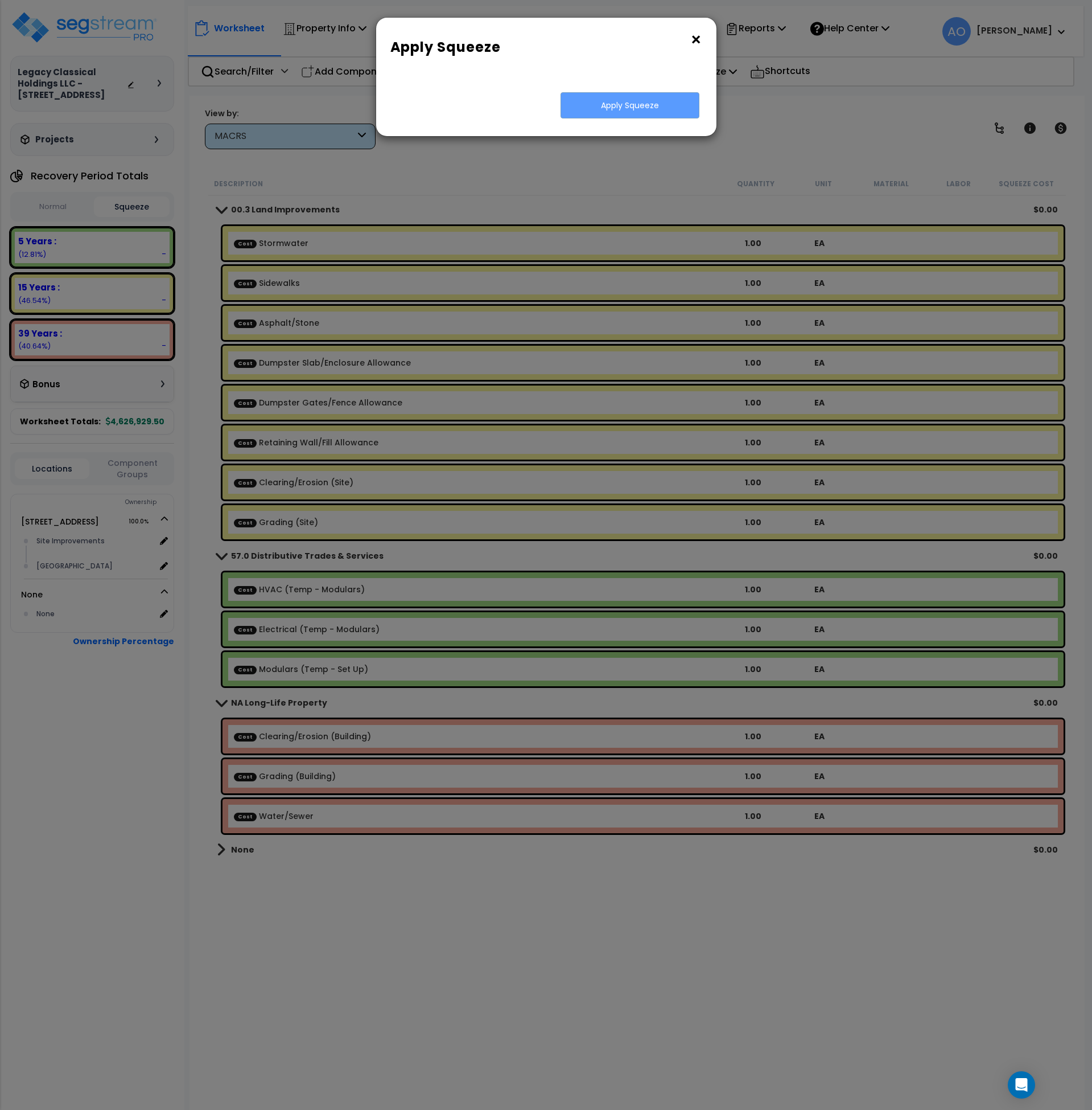
click at [696, 38] on button "×" at bounding box center [696, 40] width 13 height 18
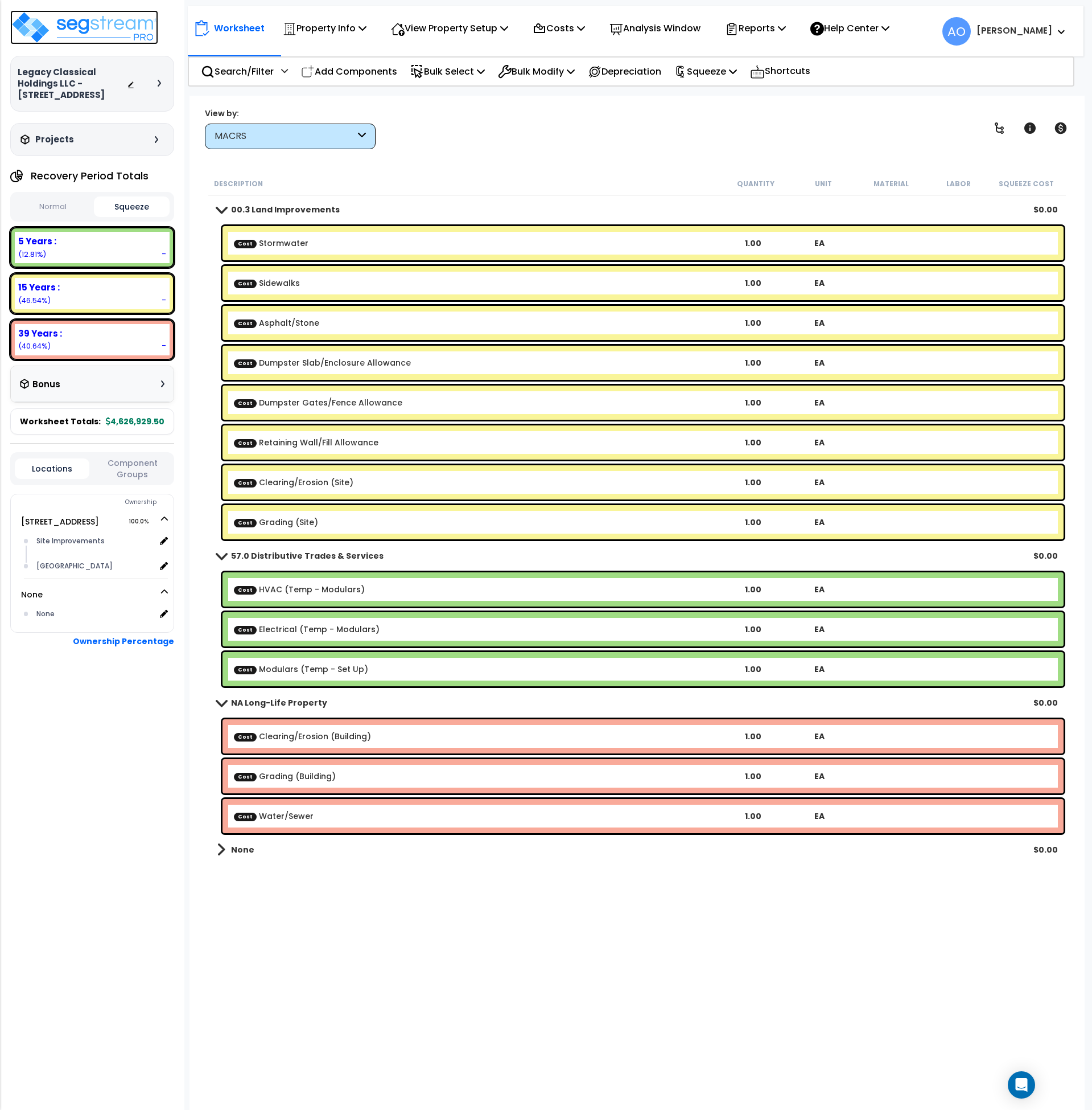
click at [98, 27] on img at bounding box center [84, 27] width 148 height 34
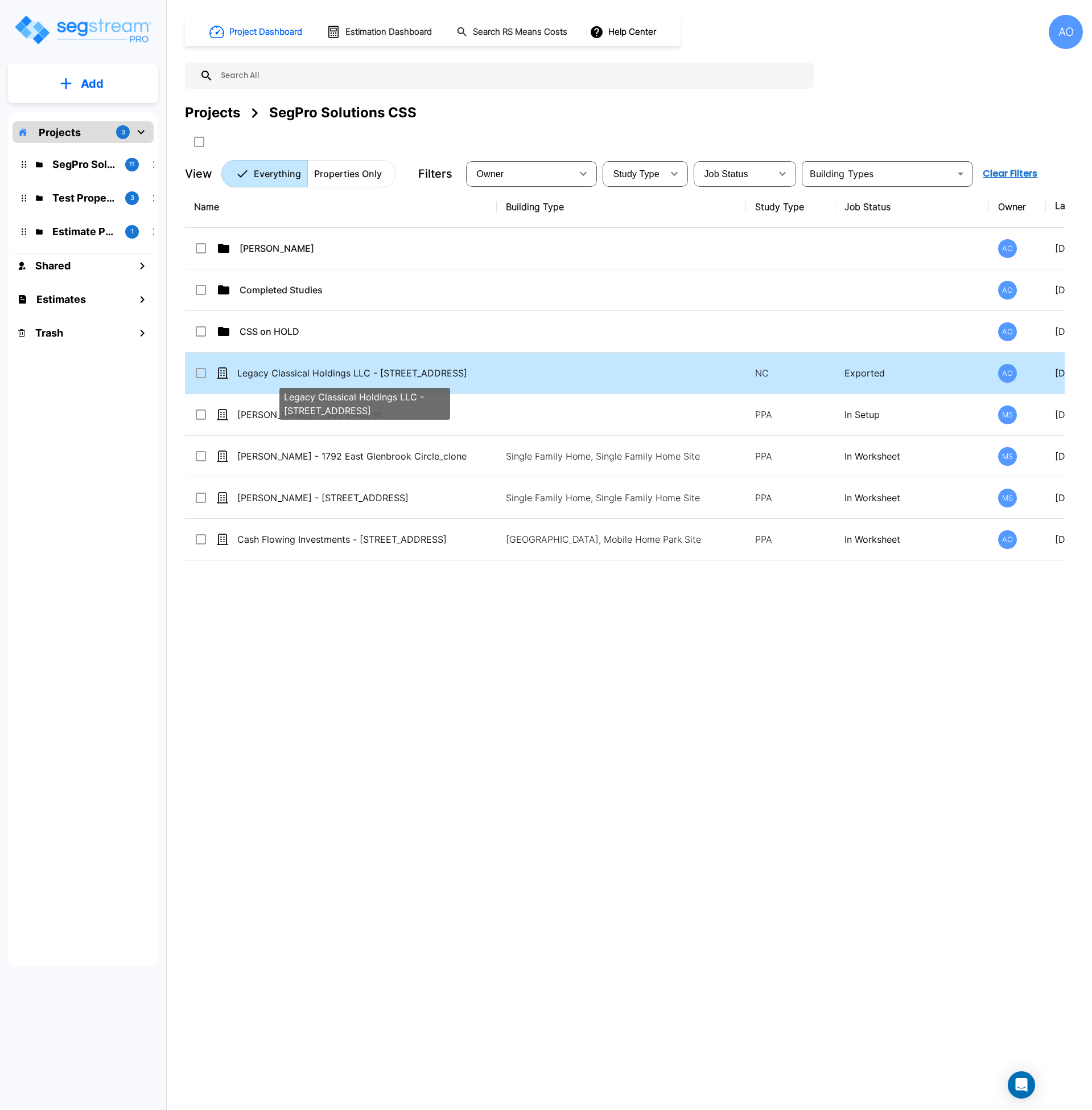
click at [324, 378] on p "Legacy Classical Holdings LLC - [STREET_ADDRESS]" at bounding box center [364, 372] width 255 height 13
checkbox input "true"
click at [324, 378] on p "Legacy Classical Holdings LLC - [STREET_ADDRESS]" at bounding box center [364, 372] width 255 height 13
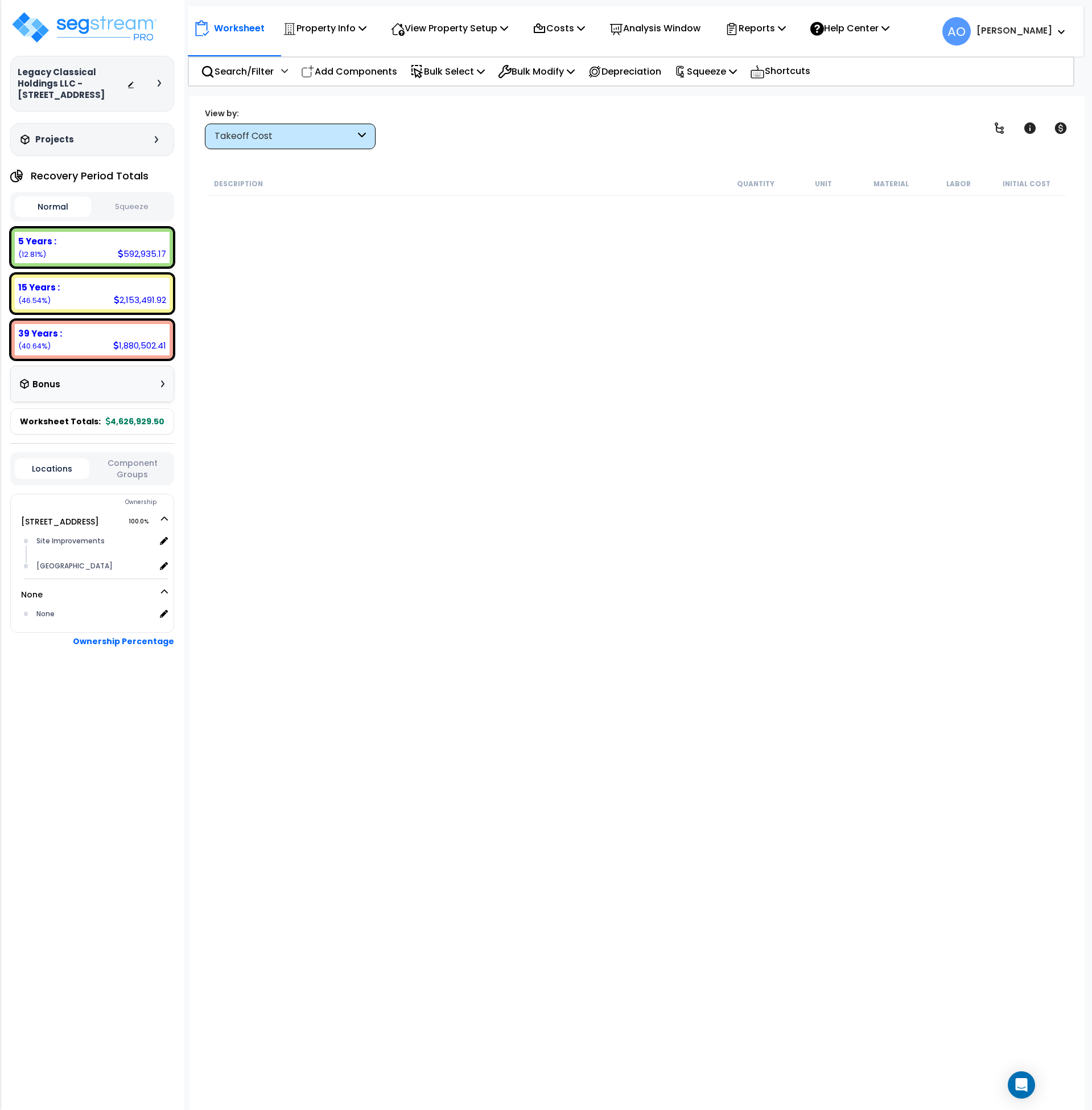
drag, startPoint x: 291, startPoint y: 1000, endPoint x: 236, endPoint y: 1099, distance: 113.3
click at [290, 1003] on div "Worksheet Property Info Property Setup Add Property Unit Template property Clon…" at bounding box center [638, 651] width 896 height 1110
click at [542, 558] on div "Description Quantity Unit Material Labor Initial Cost" at bounding box center [637, 544] width 862 height 744
click at [761, 29] on p "Reports" at bounding box center [756, 28] width 61 height 15
click at [761, 55] on link "Get Report" at bounding box center [776, 54] width 112 height 22
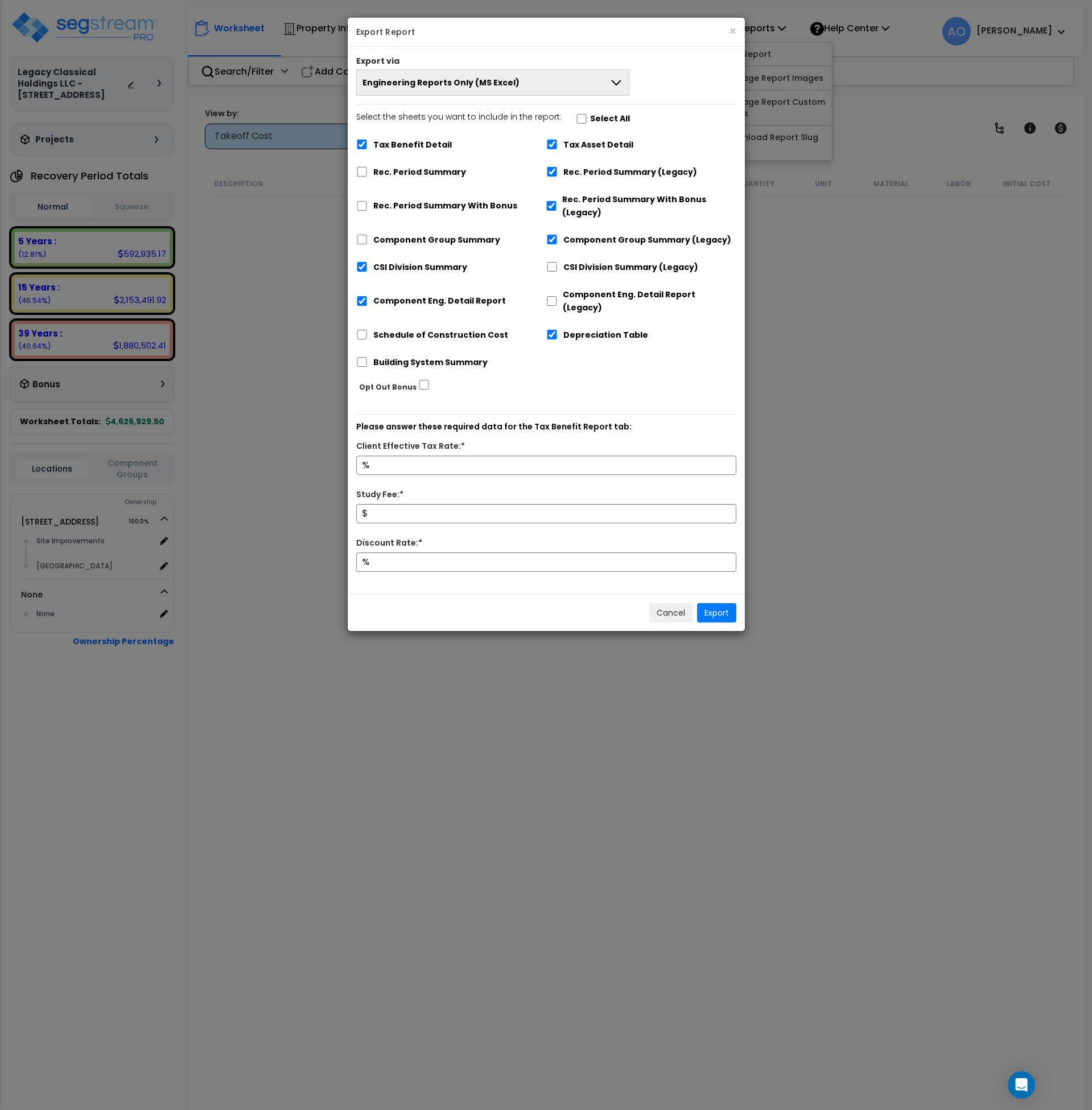
click at [465, 77] on span "Engineering Reports Only (MS Excel)" at bounding box center [441, 82] width 157 height 11
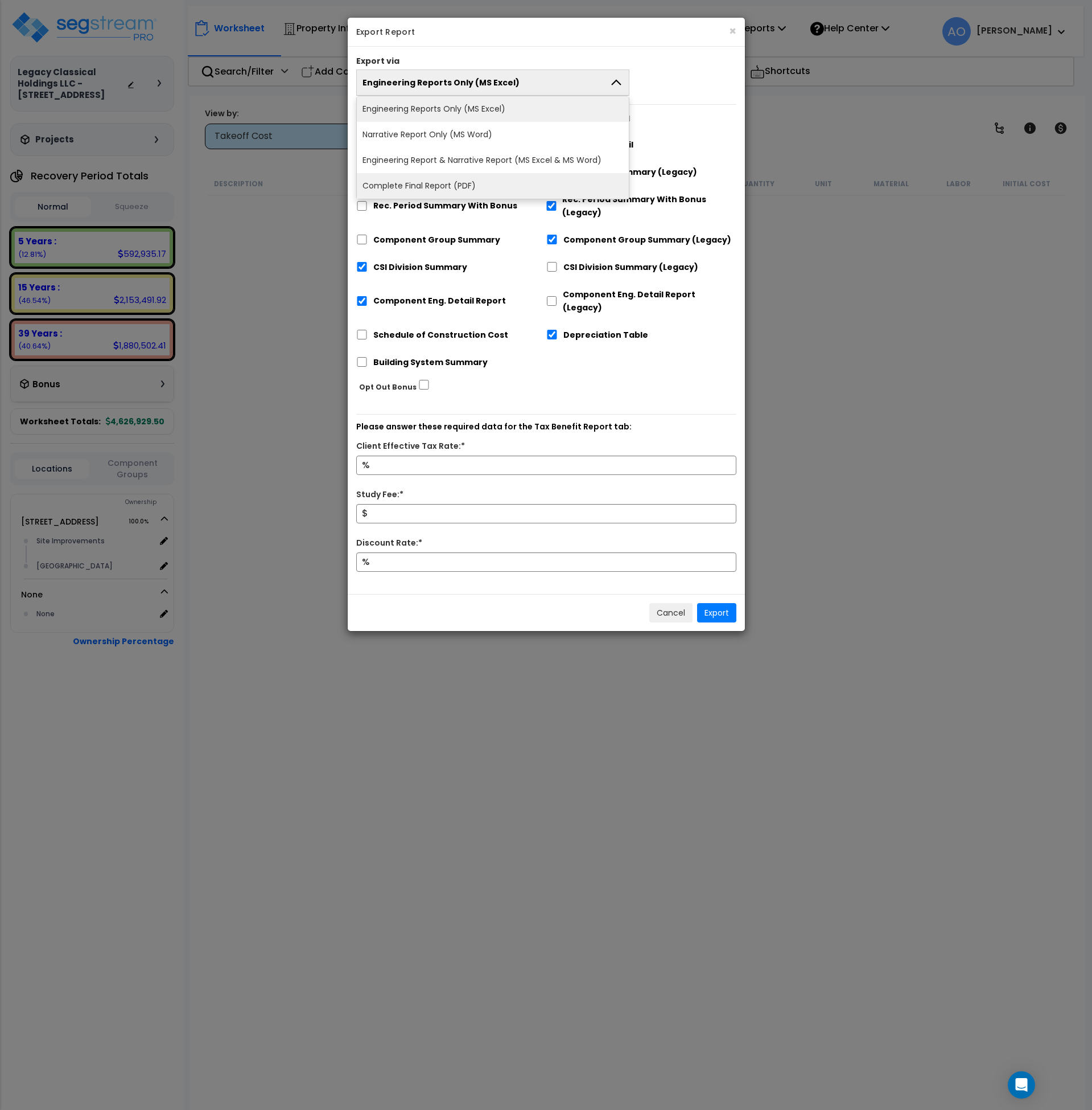
click at [445, 184] on li "Complete Final Report (PDF)" at bounding box center [493, 185] width 272 height 25
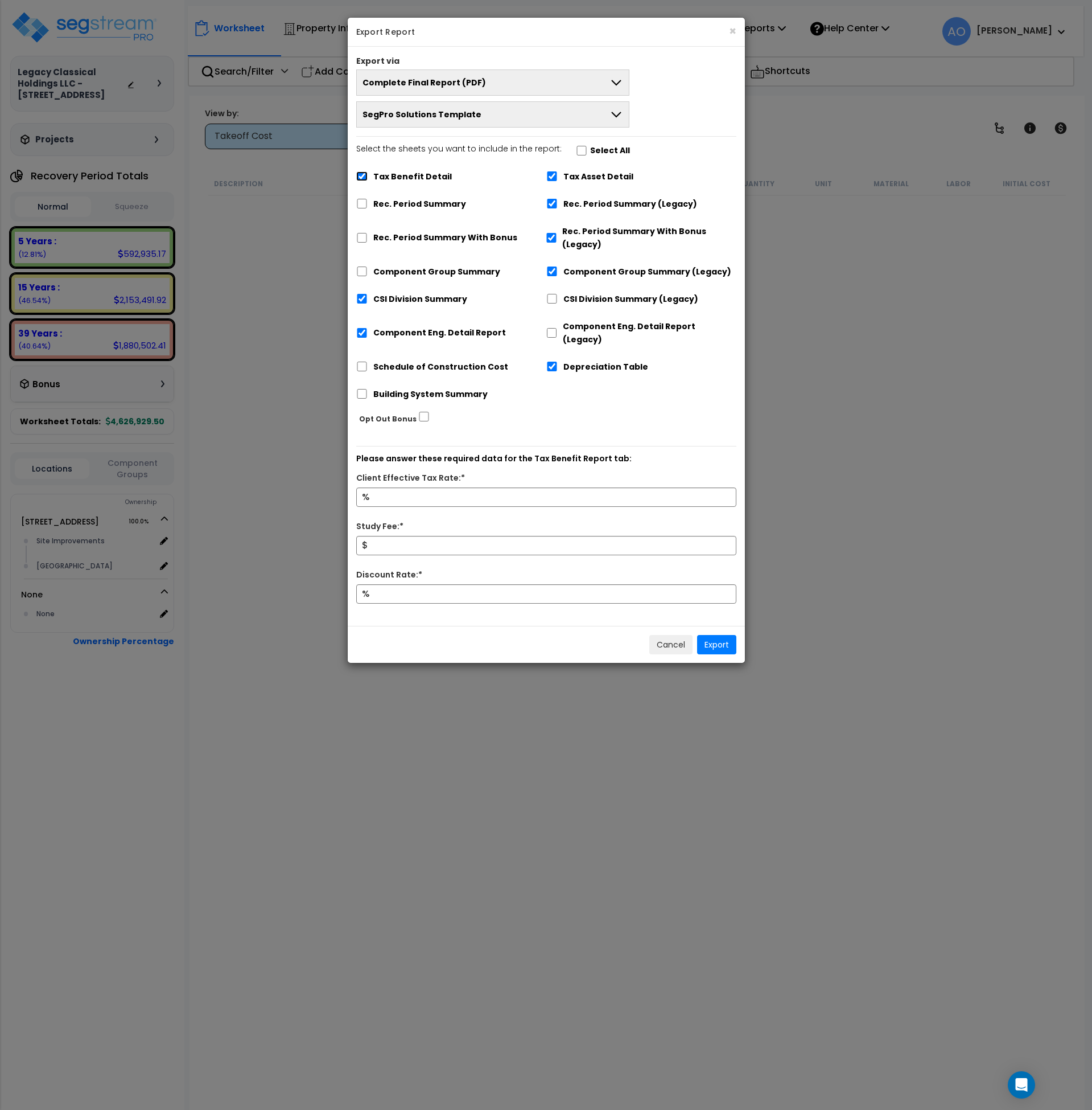
click at [362, 179] on input "Tax Benefit Detail" at bounding box center [362, 176] width 11 height 10
checkbox input "false"
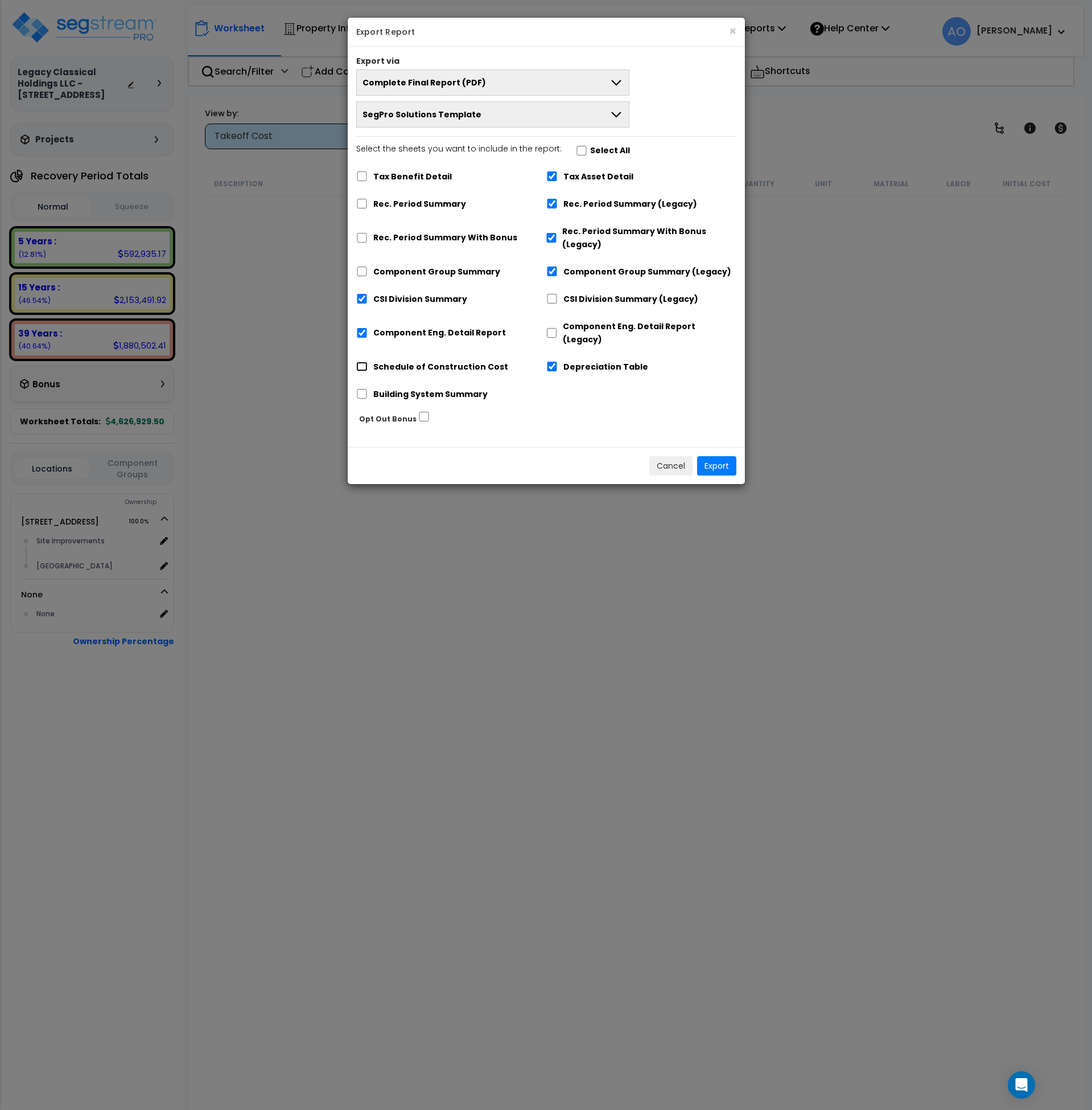
click at [359, 362] on input "Schedule of Construction Cost" at bounding box center [362, 367] width 11 height 10
checkbox input "true"
click at [359, 328] on input "Component Eng. Detail Report" at bounding box center [362, 333] width 11 height 10
checkbox input "false"
click at [721, 456] on button "Export" at bounding box center [717, 466] width 39 height 20
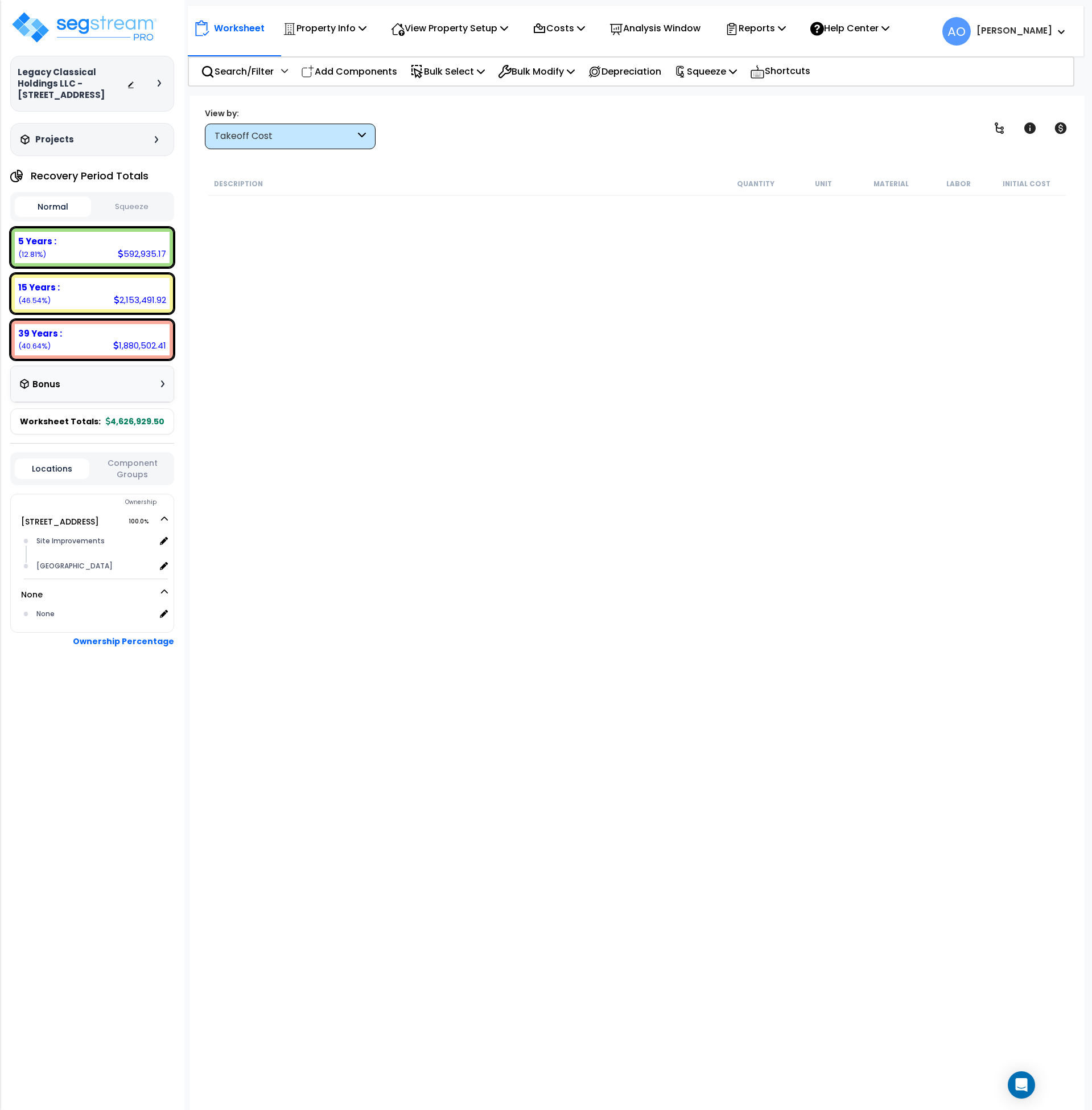
click at [377, 448] on div "Description Quantity Unit Material Labor Initial Cost" at bounding box center [637, 544] width 862 height 744
click at [66, 25] on img at bounding box center [84, 27] width 148 height 34
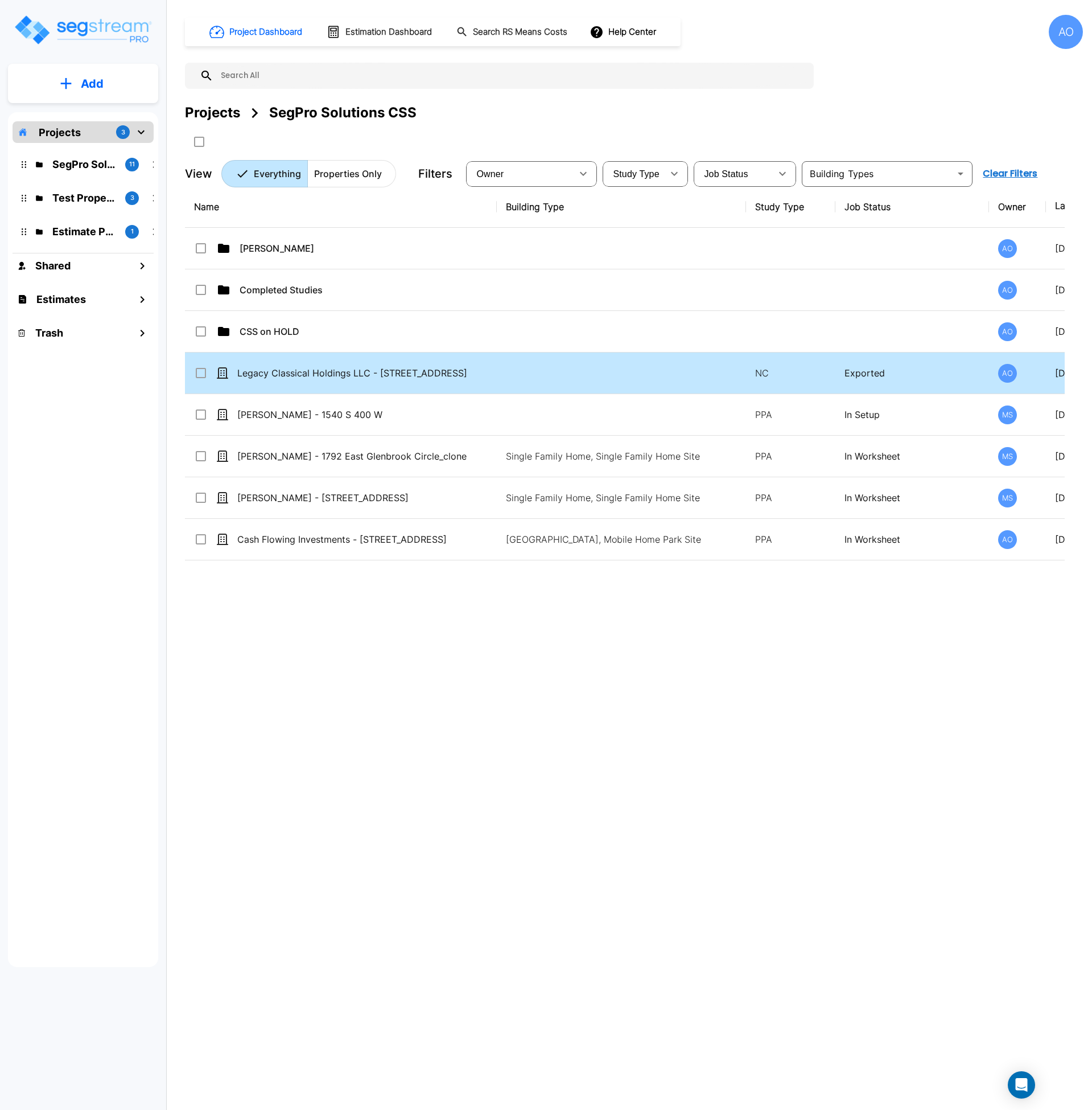
click at [203, 371] on input "select row Legacy Classical Holdings LLC - 2621 South Scales Street" at bounding box center [199, 371] width 11 height 10
click at [314, 141] on icon "Move" at bounding box center [311, 141] width 13 height 11
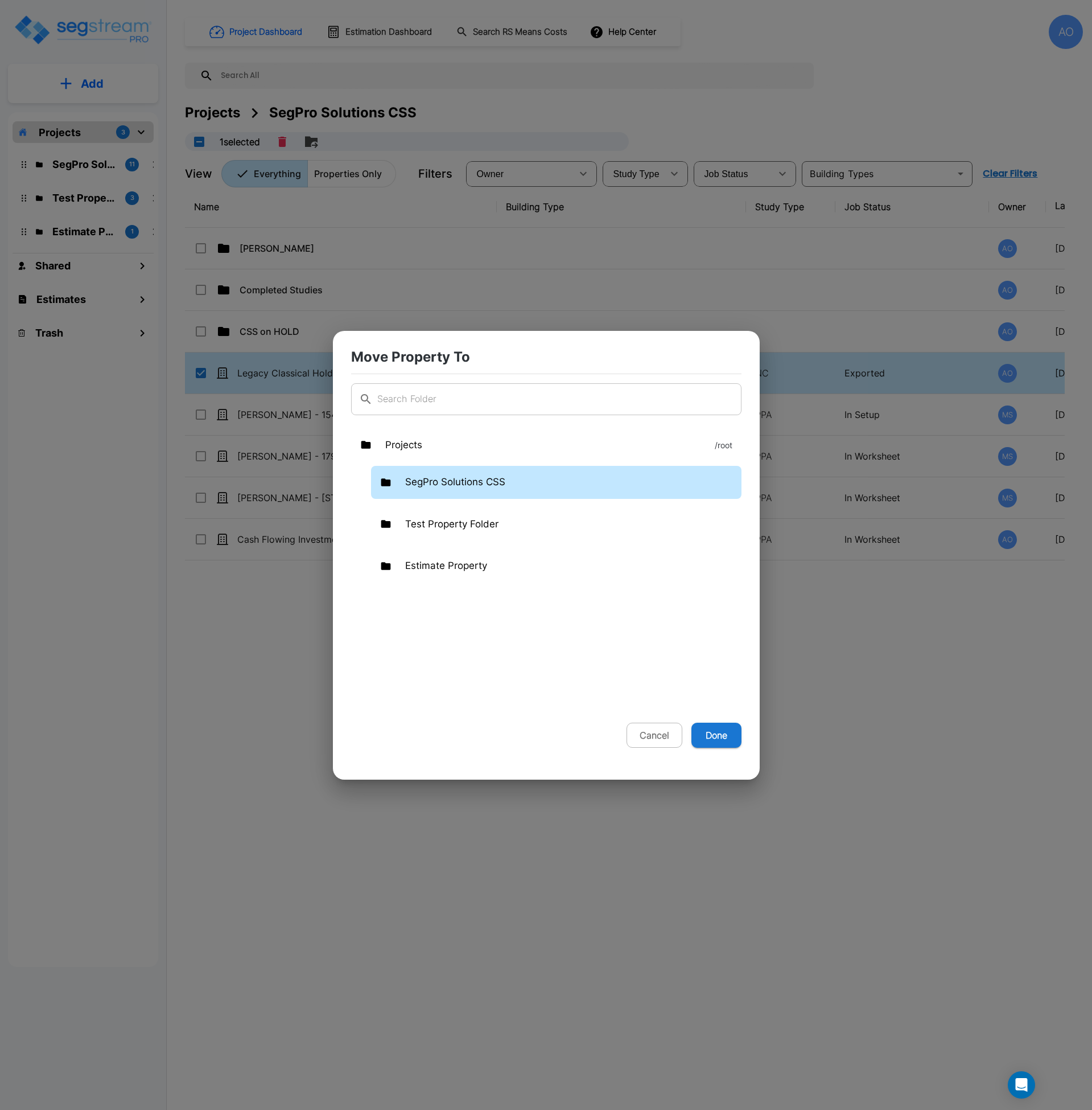
click at [452, 485] on p "SegPro Solutions CSS" at bounding box center [455, 482] width 100 height 15
click at [454, 486] on p "SegPro Solutions CSS" at bounding box center [455, 482] width 100 height 15
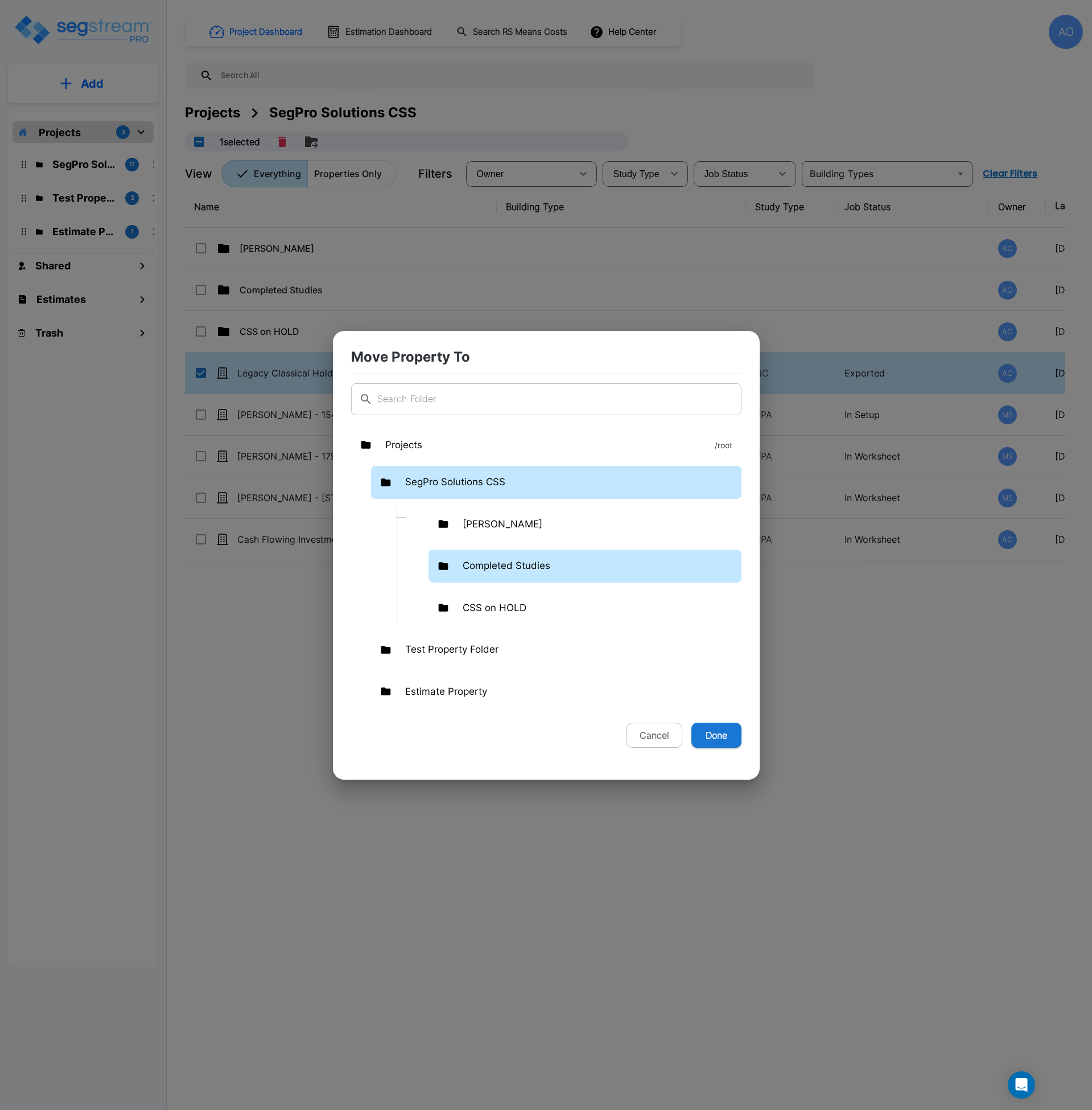
click at [485, 564] on p "Completed Studies" at bounding box center [506, 566] width 88 height 15
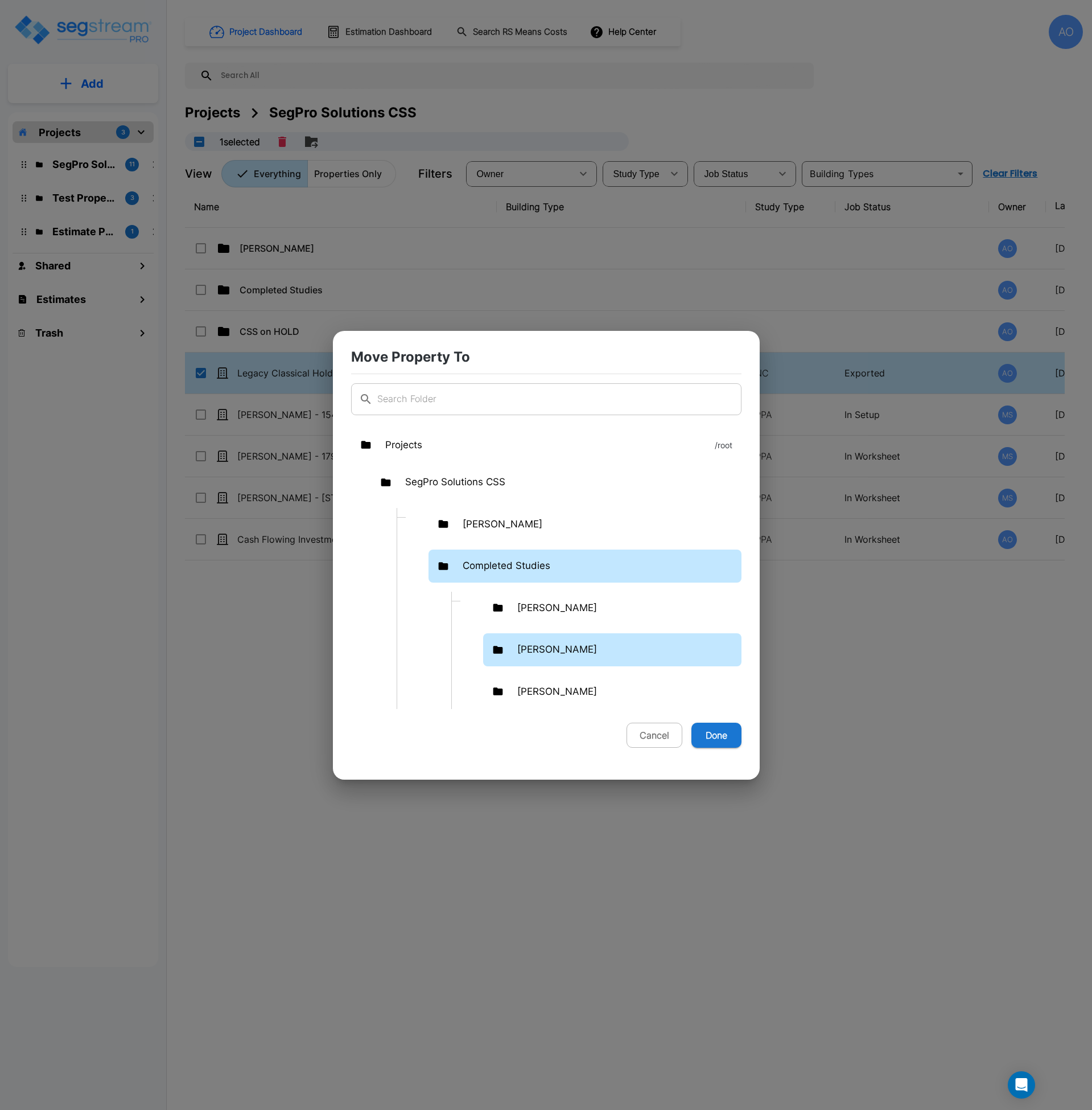
click at [549, 655] on p "[PERSON_NAME]" at bounding box center [557, 649] width 79 height 15
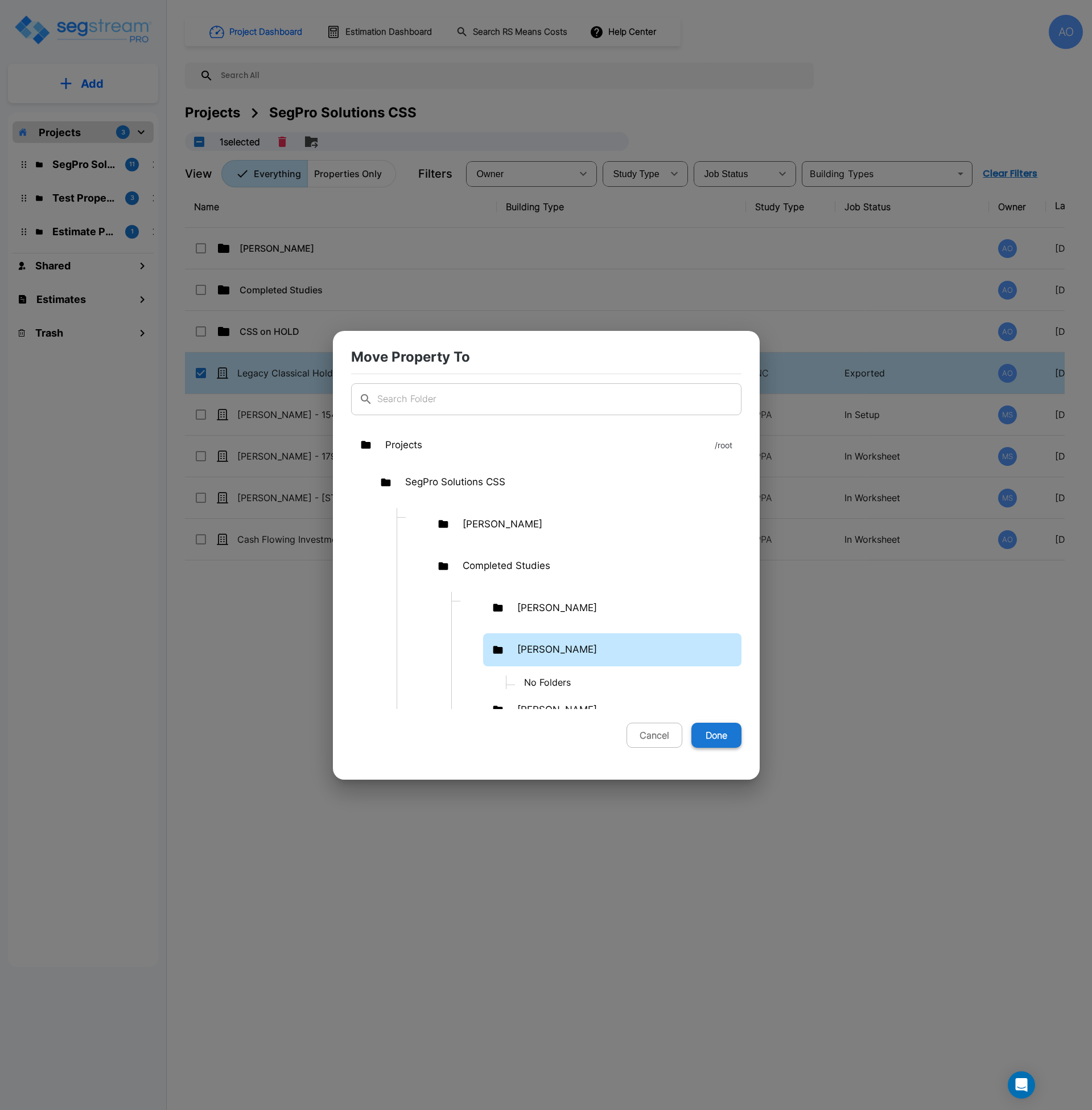
click at [725, 734] on button "Done" at bounding box center [716, 736] width 50 height 25
checkbox input "false"
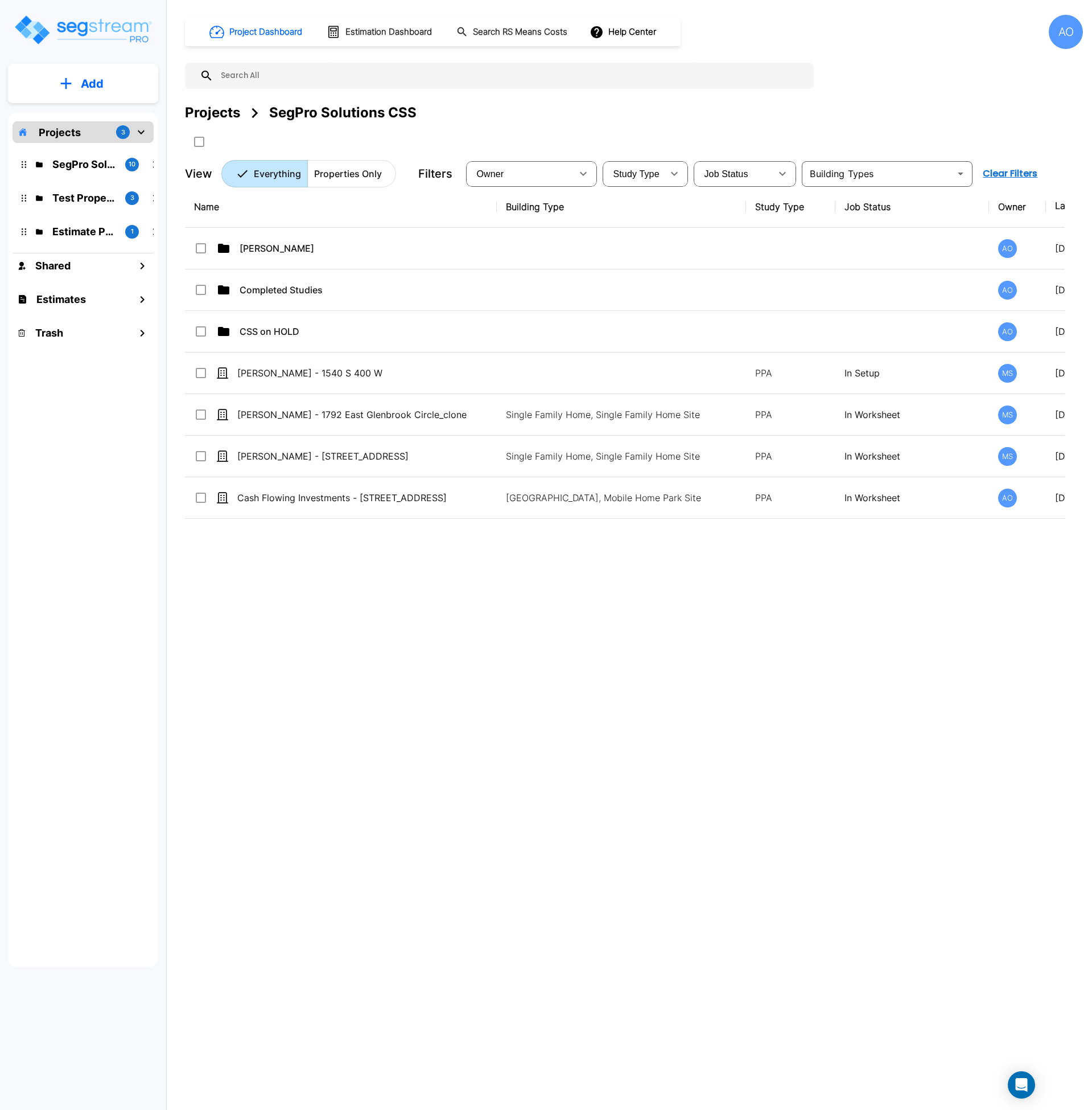
click at [560, 705] on div "Name Building Type Study Type Job Status Owner Last Modified Action [PERSON_NAM…" at bounding box center [624, 530] width 880 height 688
